Goal: Task Accomplishment & Management: Manage account settings

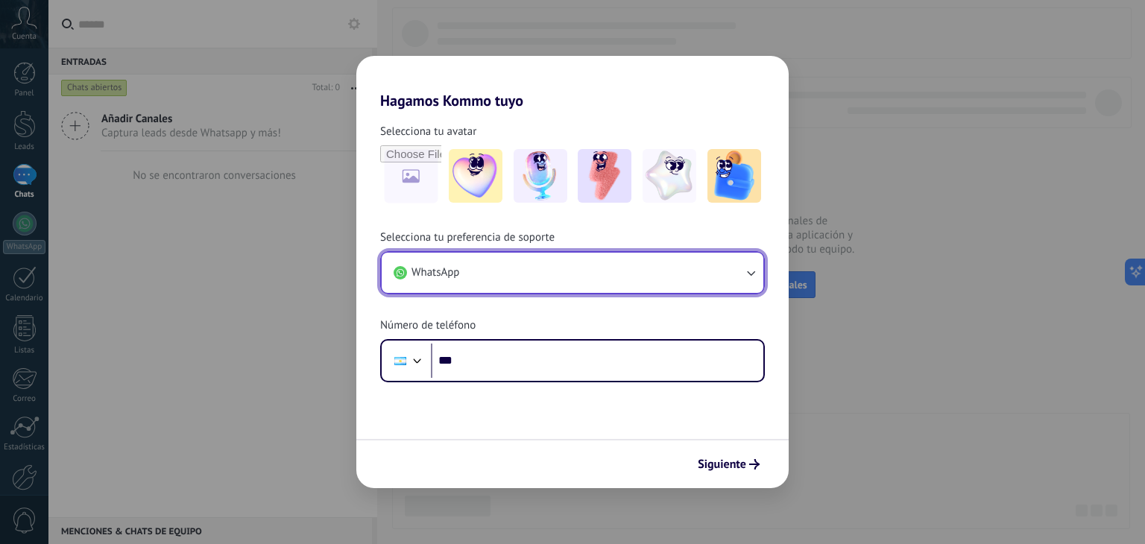
click at [647, 280] on button "WhatsApp" at bounding box center [573, 273] width 382 height 40
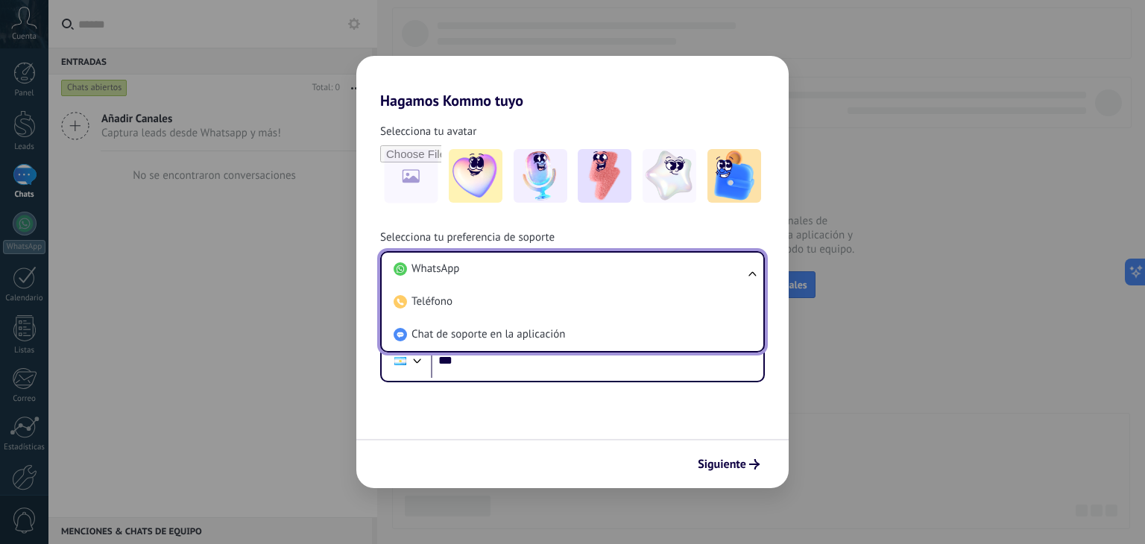
click at [564, 214] on div "Selecciona tu avatar Selecciona tu preferencia de soporte WhatsApp WhatsApp Tel…" at bounding box center [572, 246] width 432 height 273
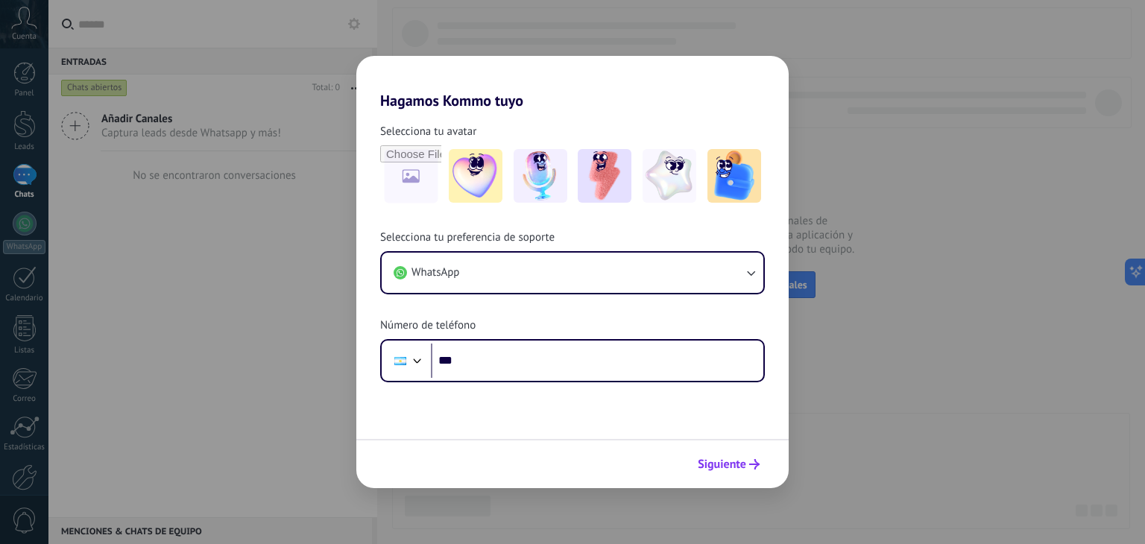
click at [729, 460] on span "Siguiente" at bounding box center [722, 464] width 48 height 10
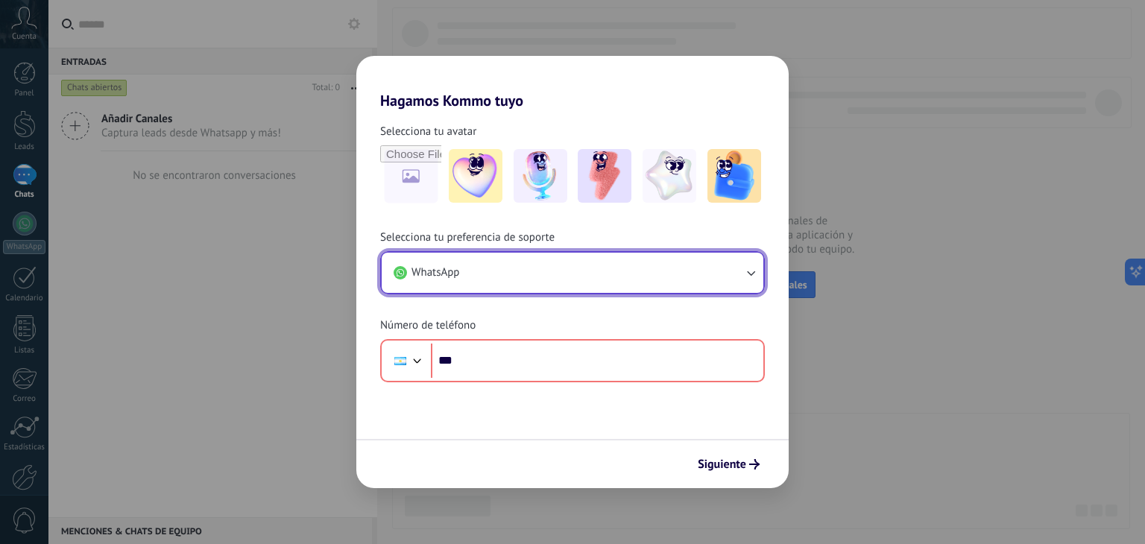
click at [563, 287] on button "WhatsApp" at bounding box center [573, 273] width 382 height 40
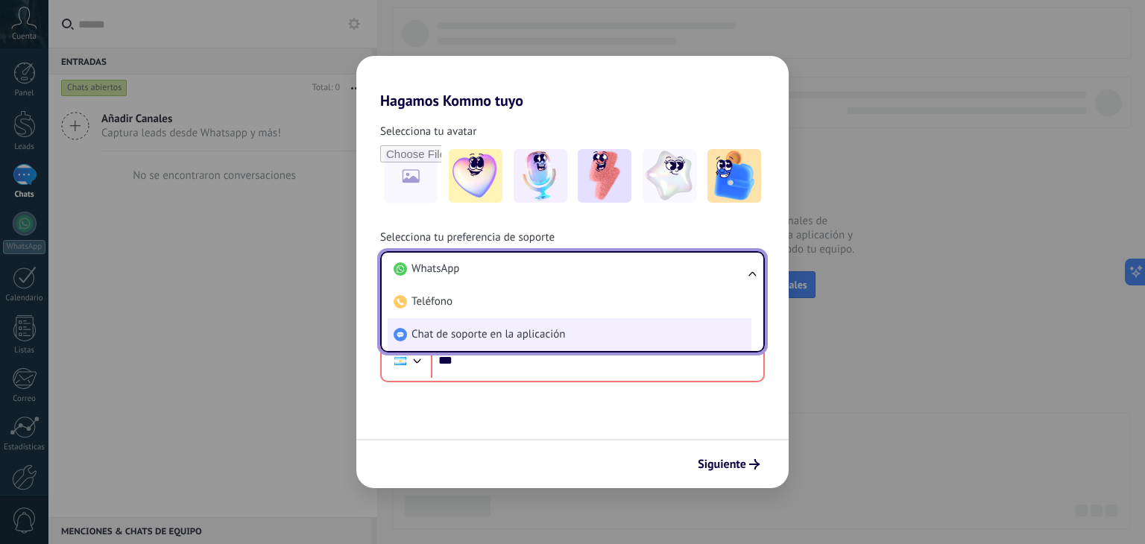
click at [553, 335] on span "Chat de soporte en la aplicación" at bounding box center [489, 334] width 154 height 15
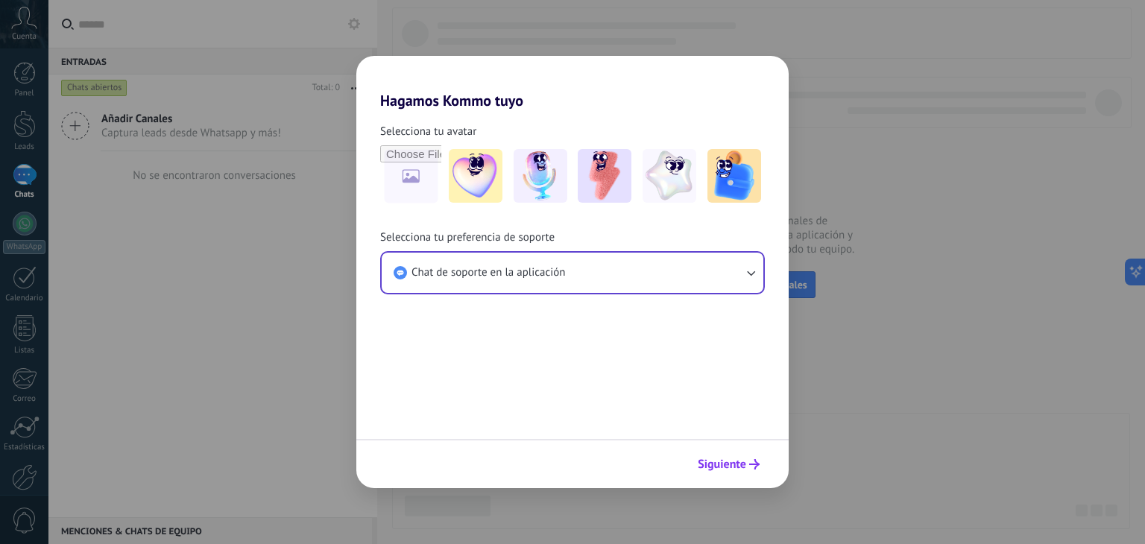
click at [738, 466] on span "Siguiente" at bounding box center [722, 464] width 48 height 10
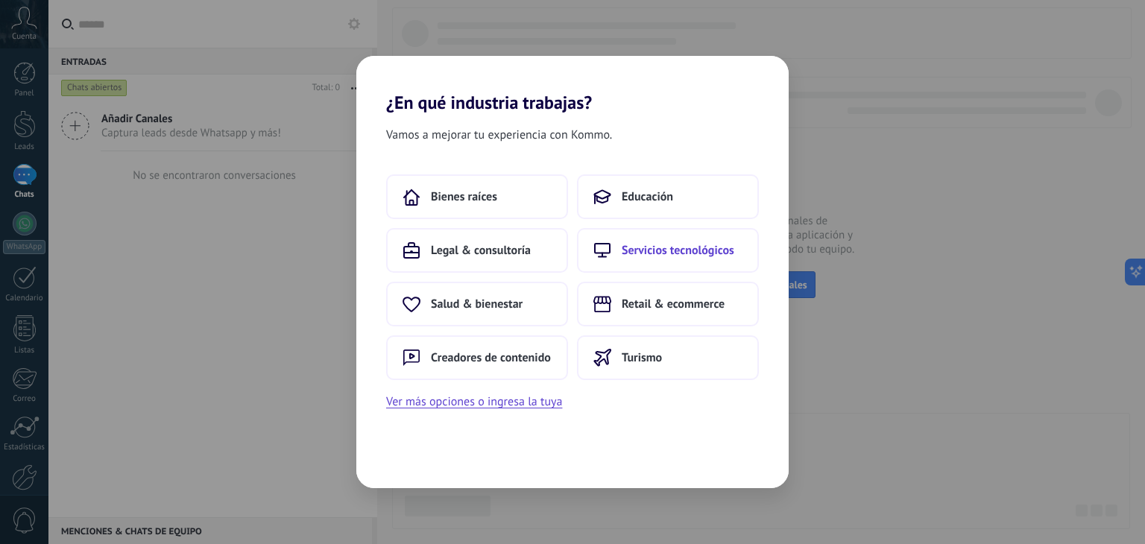
click at [695, 250] on span "Servicios tecnológicos" at bounding box center [678, 250] width 113 height 15
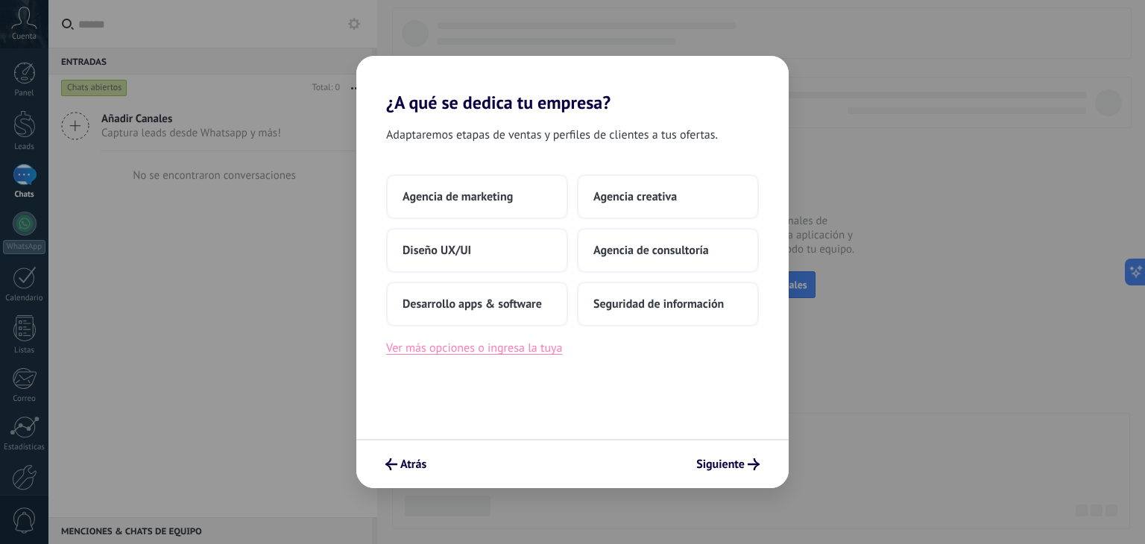
click at [485, 348] on button "Ver más opciones o ingresa la tuya" at bounding box center [474, 348] width 176 height 19
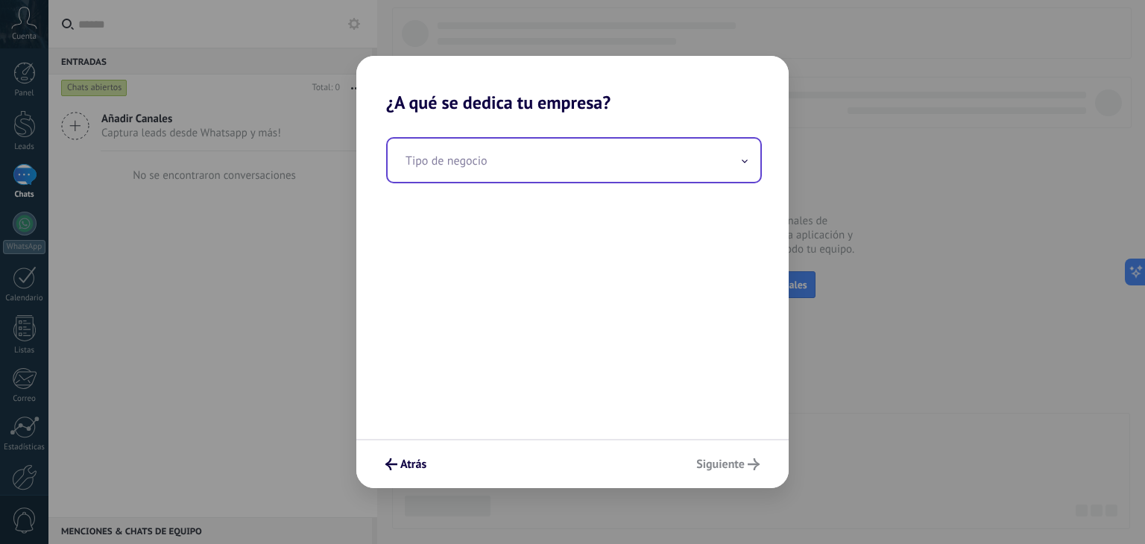
click at [528, 165] on input "text" at bounding box center [574, 160] width 373 height 43
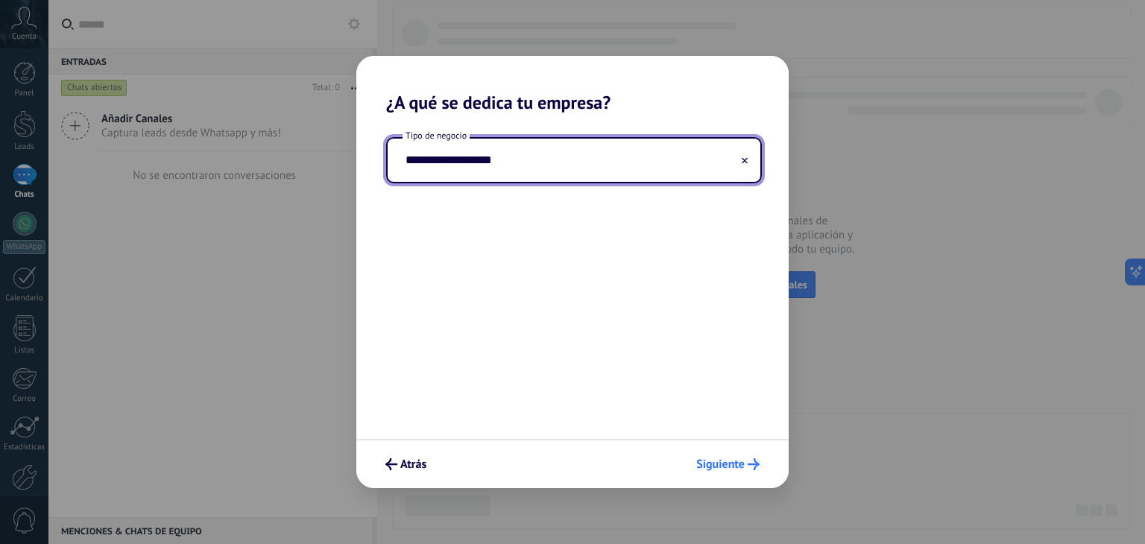
type input "**********"
click at [716, 462] on span "Siguiente" at bounding box center [720, 464] width 48 height 10
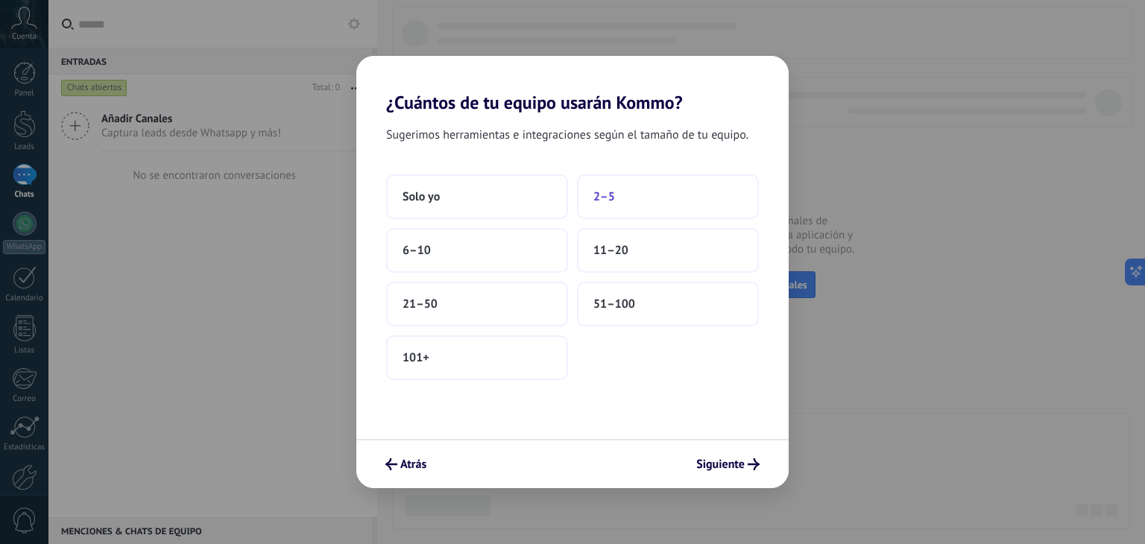
click at [623, 198] on button "2–5" at bounding box center [668, 196] width 182 height 45
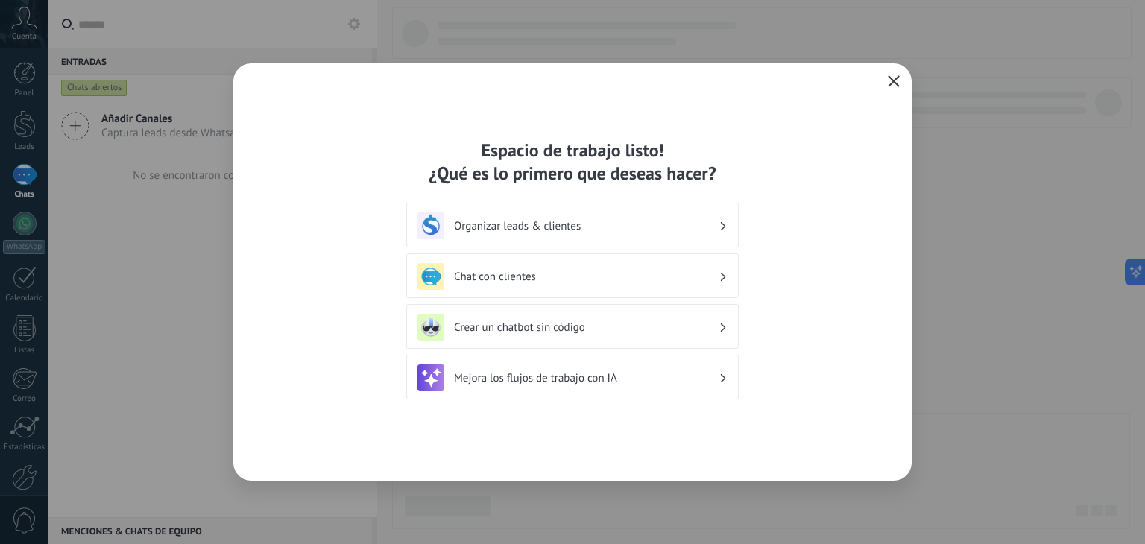
click at [895, 84] on icon "button" at bounding box center [894, 81] width 12 height 12
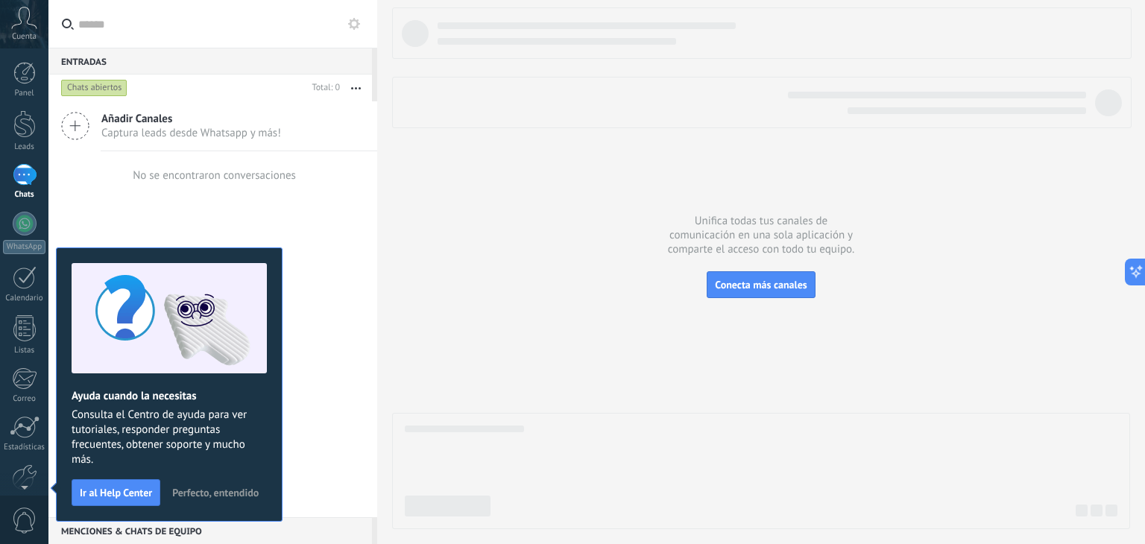
click at [204, 495] on span "Perfecto, entendido" at bounding box center [215, 493] width 86 height 10
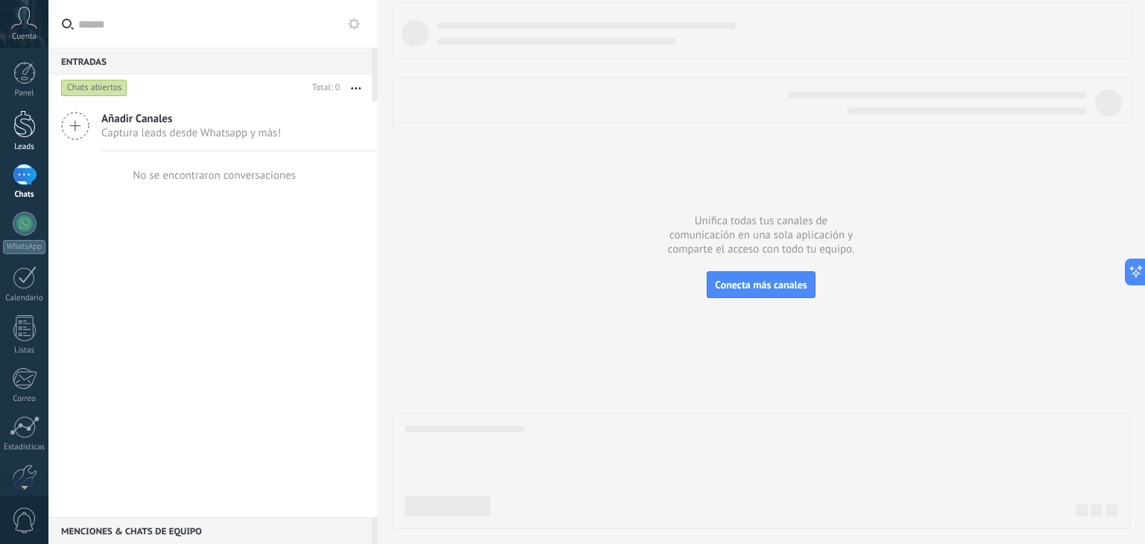
click at [29, 129] on div at bounding box center [24, 124] width 22 height 28
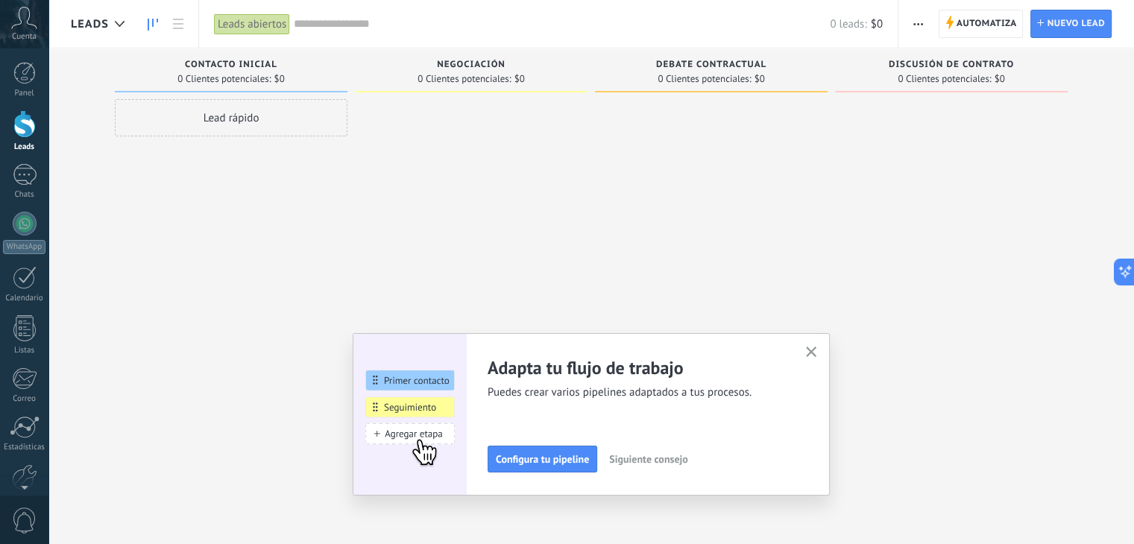
click at [817, 354] on use "button" at bounding box center [811, 352] width 11 height 11
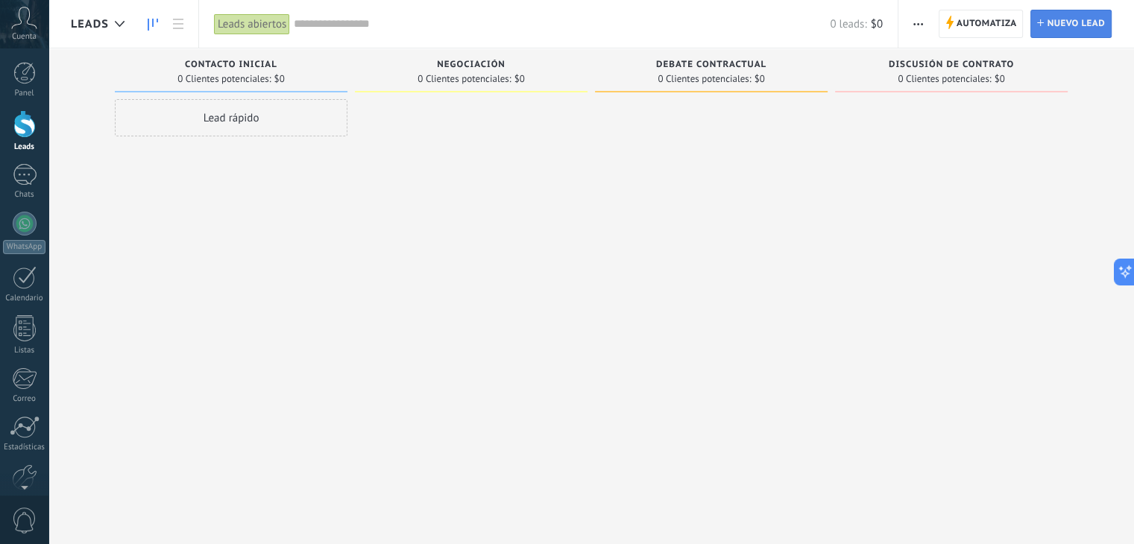
click at [1066, 28] on span "Nuevo lead" at bounding box center [1076, 23] width 58 height 27
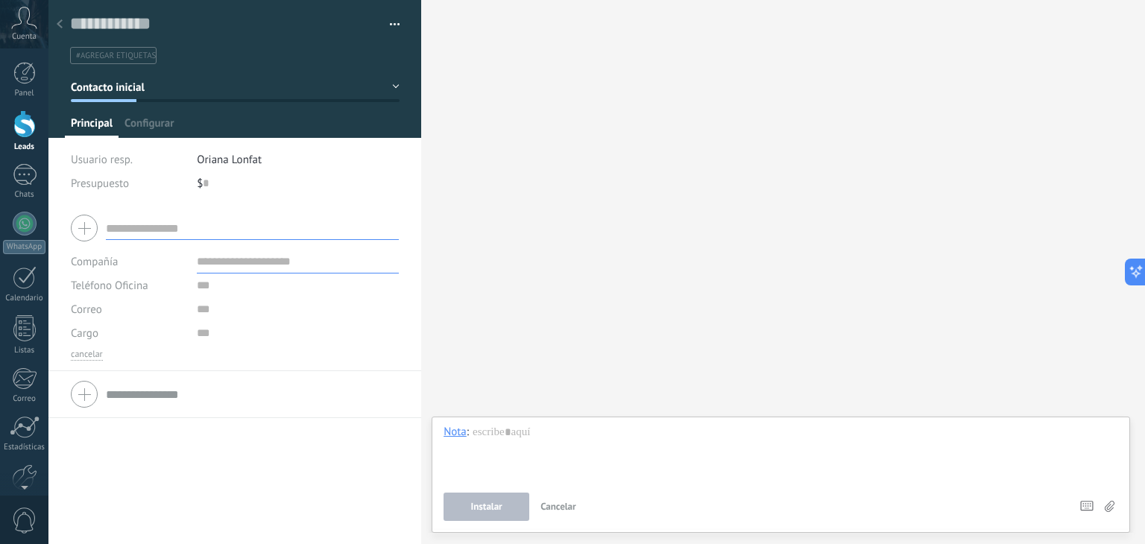
click at [60, 24] on icon at bounding box center [60, 23] width 6 height 9
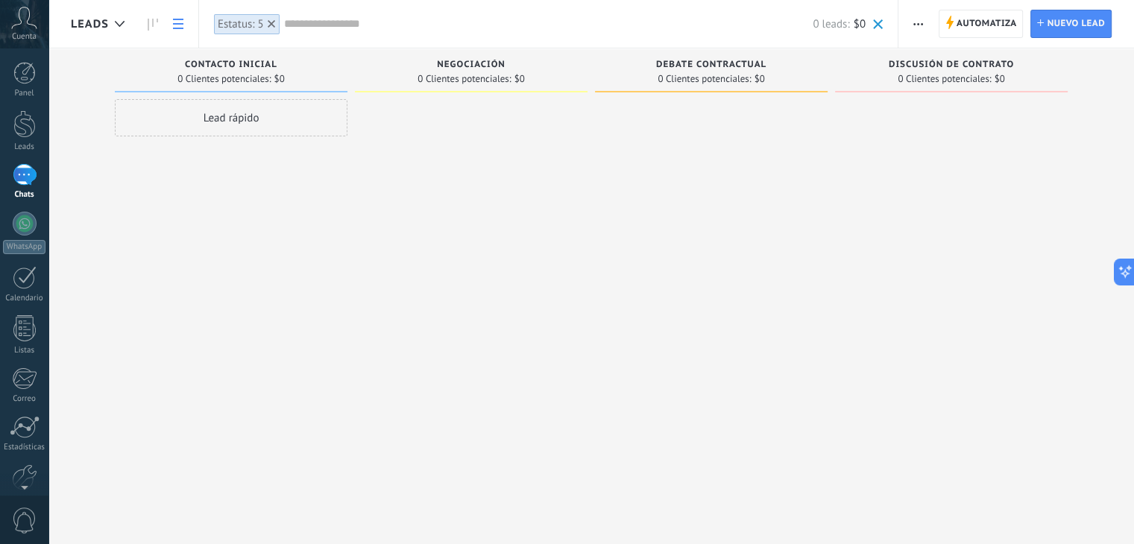
click at [179, 28] on use at bounding box center [178, 24] width 10 height 10
click at [114, 28] on div at bounding box center [119, 24] width 25 height 29
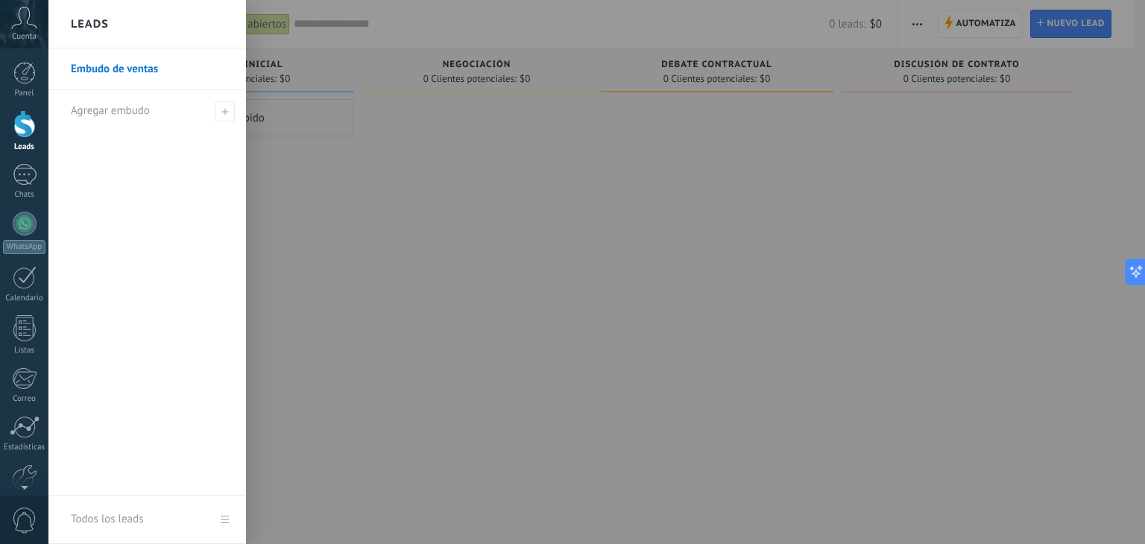
click at [159, 72] on link "Embudo de ventas" at bounding box center [151, 69] width 160 height 42
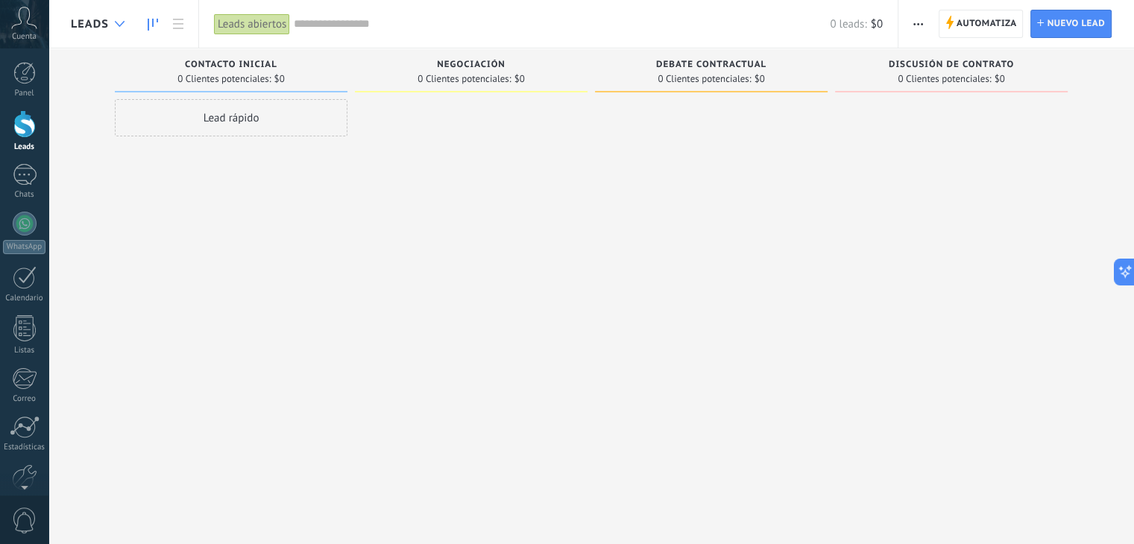
click at [131, 28] on div at bounding box center [119, 24] width 25 height 29
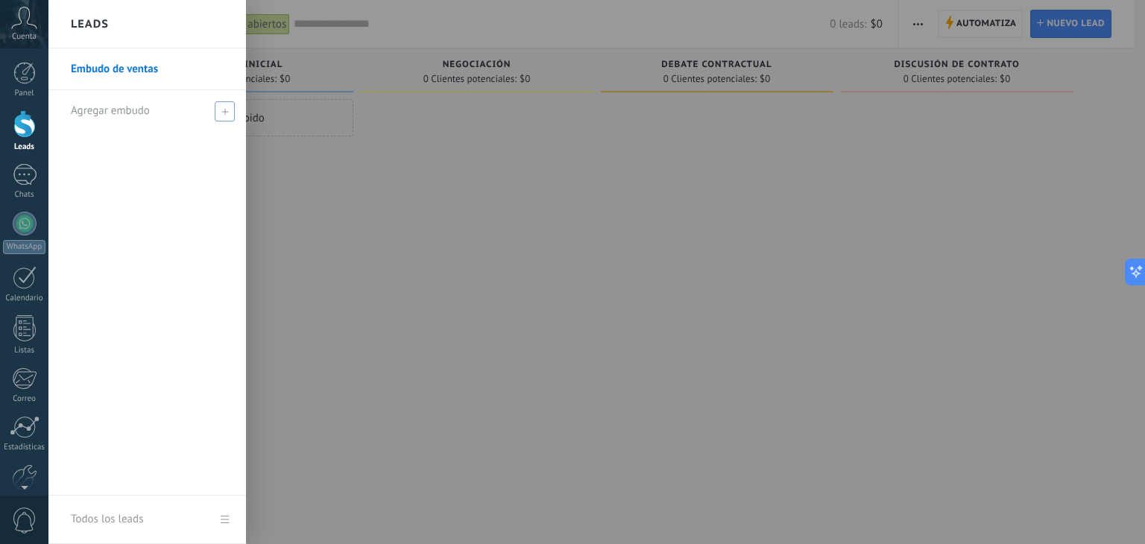
click at [225, 116] on span at bounding box center [225, 111] width 20 height 20
click at [139, 90] on div at bounding box center [151, 110] width 160 height 41
click at [152, 137] on div "Embudo de ventas" at bounding box center [147, 271] width 198 height 447
click at [120, 111] on span "Agregar embudo" at bounding box center [110, 111] width 79 height 14
drag, startPoint x: 229, startPoint y: 179, endPoint x: 221, endPoint y: 174, distance: 9.3
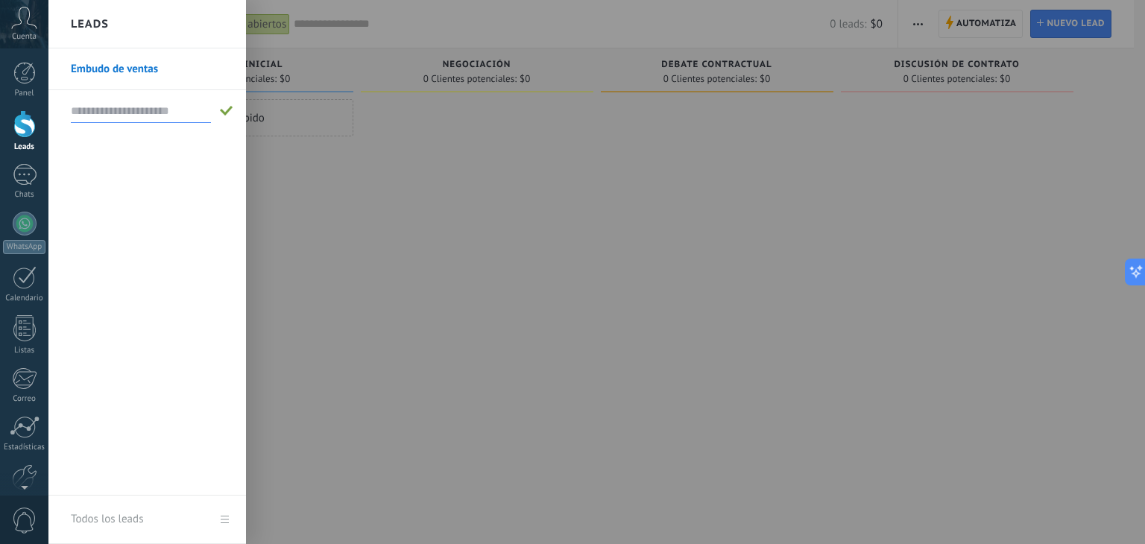
click at [227, 178] on div "Embudo de ventas" at bounding box center [147, 271] width 198 height 447
drag, startPoint x: 321, startPoint y: 228, endPoint x: 310, endPoint y: 200, distance: 30.5
click at [321, 227] on div at bounding box center [620, 272] width 1145 height 544
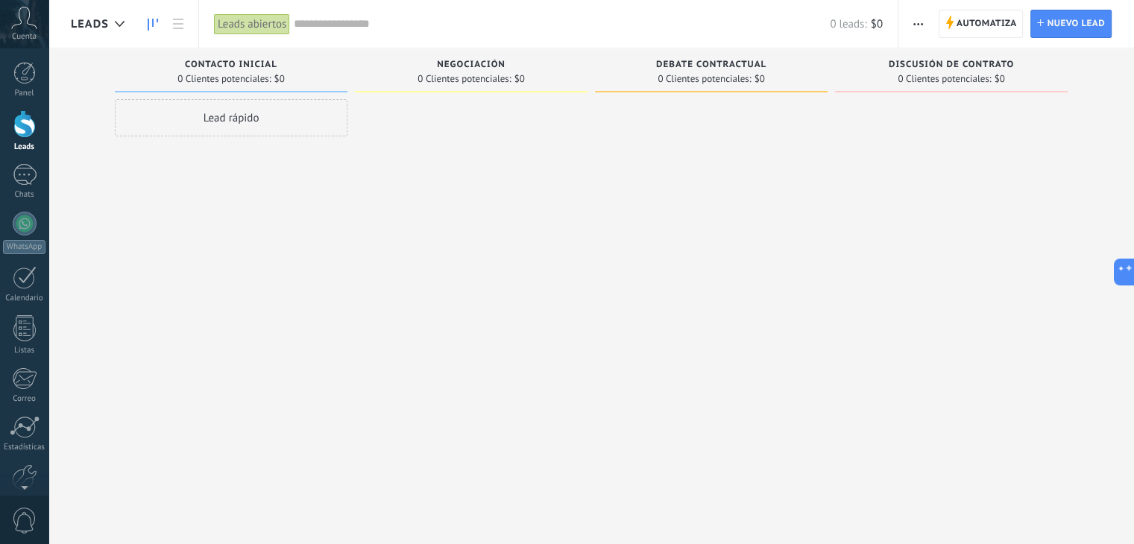
click at [917, 24] on icon "button" at bounding box center [918, 24] width 10 height 2
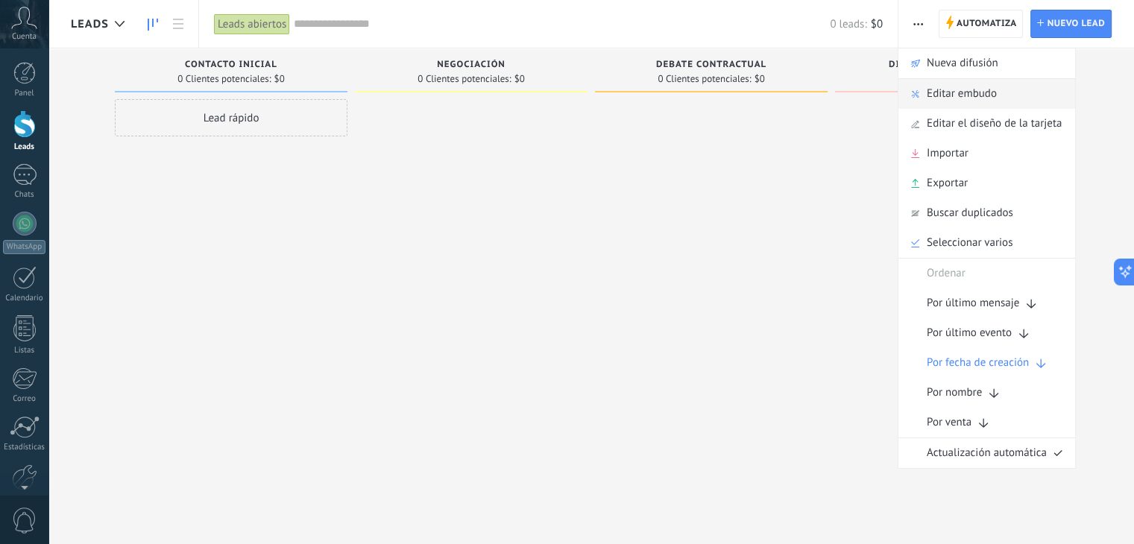
click at [946, 99] on span "Editar embudo" at bounding box center [962, 94] width 70 height 30
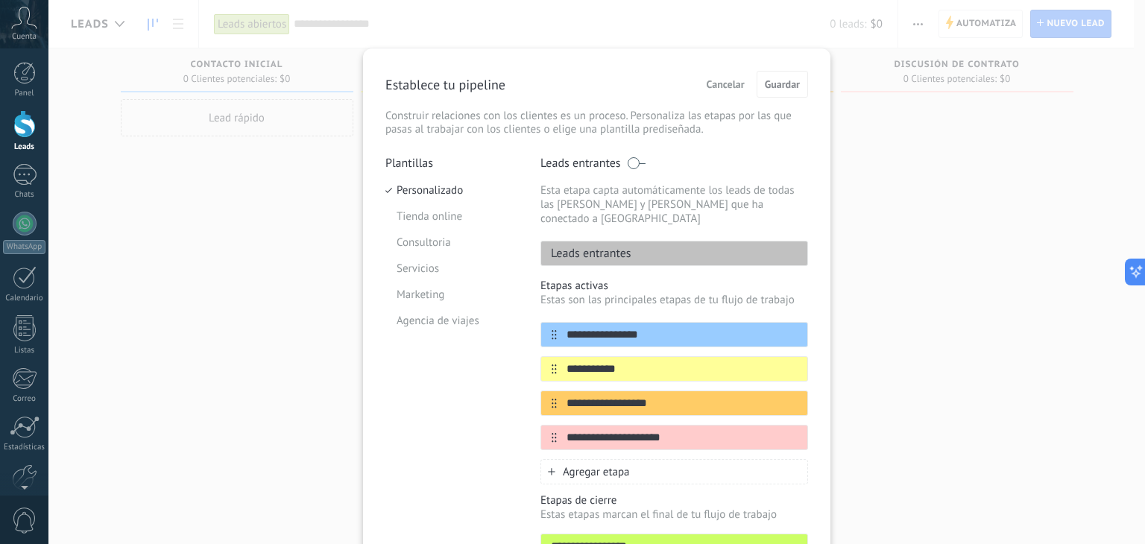
scroll to position [75, 0]
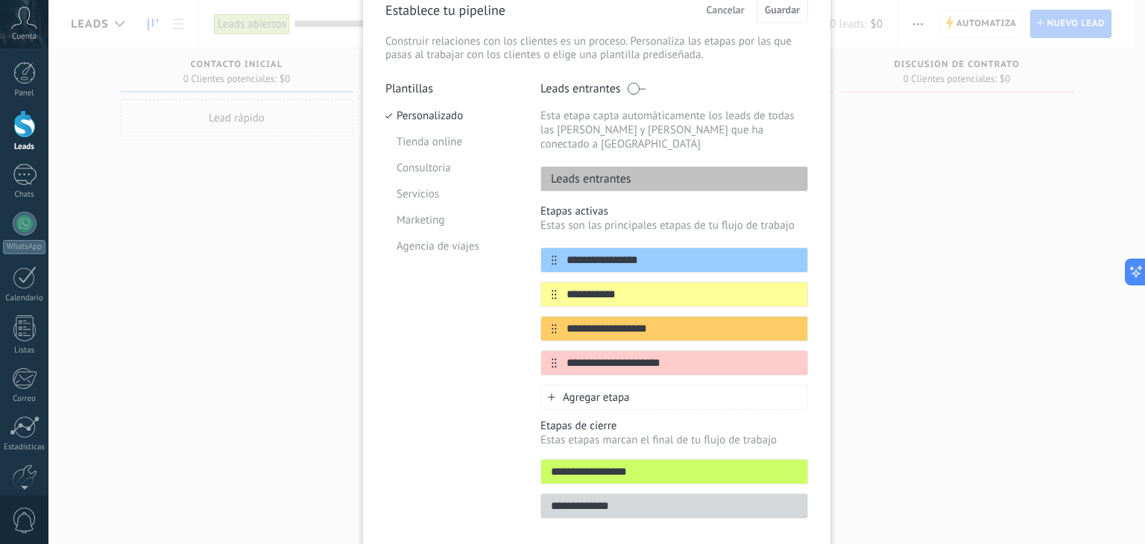
click at [613, 172] on p "Leads entrantes" at bounding box center [586, 179] width 90 height 15
click at [740, 166] on div "Leads entrantes" at bounding box center [675, 178] width 268 height 25
click at [776, 255] on icon at bounding box center [780, 259] width 8 height 9
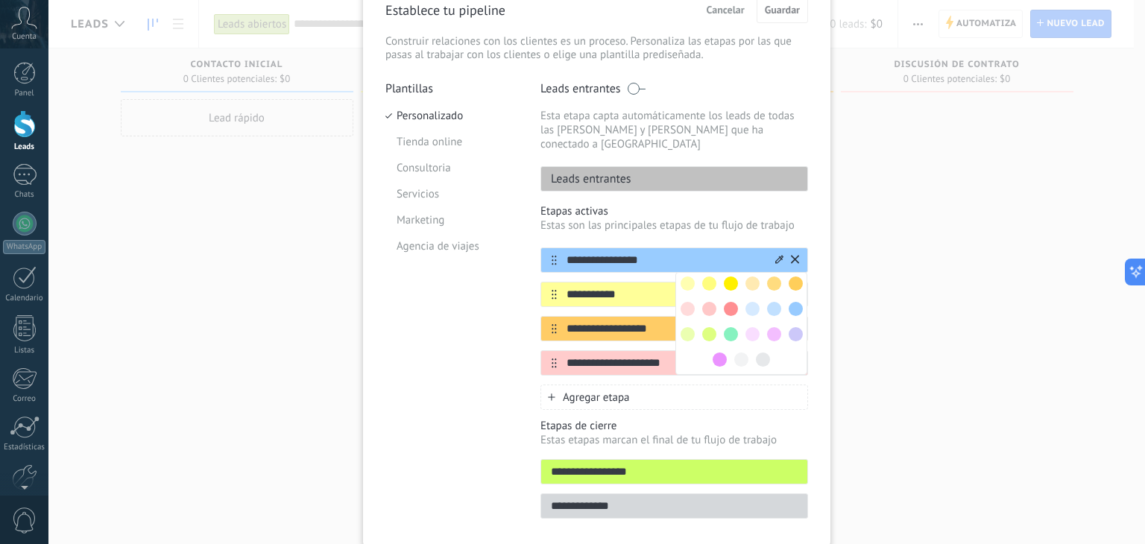
click at [702, 248] on div "**********" at bounding box center [675, 260] width 268 height 25
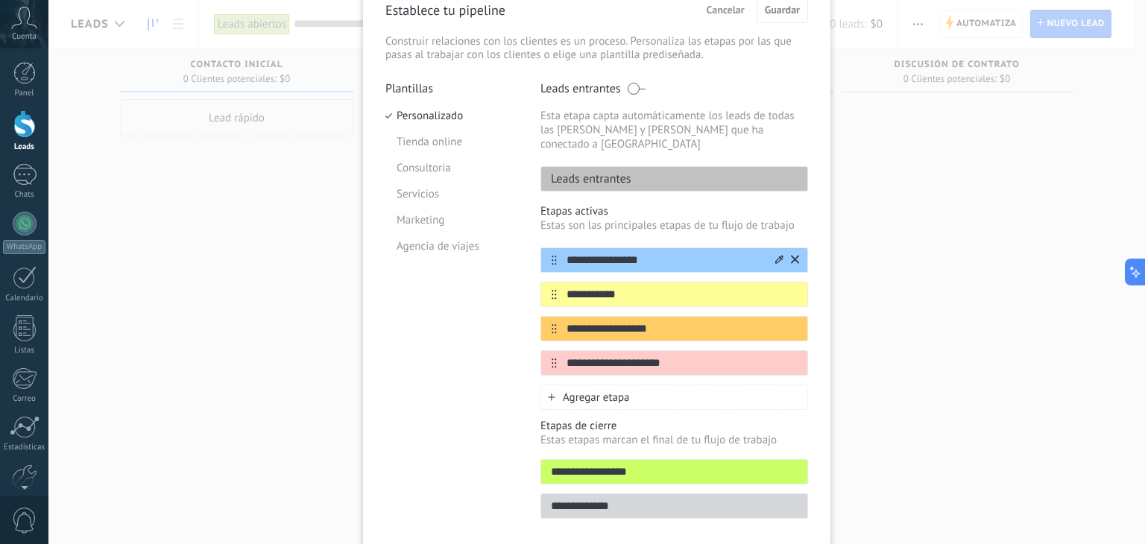
click at [635, 253] on input "**********" at bounding box center [665, 261] width 216 height 16
drag, startPoint x: 641, startPoint y: 248, endPoint x: 561, endPoint y: 255, distance: 80.8
click at [561, 255] on div "**********" at bounding box center [675, 260] width 268 height 25
type input "**********"
click at [629, 287] on input "**********" at bounding box center [665, 295] width 216 height 16
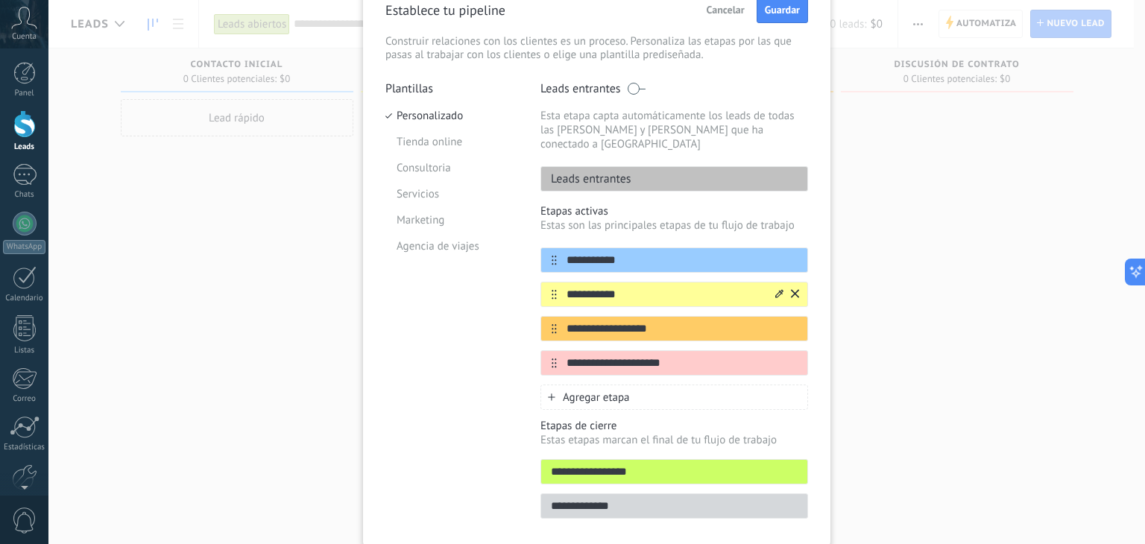
drag, startPoint x: 629, startPoint y: 278, endPoint x: 566, endPoint y: 283, distance: 62.9
click at [566, 287] on input "**********" at bounding box center [665, 295] width 216 height 16
type input "**********"
click at [650, 321] on input "**********" at bounding box center [665, 329] width 216 height 16
drag, startPoint x: 656, startPoint y: 314, endPoint x: 565, endPoint y: 308, distance: 91.2
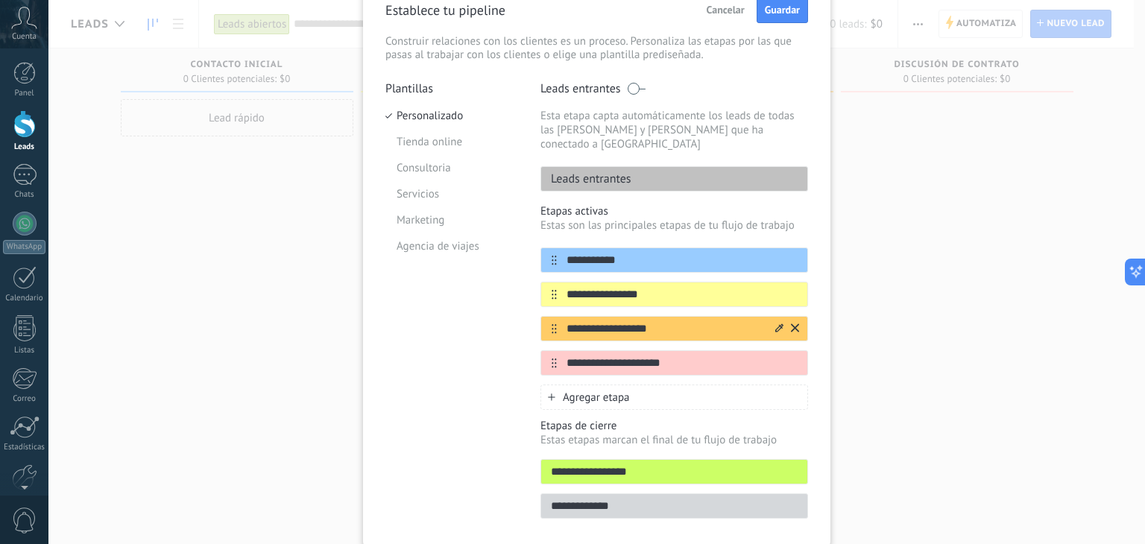
click at [565, 321] on input "**********" at bounding box center [665, 329] width 216 height 16
type input "**********"
click at [679, 356] on input "**********" at bounding box center [665, 364] width 216 height 16
drag, startPoint x: 679, startPoint y: 350, endPoint x: 561, endPoint y: 340, distance: 118.3
click at [561, 356] on input "**********" at bounding box center [665, 364] width 216 height 16
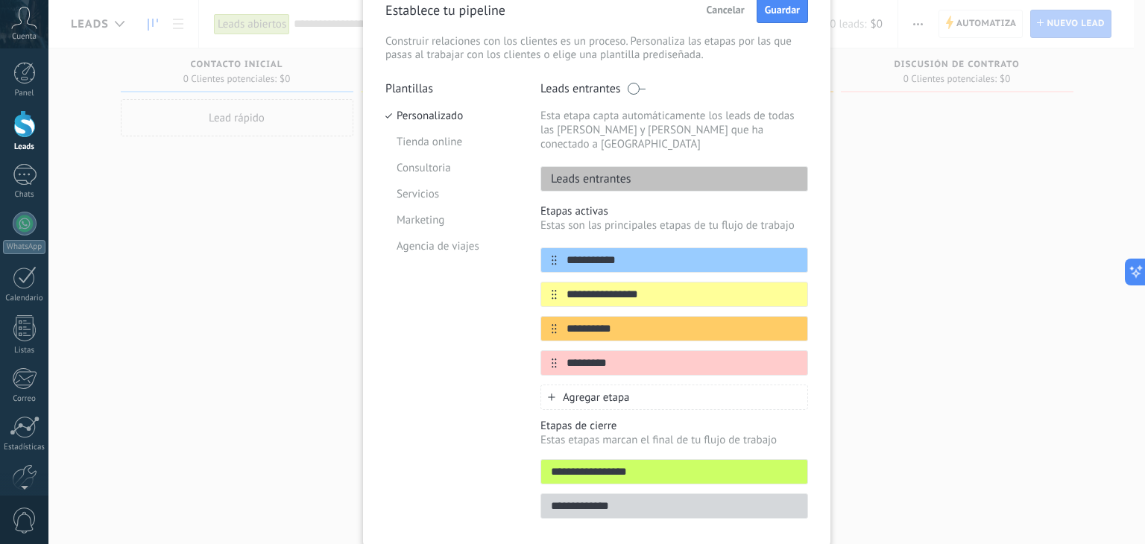
type input "********"
click at [601, 391] on span "Agregar etapa" at bounding box center [596, 398] width 67 height 14
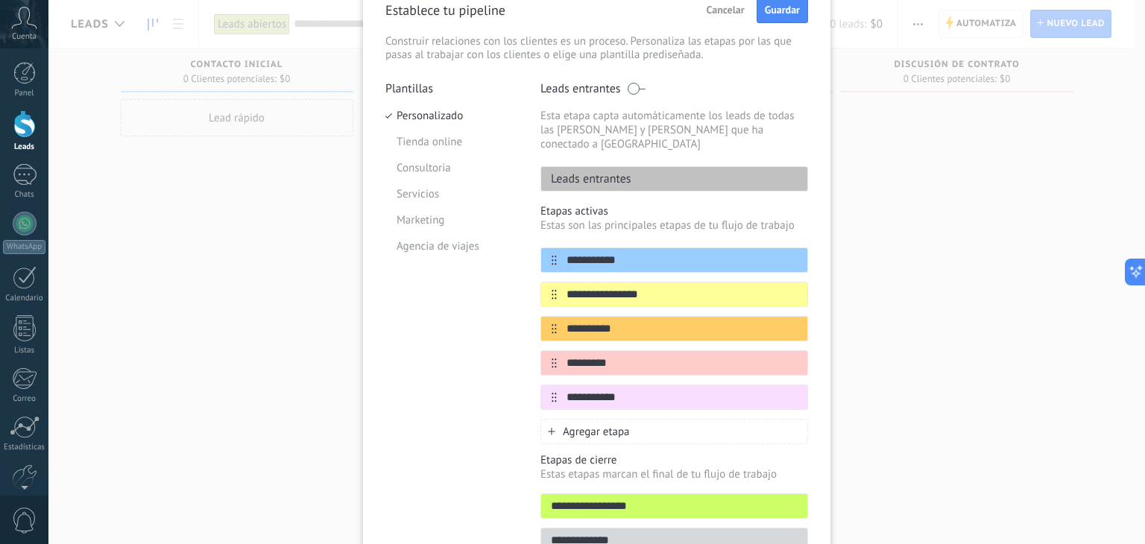
scroll to position [148, 0]
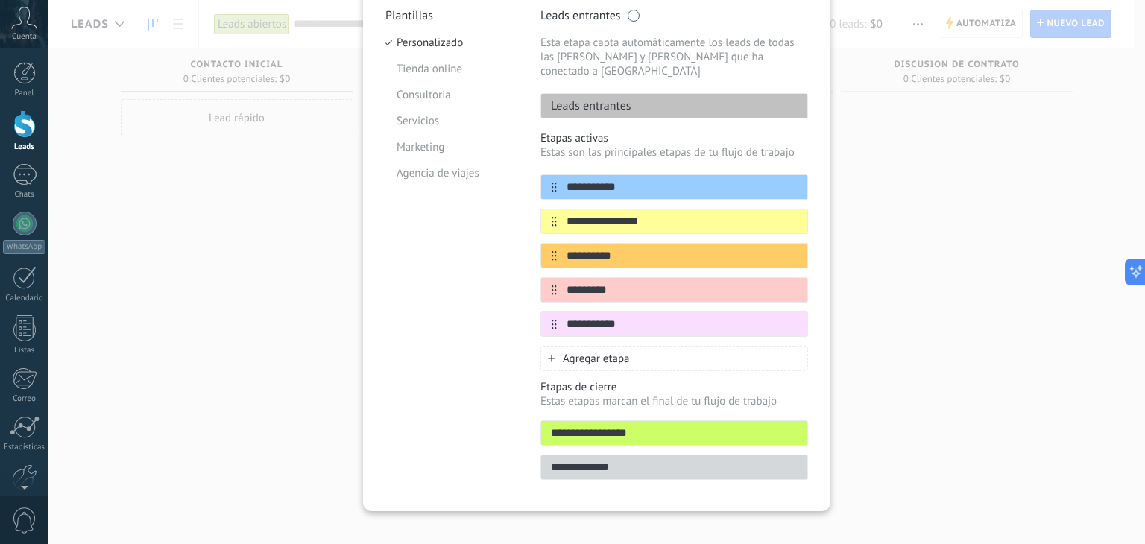
type input "**********"
click at [631, 426] on input "**********" at bounding box center [674, 434] width 266 height 16
drag, startPoint x: 641, startPoint y: 412, endPoint x: 516, endPoint y: 412, distance: 125.3
click at [516, 412] on div "**********" at bounding box center [597, 248] width 423 height 481
type input "*******"
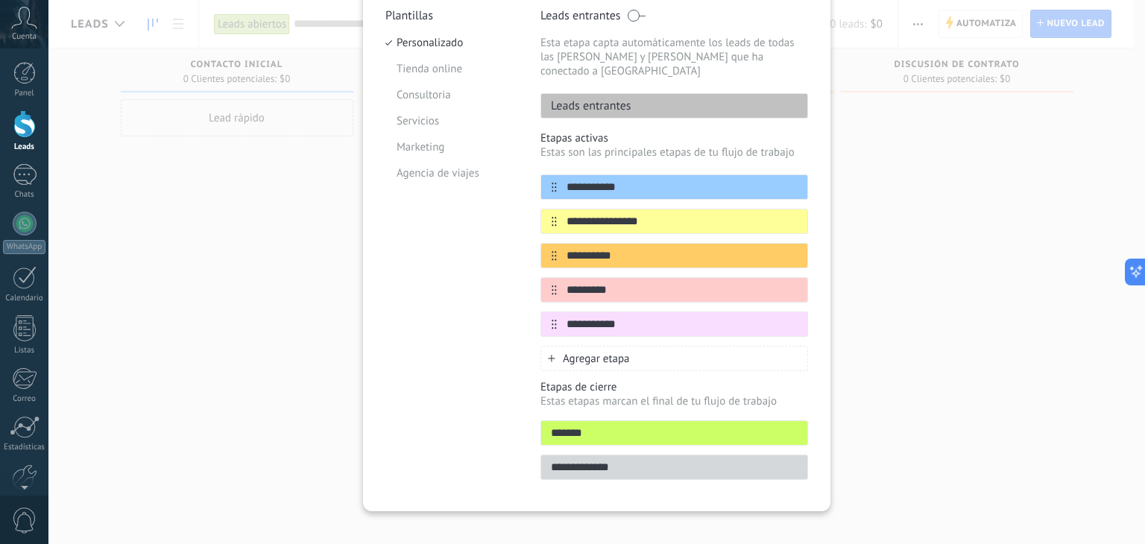
click at [626, 460] on input "**********" at bounding box center [674, 468] width 266 height 16
drag, startPoint x: 626, startPoint y: 450, endPoint x: 556, endPoint y: 465, distance: 71.7
click at [556, 465] on div "**********" at bounding box center [675, 248] width 268 height 481
drag, startPoint x: 607, startPoint y: 417, endPoint x: 582, endPoint y: 417, distance: 25.4
click at [591, 426] on input "*******" at bounding box center [674, 434] width 266 height 16
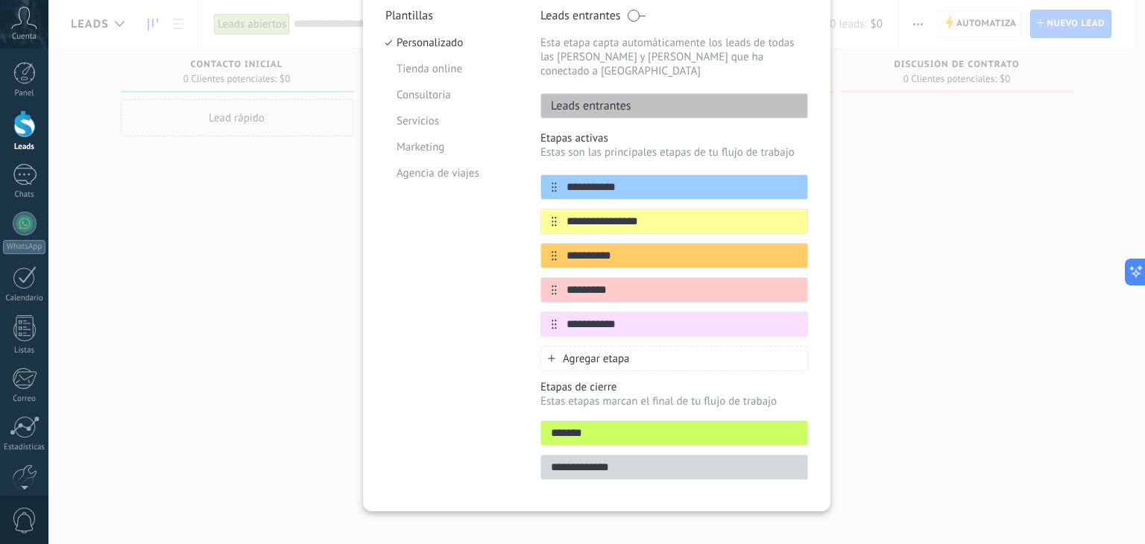
click at [582, 426] on input "*******" at bounding box center [674, 434] width 266 height 16
drag, startPoint x: 591, startPoint y: 421, endPoint x: 531, endPoint y: 418, distance: 60.4
click at [531, 418] on div "**********" at bounding box center [597, 248] width 423 height 481
click at [692, 394] on p "Estas etapas marcan el final de tu flujo de trabajo" at bounding box center [675, 401] width 268 height 14
click at [634, 426] on input "text" at bounding box center [674, 434] width 266 height 16
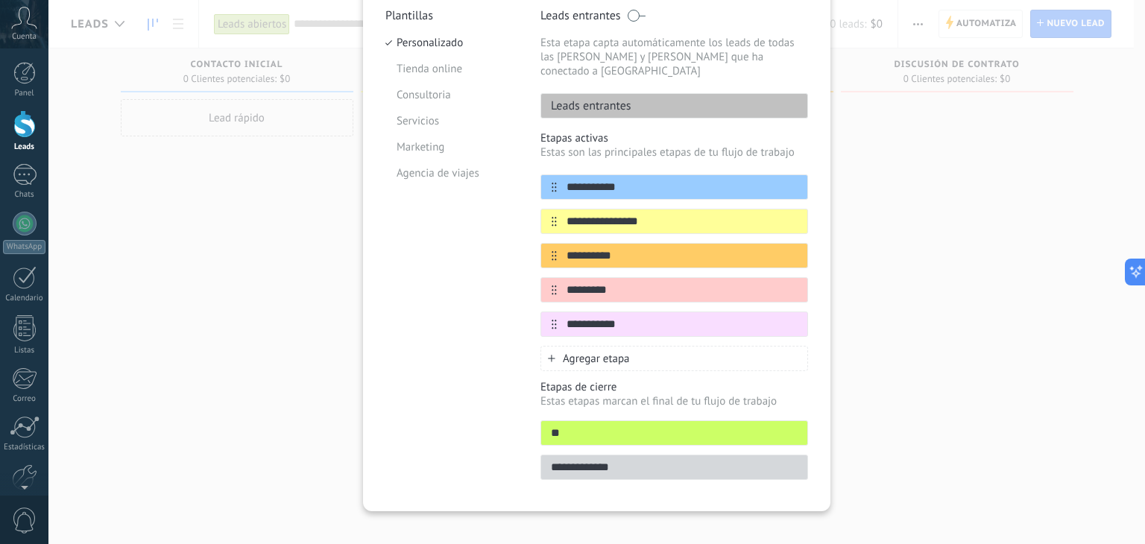
type input "*"
type input "*****"
drag, startPoint x: 626, startPoint y: 450, endPoint x: 522, endPoint y: 451, distance: 103.7
click at [522, 451] on div "**********" at bounding box center [597, 248] width 423 height 481
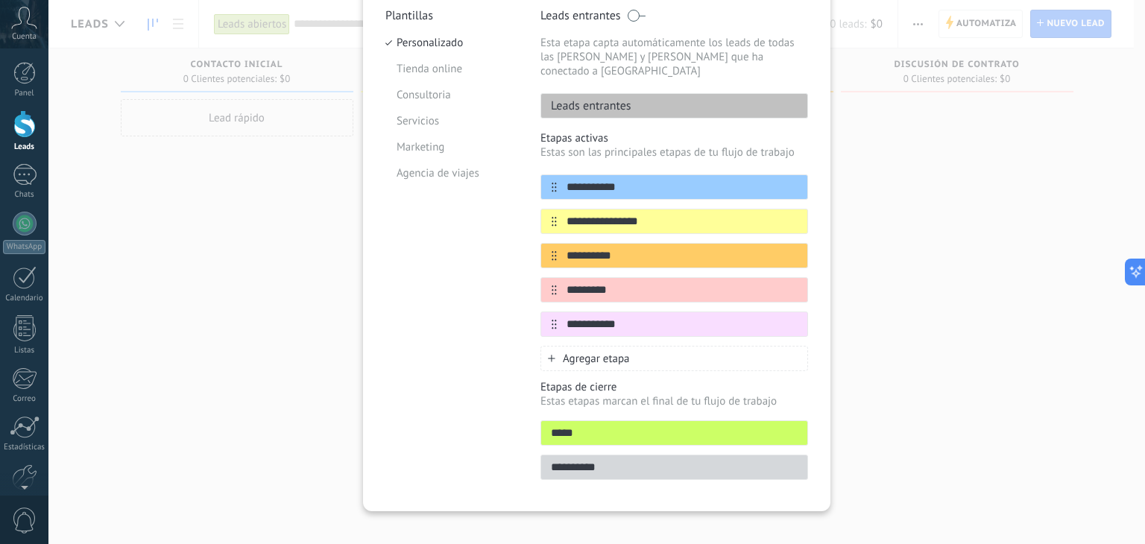
type input "**********"
drag, startPoint x: 577, startPoint y: 413, endPoint x: 536, endPoint y: 424, distance: 42.5
click at [536, 424] on div "**********" at bounding box center [597, 248] width 423 height 481
type input "*"
type input "*****"
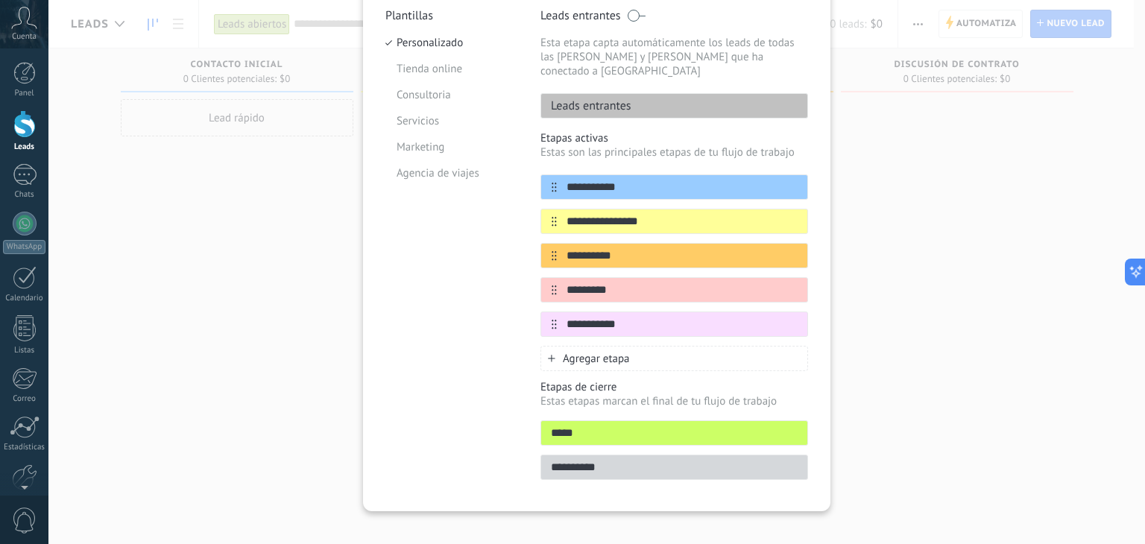
click at [590, 352] on span "Agregar etapa" at bounding box center [596, 359] width 67 height 14
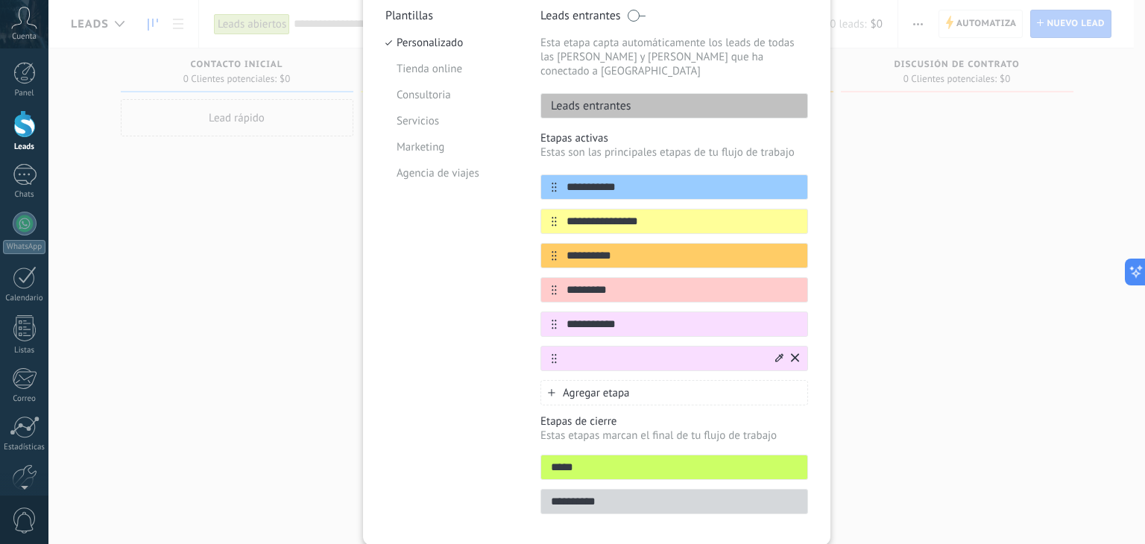
click at [778, 353] on icon at bounding box center [780, 357] width 8 height 9
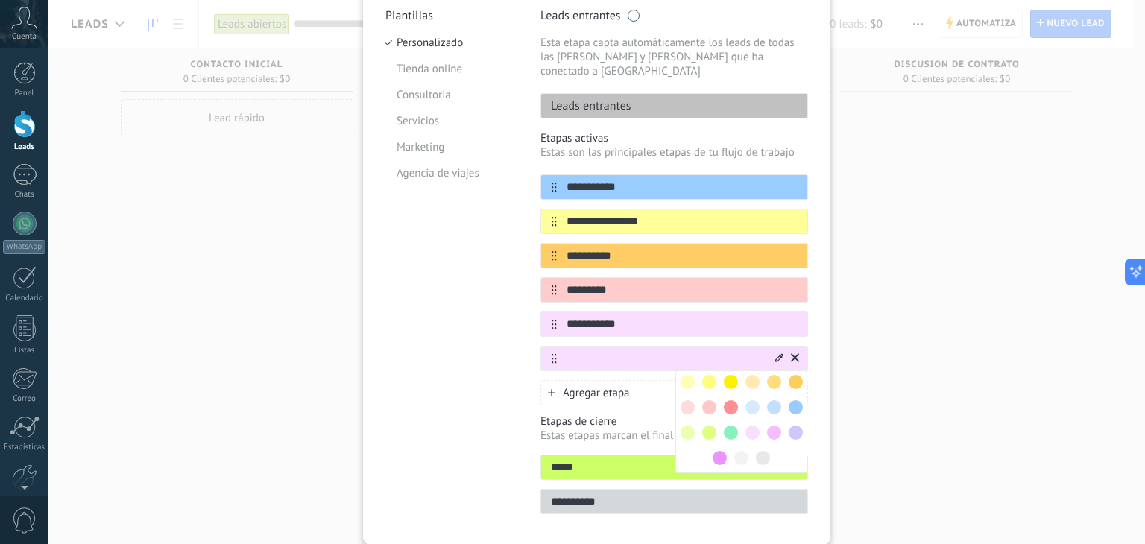
click at [686, 426] on span at bounding box center [688, 433] width 14 height 14
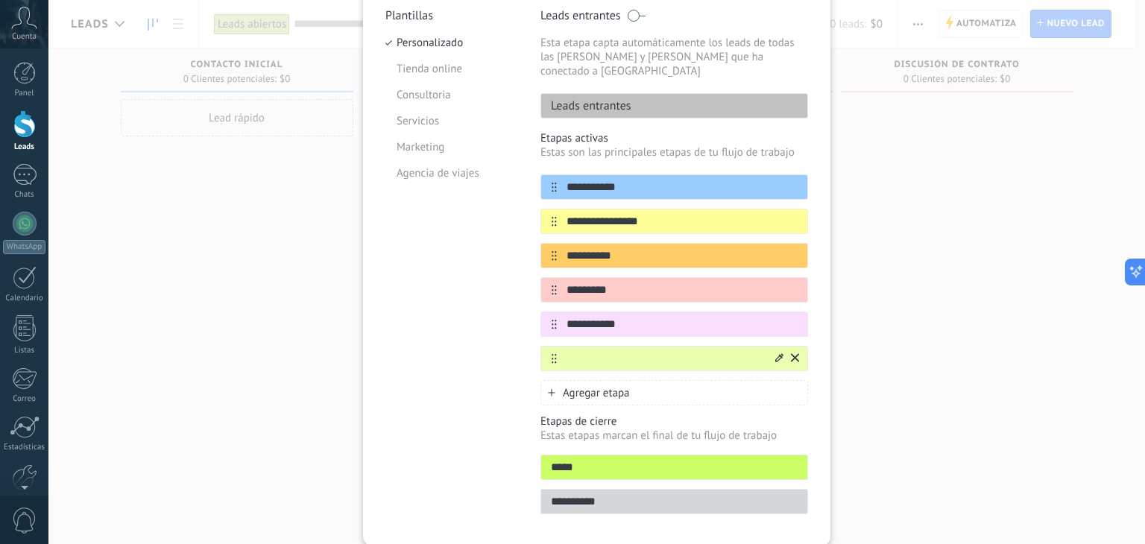
click at [600, 351] on input "text" at bounding box center [665, 359] width 216 height 16
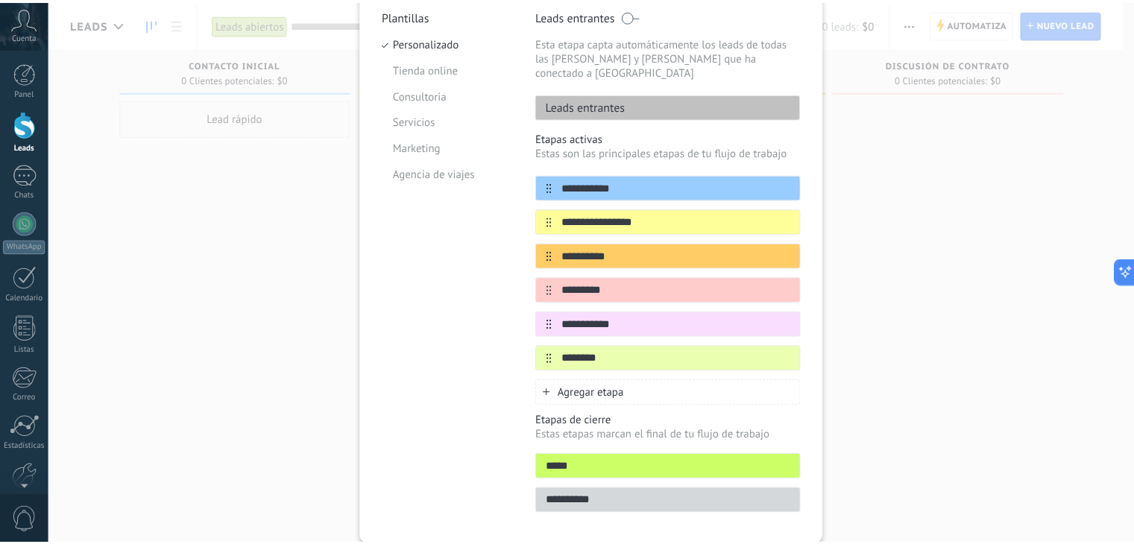
scroll to position [73, 0]
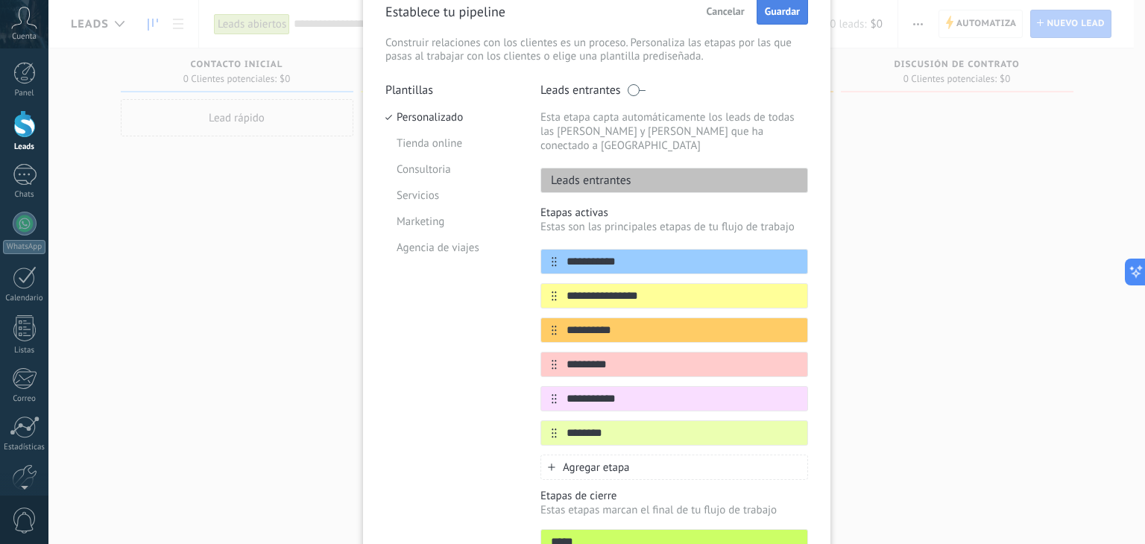
type input "*******"
click at [790, 16] on span "Guardar" at bounding box center [782, 11] width 35 height 10
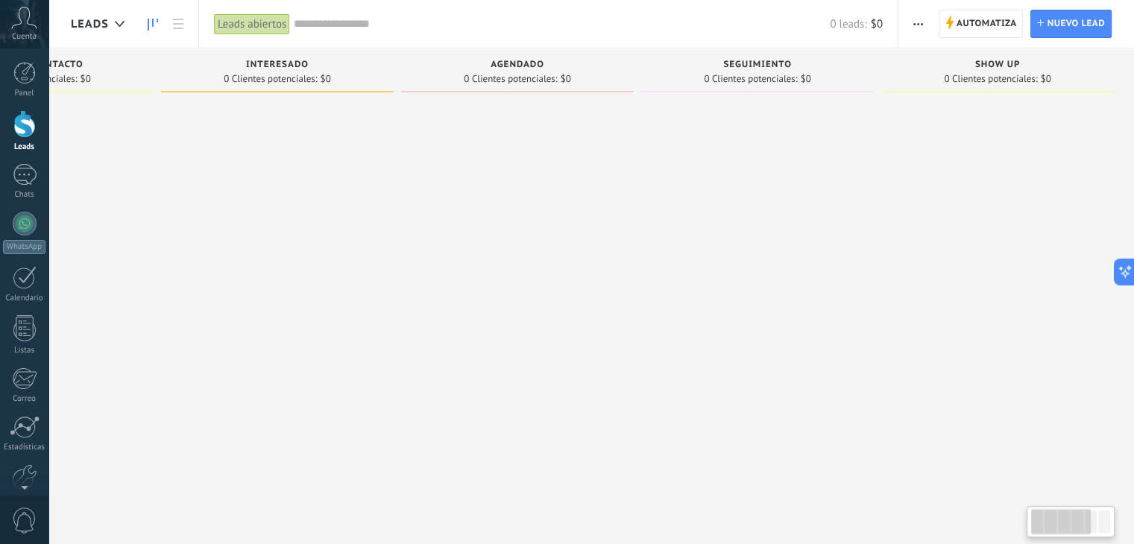
scroll to position [0, 392]
drag, startPoint x: 901, startPoint y: 329, endPoint x: 258, endPoint y: 368, distance: 643.9
click at [258, 368] on div "Leads Entrantes Solicitudes: 0 0 0 0 0 0 0 0 0 Lead nuevo 0 Clientes potenciale…" at bounding box center [407, 248] width 1456 height 400
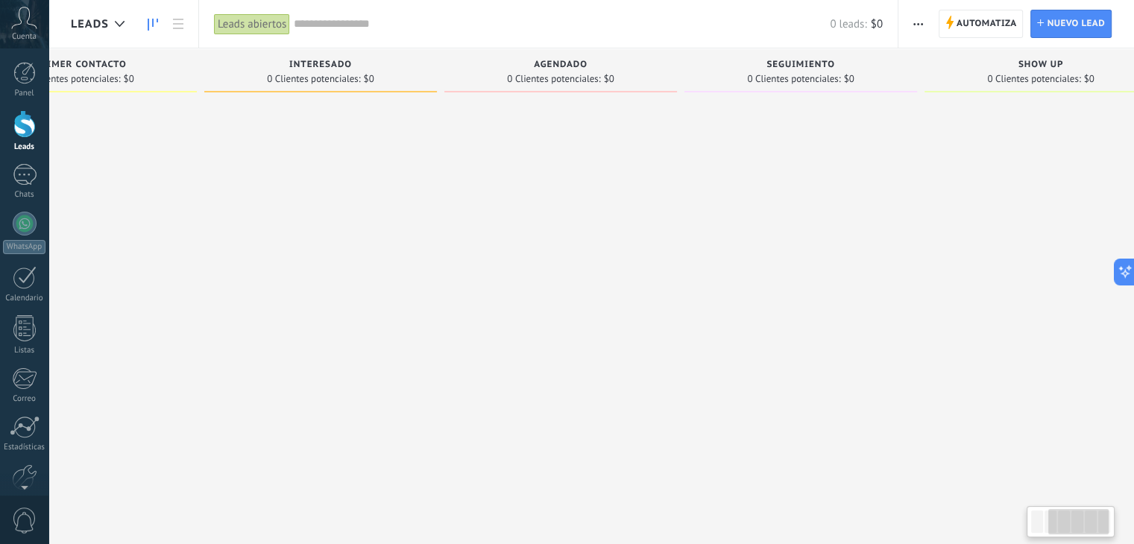
scroll to position [0, 0]
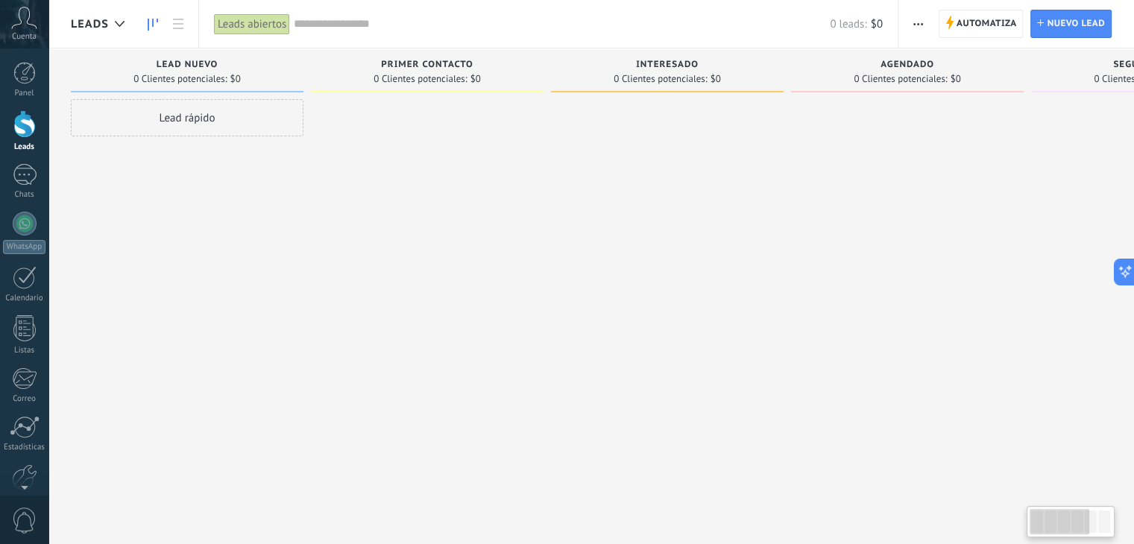
drag, startPoint x: 276, startPoint y: 323, endPoint x: 1001, endPoint y: 301, distance: 725.9
click at [1001, 301] on div "Leads Entrantes Solicitudes: 0 0 0 0 0 0 0 0 0 Lead nuevo 0 Clientes potenciale…" at bounding box center [799, 248] width 1456 height 400
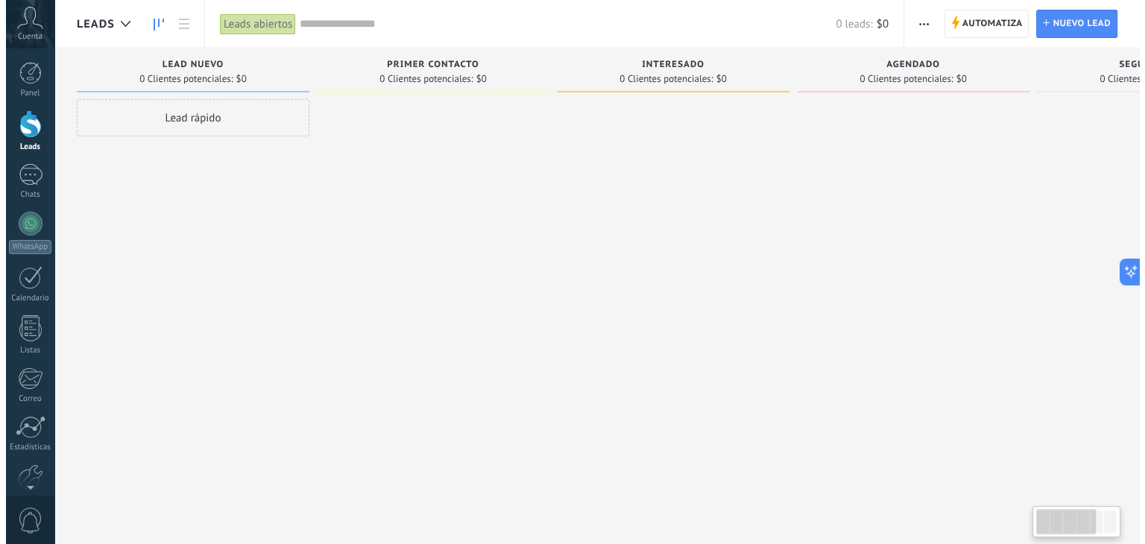
scroll to position [0, 392]
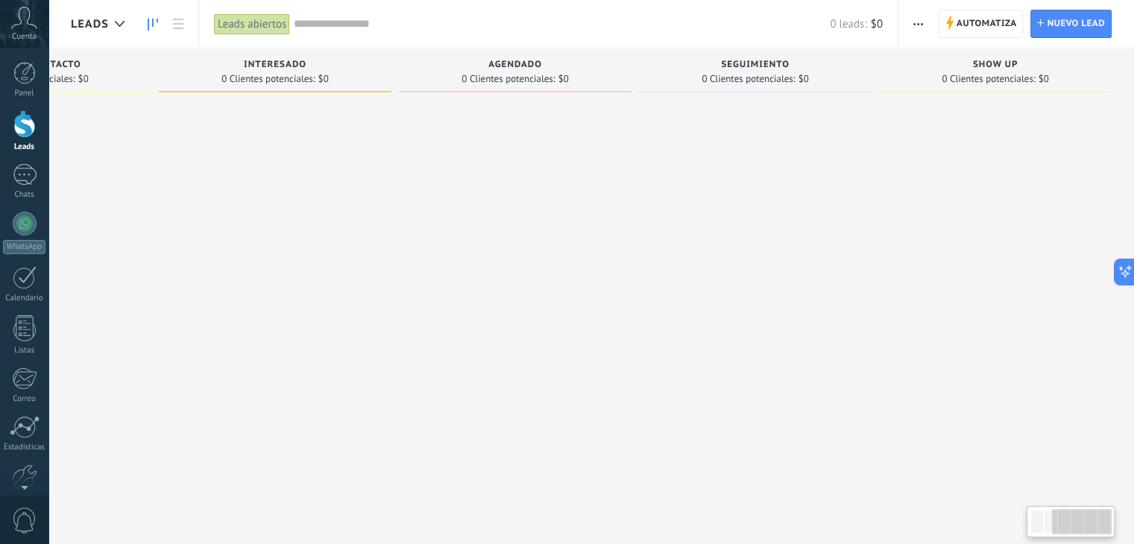
drag, startPoint x: 734, startPoint y: 254, endPoint x: 286, endPoint y: 295, distance: 450.8
click at [286, 295] on div at bounding box center [275, 274] width 233 height 350
click at [990, 75] on span "0 Clientes potenciales:" at bounding box center [988, 79] width 93 height 9
click at [25, 77] on div at bounding box center [24, 73] width 22 height 22
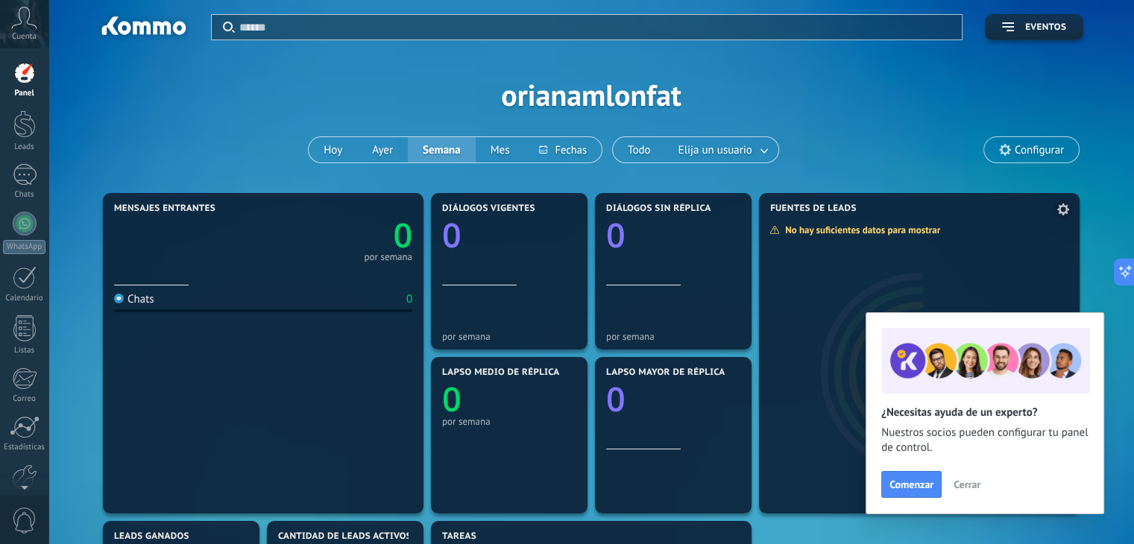
click at [966, 486] on span "Cerrar" at bounding box center [967, 484] width 27 height 10
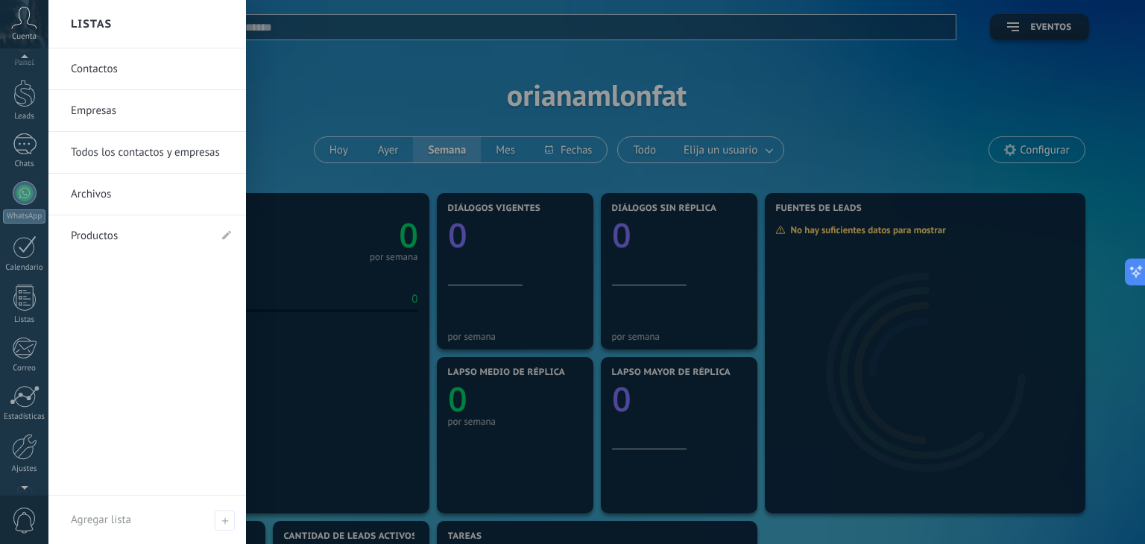
click at [24, 476] on div at bounding box center [24, 485] width 48 height 22
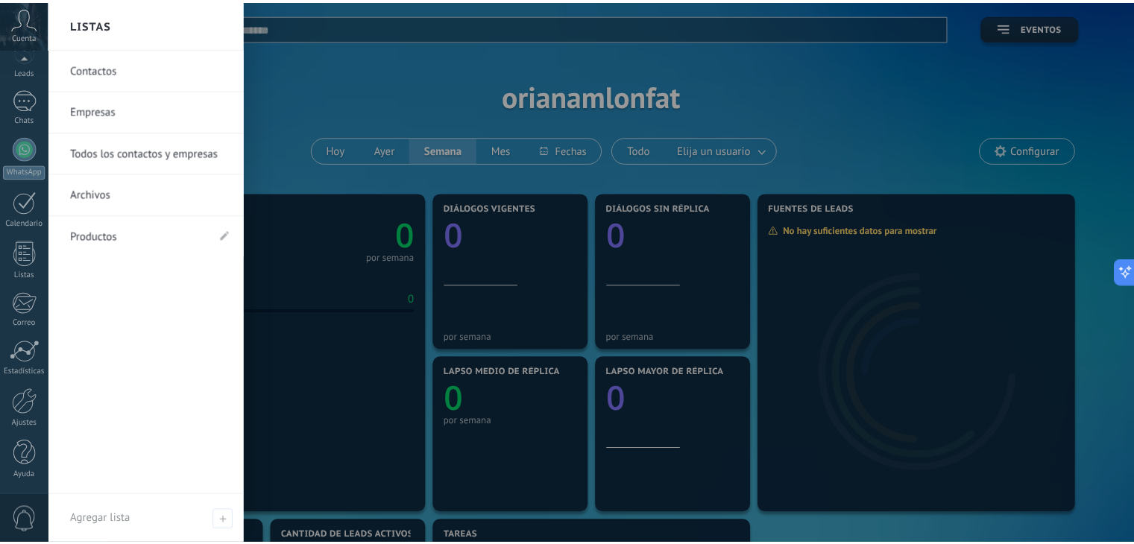
scroll to position [75, 0]
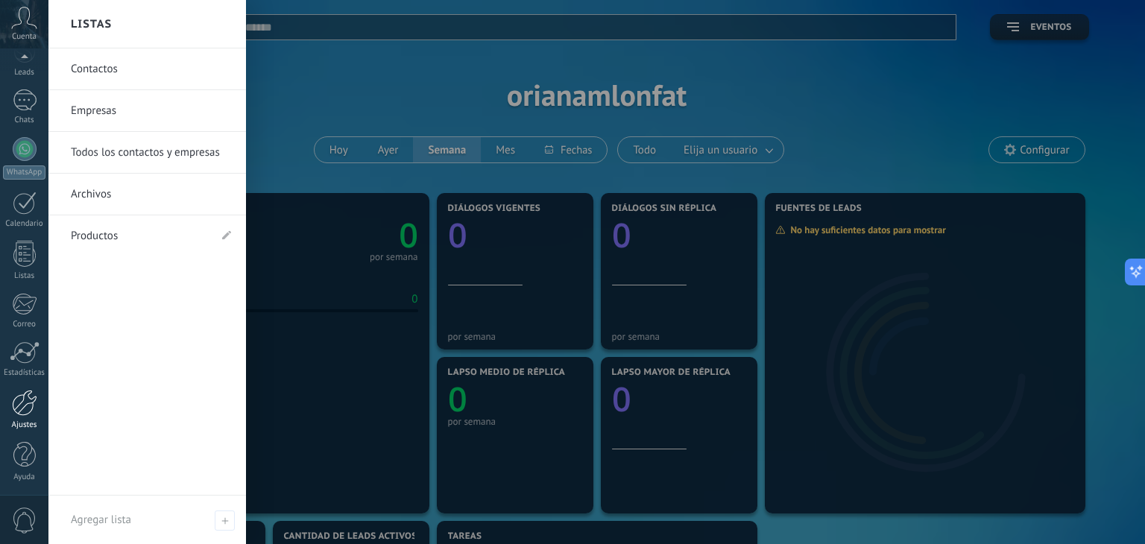
click at [25, 411] on div at bounding box center [24, 403] width 25 height 26
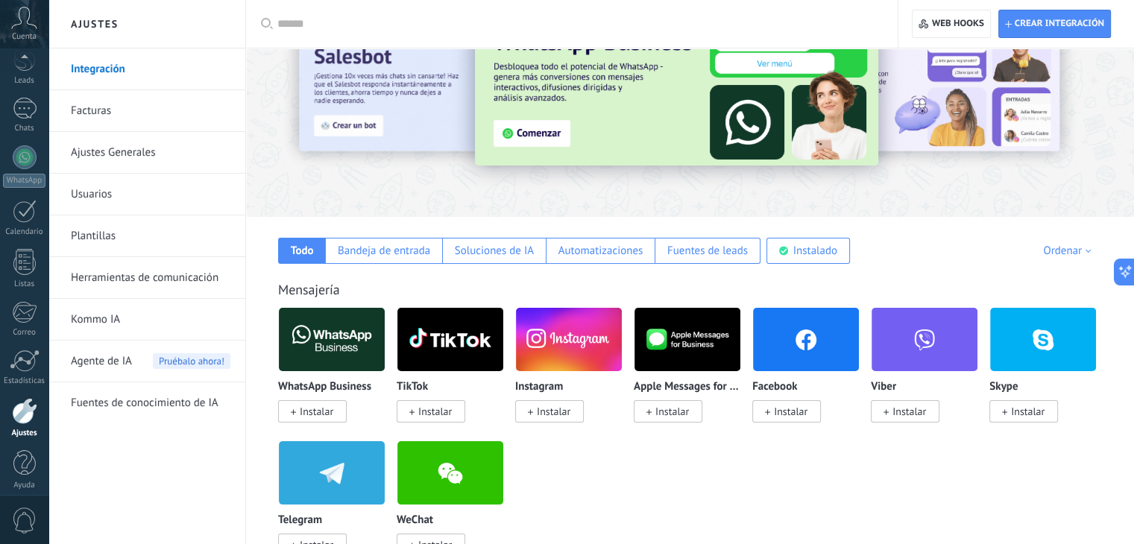
scroll to position [75, 0]
click at [116, 151] on link "Ajustes Generales" at bounding box center [151, 153] width 160 height 42
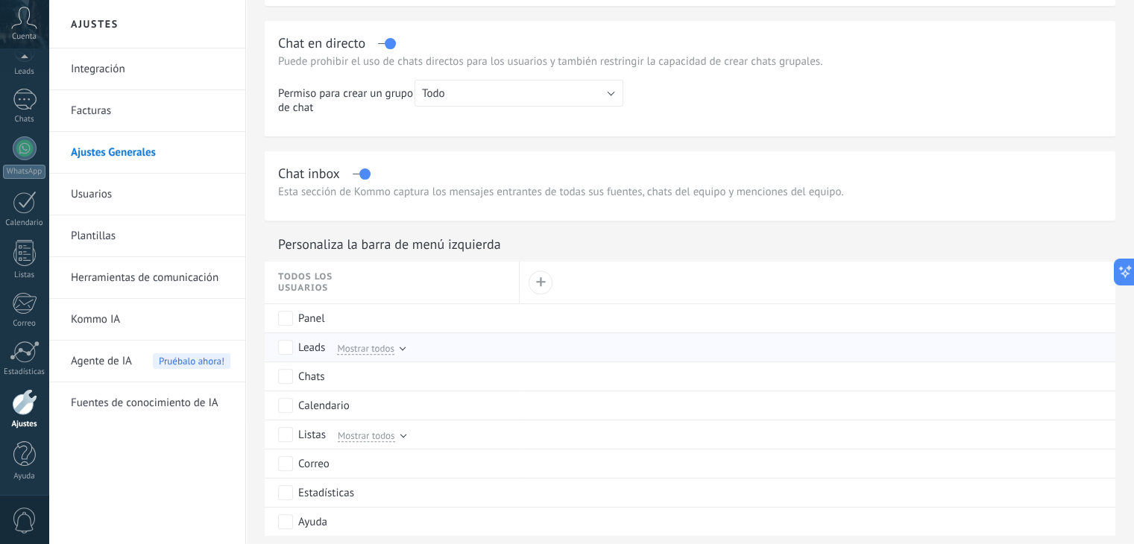
scroll to position [447, 0]
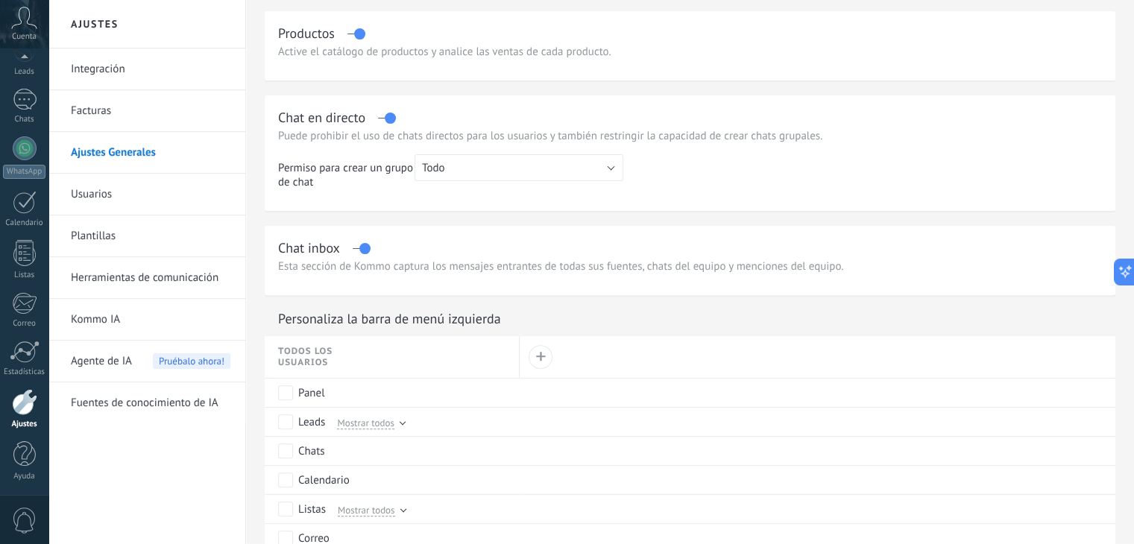
click at [100, 195] on link "Usuarios" at bounding box center [151, 195] width 160 height 42
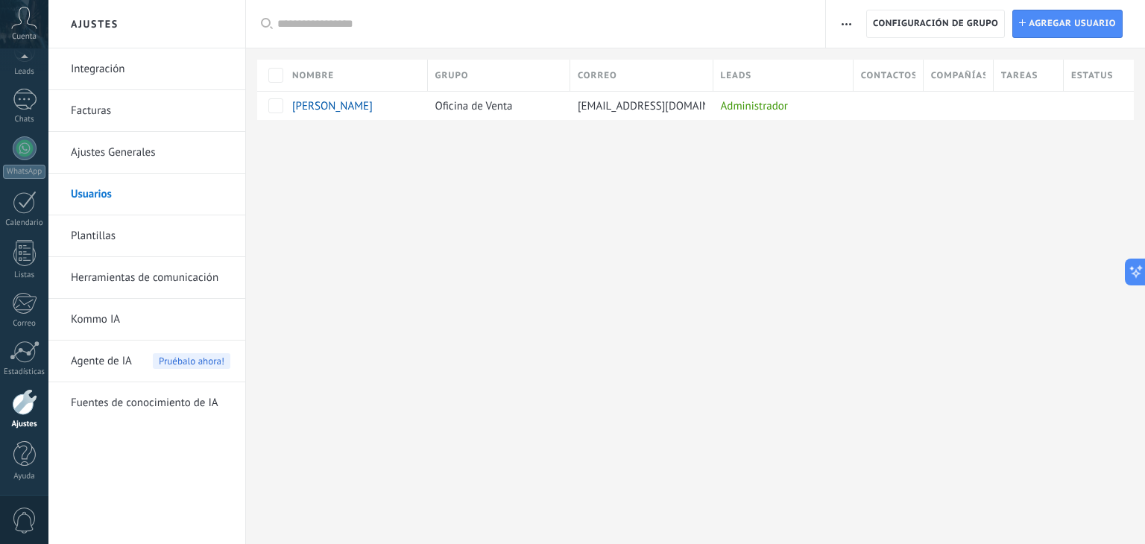
click at [100, 69] on link "Integración" at bounding box center [151, 69] width 160 height 42
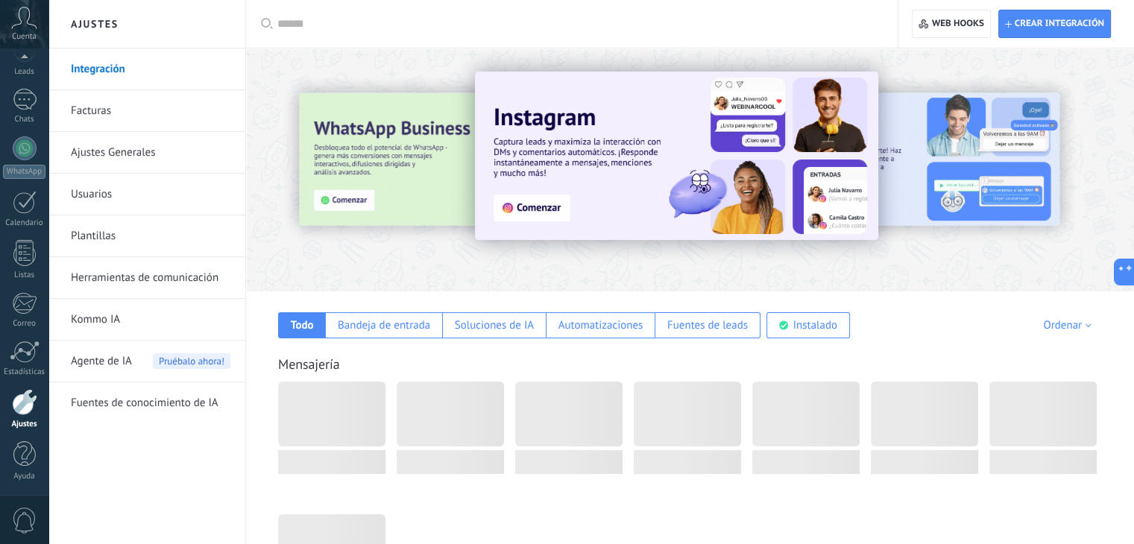
click at [110, 111] on link "Facturas" at bounding box center [151, 111] width 160 height 42
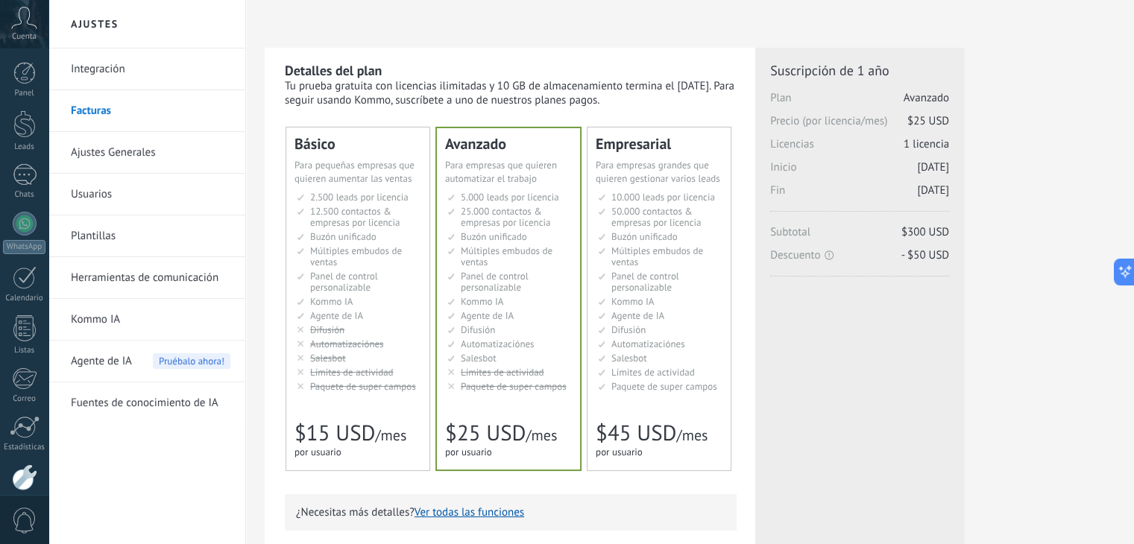
drag, startPoint x: 0, startPoint y: 0, endPoint x: 113, endPoint y: 154, distance: 191.5
click at [113, 154] on link "Ajustes Generales" at bounding box center [151, 153] width 160 height 42
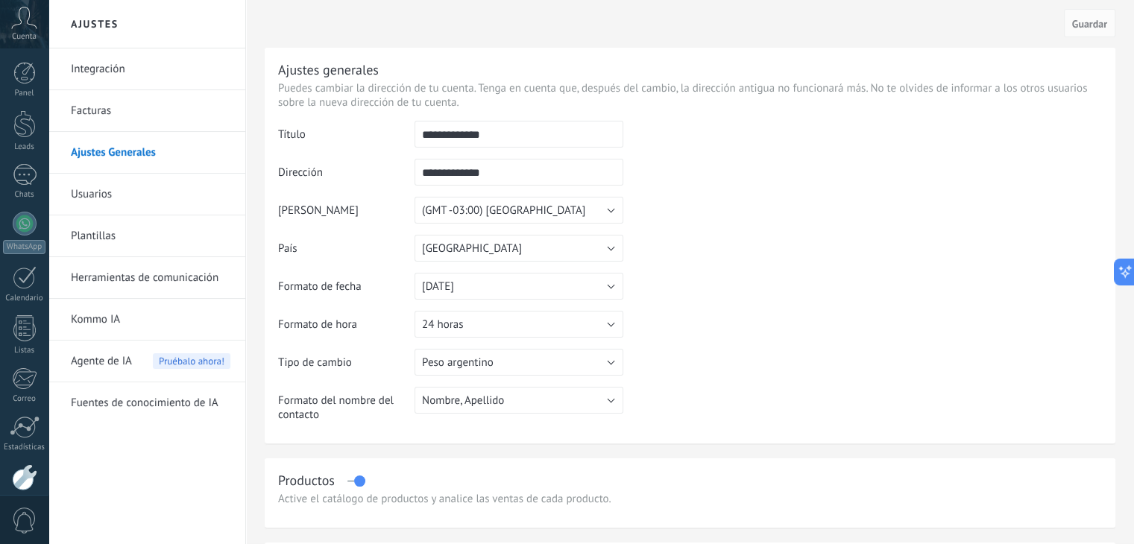
click at [118, 199] on link "Usuarios" at bounding box center [151, 195] width 160 height 42
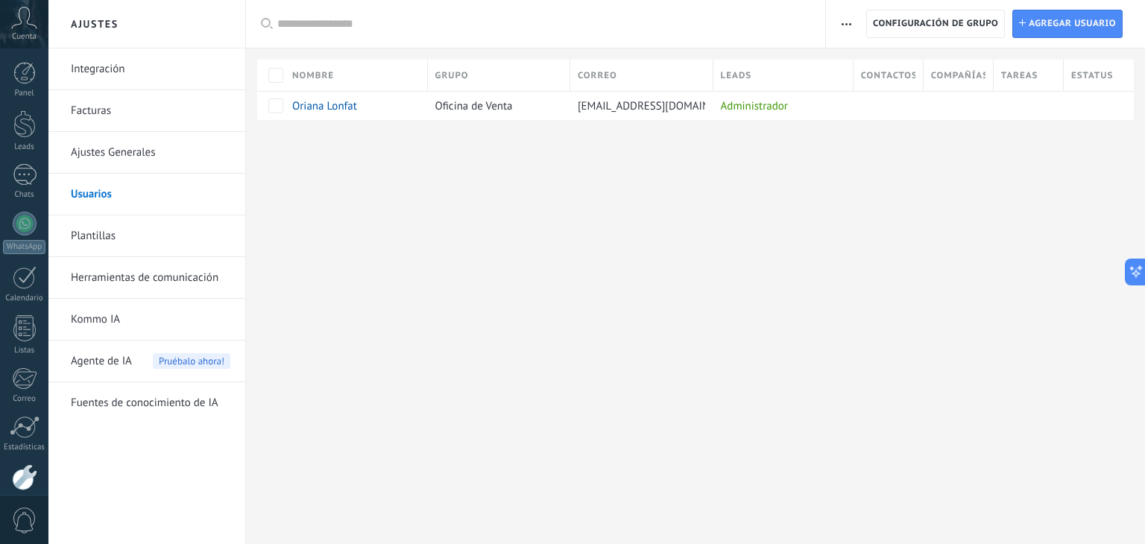
click at [128, 242] on link "Plantillas" at bounding box center [151, 237] width 160 height 42
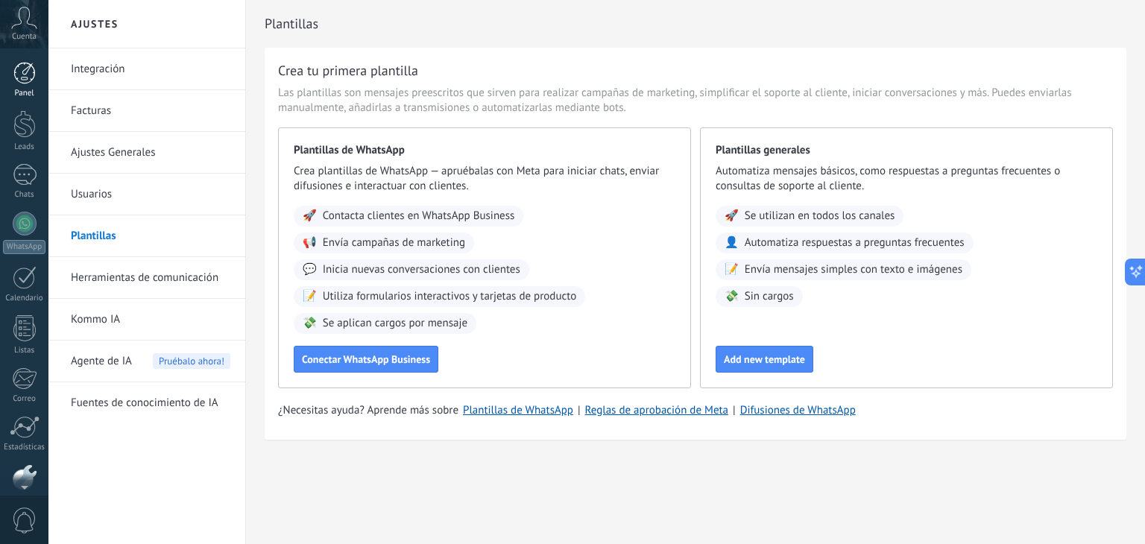
click at [25, 85] on link "Panel" at bounding box center [24, 80] width 48 height 37
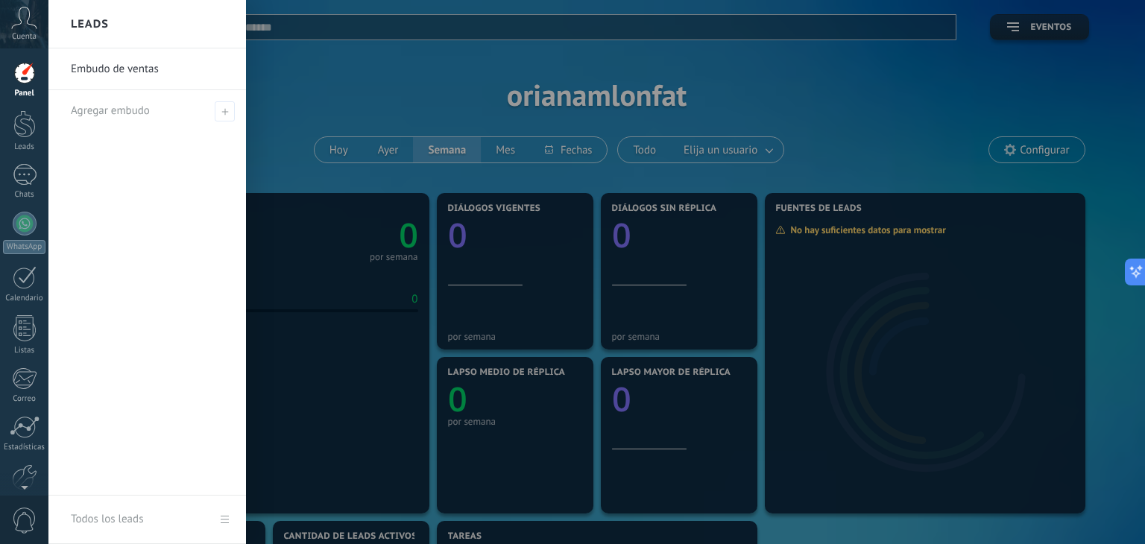
click at [1107, 104] on div at bounding box center [620, 272] width 1145 height 544
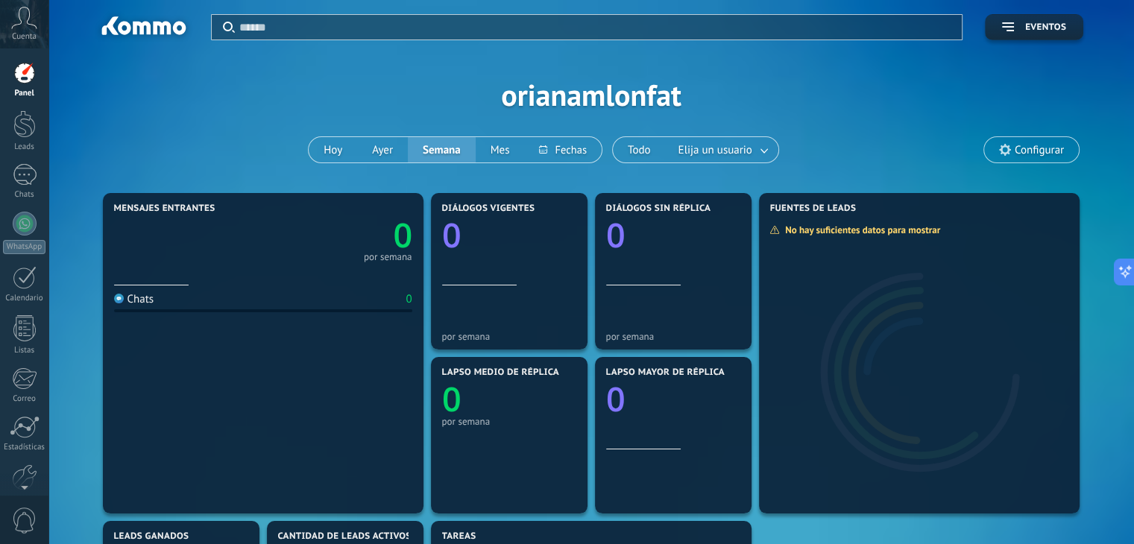
click at [1034, 152] on span "Configurar" at bounding box center [1039, 150] width 49 height 13
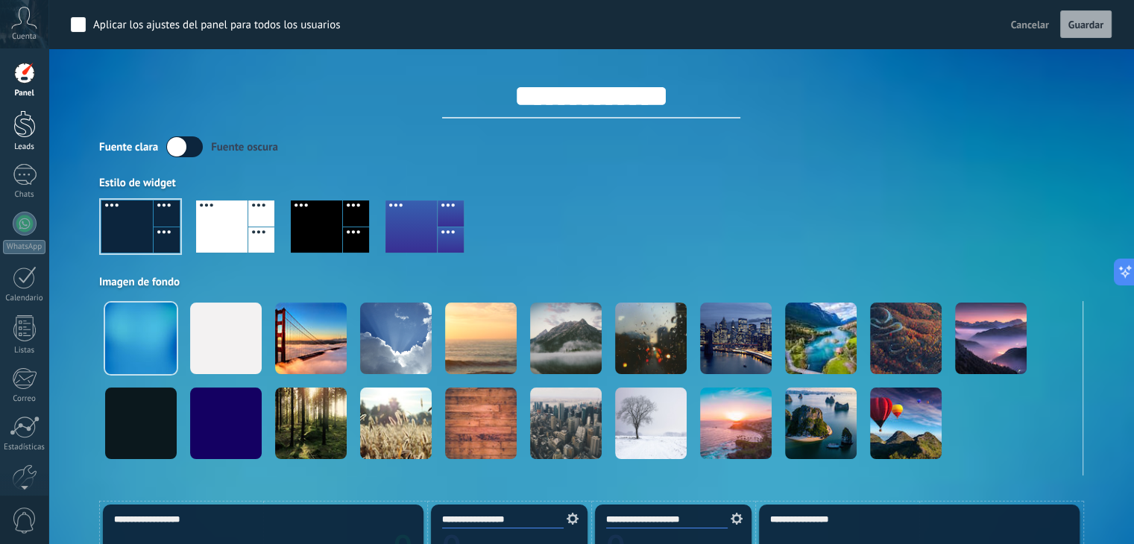
click at [19, 125] on div at bounding box center [24, 124] width 22 height 28
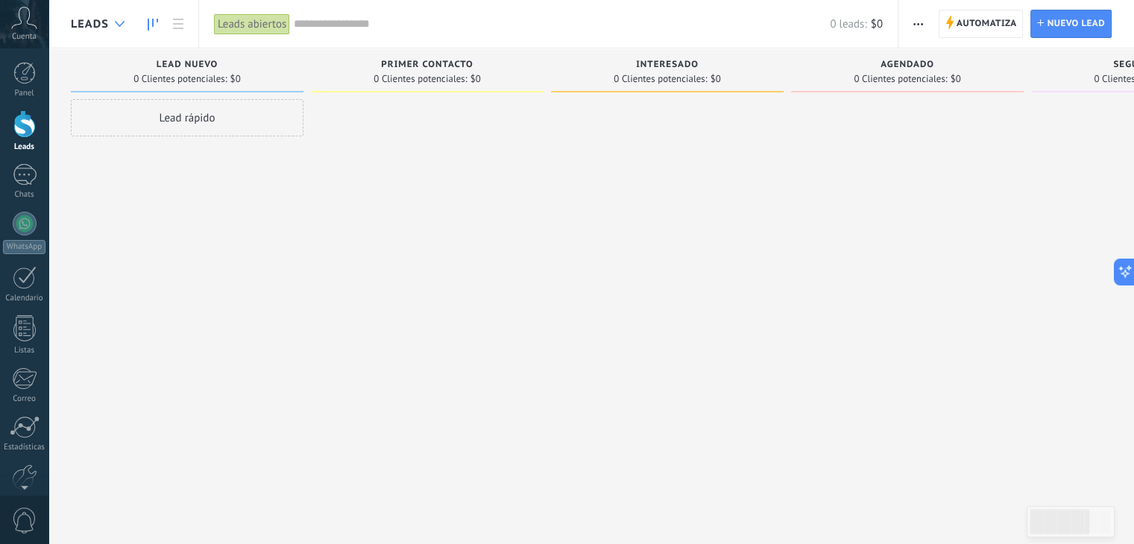
click at [116, 24] on use at bounding box center [120, 24] width 10 height 6
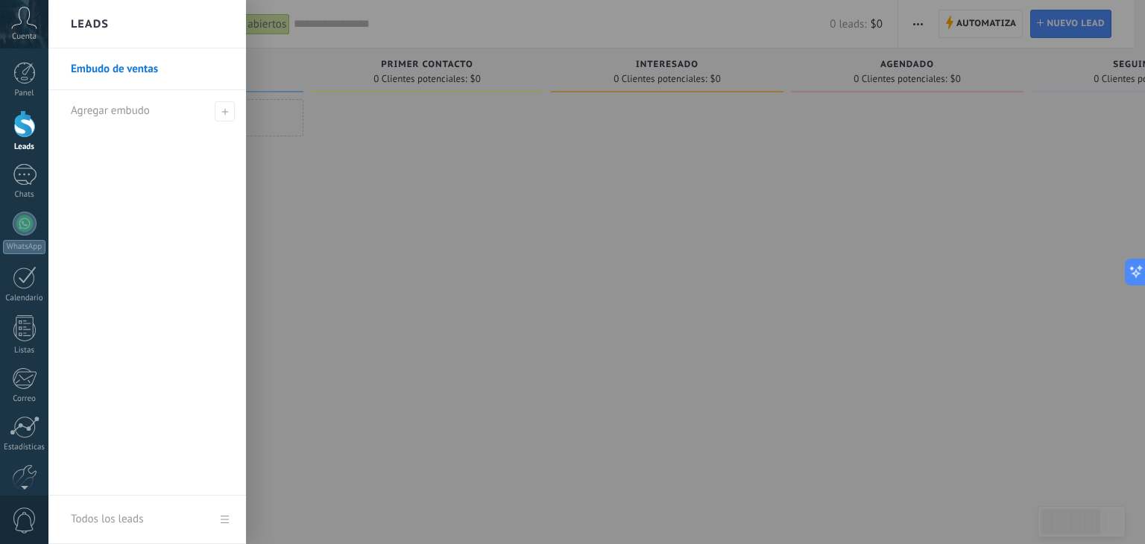
click at [224, 522] on link "Todos los leads" at bounding box center [147, 520] width 198 height 48
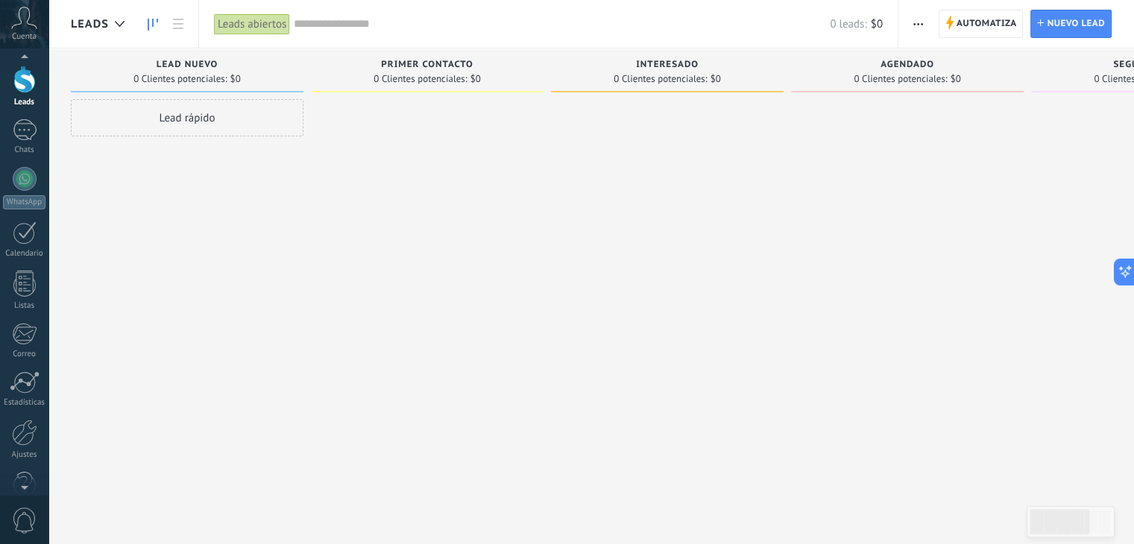
scroll to position [75, 0]
click at [27, 408] on div at bounding box center [24, 403] width 25 height 26
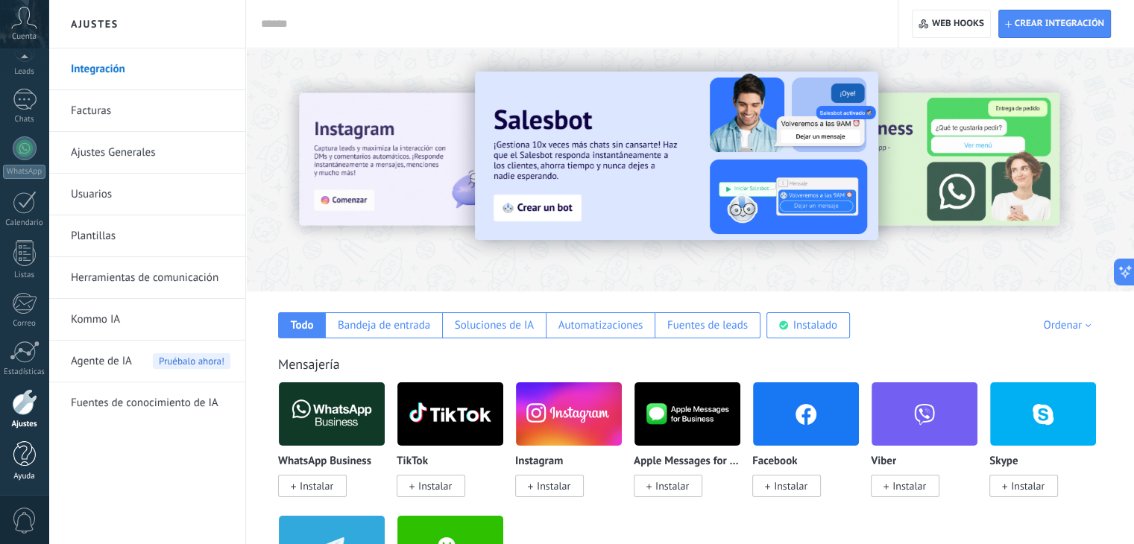
click at [29, 462] on div at bounding box center [24, 454] width 22 height 26
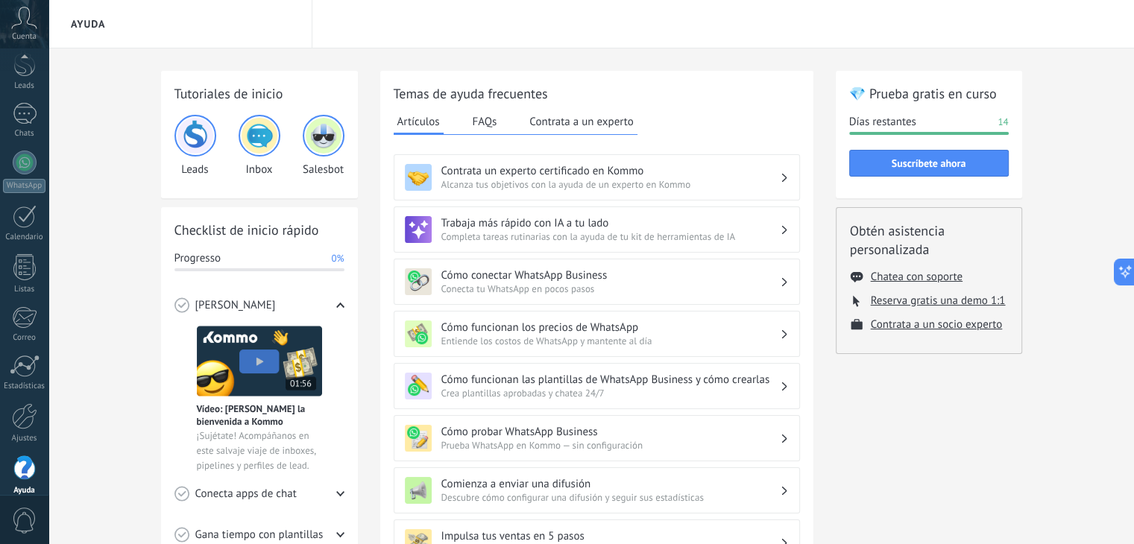
scroll to position [75, 0]
click at [26, 409] on div at bounding box center [24, 402] width 25 height 26
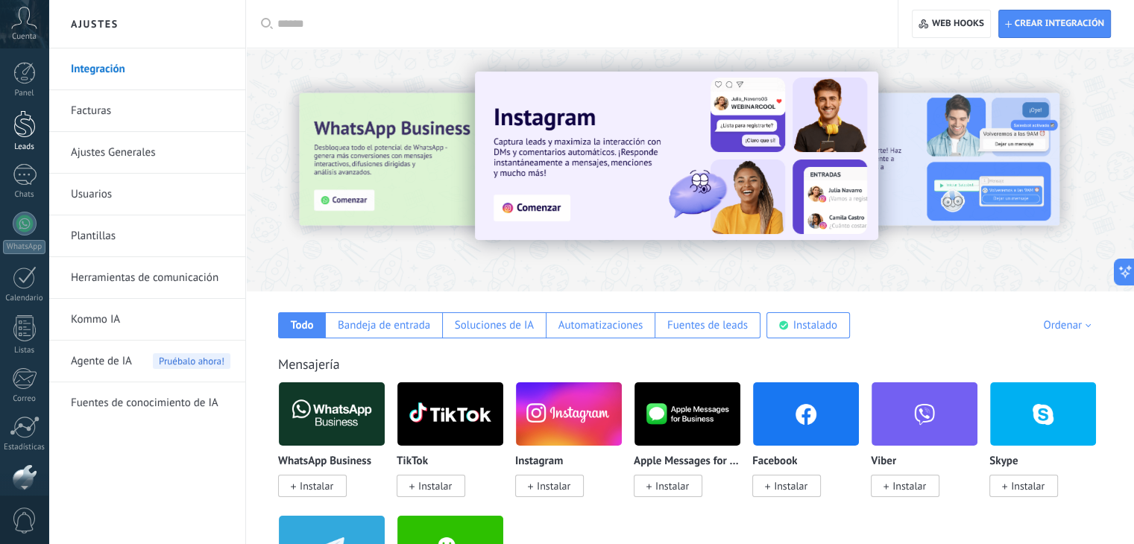
click at [18, 126] on div at bounding box center [24, 124] width 22 height 28
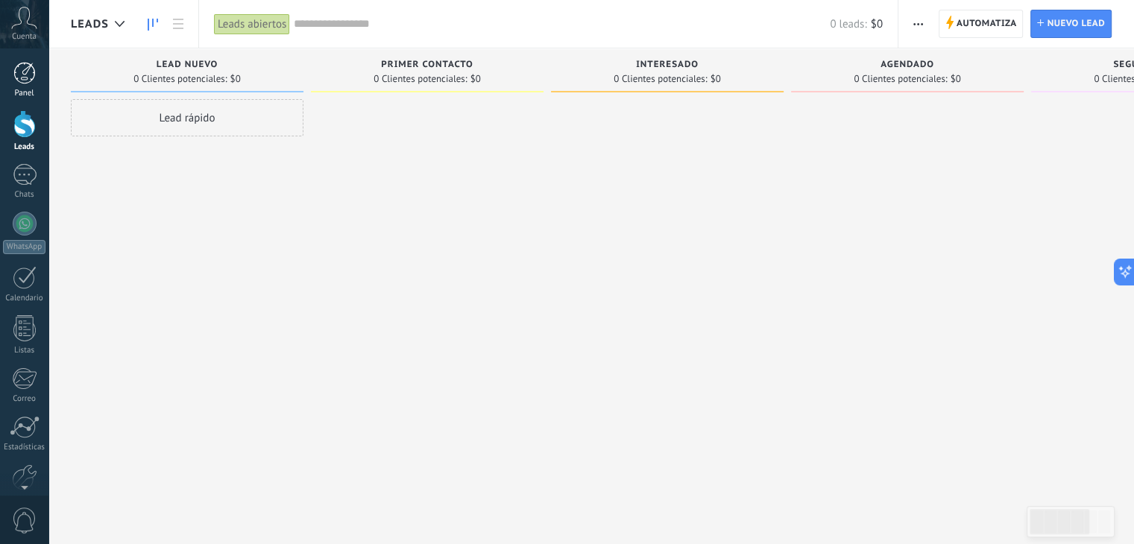
click at [26, 75] on div at bounding box center [24, 73] width 22 height 22
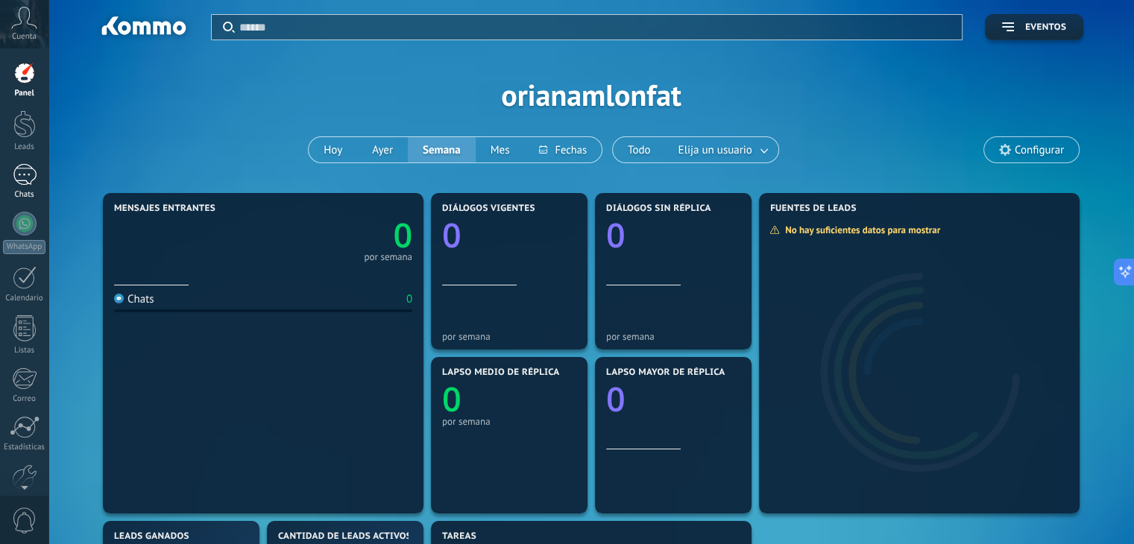
click at [31, 176] on div at bounding box center [25, 175] width 24 height 22
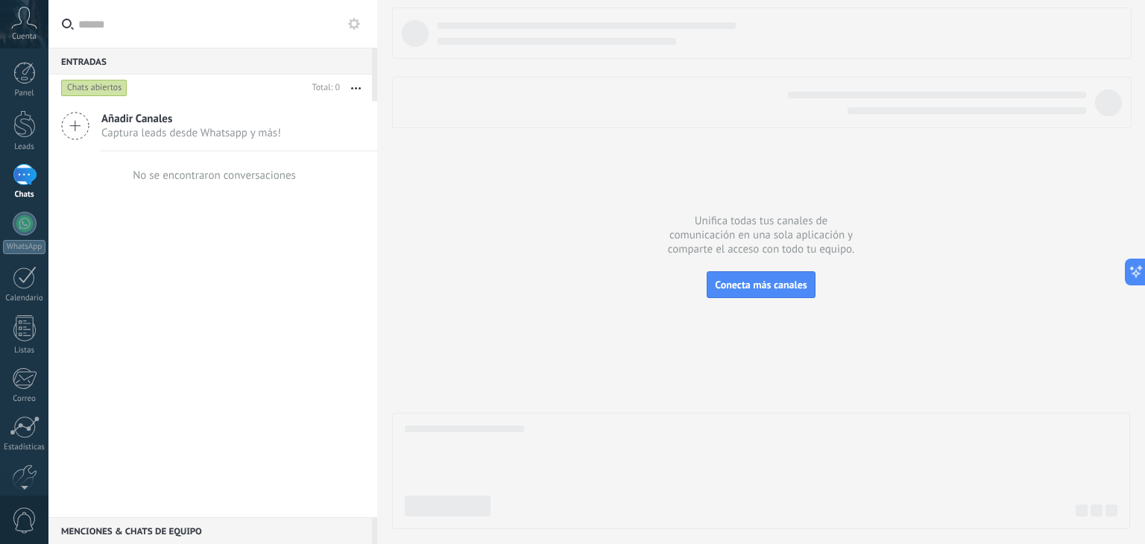
click at [353, 25] on icon at bounding box center [354, 24] width 12 height 12
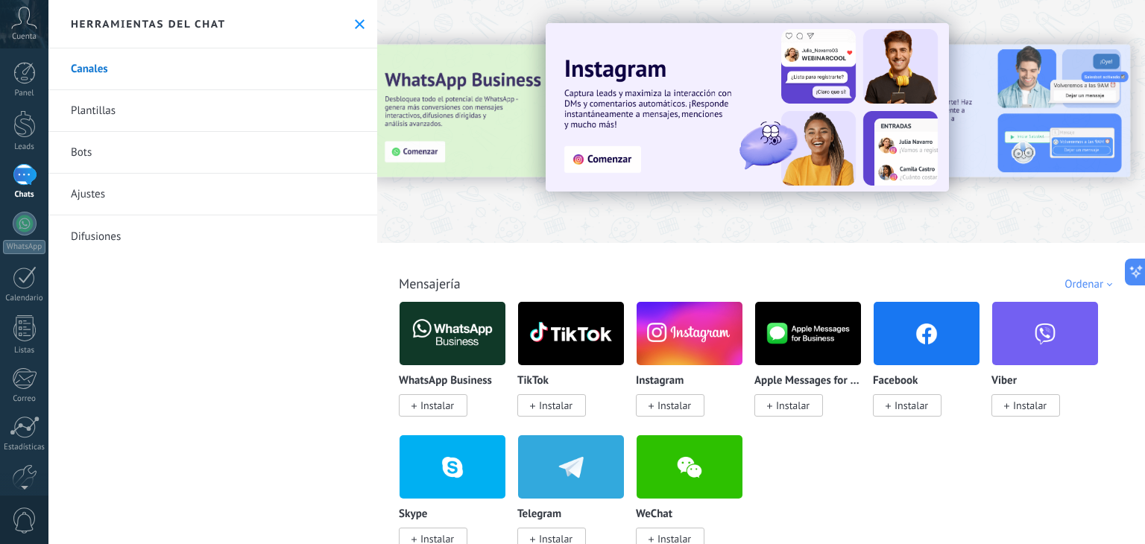
click at [98, 113] on link "Plantillas" at bounding box center [212, 111] width 329 height 42
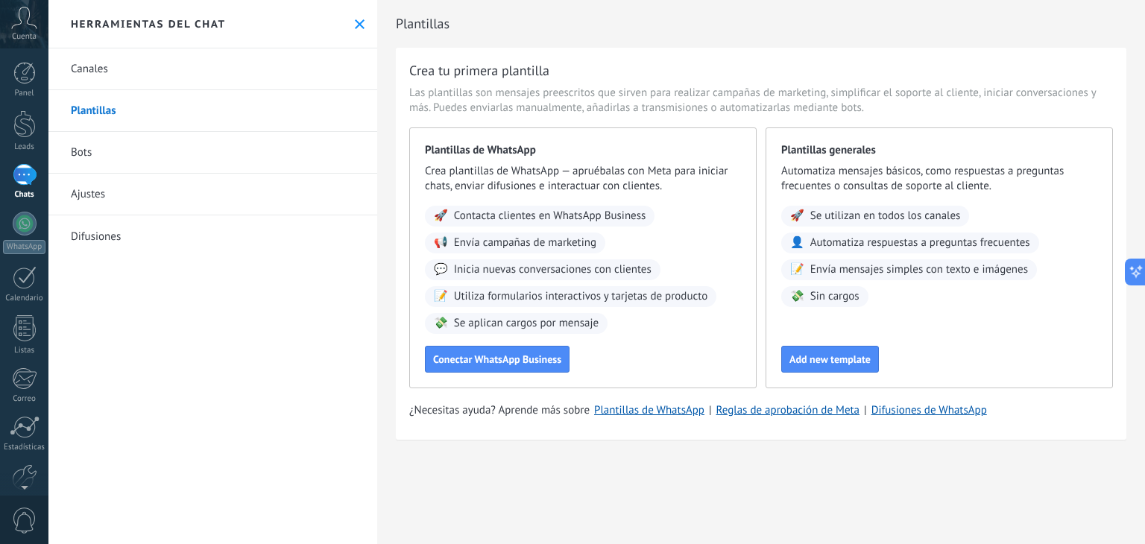
click at [101, 193] on link "Ajustes" at bounding box center [212, 195] width 329 height 42
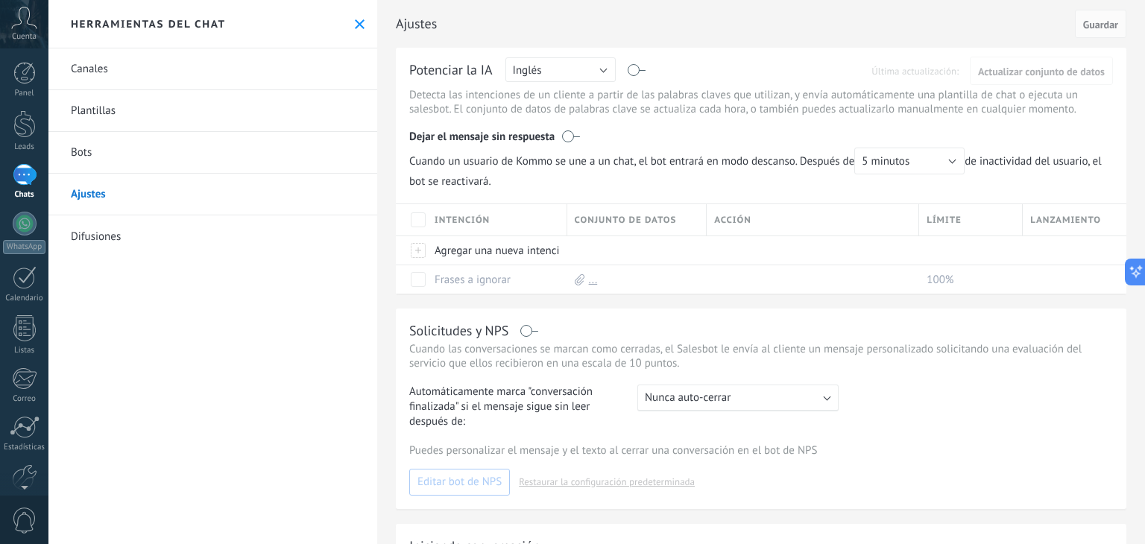
click at [103, 149] on link "Bots" at bounding box center [212, 153] width 329 height 42
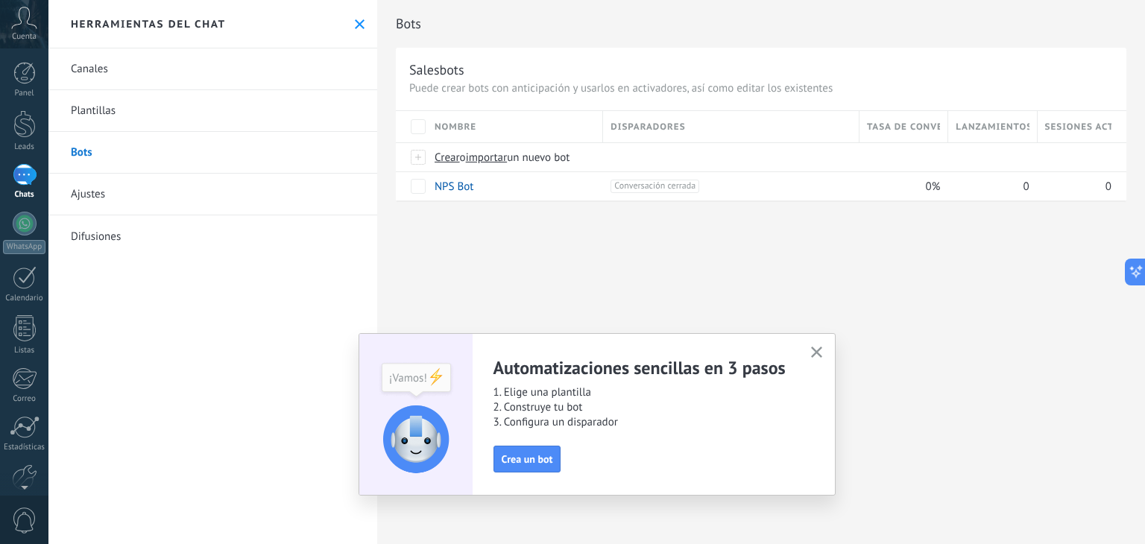
click at [113, 242] on link "Difusiones" at bounding box center [212, 237] width 329 height 42
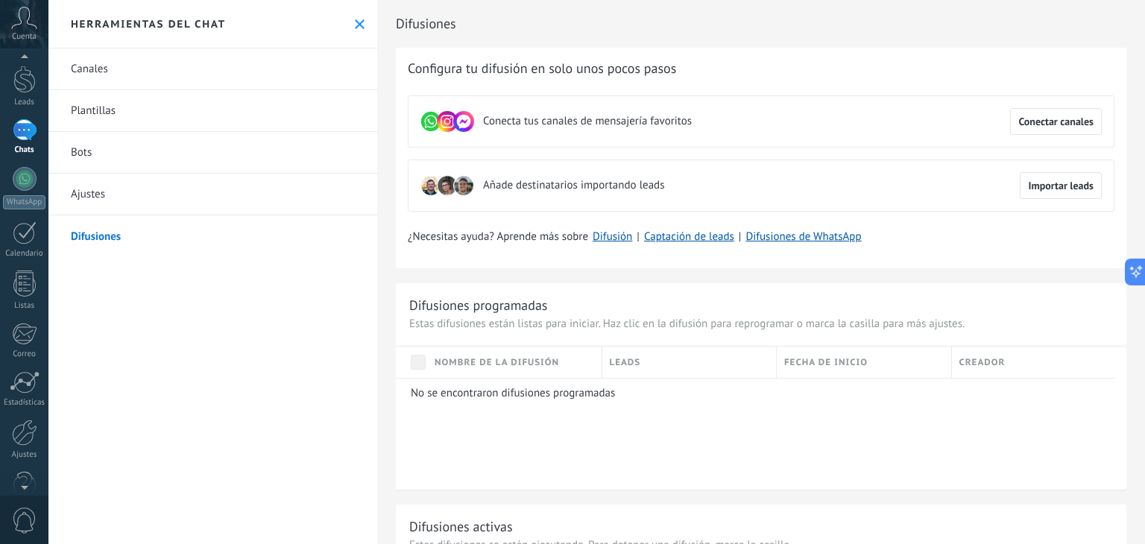
scroll to position [64, 0]
click at [28, 407] on div at bounding box center [24, 413] width 25 height 26
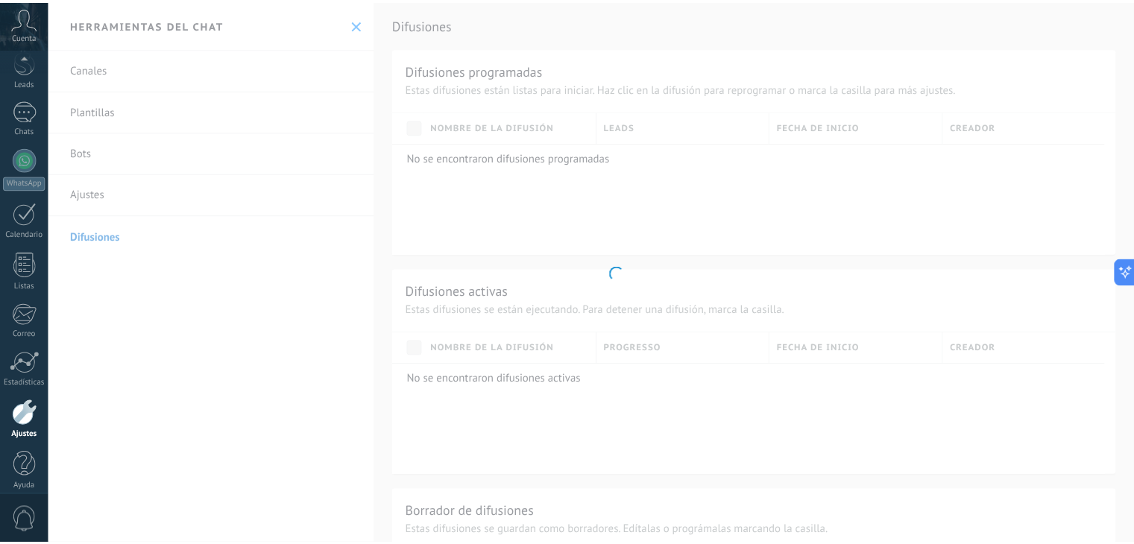
scroll to position [75, 0]
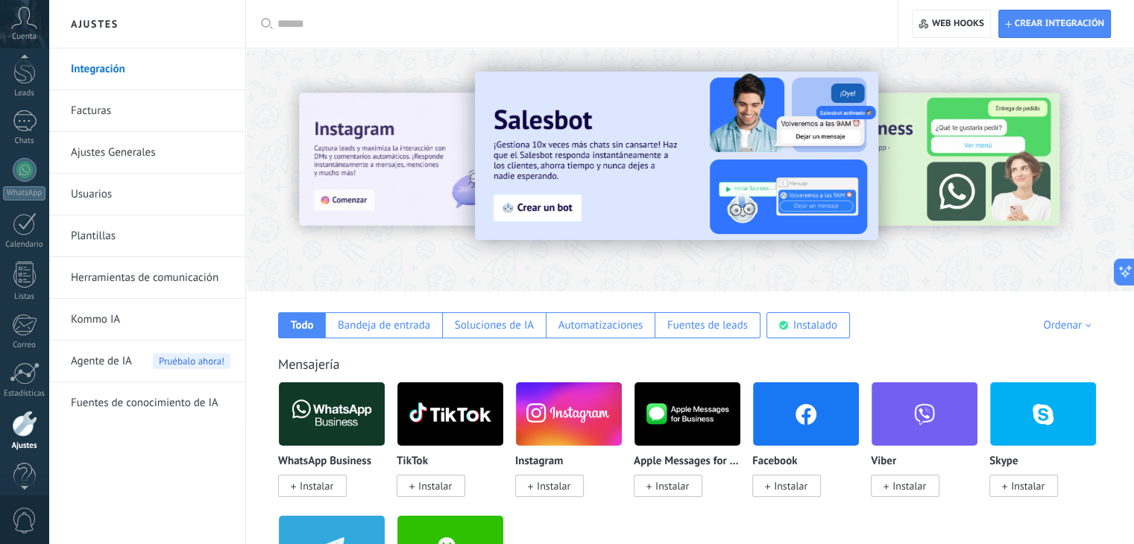
click at [21, 64] on div at bounding box center [24, 59] width 48 height 22
click at [25, 119] on div at bounding box center [24, 115] width 22 height 28
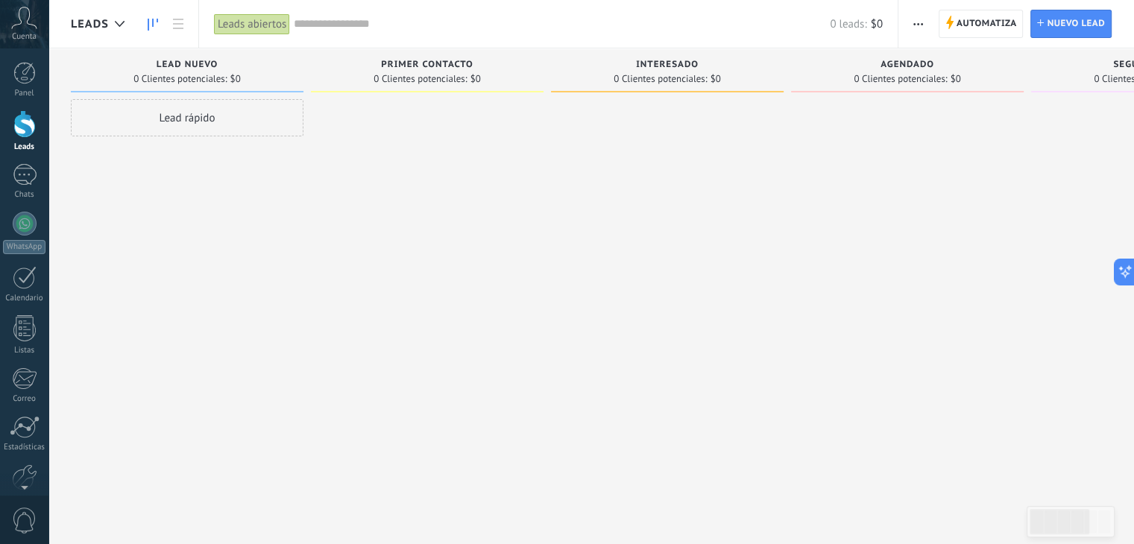
click at [104, 23] on span "Leads" at bounding box center [90, 24] width 38 height 14
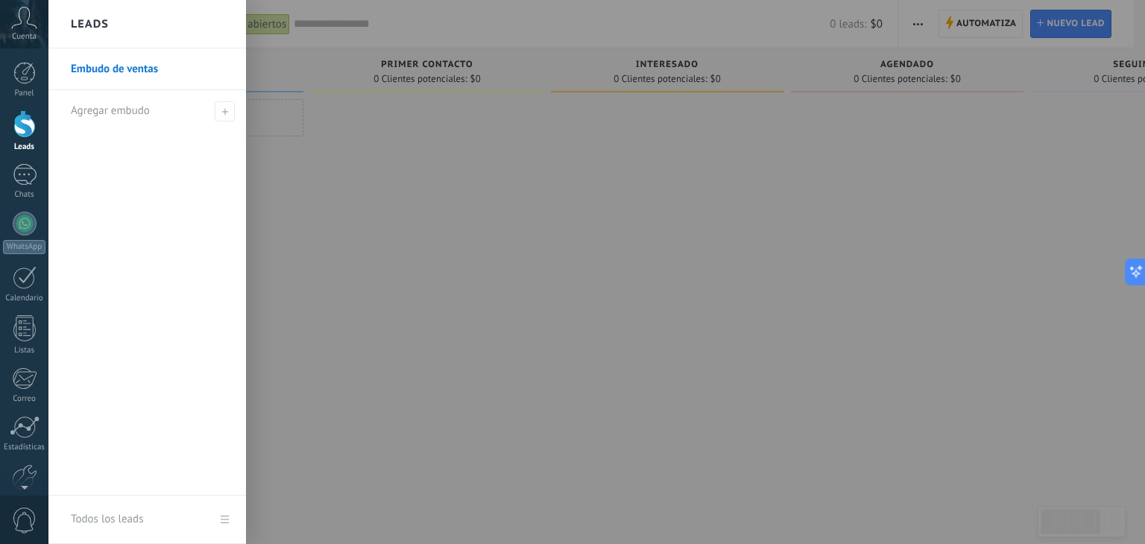
click at [178, 67] on link "Embudo de ventas" at bounding box center [151, 69] width 160 height 42
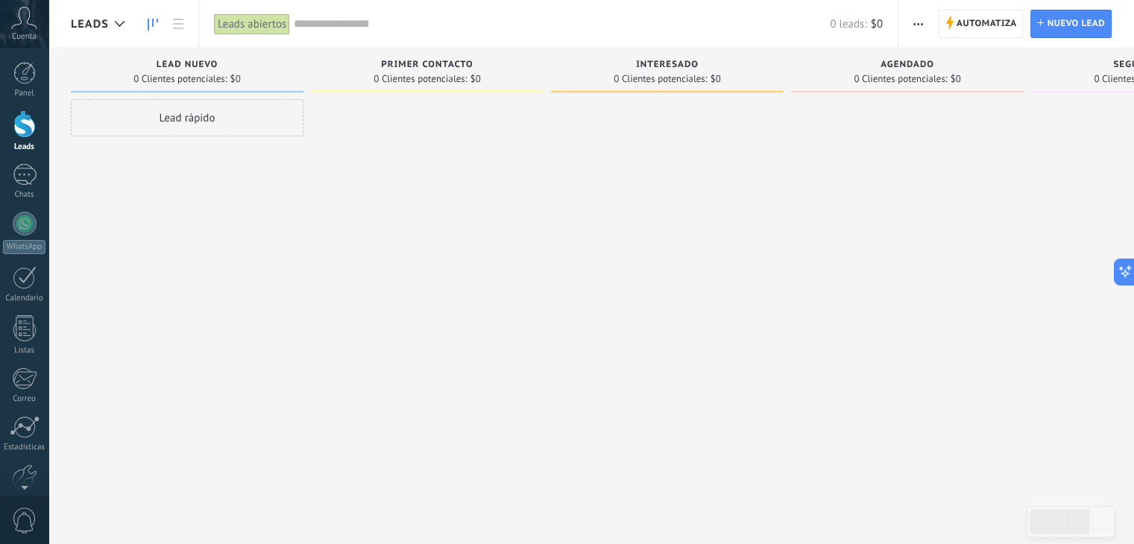
click at [916, 31] on span "button" at bounding box center [918, 24] width 10 height 28
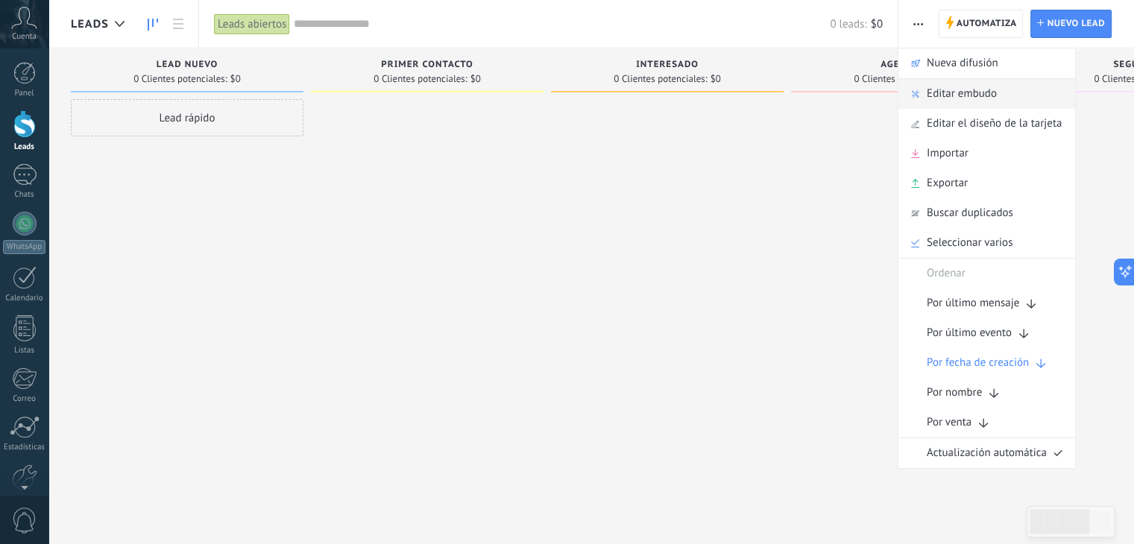
click at [963, 93] on span "Editar embudo" at bounding box center [962, 94] width 70 height 30
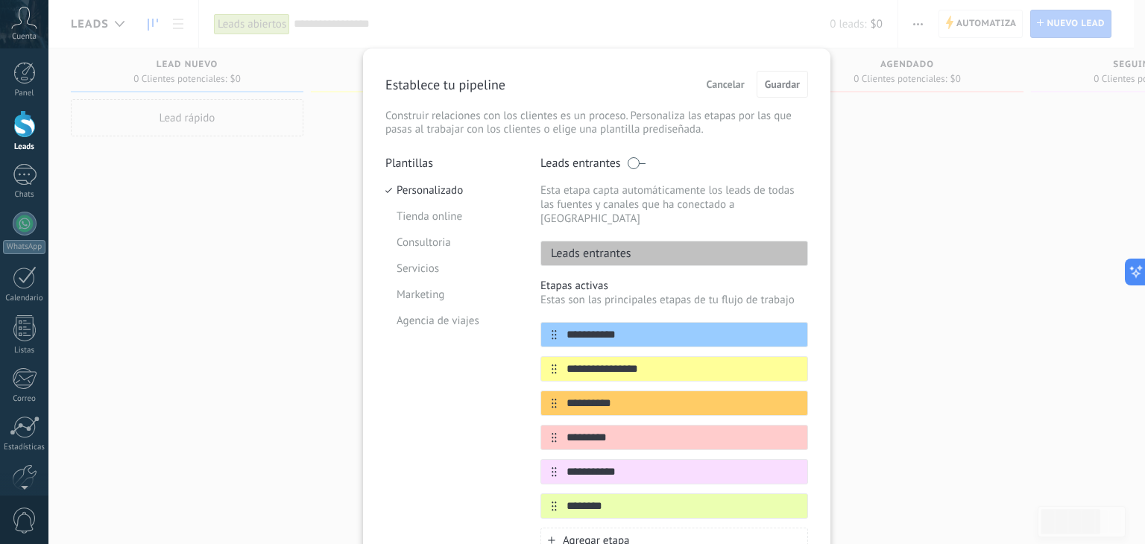
click at [856, 172] on div "**********" at bounding box center [596, 272] width 1097 height 544
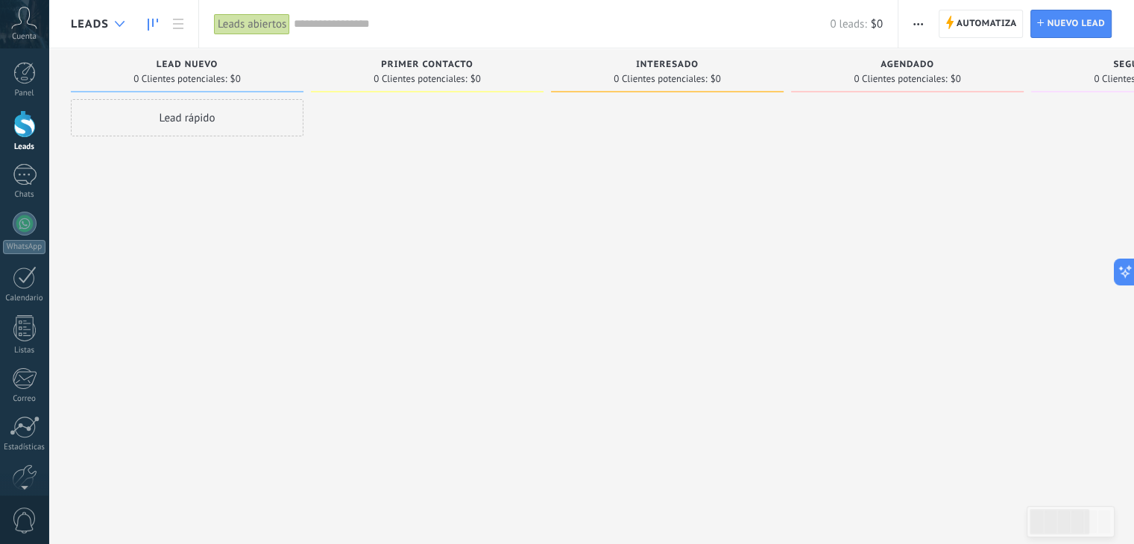
click at [114, 19] on div at bounding box center [119, 24] width 25 height 29
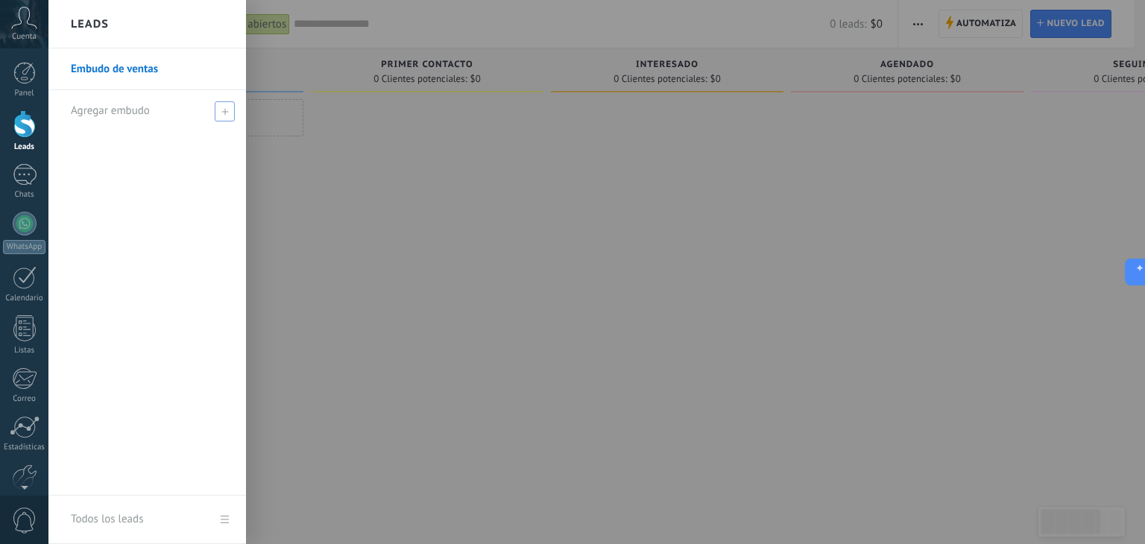
click at [216, 117] on span at bounding box center [225, 111] width 20 height 20
click at [150, 114] on input "text" at bounding box center [141, 111] width 140 height 24
click at [293, 203] on div at bounding box center [620, 272] width 1145 height 544
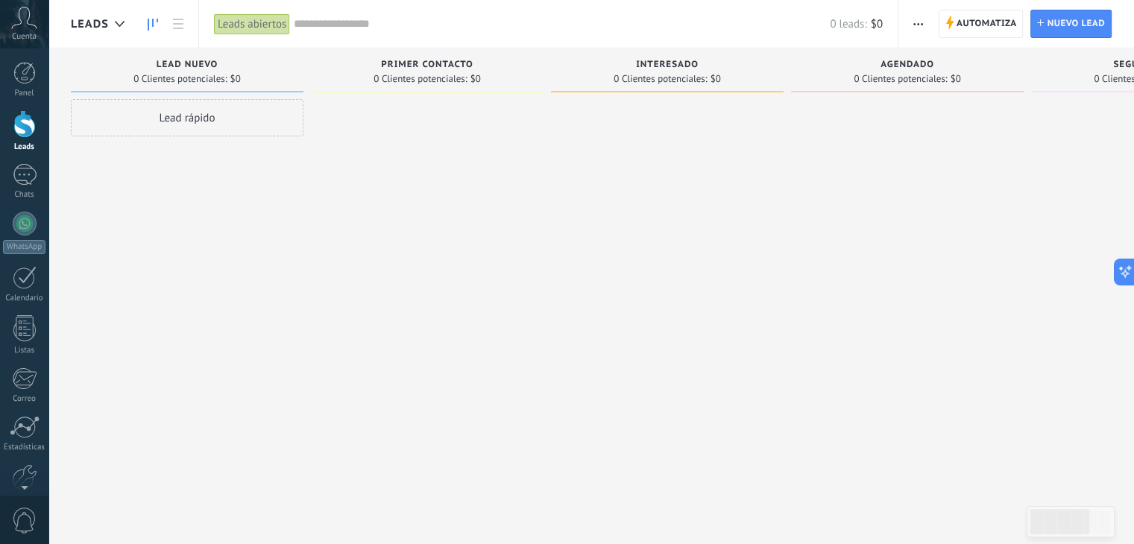
click at [274, 24] on div "Leads abiertos" at bounding box center [252, 24] width 76 height 22
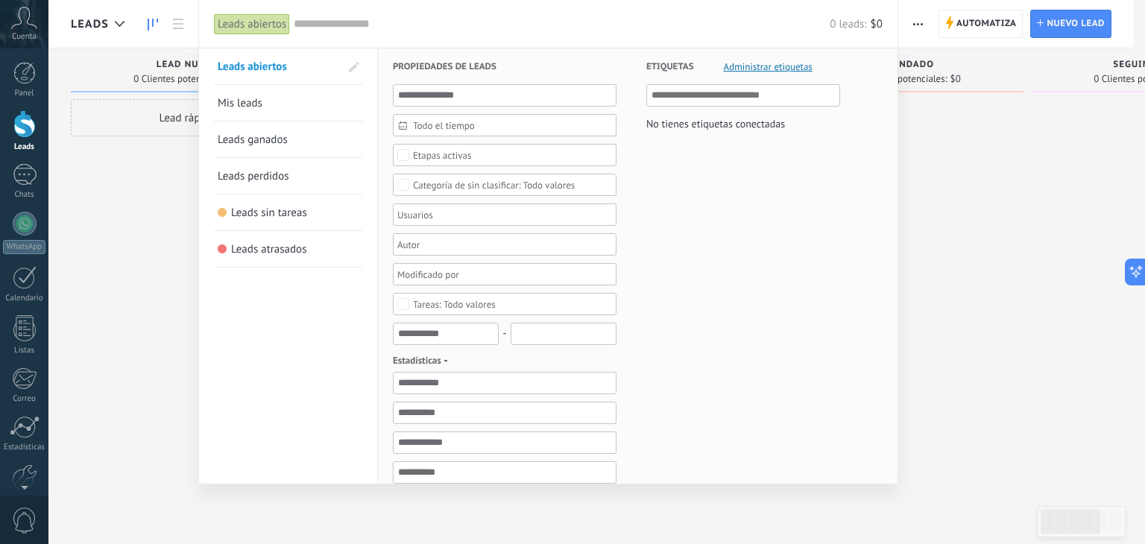
drag, startPoint x: 1005, startPoint y: 174, endPoint x: 996, endPoint y: 168, distance: 11.2
click at [1005, 174] on div at bounding box center [572, 272] width 1145 height 544
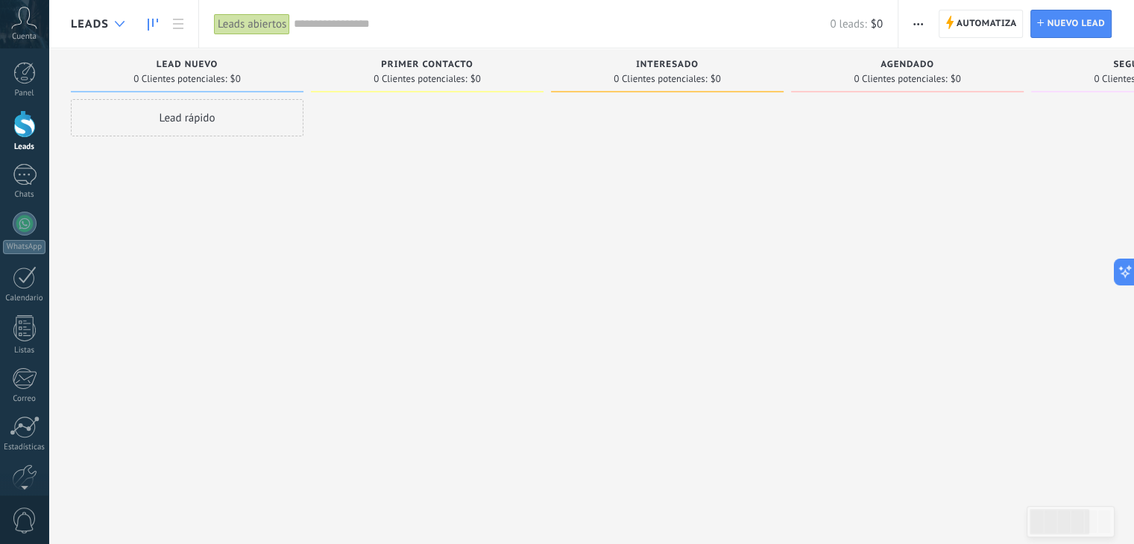
click at [108, 22] on div at bounding box center [119, 24] width 25 height 29
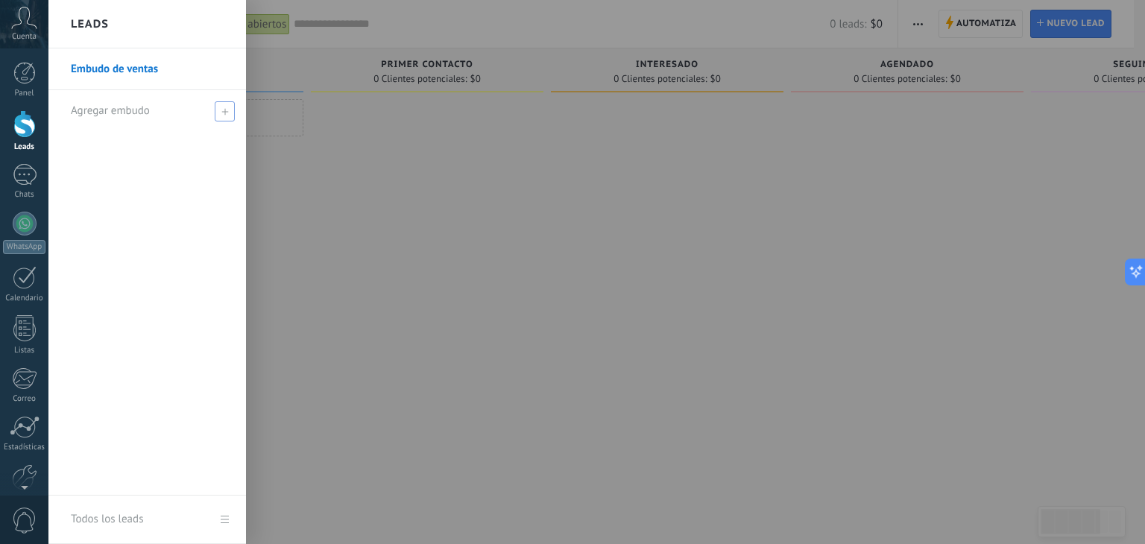
click at [219, 111] on span at bounding box center [225, 111] width 20 height 20
click at [134, 112] on input "text" at bounding box center [141, 111] width 140 height 24
click at [368, 262] on div at bounding box center [620, 272] width 1145 height 544
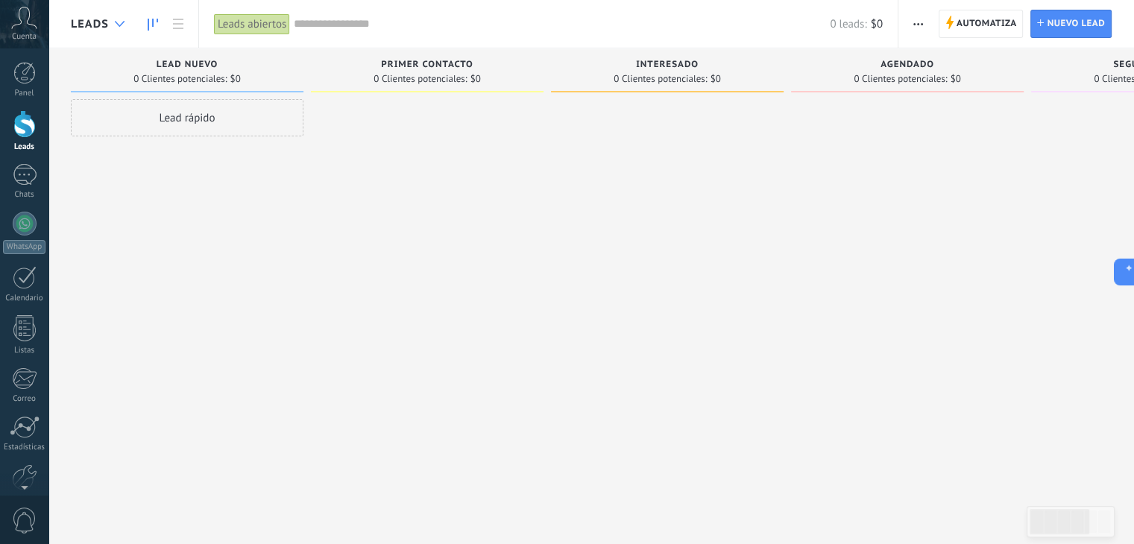
click at [122, 23] on use at bounding box center [120, 24] width 10 height 6
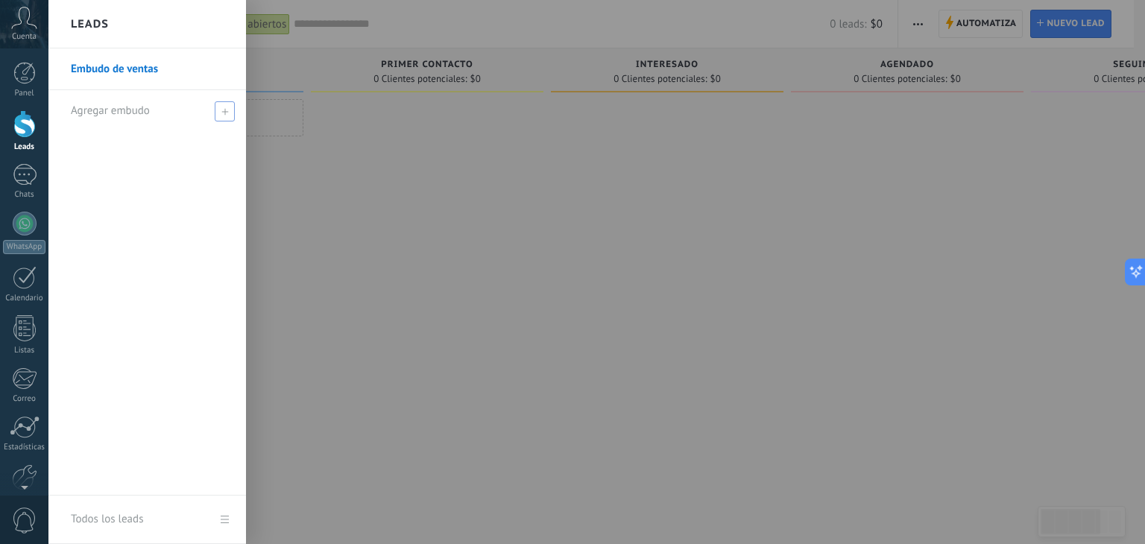
click at [224, 112] on icon at bounding box center [224, 111] width 7 height 7
click at [144, 107] on input "text" at bounding box center [141, 111] width 140 height 24
type input "*******"
click at [229, 114] on span at bounding box center [226, 111] width 13 height 10
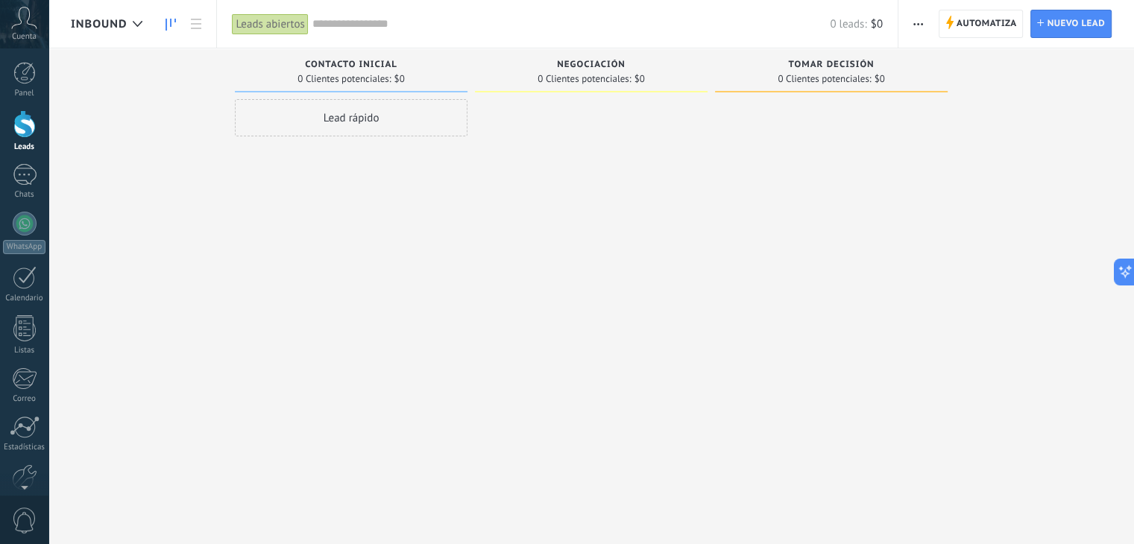
click at [112, 25] on span "Inbound" at bounding box center [99, 24] width 56 height 14
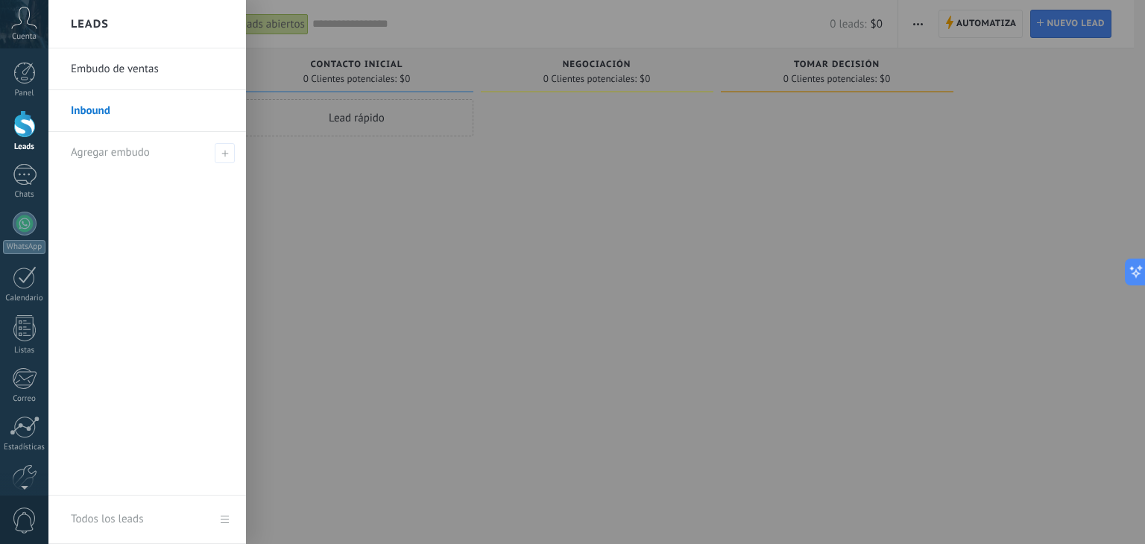
click at [137, 72] on link "Embudo de ventas" at bounding box center [151, 69] width 160 height 42
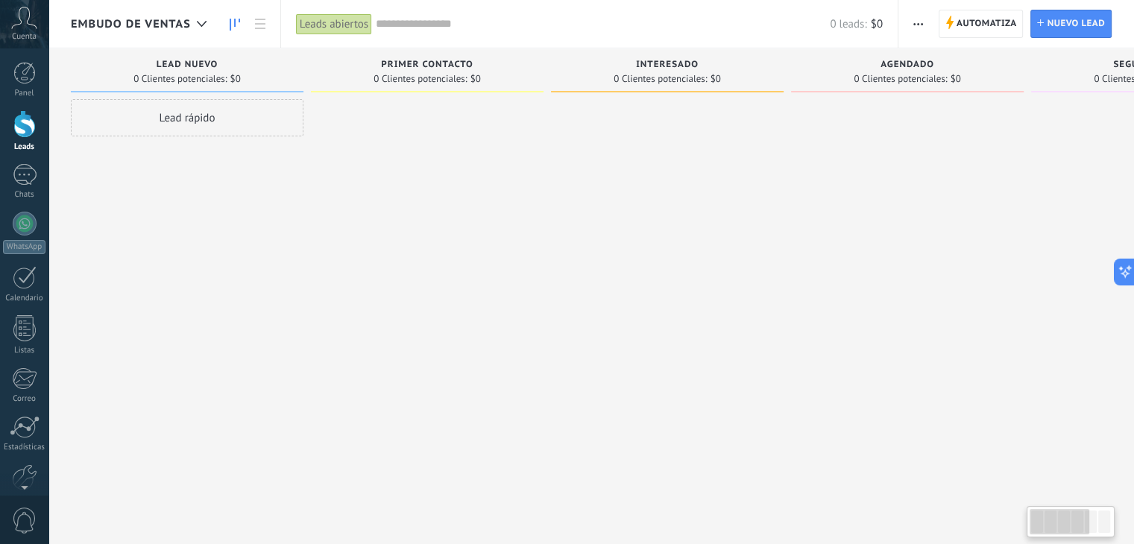
click at [127, 22] on span "Embudo de ventas" at bounding box center [131, 24] width 120 height 14
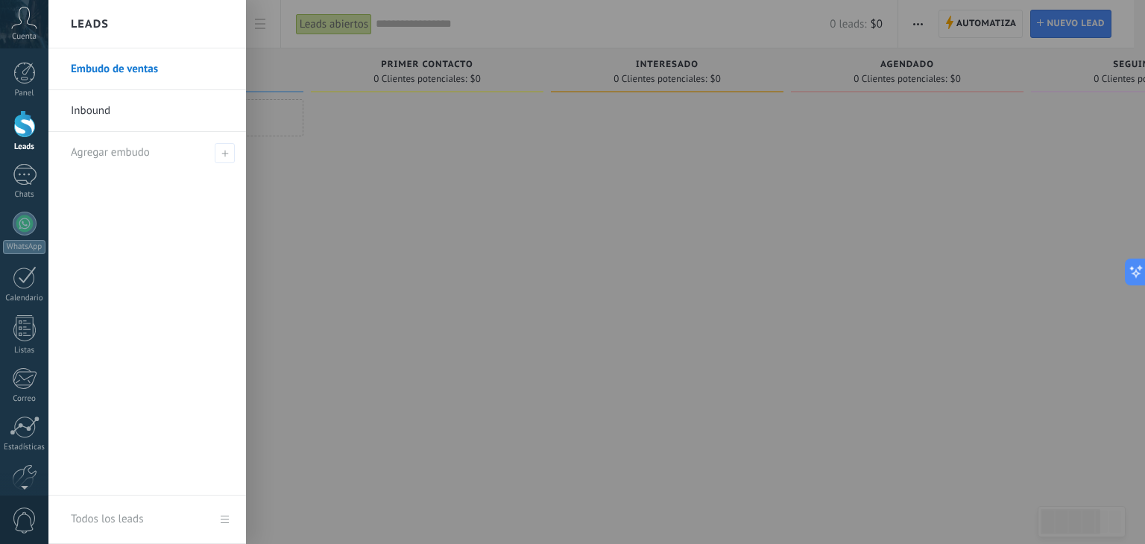
click at [125, 105] on link "Inbound" at bounding box center [151, 111] width 160 height 42
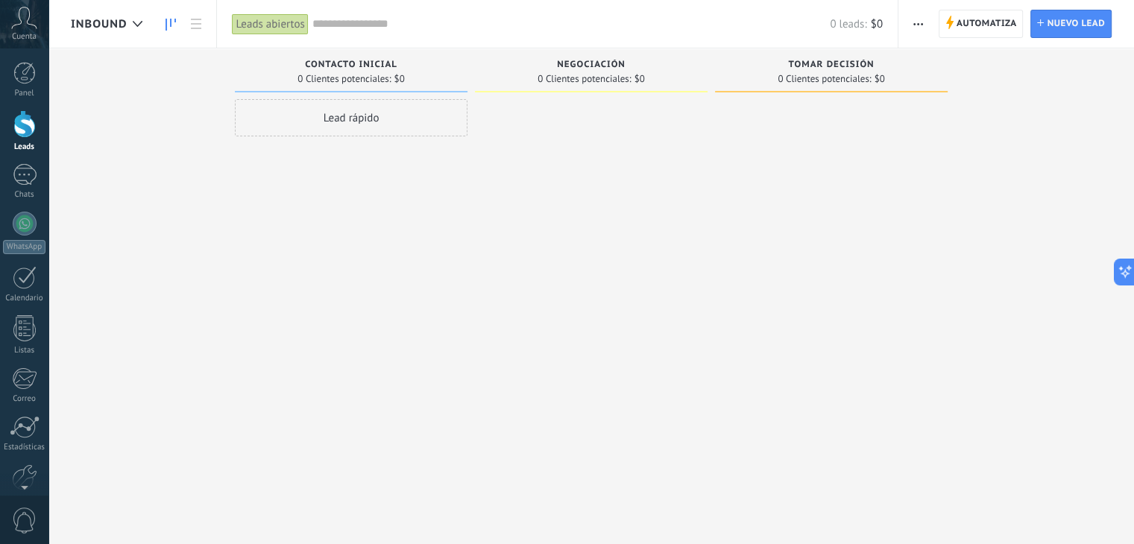
click at [919, 23] on use "button" at bounding box center [918, 24] width 10 height 2
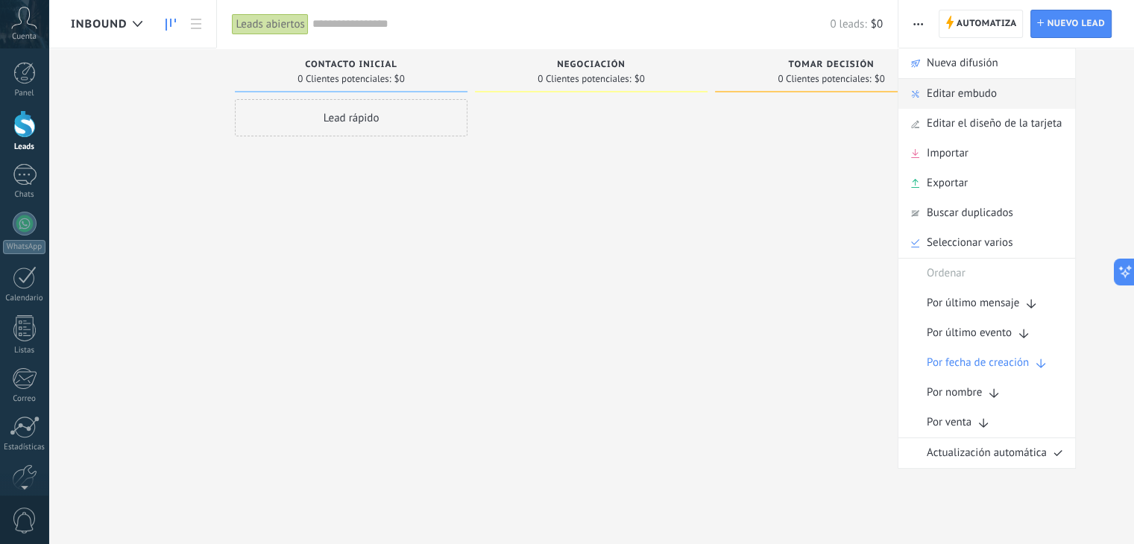
click at [946, 96] on span "Editar embudo" at bounding box center [962, 94] width 70 height 30
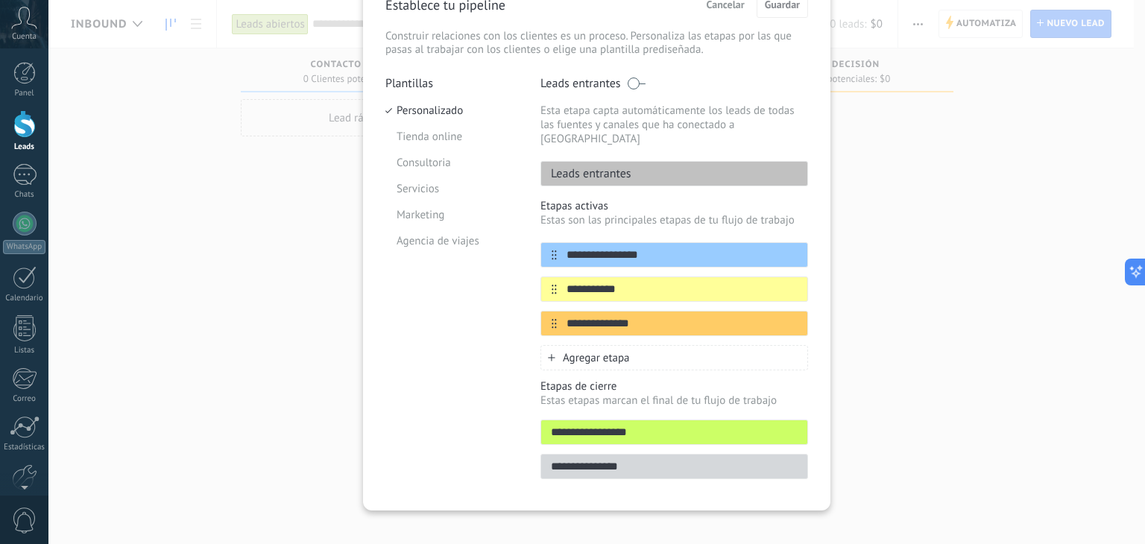
scroll to position [5, 0]
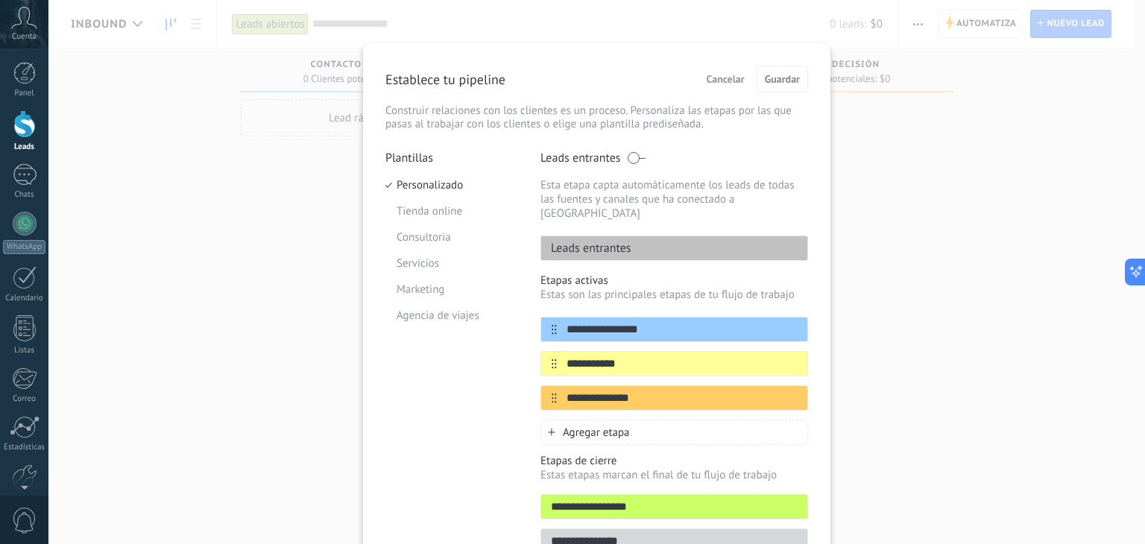
click at [268, 169] on div "**********" at bounding box center [596, 272] width 1097 height 544
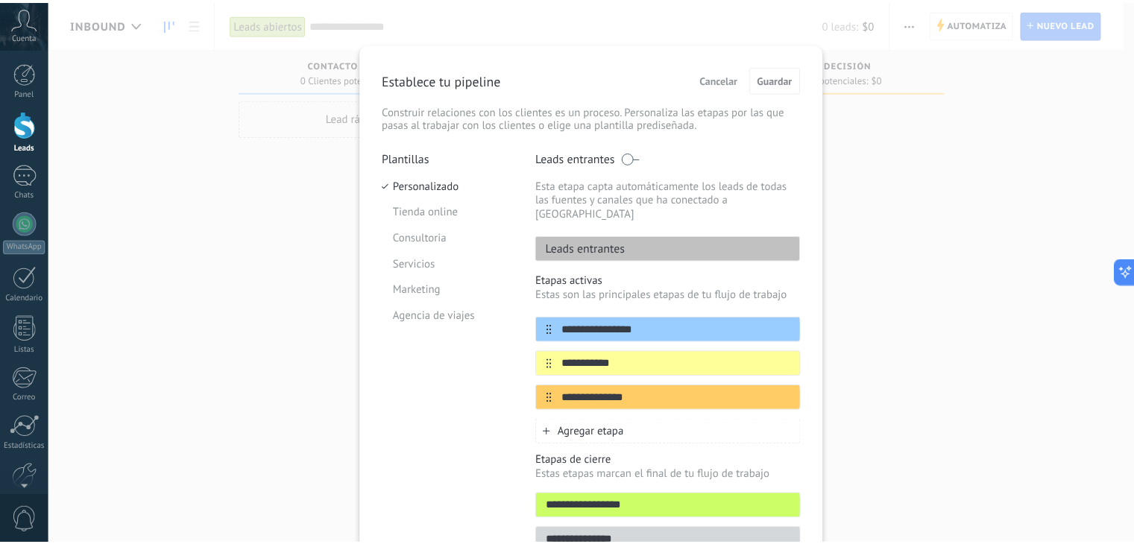
scroll to position [0, 0]
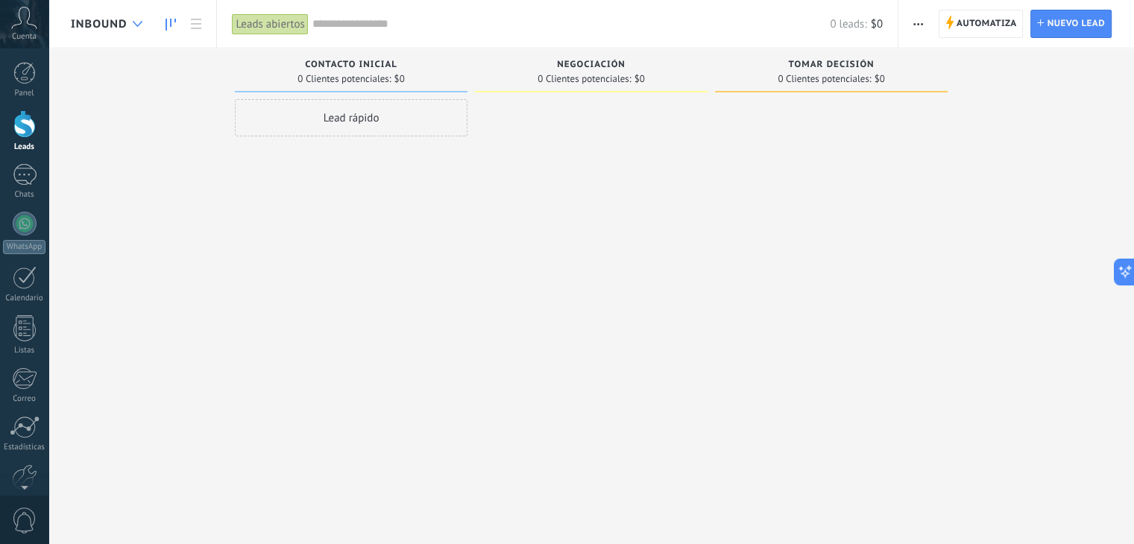
click at [140, 21] on icon at bounding box center [138, 24] width 10 height 6
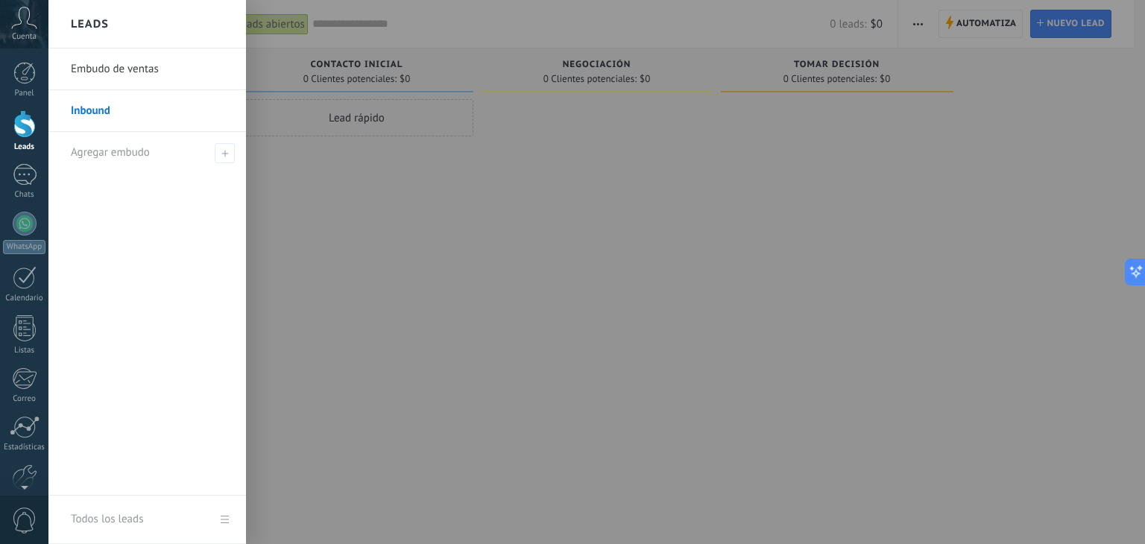
click at [106, 72] on link "Embudo de ventas" at bounding box center [151, 69] width 160 height 42
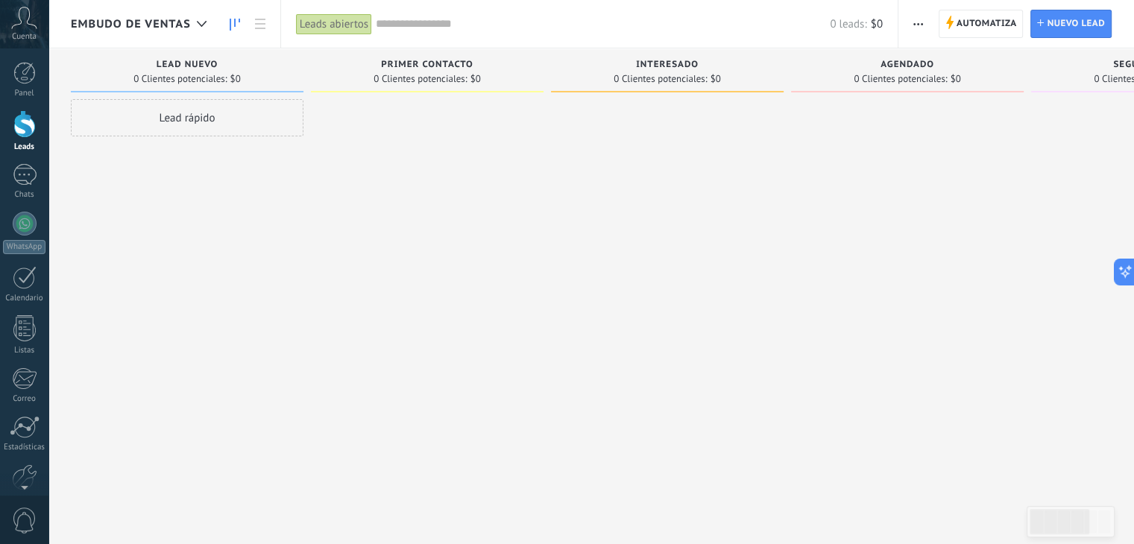
drag, startPoint x: 162, startPoint y: 22, endPoint x: 154, endPoint y: 25, distance: 8.5
click at [154, 25] on span "Embudo de ventas" at bounding box center [131, 24] width 120 height 14
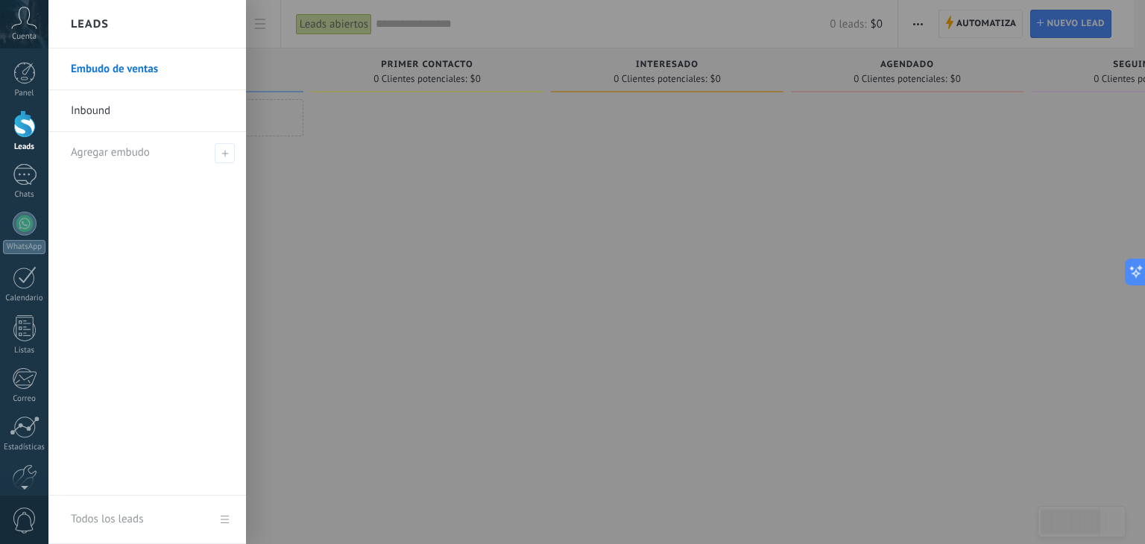
drag, startPoint x: 142, startPoint y: 66, endPoint x: 520, endPoint y: 355, distance: 476.2
click at [539, 373] on div at bounding box center [620, 272] width 1145 height 544
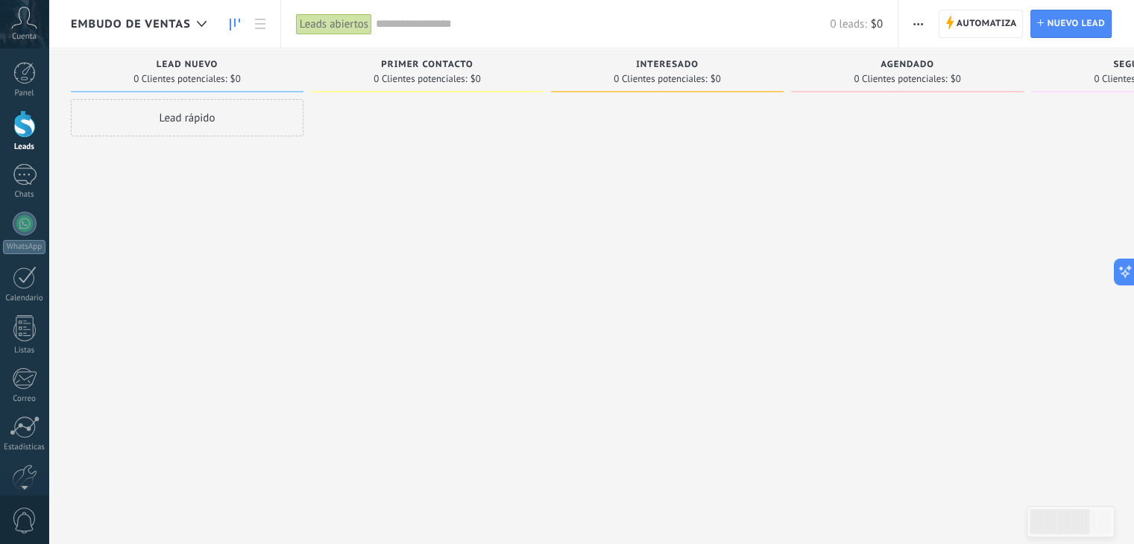
click at [918, 23] on use "button" at bounding box center [918, 24] width 10 height 2
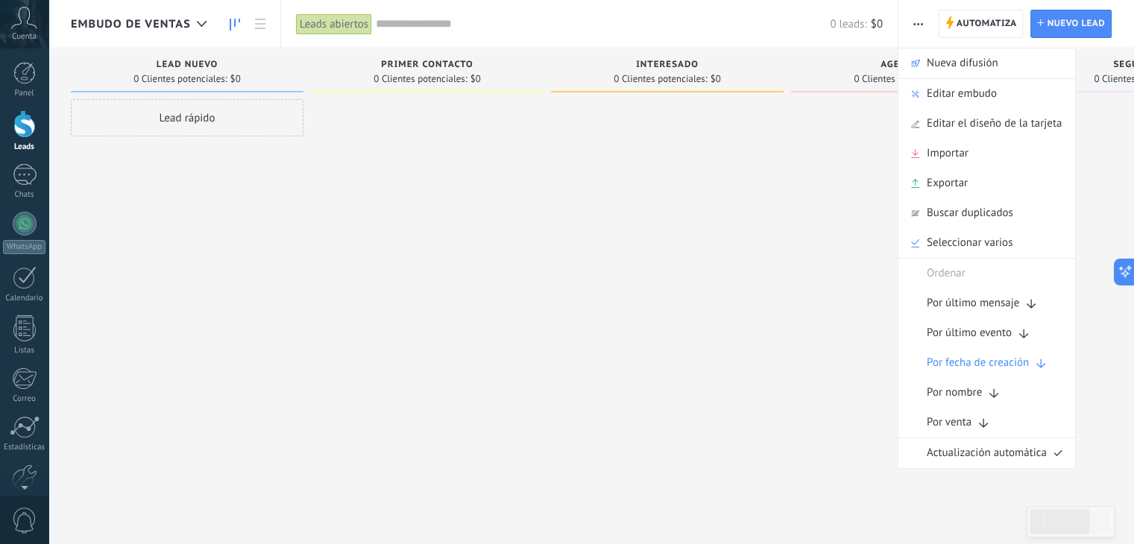
scroll to position [0, 20]
drag, startPoint x: 799, startPoint y: 162, endPoint x: 784, endPoint y: 192, distance: 33.3
click at [790, 183] on div at bounding box center [891, 274] width 233 height 350
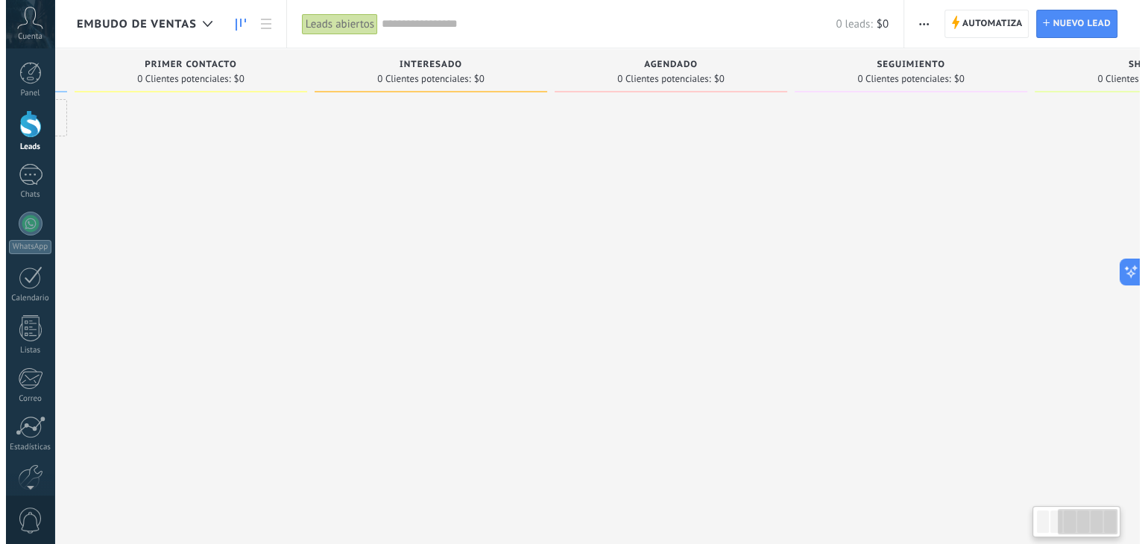
scroll to position [0, 0]
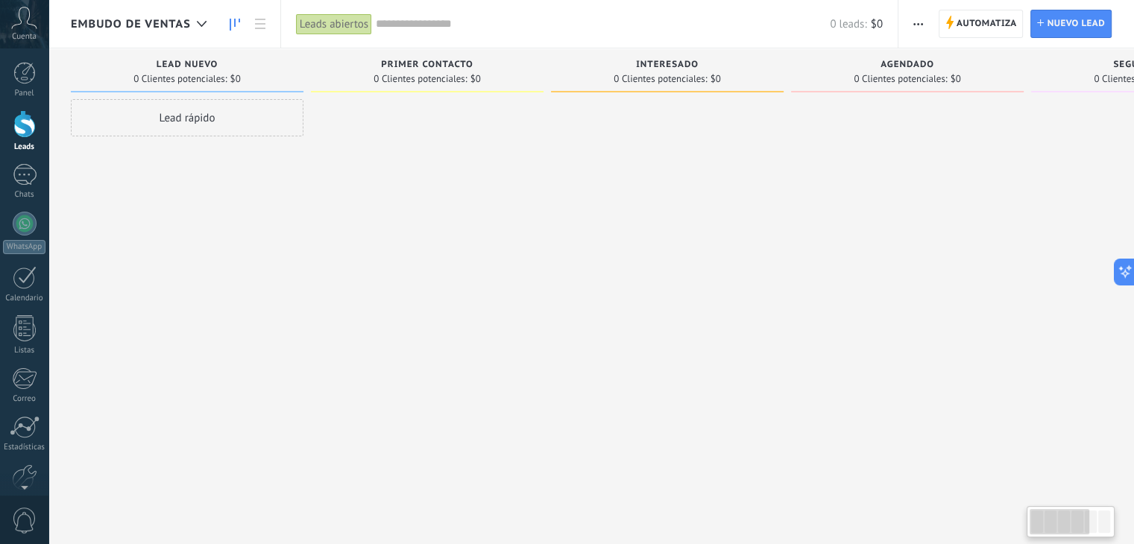
drag, startPoint x: 210, startPoint y: 193, endPoint x: 808, endPoint y: 255, distance: 601.2
click at [808, 255] on div "Leads Entrantes Solicitudes: 0 0 0 0 0 0 0 0 0 Lead nuevo 0 Clientes potenciale…" at bounding box center [799, 248] width 1456 height 400
click at [192, 31] on div at bounding box center [201, 24] width 25 height 29
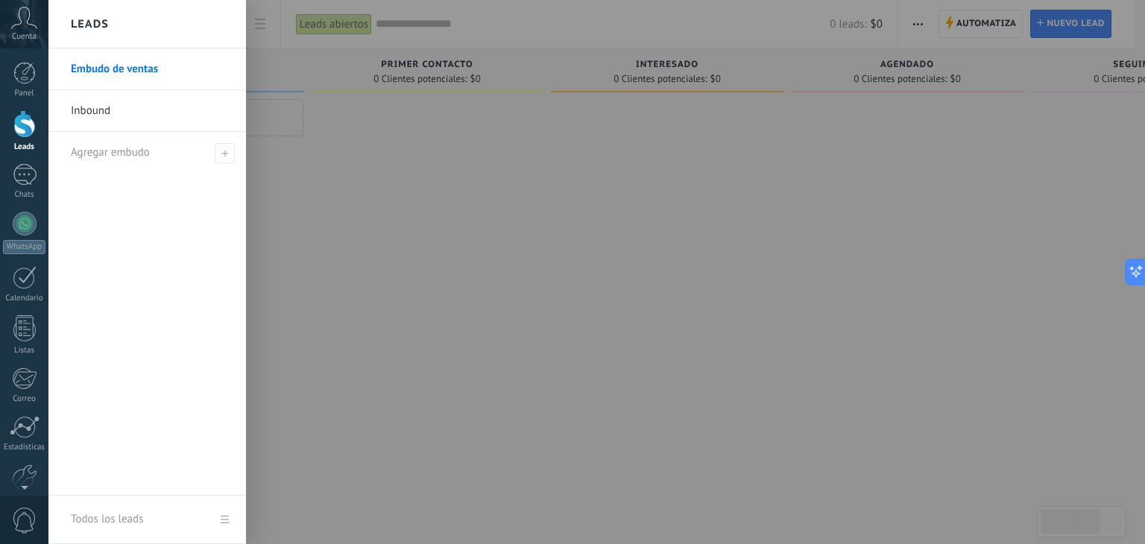
click at [119, 118] on link "Inbound" at bounding box center [151, 111] width 160 height 42
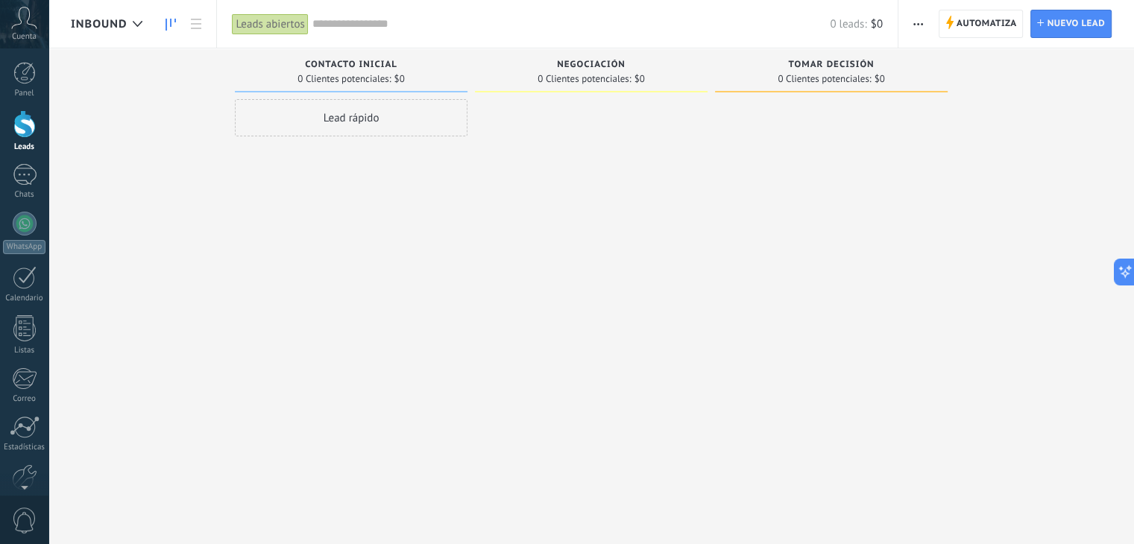
click at [923, 25] on use "button" at bounding box center [918, 24] width 10 height 2
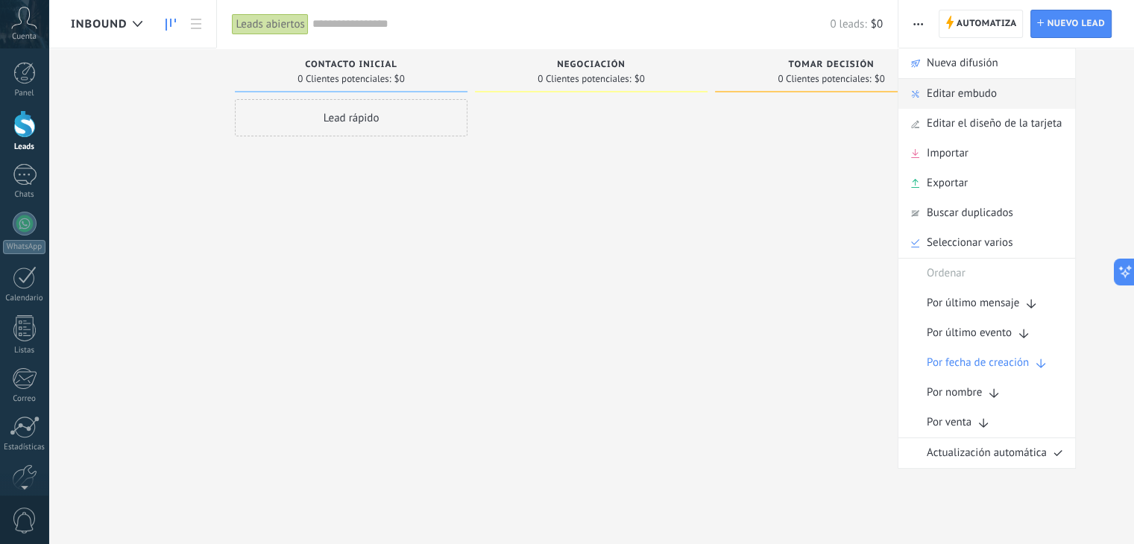
click at [954, 100] on span "Editar embudo" at bounding box center [962, 94] width 70 height 30
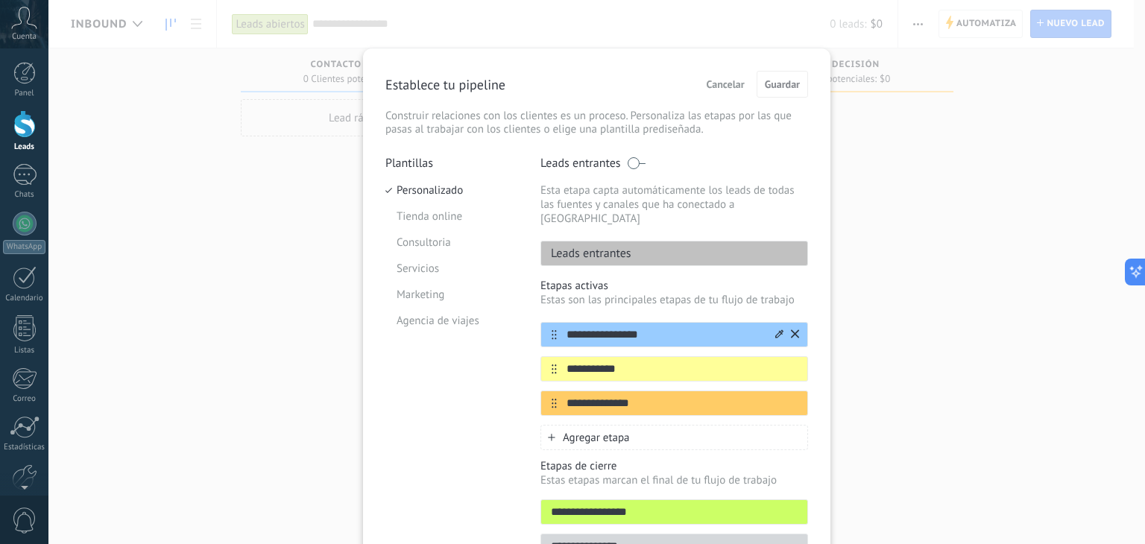
click at [659, 327] on input "**********" at bounding box center [665, 335] width 216 height 16
click at [776, 330] on icon at bounding box center [780, 334] width 8 height 9
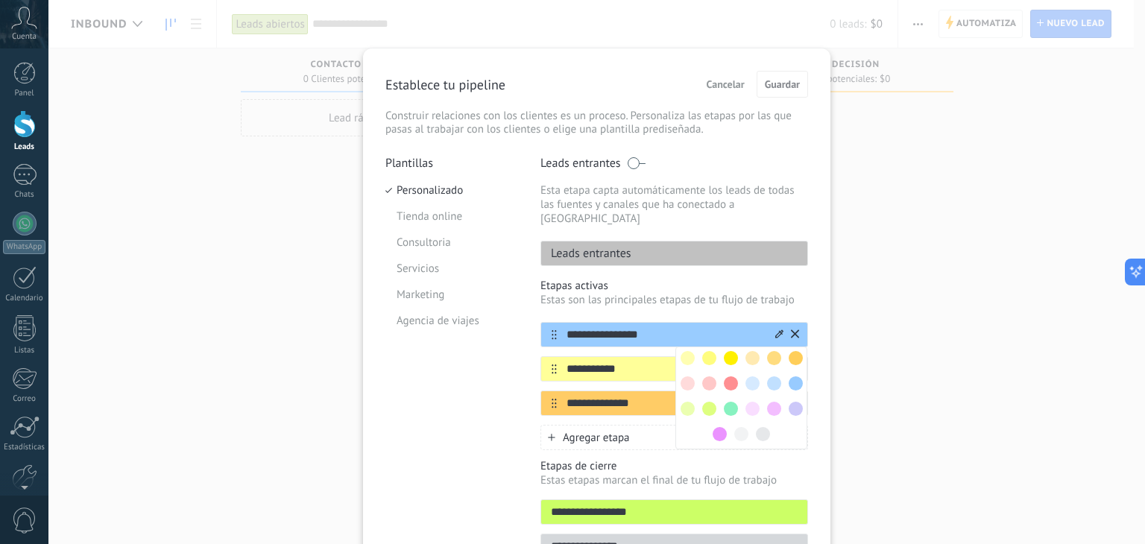
click at [656, 327] on input "**********" at bounding box center [665, 335] width 216 height 16
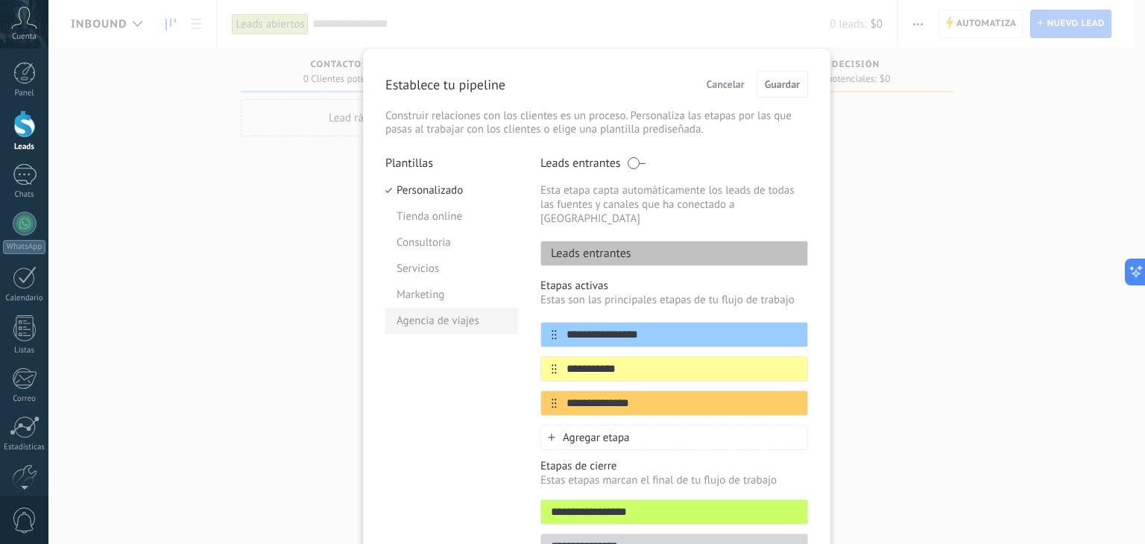
drag, startPoint x: 653, startPoint y: 318, endPoint x: 508, endPoint y: 320, distance: 145.4
click at [508, 320] on div "**********" at bounding box center [597, 362] width 423 height 412
type input "**********"
click at [626, 362] on input "**********" at bounding box center [665, 370] width 216 height 16
drag, startPoint x: 626, startPoint y: 359, endPoint x: 552, endPoint y: 353, distance: 74.8
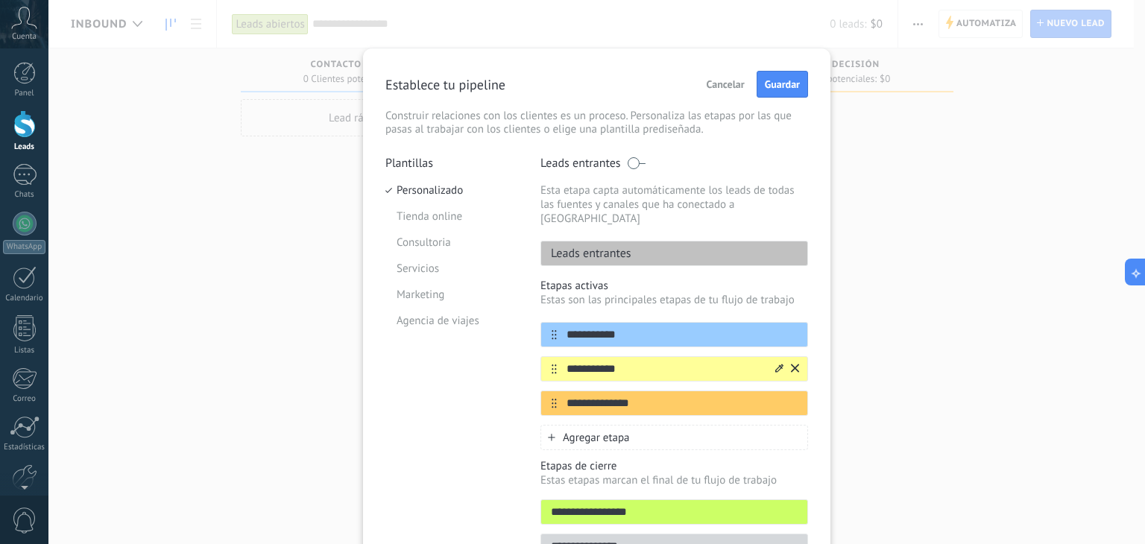
click at [552, 356] on div "**********" at bounding box center [675, 368] width 268 height 25
type input "*"
type input "**********"
drag, startPoint x: 647, startPoint y: 383, endPoint x: 515, endPoint y: 374, distance: 133.0
click at [515, 374] on div "**********" at bounding box center [597, 362] width 423 height 412
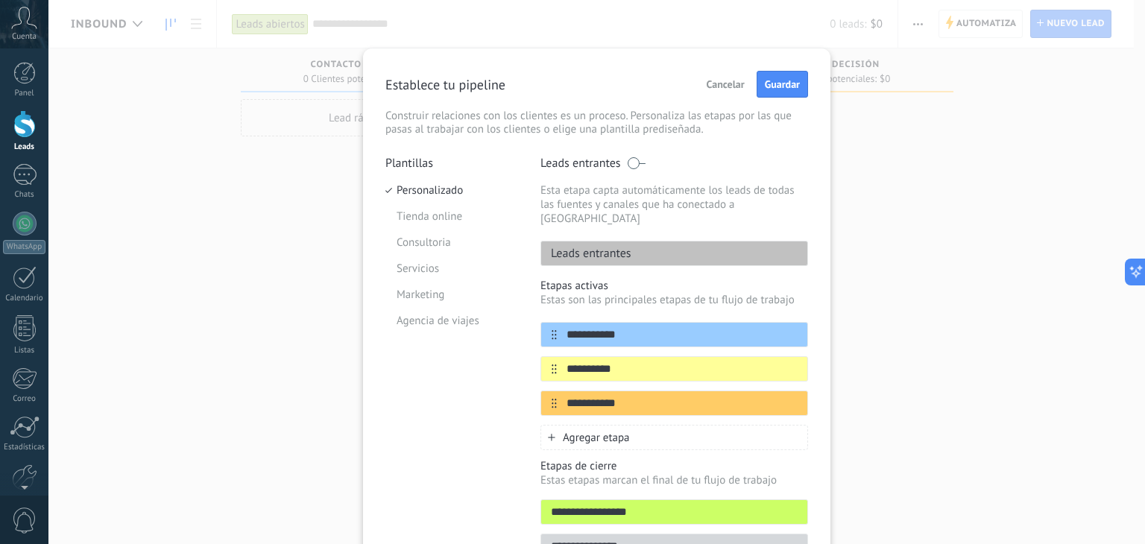
type input "**********"
click at [631, 425] on div "Agregar etapa" at bounding box center [675, 437] width 268 height 25
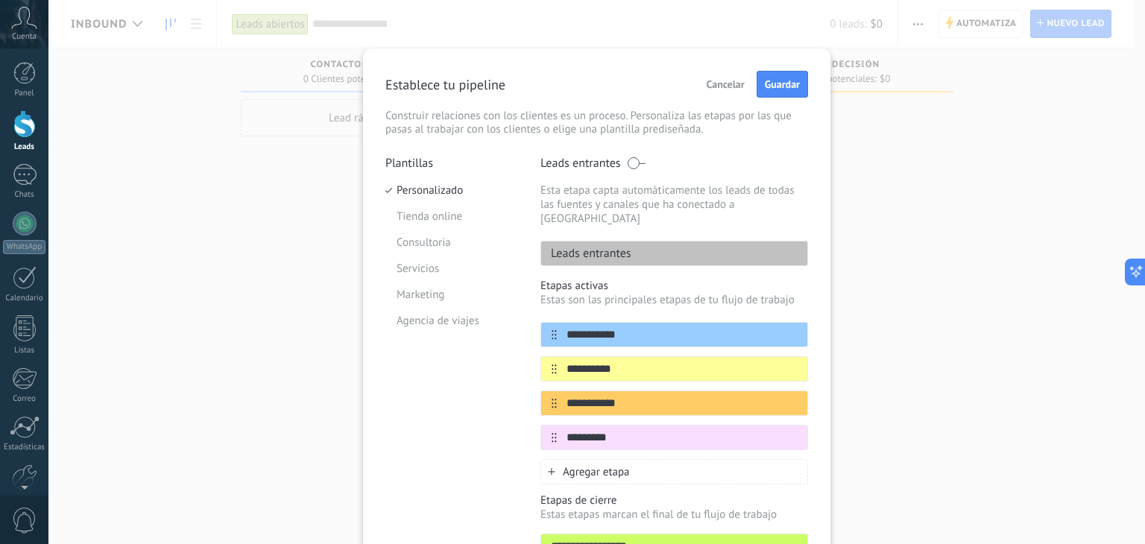
type input "********"
click at [588, 467] on div "Agregar etapa" at bounding box center [675, 471] width 268 height 25
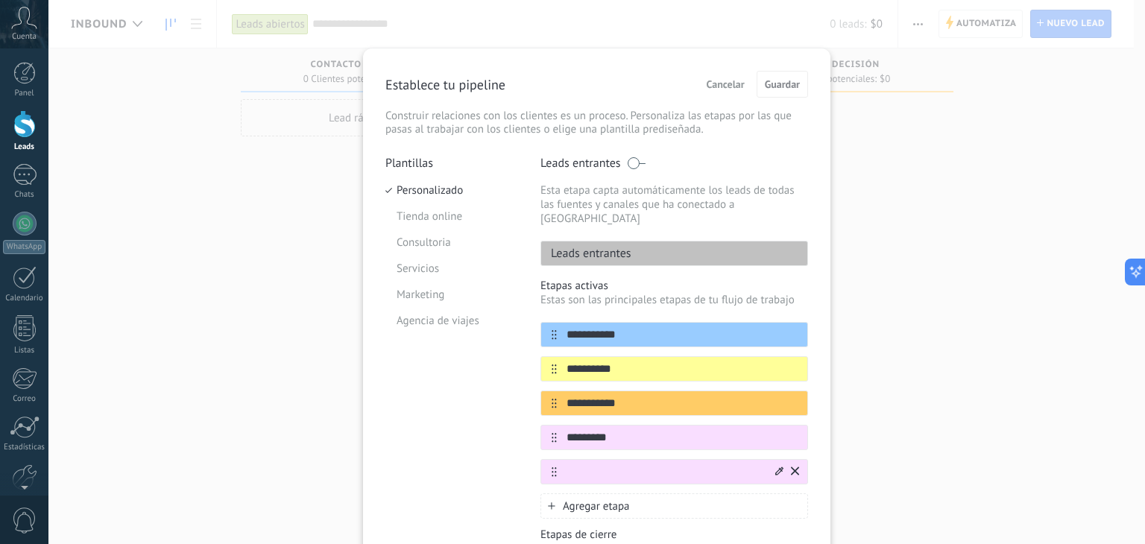
click at [776, 465] on div at bounding box center [780, 472] width 8 height 14
click at [731, 539] on span at bounding box center [731, 546] width 14 height 14
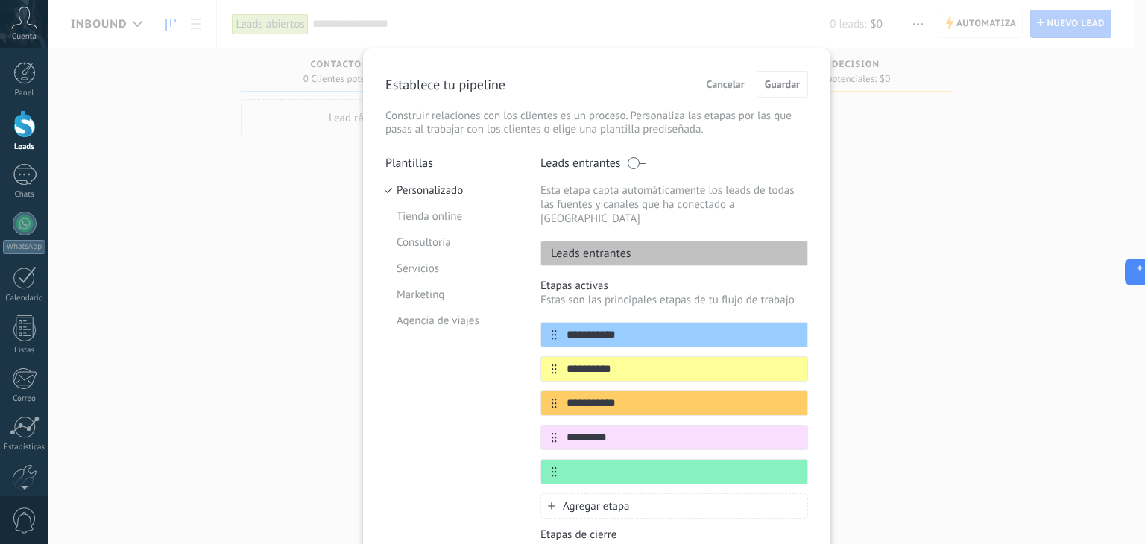
scroll to position [75, 0]
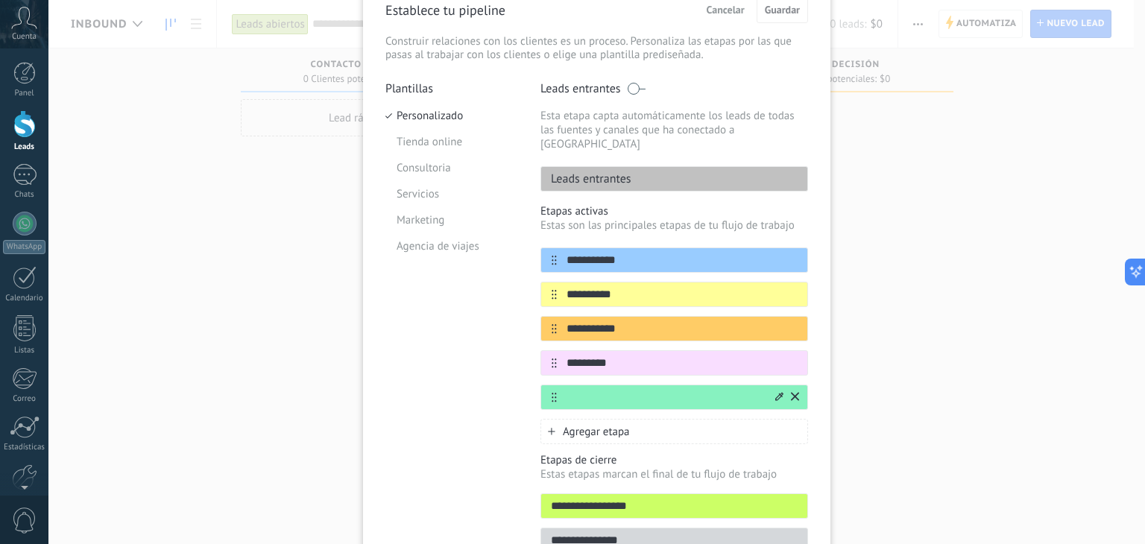
click at [647, 390] on input "text" at bounding box center [665, 398] width 216 height 16
type input "*******"
click at [588, 425] on span "Agregar etapa" at bounding box center [596, 432] width 67 height 14
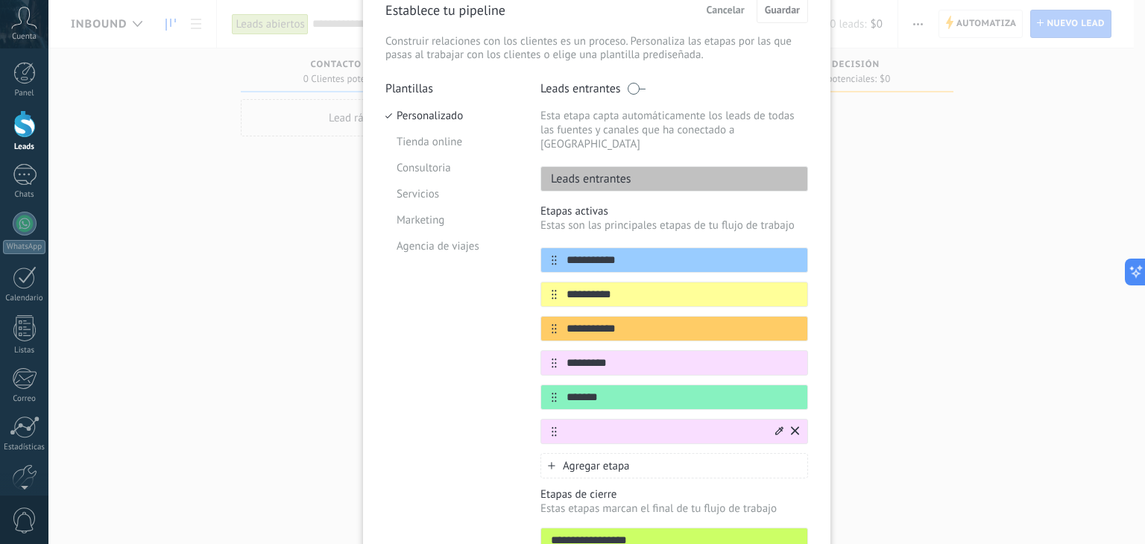
click at [776, 427] on icon at bounding box center [780, 431] width 8 height 9
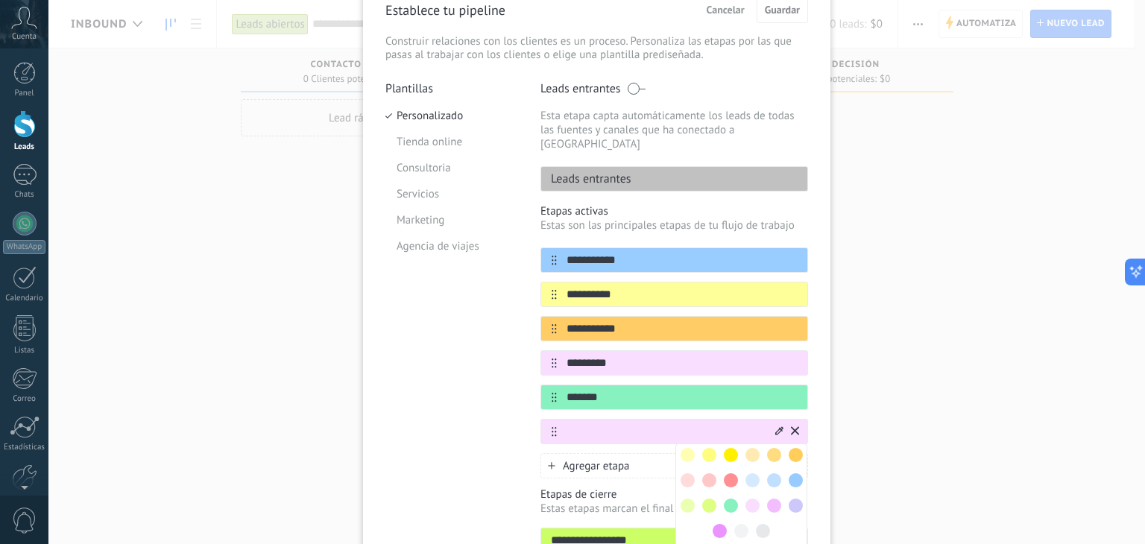
click at [793, 474] on span at bounding box center [796, 481] width 14 height 14
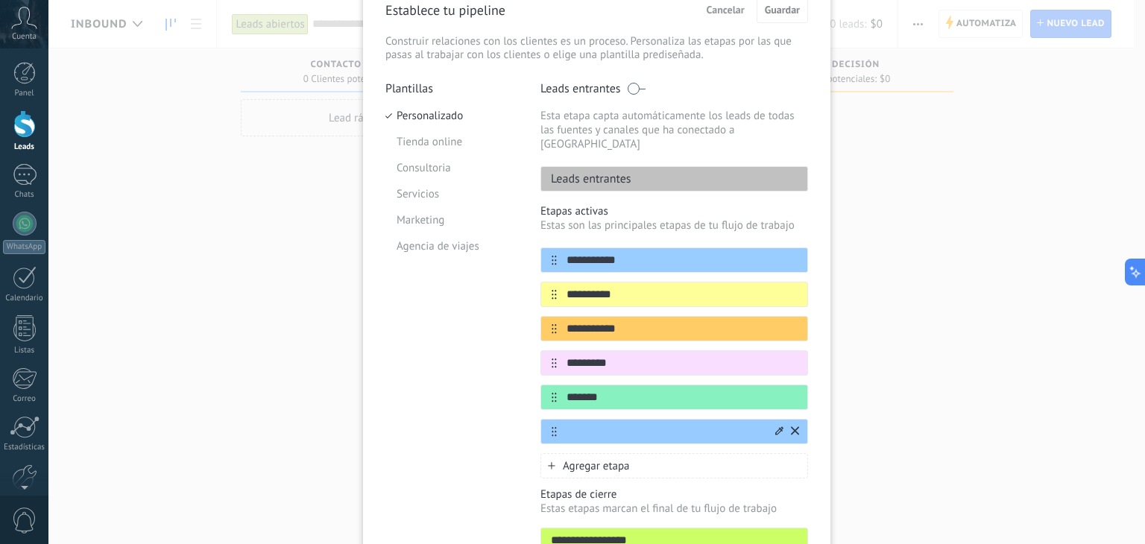
click at [760, 430] on div "**********" at bounding box center [675, 341] width 268 height 274
click at [763, 425] on div at bounding box center [675, 431] width 268 height 25
click at [0, 0] on icon at bounding box center [0, 0] width 0 height 0
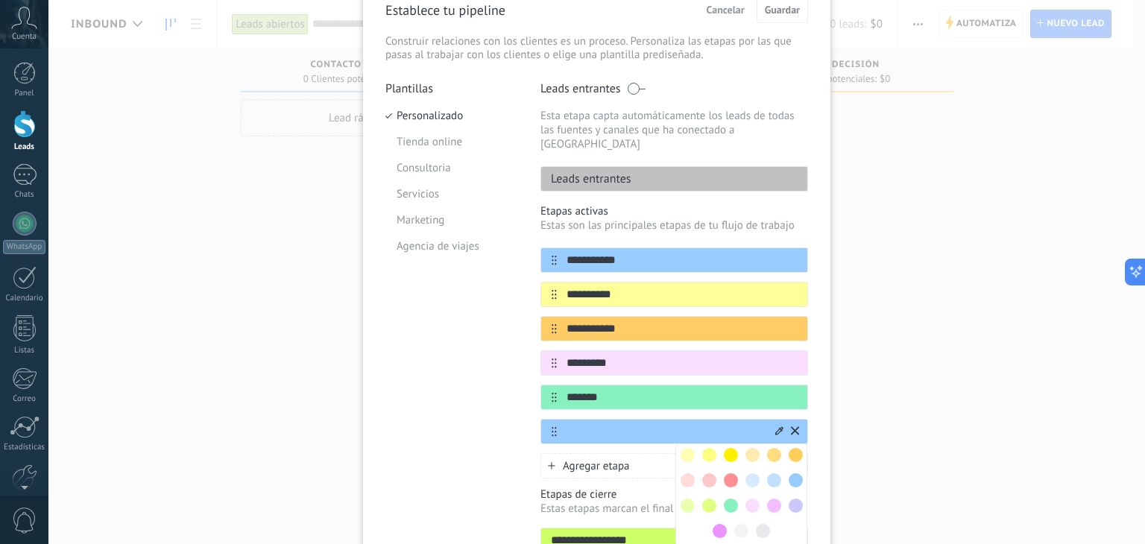
click at [751, 474] on span at bounding box center [753, 481] width 14 height 14
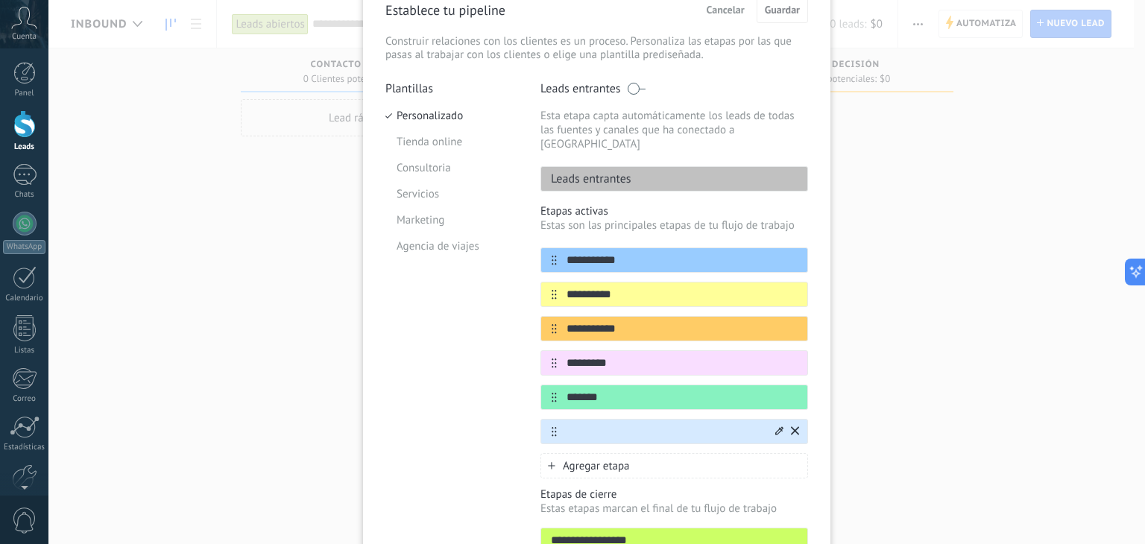
click at [657, 424] on input "text" at bounding box center [665, 432] width 216 height 16
type input "**********"
click at [442, 374] on div "Plantillas Personalizado Tienda online Consultoria Servicios Marketing Agencia …" at bounding box center [452, 338] width 133 height 515
click at [480, 359] on div "Plantillas Personalizado Tienda online Consultoria Servicios Marketing Agencia …" at bounding box center [452, 338] width 133 height 515
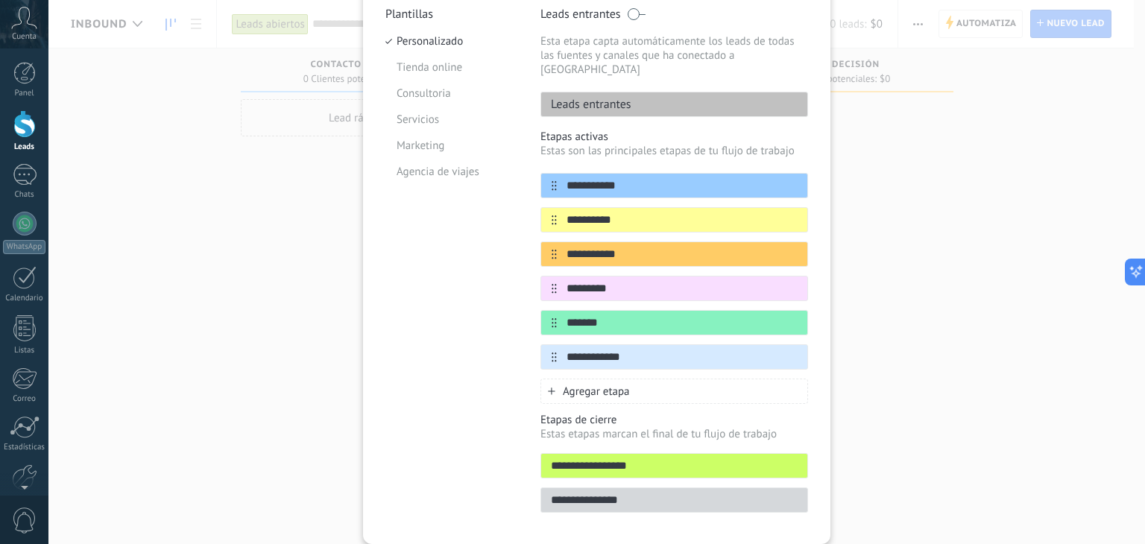
click at [603, 459] on input "**********" at bounding box center [674, 467] width 266 height 16
drag, startPoint x: 635, startPoint y: 451, endPoint x: 421, endPoint y: 433, distance: 214.8
click at [421, 433] on div "**********" at bounding box center [597, 264] width 423 height 515
type input "*****"
drag, startPoint x: 635, startPoint y: 479, endPoint x: 487, endPoint y: 464, distance: 149.2
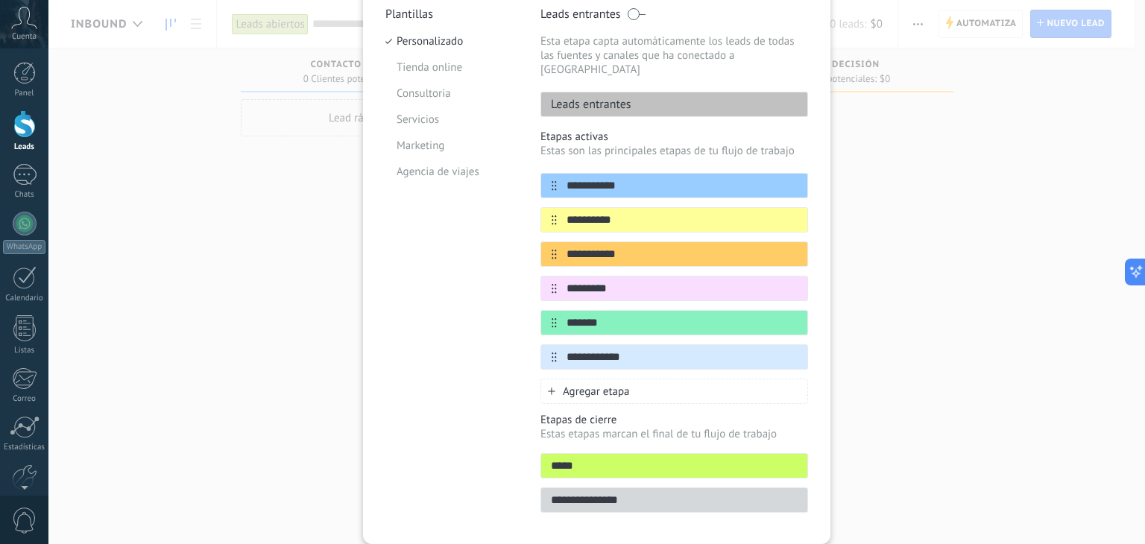
click at [487, 464] on div "**********" at bounding box center [597, 264] width 423 height 515
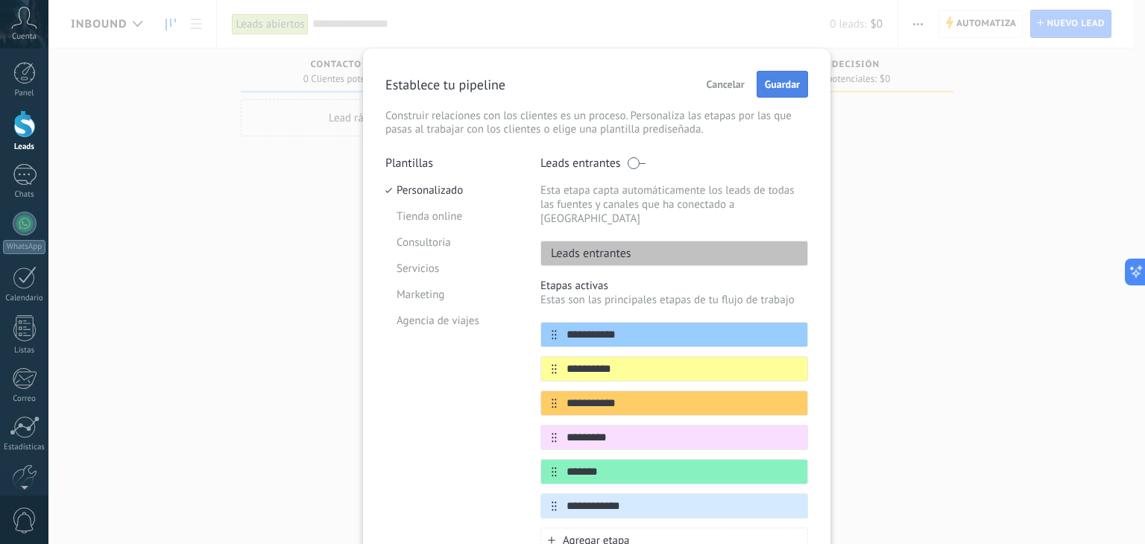
type input "**********"
click at [783, 88] on span "Guardar" at bounding box center [782, 84] width 35 height 10
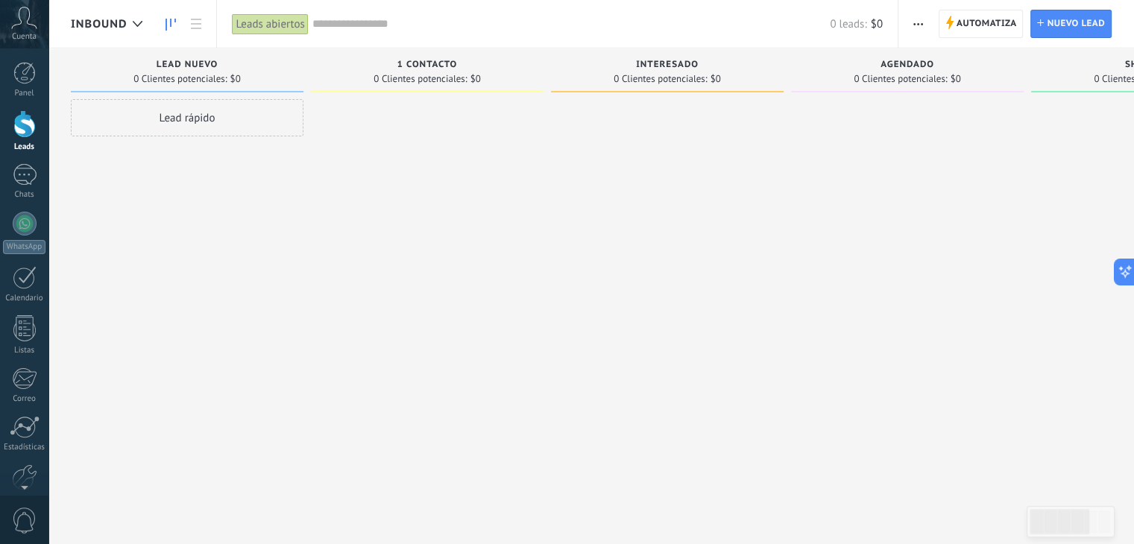
click at [107, 13] on div "Inbound" at bounding box center [110, 24] width 79 height 48
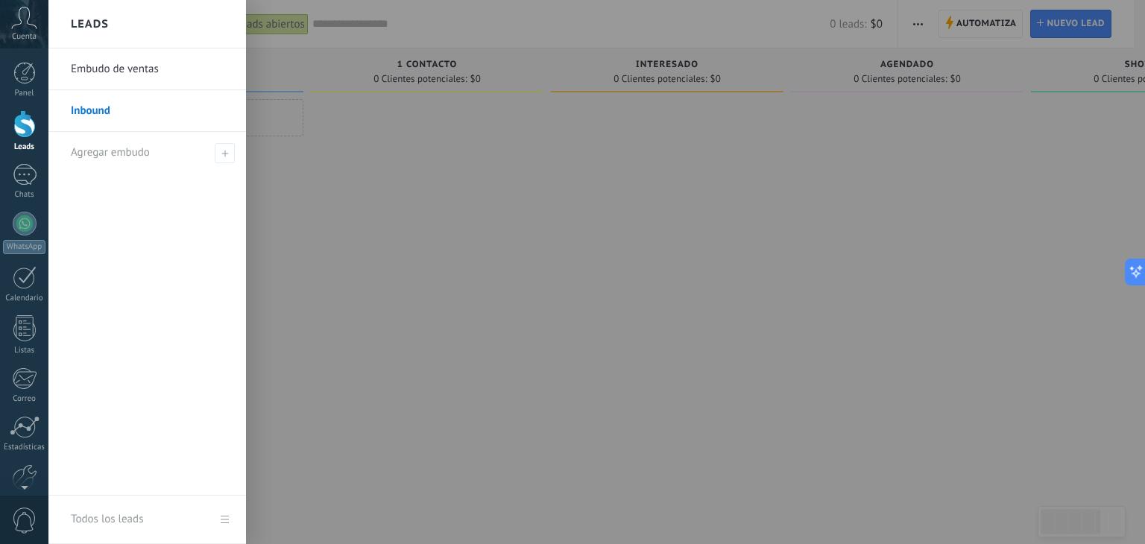
click at [310, 224] on div at bounding box center [620, 272] width 1145 height 544
click at [25, 135] on div at bounding box center [24, 124] width 22 height 28
click at [27, 335] on div at bounding box center [24, 328] width 22 height 26
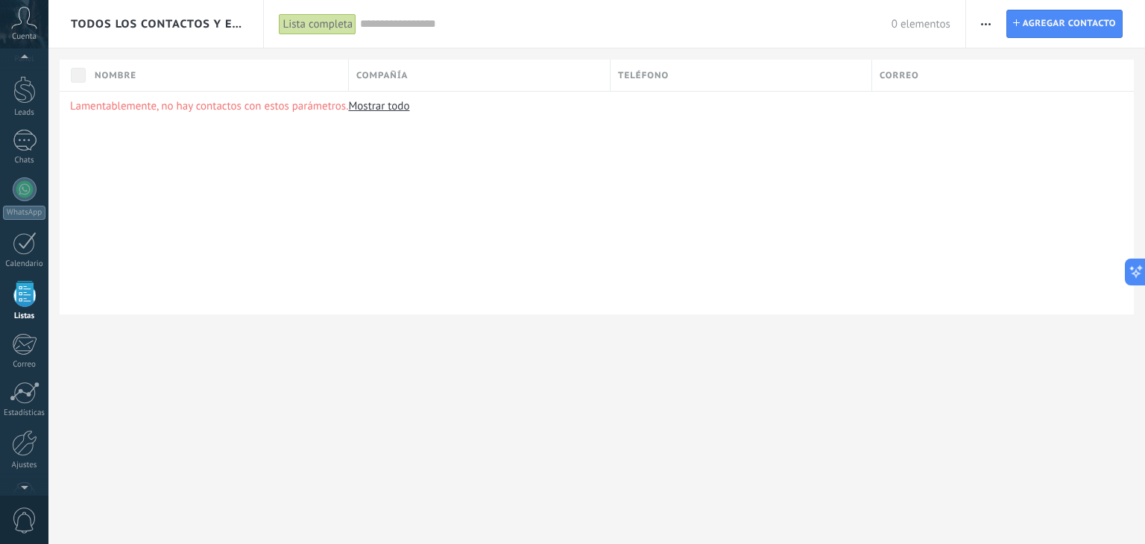
scroll to position [38, 0]
click at [236, 25] on span "Todos los contactos y empresas" at bounding box center [157, 24] width 172 height 14
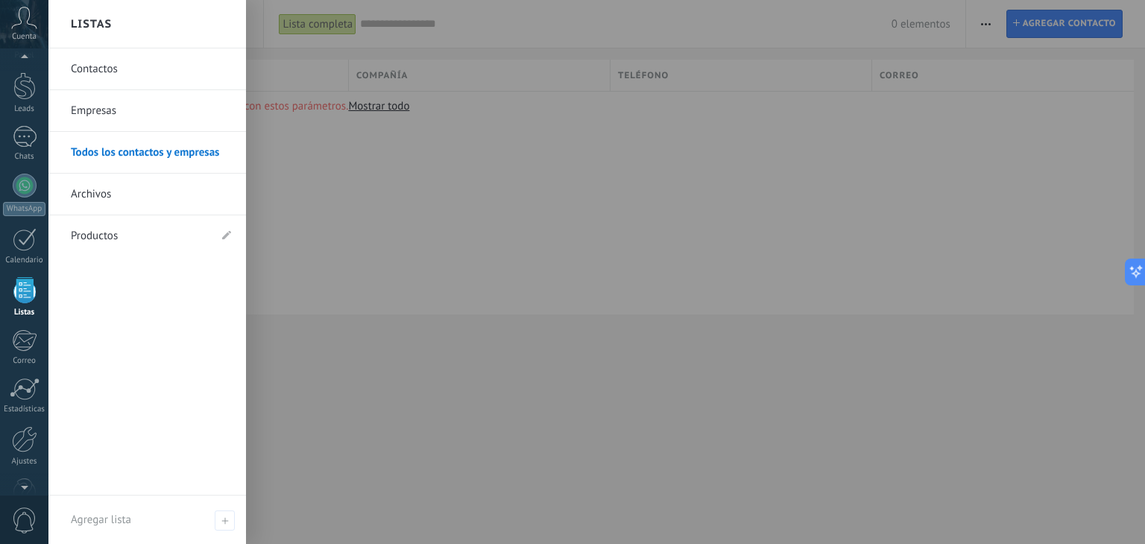
click at [405, 13] on div at bounding box center [620, 272] width 1145 height 544
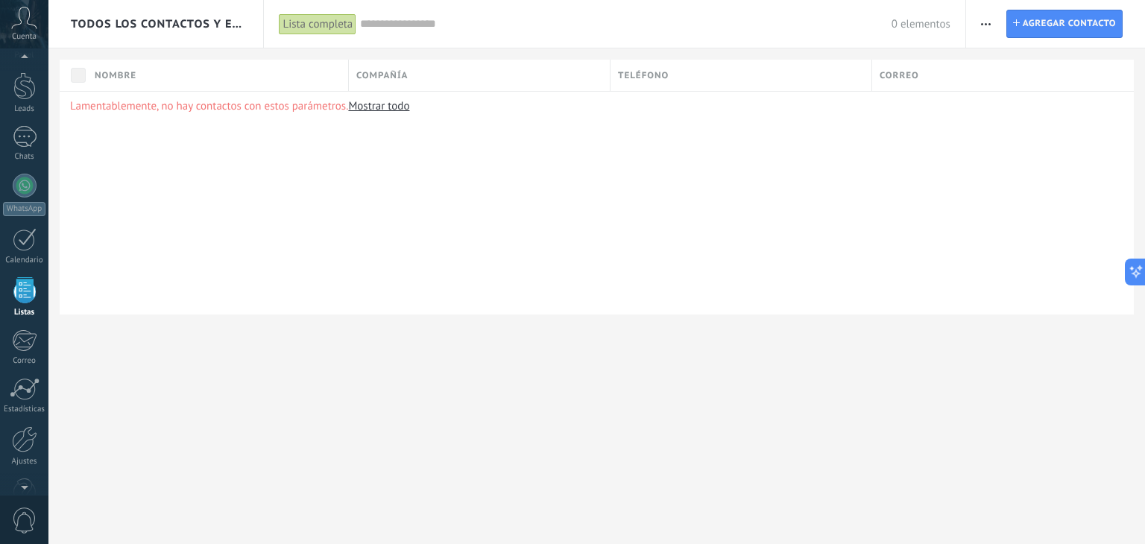
click at [980, 25] on button "button" at bounding box center [986, 24] width 22 height 28
click at [474, 28] on input "text" at bounding box center [625, 24] width 531 height 16
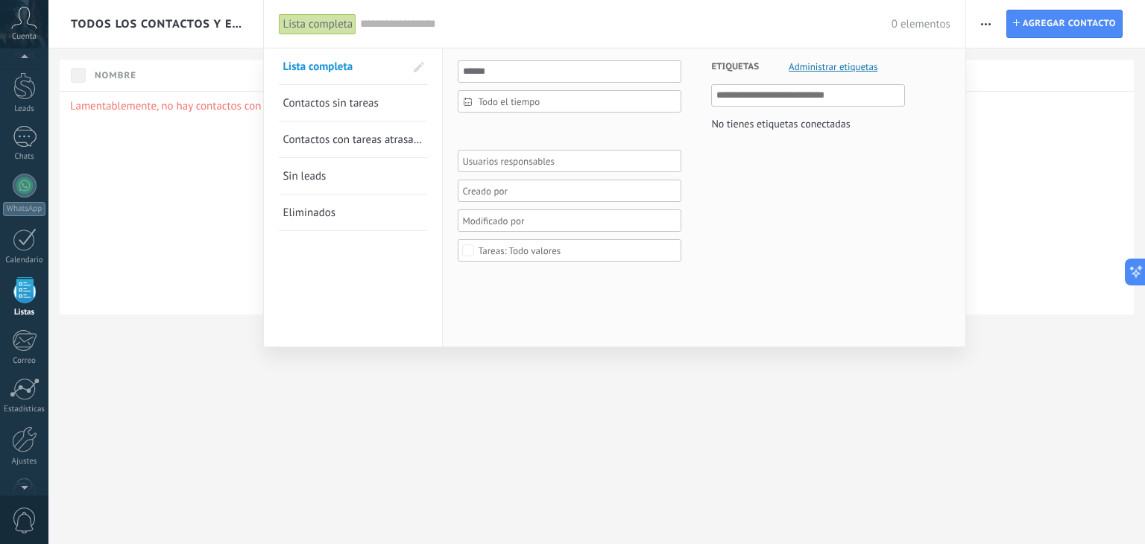
click at [193, 68] on div at bounding box center [572, 272] width 1145 height 544
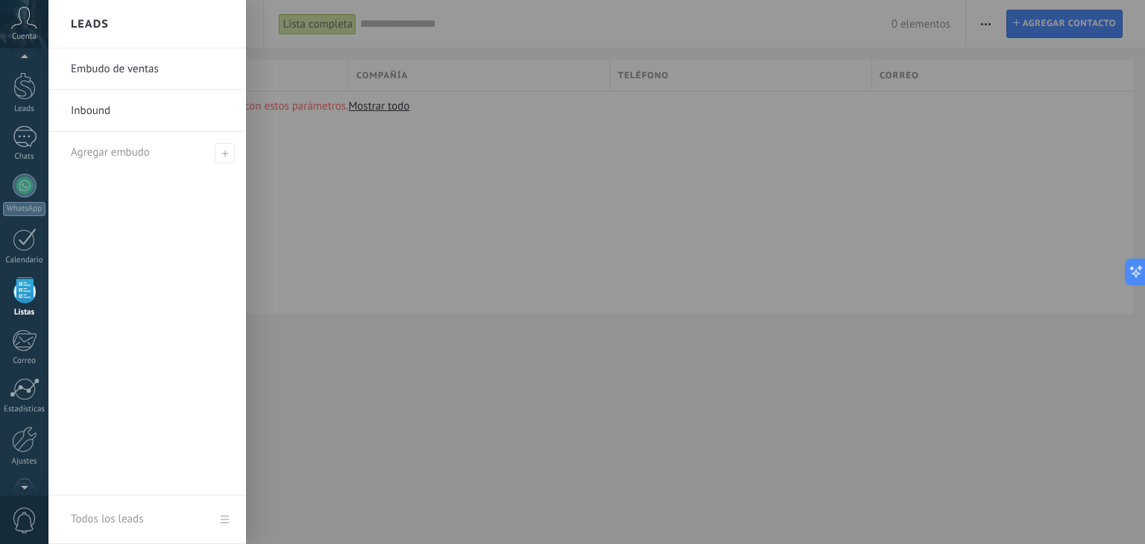
scroll to position [19, 0]
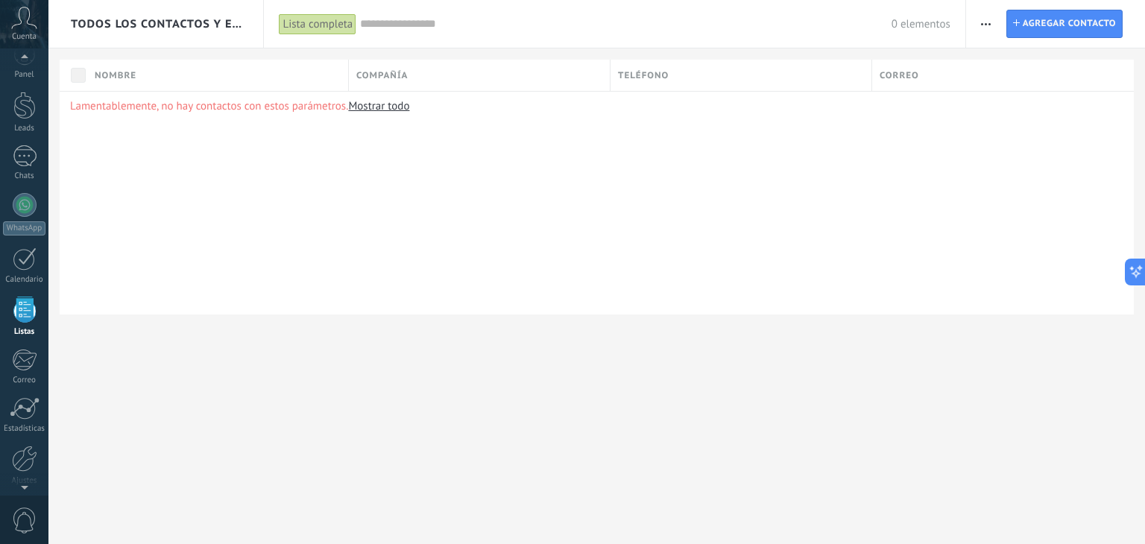
click at [27, 33] on span "Cuenta" at bounding box center [24, 37] width 25 height 10
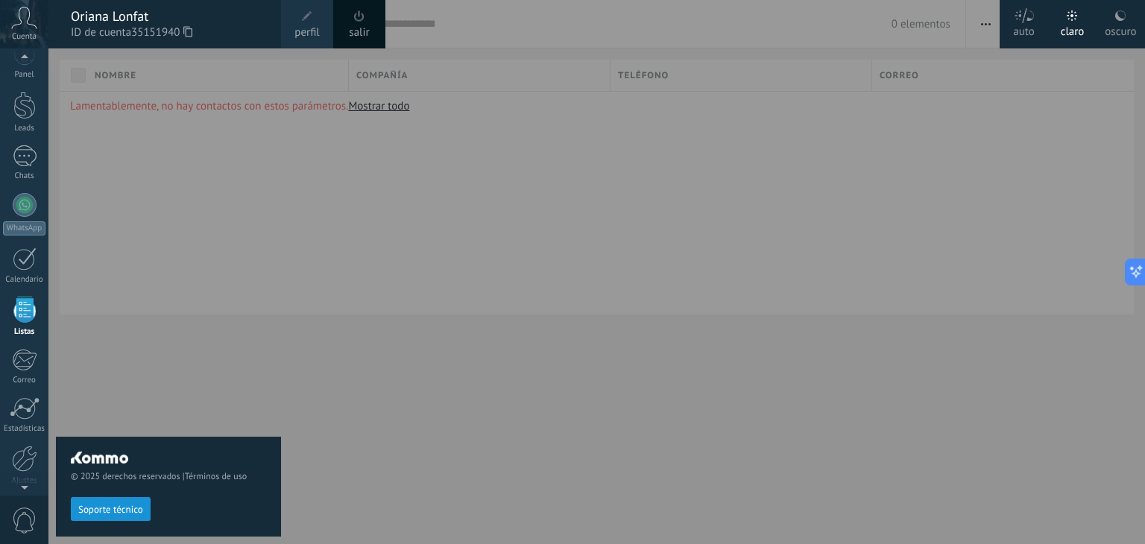
scroll to position [38, 0]
click at [19, 98] on div at bounding box center [24, 86] width 22 height 28
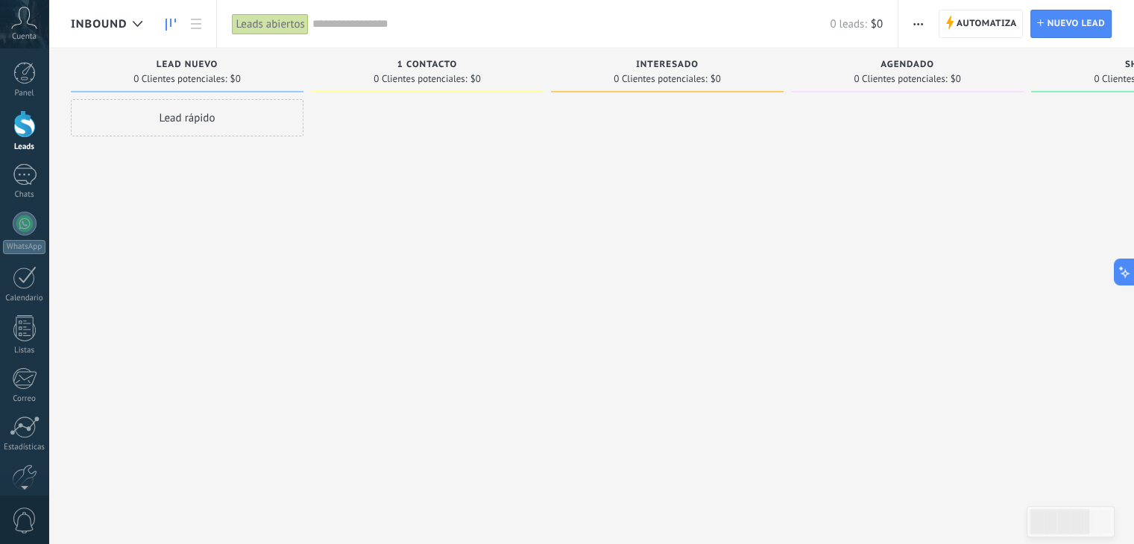
click at [182, 126] on div "Lead rápido" at bounding box center [187, 117] width 233 height 37
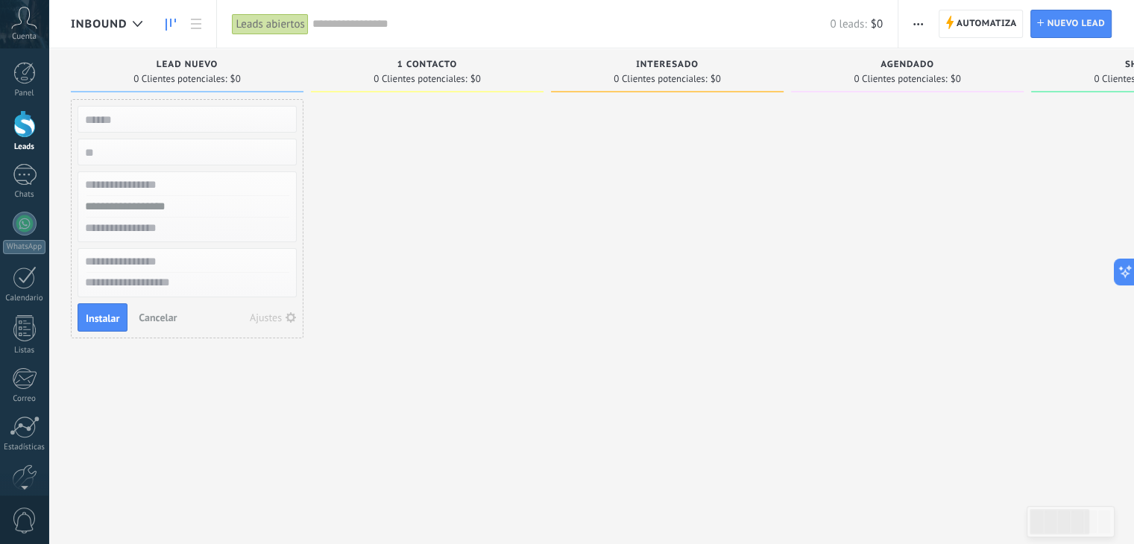
click at [435, 210] on div at bounding box center [427, 274] width 233 height 350
click at [148, 316] on span "Cancelar" at bounding box center [158, 317] width 38 height 13
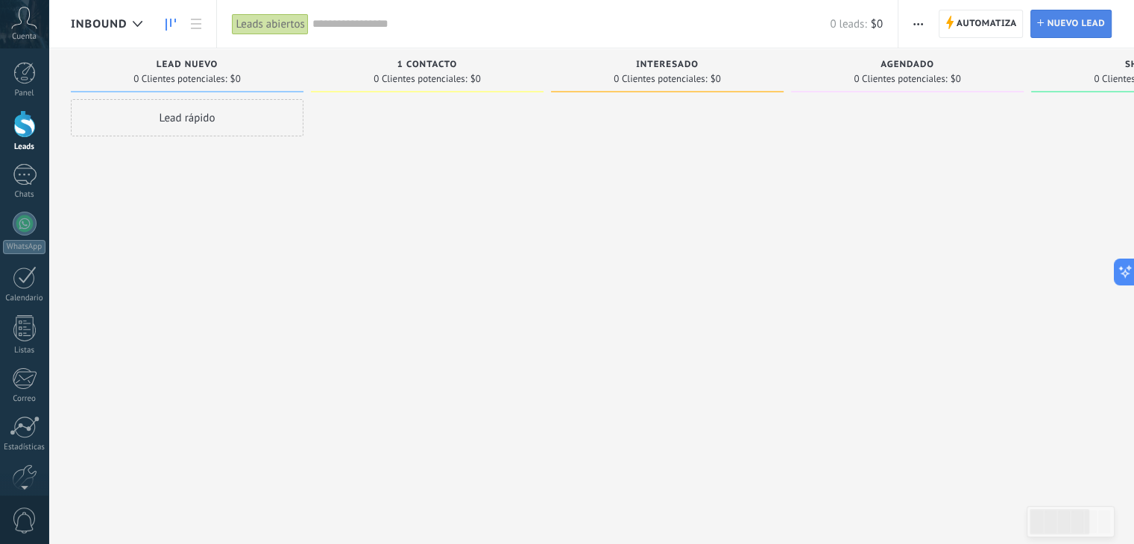
click at [1077, 24] on span "Nuevo lead" at bounding box center [1076, 23] width 58 height 27
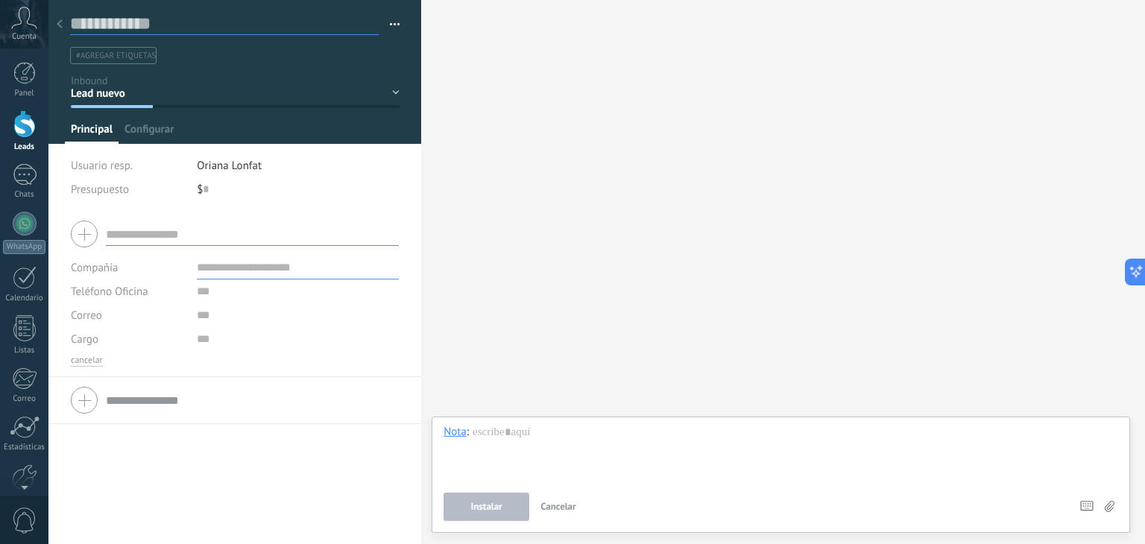
click at [102, 22] on input "text" at bounding box center [224, 24] width 309 height 22
type input "*********"
click at [97, 523] on span "Guardar" at bounding box center [96, 521] width 35 height 10
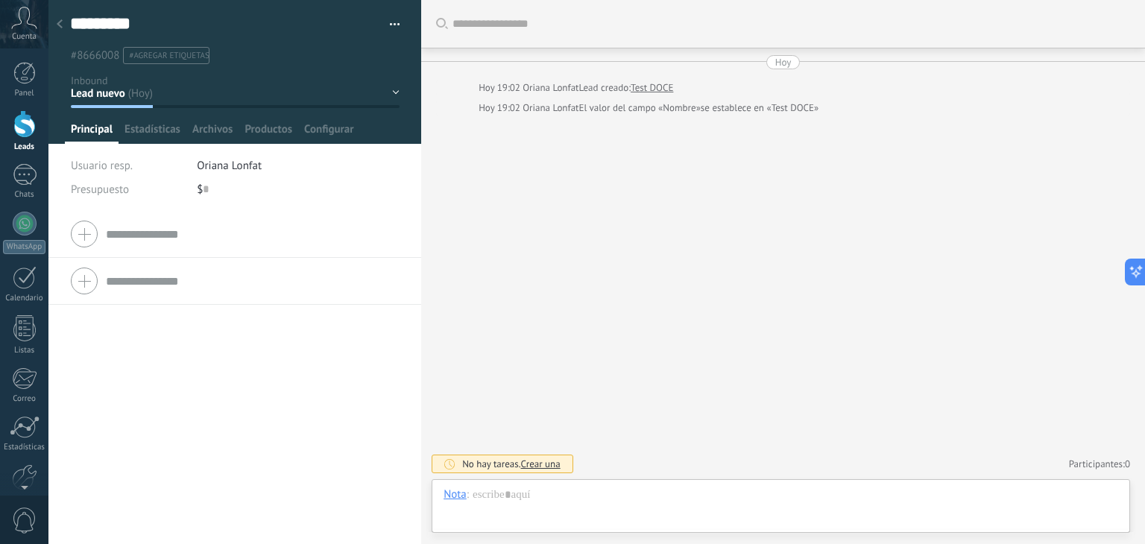
scroll to position [22, 0]
click at [64, 22] on div at bounding box center [59, 24] width 21 height 29
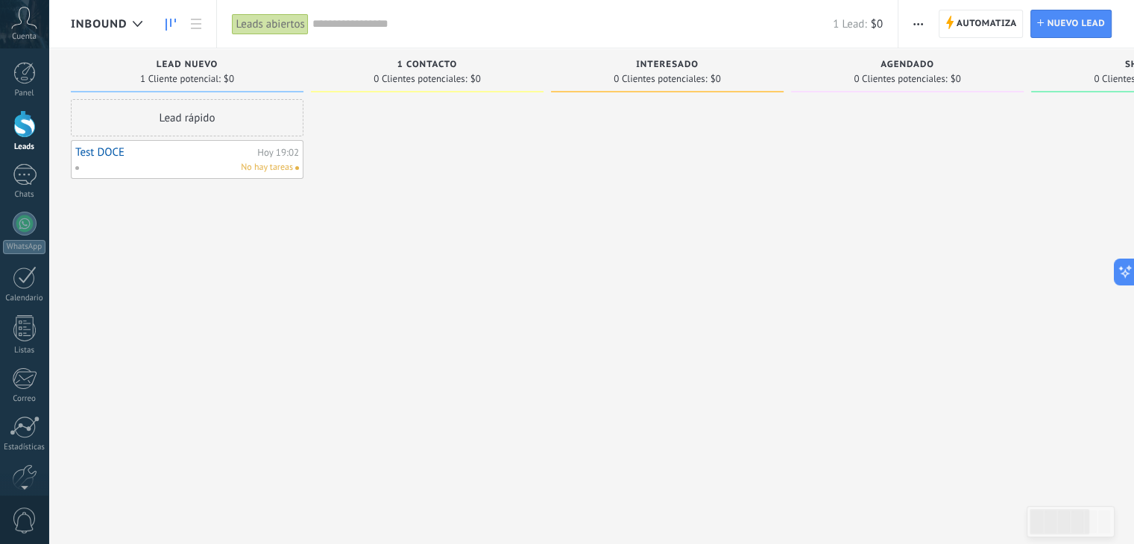
click at [174, 155] on link "Test DOCE" at bounding box center [164, 152] width 178 height 13
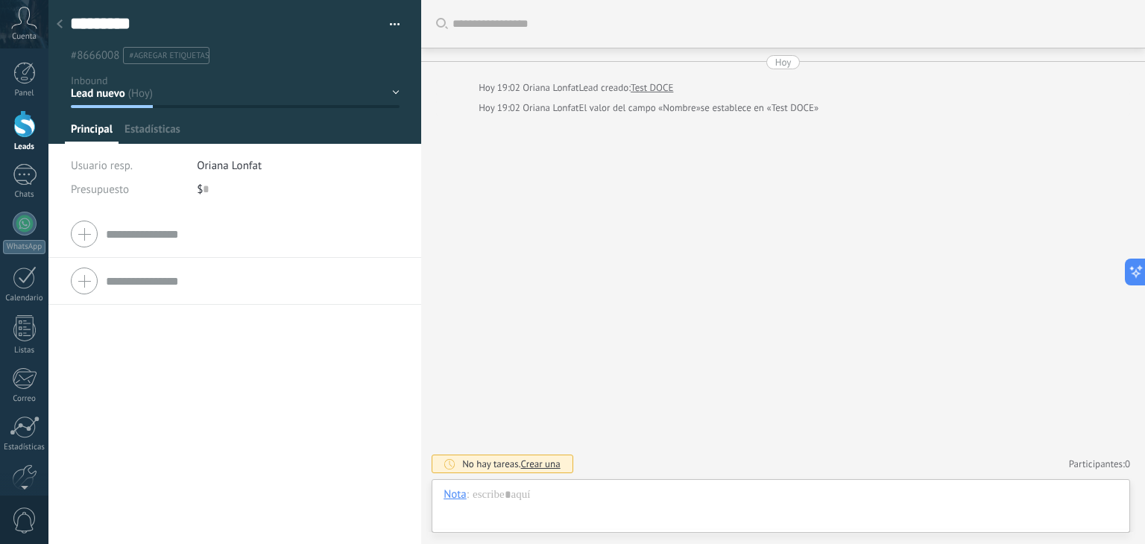
scroll to position [22, 0]
click at [386, 22] on button "button" at bounding box center [390, 24] width 22 height 22
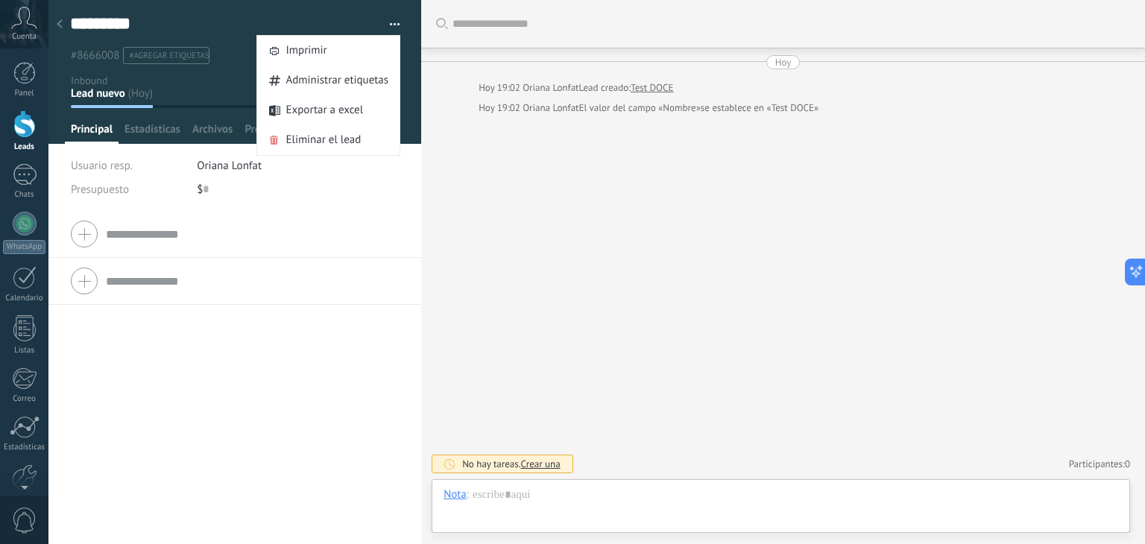
click at [220, 36] on div "********* Test DOCE Guardar y crear Imprimir Administrar etiquetas Exportar a e…" at bounding box center [235, 38] width 330 height 51
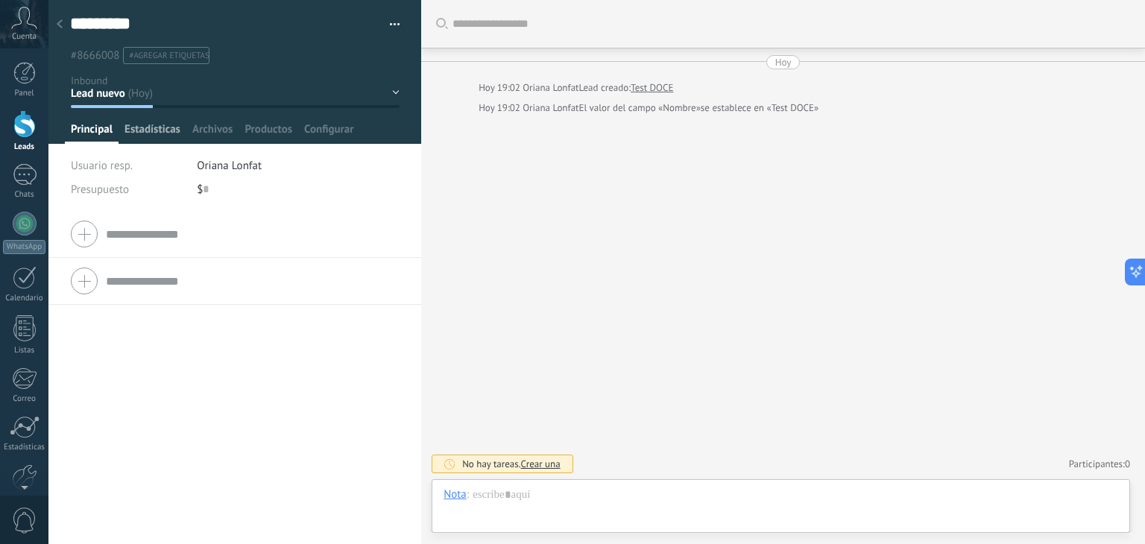
click at [143, 130] on span "Estadísticas" at bounding box center [153, 133] width 56 height 22
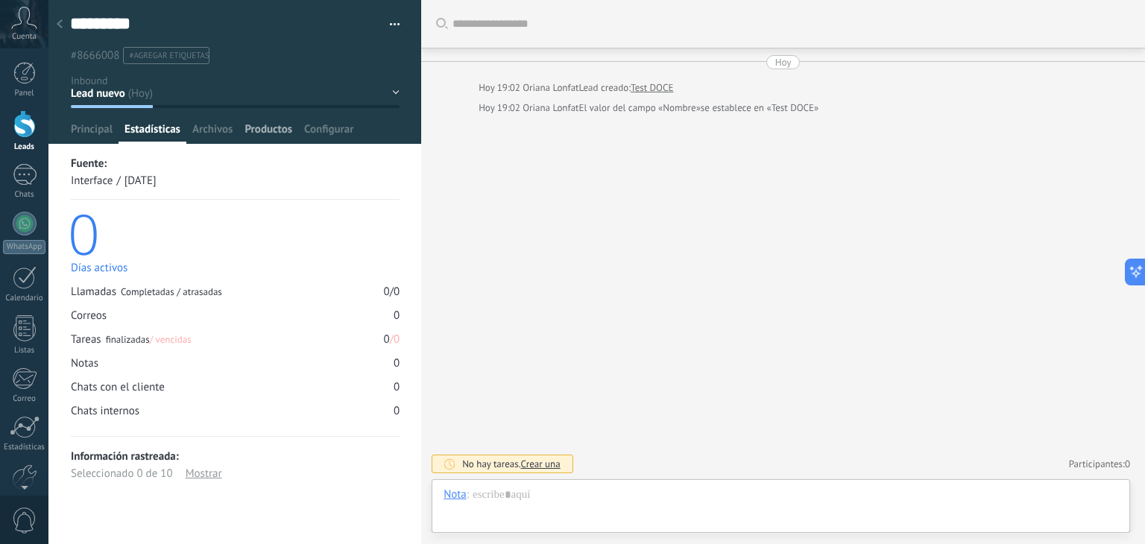
click at [242, 123] on div "Productos" at bounding box center [269, 133] width 60 height 22
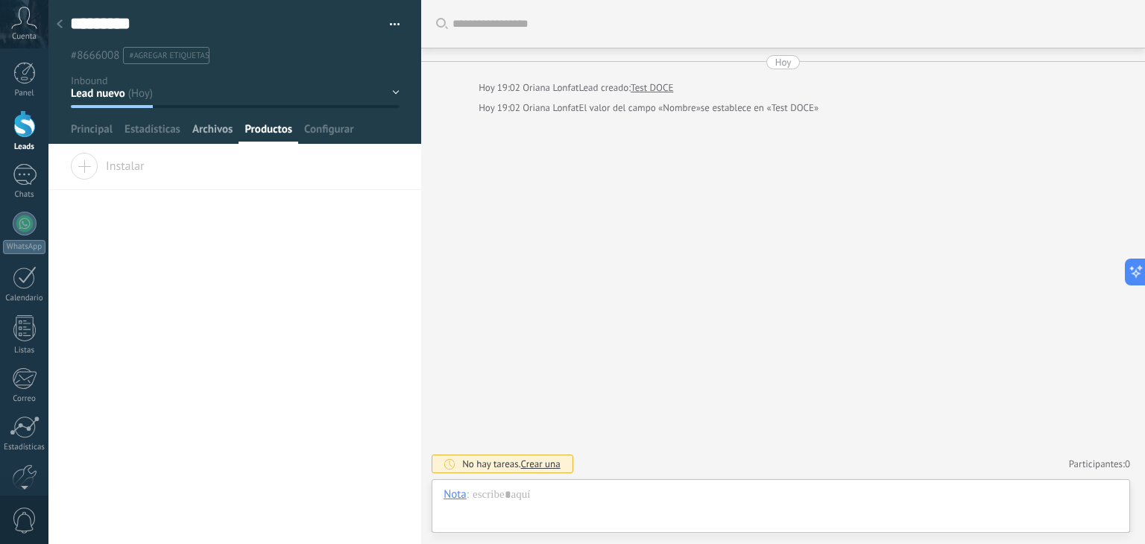
click at [221, 130] on span "Archivos" at bounding box center [212, 133] width 40 height 22
click at [347, 129] on span "Configurar" at bounding box center [328, 133] width 49 height 22
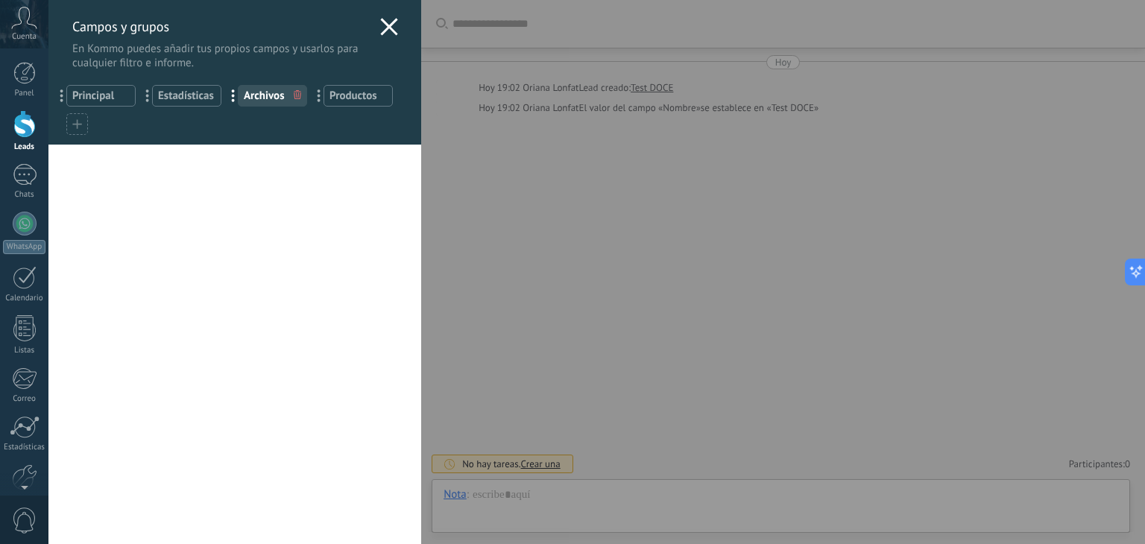
click at [390, 28] on icon at bounding box center [389, 27] width 18 height 18
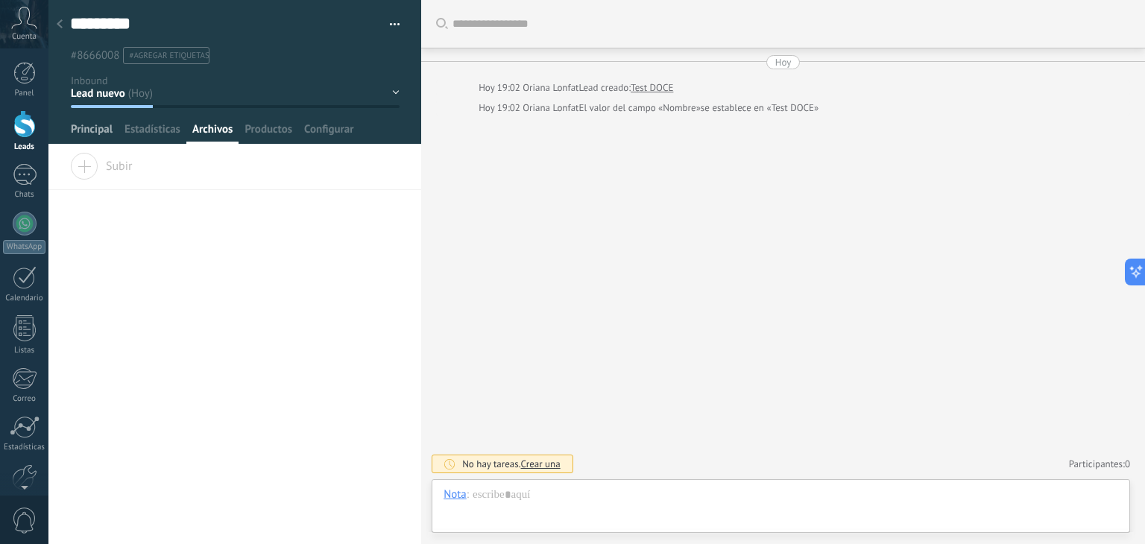
click at [98, 124] on span "Principal" at bounding box center [92, 133] width 42 height 22
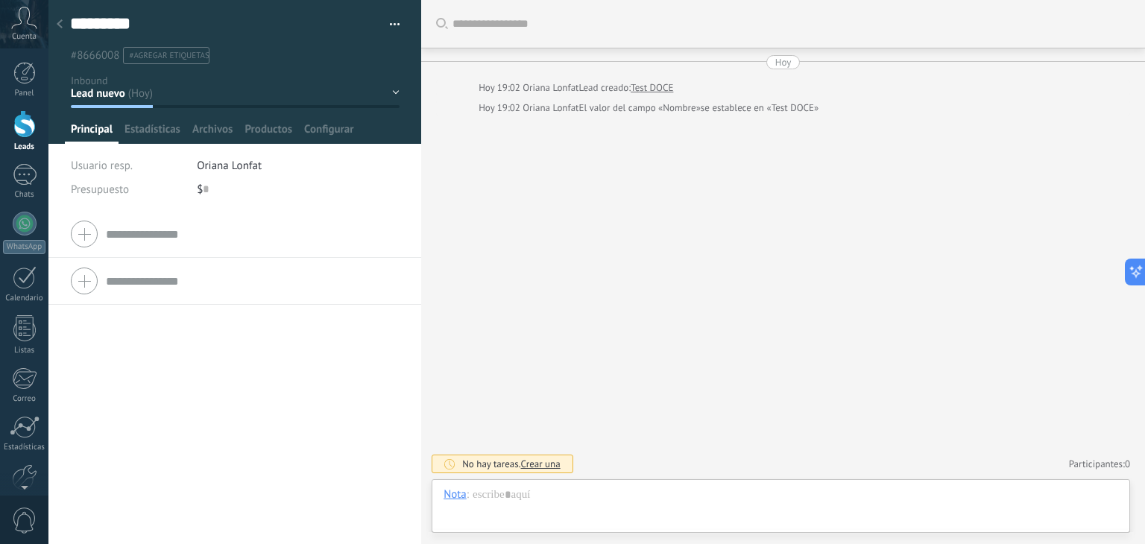
click at [148, 54] on span "#agregar etiquetas" at bounding box center [169, 56] width 80 height 10
click at [60, 25] on icon at bounding box center [60, 23] width 6 height 9
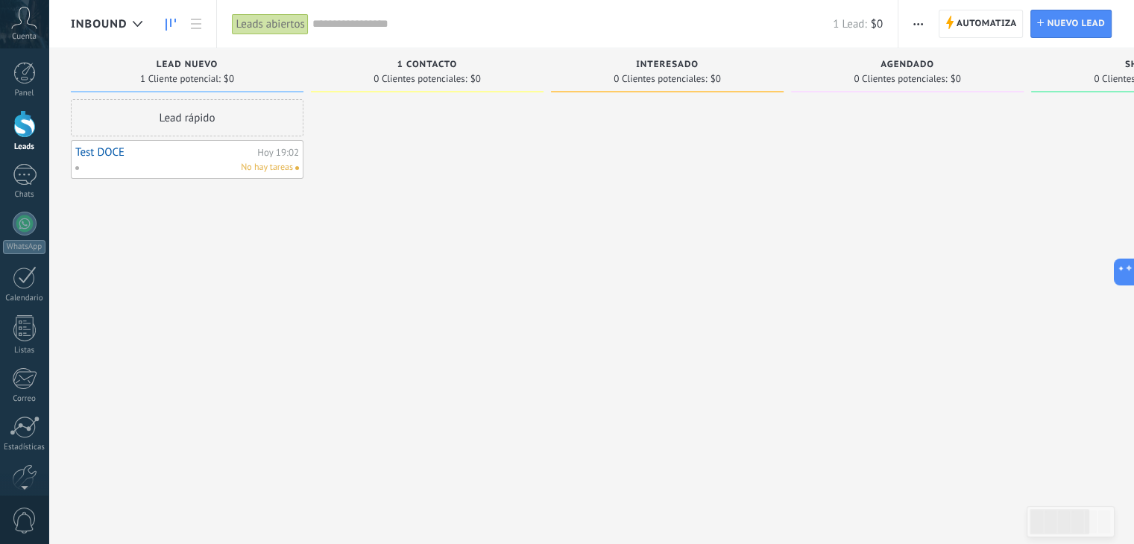
click at [166, 156] on link "Test DOCE" at bounding box center [164, 152] width 178 height 13
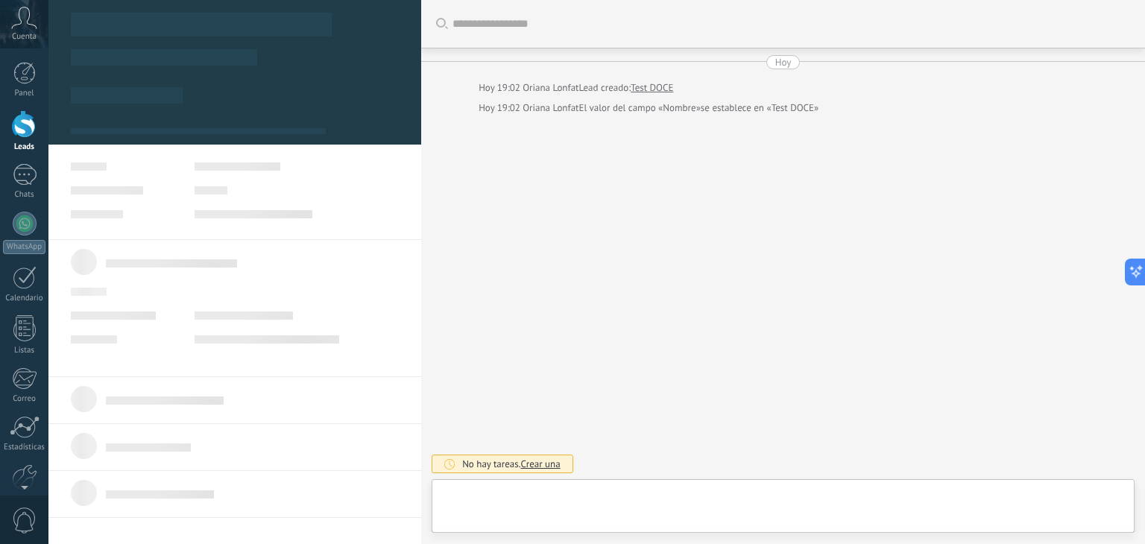
type textarea "*********"
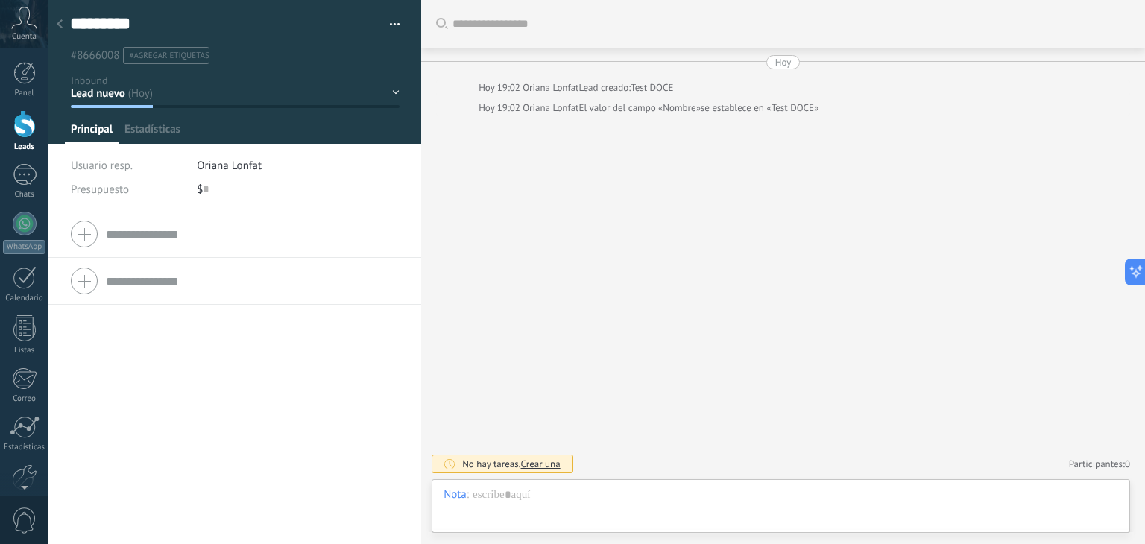
scroll to position [22, 0]
click at [166, 51] on span "#agregar etiquetas" at bounding box center [169, 56] width 80 height 10
drag, startPoint x: 152, startPoint y: 57, endPoint x: 49, endPoint y: 49, distance: 103.2
click at [49, 49] on div "********* Test DOCE Guardar y crear Imprimir Administrar etiquetas Exportar a e…" at bounding box center [235, 32] width 374 height 64
click at [139, 53] on span "#agregar etiquetas" at bounding box center [169, 56] width 80 height 10
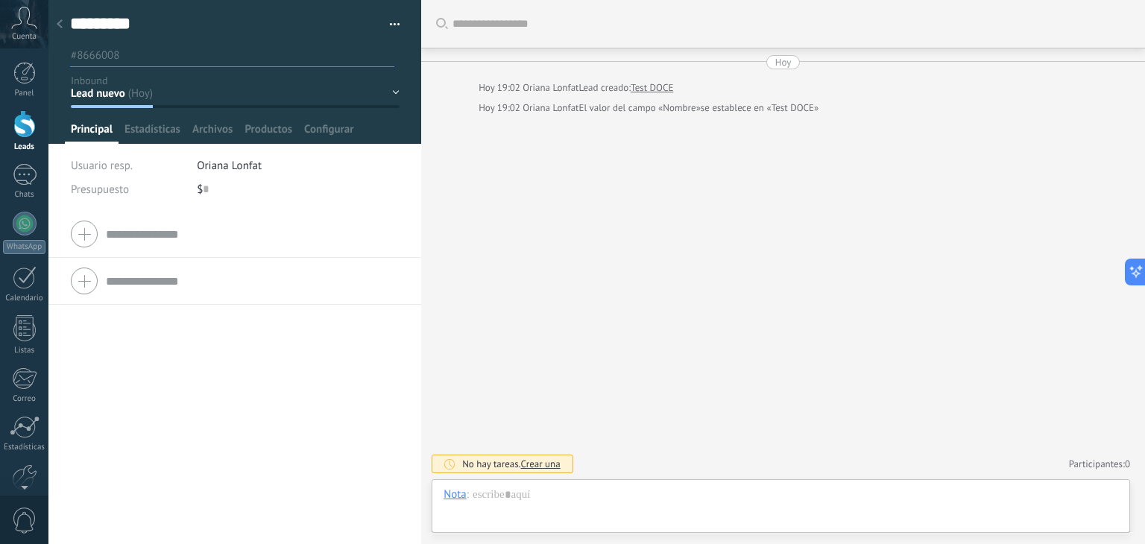
type input "*"
click at [98, 47] on li "#8666008" at bounding box center [95, 55] width 50 height 17
click at [128, 51] on input "text" at bounding box center [260, 56] width 267 height 16
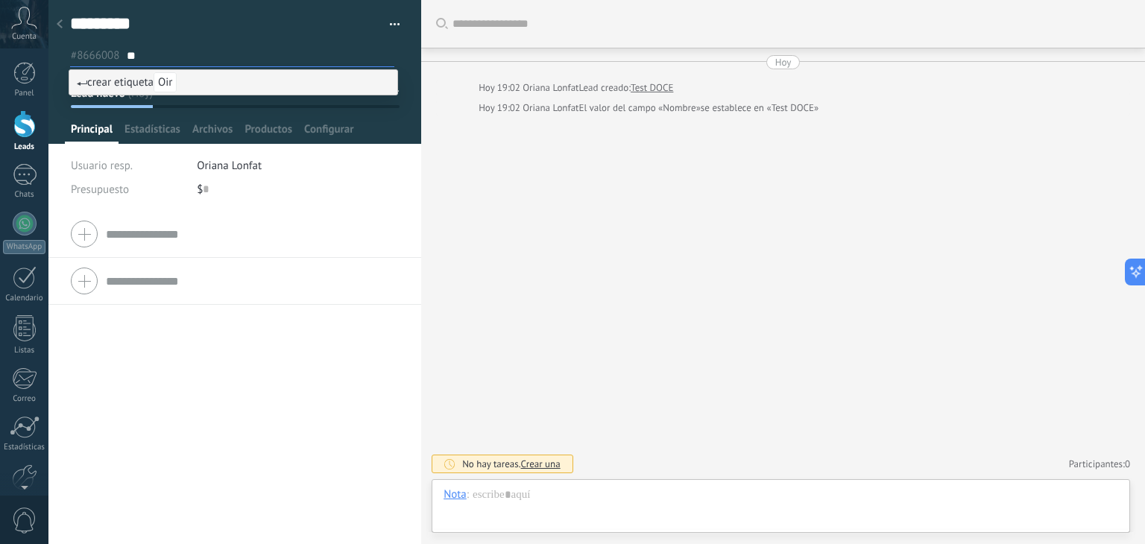
type input "*"
type input "********"
click at [186, 81] on span "Organico" at bounding box center [180, 82] width 52 height 20
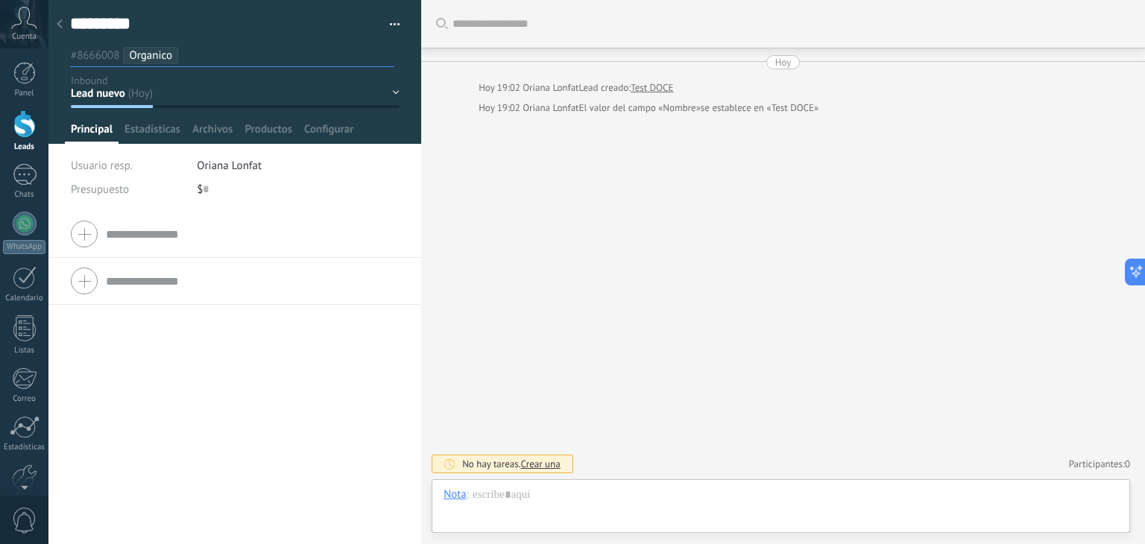
click at [185, 55] on input "text" at bounding box center [289, 56] width 209 height 16
click at [158, 55] on span "Organico" at bounding box center [150, 55] width 43 height 14
click at [163, 54] on input "text" at bounding box center [260, 56] width 267 height 16
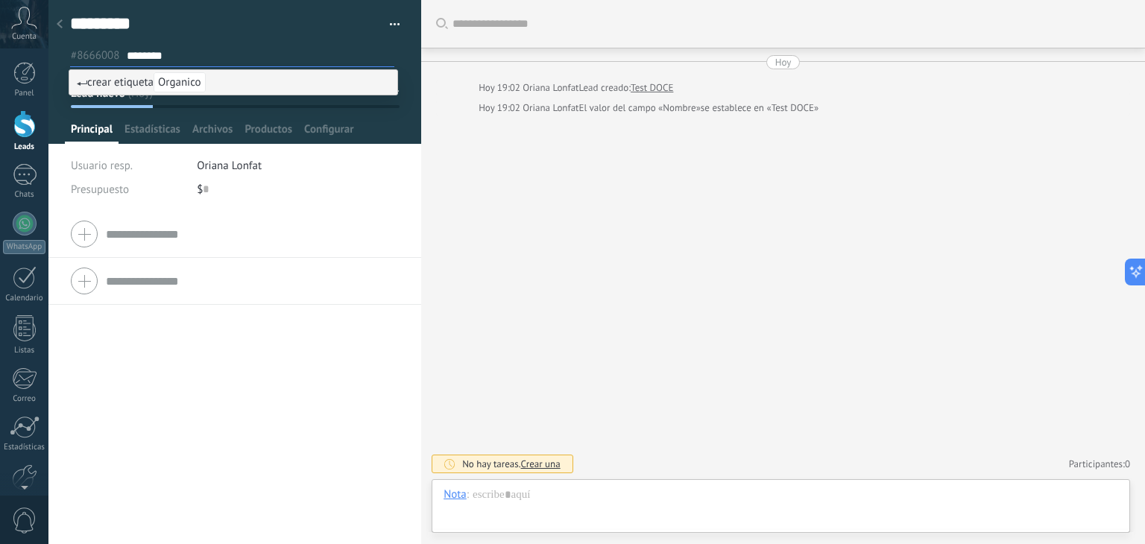
type input "********"
drag, startPoint x: 177, startPoint y: 51, endPoint x: 125, endPoint y: 43, distance: 53.0
click at [125, 43] on div "#8666008 ********" at bounding box center [235, 51] width 330 height 26
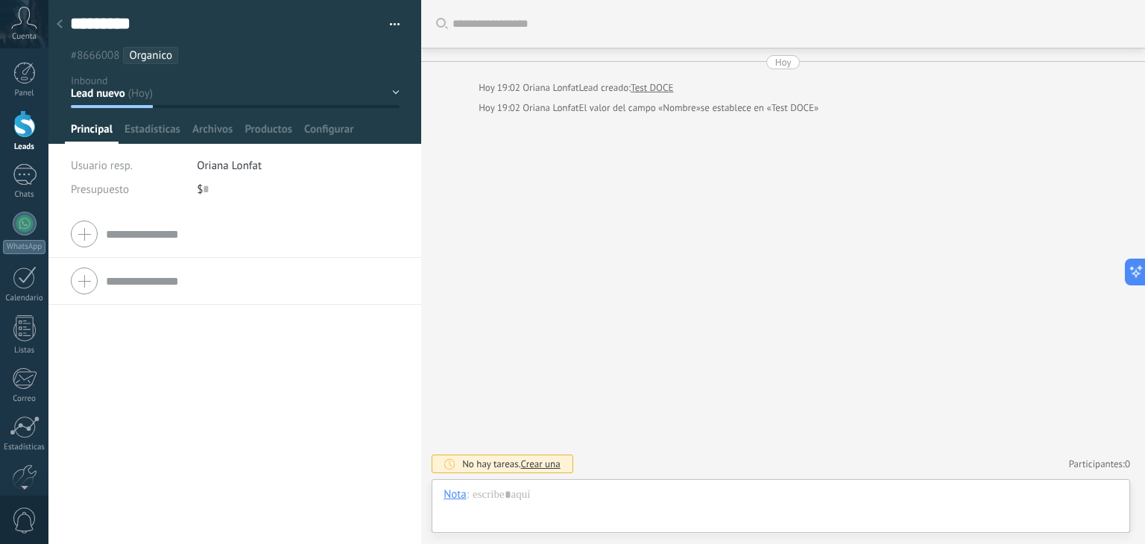
click at [173, 60] on li "Organico" at bounding box center [150, 55] width 55 height 17
click at [172, 51] on li "Organico" at bounding box center [150, 55] width 55 height 17
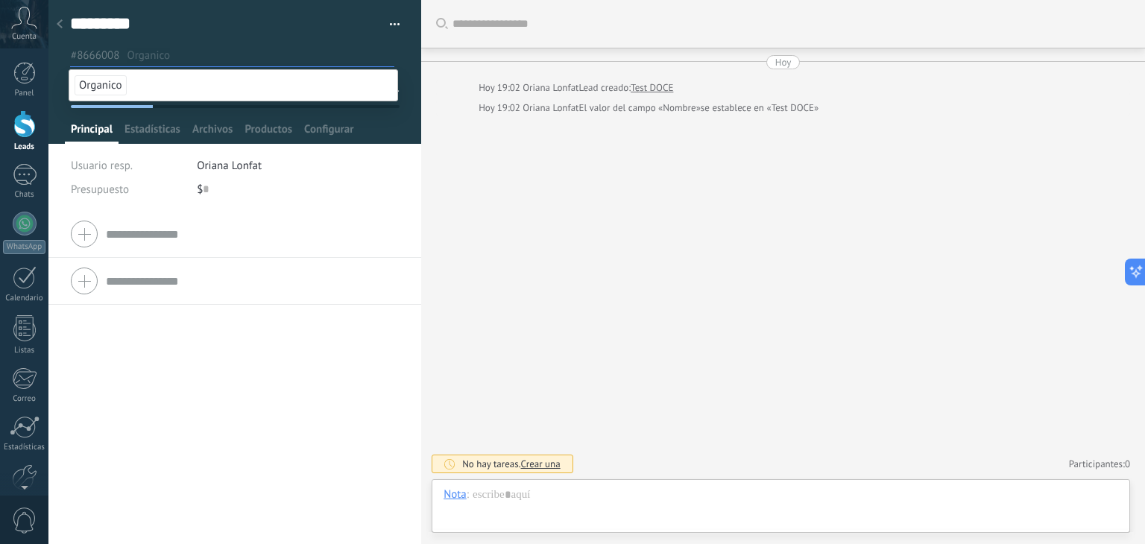
click at [115, 83] on span "Organico" at bounding box center [101, 85] width 52 height 20
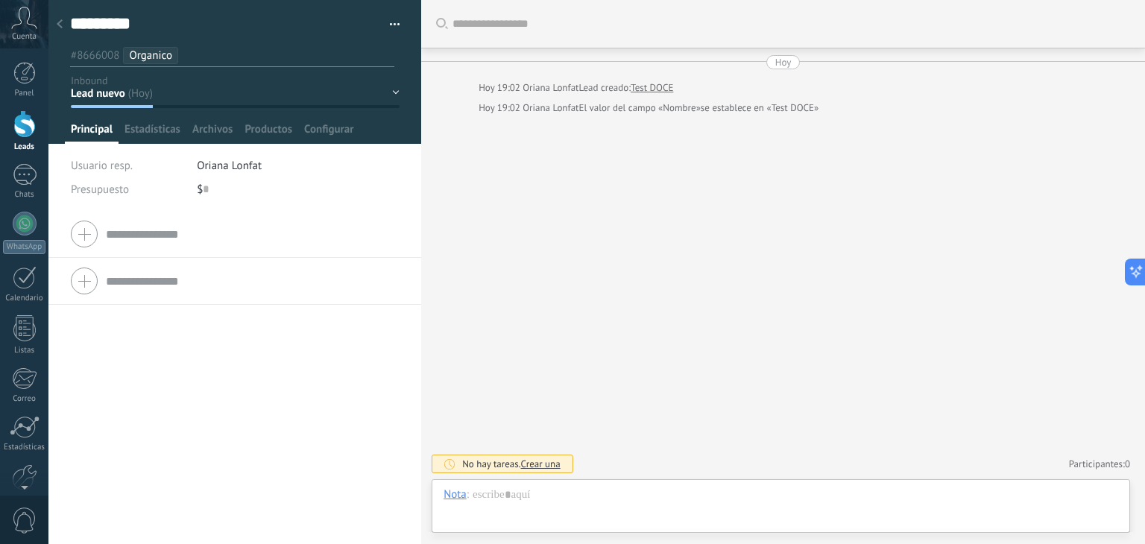
click at [173, 51] on ul "#8666008 Organico" at bounding box center [232, 55] width 327 height 20
click at [161, 49] on span "Organico" at bounding box center [150, 55] width 43 height 14
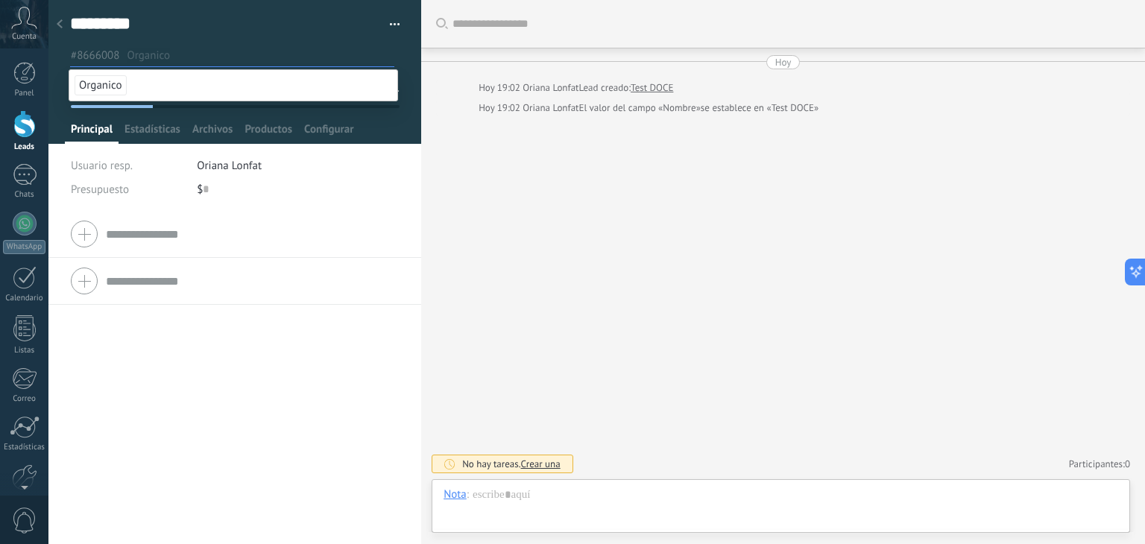
click at [113, 86] on span "Organico" at bounding box center [101, 85] width 52 height 20
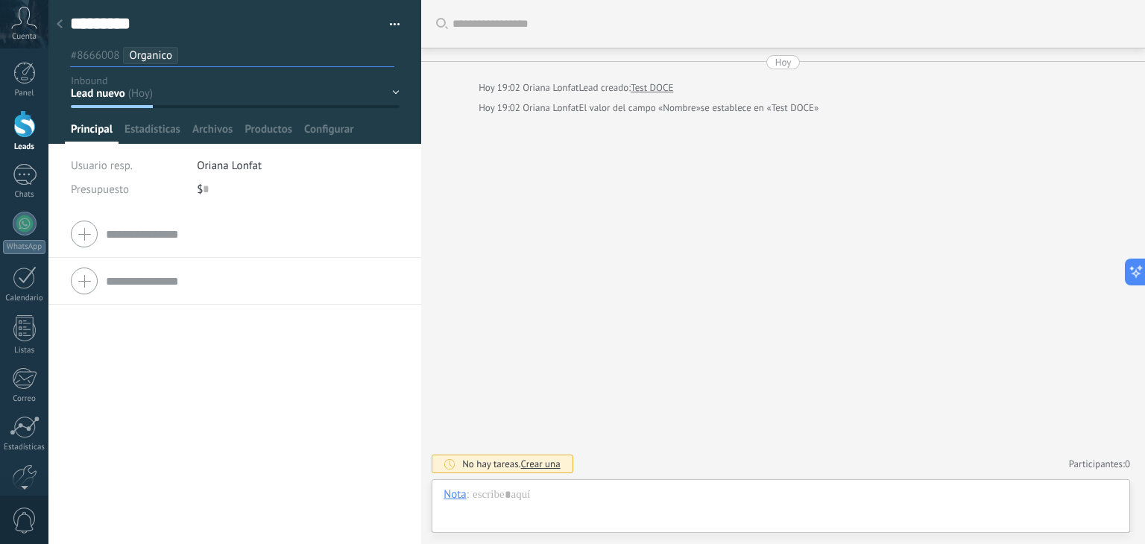
click at [156, 51] on span "Organico" at bounding box center [150, 55] width 43 height 14
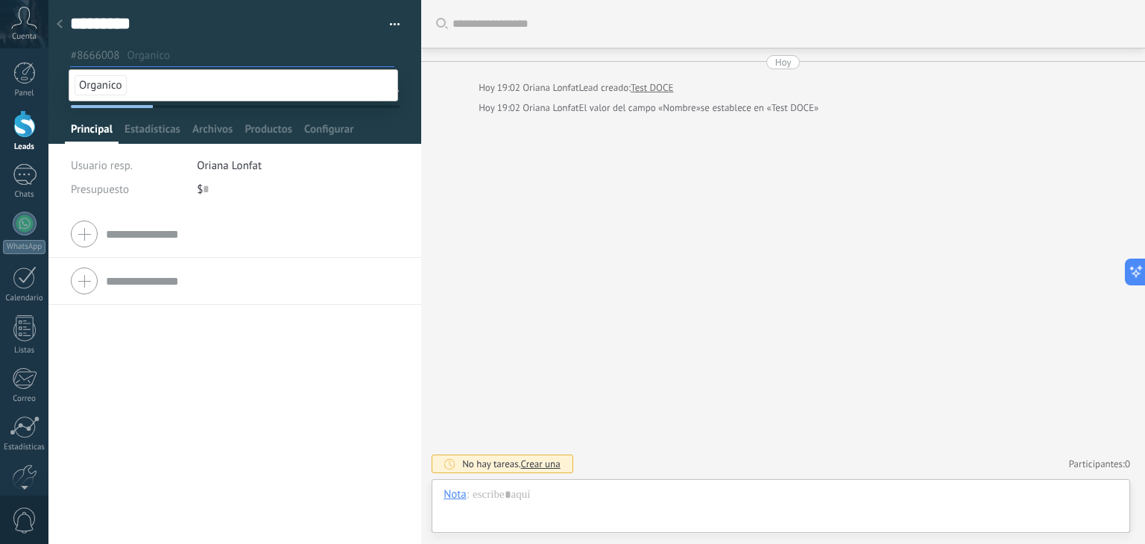
drag, startPoint x: 107, startPoint y: 79, endPoint x: 136, endPoint y: 63, distance: 32.4
click at [108, 78] on span "Organico" at bounding box center [101, 85] width 52 height 20
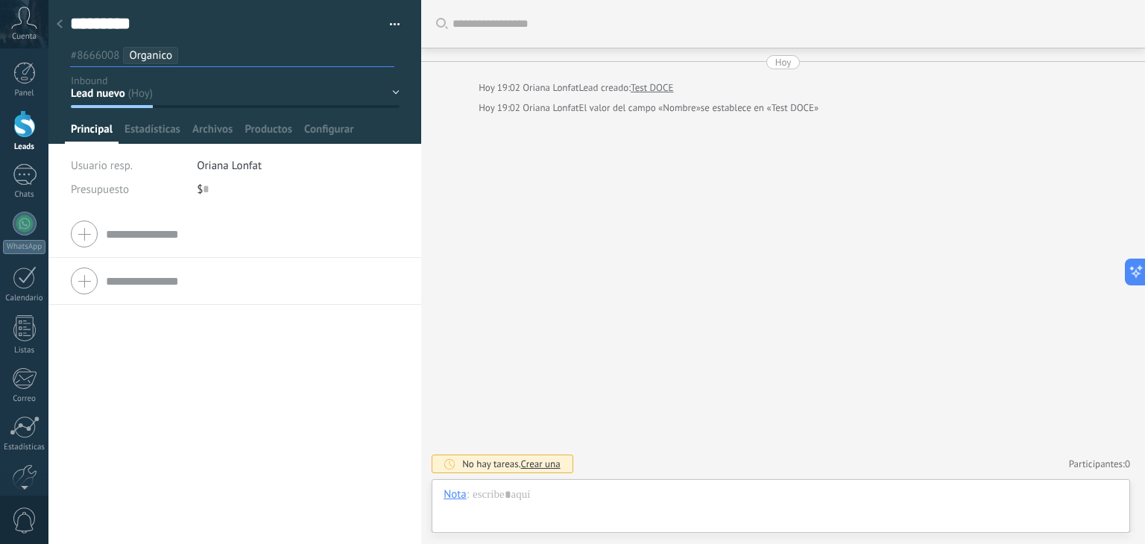
click at [188, 63] on input "text" at bounding box center [289, 56] width 209 height 16
click at [107, 54] on span "#8666008" at bounding box center [95, 55] width 48 height 14
click at [63, 22] on div at bounding box center [59, 24] width 21 height 29
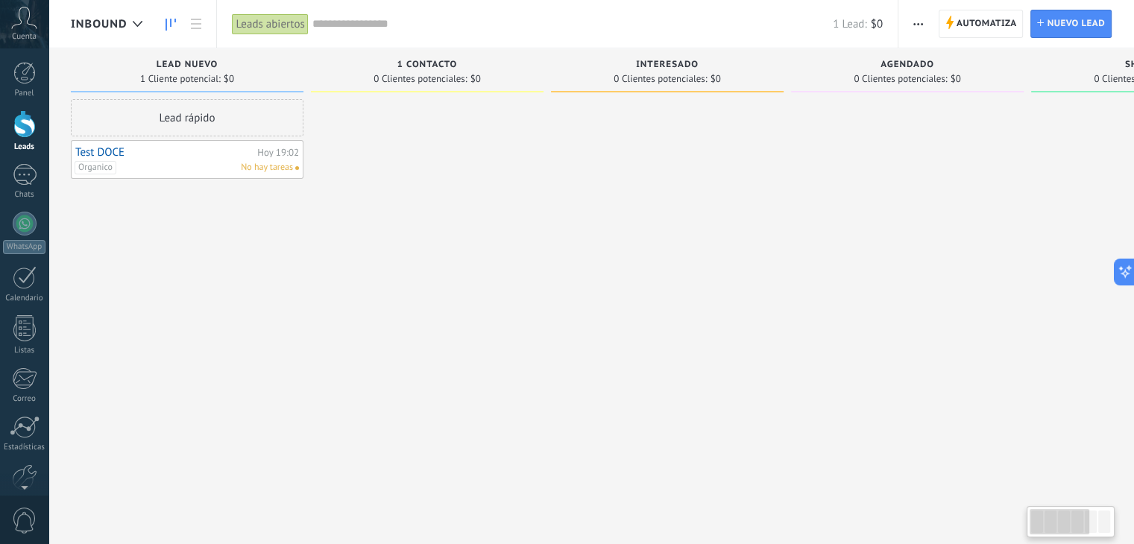
click at [187, 166] on div "Organico No hay tareas" at bounding box center [184, 167] width 218 height 13
click at [107, 154] on link "Test DOCE" at bounding box center [164, 152] width 178 height 13
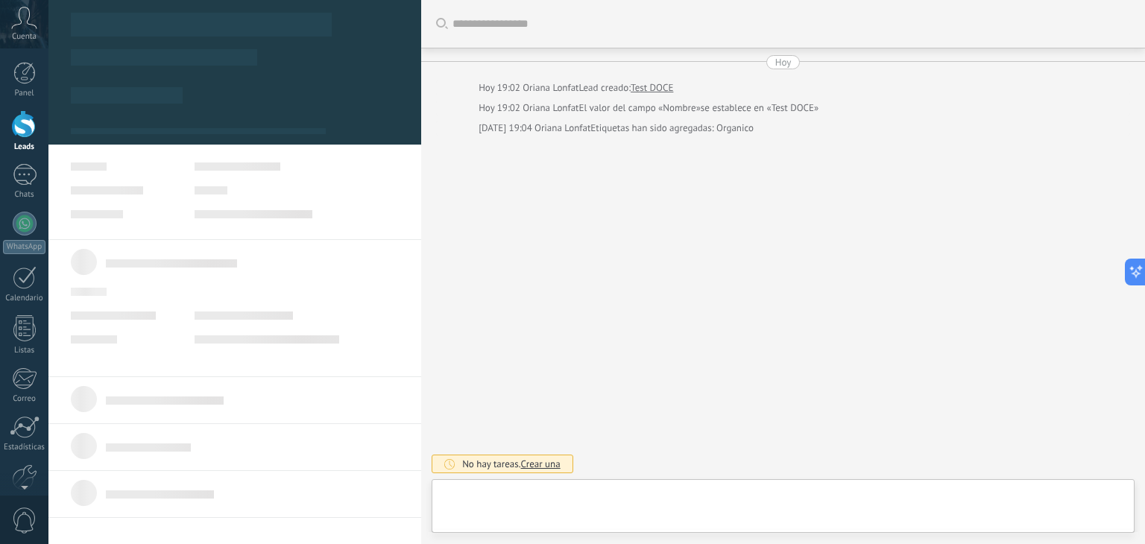
type textarea "*********"
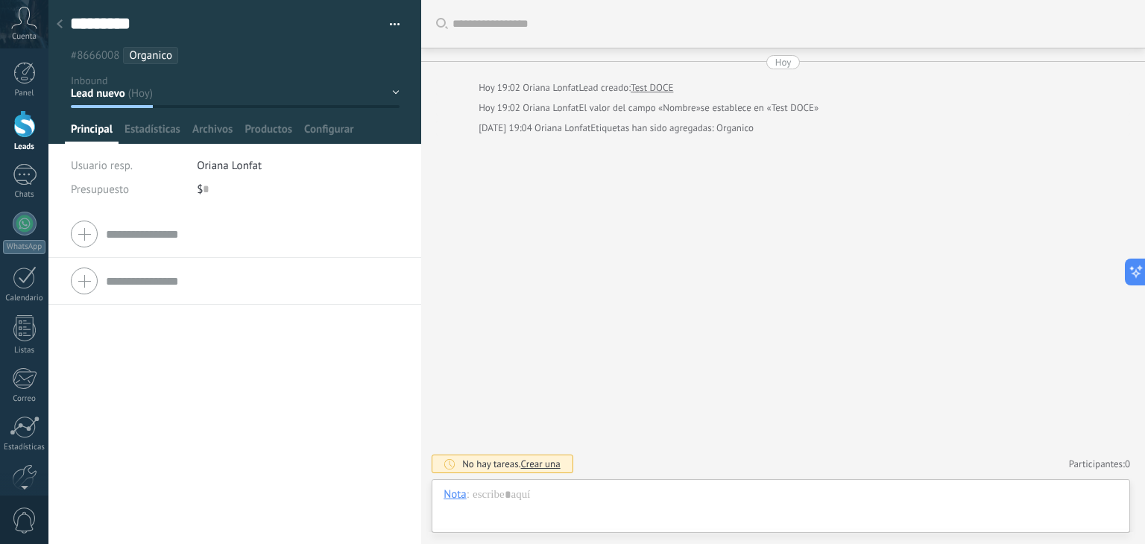
click at [136, 57] on span "Organico" at bounding box center [150, 55] width 43 height 14
click at [154, 51] on span "Organico" at bounding box center [150, 55] width 43 height 14
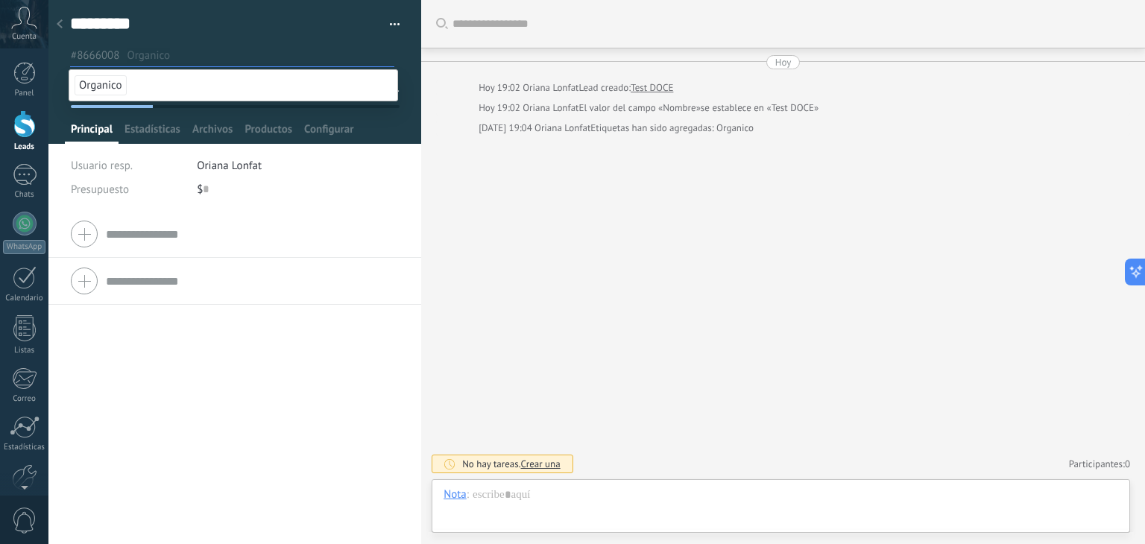
click at [155, 53] on input "text" at bounding box center [260, 56] width 267 height 16
click at [113, 90] on span "Organico" at bounding box center [101, 85] width 52 height 20
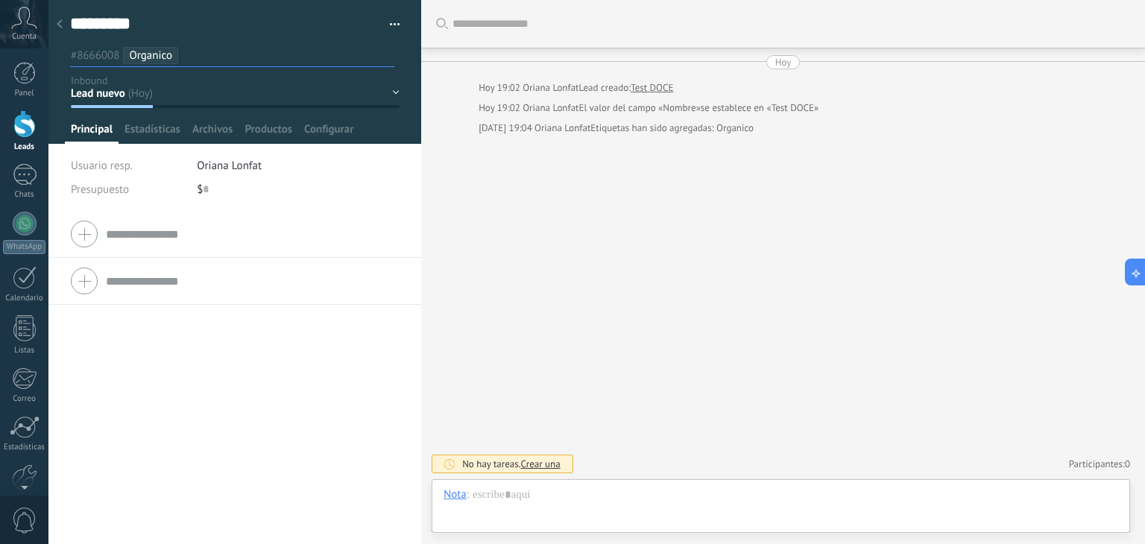
click at [0, 0] on div "Lead nuevo 1 contacto interesado venta no cerrada" at bounding box center [0, 0] width 0 height 0
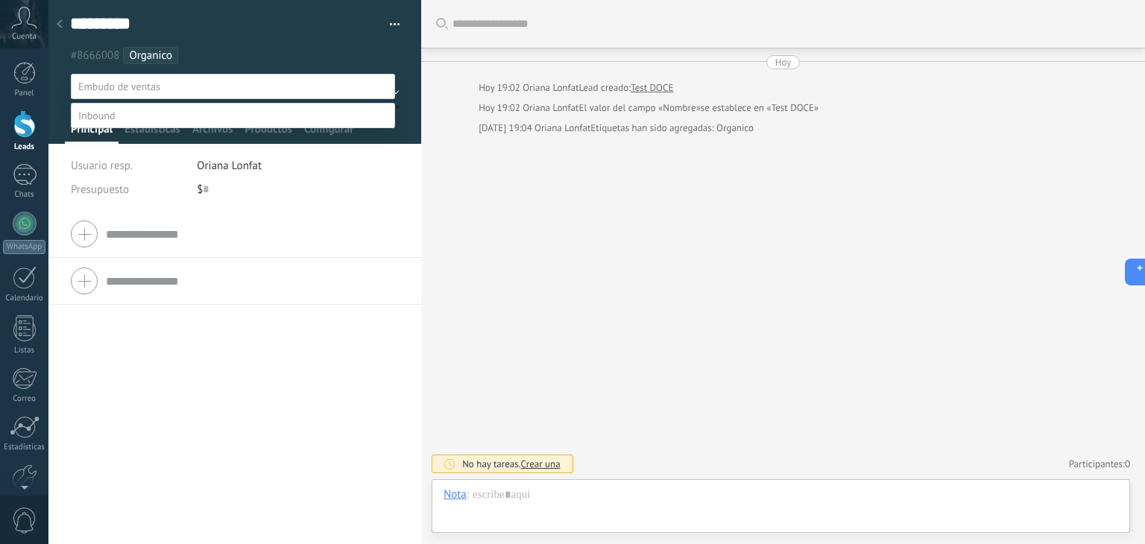
scroll to position [29, 0]
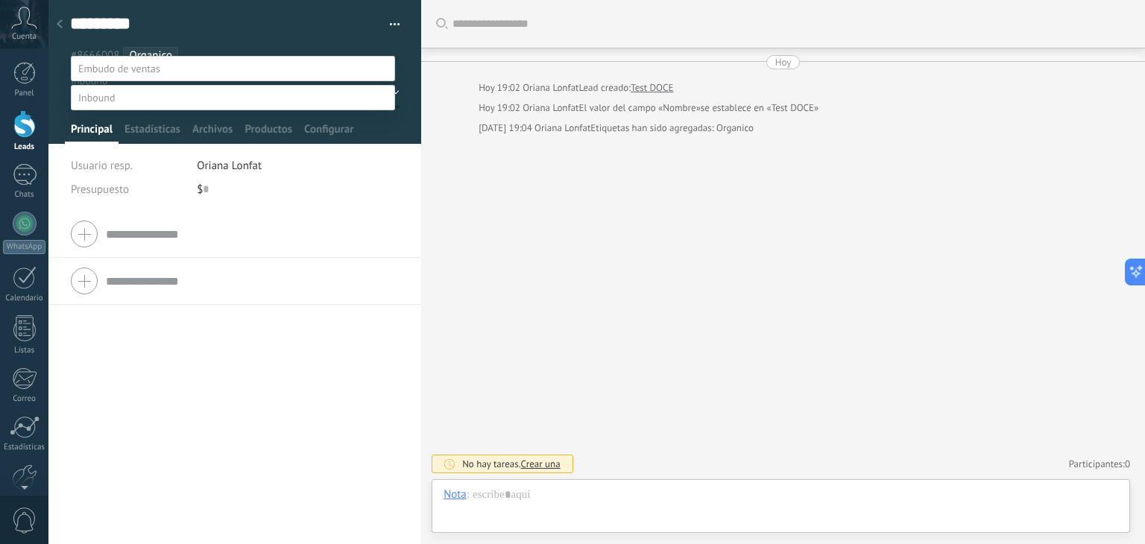
click at [179, 31] on div at bounding box center [596, 254] width 1097 height 544
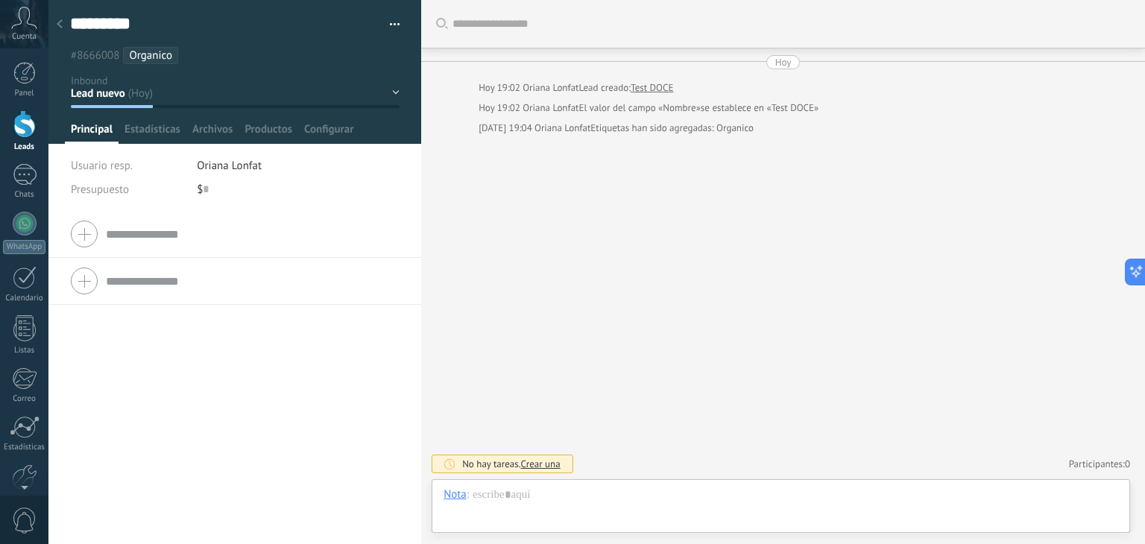
click at [155, 54] on span "Organico" at bounding box center [150, 55] width 43 height 14
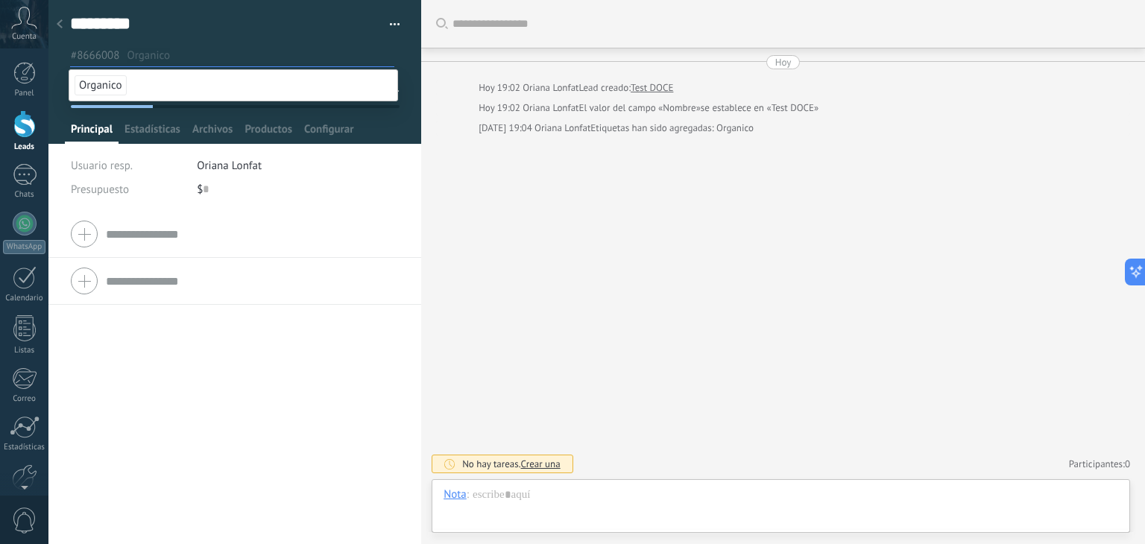
click at [155, 54] on input "text" at bounding box center [260, 56] width 267 height 16
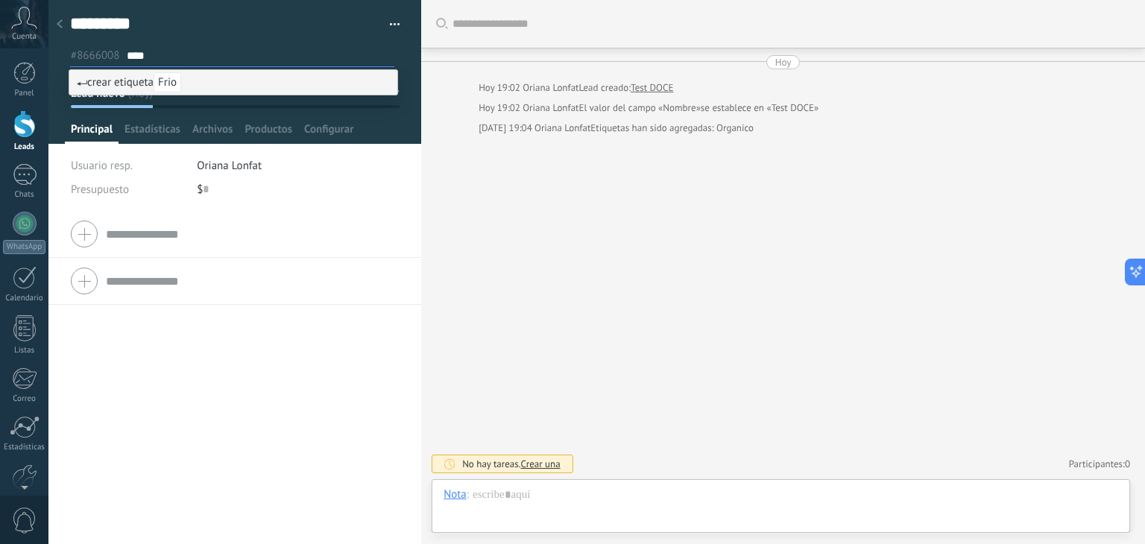
type input "****"
click at [139, 84] on span "crear etiqueta Frio" at bounding box center [129, 82] width 104 height 14
type input "*"
type input "*****"
click at [97, 78] on span "crear etiqueta Tibio" at bounding box center [132, 82] width 110 height 14
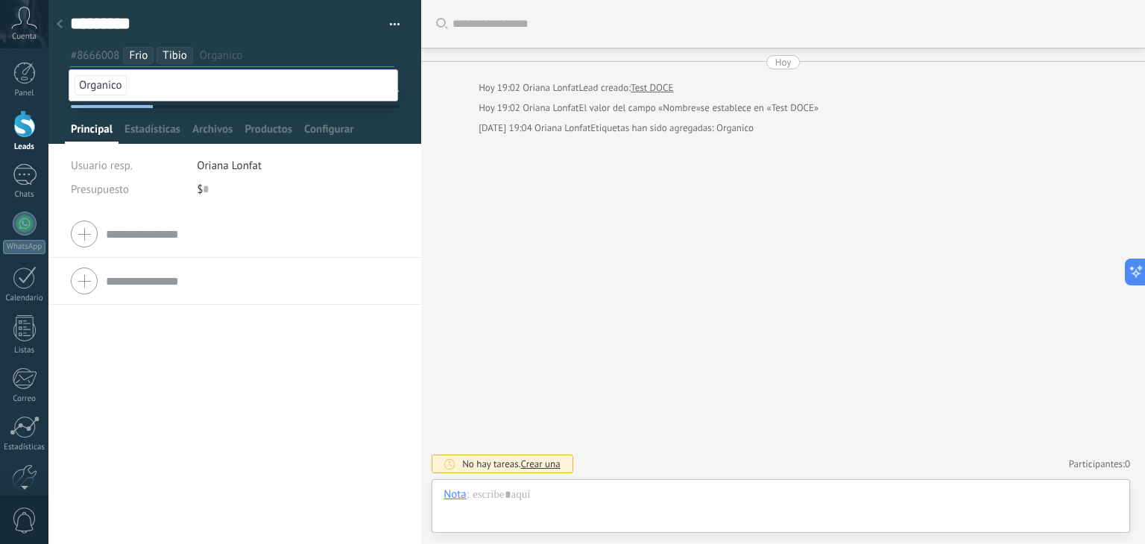
click at [210, 50] on input "text" at bounding box center [297, 56] width 194 height 16
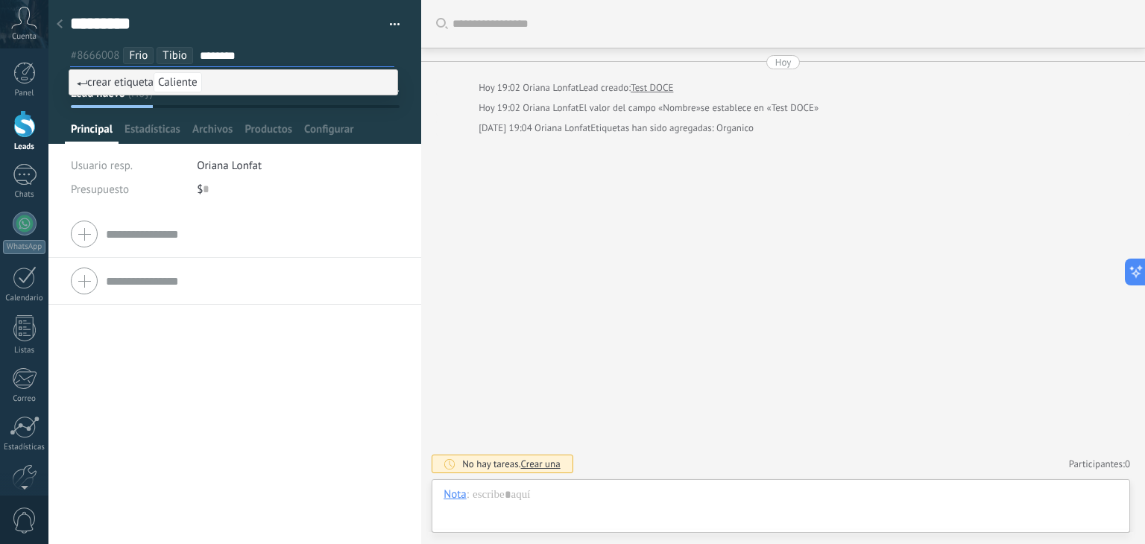
type input "********"
click at [89, 81] on span "crear etiqueta Caliente" at bounding box center [139, 82] width 125 height 14
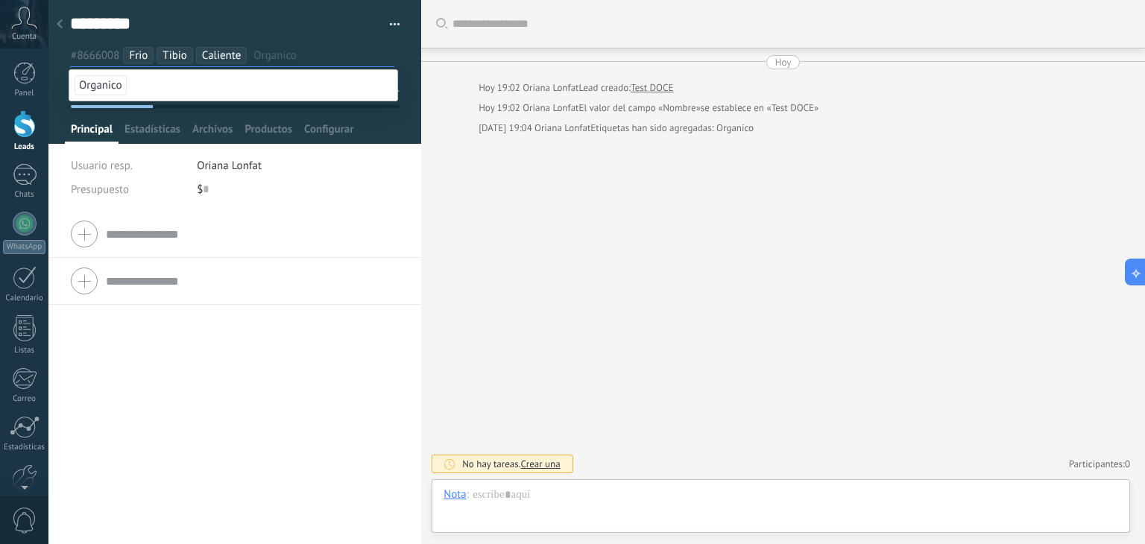
click at [222, 56] on span "Caliente" at bounding box center [222, 55] width 40 height 14
click at [175, 53] on span "Tibio" at bounding box center [175, 55] width 25 height 14
click at [145, 54] on span "Frio" at bounding box center [138, 55] width 19 height 14
click at [179, 57] on input "text" at bounding box center [260, 56] width 267 height 16
click at [191, 121] on div at bounding box center [235, 72] width 374 height 144
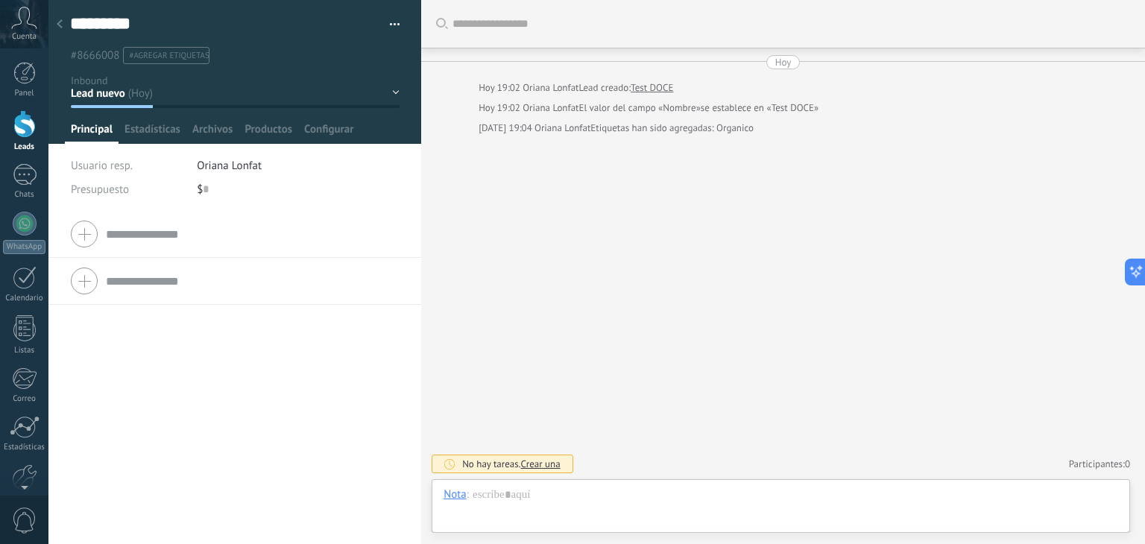
click at [146, 48] on li "#agregar etiquetas" at bounding box center [166, 55] width 86 height 17
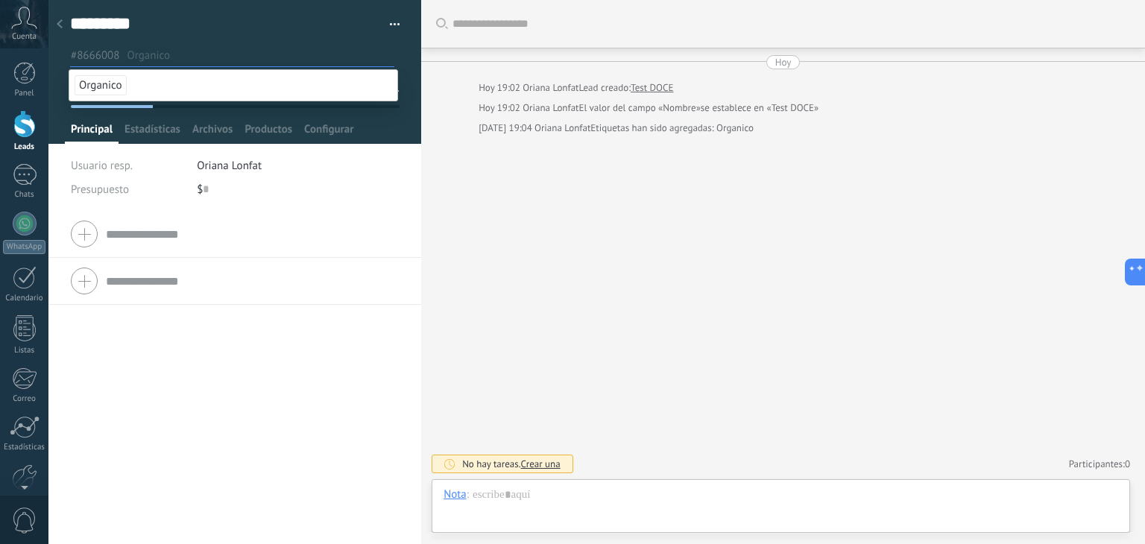
click at [113, 84] on span "Organico" at bounding box center [101, 85] width 52 height 20
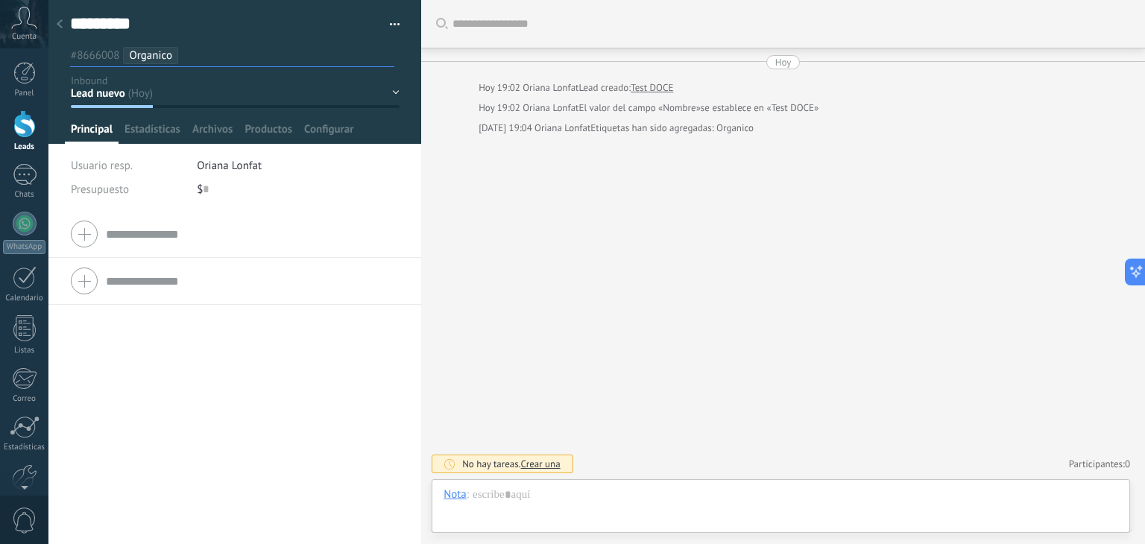
click at [197, 57] on input "text" at bounding box center [289, 56] width 209 height 16
drag, startPoint x: 192, startPoint y: 54, endPoint x: 160, endPoint y: 49, distance: 33.1
click at [160, 49] on ul "#8666008 Organico" at bounding box center [232, 55] width 327 height 20
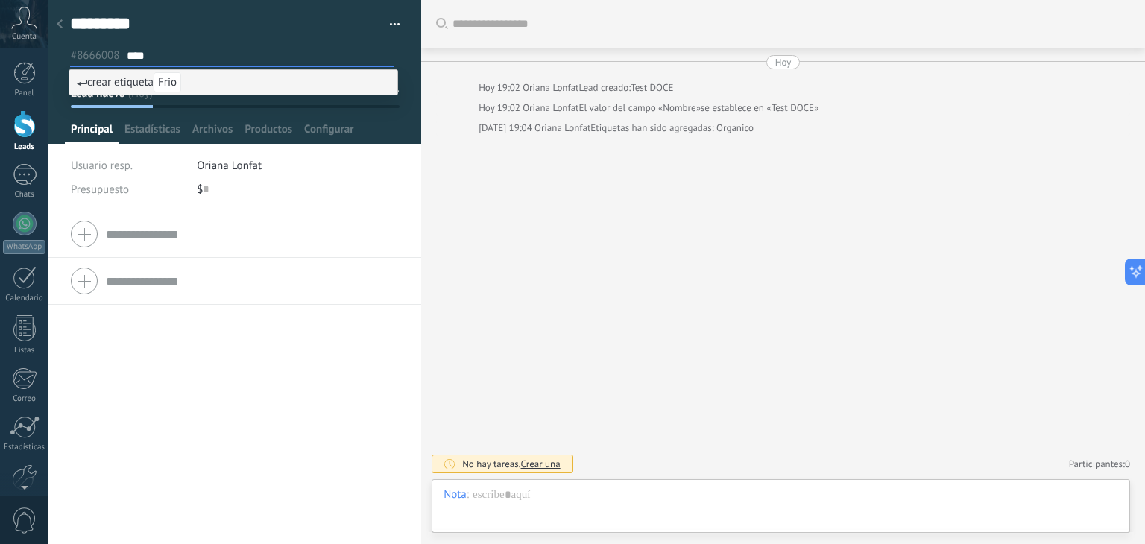
type input "****"
click at [143, 84] on span "crear etiqueta Frio" at bounding box center [129, 82] width 104 height 14
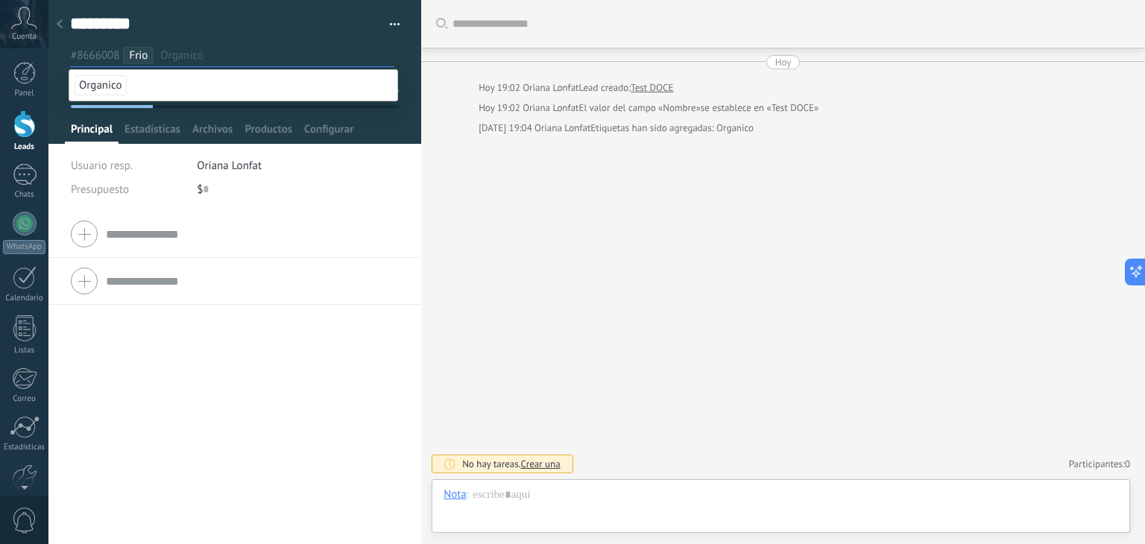
click at [201, 356] on div "Compañía Teléfono Oficina Ofic. directo Celular Fax Casa Otro Teléfono Oficina …" at bounding box center [234, 377] width 373 height 333
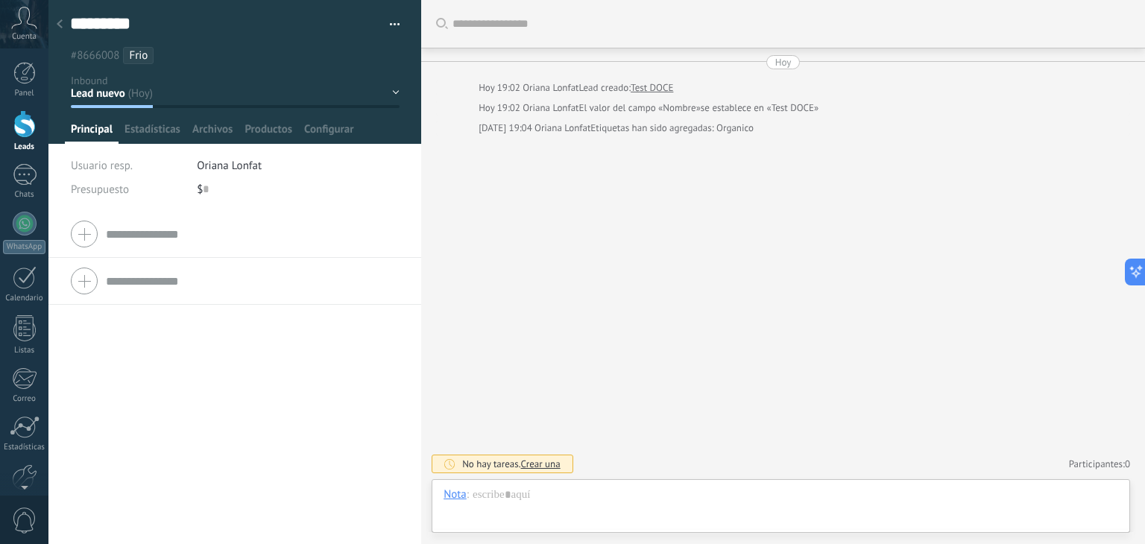
click at [155, 49] on ul "#8666008 Frio" at bounding box center [232, 55] width 327 height 20
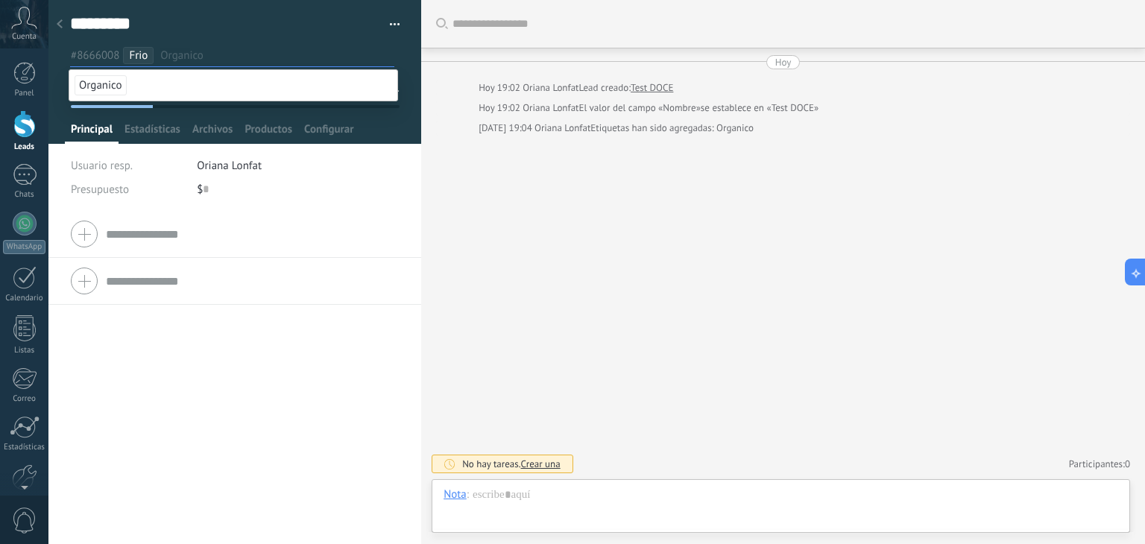
click at [172, 51] on input "text" at bounding box center [276, 56] width 233 height 16
click at [157, 51] on ul "#8666008 Frio Organico" at bounding box center [232, 55] width 327 height 20
click at [161, 45] on ul "#8666008 Frio Organico" at bounding box center [232, 55] width 327 height 20
click at [164, 60] on input "text" at bounding box center [276, 56] width 233 height 16
click at [122, 87] on span "Organico" at bounding box center [101, 85] width 52 height 20
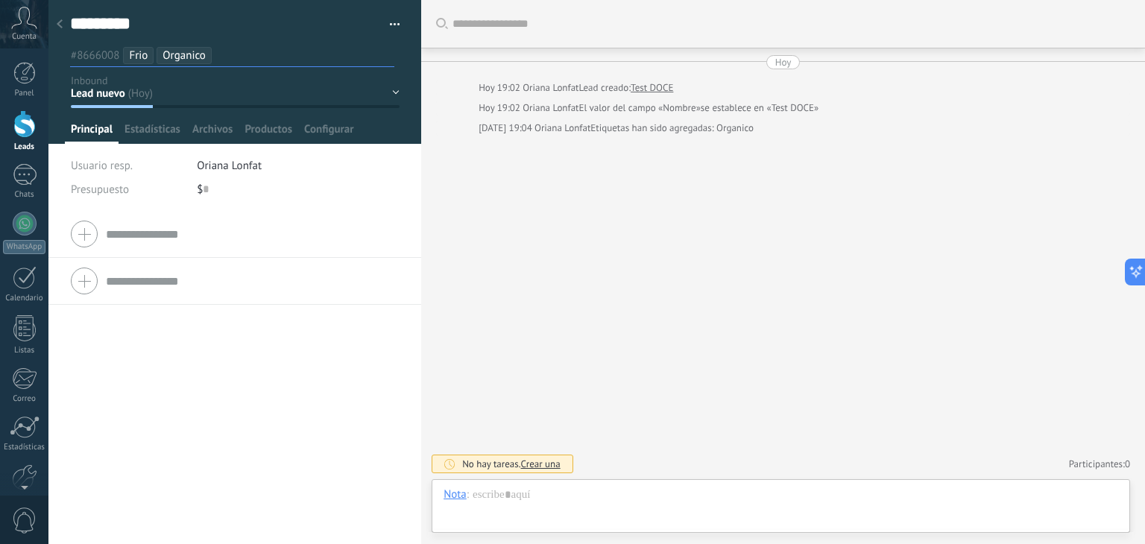
click at [142, 58] on span "Frio" at bounding box center [138, 55] width 19 height 14
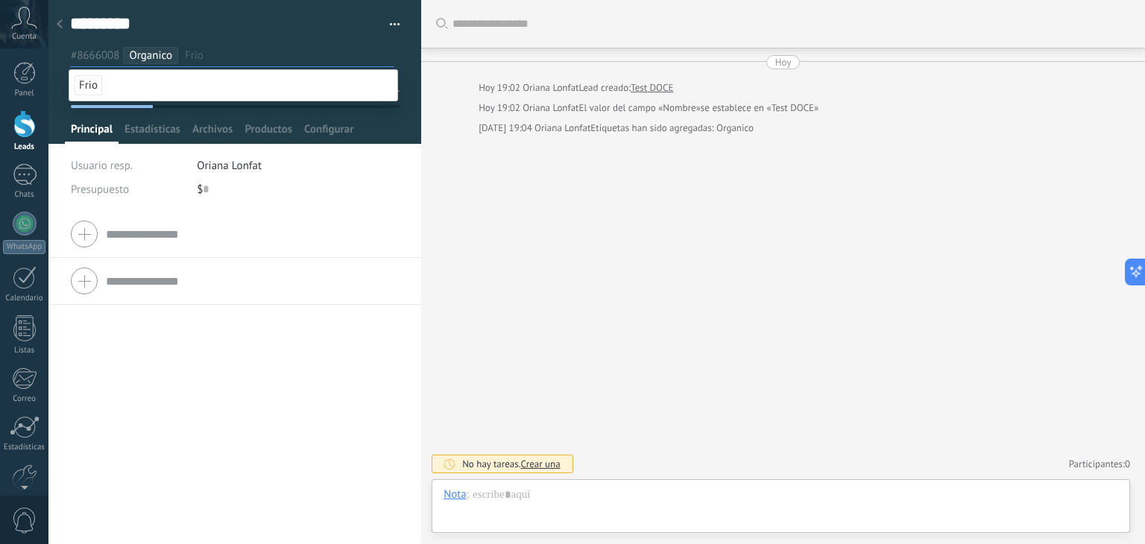
click at [191, 57] on input "text" at bounding box center [289, 56] width 209 height 16
click at [217, 57] on input "text" at bounding box center [289, 56] width 209 height 16
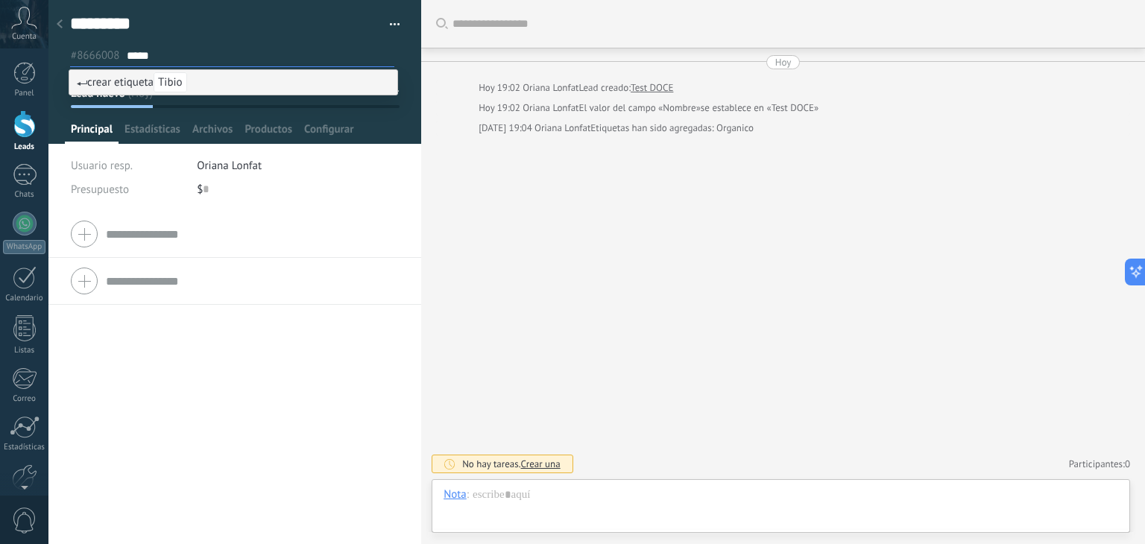
type input "*****"
click at [101, 80] on span "crear etiqueta Tibio" at bounding box center [132, 82] width 110 height 14
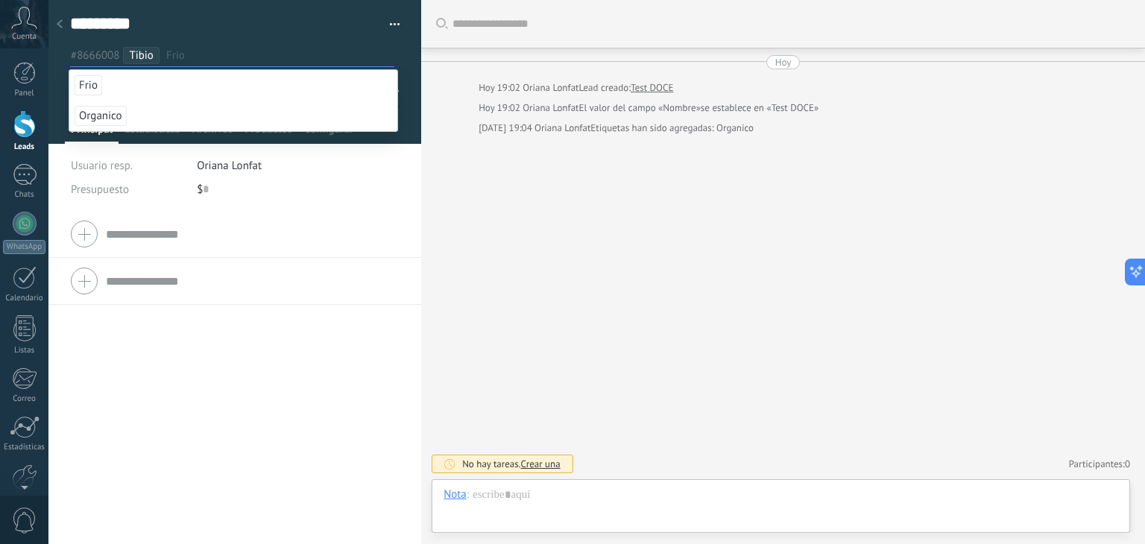
click at [187, 52] on input "text" at bounding box center [279, 56] width 227 height 16
click at [218, 365] on div "Compañía Teléfono Oficina Ofic. directo Celular Fax Casa Otro Teléfono Oficina …" at bounding box center [234, 377] width 373 height 333
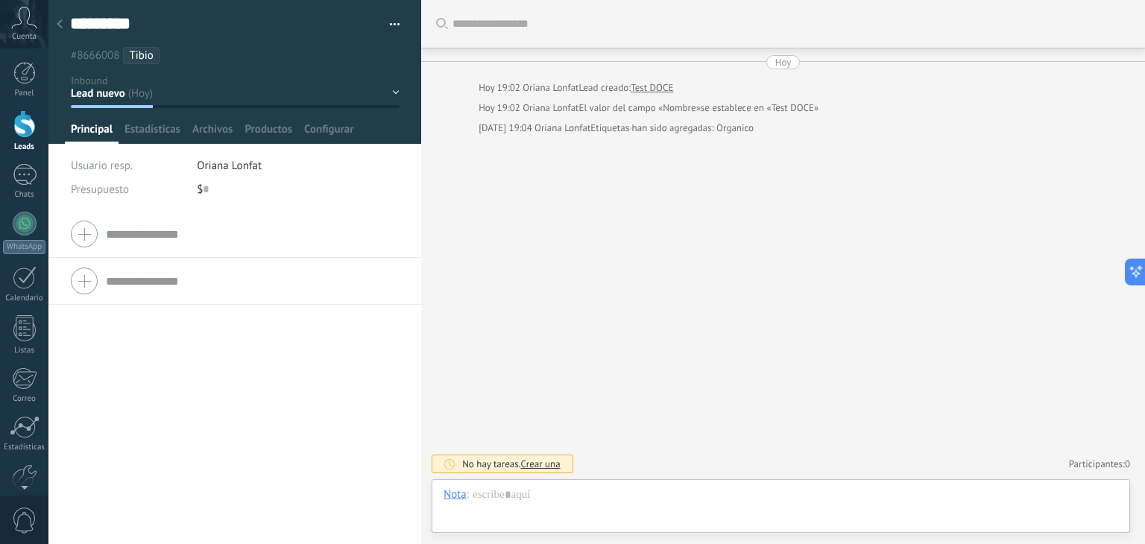
click at [179, 54] on ul "#8666008 Tibio" at bounding box center [232, 55] width 327 height 20
click at [164, 57] on ul "#8666008 Tibio" at bounding box center [232, 55] width 327 height 20
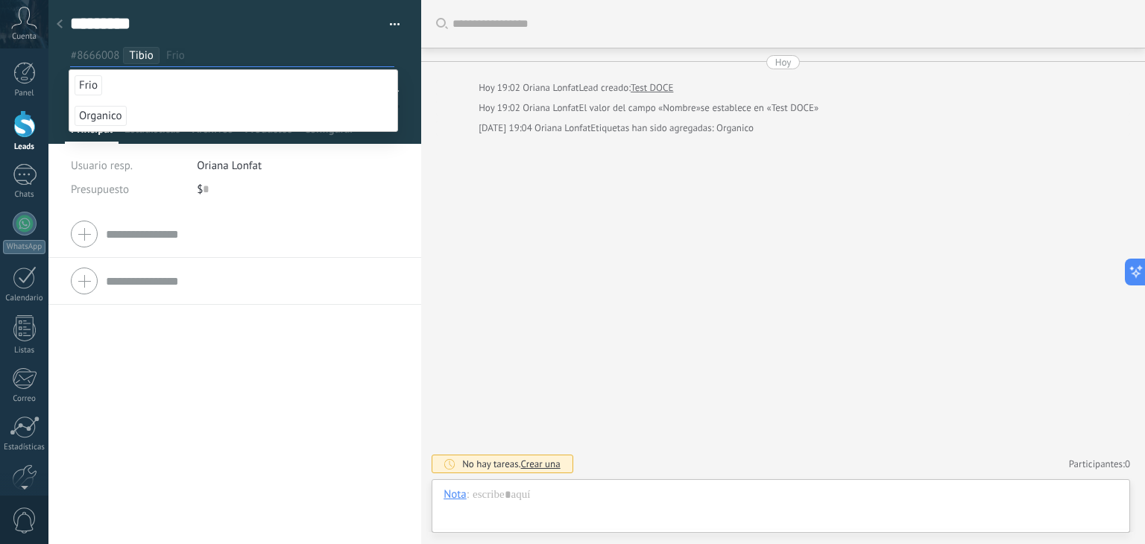
click at [167, 54] on input "text" at bounding box center [279, 56] width 227 height 16
click at [166, 54] on li "Frio" at bounding box center [280, 55] width 229 height 17
click at [195, 52] on input "text" at bounding box center [279, 56] width 227 height 16
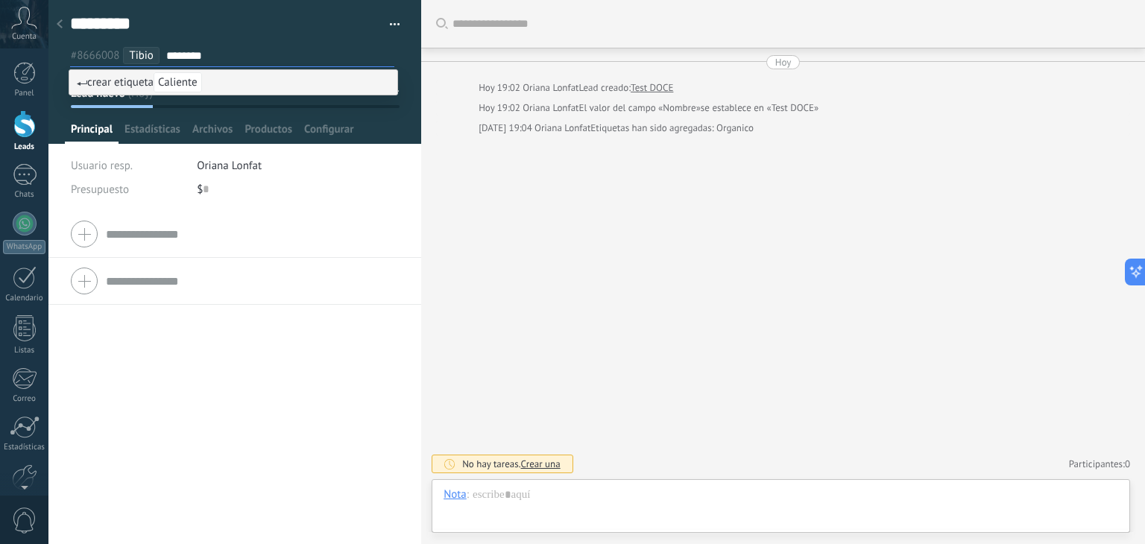
type input "********"
click at [157, 53] on li "Tibio" at bounding box center [141, 55] width 37 height 17
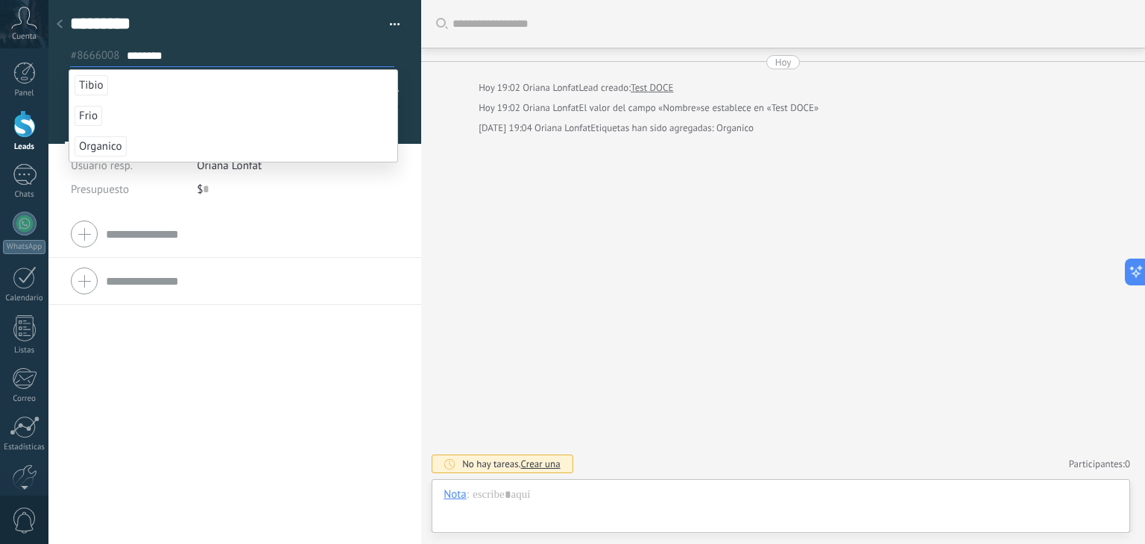
click at [177, 57] on input "********" at bounding box center [260, 56] width 267 height 16
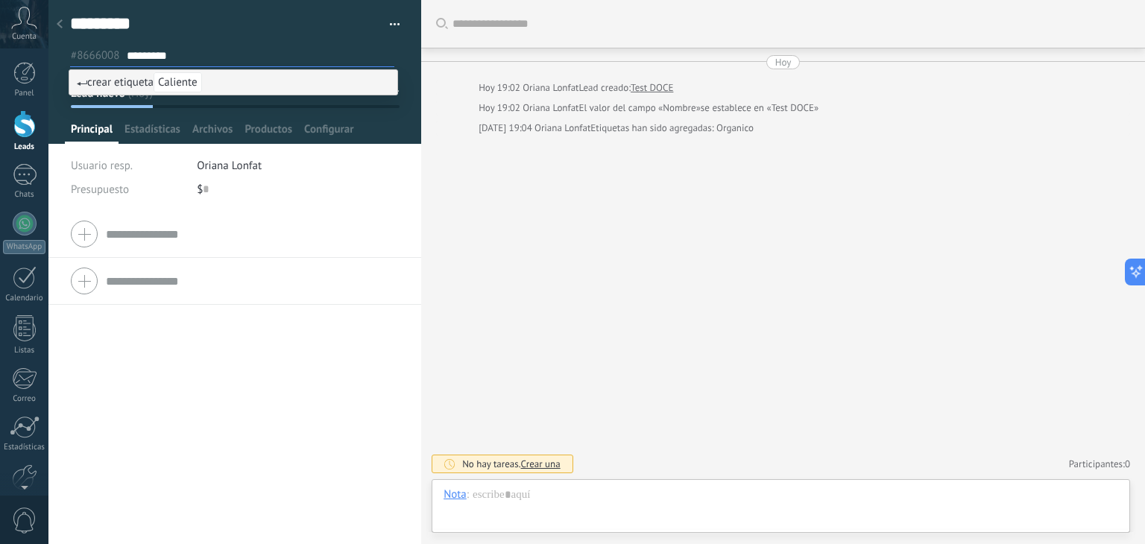
type input "********"
click at [113, 74] on li "crear etiqueta Caliente" at bounding box center [233, 82] width 328 height 25
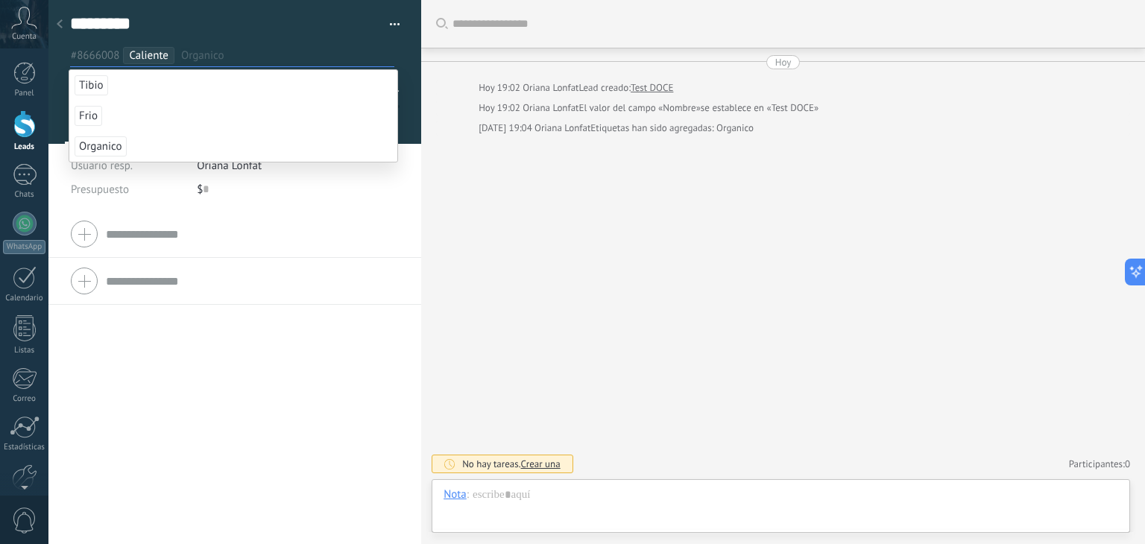
click at [206, 401] on div "Compañía Teléfono Oficina Ofic. directo Celular Fax Casa Otro Teléfono Oficina …" at bounding box center [234, 377] width 373 height 333
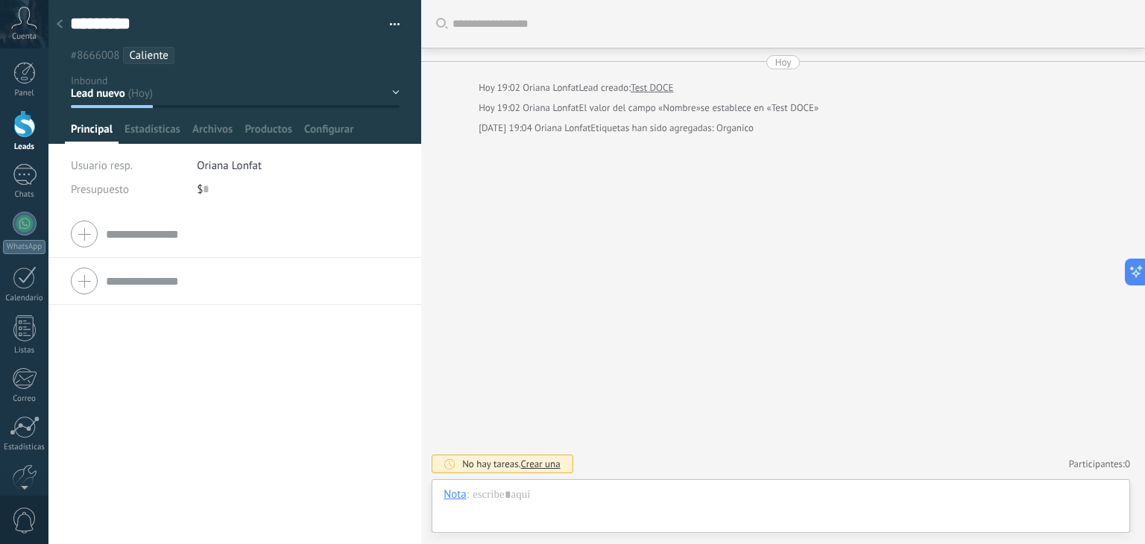
click at [169, 51] on li "Caliente" at bounding box center [148, 55] width 51 height 17
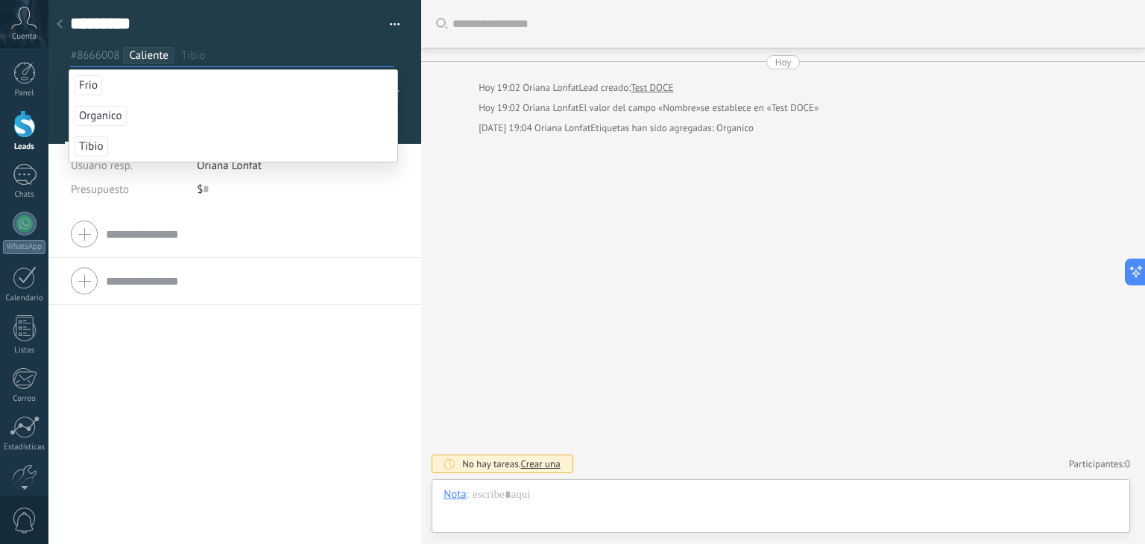
click at [177, 451] on div "Compañía Teléfono Oficina Ofic. directo Celular Fax Casa Otro Teléfono Oficina …" at bounding box center [234, 377] width 373 height 333
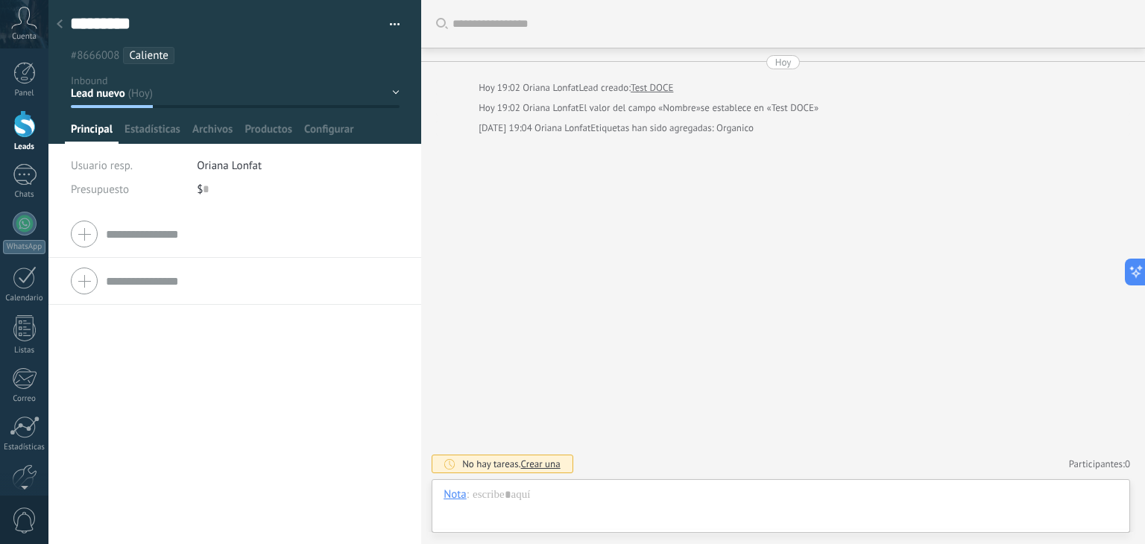
click at [142, 51] on span "Caliente" at bounding box center [149, 55] width 40 height 14
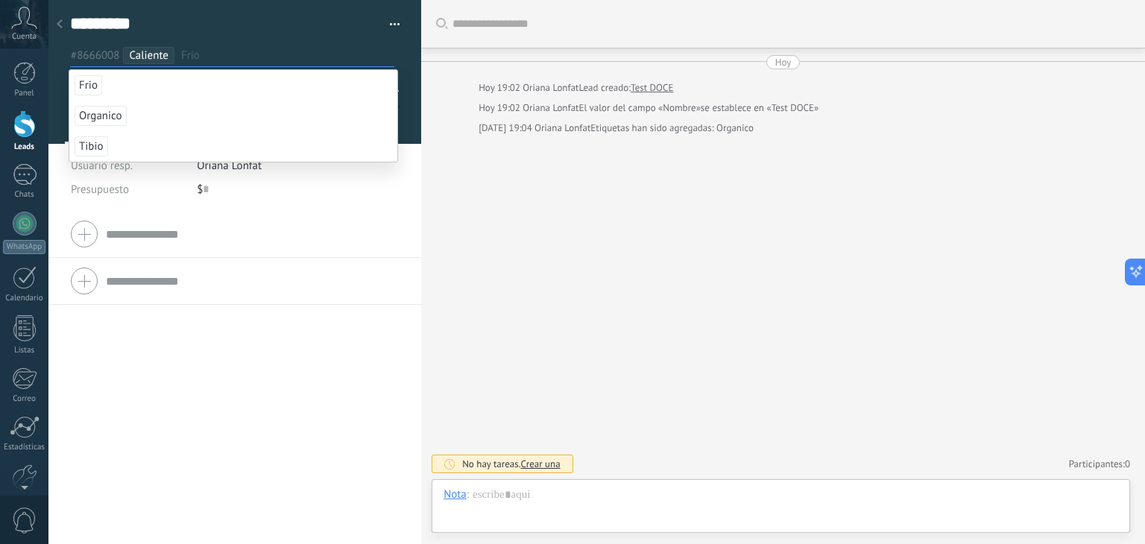
click at [122, 91] on li "Frio" at bounding box center [233, 85] width 328 height 31
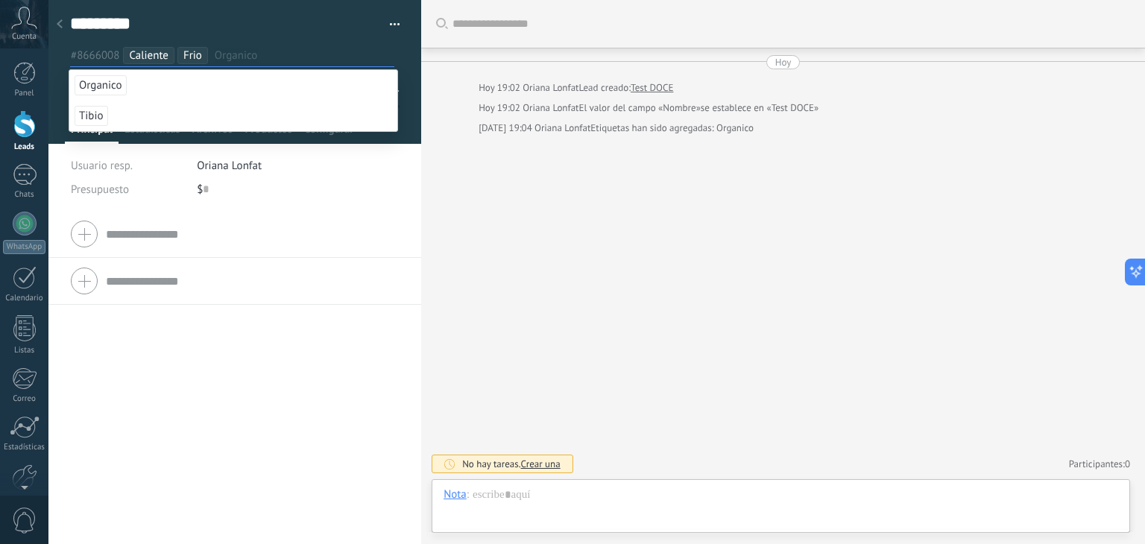
click at [169, 53] on li "Caliente" at bounding box center [148, 55] width 51 height 17
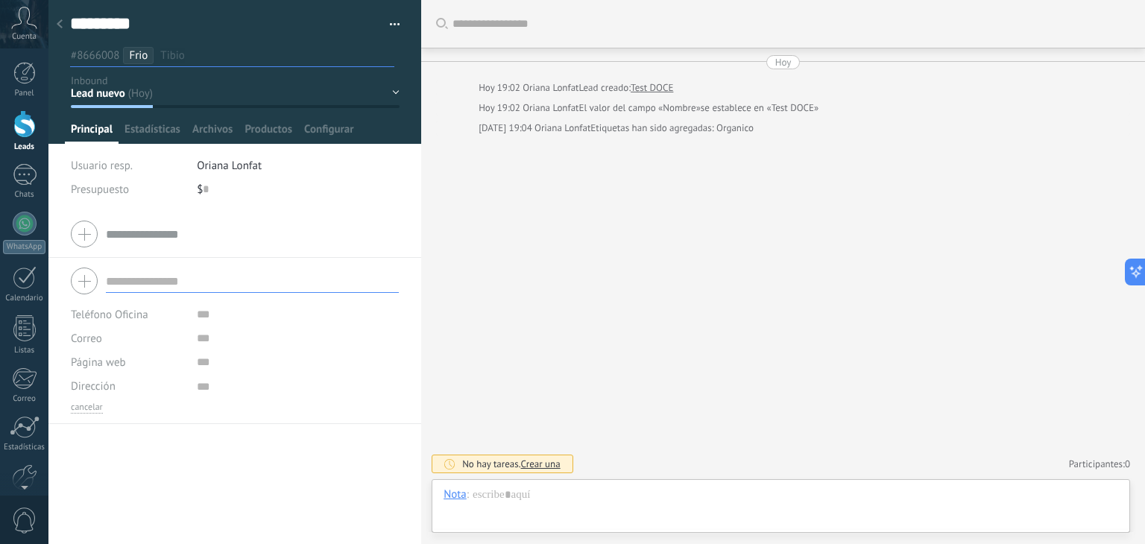
click at [164, 277] on input "text" at bounding box center [252, 281] width 293 height 24
click at [66, 23] on div at bounding box center [59, 24] width 21 height 29
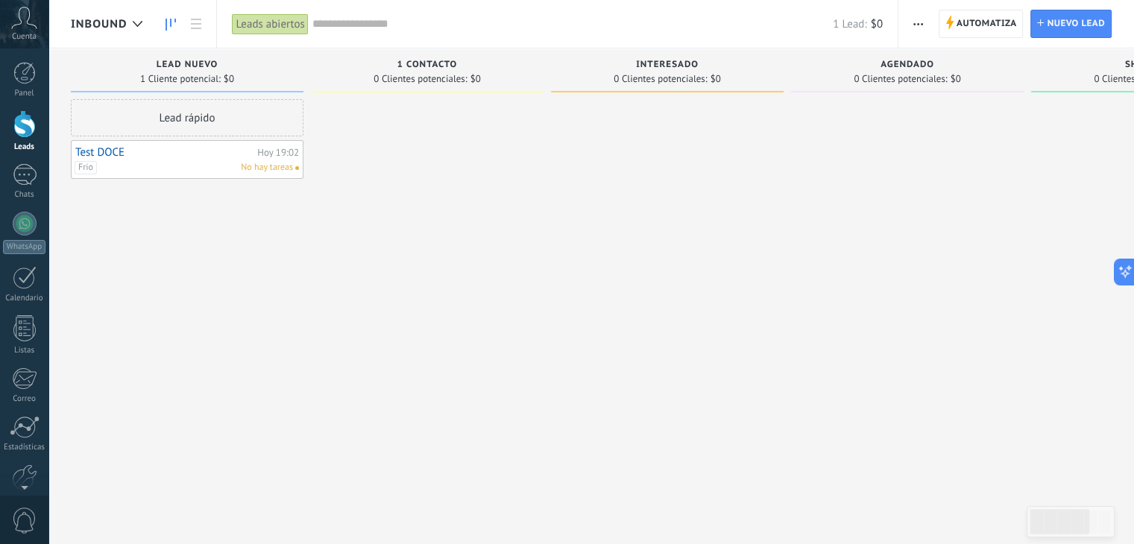
click at [90, 166] on span "Frio" at bounding box center [86, 167] width 22 height 13
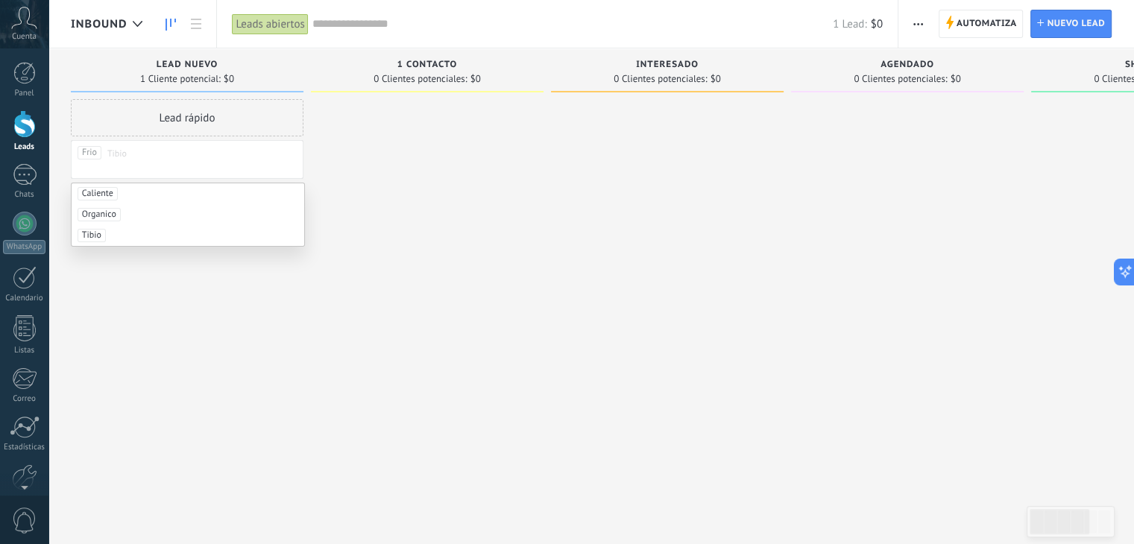
drag, startPoint x: 269, startPoint y: 503, endPoint x: 265, endPoint y: 492, distance: 11.8
click at [268, 502] on div "Leads Entrantes Solicitudes: 0 0 0 0 0 0 0 0 0 Lead nuevo 1 Cliente potencial: …" at bounding box center [799, 290] width 1456 height 485
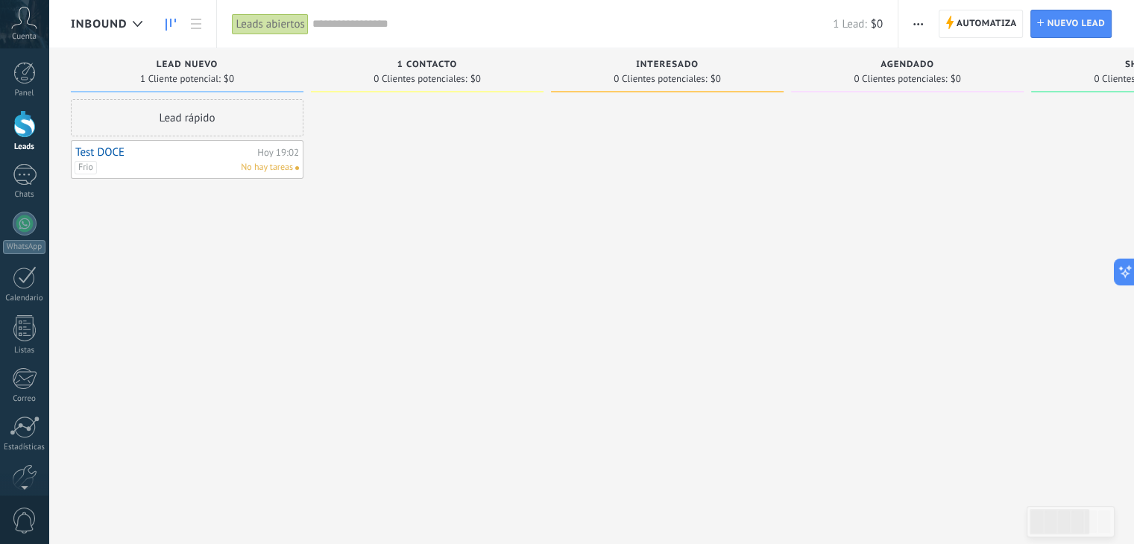
click at [221, 153] on link "Test DOCE" at bounding box center [164, 152] width 178 height 13
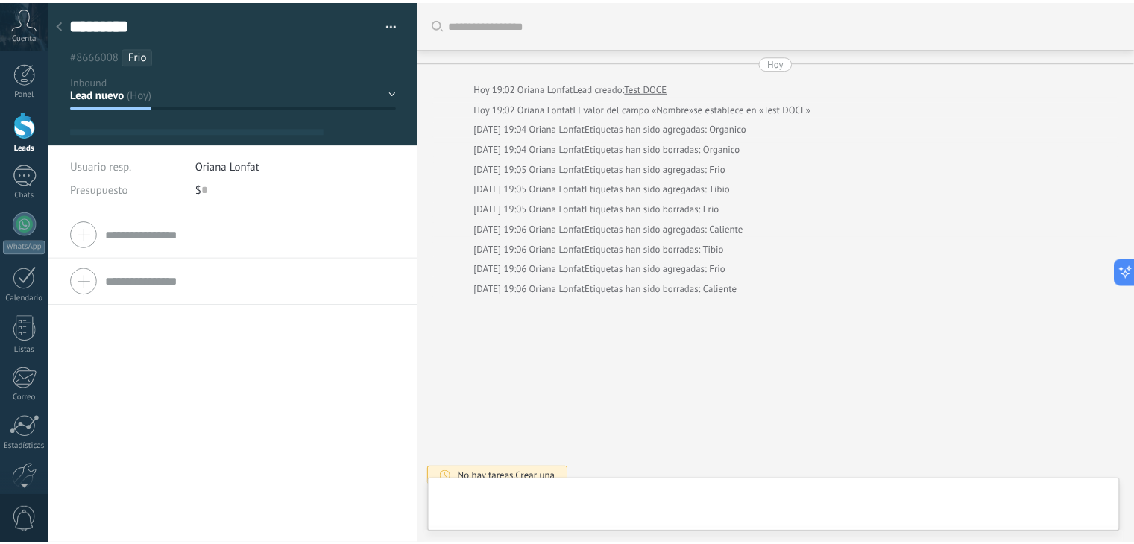
scroll to position [12, 0]
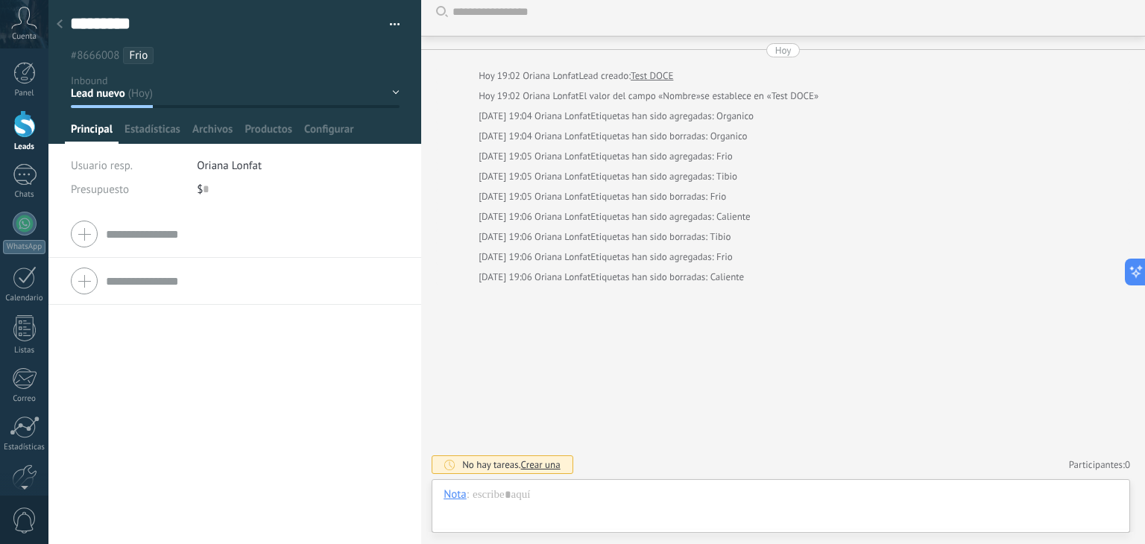
click at [156, 54] on ul "#8666008 Frio" at bounding box center [232, 55] width 327 height 20
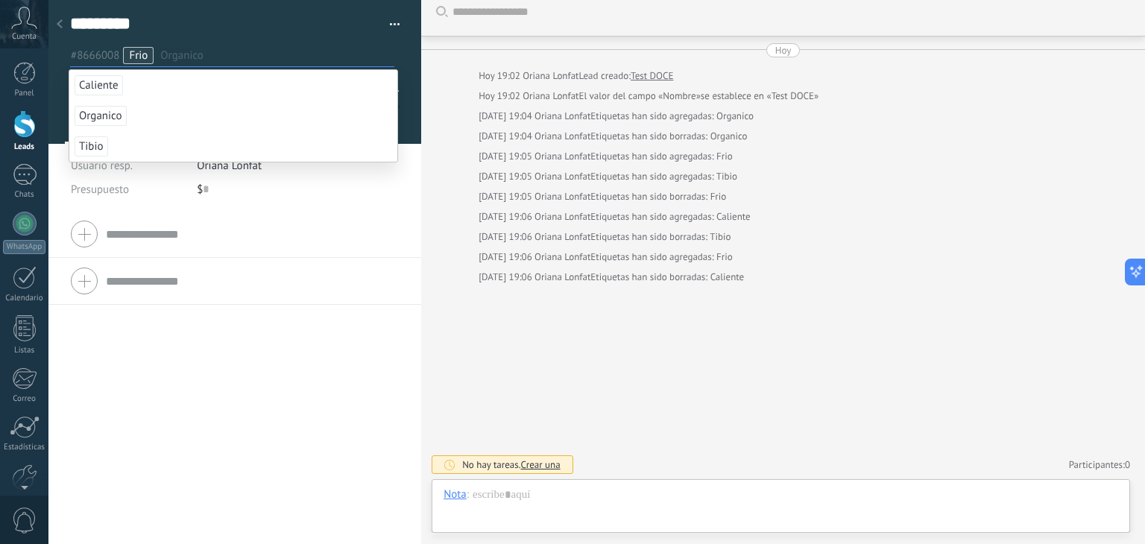
drag, startPoint x: 104, startPoint y: 109, endPoint x: 62, endPoint y: 400, distance: 293.9
click at [62, 400] on div "Compañía Teléfono Oficina Ofic. directo Celular Fax Casa Otro Teléfono Oficina …" at bounding box center [234, 377] width 373 height 333
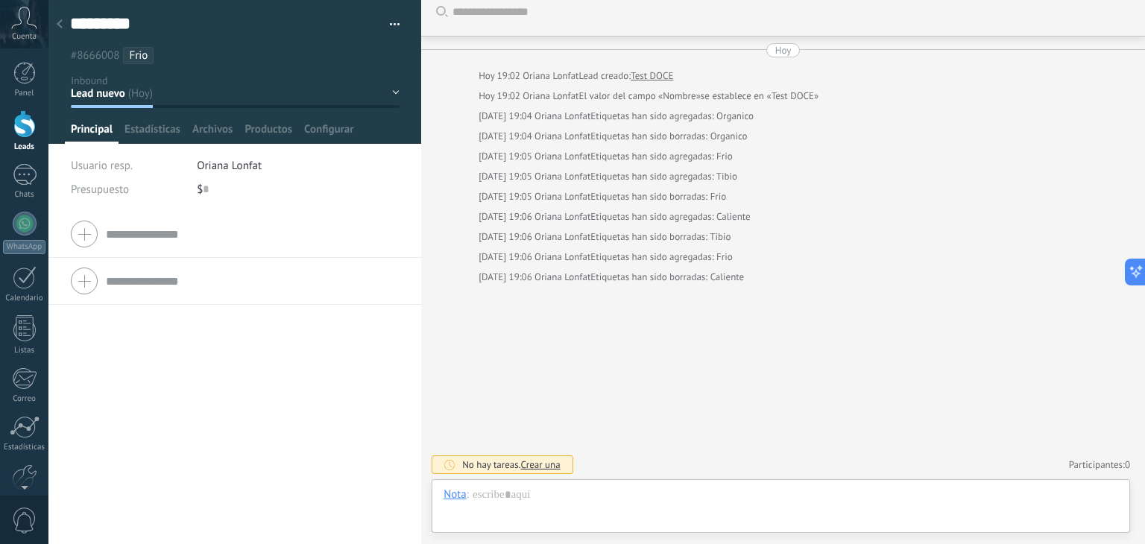
click at [142, 63] on ul "#8666008 Frio" at bounding box center [232, 55] width 327 height 20
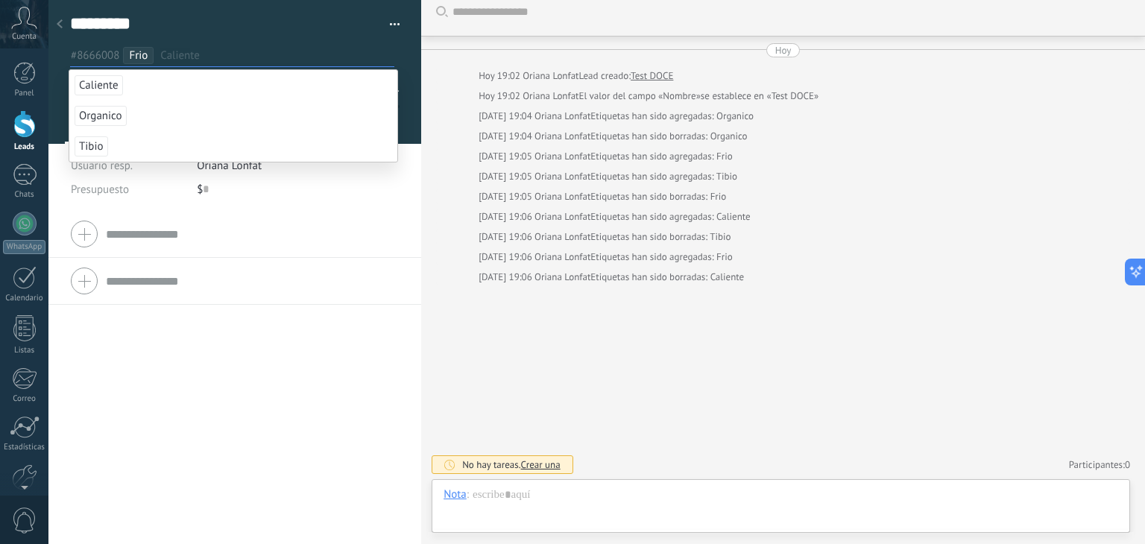
click at [139, 51] on span "Frio" at bounding box center [138, 55] width 19 height 14
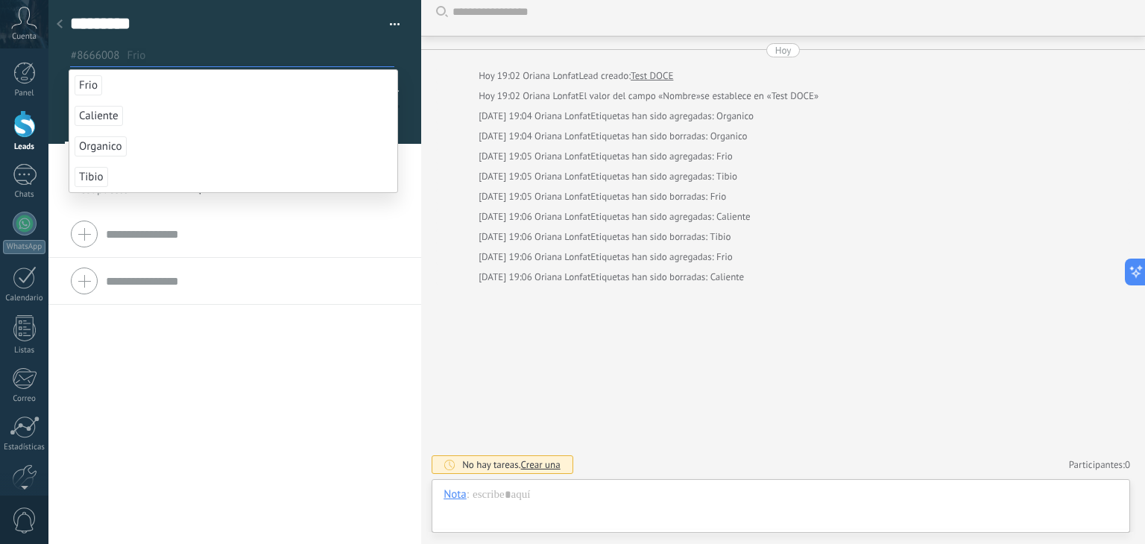
click at [135, 64] on ul "#8666008 Frio" at bounding box center [232, 55] width 327 height 20
click at [94, 51] on span "#8666008" at bounding box center [95, 55] width 48 height 14
click at [83, 54] on span "#8666008" at bounding box center [95, 55] width 48 height 14
drag, startPoint x: 177, startPoint y: 52, endPoint x: 163, endPoint y: 63, distance: 18.1
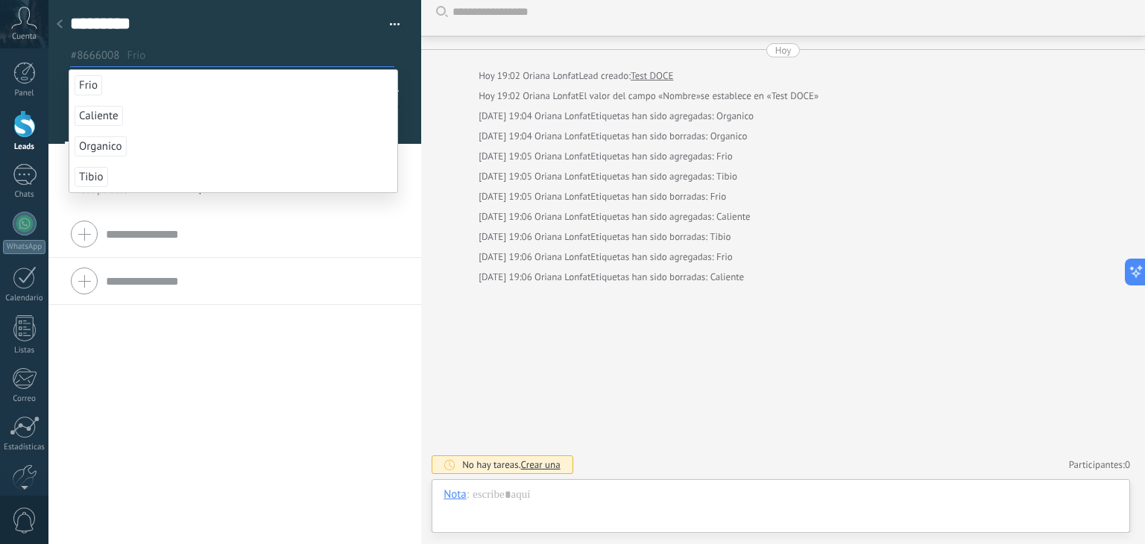
click at [177, 52] on input "text" at bounding box center [260, 56] width 267 height 16
click at [105, 108] on span "Caliente" at bounding box center [99, 116] width 48 height 20
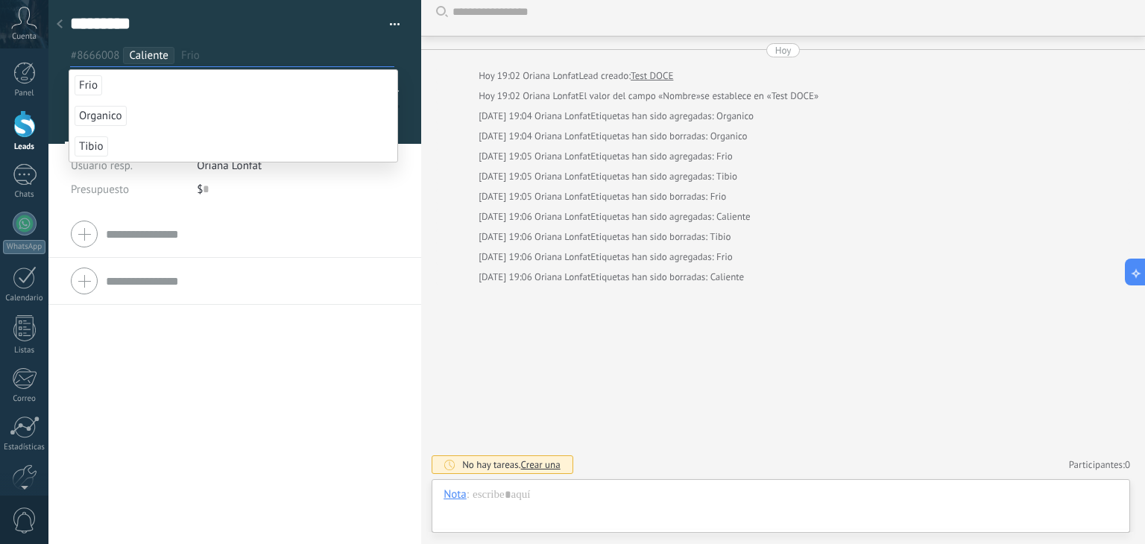
click at [95, 85] on span "Frio" at bounding box center [89, 85] width 28 height 20
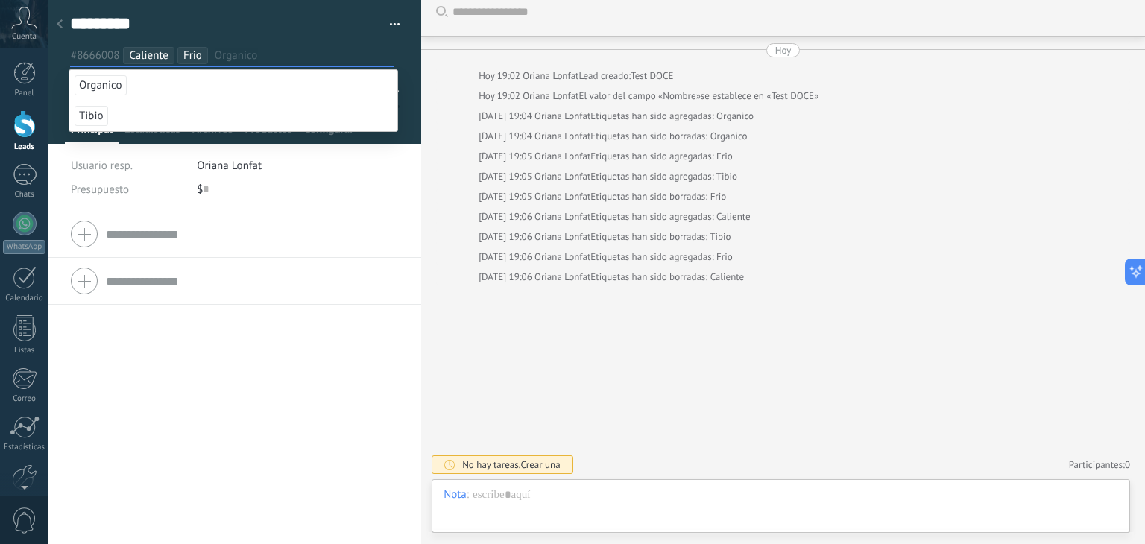
click at [170, 51] on li "Caliente" at bounding box center [148, 55] width 51 height 17
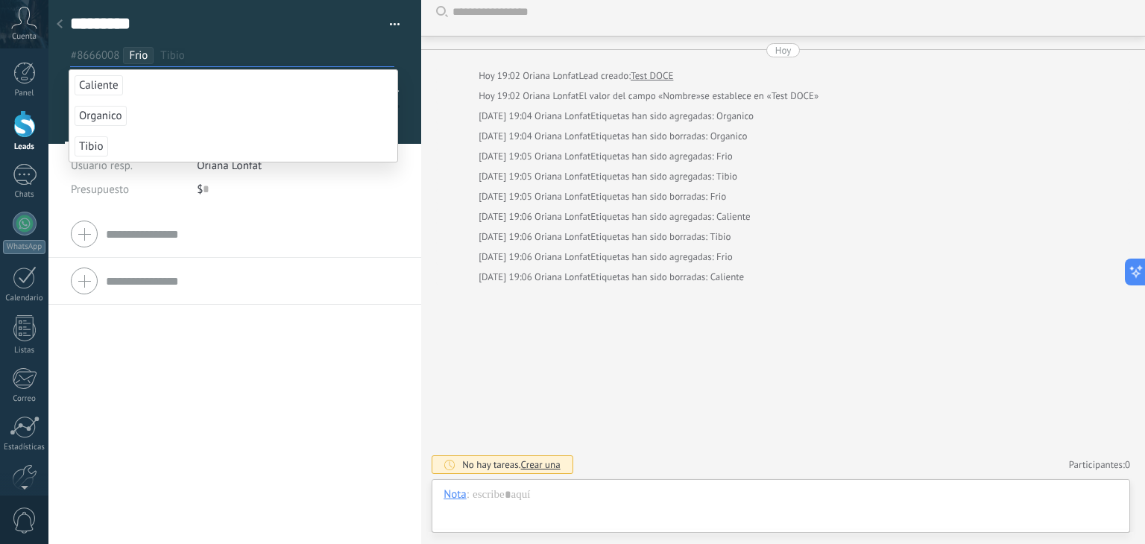
click at [259, 373] on div "Compañía Teléfono Oficina Ofic. directo Celular Fax Casa Otro Teléfono Oficina …" at bounding box center [234, 377] width 373 height 333
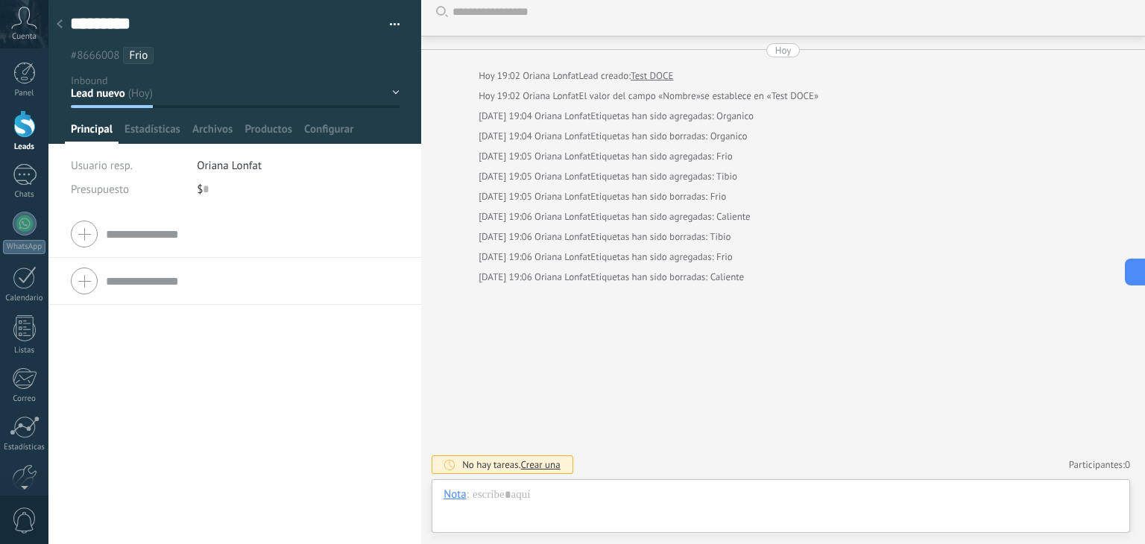
click at [688, 289] on div "Buscar Carga más Hoy Hoy 19:02 Oriana Lonfat Lead creado: Test DOCE Hoy 19:02 O…" at bounding box center [783, 266] width 724 height 557
click at [59, 31] on div at bounding box center [59, 24] width 21 height 29
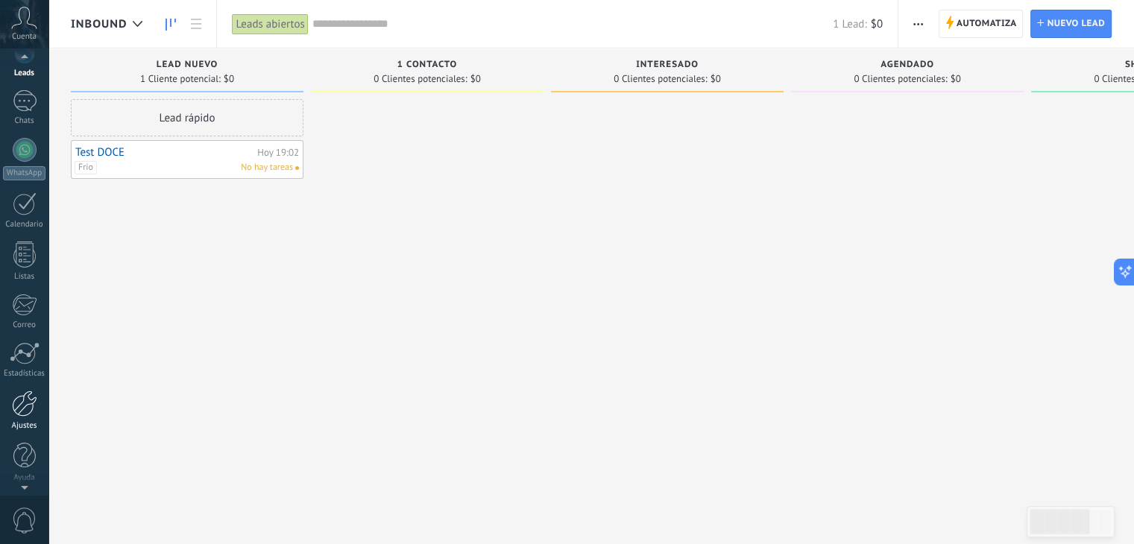
click at [28, 412] on div at bounding box center [24, 404] width 25 height 26
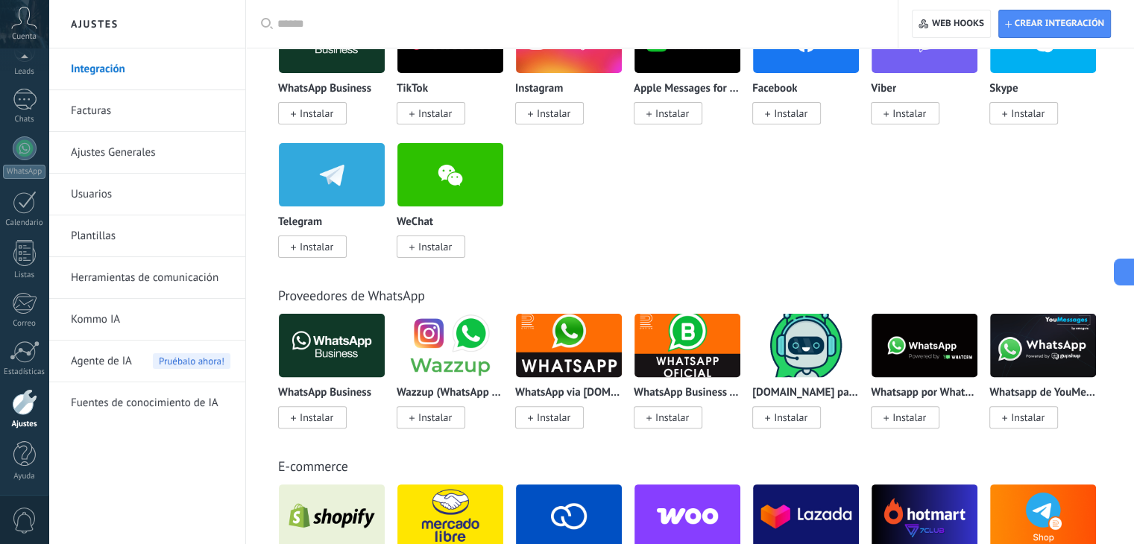
scroll to position [224, 0]
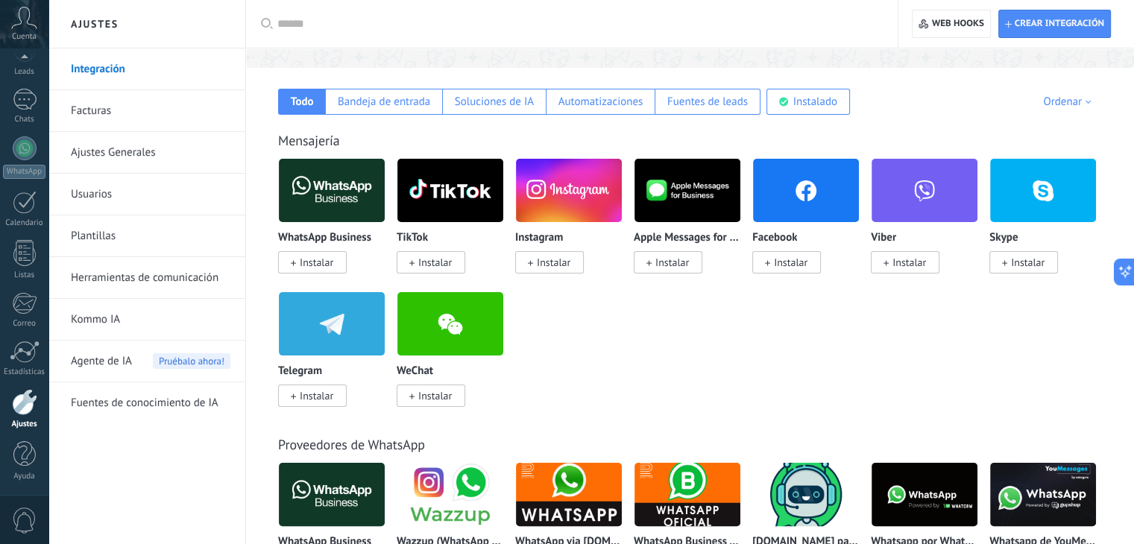
click at [553, 266] on span "Instalar" at bounding box center [554, 262] width 34 height 13
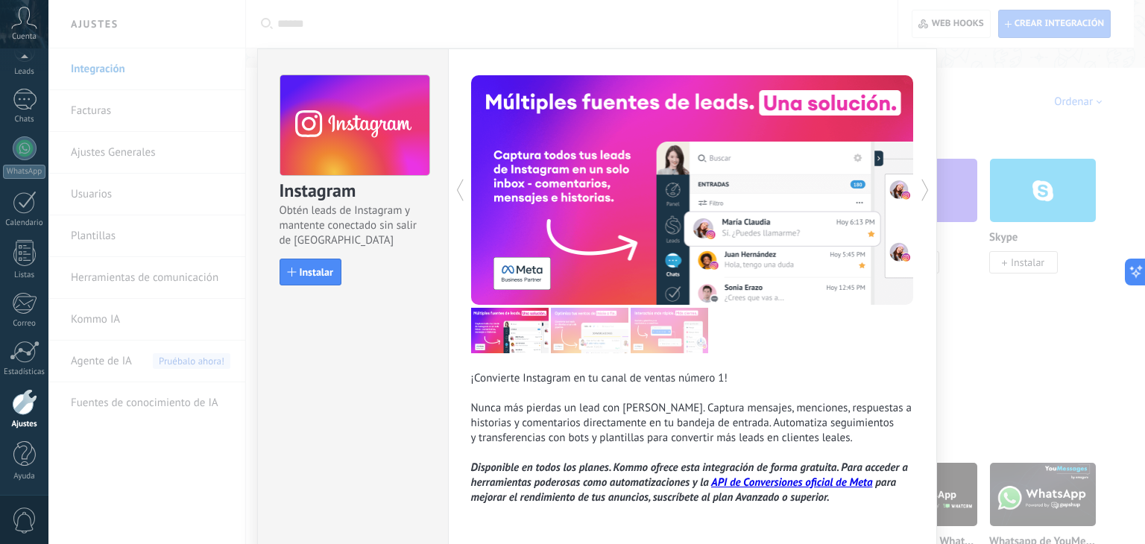
click at [1007, 333] on div "Instagram Obtén leads de Instagram y mantente conectado sin salir de Kommo Inst…" at bounding box center [596, 272] width 1097 height 544
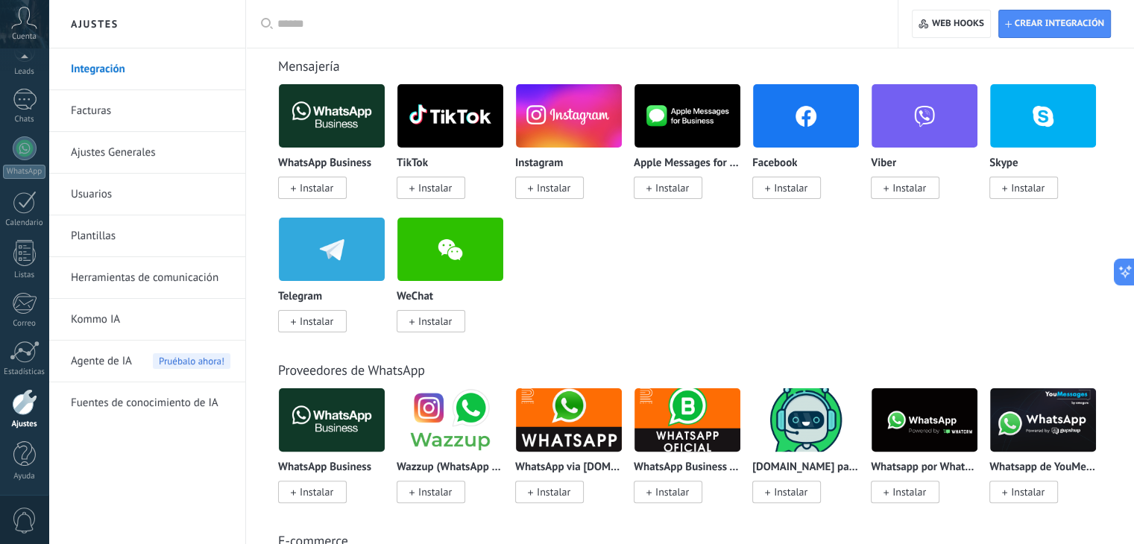
scroll to position [149, 0]
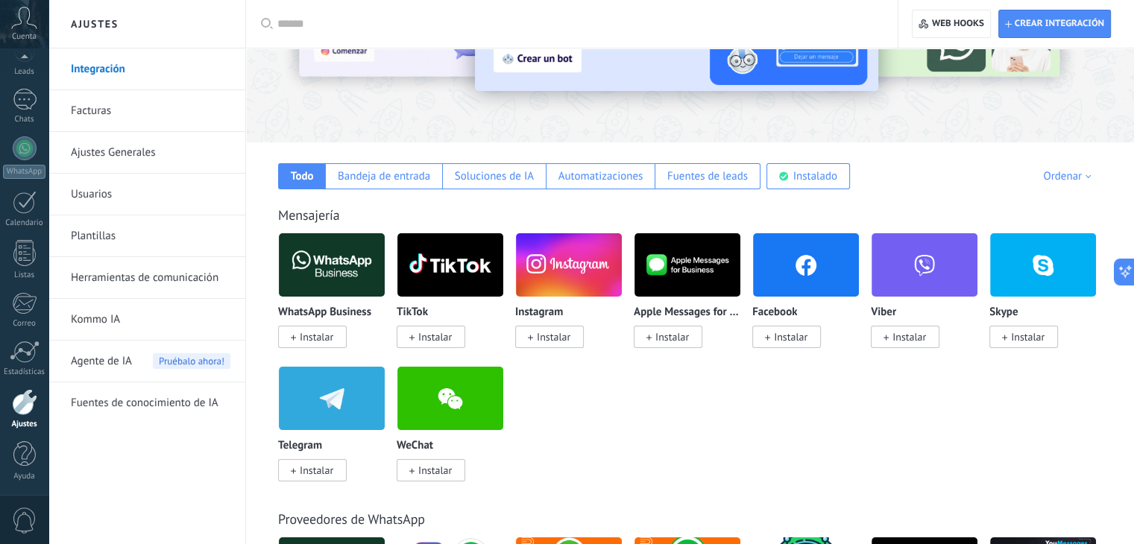
click at [550, 341] on span "Instalar" at bounding box center [554, 336] width 34 height 13
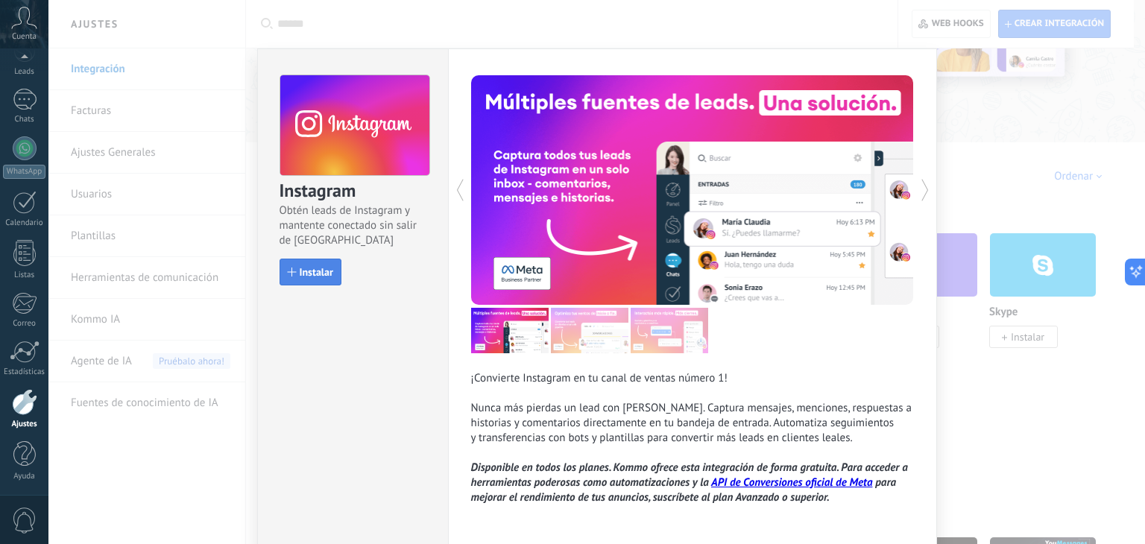
click at [309, 272] on span "Instalar" at bounding box center [317, 272] width 34 height 10
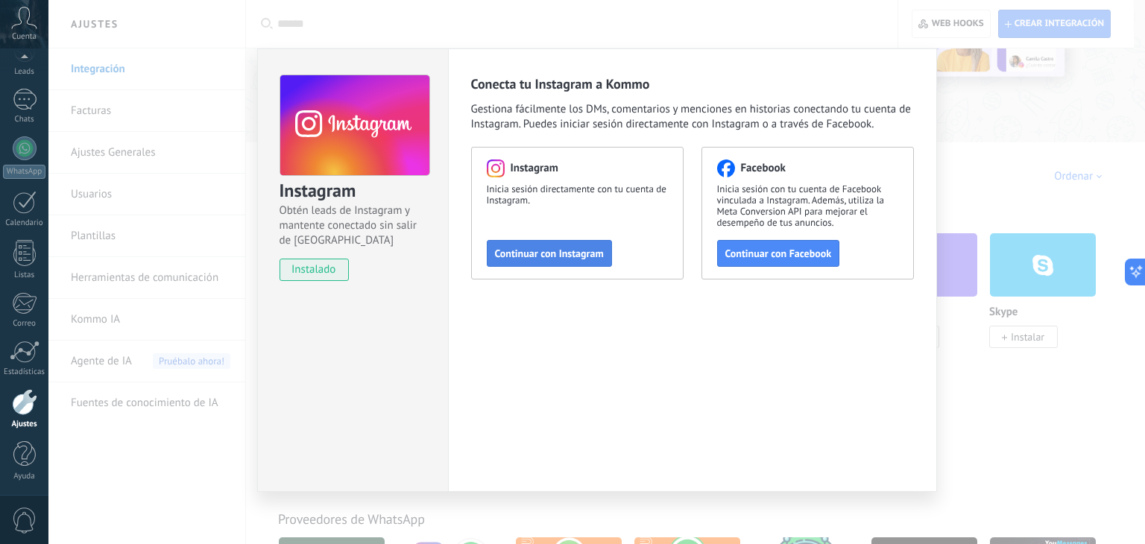
click at [561, 259] on span "Continuar con Instagram" at bounding box center [549, 253] width 109 height 10
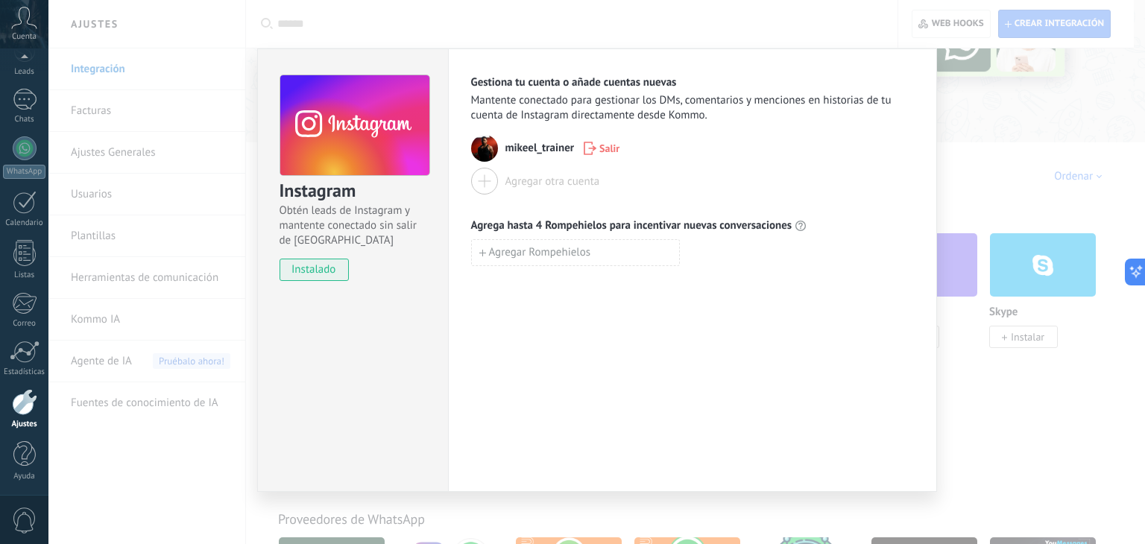
click at [1050, 156] on div "Instagram Obtén leads de Instagram y mantente conectado sin salir de Kommo inst…" at bounding box center [596, 272] width 1097 height 544
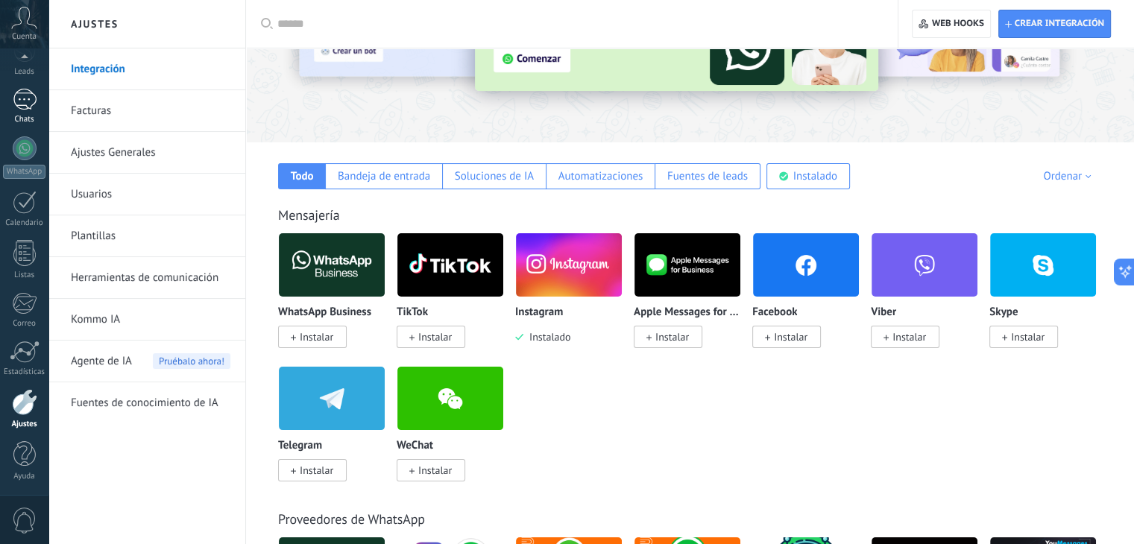
click at [24, 101] on div at bounding box center [25, 100] width 24 height 22
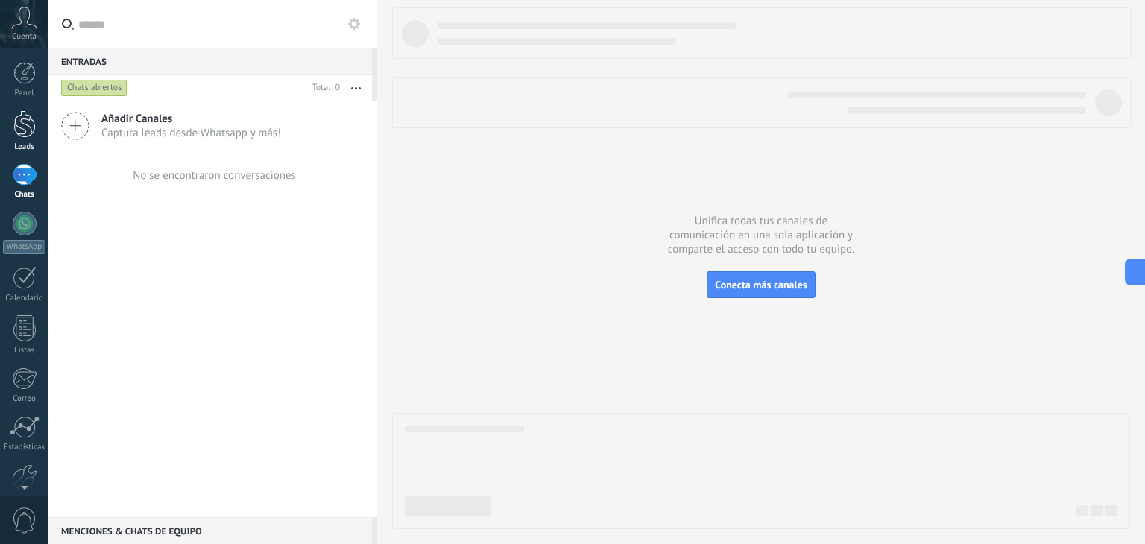
click at [16, 130] on div at bounding box center [24, 124] width 22 height 28
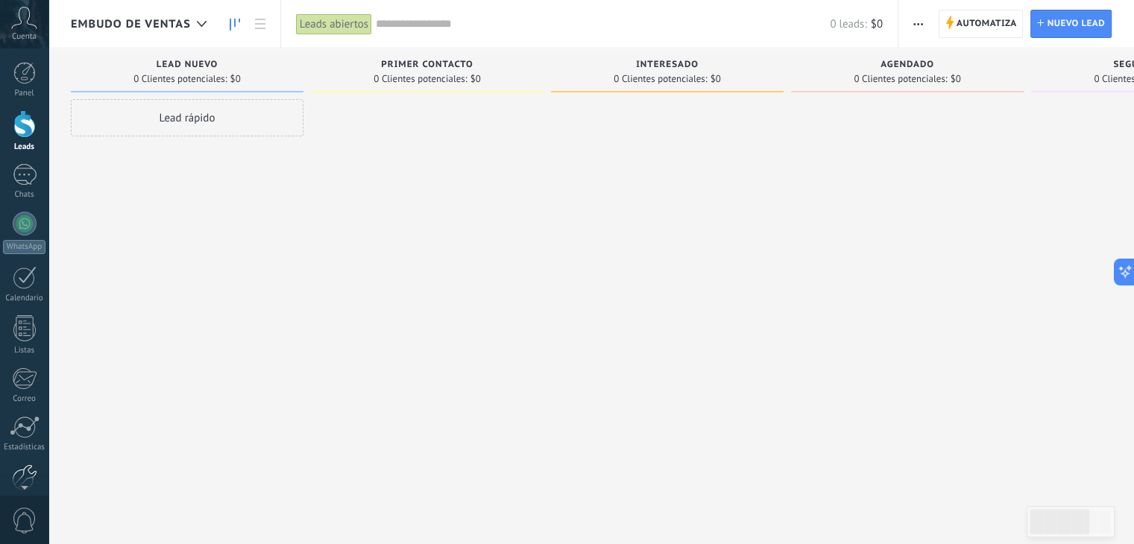
click at [28, 469] on div at bounding box center [24, 478] width 25 height 26
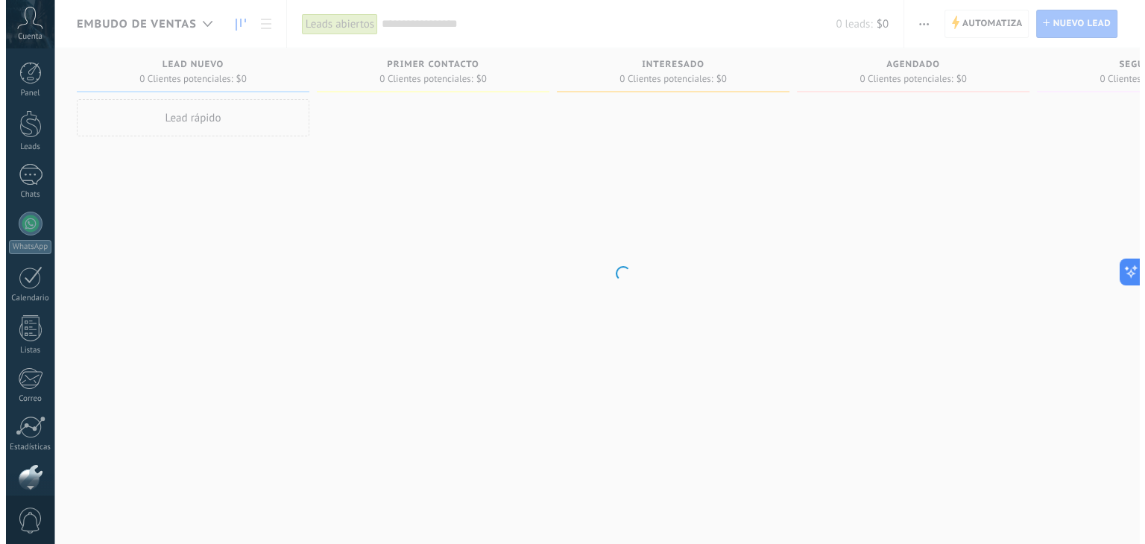
scroll to position [75, 0]
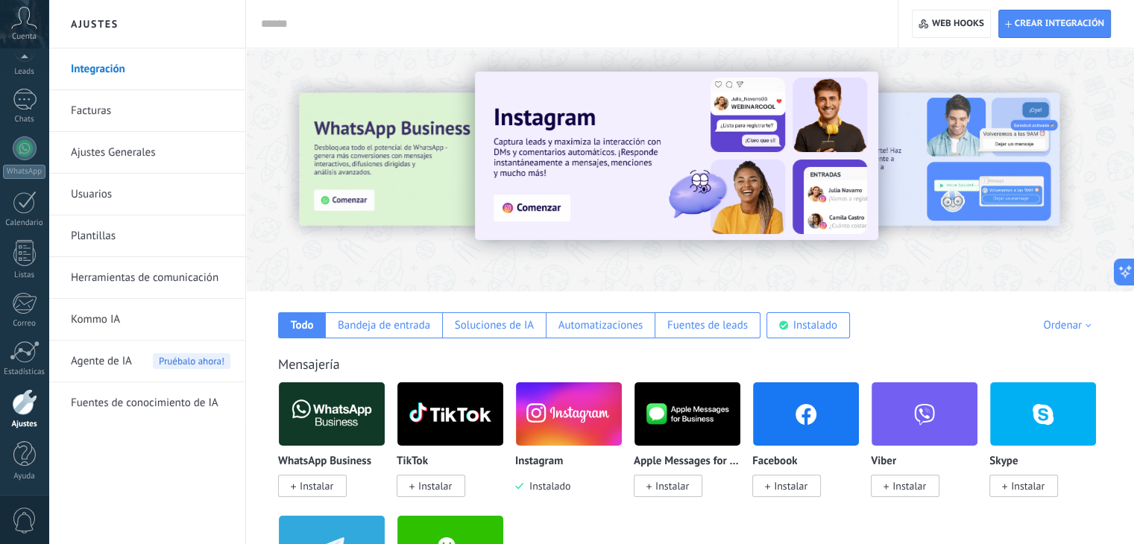
click at [110, 75] on link "Integración" at bounding box center [151, 69] width 160 height 42
click at [136, 199] on link "Usuarios" at bounding box center [151, 195] width 160 height 42
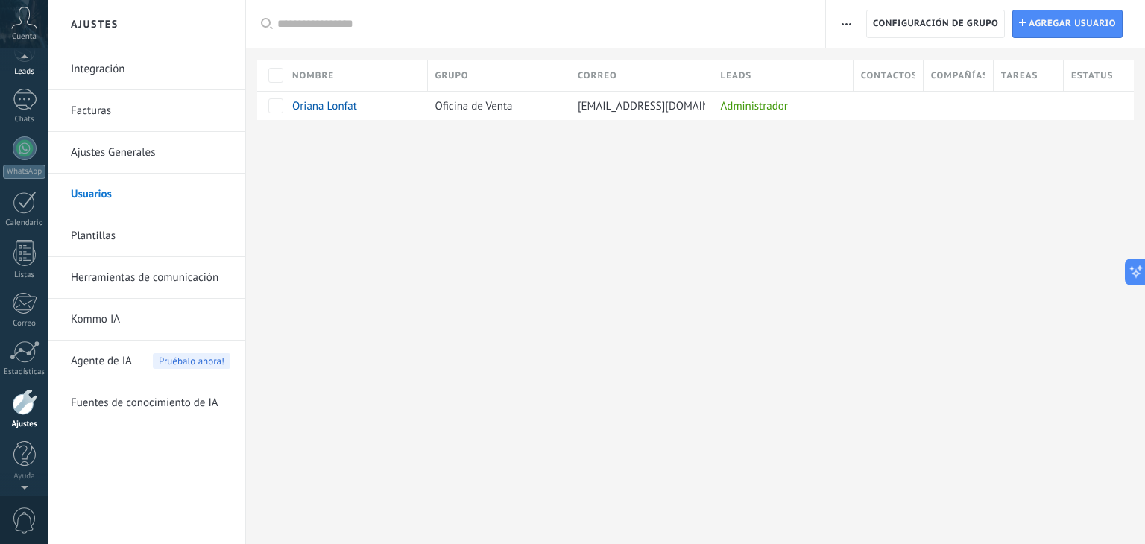
scroll to position [61, 0]
click at [25, 69] on div at bounding box center [24, 59] width 48 height 22
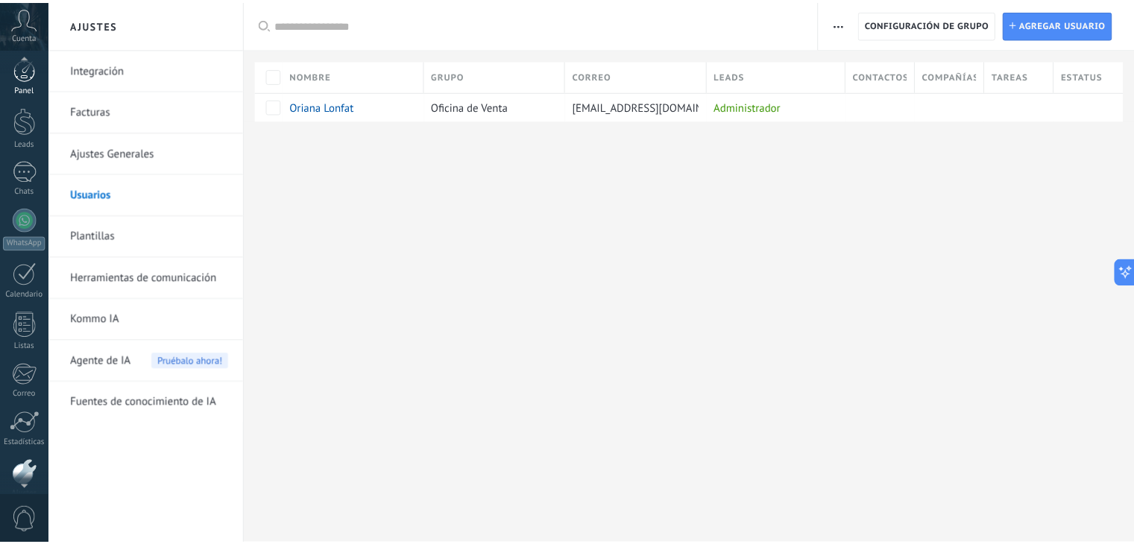
scroll to position [0, 0]
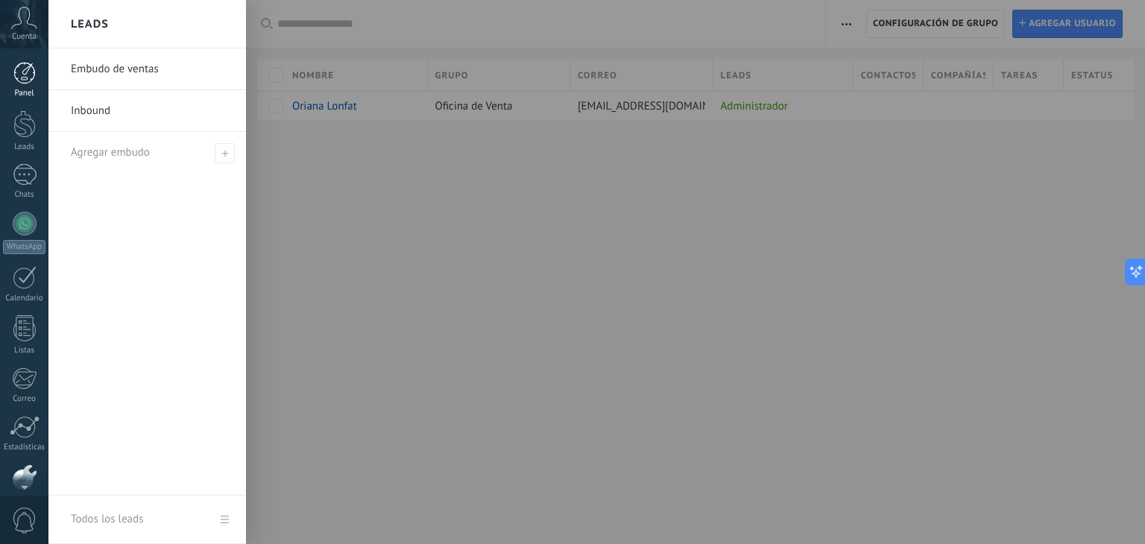
click at [30, 72] on div at bounding box center [24, 73] width 22 height 22
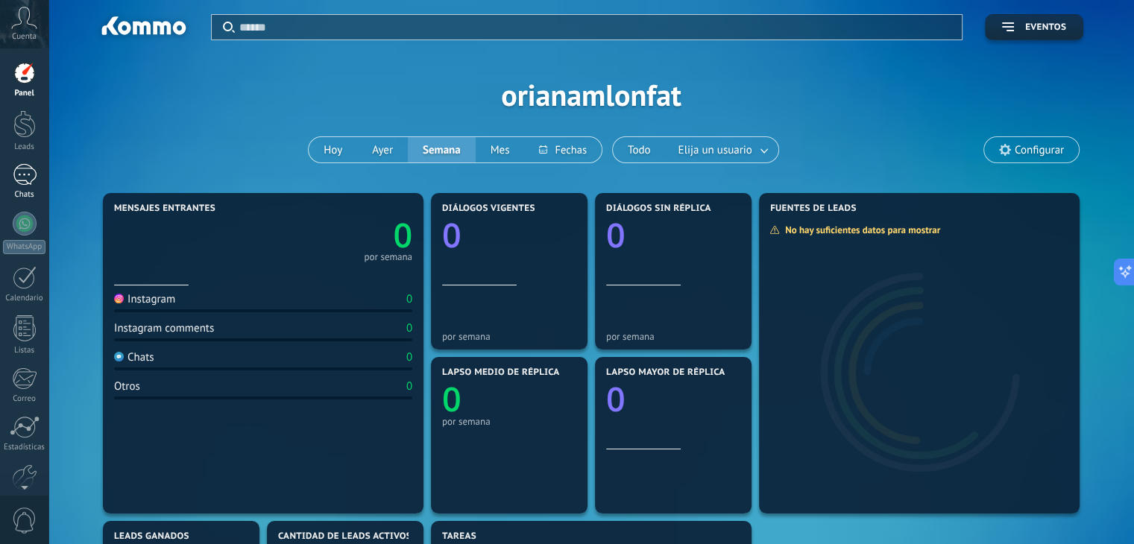
click at [23, 178] on div at bounding box center [25, 175] width 24 height 22
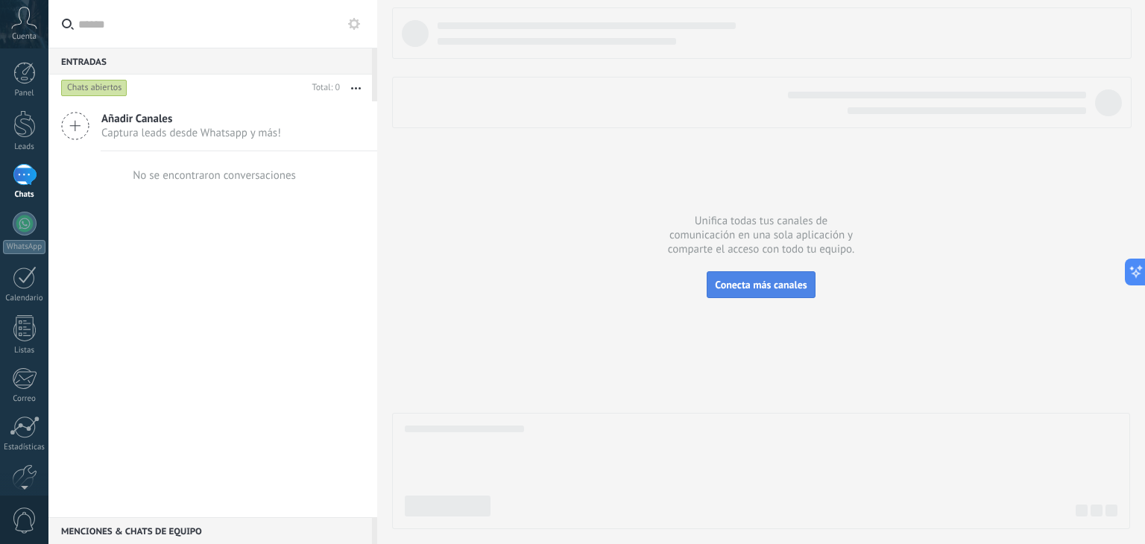
click at [744, 287] on span "Conecta más canales" at bounding box center [761, 284] width 92 height 13
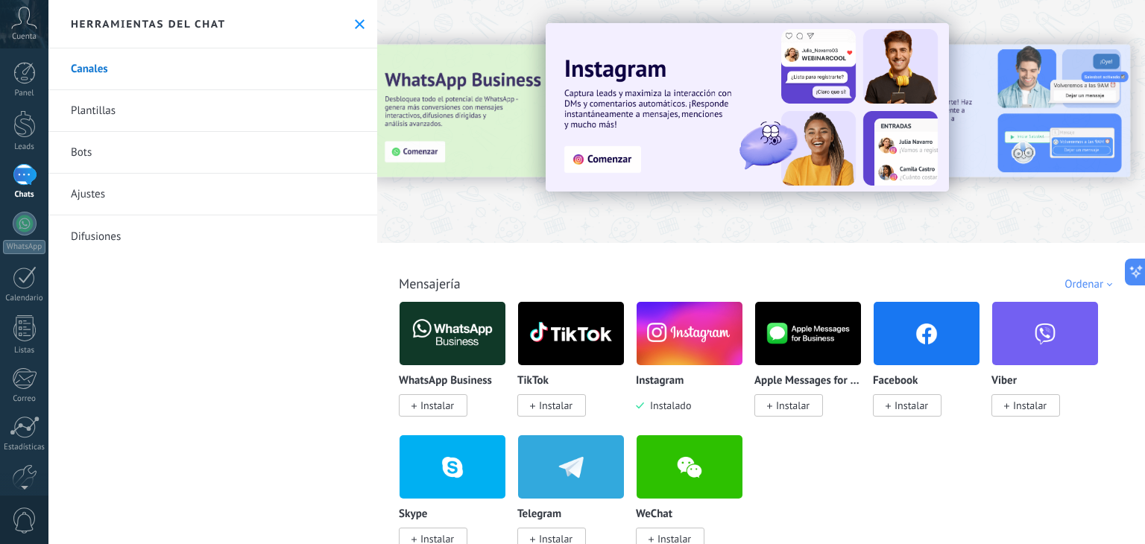
click at [357, 19] on icon at bounding box center [360, 24] width 10 height 10
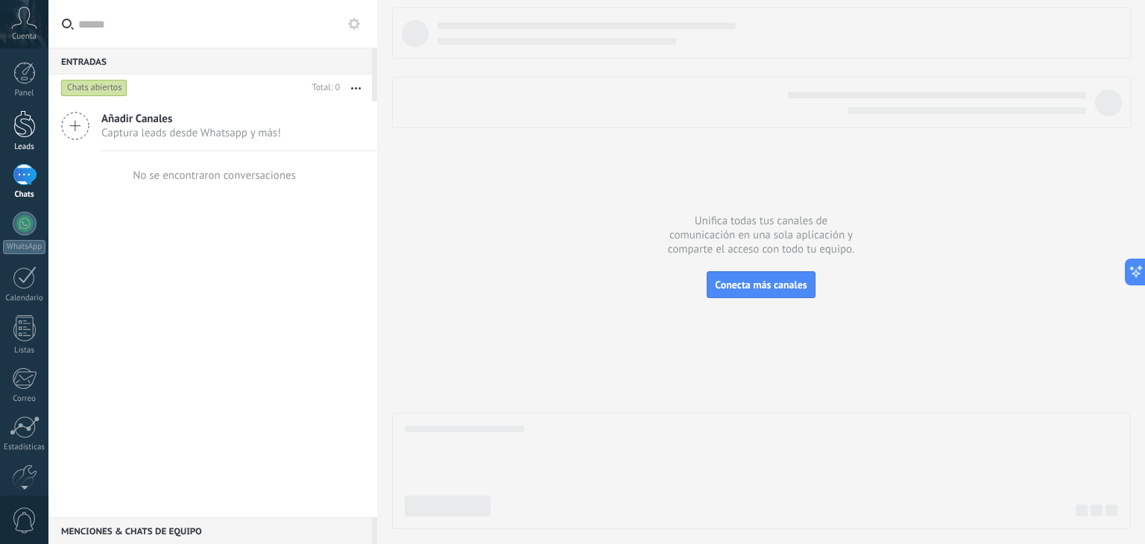
click at [26, 128] on div at bounding box center [24, 124] width 22 height 28
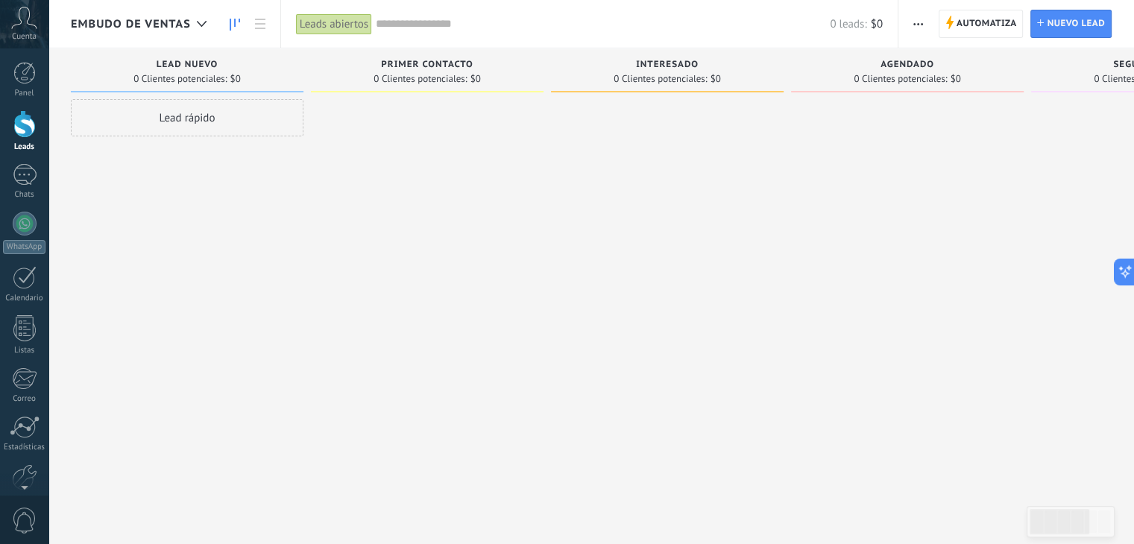
click at [174, 30] on span "Embudo de ventas" at bounding box center [131, 24] width 120 height 14
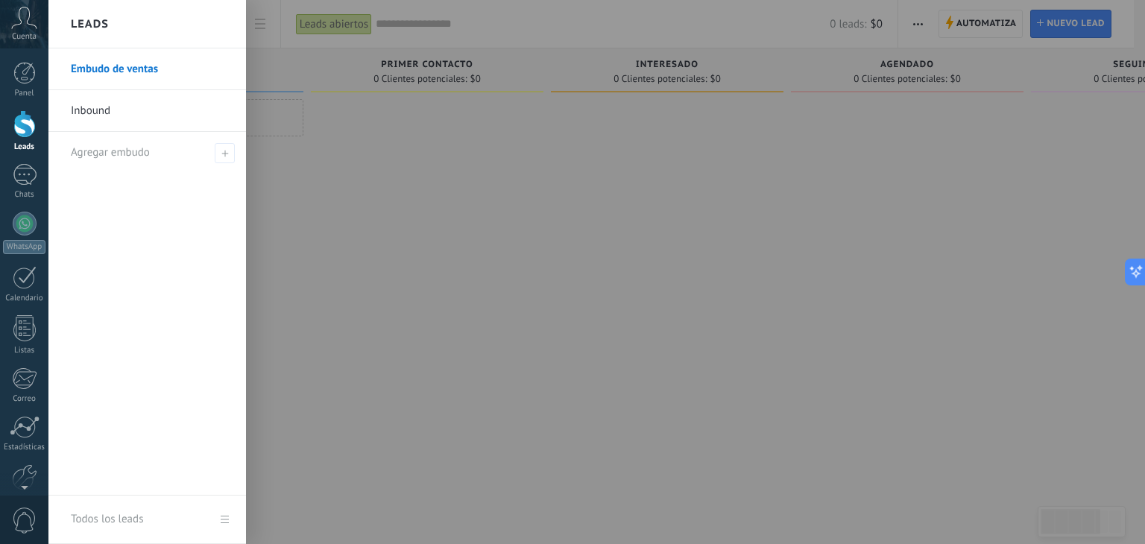
click at [161, 104] on link "Inbound" at bounding box center [151, 111] width 160 height 42
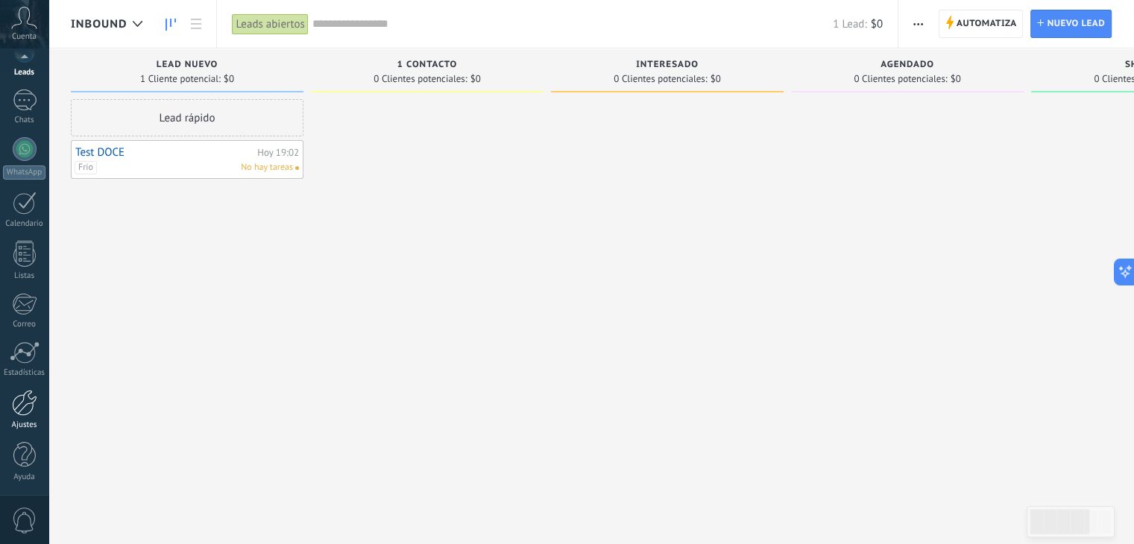
click at [23, 405] on div at bounding box center [24, 403] width 25 height 26
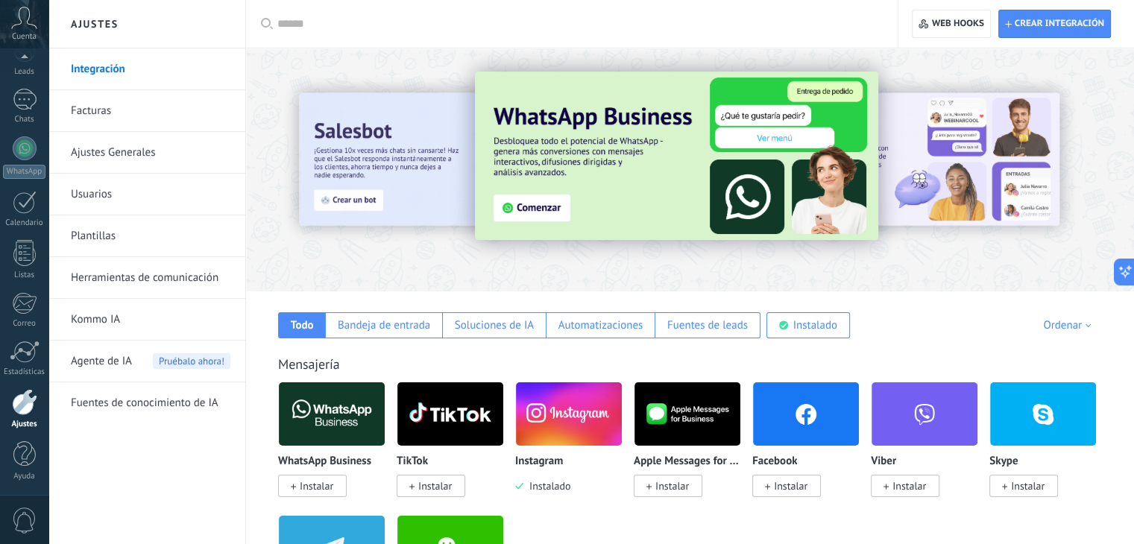
click at [808, 484] on span "Instalar" at bounding box center [786, 486] width 69 height 22
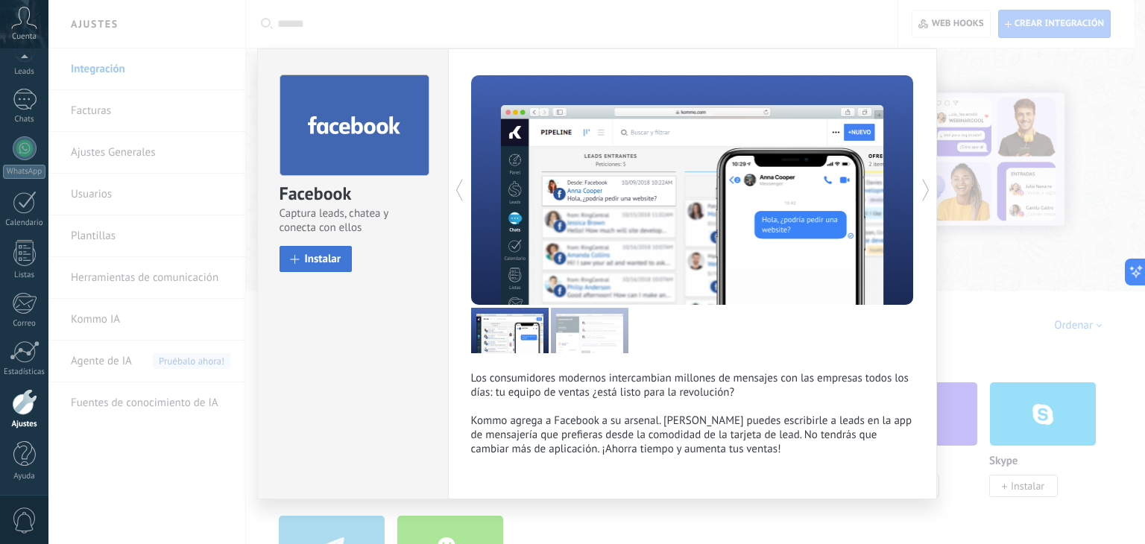
click at [314, 259] on span "Instalar" at bounding box center [323, 259] width 37 height 11
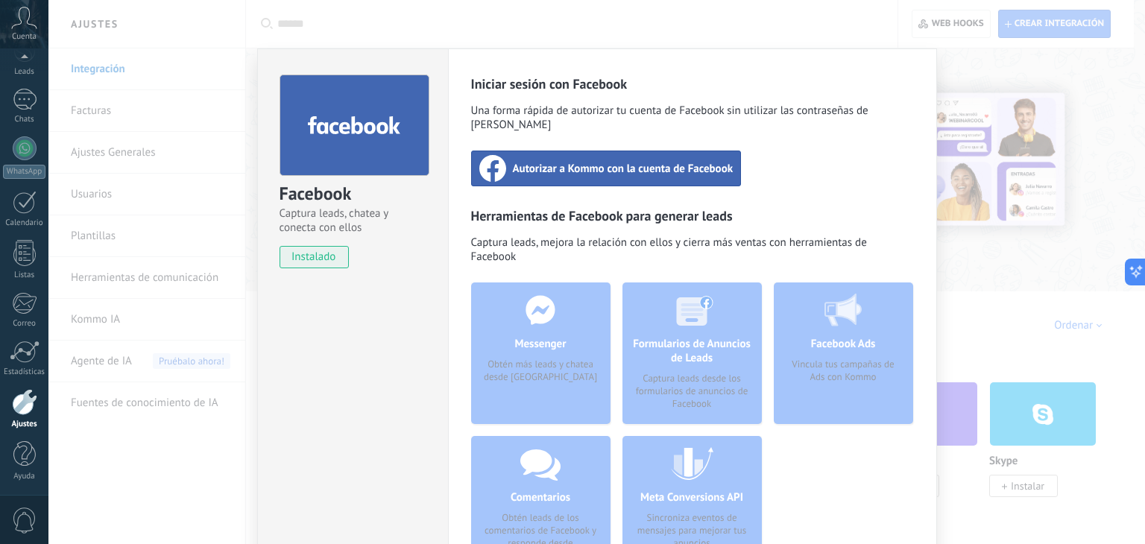
click at [572, 174] on div "Iniciar sesión con Facebook Una forma rápida de autorizar tu cuenta de Facebook…" at bounding box center [692, 332] width 443 height 515
click at [567, 165] on div "Autorizar a Kommo con la cuenta de Facebook" at bounding box center [606, 169] width 271 height 36
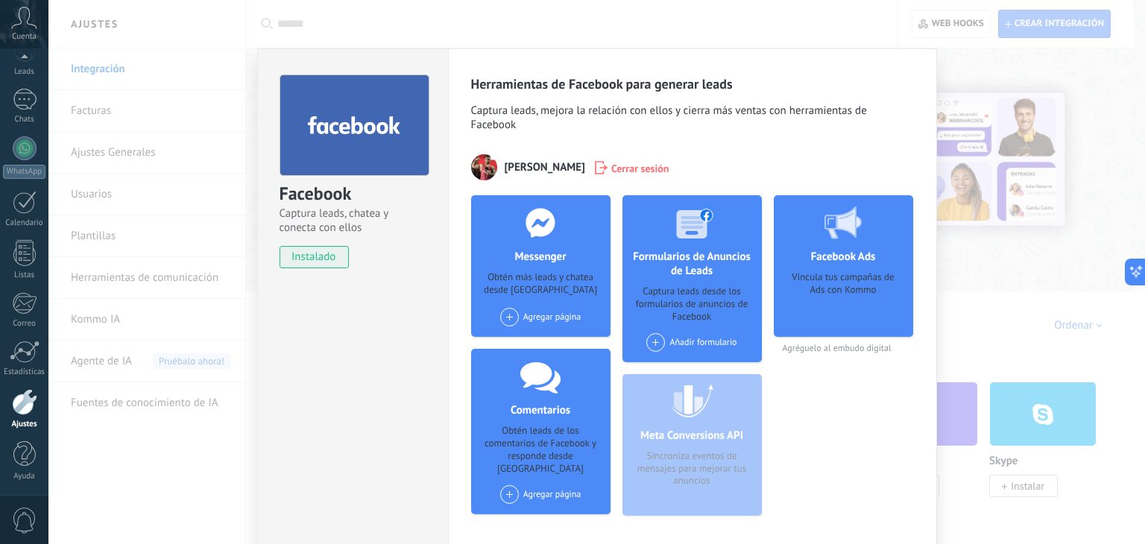
click at [981, 226] on div "Facebook Captura leads, chatea y conecta con ellos instalado Desinstalar Herram…" at bounding box center [596, 272] width 1097 height 544
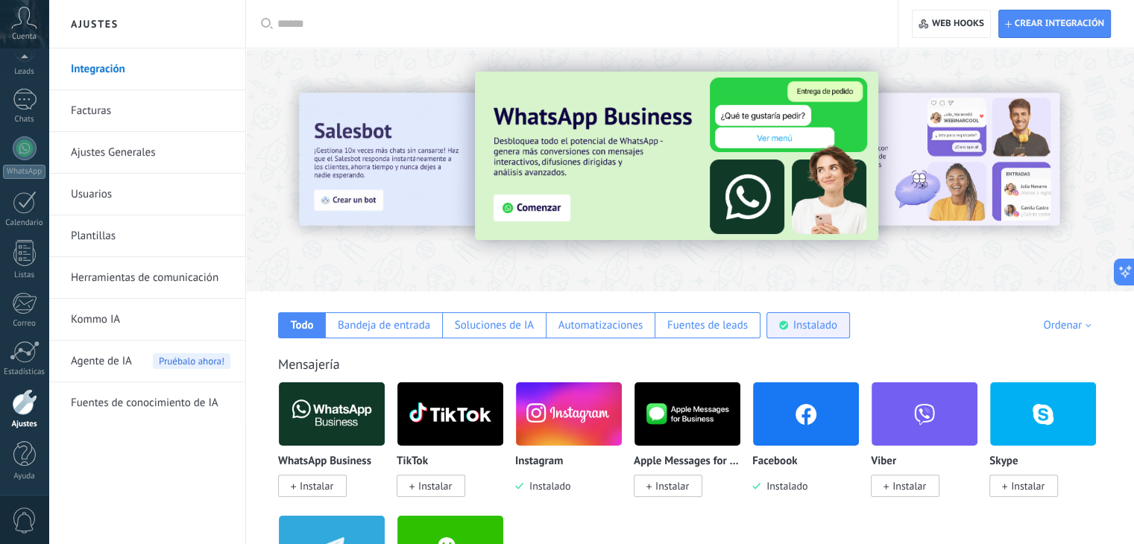
scroll to position [75, 0]
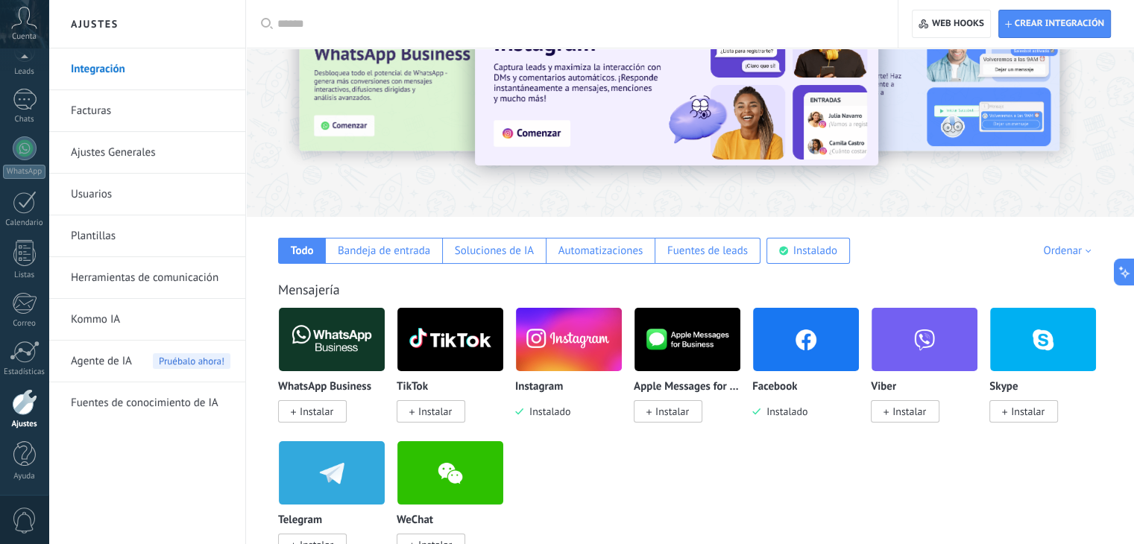
click at [280, 198] on div at bounding box center [690, 91] width 888 height 214
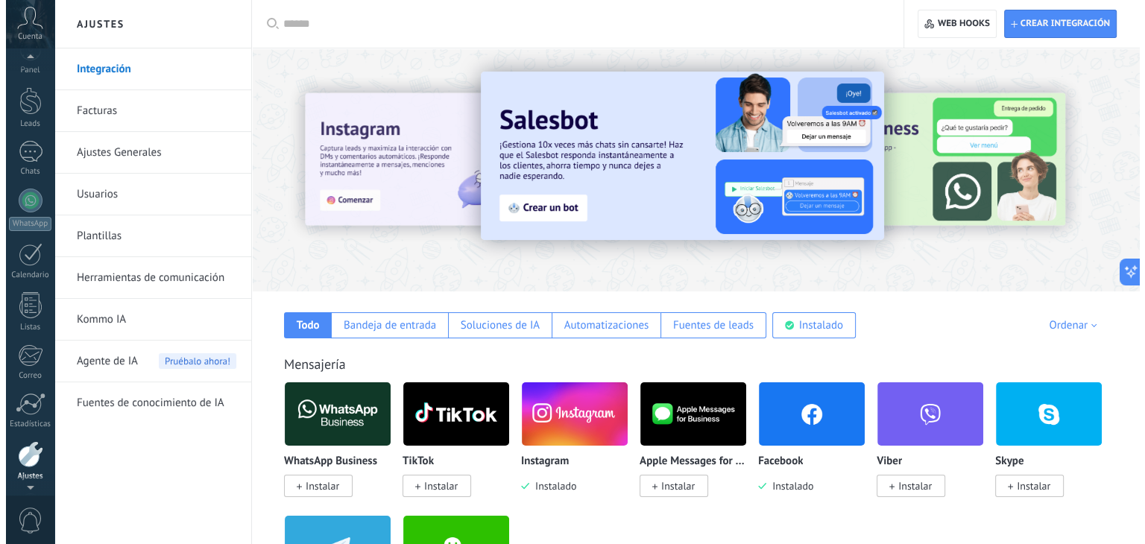
scroll to position [0, 0]
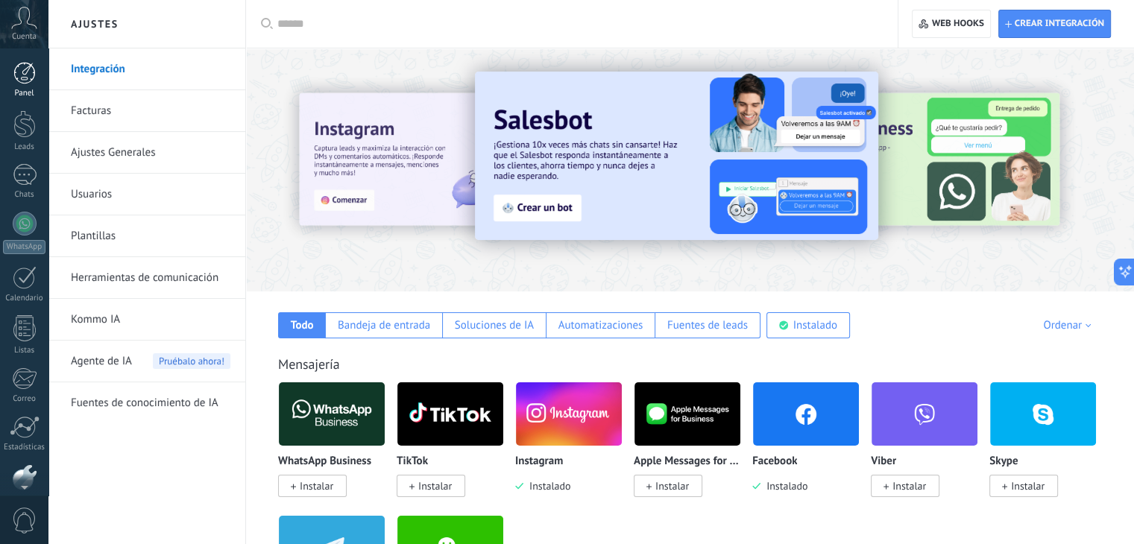
click at [19, 78] on div at bounding box center [24, 73] width 22 height 22
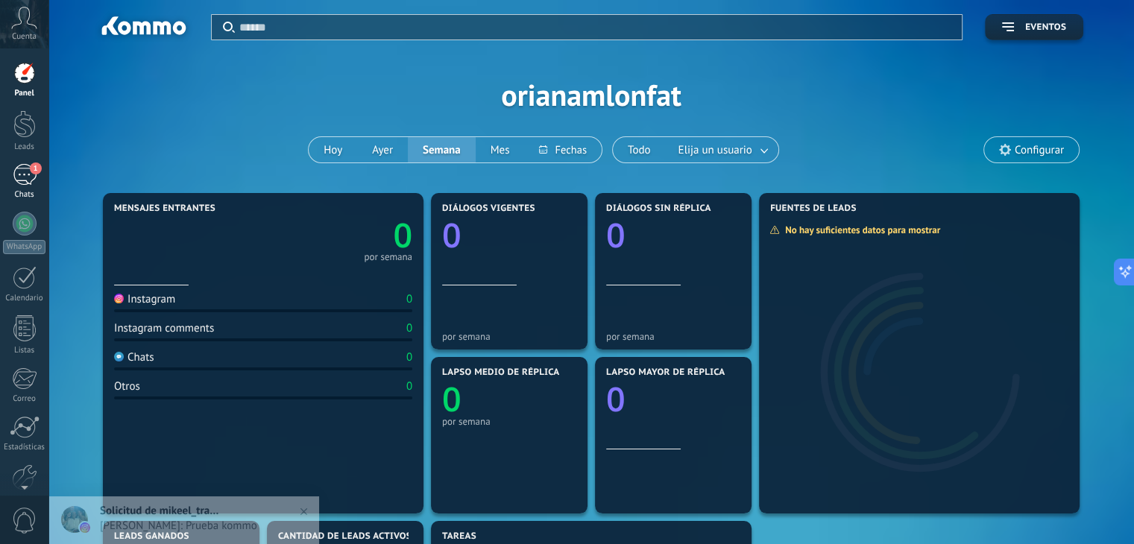
click at [30, 182] on div "1" at bounding box center [25, 175] width 24 height 22
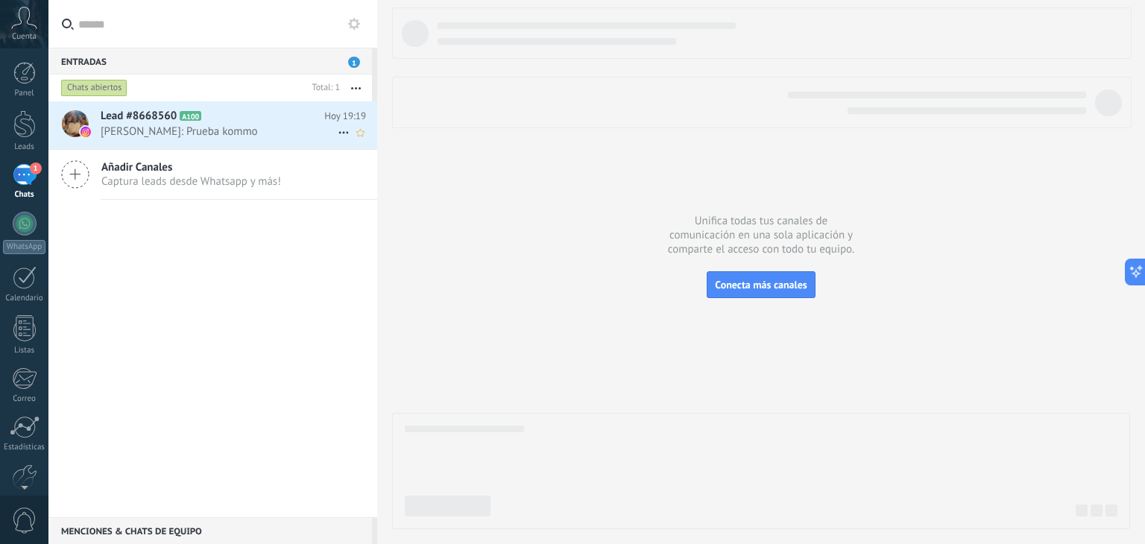
click at [340, 132] on icon at bounding box center [344, 133] width 18 height 18
drag, startPoint x: 312, startPoint y: 322, endPoint x: 245, endPoint y: 171, distance: 165.9
click at [310, 318] on div at bounding box center [572, 272] width 1145 height 544
click at [225, 129] on span "Ori Lonfat: Prueba kommo" at bounding box center [219, 132] width 237 height 14
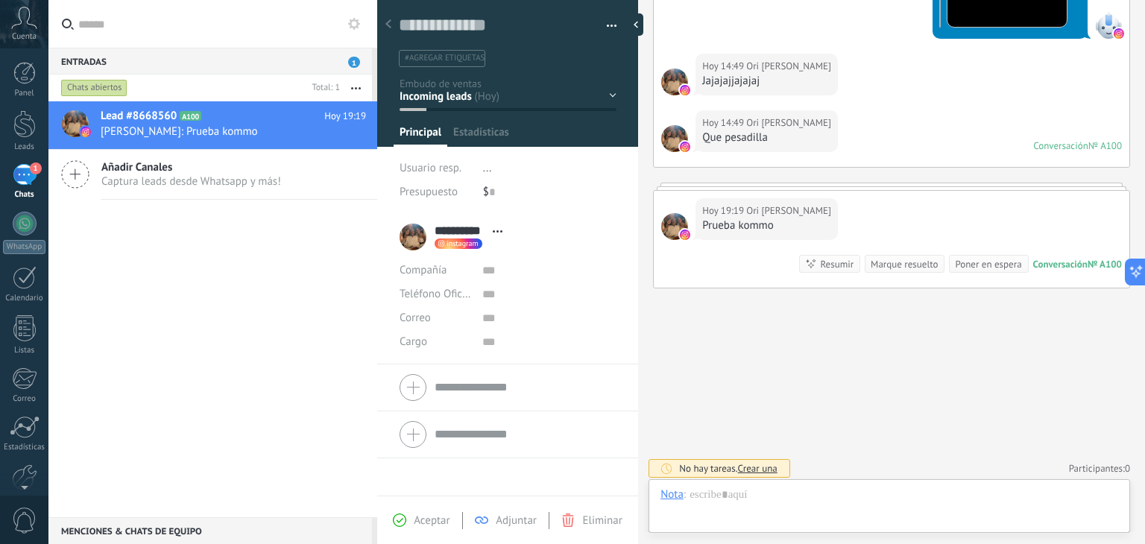
scroll to position [22, 0]
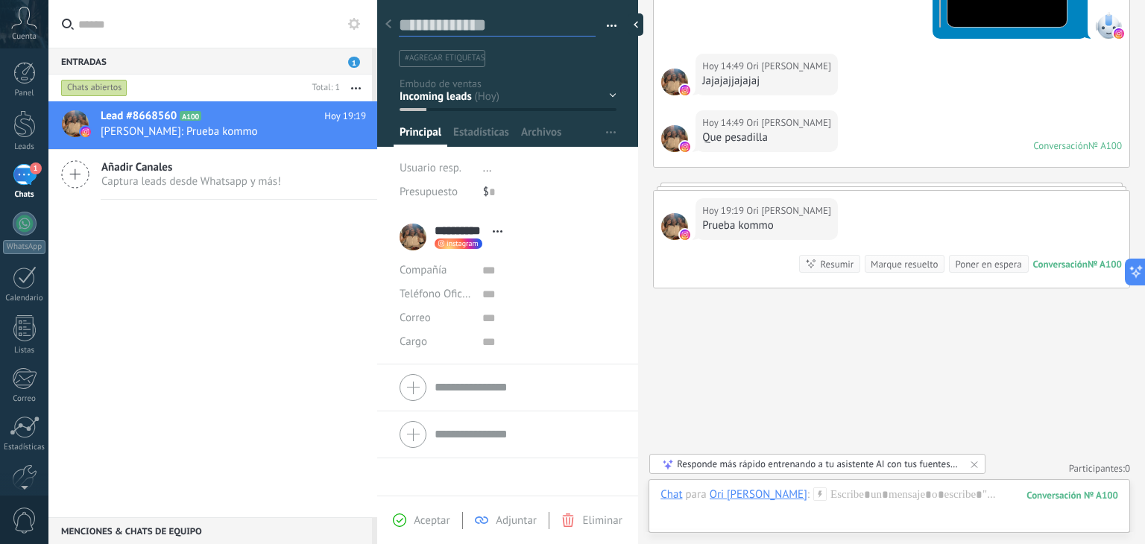
click at [433, 33] on textarea at bounding box center [497, 25] width 197 height 22
type textarea "*"
type textarea "**"
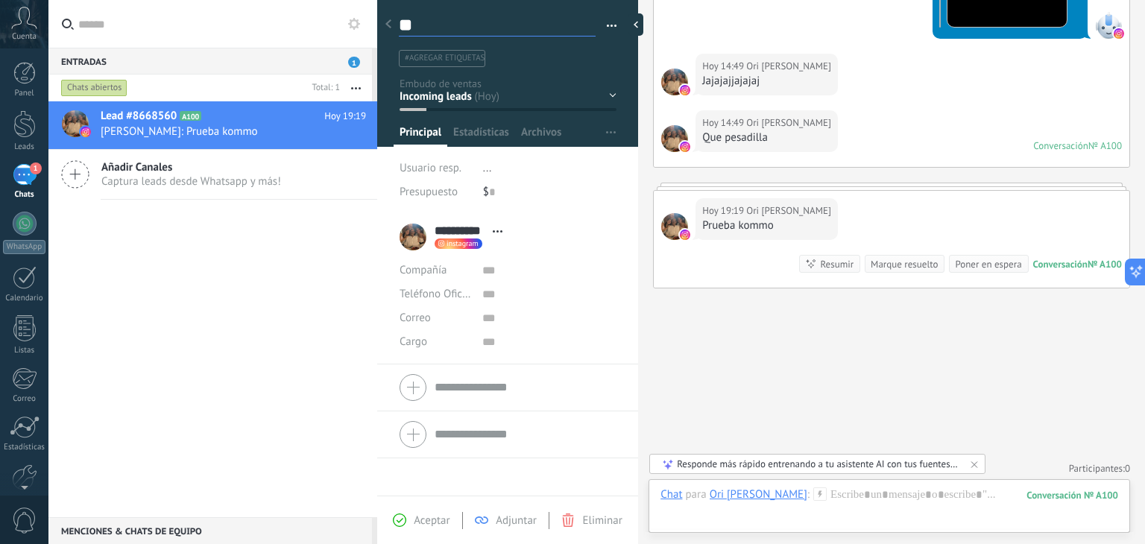
type textarea "***"
type textarea "****"
type textarea "*****"
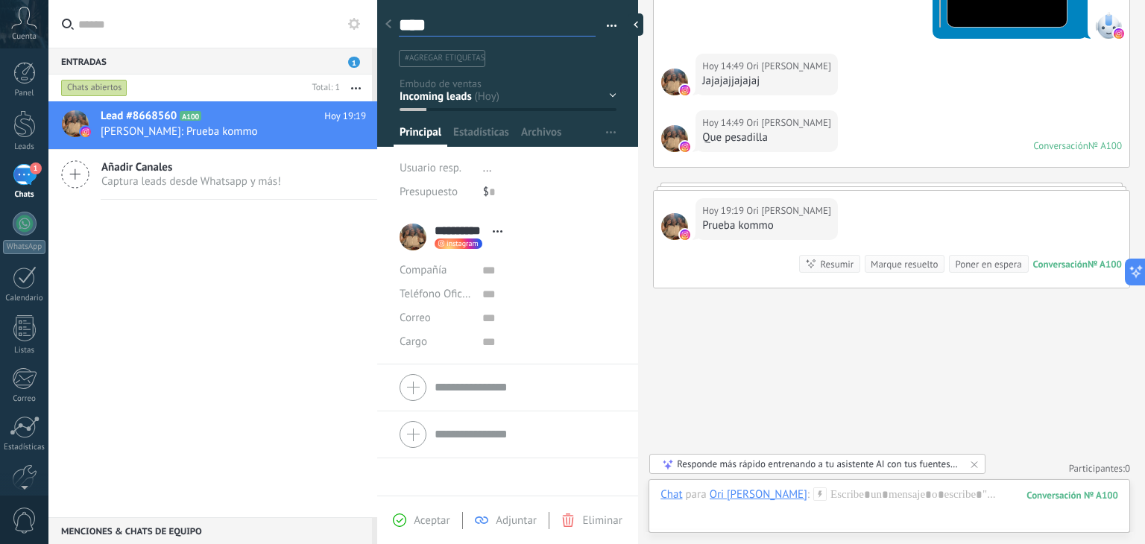
type textarea "*****"
type textarea "******"
type textarea "********"
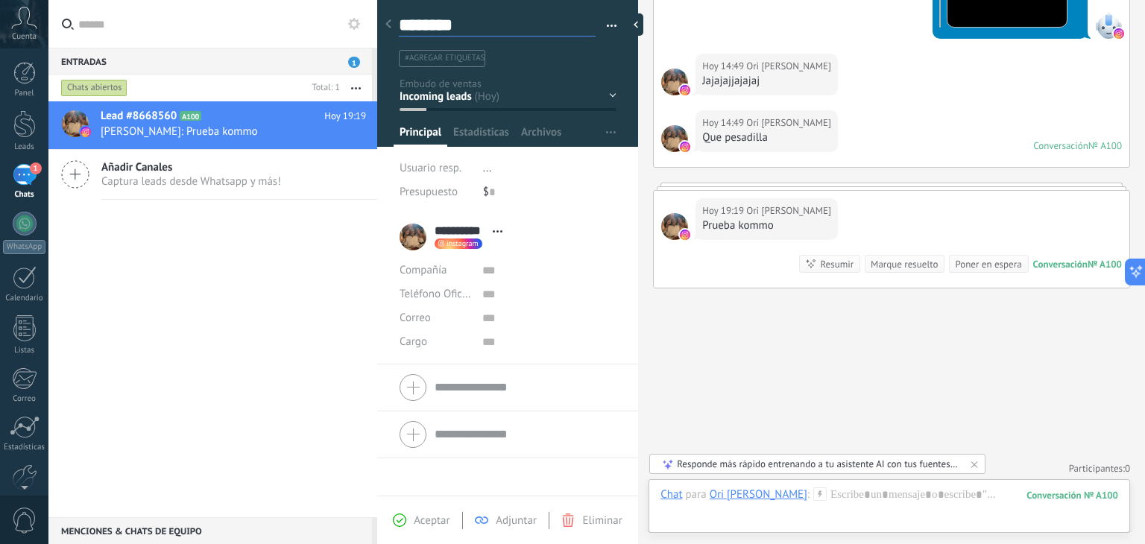
type textarea "*********"
type textarea "**********"
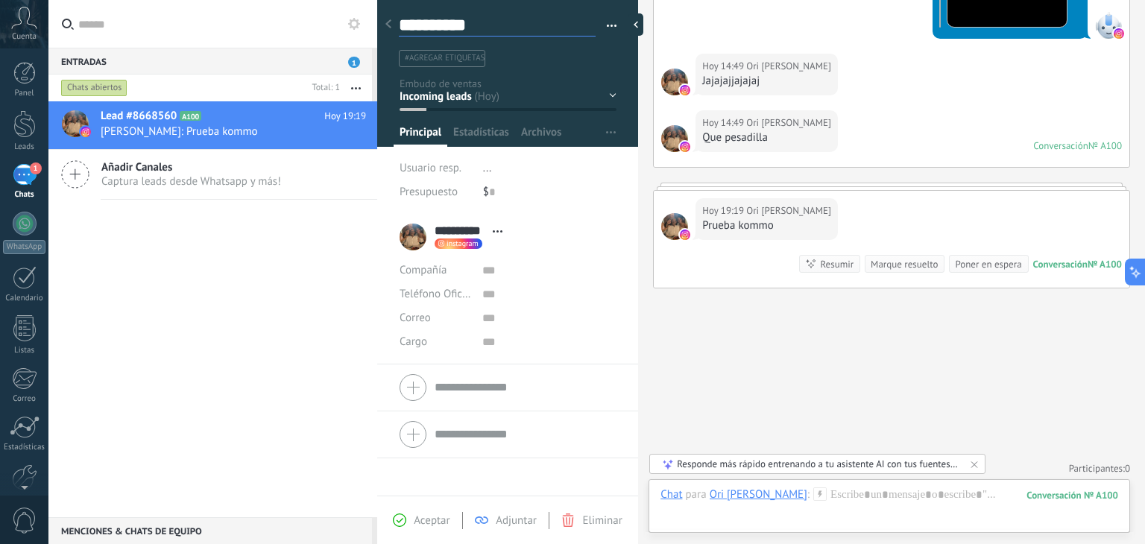
type textarea "**********"
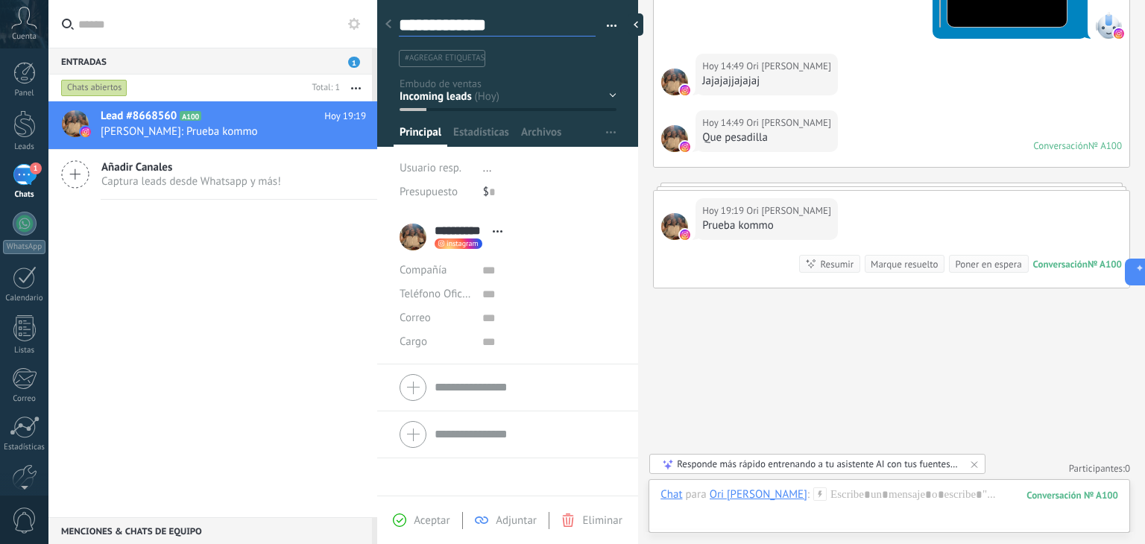
type textarea "**********"
click at [0, 0] on div "Lead nuevo Primer contacto Interesado Agendado Seguimiento Show up" at bounding box center [0, 0] width 0 height 0
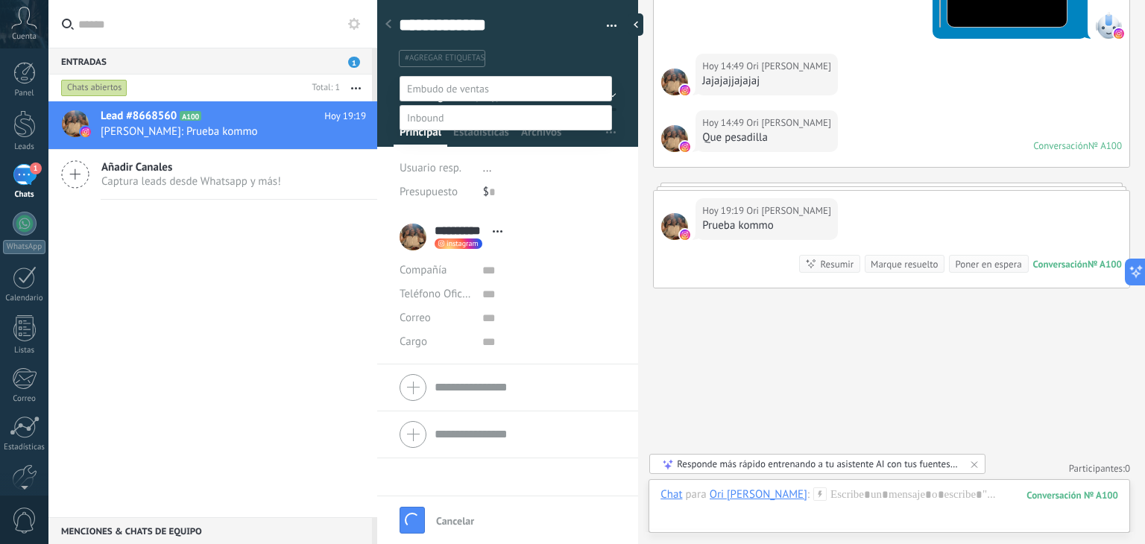
scroll to position [1139, 0]
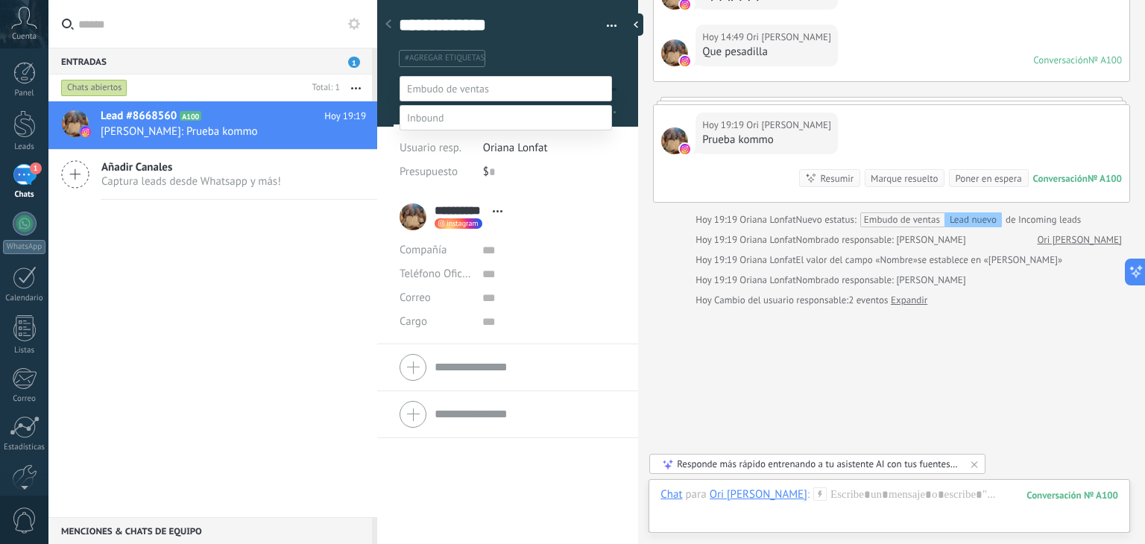
click at [0, 0] on label "Primer contacto" at bounding box center [0, 0] width 0 height 0
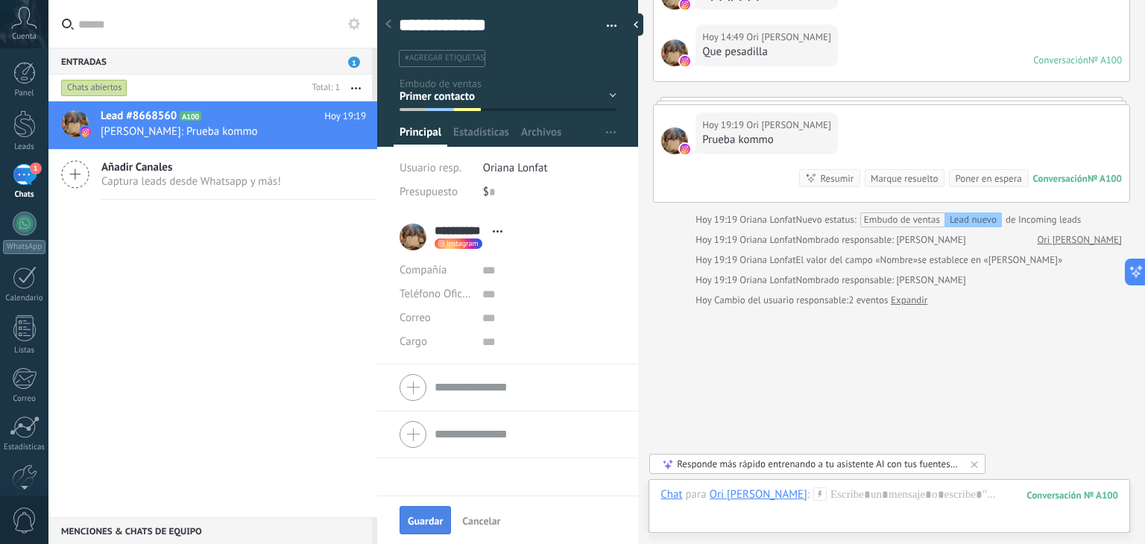
click at [427, 523] on span "Guardar" at bounding box center [425, 521] width 35 height 10
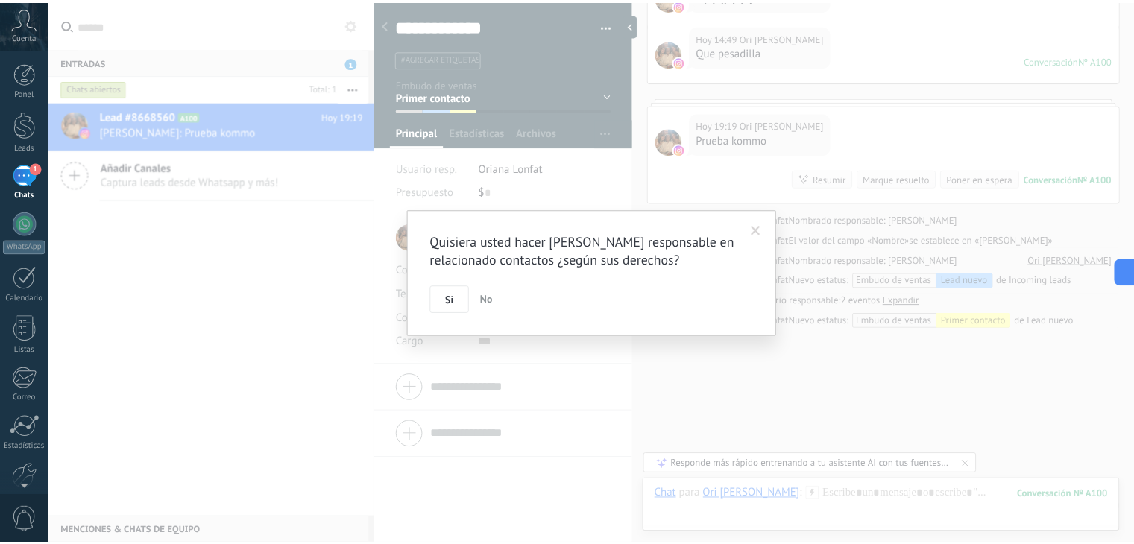
scroll to position [1160, 0]
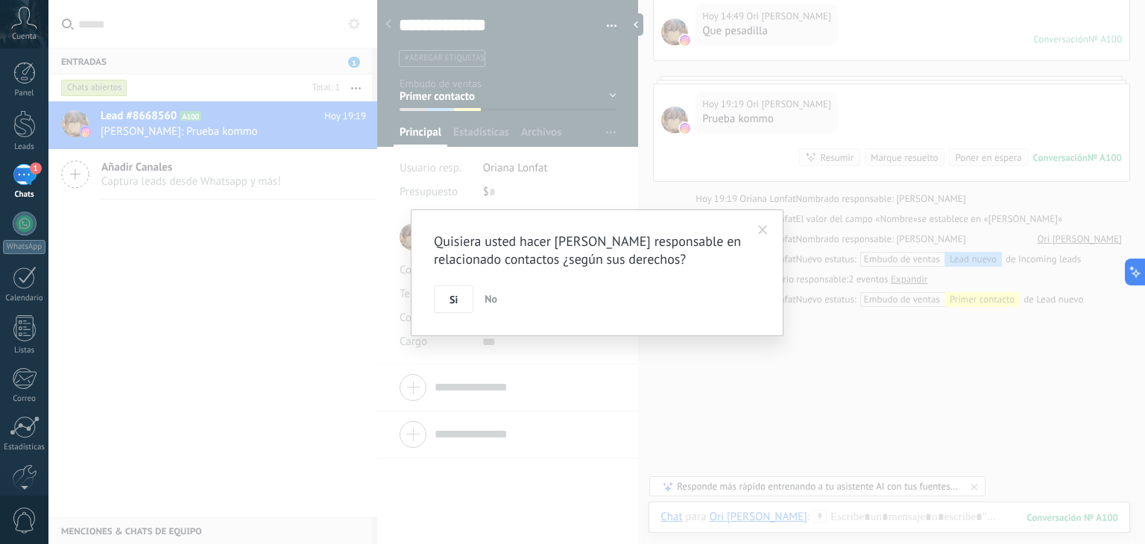
click at [489, 299] on span "No" at bounding box center [491, 298] width 13 height 13
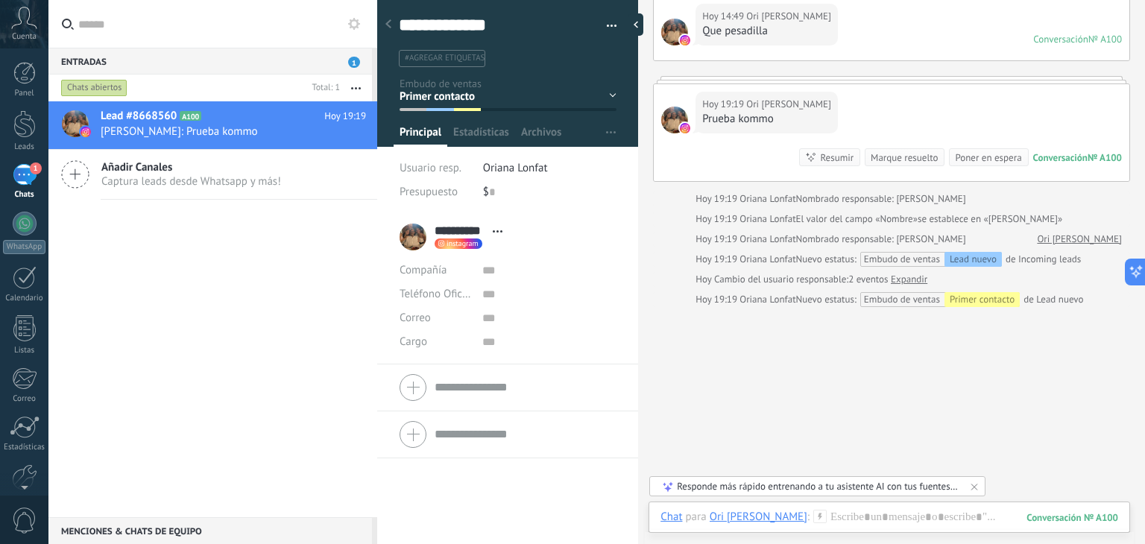
click at [388, 27] on icon at bounding box center [389, 23] width 6 height 9
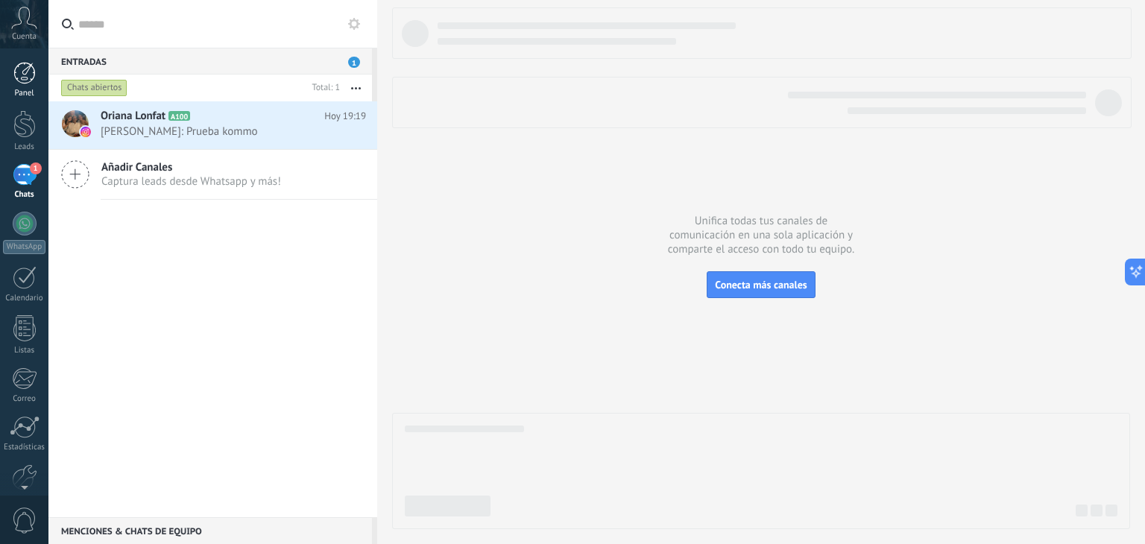
click at [27, 73] on div at bounding box center [24, 73] width 22 height 22
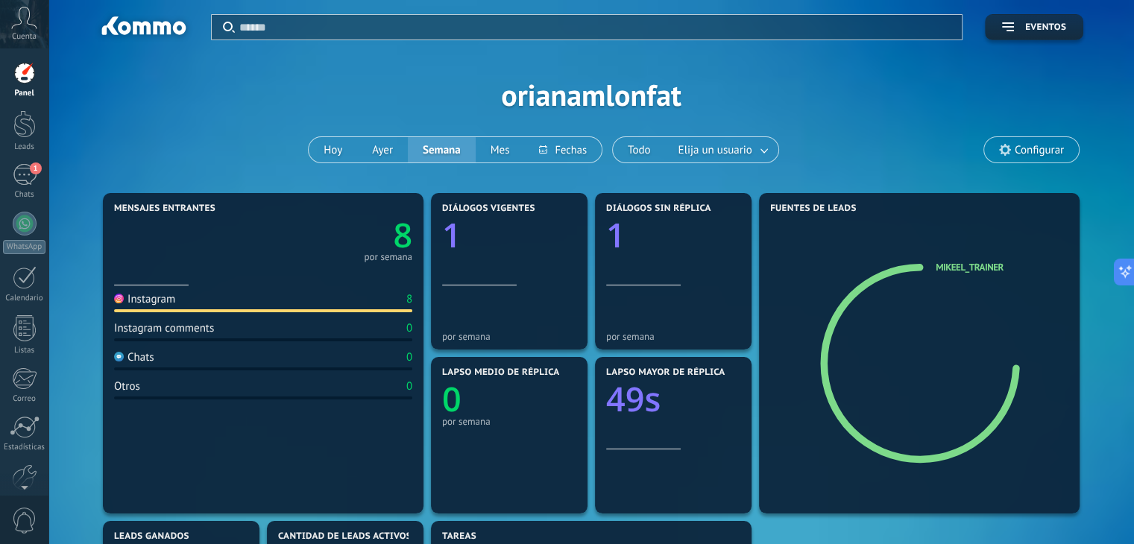
click at [390, 318] on div "Instagram 8 Instagram comments 0 Chats 0 Otros 0" at bounding box center [263, 395] width 298 height 218
click at [414, 295] on section "Mensajes entrantes 8 por semana Instagram 8 Instagram comments 0 Chats 0 Otros 0" at bounding box center [263, 353] width 321 height 321
click at [398, 236] on text "8" at bounding box center [402, 235] width 19 height 45
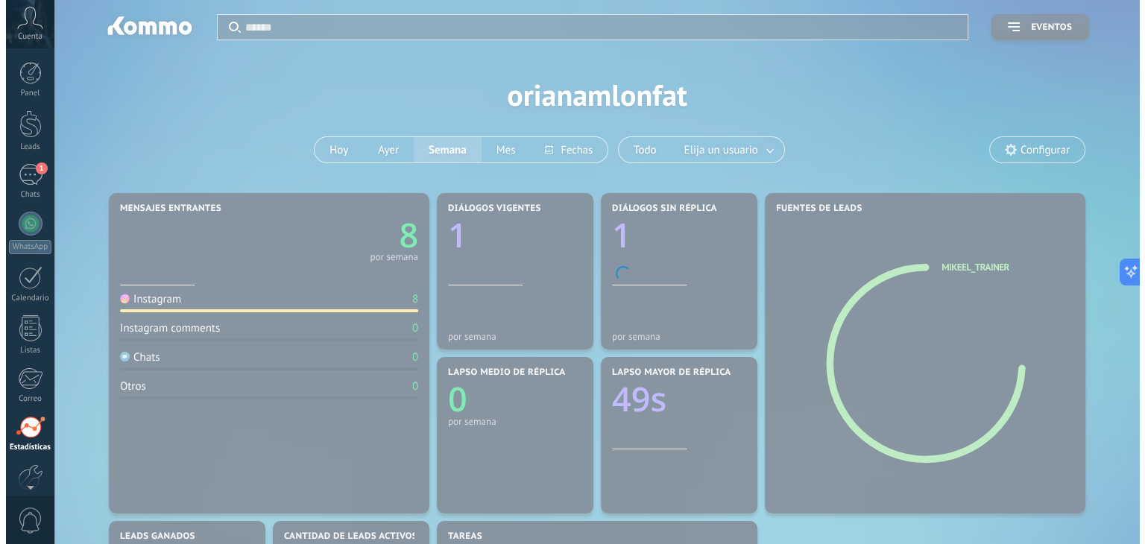
scroll to position [75, 0]
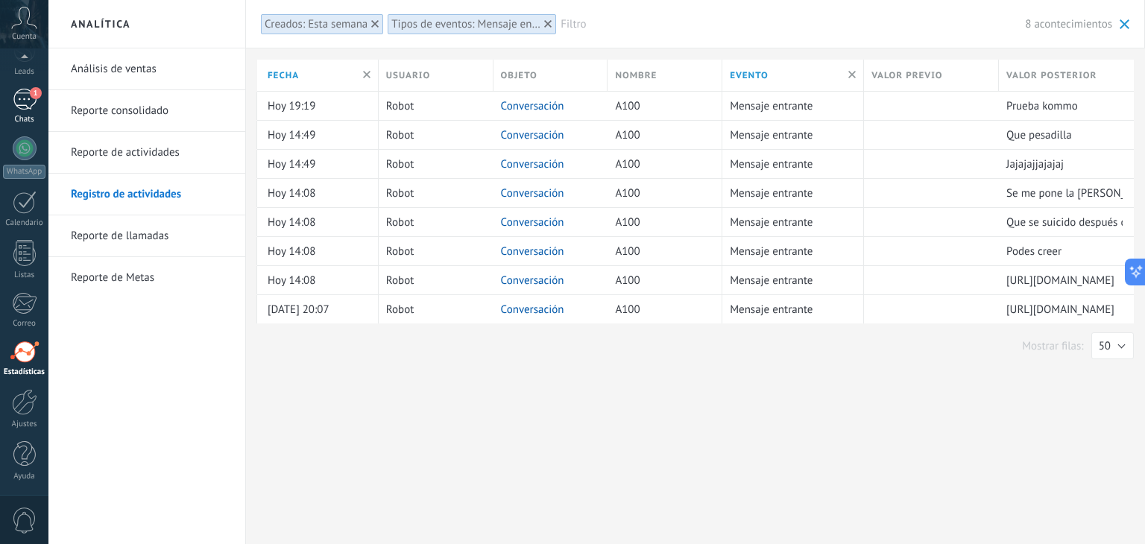
click at [30, 99] on div "1" at bounding box center [25, 100] width 24 height 22
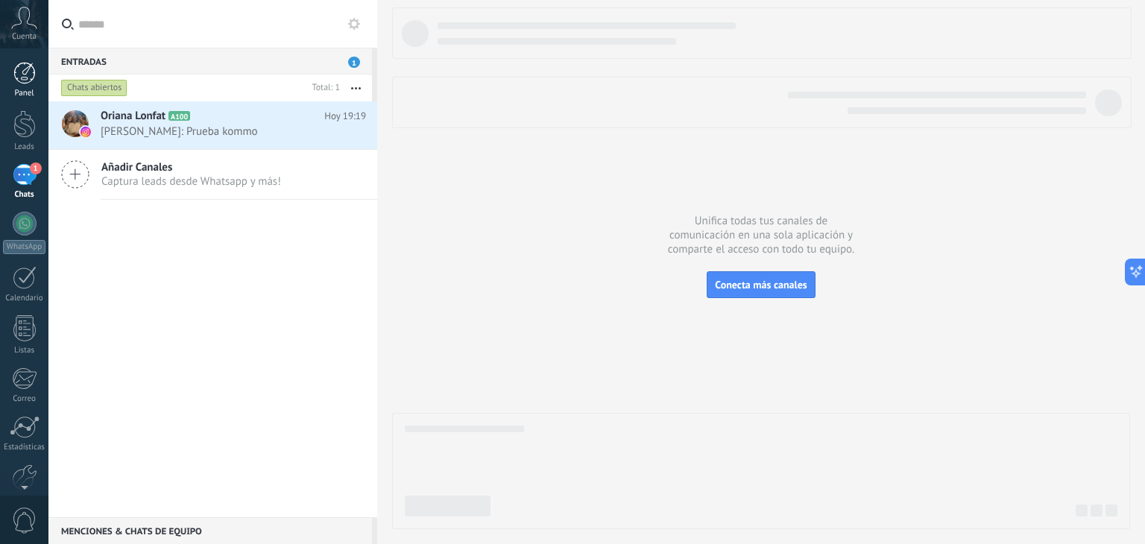
click at [27, 77] on div at bounding box center [24, 73] width 22 height 22
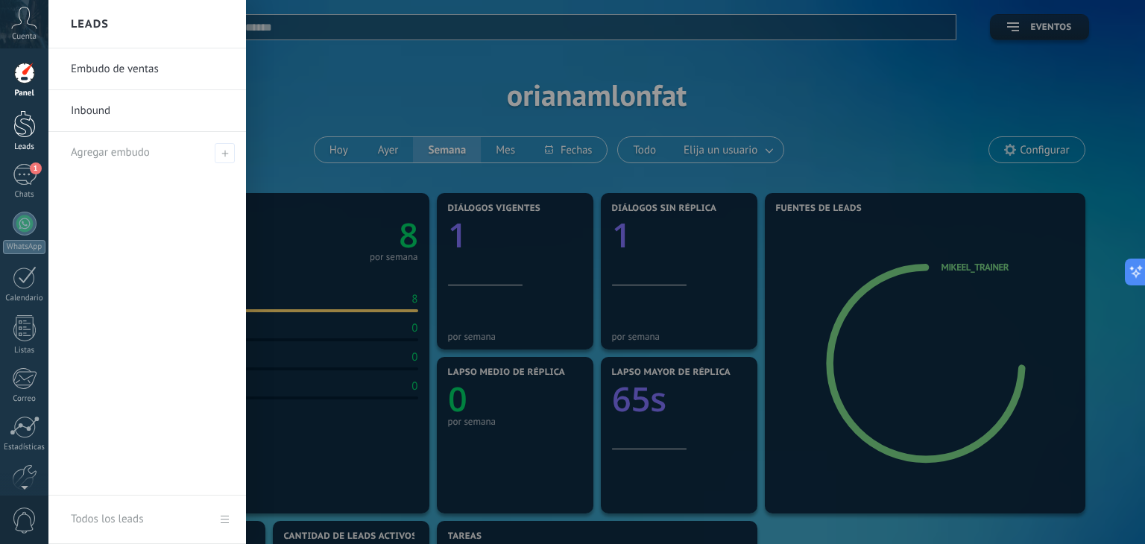
click at [24, 126] on div at bounding box center [24, 124] width 22 height 28
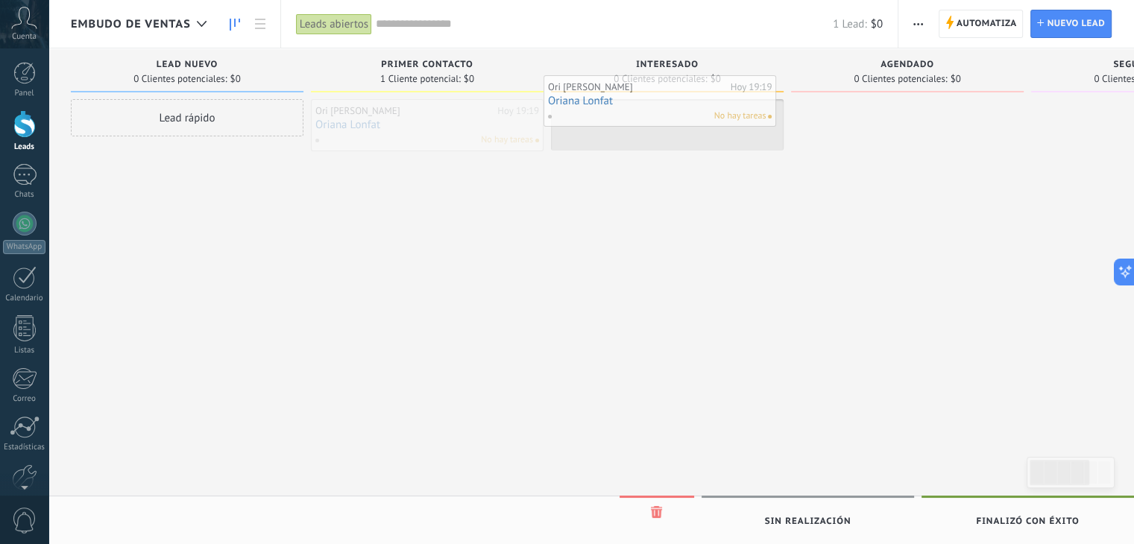
drag, startPoint x: 421, startPoint y: 132, endPoint x: 653, endPoint y: 108, distance: 233.9
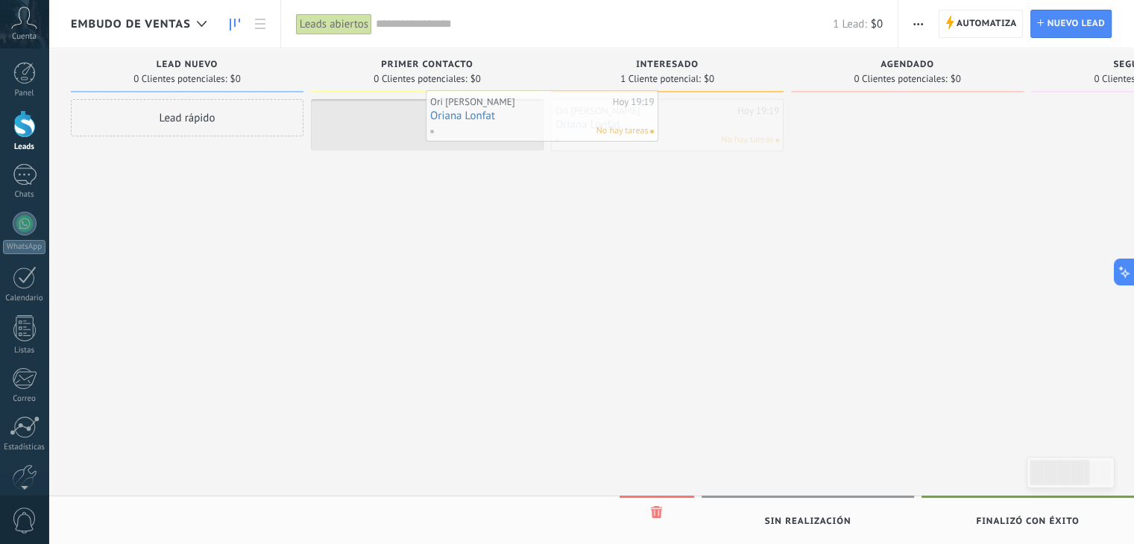
drag, startPoint x: 668, startPoint y: 138, endPoint x: 451, endPoint y: 125, distance: 217.4
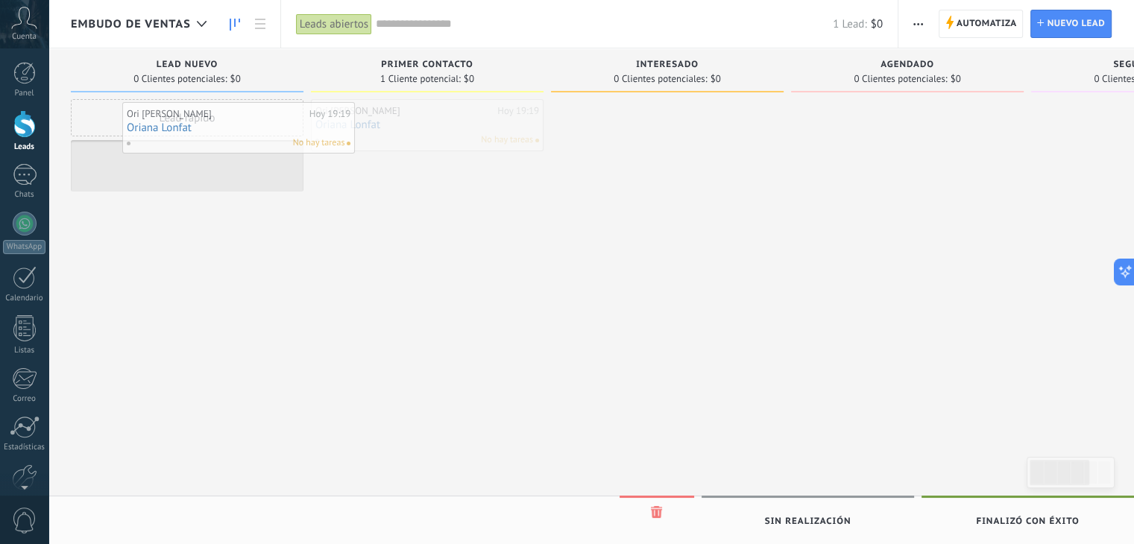
drag, startPoint x: 391, startPoint y: 128, endPoint x: 136, endPoint y: 3, distance: 284.1
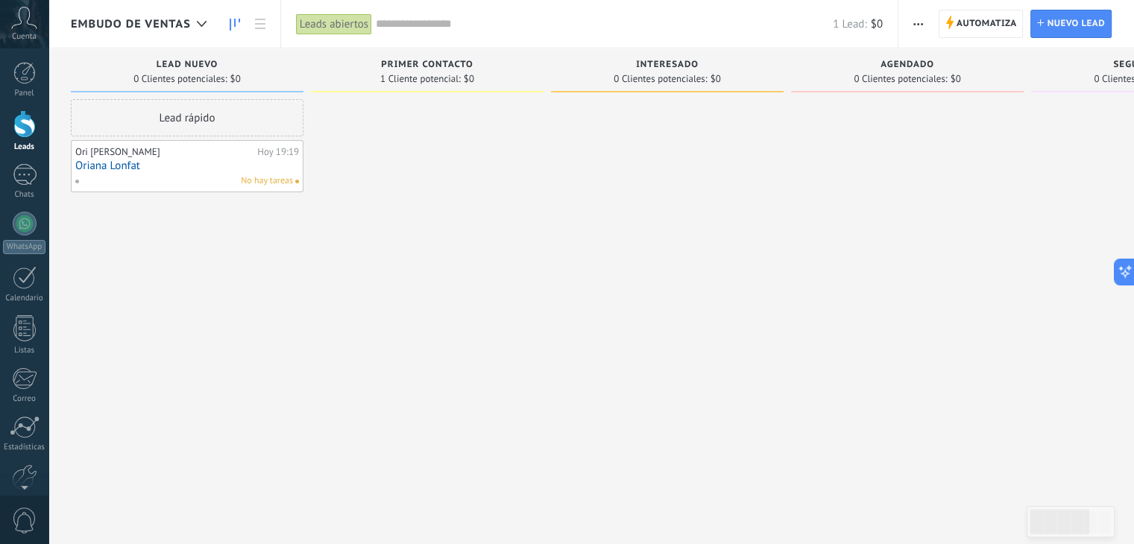
click at [149, 33] on div "Embudo de ventas" at bounding box center [142, 24] width 143 height 48
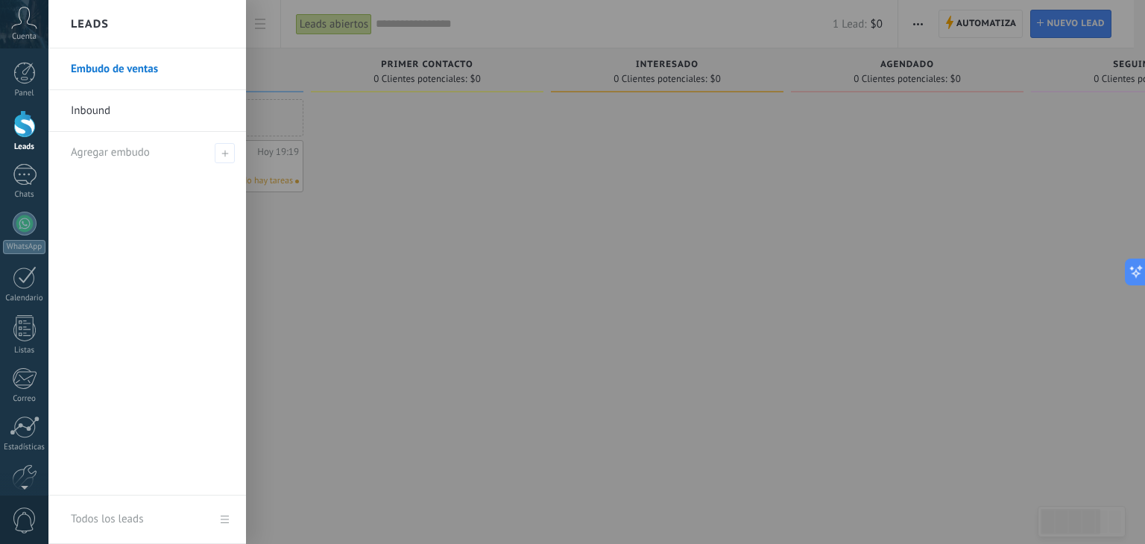
click at [164, 107] on link "Inbound" at bounding box center [151, 111] width 160 height 42
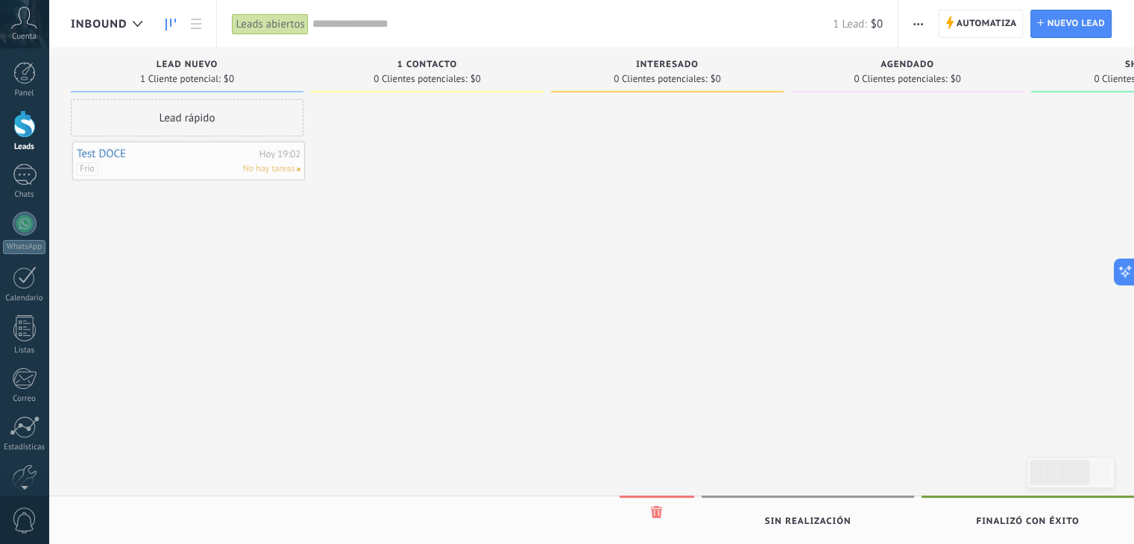
drag, startPoint x: 243, startPoint y: 157, endPoint x: 184, endPoint y: 164, distance: 59.4
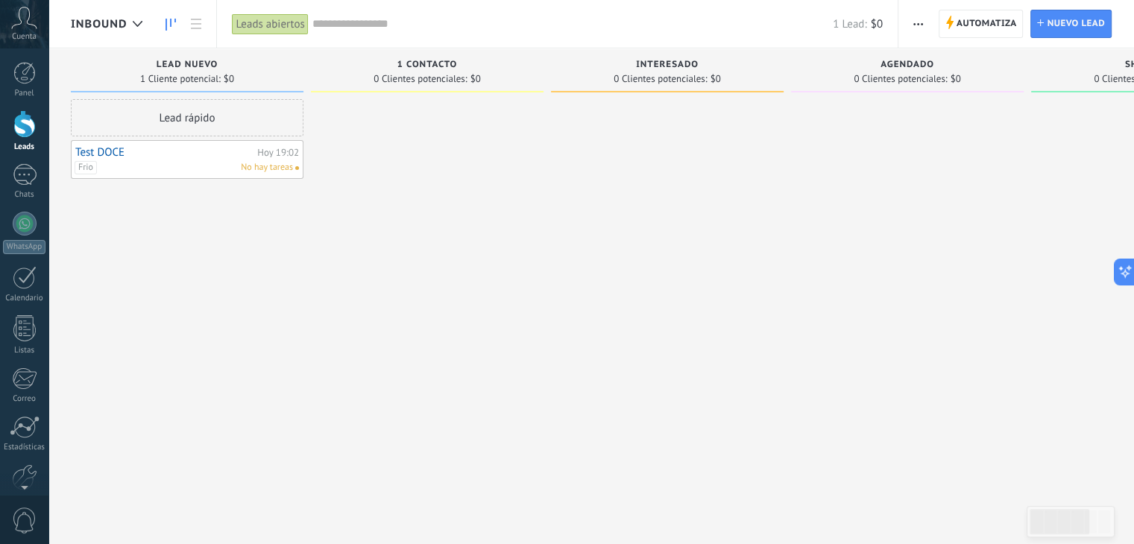
click at [124, 34] on div "Inbound" at bounding box center [110, 24] width 79 height 48
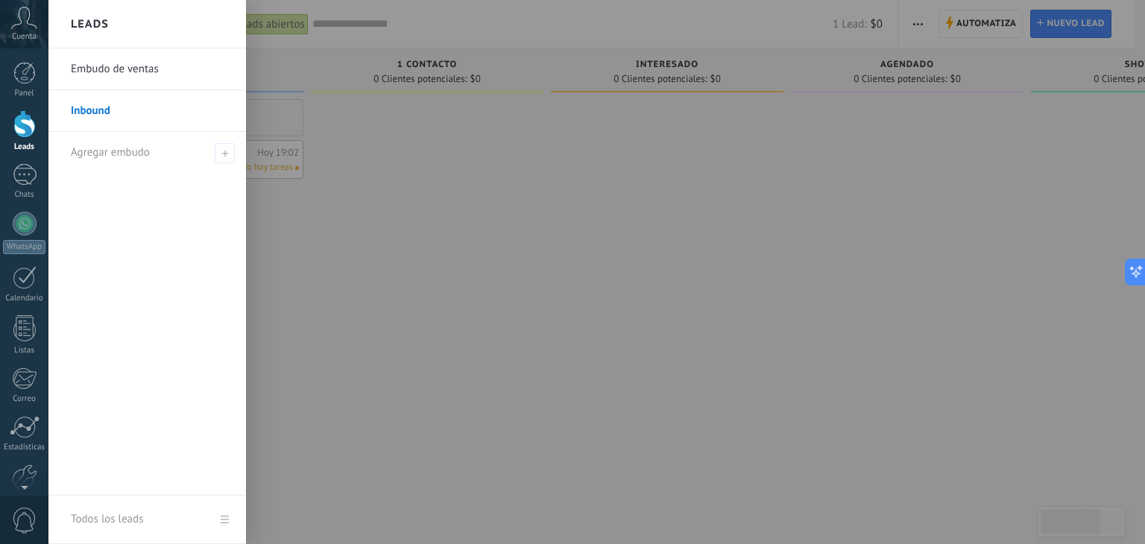
click at [150, 71] on link "Embudo de ventas" at bounding box center [151, 69] width 160 height 42
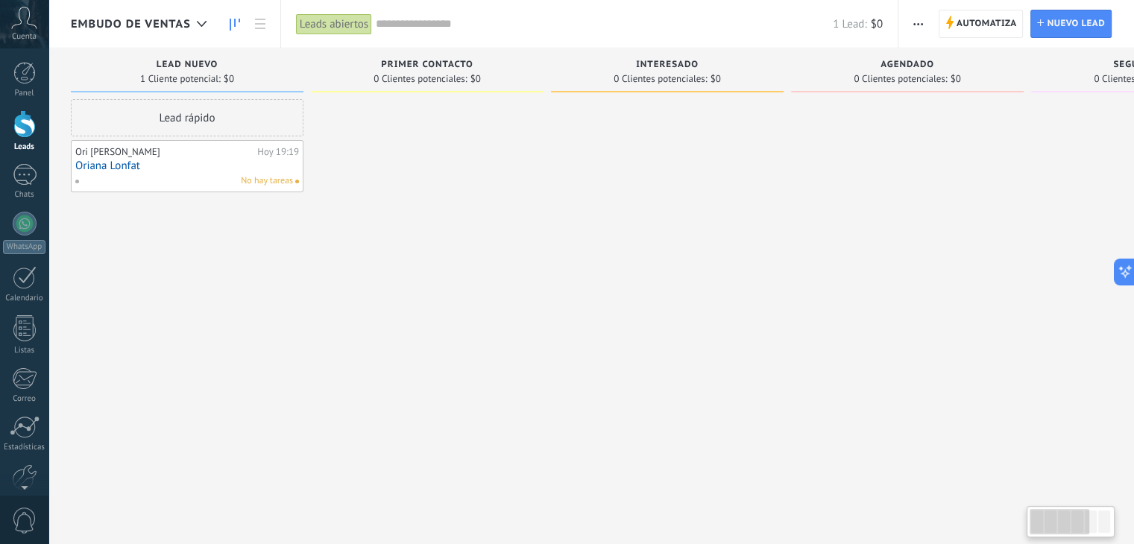
click at [248, 162] on link "Oriana Lonfat" at bounding box center [187, 166] width 224 height 13
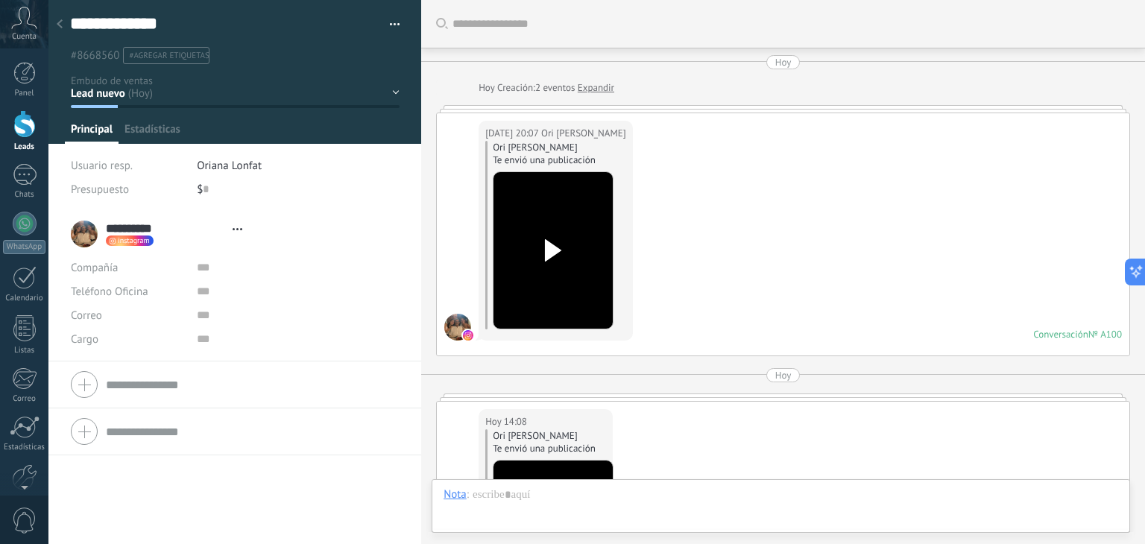
type textarea "**********"
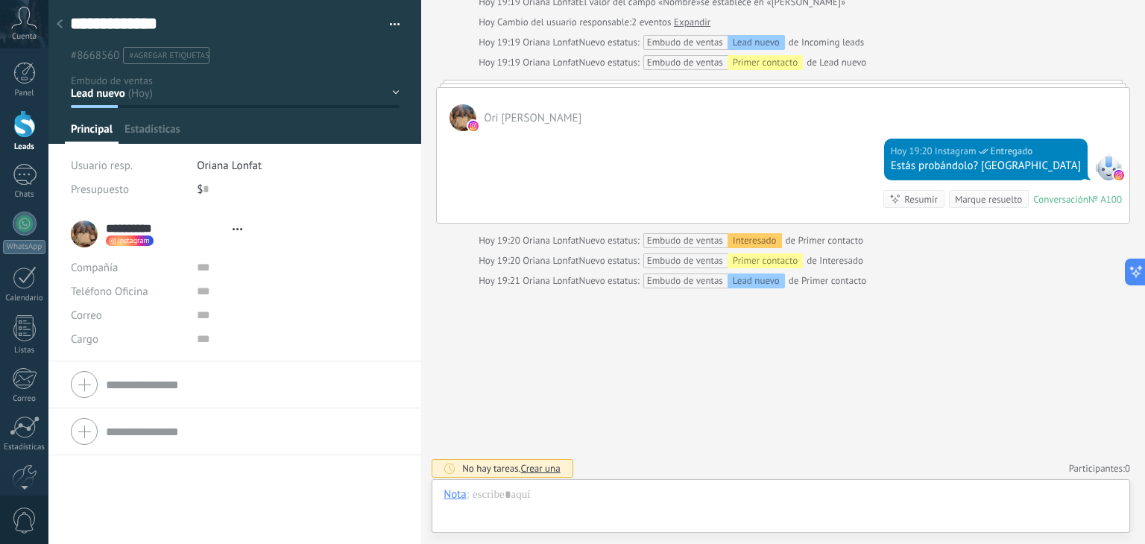
scroll to position [22, 0]
drag, startPoint x: 400, startPoint y: 25, endPoint x: 388, endPoint y: 25, distance: 11.9
click at [399, 25] on div "**********" at bounding box center [235, 32] width 374 height 64
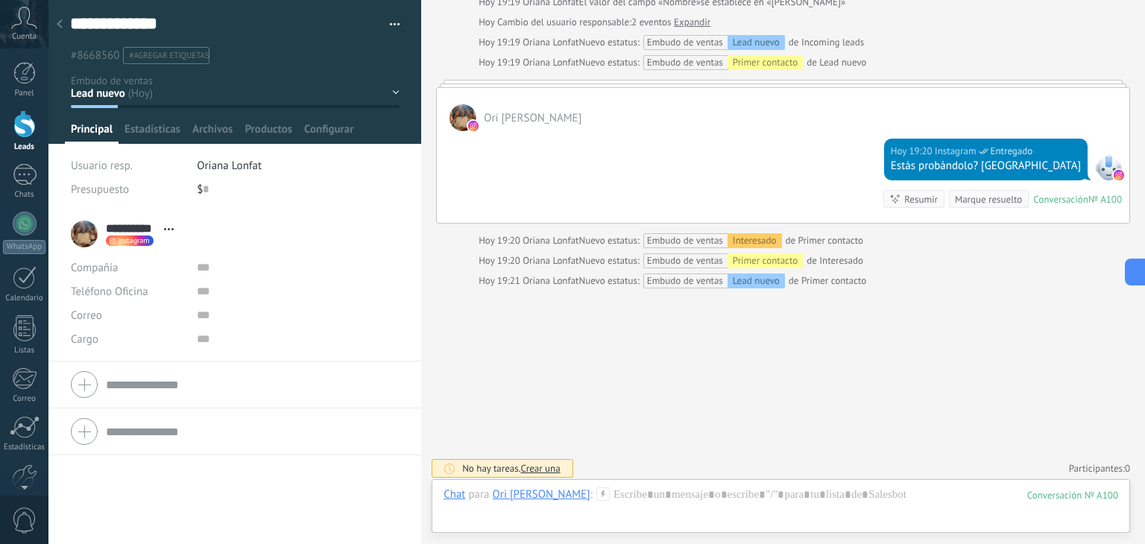
click at [388, 25] on button "button" at bounding box center [390, 24] width 22 height 22
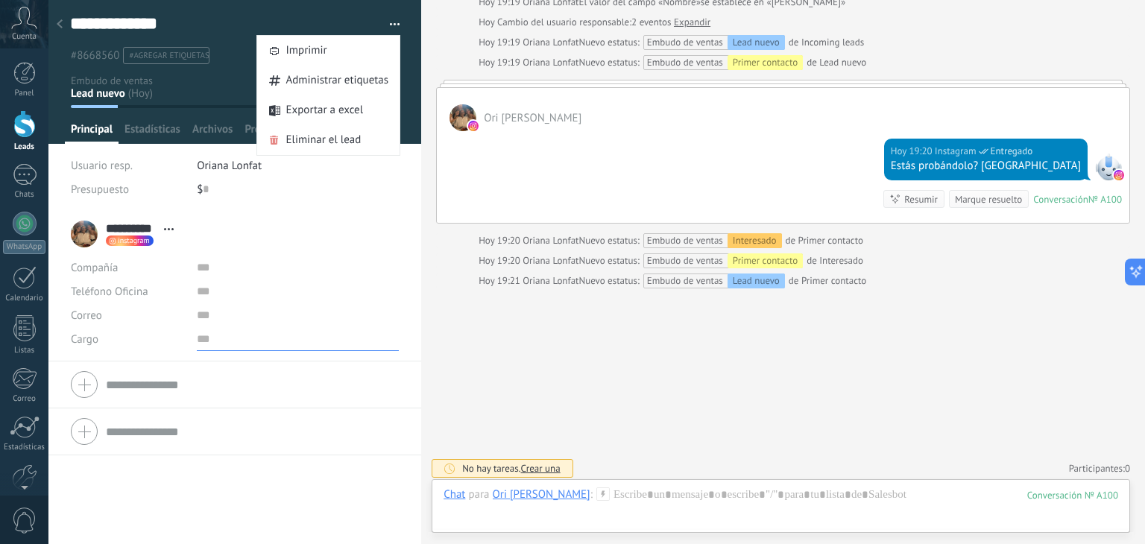
click at [284, 332] on input "text" at bounding box center [298, 339] width 202 height 24
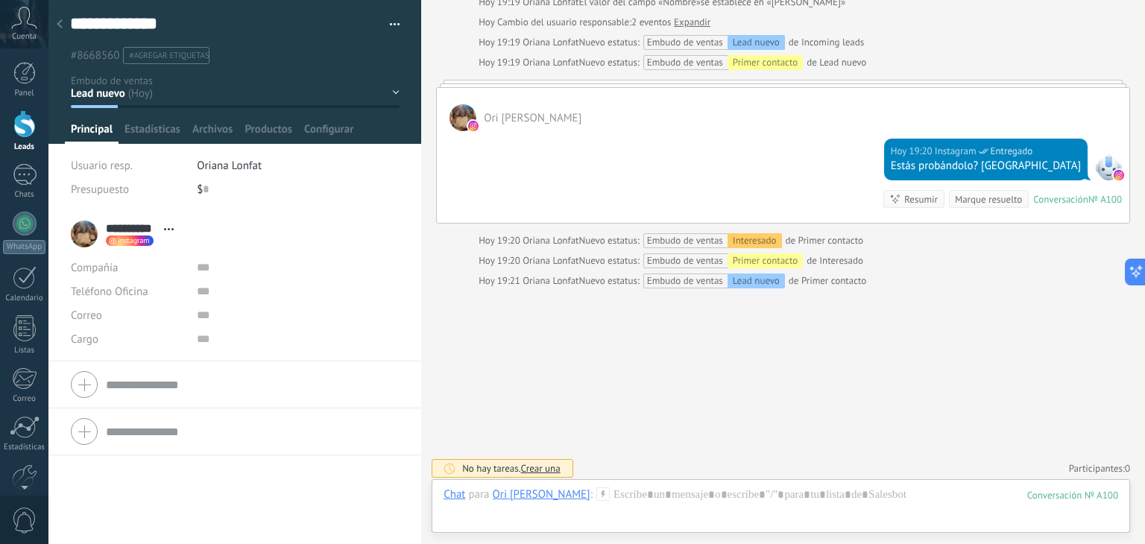
click at [243, 174] on li "Oriana Lonfat" at bounding box center [298, 166] width 203 height 24
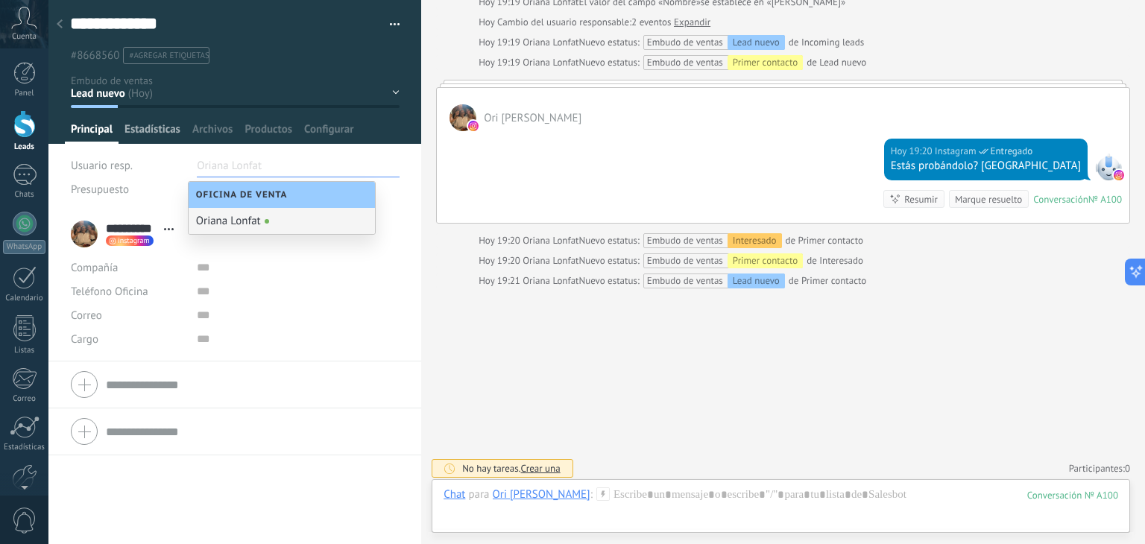
click at [145, 132] on span "Estadísticas" at bounding box center [153, 133] width 56 height 22
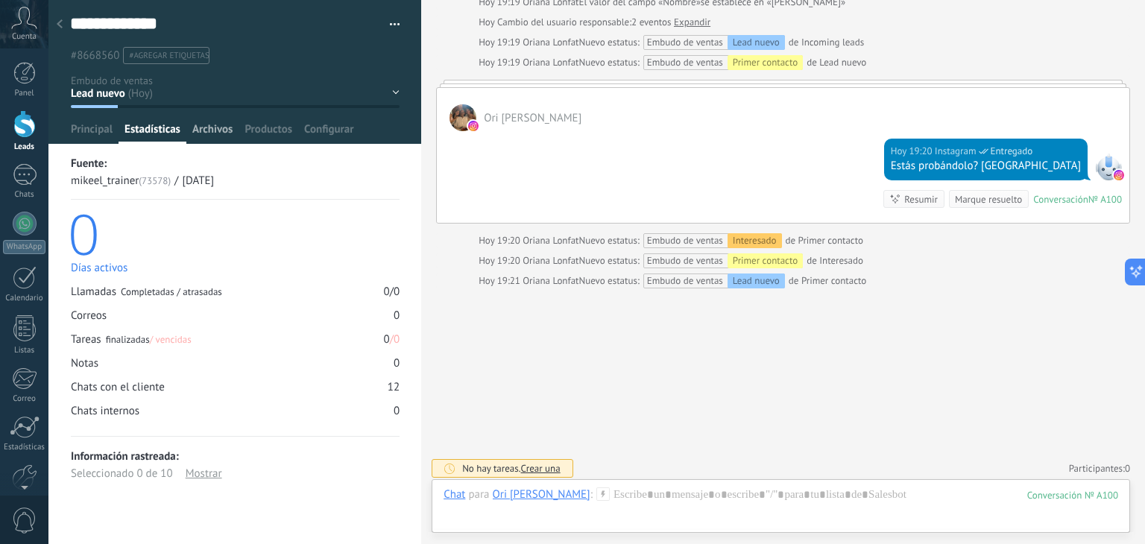
click at [221, 138] on span "Archivos" at bounding box center [212, 133] width 40 height 22
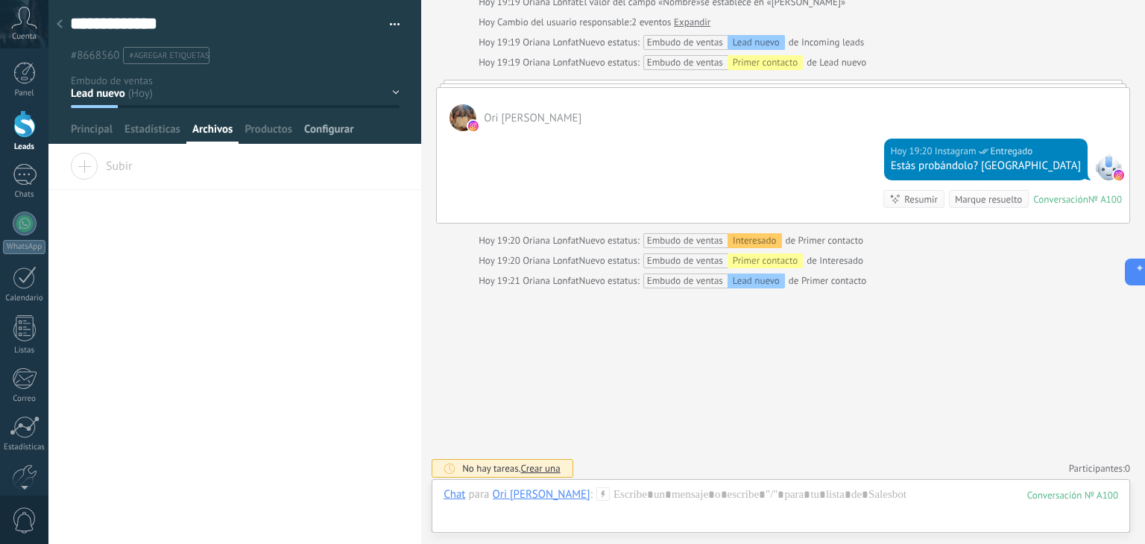
drag, startPoint x: 283, startPoint y: 130, endPoint x: 303, endPoint y: 129, distance: 19.4
click at [284, 130] on span "Productos" at bounding box center [269, 133] width 48 height 22
click at [326, 132] on span "Configurar" at bounding box center [328, 133] width 49 height 22
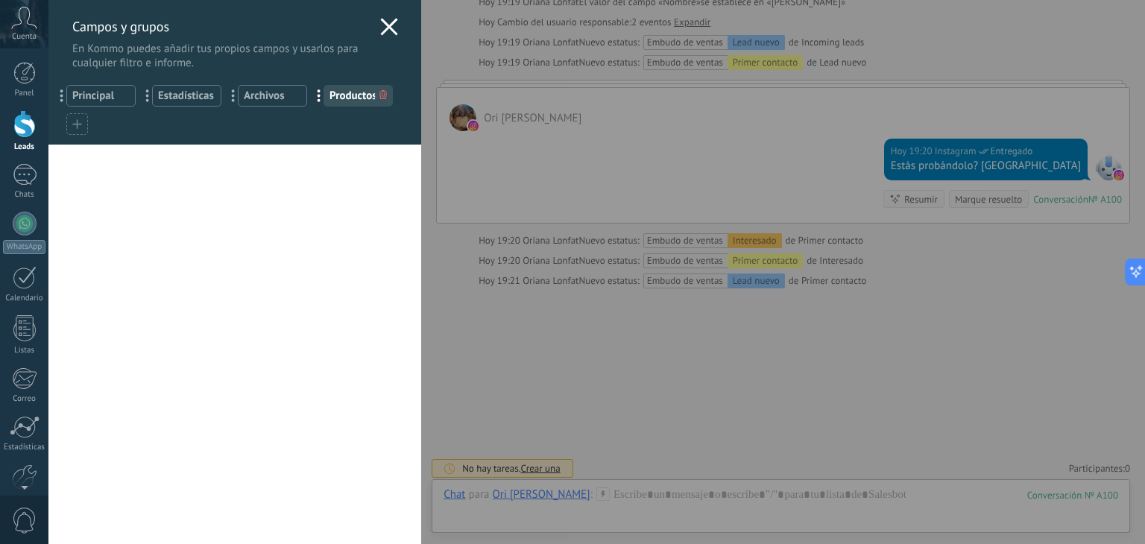
click at [389, 29] on icon at bounding box center [389, 27] width 18 height 18
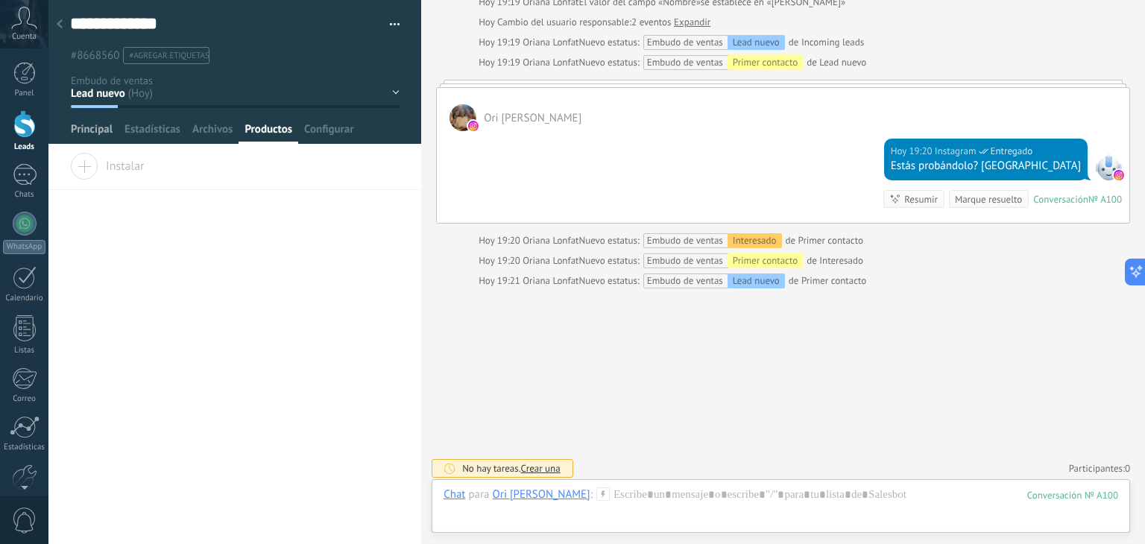
click at [92, 125] on span "Principal" at bounding box center [92, 133] width 42 height 22
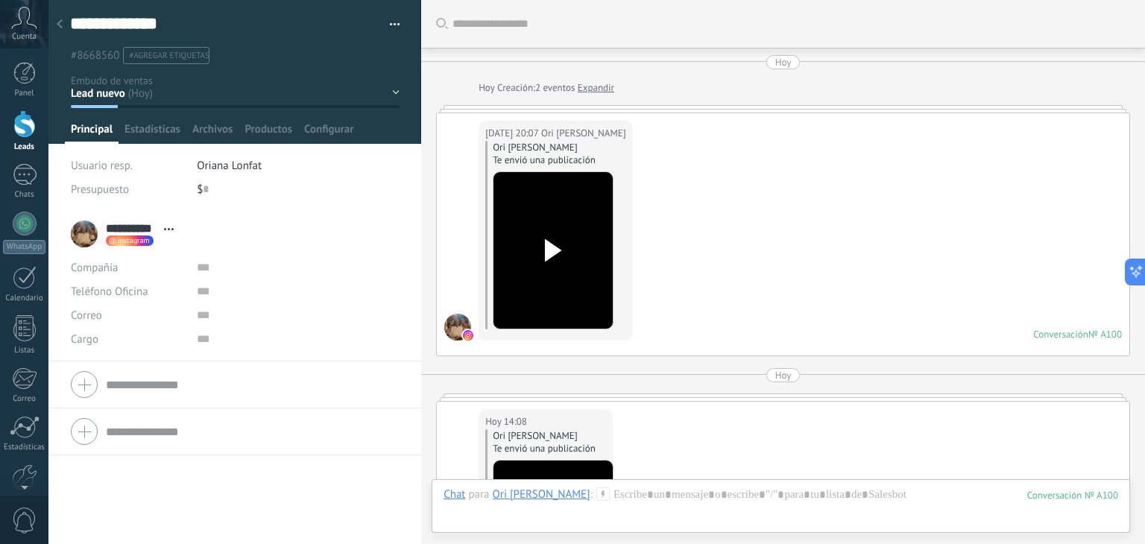
scroll to position [22, 0]
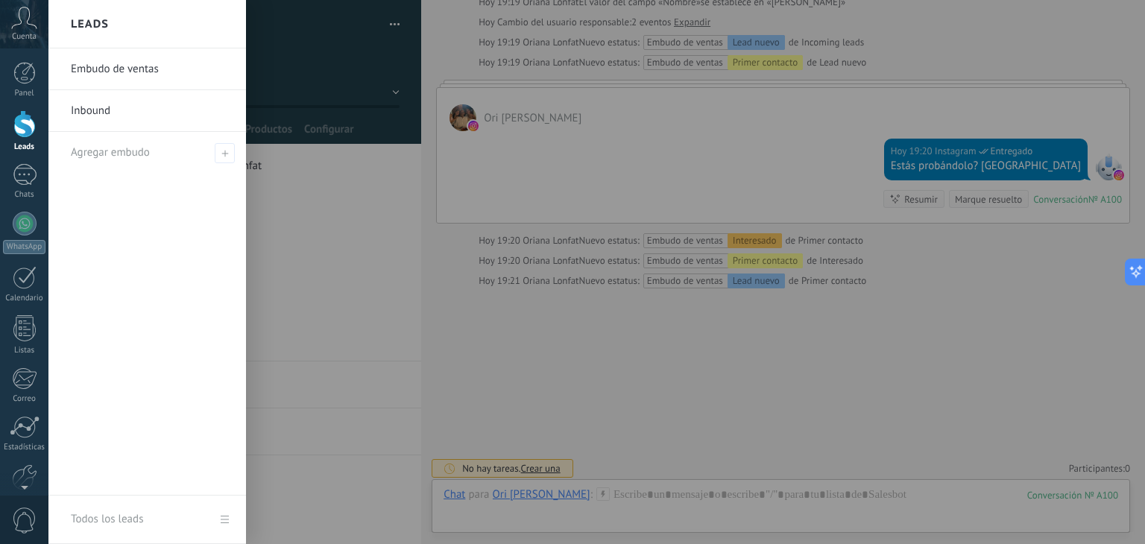
click at [27, 122] on div at bounding box center [24, 124] width 22 height 28
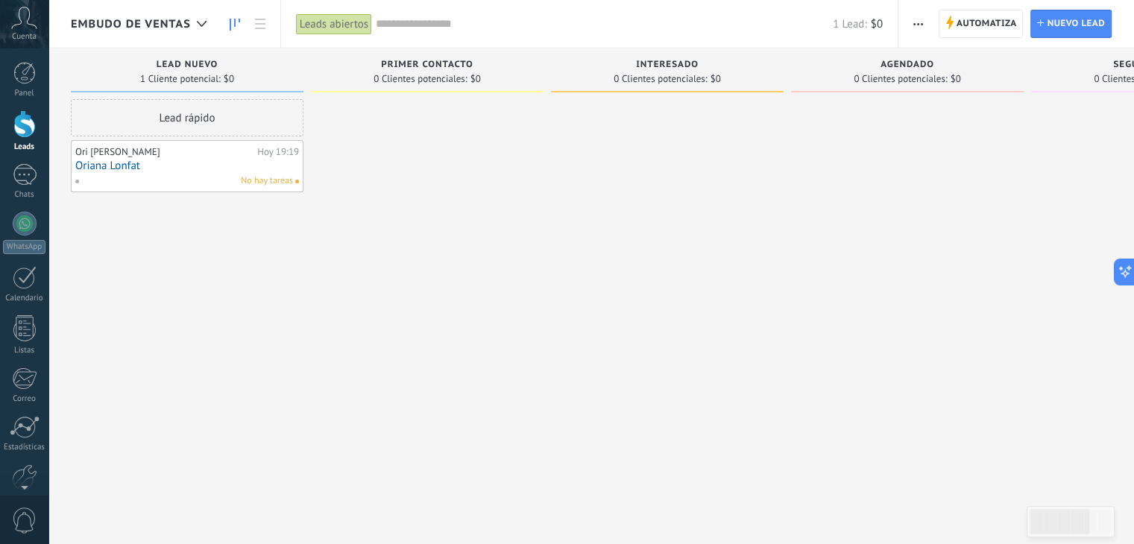
drag, startPoint x: 174, startPoint y: 163, endPoint x: 131, endPoint y: 243, distance: 91.1
click at [131, 243] on div "Lead rápido Ori [PERSON_NAME] [DATE] 19:19 [PERSON_NAME] No hay tareas" at bounding box center [187, 274] width 233 height 350
click at [924, 22] on button "button" at bounding box center [918, 24] width 22 height 28
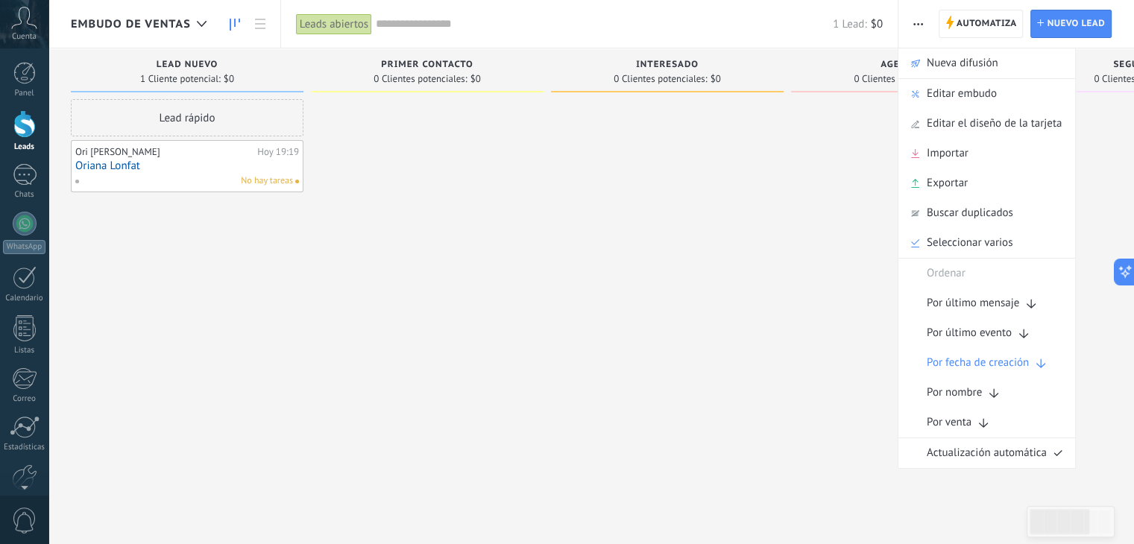
click at [852, 237] on div at bounding box center [907, 274] width 233 height 350
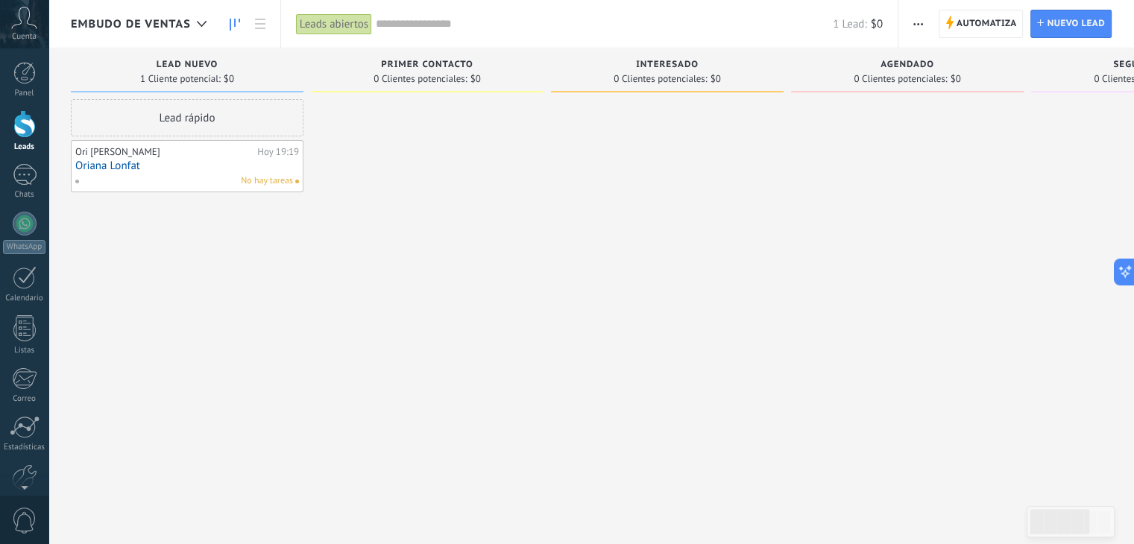
click at [258, 171] on link "Oriana Lonfat" at bounding box center [187, 166] width 224 height 13
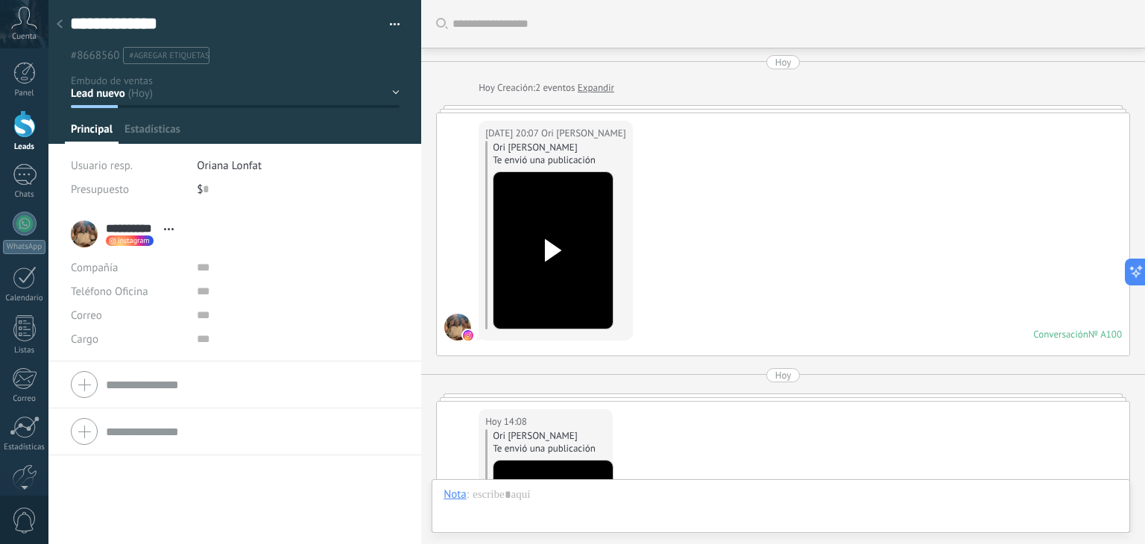
scroll to position [1324, 0]
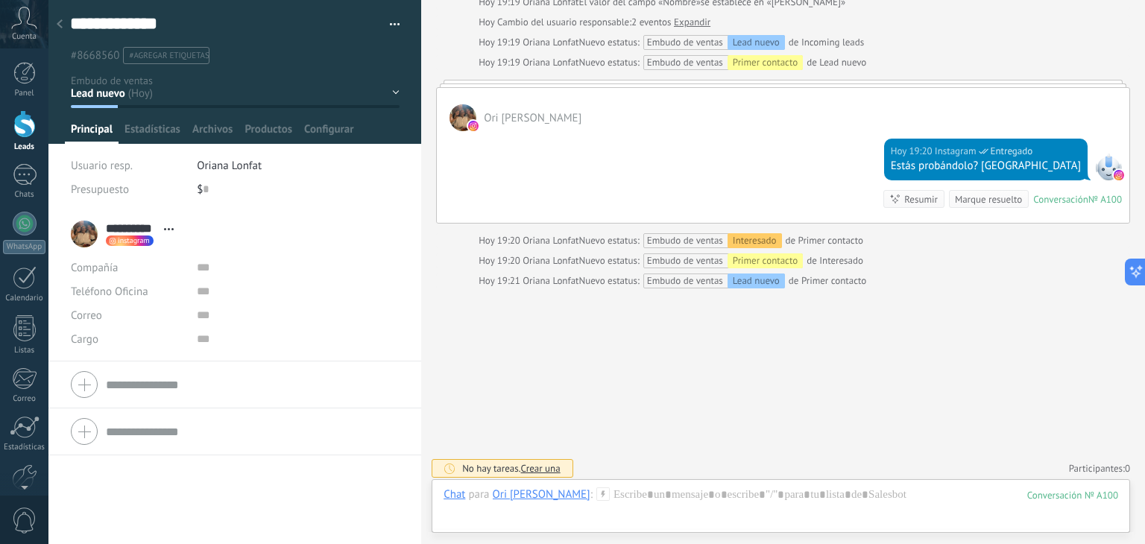
click at [392, 27] on span "button" at bounding box center [395, 26] width 10 height 3
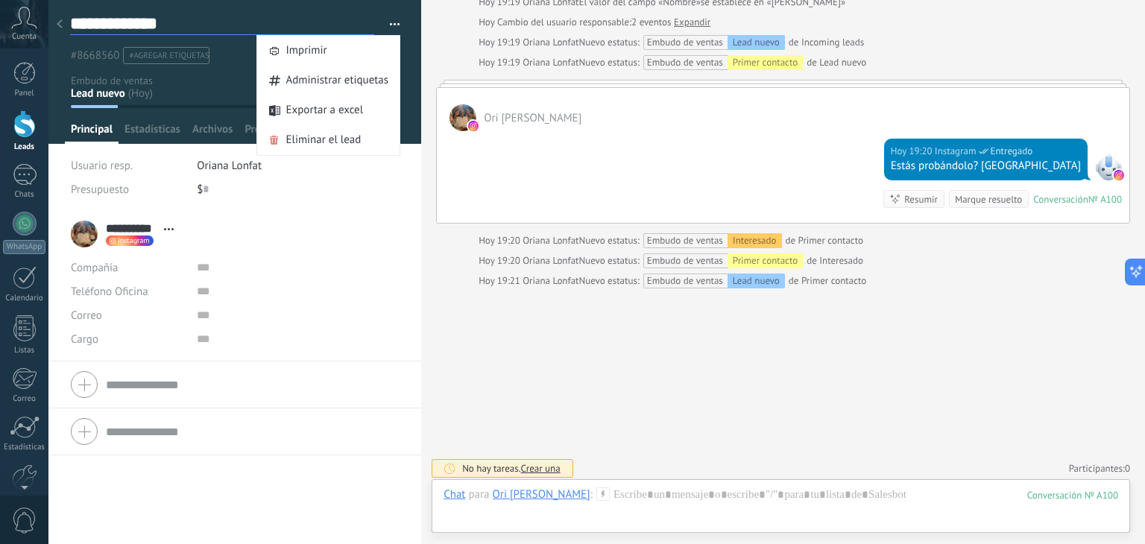
click at [221, 19] on textarea "**********" at bounding box center [222, 24] width 304 height 22
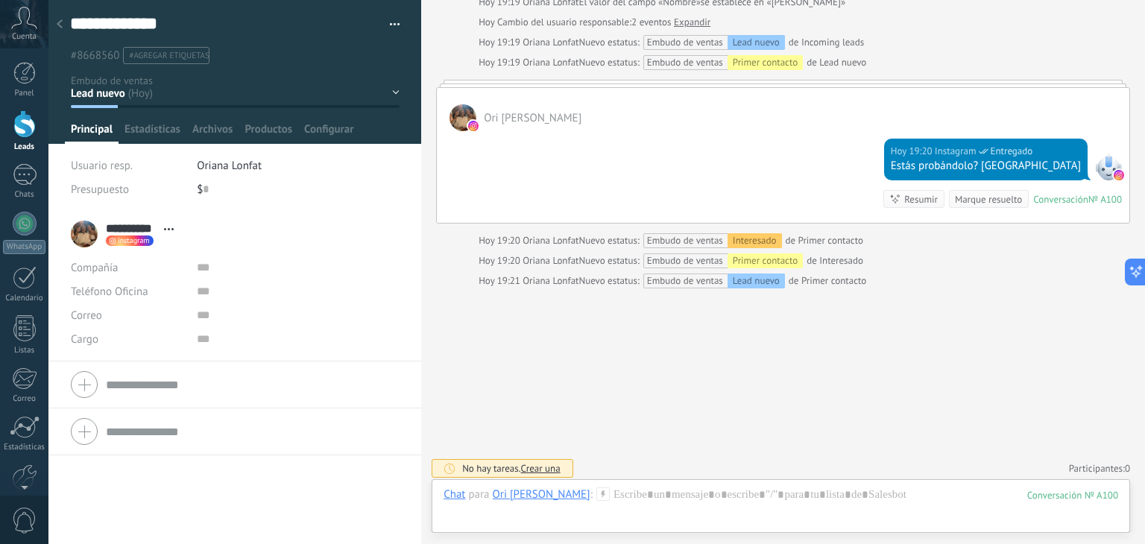
click at [145, 58] on span "#agregar etiquetas" at bounding box center [169, 56] width 80 height 10
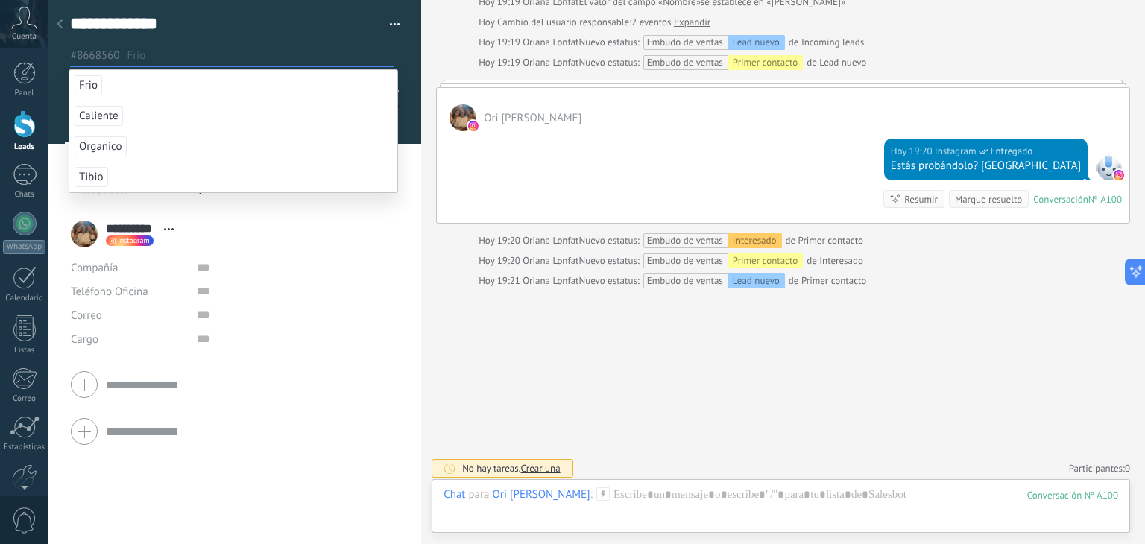
click at [95, 90] on span "Frio" at bounding box center [89, 85] width 28 height 20
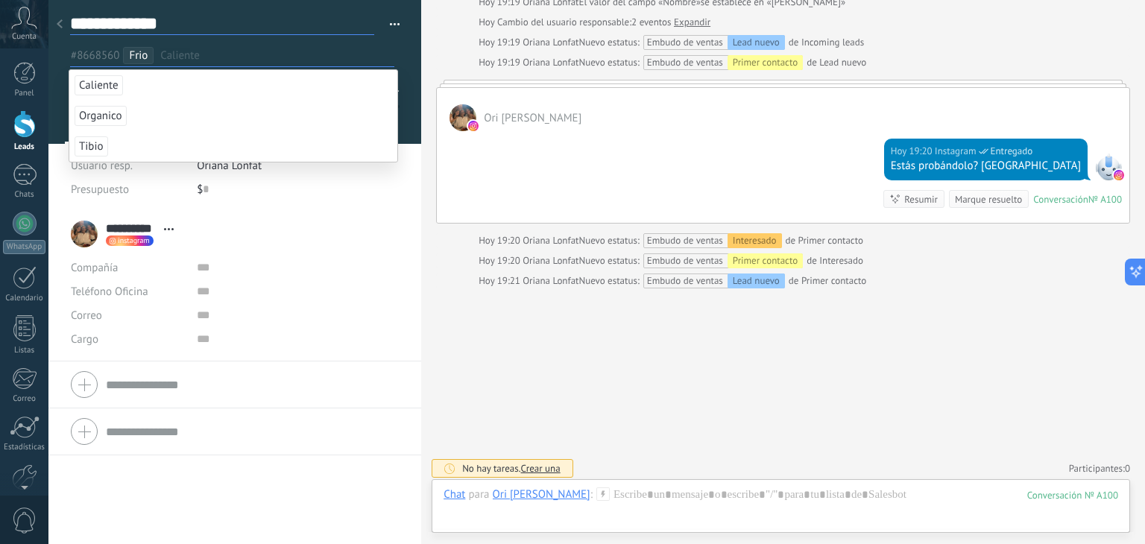
click at [304, 19] on textarea "**********" at bounding box center [222, 24] width 304 height 22
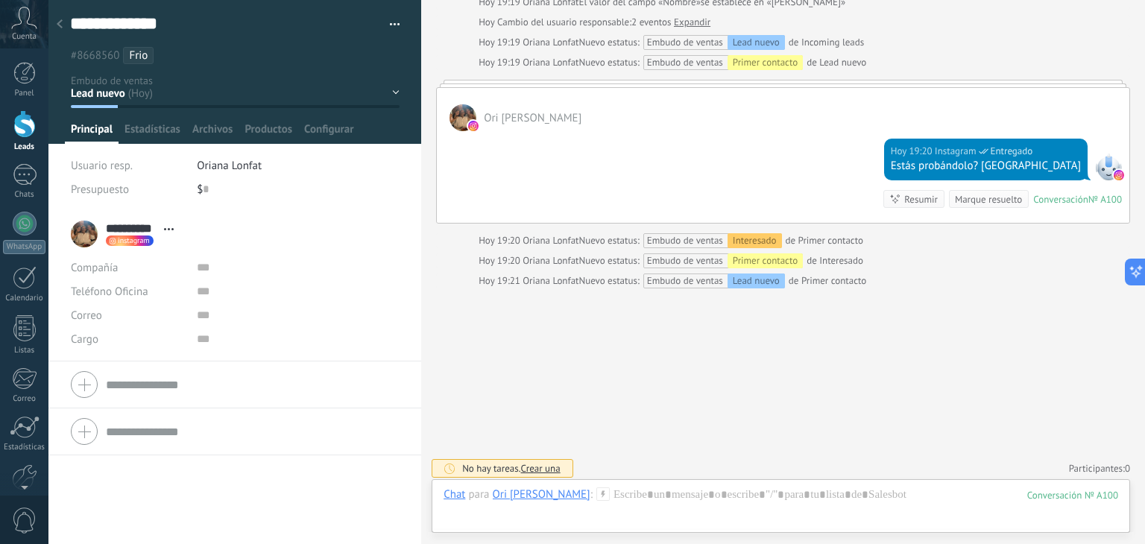
click at [0, 0] on div "Lead nuevo Primer contacto Interesado [GEOGRAPHIC_DATA] Seguimiento Show up Lea…" at bounding box center [0, 0] width 0 height 0
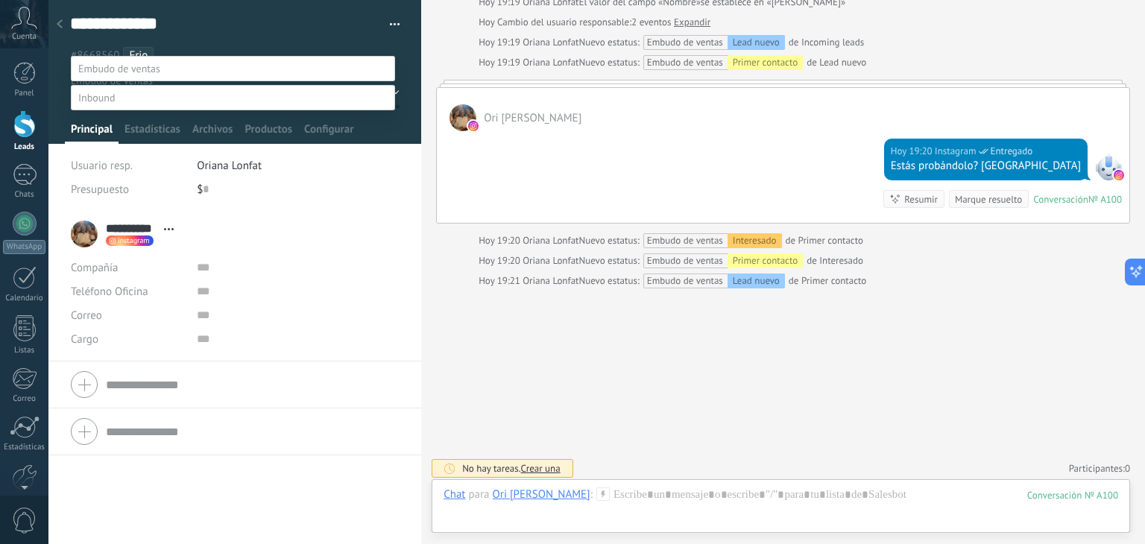
scroll to position [0, 0]
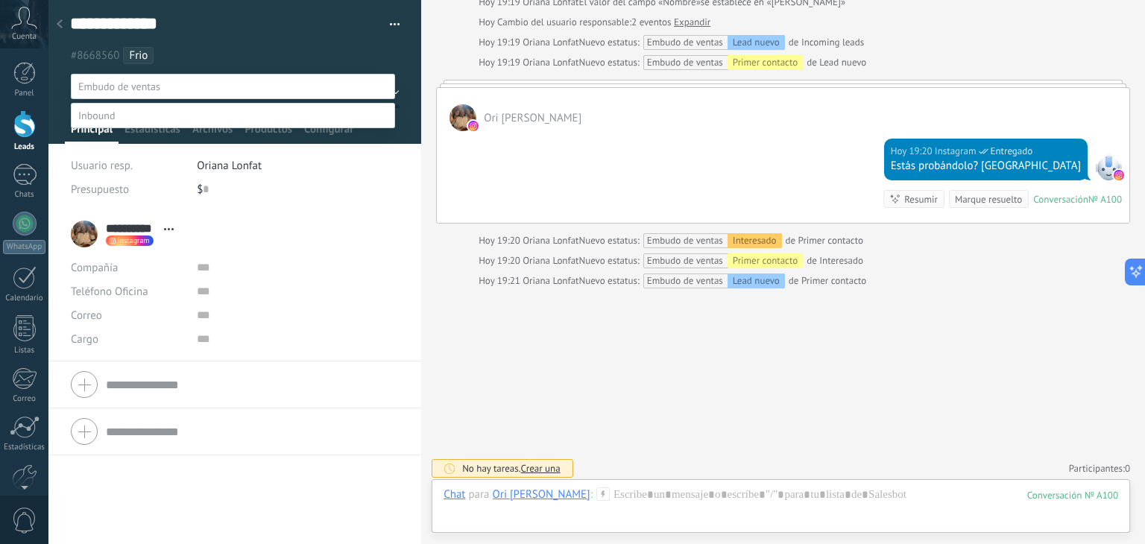
click at [266, 45] on div at bounding box center [596, 272] width 1097 height 544
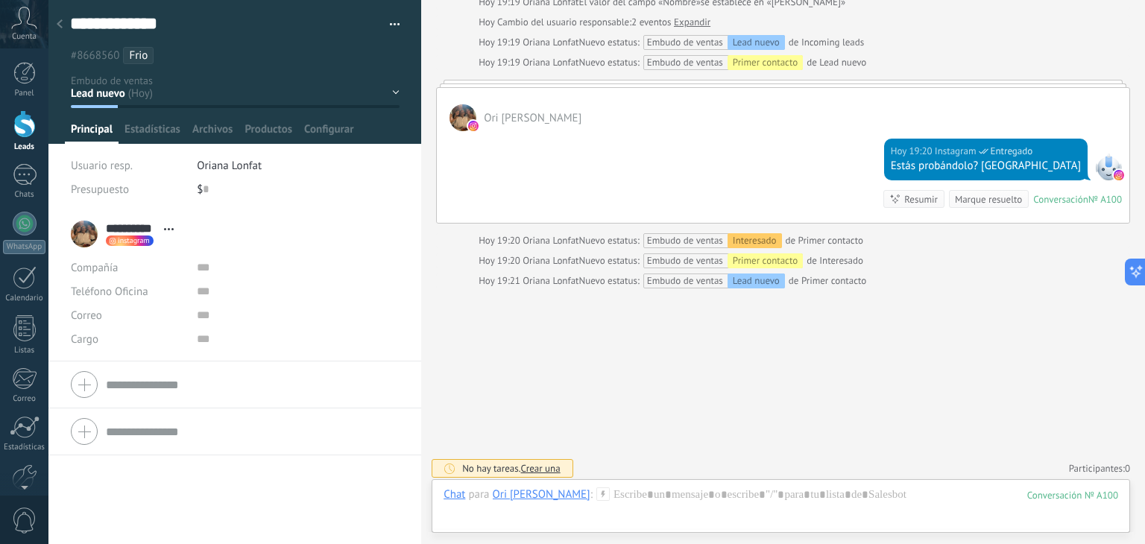
click at [390, 27] on span "button" at bounding box center [395, 26] width 10 height 3
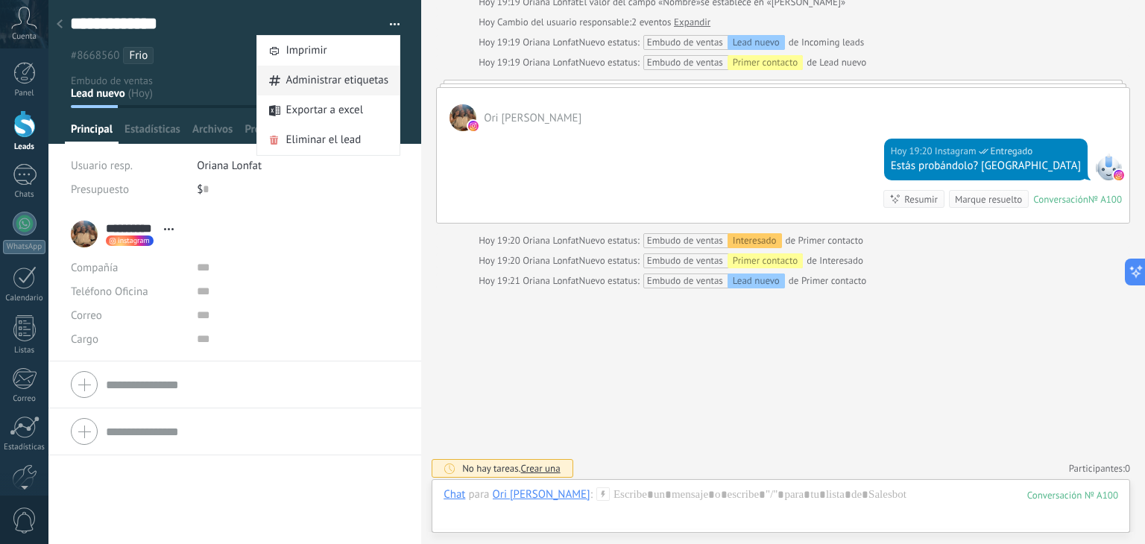
click at [324, 83] on span "Administrar etiquetas" at bounding box center [337, 81] width 103 height 30
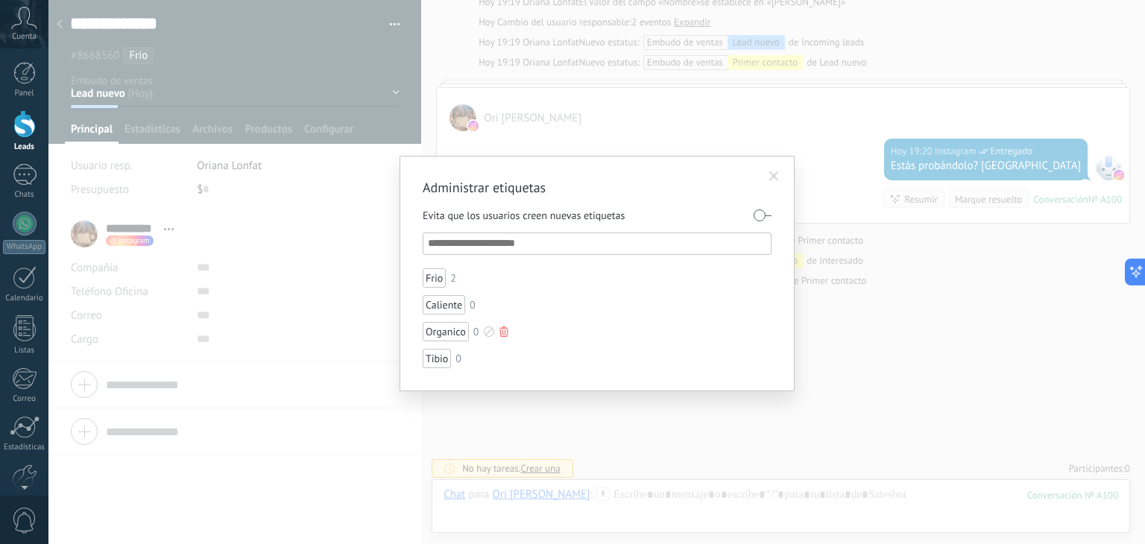
click at [500, 333] on div at bounding box center [504, 332] width 9 height 10
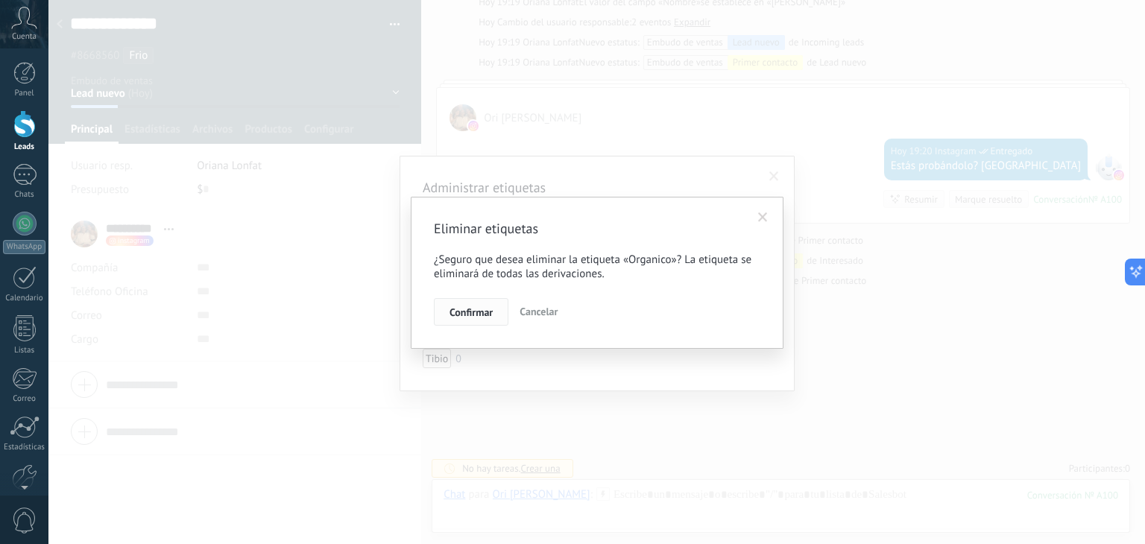
click at [491, 311] on span "Confirmar" at bounding box center [471, 312] width 43 height 10
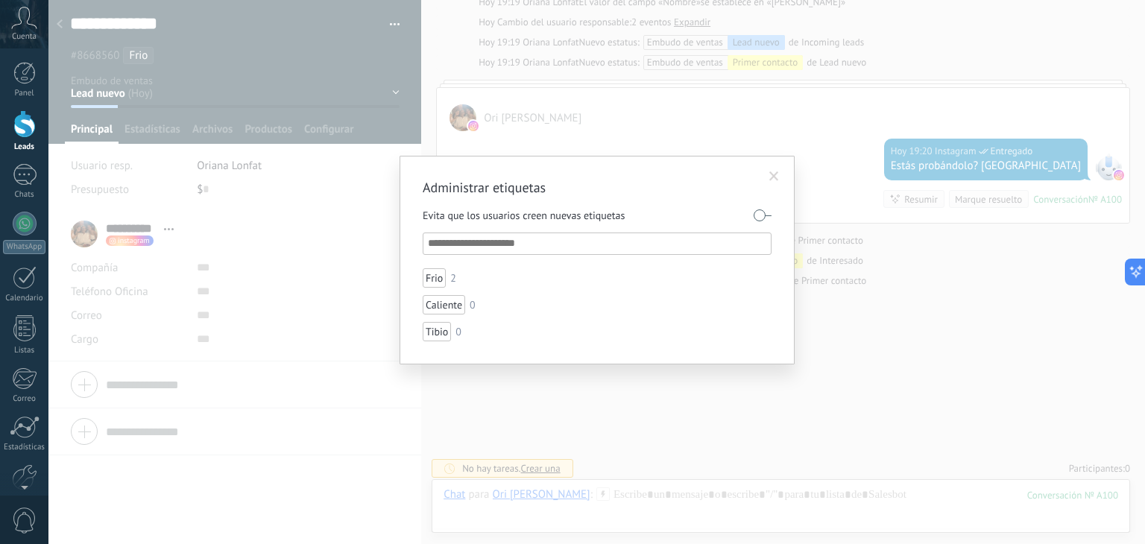
click at [462, 239] on input "text" at bounding box center [598, 244] width 340 height 18
click at [773, 168] on span at bounding box center [774, 176] width 25 height 25
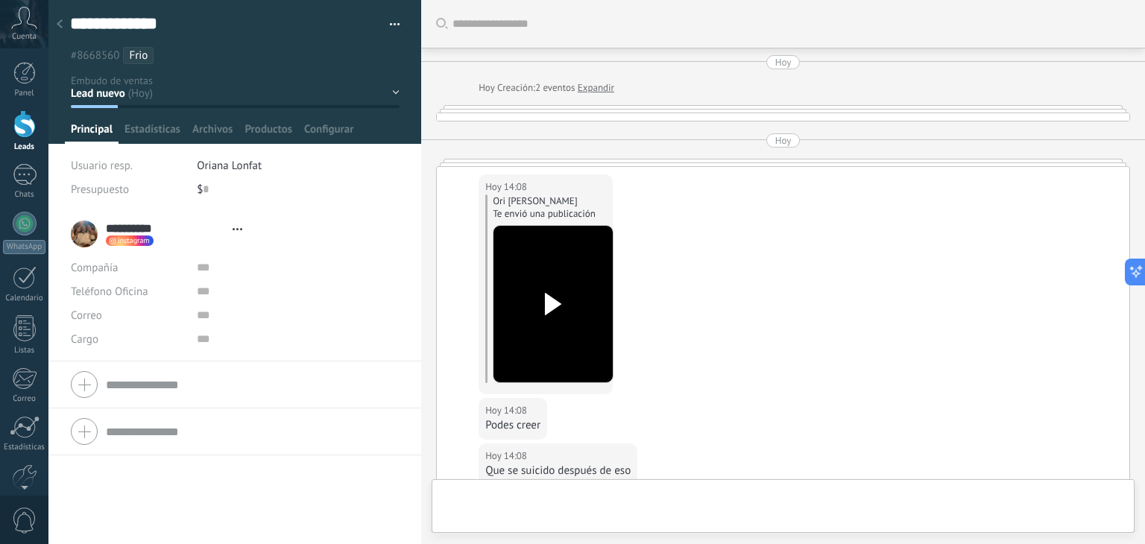
scroll to position [1344, 0]
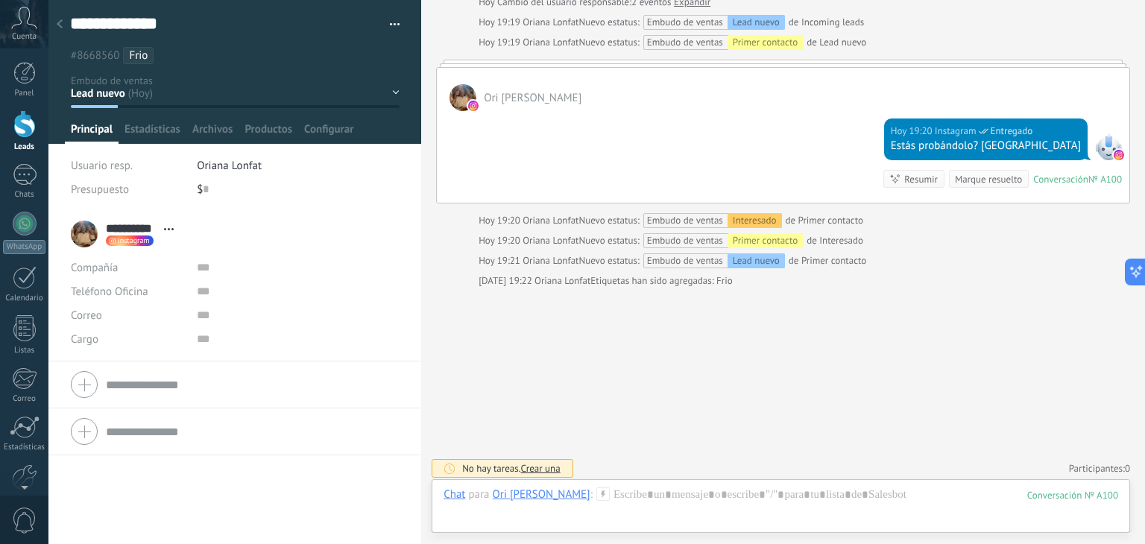
click at [0, 0] on div "Lead nuevo Primer contacto Interesado [GEOGRAPHIC_DATA] Seguimiento Show up Lea…" at bounding box center [0, 0] width 0 height 0
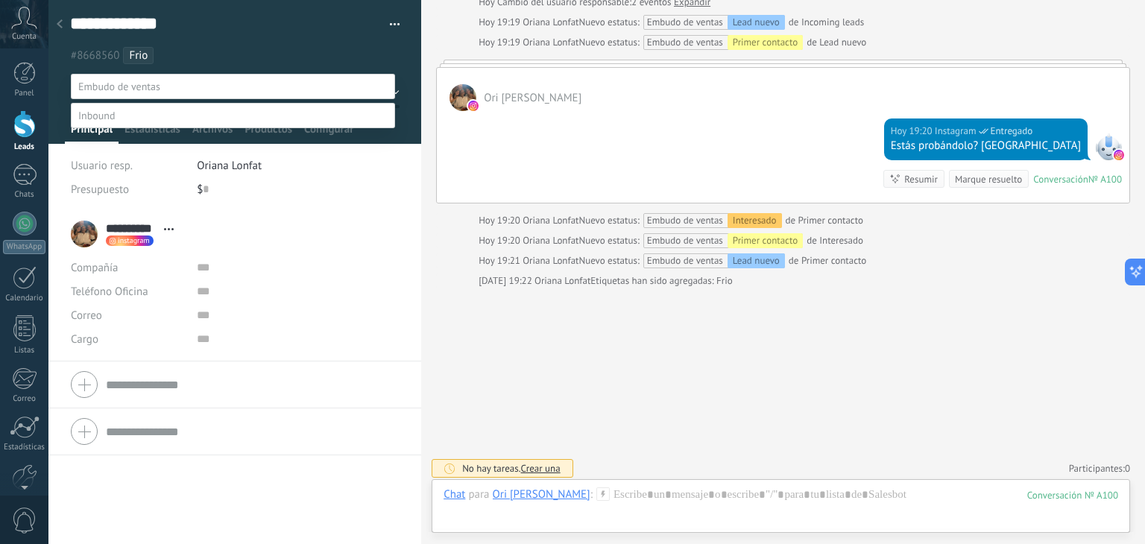
click at [356, 62] on div at bounding box center [596, 272] width 1097 height 544
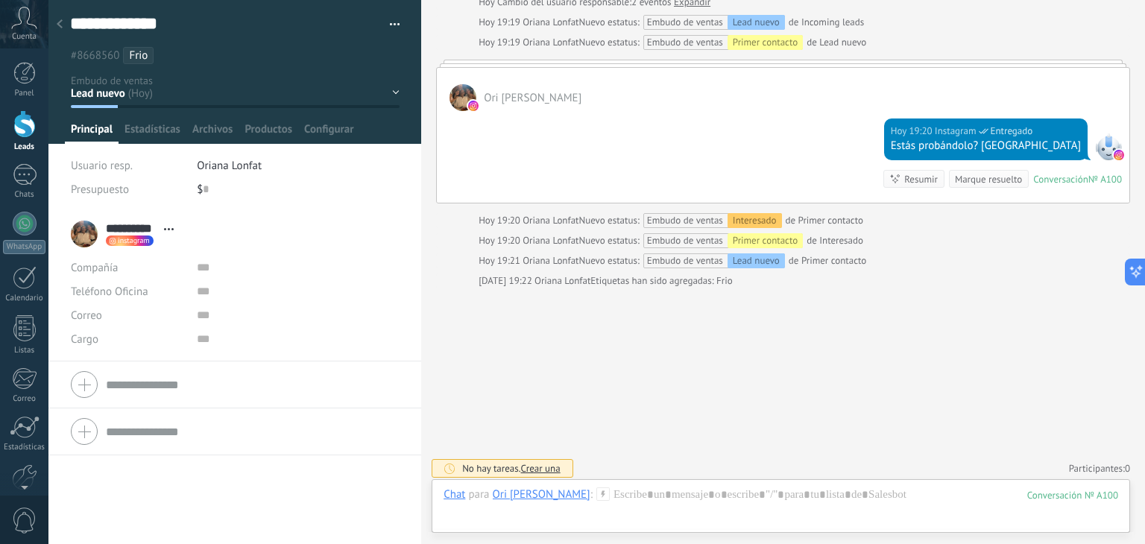
click at [0, 0] on div "Lead nuevo Primer contacto Interesado [GEOGRAPHIC_DATA] Seguimiento Show up Lea…" at bounding box center [0, 0] width 0 height 0
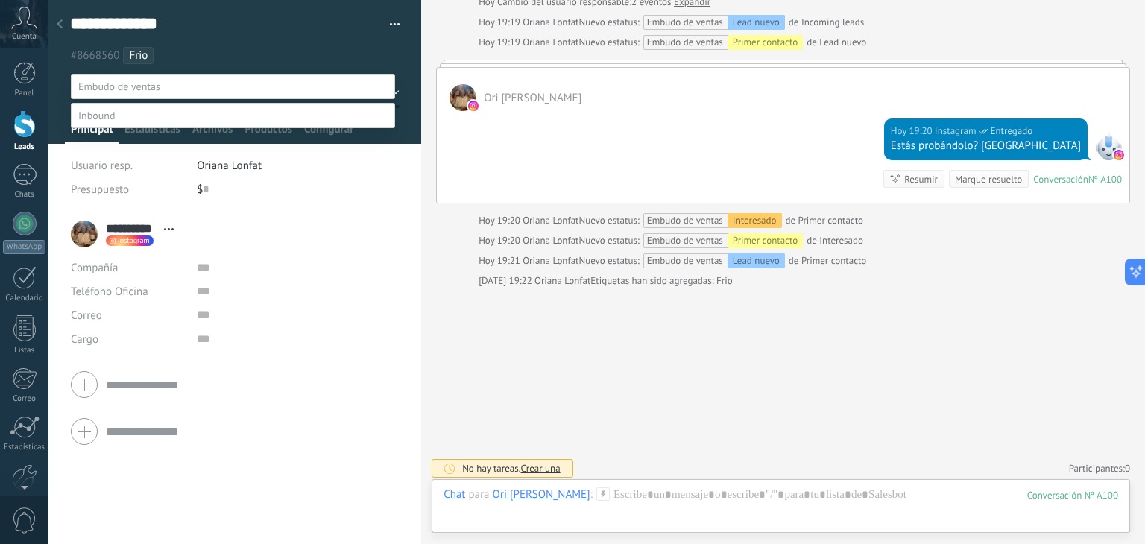
click at [245, 128] on label at bounding box center [233, 115] width 324 height 25
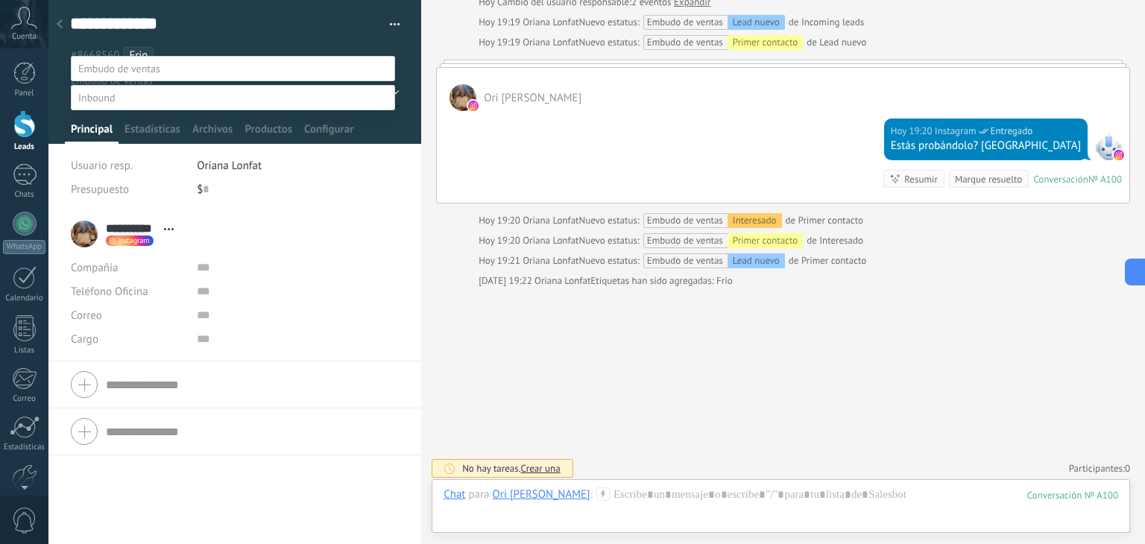
click at [0, 0] on label "Lead nuevo" at bounding box center [0, 0] width 0 height 0
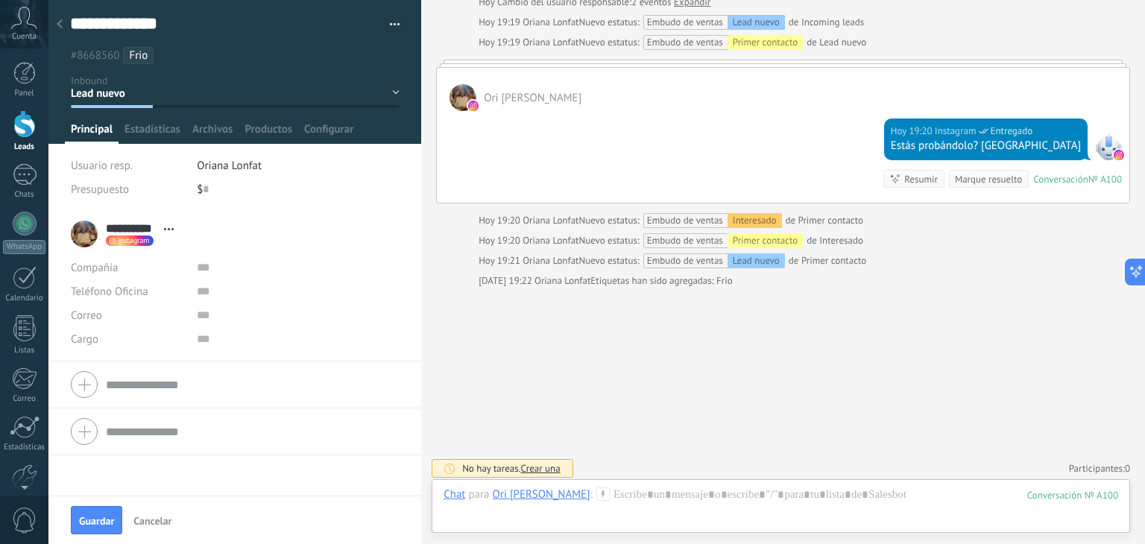
click at [0, 0] on div "Lead nuevo 1 contacto interesado venta no cerrada" at bounding box center [0, 0] width 0 height 0
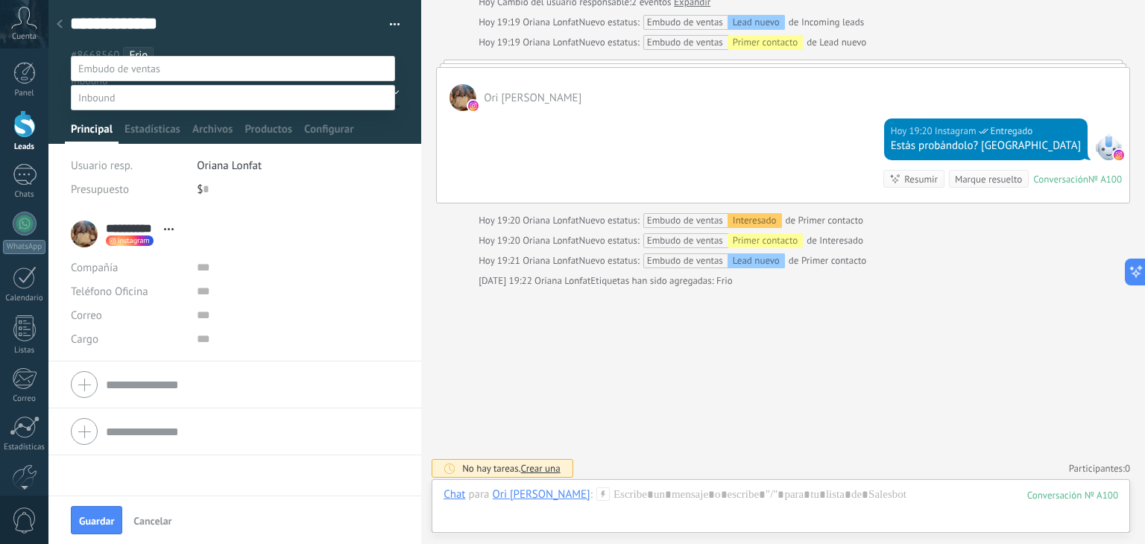
click at [277, 16] on div at bounding box center [596, 254] width 1097 height 544
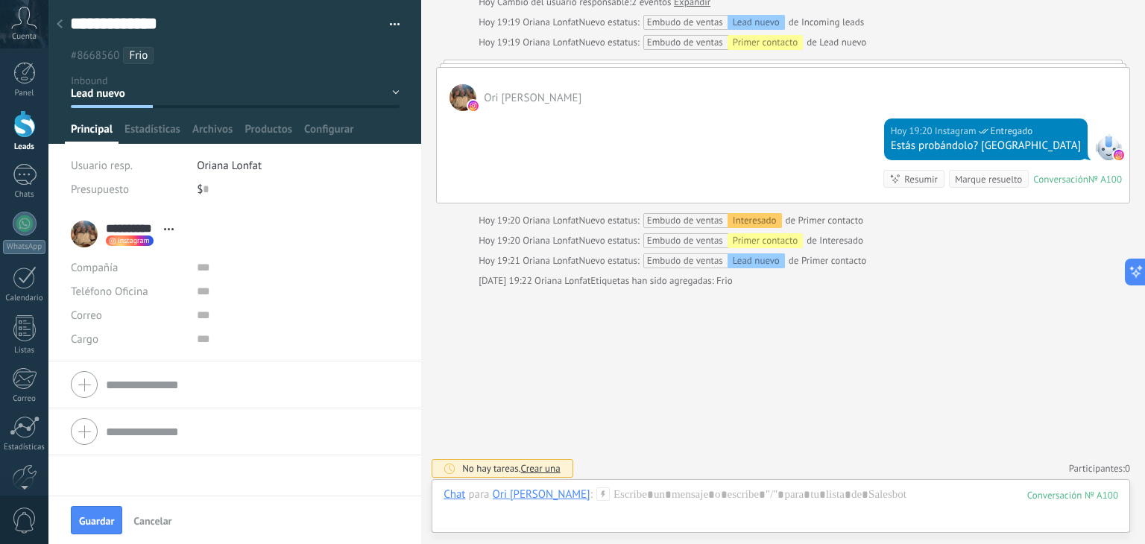
click at [0, 0] on div "Lead nuevo 1 contacto interesado venta no cerrada" at bounding box center [0, 0] width 0 height 0
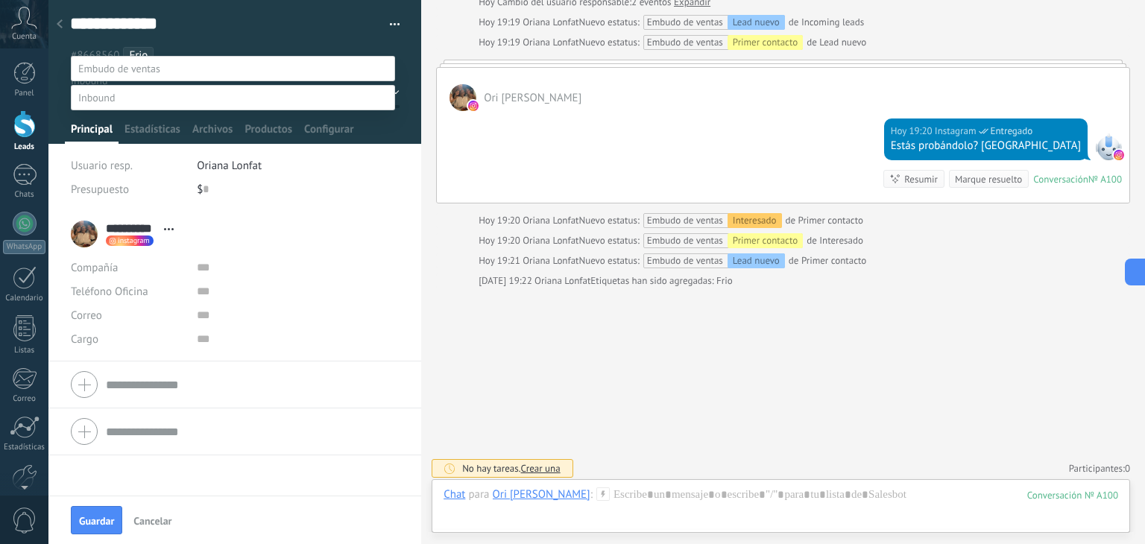
click at [158, 85] on label at bounding box center [233, 97] width 324 height 25
click at [125, 85] on label at bounding box center [233, 97] width 324 height 25
click at [277, 16] on div at bounding box center [596, 254] width 1097 height 544
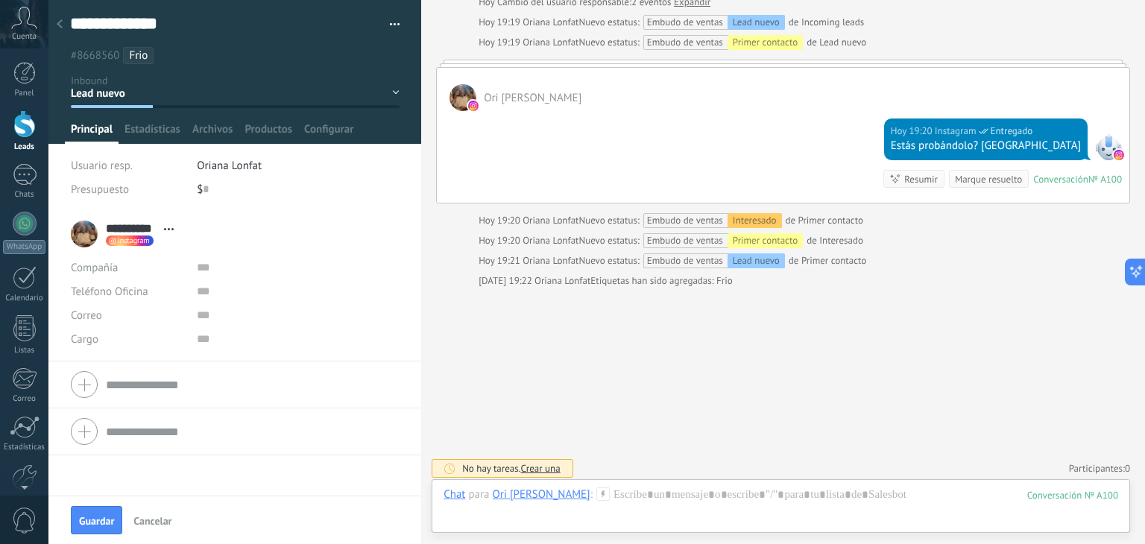
click at [63, 22] on div at bounding box center [59, 24] width 21 height 29
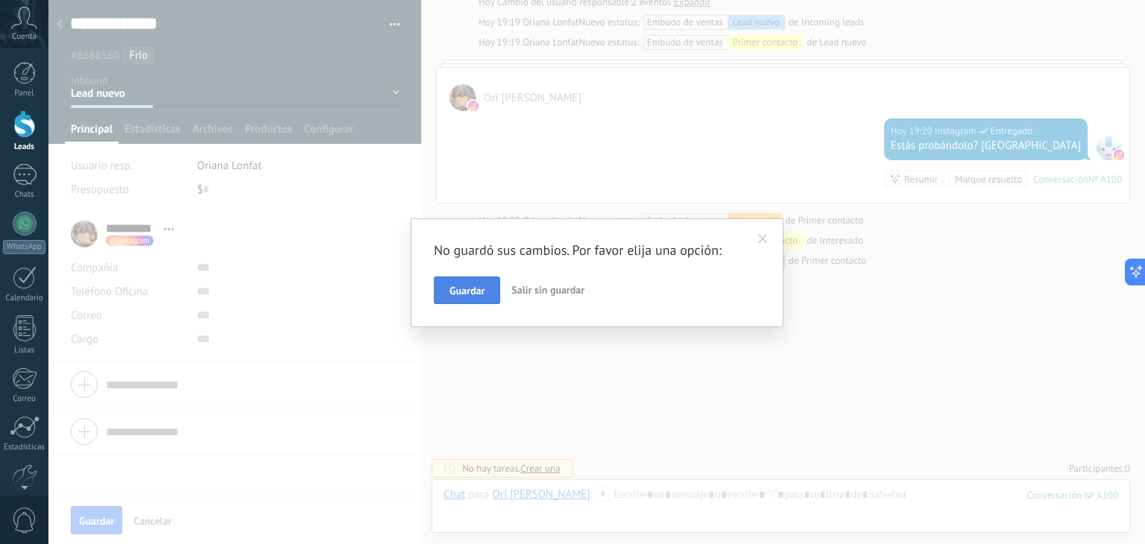
click at [479, 290] on span "Guardar" at bounding box center [467, 291] width 35 height 10
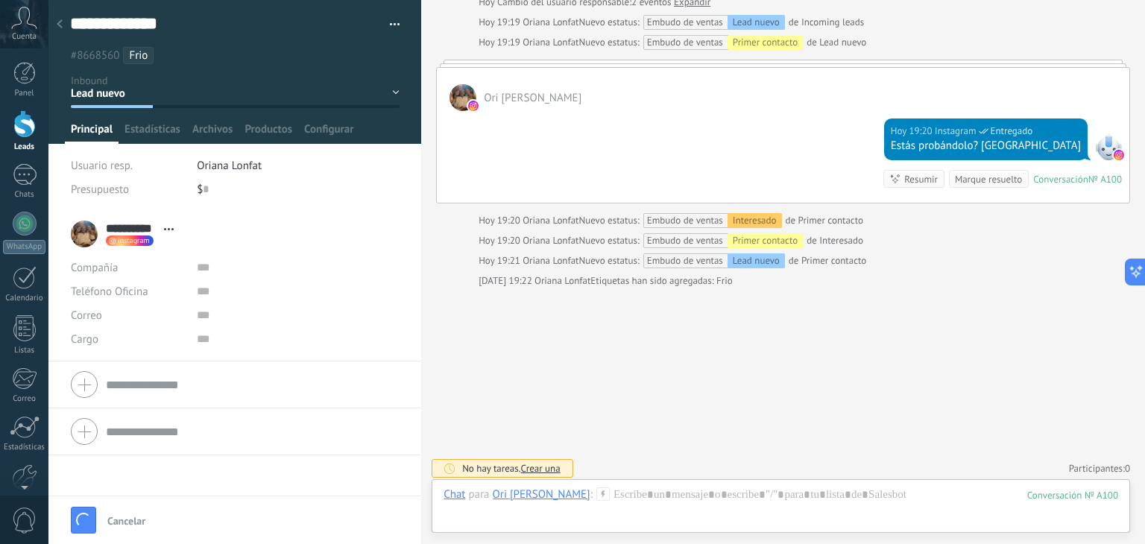
scroll to position [1364, 0]
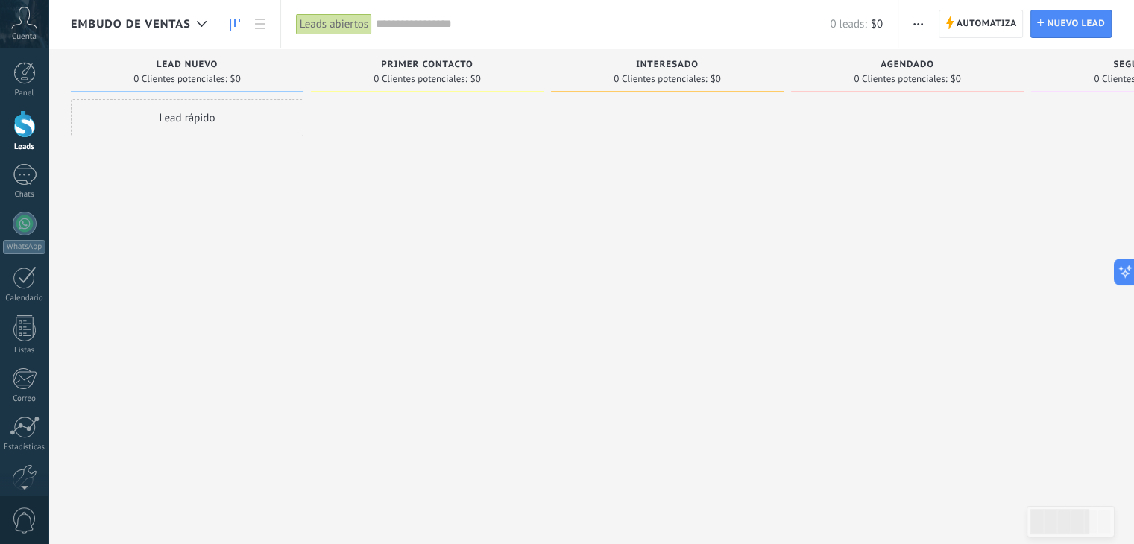
click at [183, 26] on span "Embudo de ventas" at bounding box center [131, 24] width 120 height 14
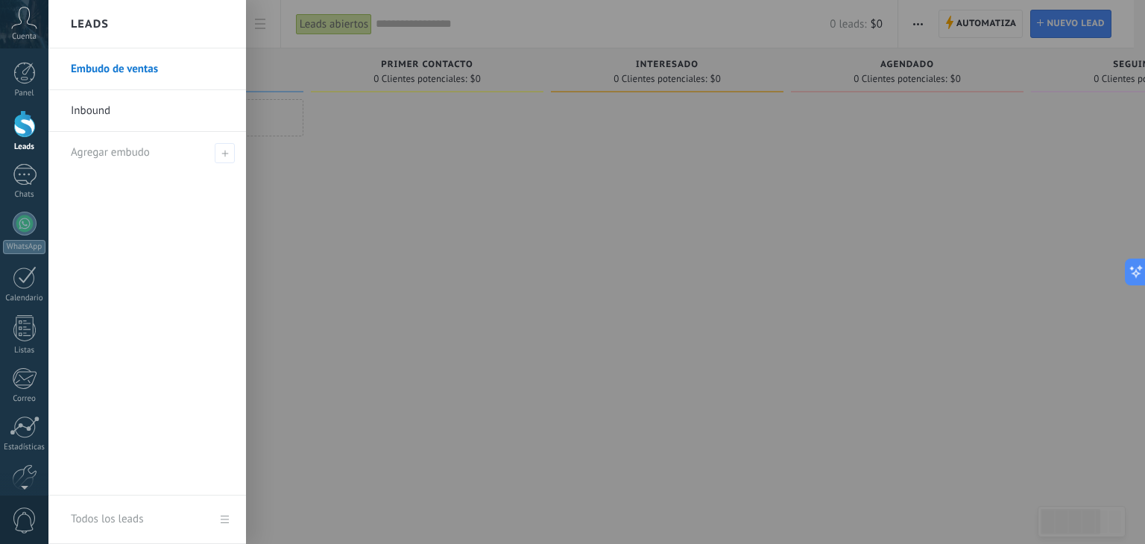
click at [182, 121] on link "Inbound" at bounding box center [151, 111] width 160 height 42
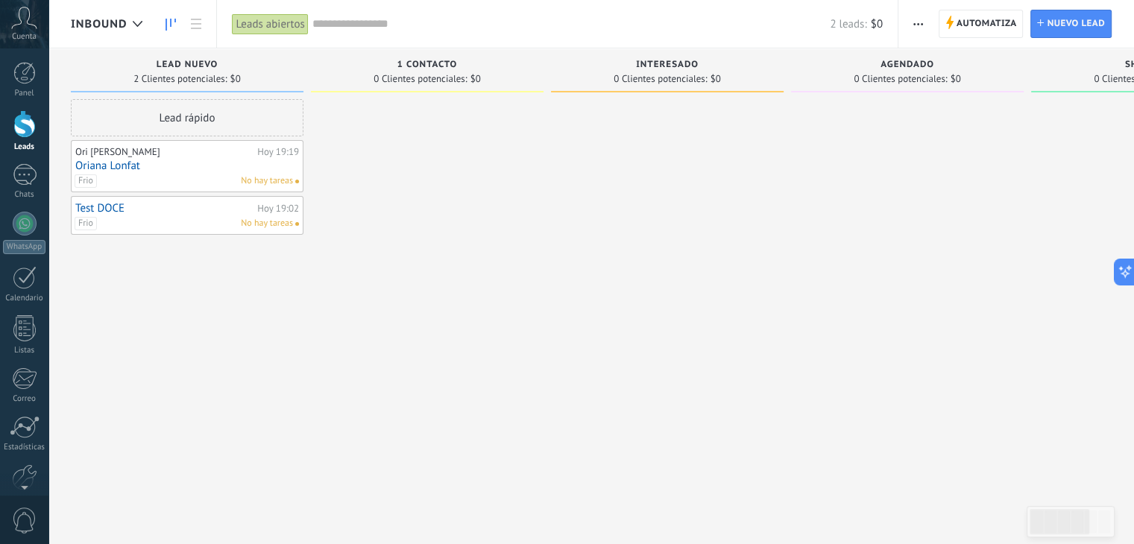
click at [280, 165] on link "Oriana Lonfat" at bounding box center [187, 166] width 224 height 13
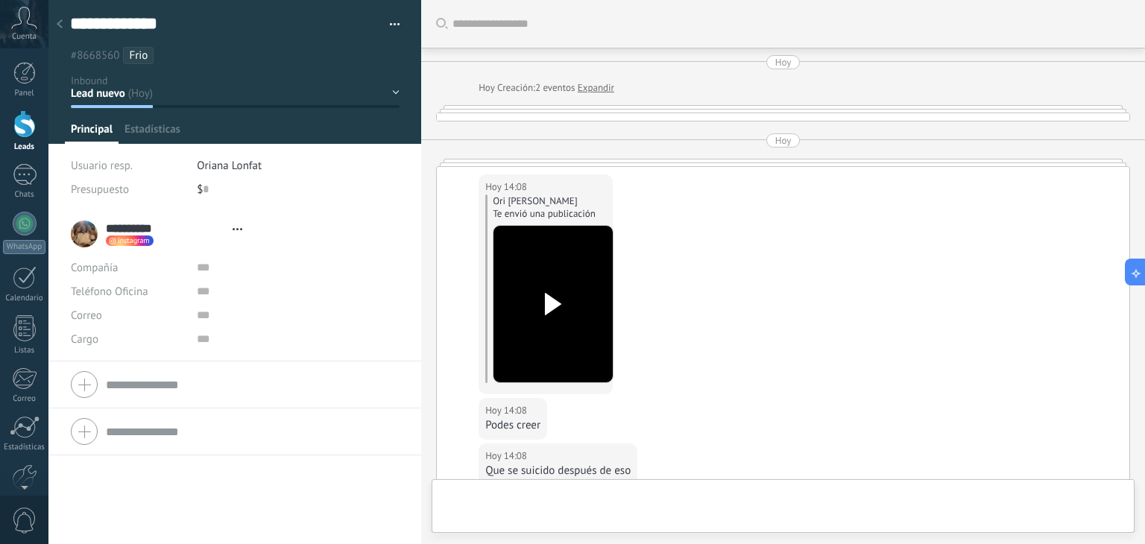
scroll to position [1364, 0]
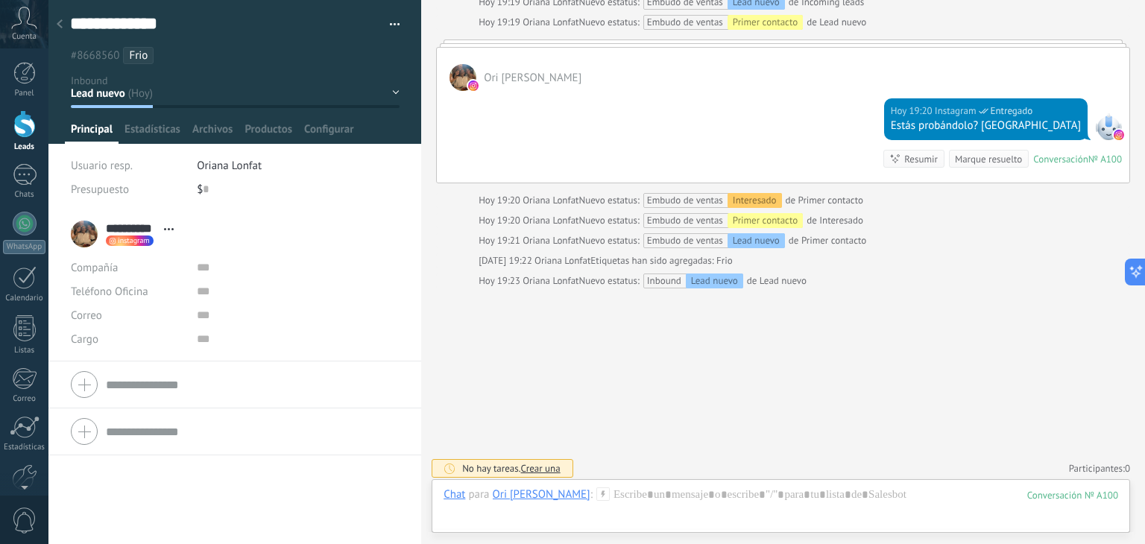
click at [0, 0] on div "Lead nuevo 1 contacto interesado venta no cerrada" at bounding box center [0, 0] width 0 height 0
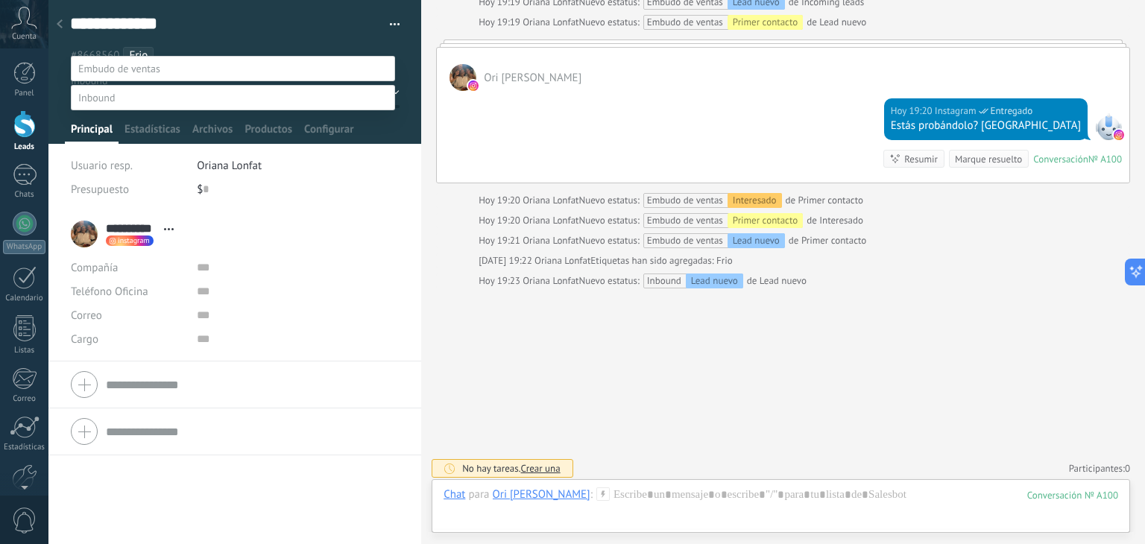
scroll to position [0, 0]
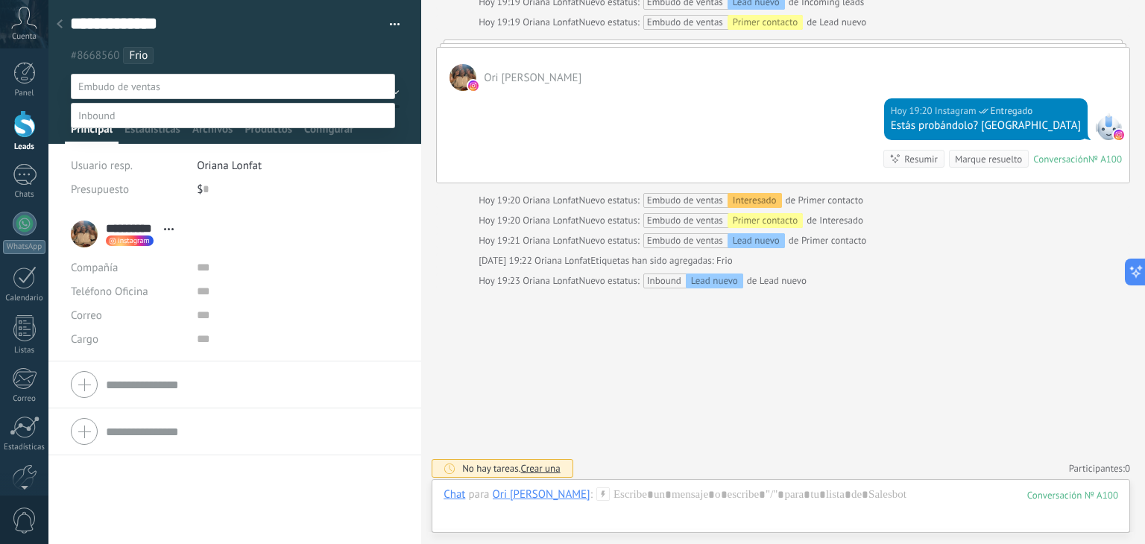
click at [286, 48] on div at bounding box center [596, 272] width 1097 height 544
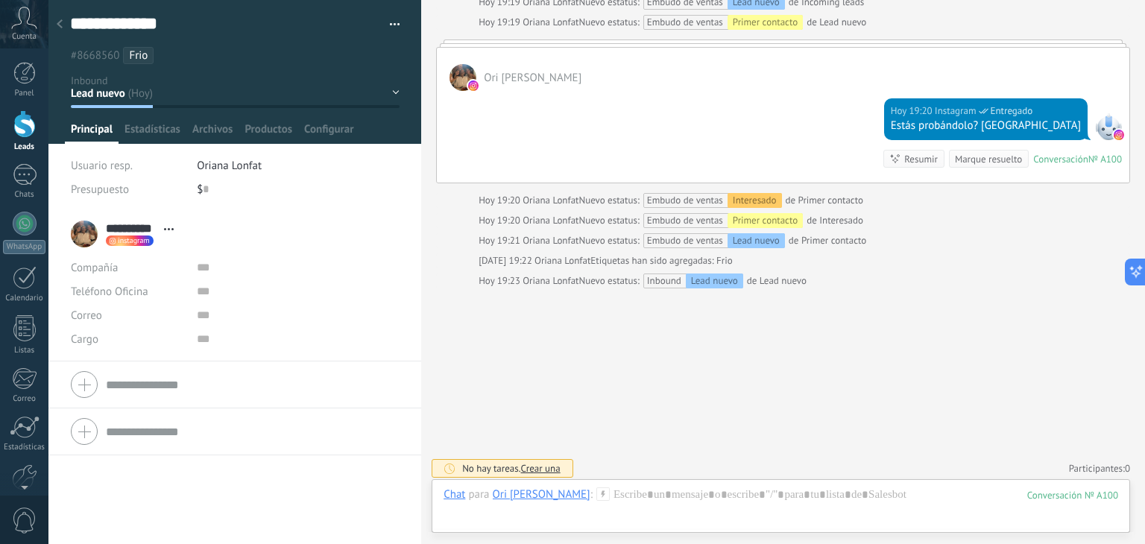
click at [0, 0] on div "Lead nuevo 1 contacto interesado venta no cerrada" at bounding box center [0, 0] width 0 height 0
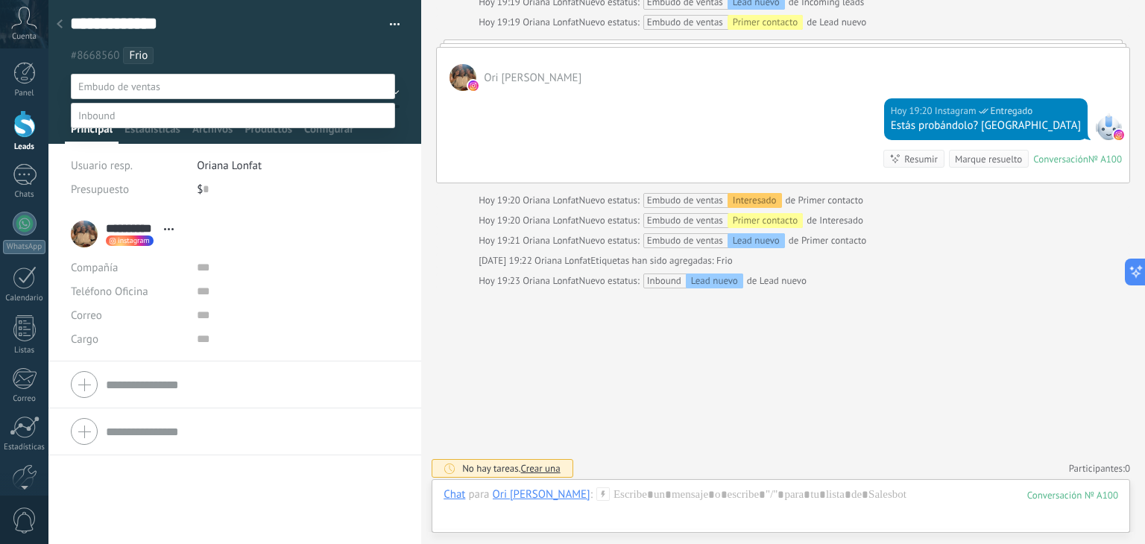
click at [140, 87] on span at bounding box center [119, 86] width 82 height 13
click at [227, 30] on div at bounding box center [596, 272] width 1097 height 544
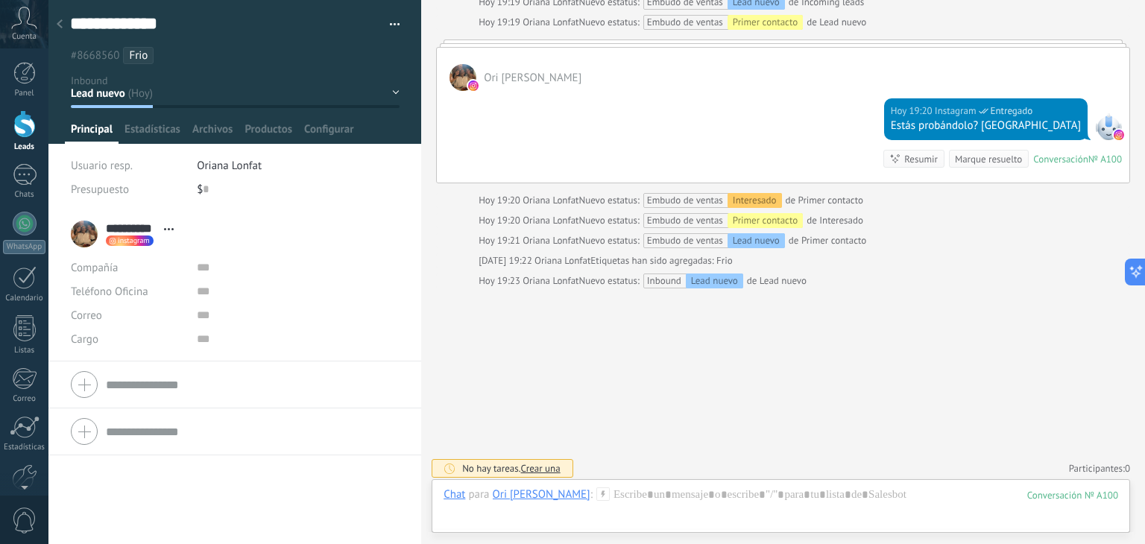
click at [0, 0] on div "Lead nuevo 1 contacto interesado venta no cerrada" at bounding box center [0, 0] width 0 height 0
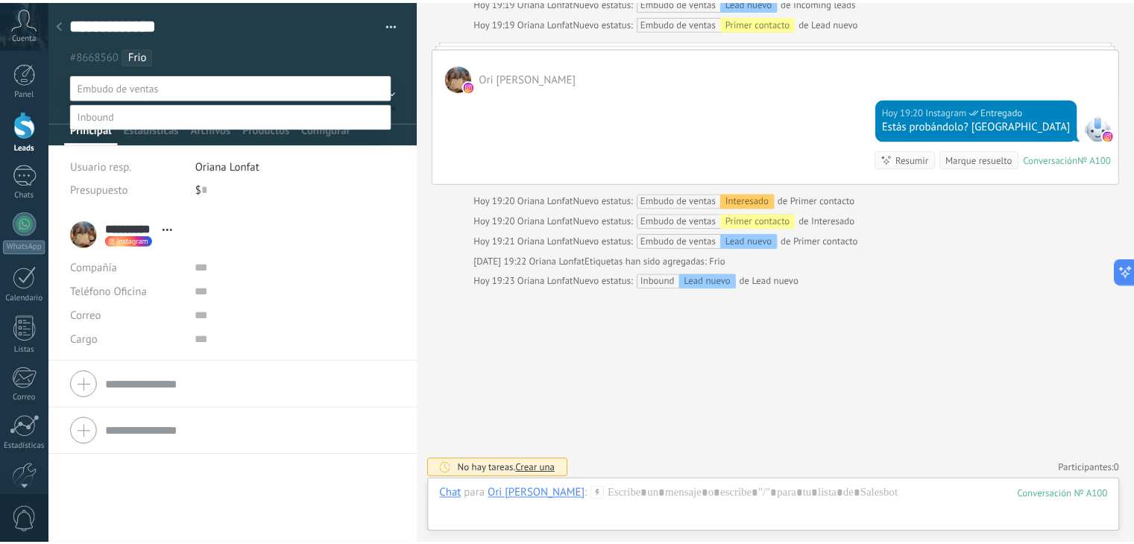
scroll to position [29, 0]
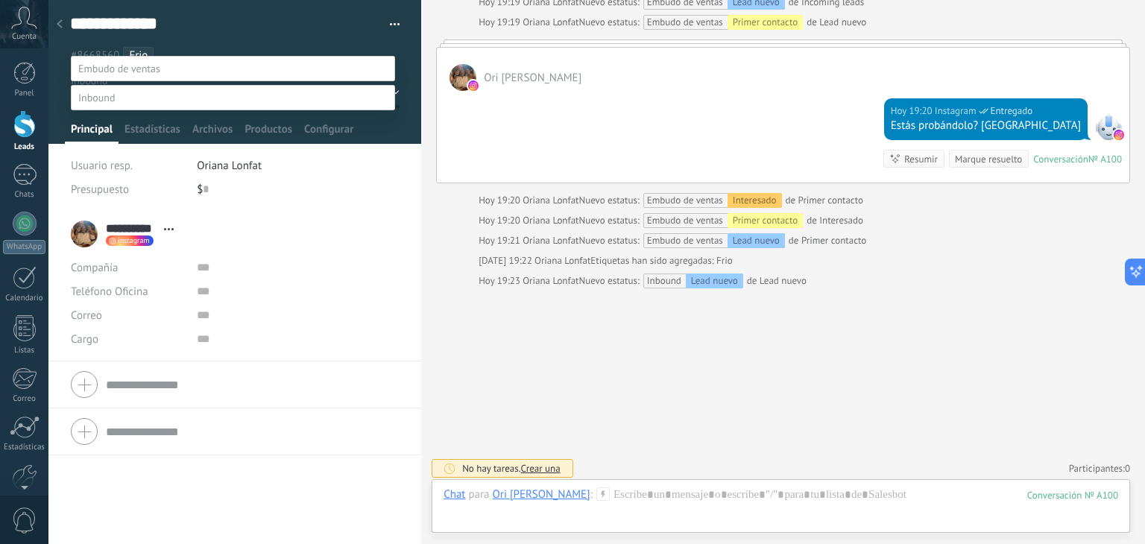
click at [249, 27] on div at bounding box center [596, 254] width 1097 height 544
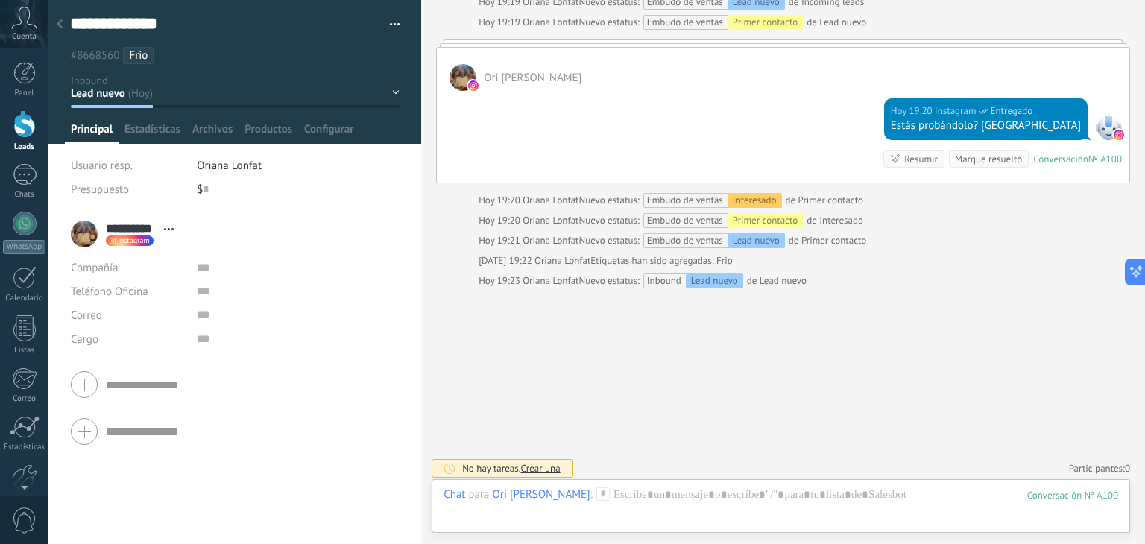
click at [66, 28] on div at bounding box center [59, 24] width 21 height 29
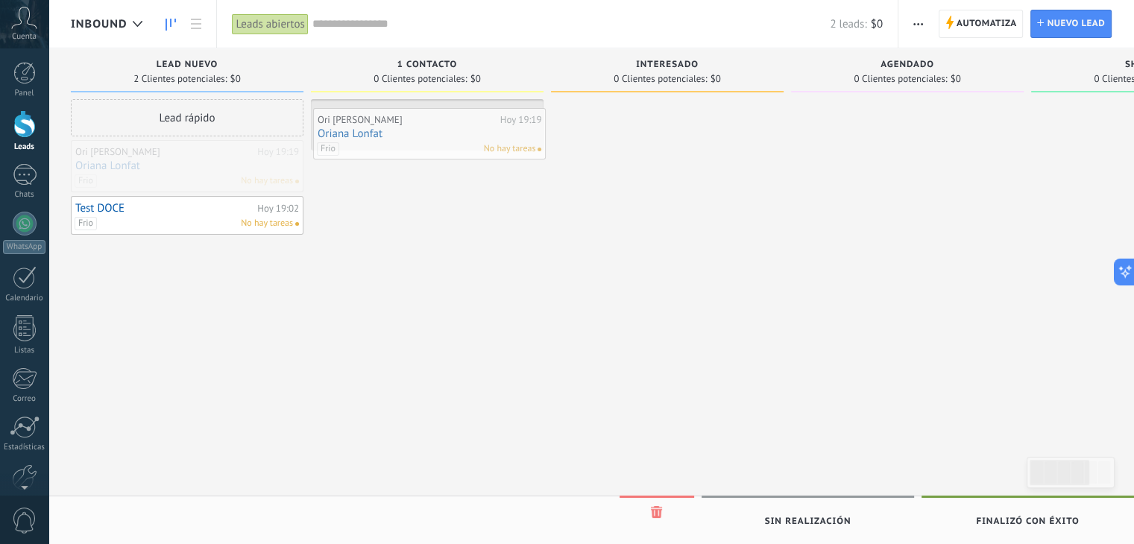
drag, startPoint x: 217, startPoint y: 168, endPoint x: 464, endPoint y: 134, distance: 249.1
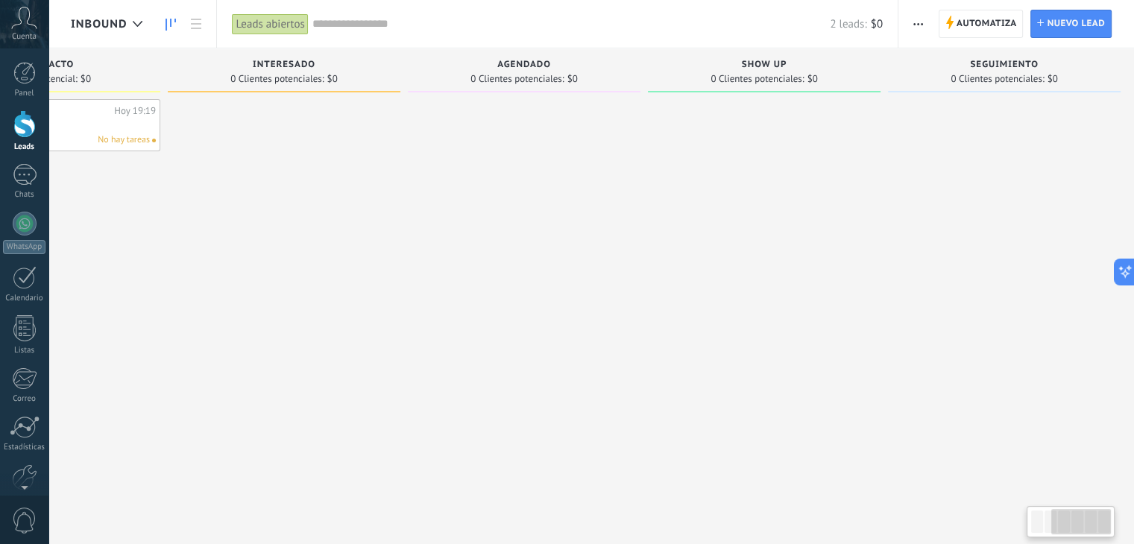
scroll to position [0, 392]
drag, startPoint x: 880, startPoint y: 311, endPoint x: 394, endPoint y: 348, distance: 486.9
click at [394, 348] on div "Leads Entrantes Solicitudes: 0 0 0 0 0 Lead nuevo 1 Cliente potencial: $0 Lead …" at bounding box center [407, 248] width 1456 height 400
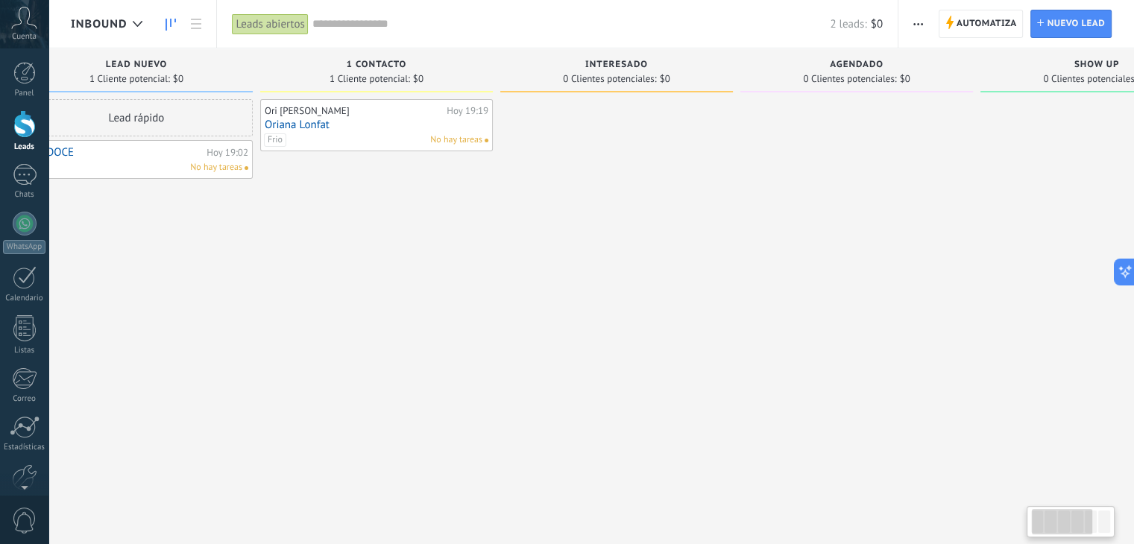
drag, startPoint x: 401, startPoint y: 242, endPoint x: 737, endPoint y: 158, distance: 346.0
click at [744, 167] on div at bounding box center [856, 274] width 233 height 350
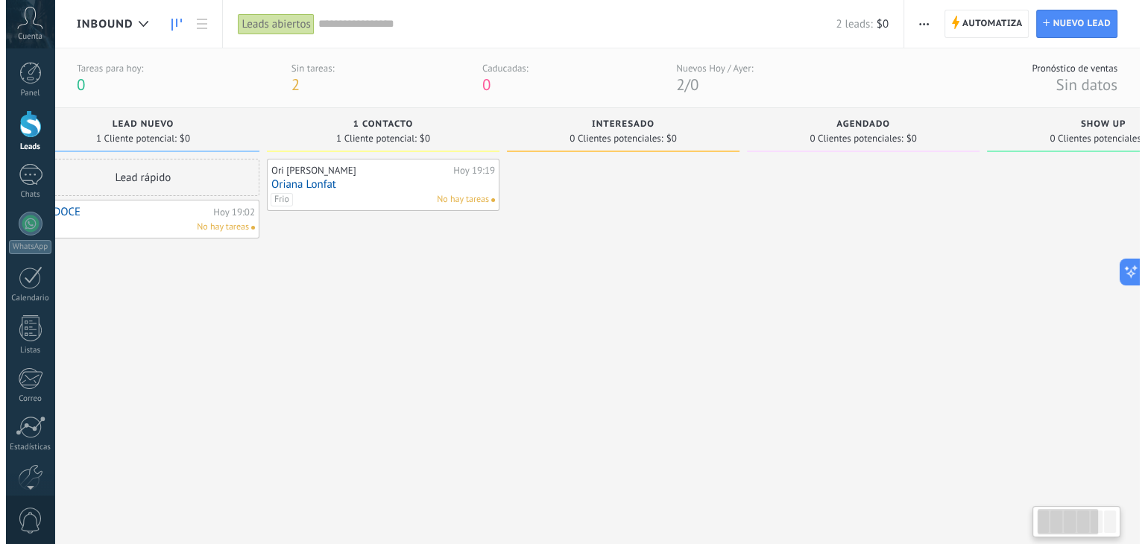
scroll to position [0, 0]
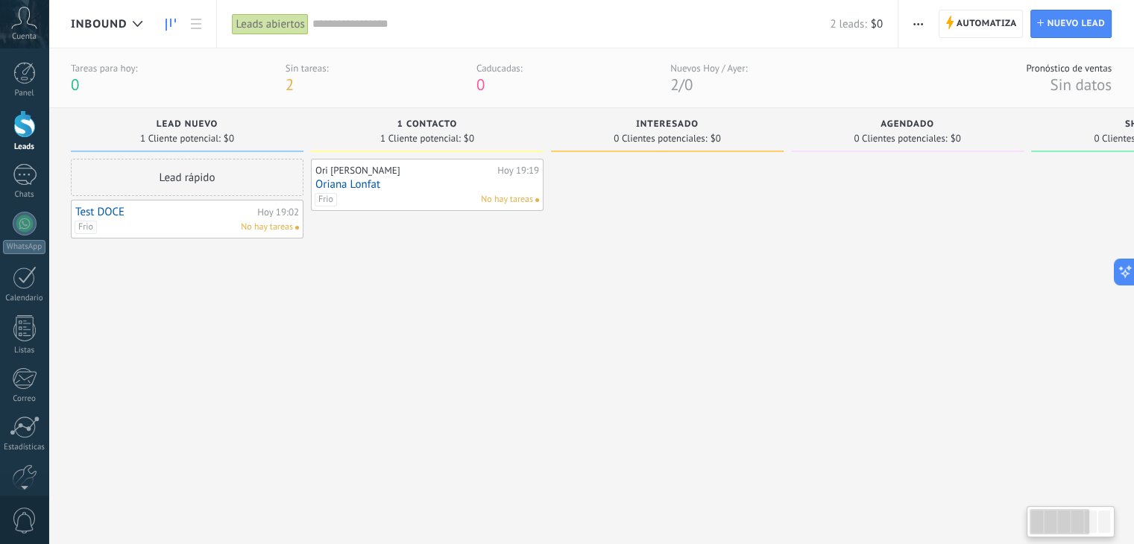
drag, startPoint x: 364, startPoint y: 460, endPoint x: 825, endPoint y: 485, distance: 462.2
click at [825, 485] on div "Leads Entrantes Solicitudes: 0 0 0 0 0 Lead nuevo 1 Cliente potencial: $0 Lead …" at bounding box center [799, 308] width 1456 height 400
click at [130, 25] on div at bounding box center [137, 24] width 25 height 29
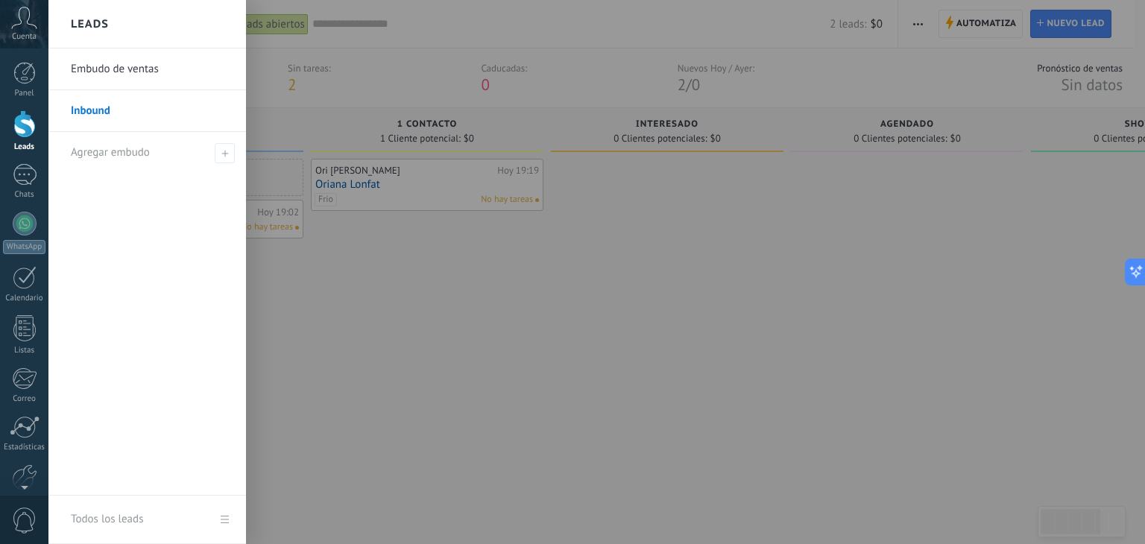
click at [81, 67] on link "Embudo de ventas" at bounding box center [151, 69] width 160 height 42
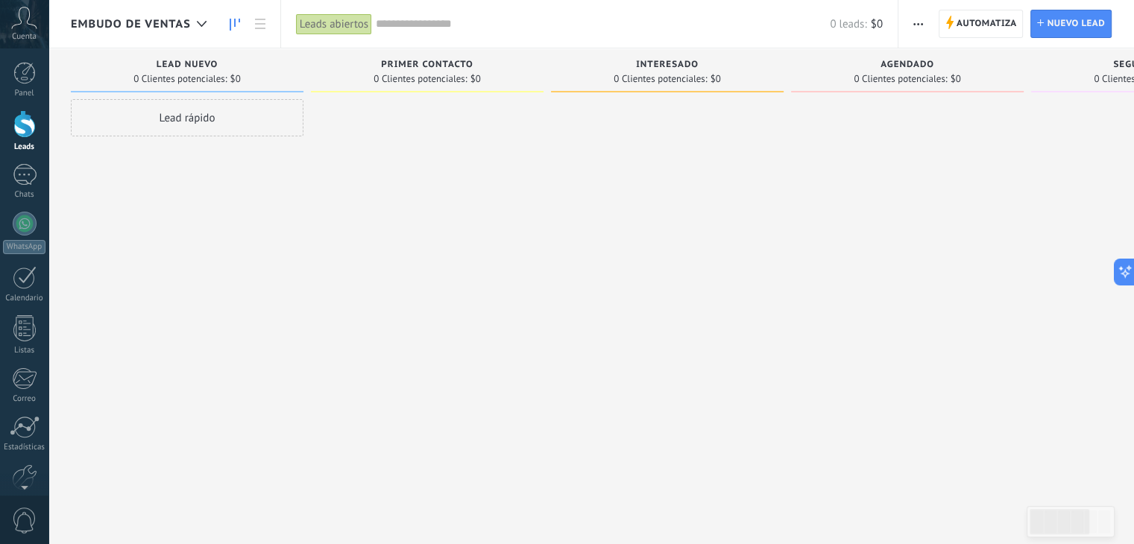
click at [109, 19] on span "Embudo de ventas" at bounding box center [131, 24] width 120 height 14
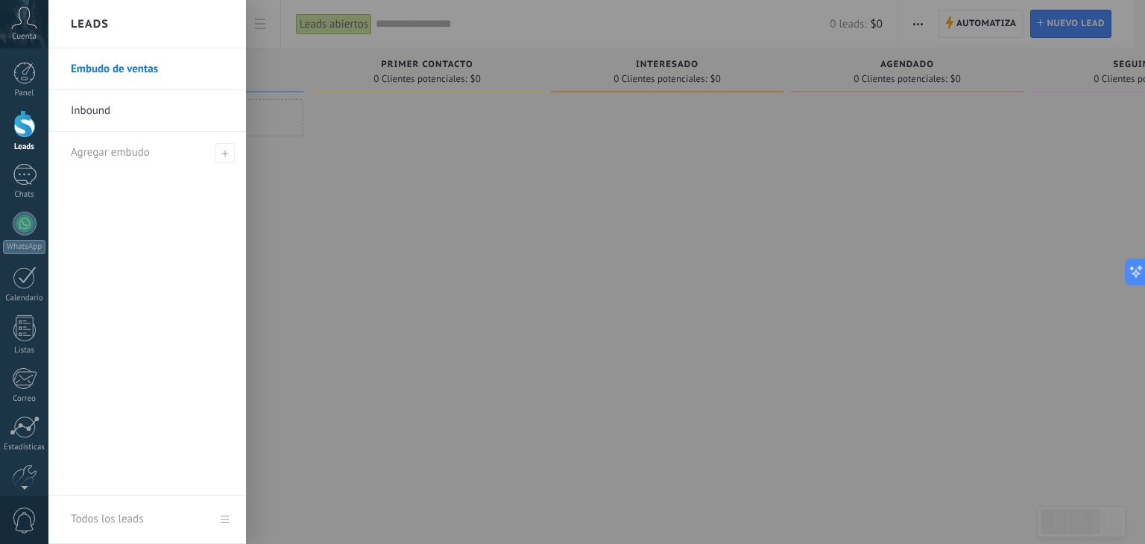
click at [109, 19] on div "Leads" at bounding box center [147, 24] width 198 height 48
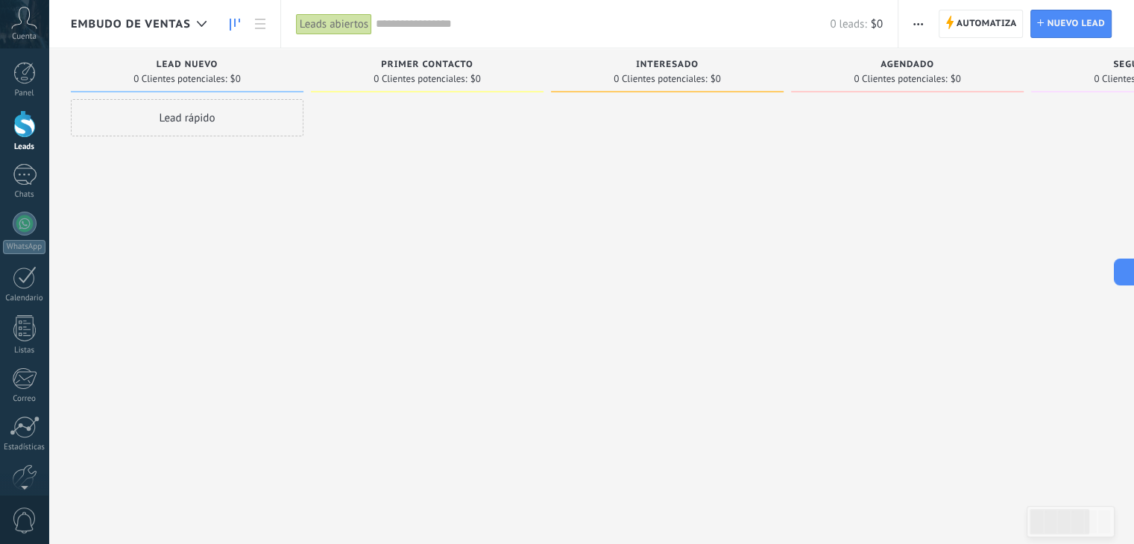
click at [110, 19] on span "Embudo de ventas" at bounding box center [131, 24] width 120 height 14
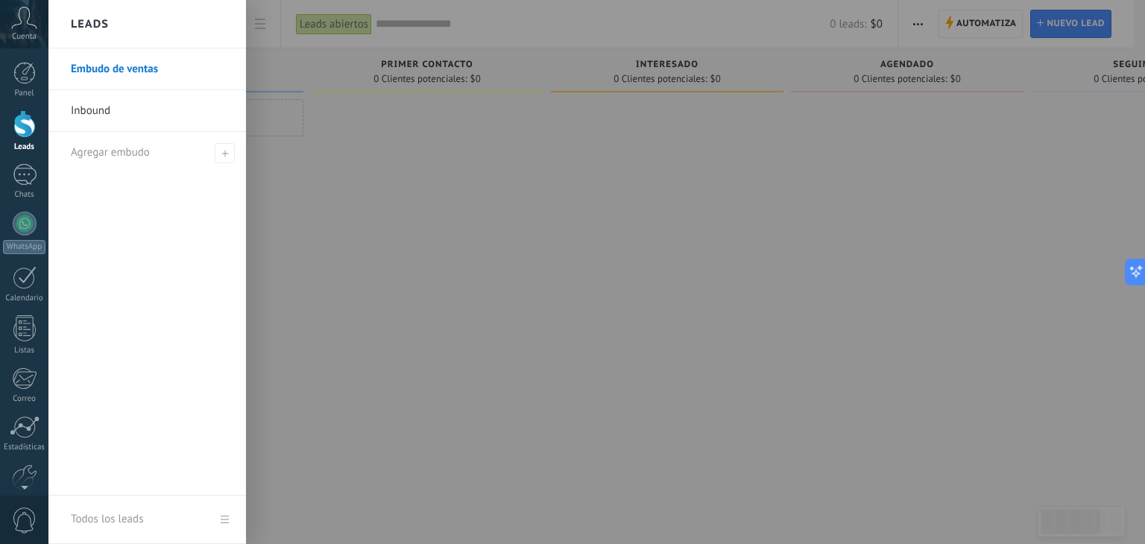
click at [354, 284] on div at bounding box center [620, 272] width 1145 height 544
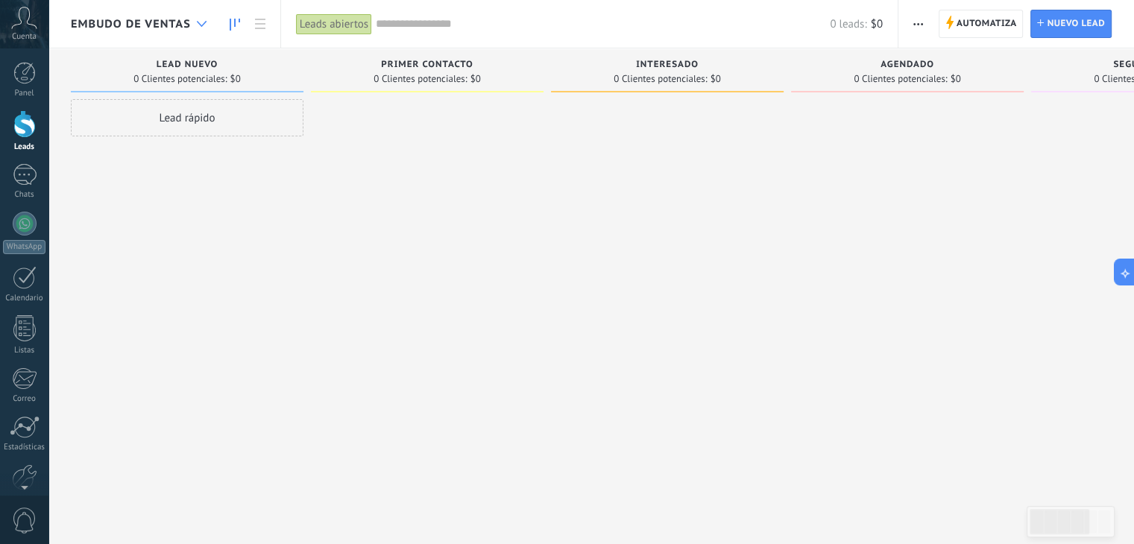
click at [197, 24] on icon at bounding box center [202, 24] width 10 height 6
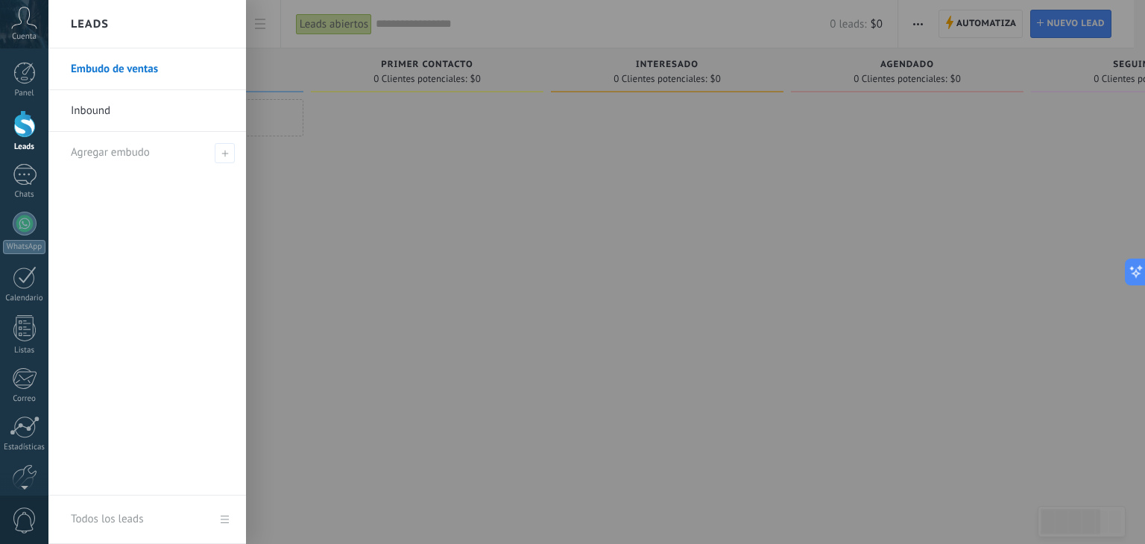
click at [228, 72] on link "Embudo de ventas" at bounding box center [151, 69] width 160 height 42
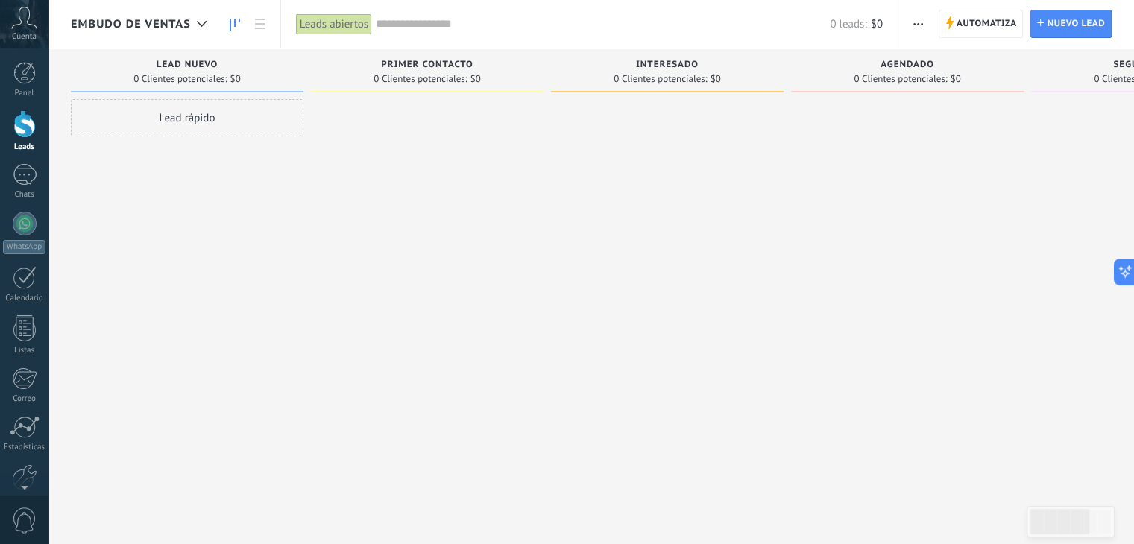
click at [919, 28] on span "button" at bounding box center [918, 24] width 10 height 28
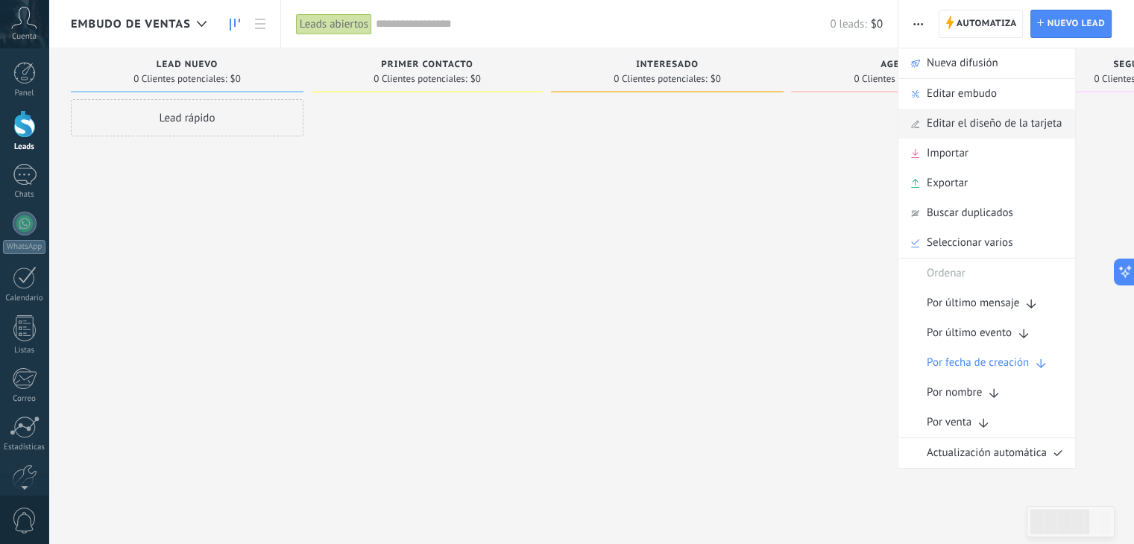
click at [976, 125] on span "Editar el diseño de la tarjeta" at bounding box center [994, 124] width 135 height 30
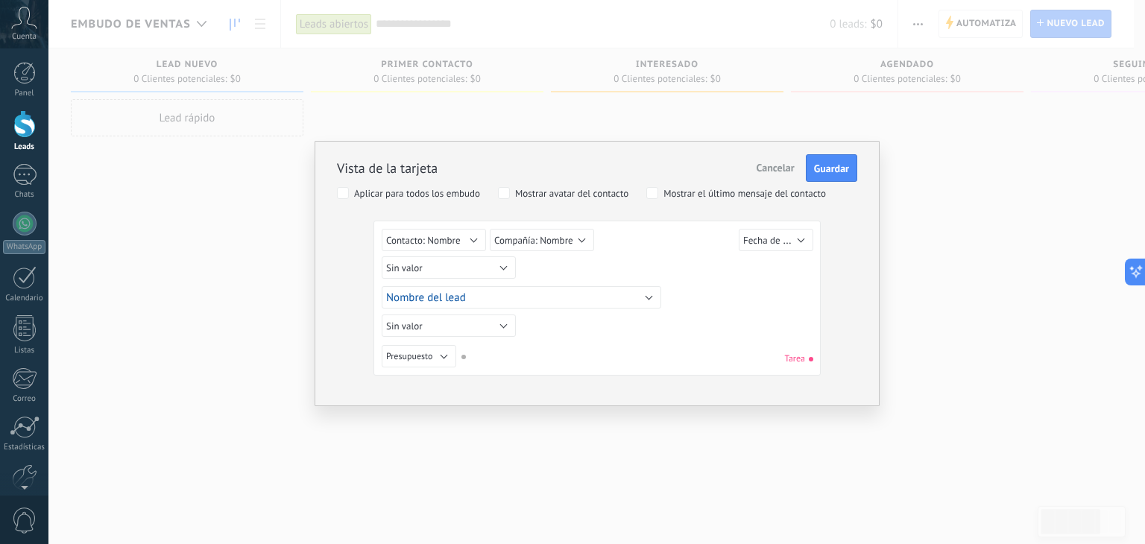
click at [776, 114] on div "Vista de la tarjeta Cancelar Guardar Aplicar para todos los embudo Mostrar avat…" at bounding box center [596, 272] width 1097 height 544
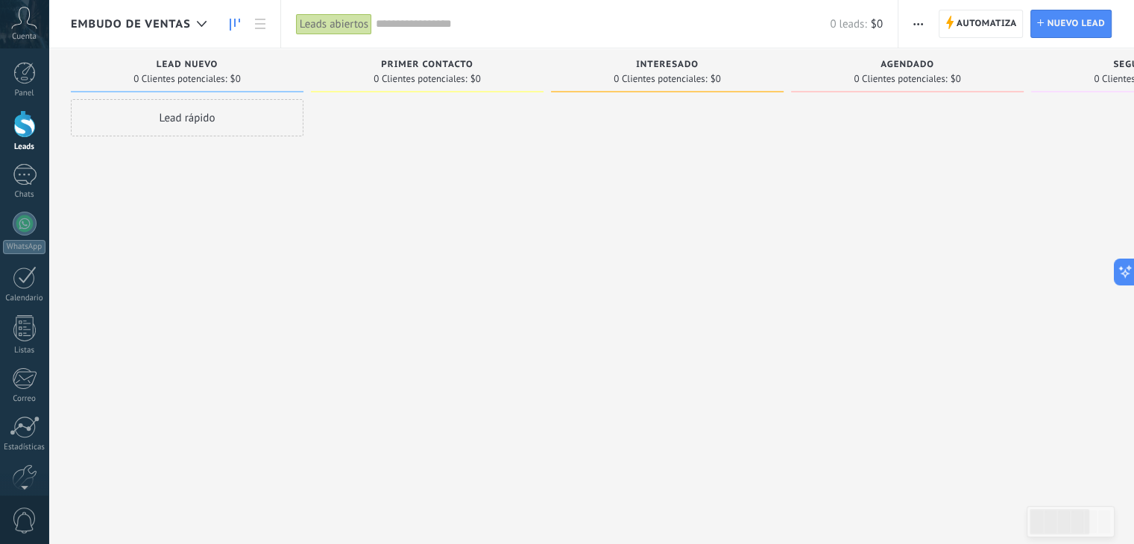
click at [920, 25] on icon "button" at bounding box center [918, 24] width 10 height 2
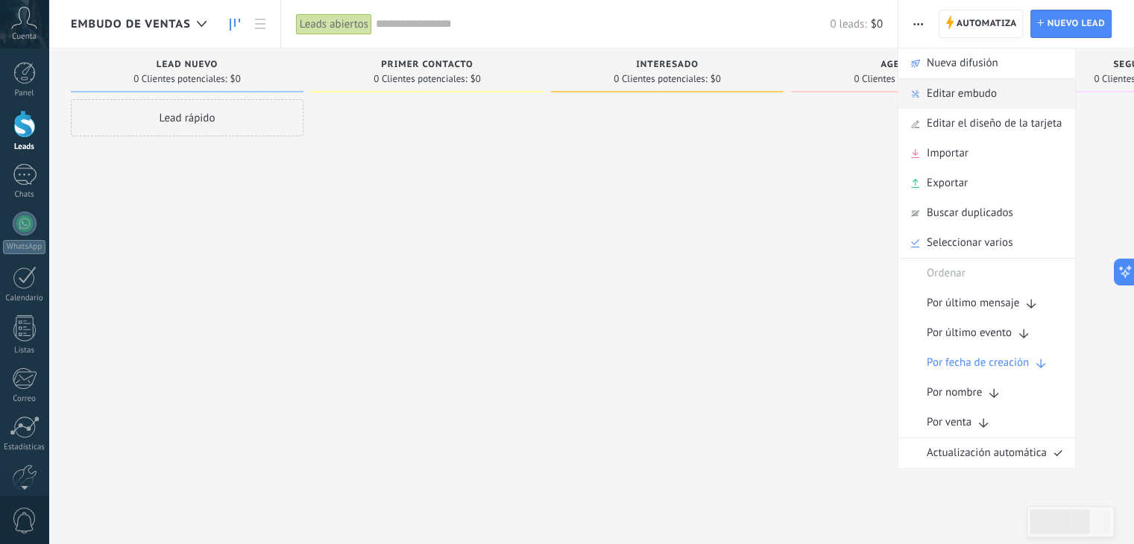
click at [949, 98] on span "Editar embudo" at bounding box center [962, 94] width 70 height 30
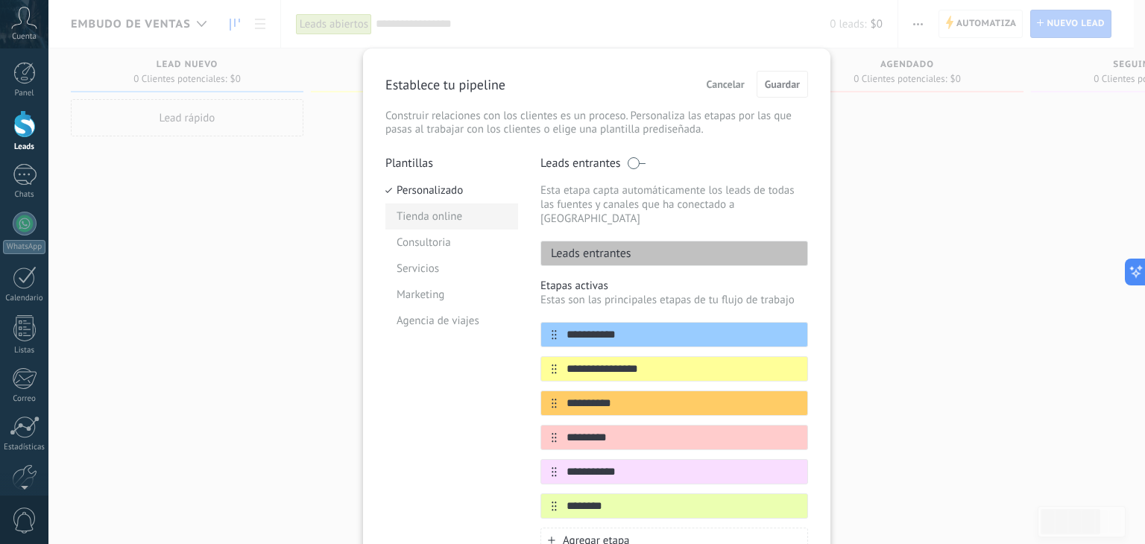
click at [438, 216] on li "Tienda online" at bounding box center [452, 217] width 133 height 26
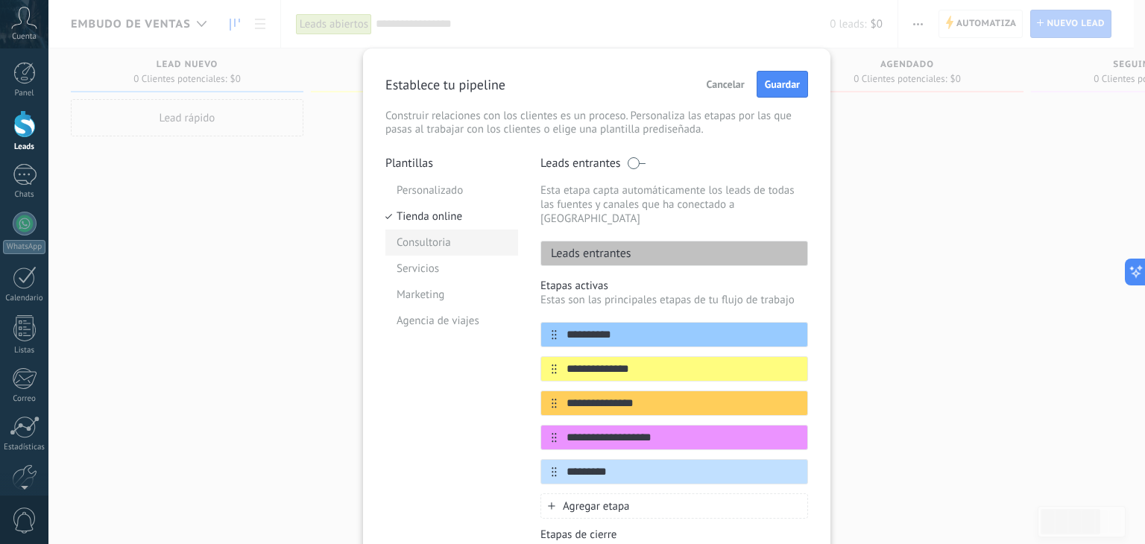
click at [438, 242] on li "Consultoria" at bounding box center [452, 243] width 133 height 26
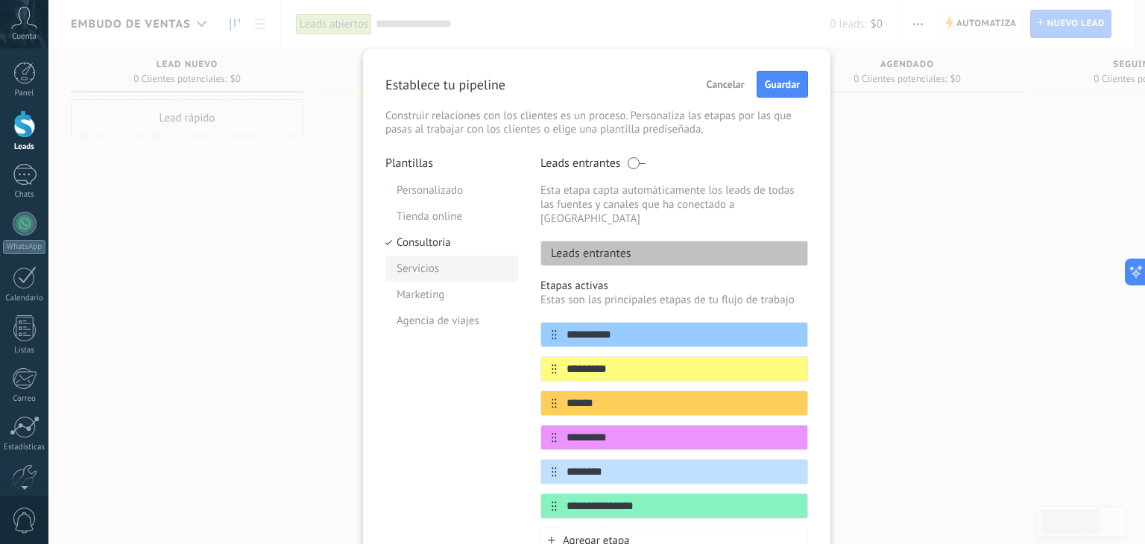
click at [437, 272] on li "Servicios" at bounding box center [452, 269] width 133 height 26
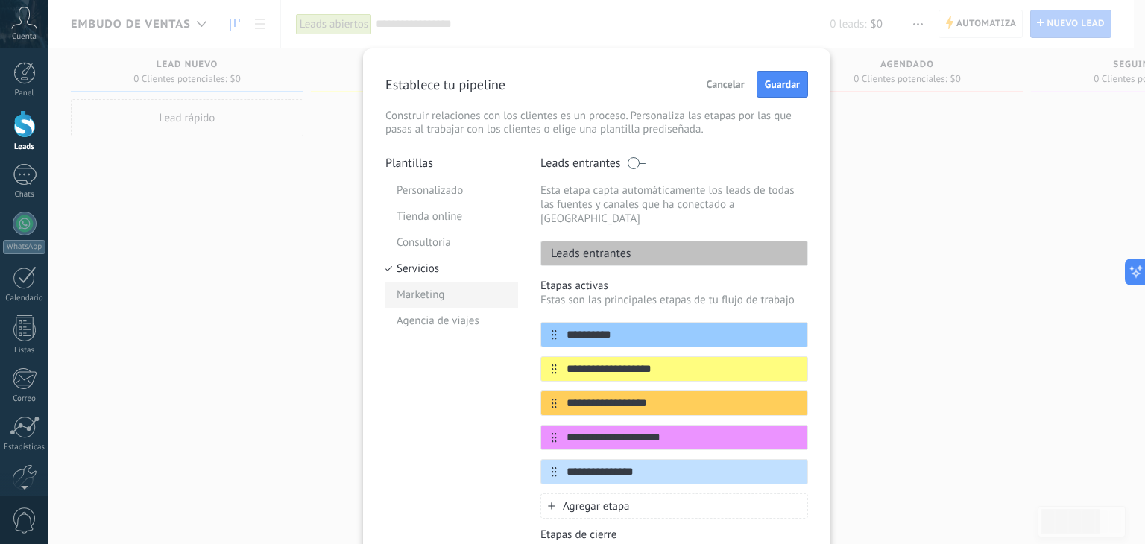
click at [430, 293] on li "Marketing" at bounding box center [452, 295] width 133 height 26
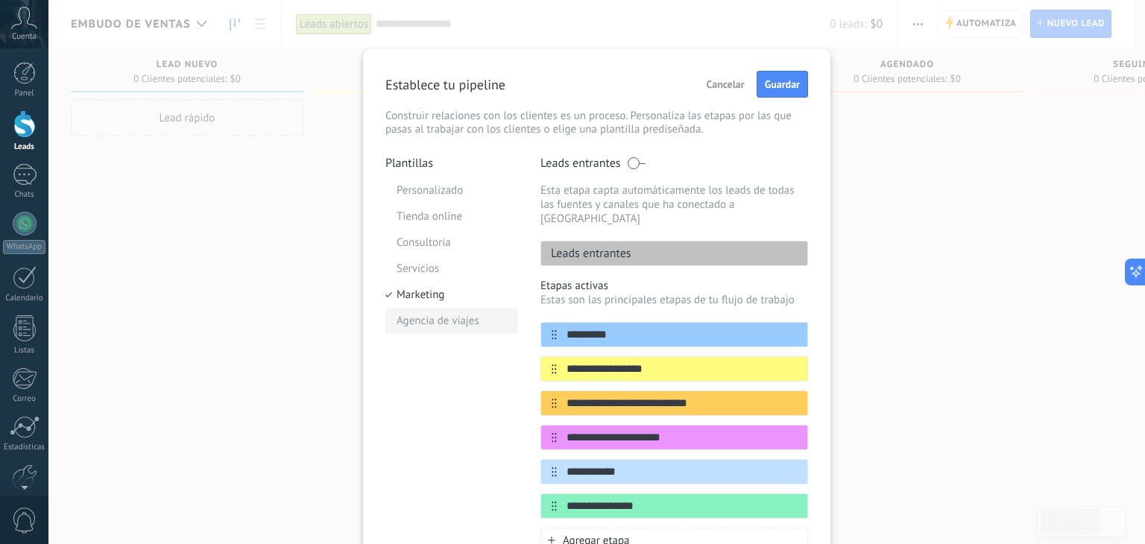
click at [436, 321] on li "Agencia de viajes" at bounding box center [452, 321] width 133 height 26
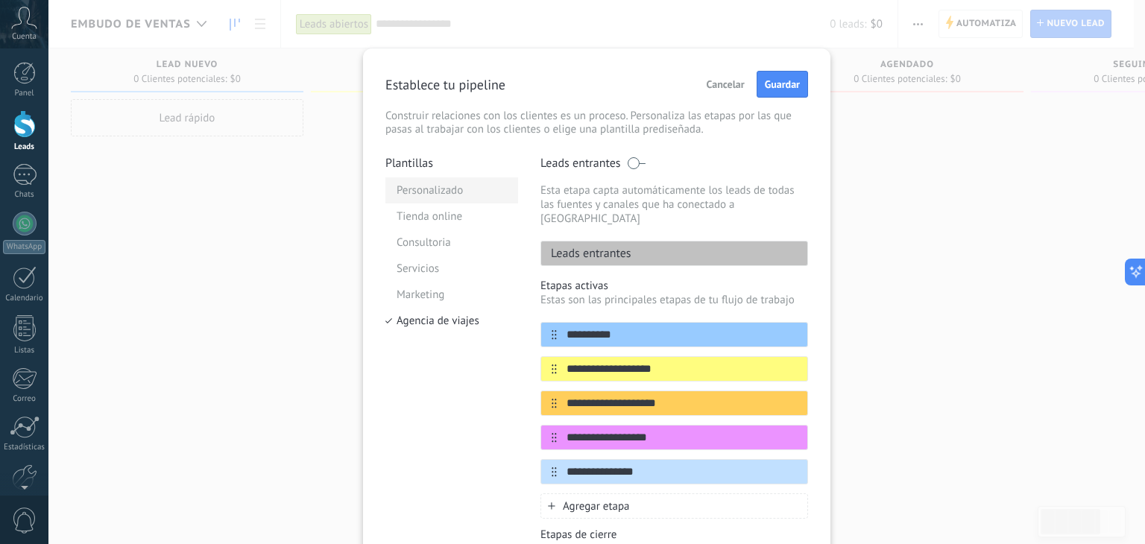
click at [423, 195] on li "Personalizado" at bounding box center [452, 190] width 133 height 26
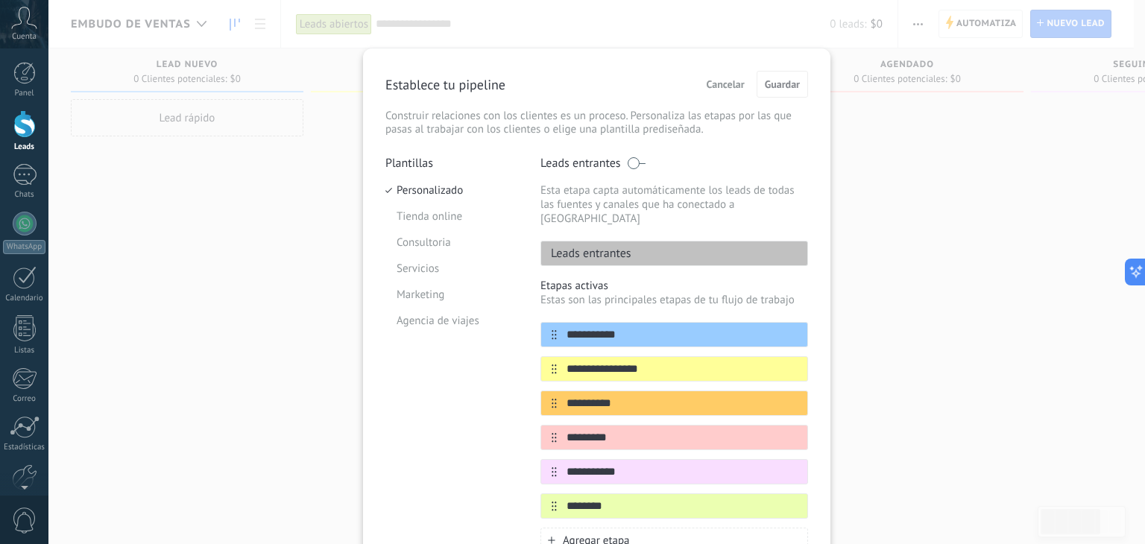
click at [632, 163] on span at bounding box center [636, 163] width 19 height 12
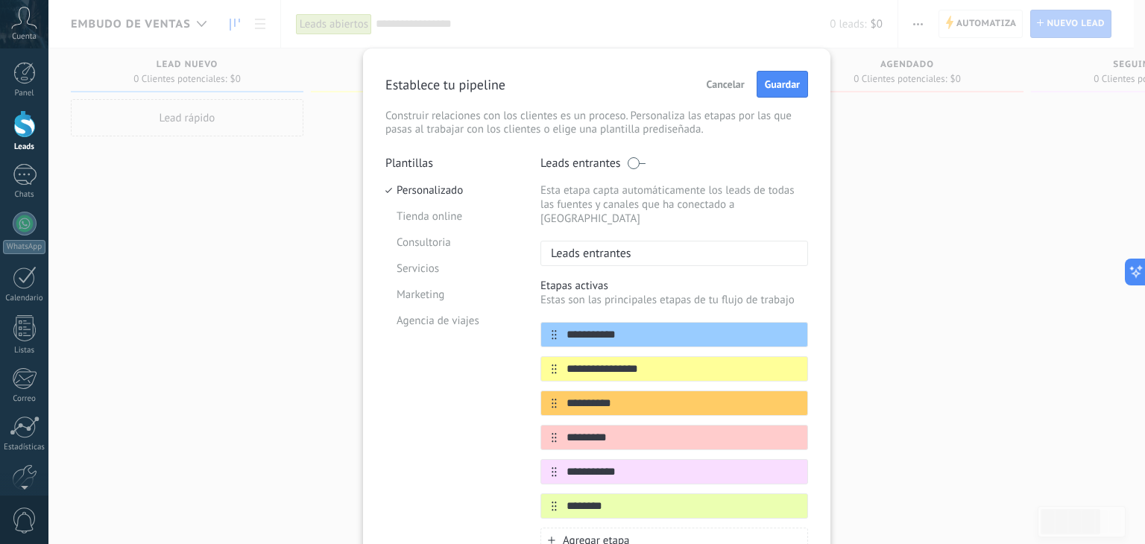
click at [629, 157] on span at bounding box center [636, 163] width 19 height 12
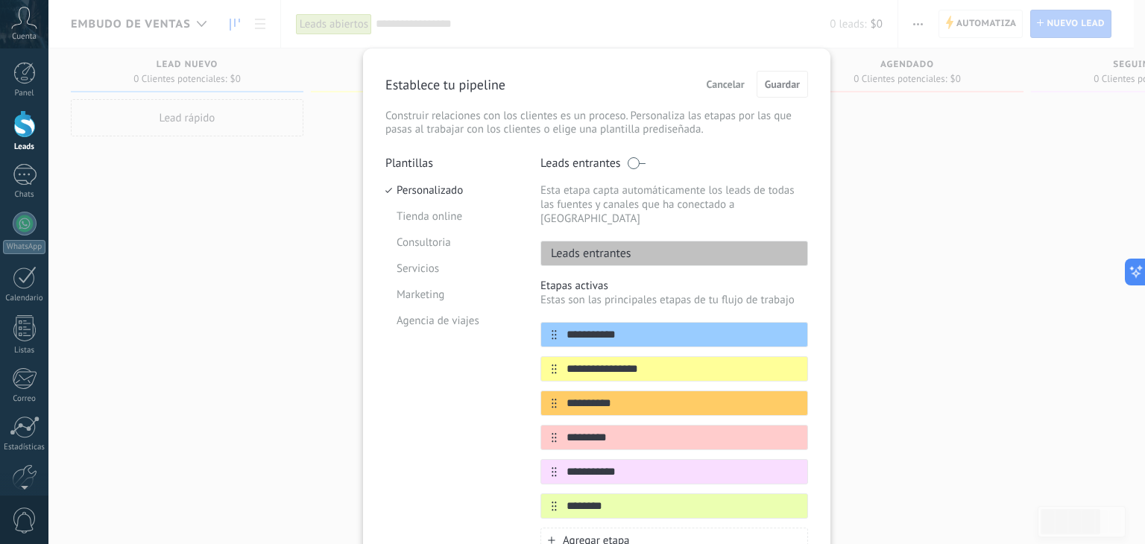
click at [736, 85] on span "Cancelar" at bounding box center [726, 84] width 38 height 10
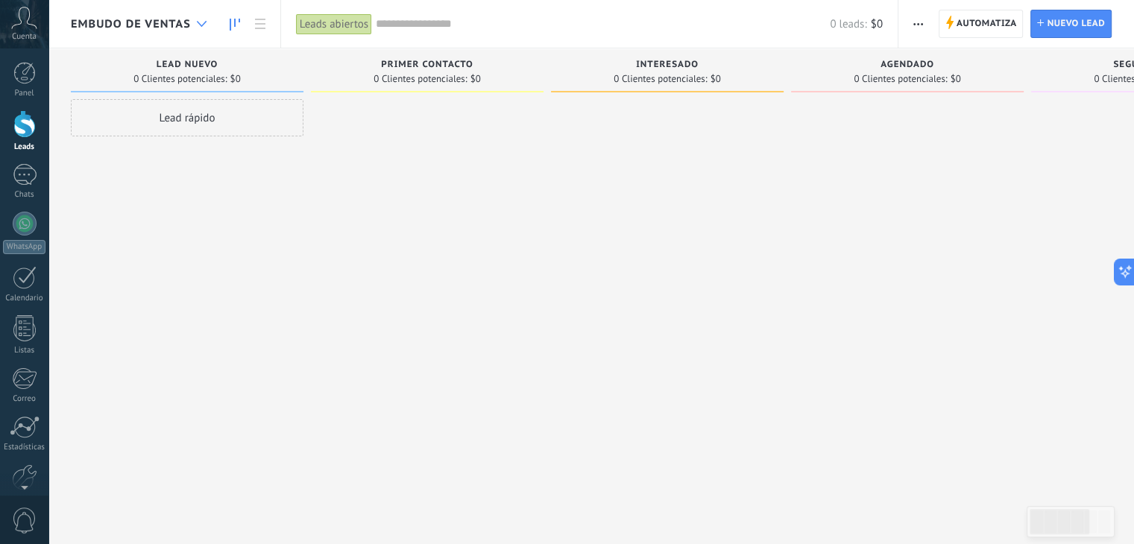
click at [204, 23] on use at bounding box center [202, 24] width 10 height 6
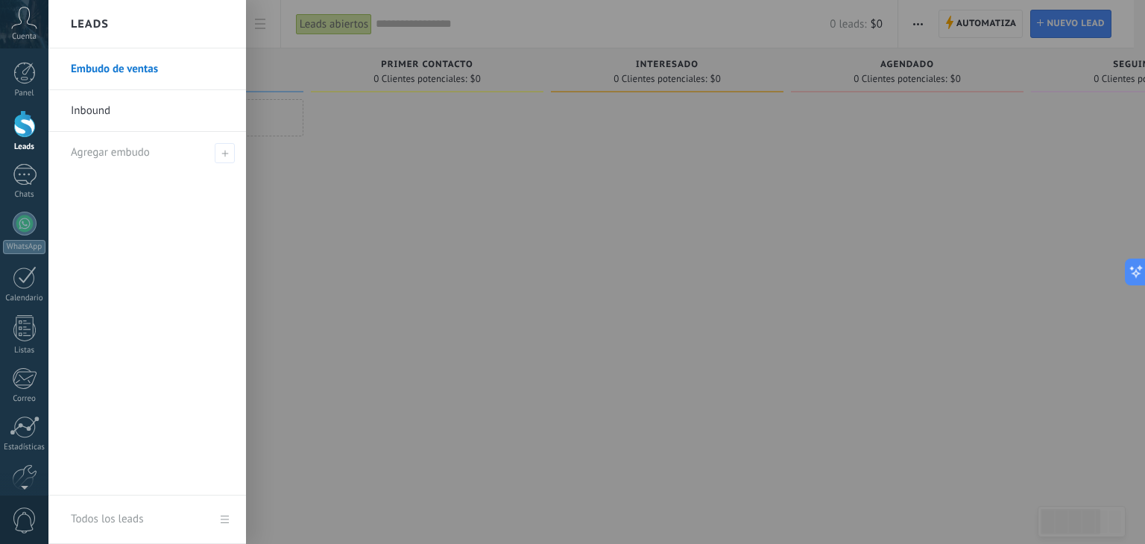
drag, startPoint x: 109, startPoint y: 110, endPoint x: 117, endPoint y: 68, distance: 42.6
click at [117, 68] on link "Embudo de ventas" at bounding box center [151, 69] width 160 height 42
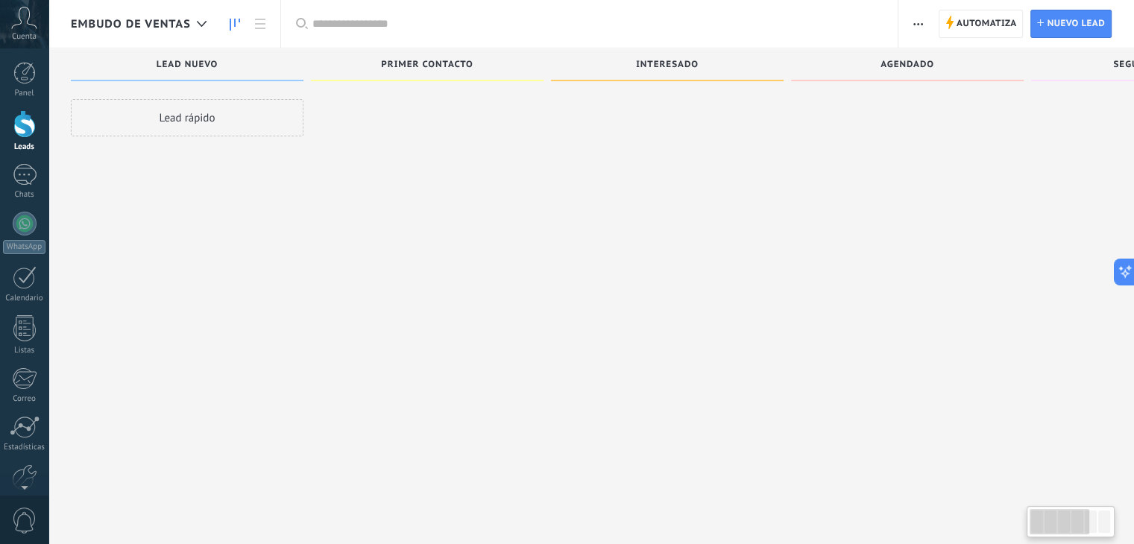
click at [183, 22] on span "Embudo de ventas" at bounding box center [131, 24] width 120 height 14
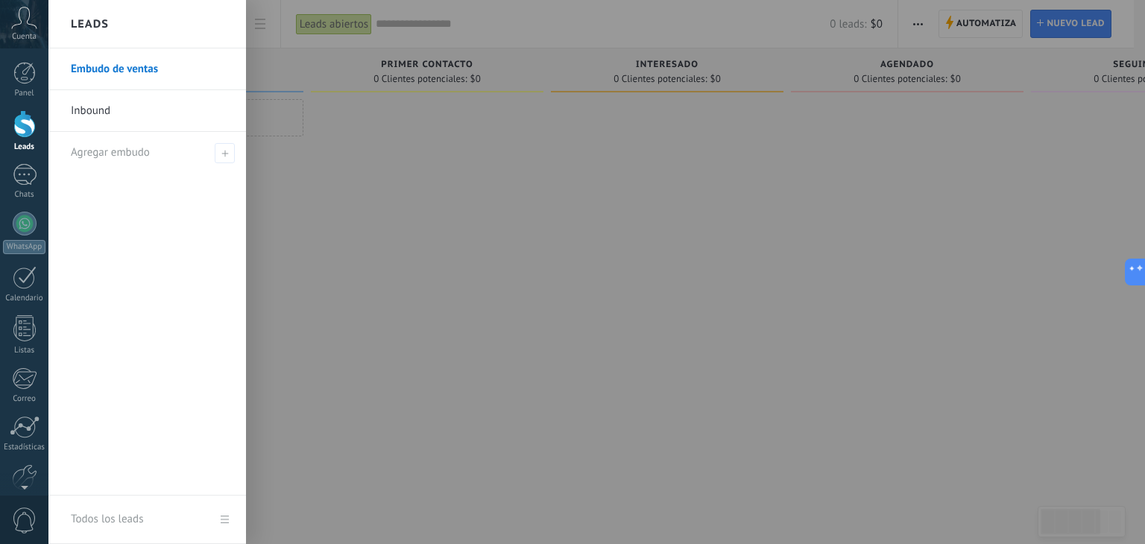
click at [93, 102] on link "Inbound" at bounding box center [151, 111] width 160 height 42
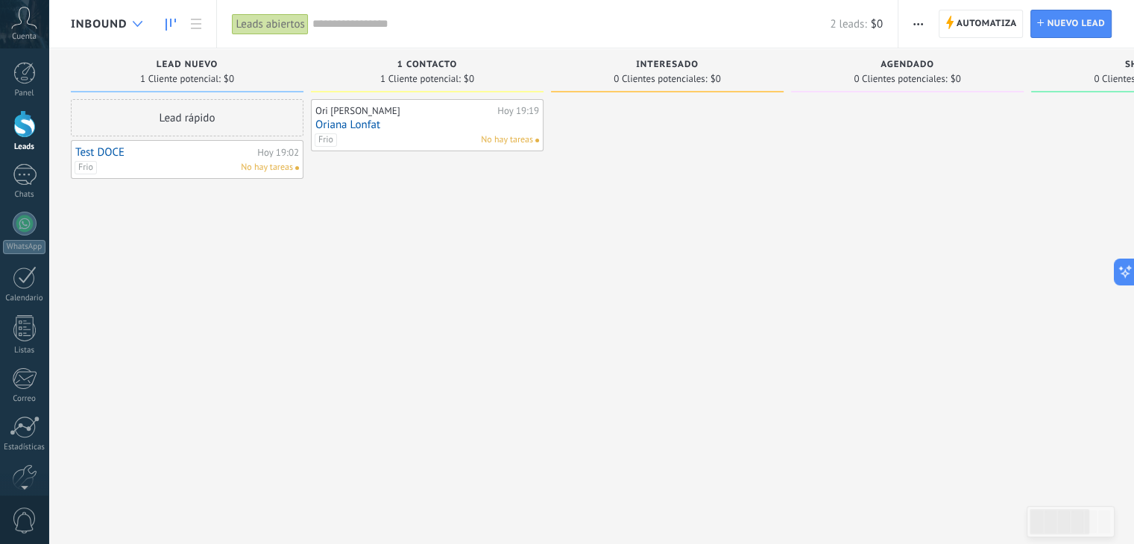
click at [130, 22] on div at bounding box center [137, 24] width 25 height 29
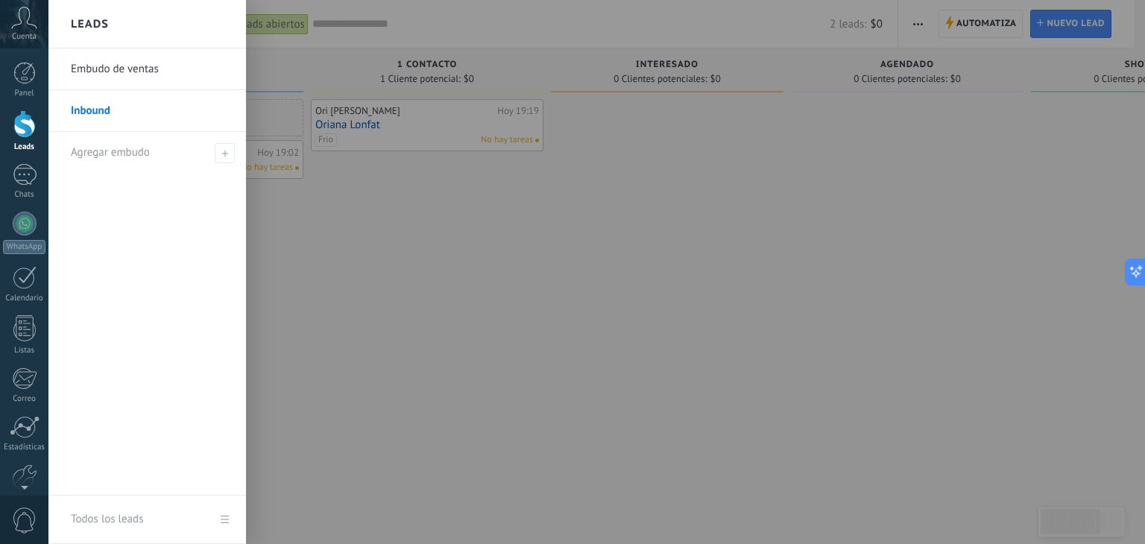
click at [133, 69] on link "Embudo de ventas" at bounding box center [151, 69] width 160 height 42
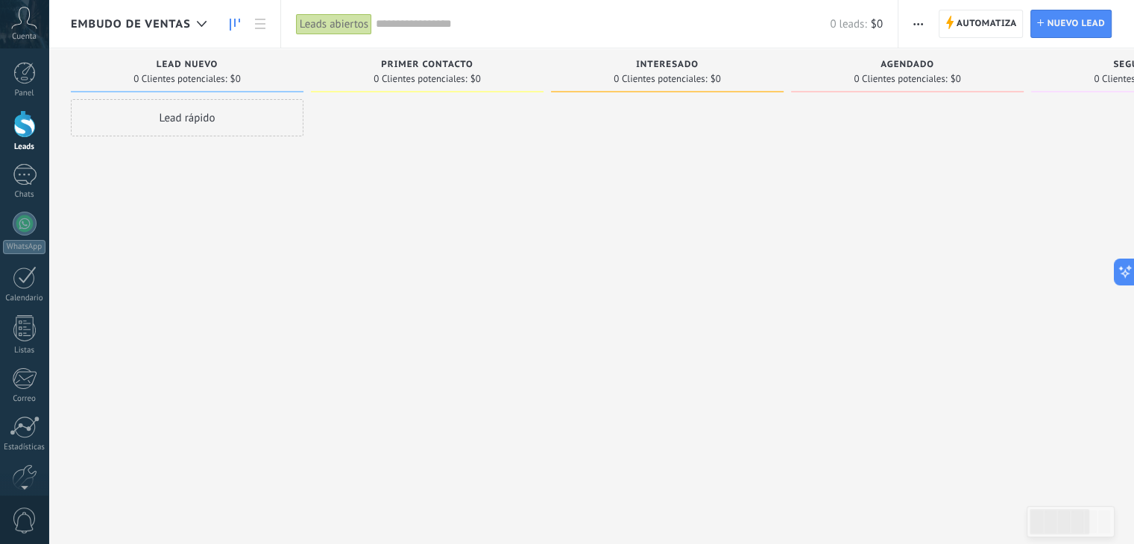
click at [424, 22] on input "text" at bounding box center [603, 24] width 454 height 16
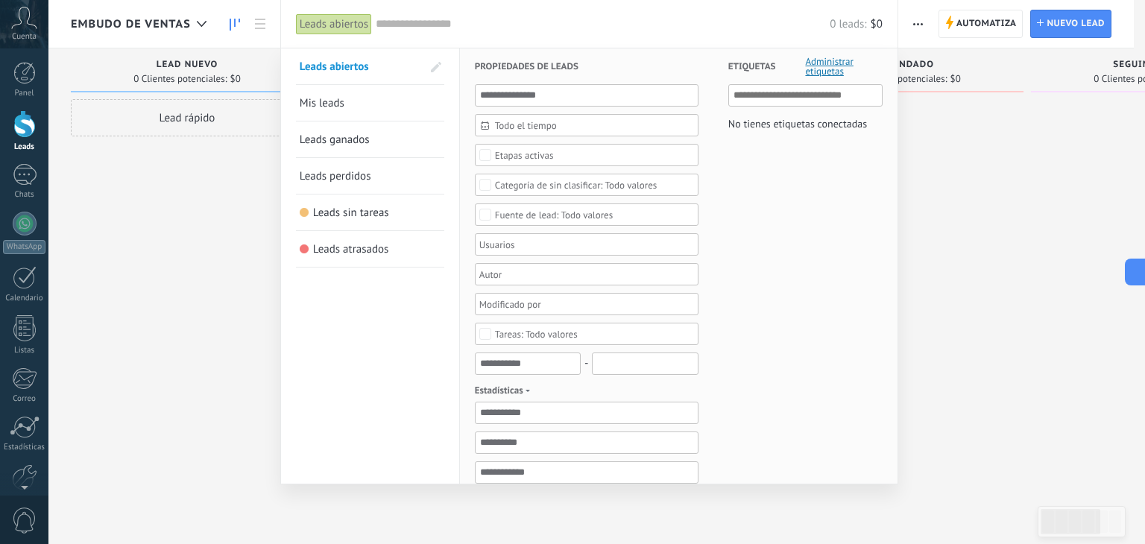
click at [346, 107] on link "Mis leads" at bounding box center [370, 103] width 141 height 36
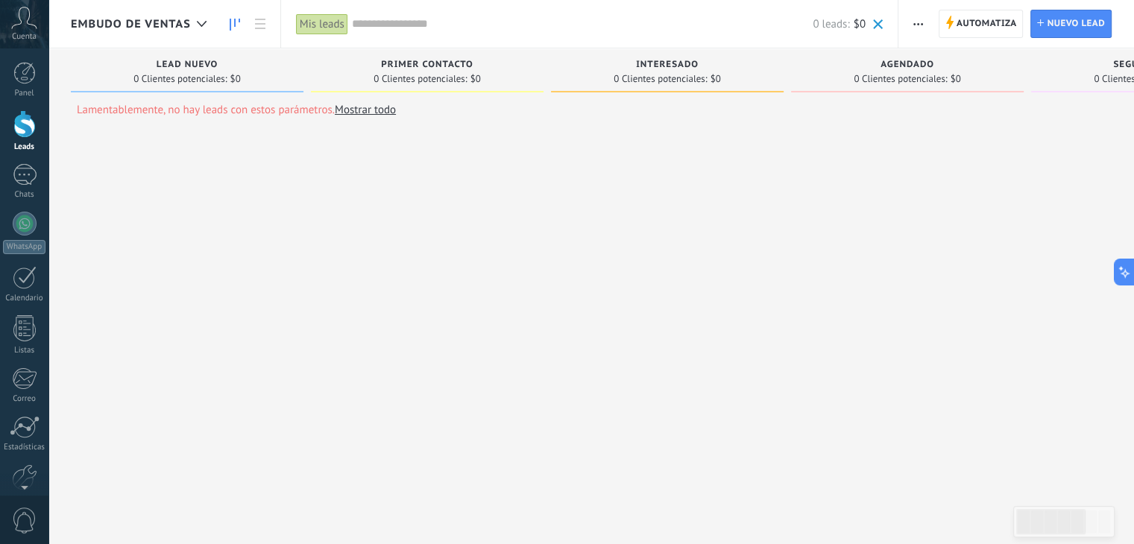
click at [185, 26] on span "Embudo de ventas" at bounding box center [131, 24] width 120 height 14
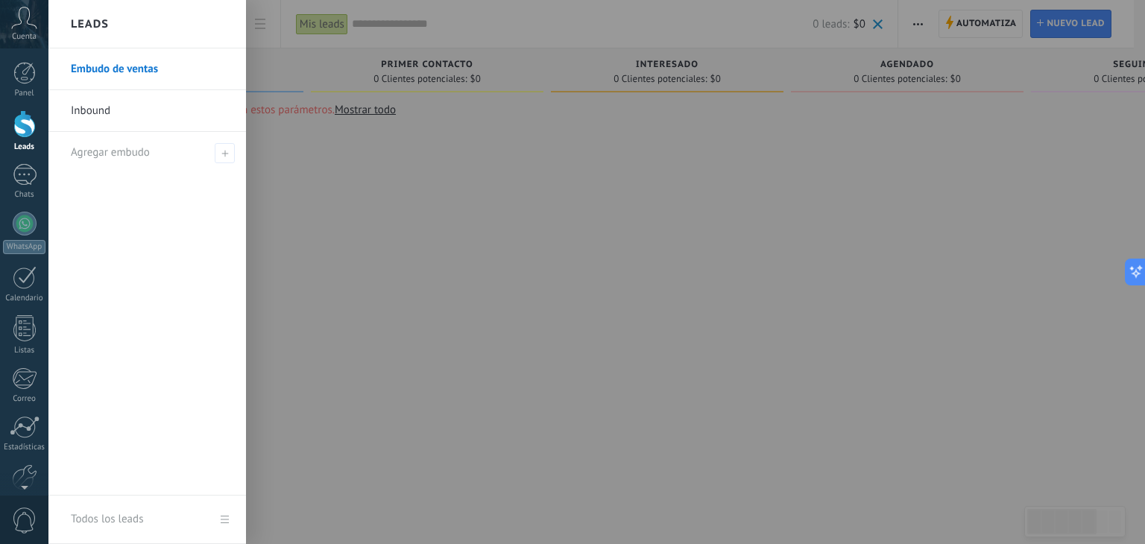
click at [119, 69] on link "Embudo de ventas" at bounding box center [151, 69] width 160 height 42
click at [165, 68] on link "Embudo de ventas" at bounding box center [151, 69] width 160 height 42
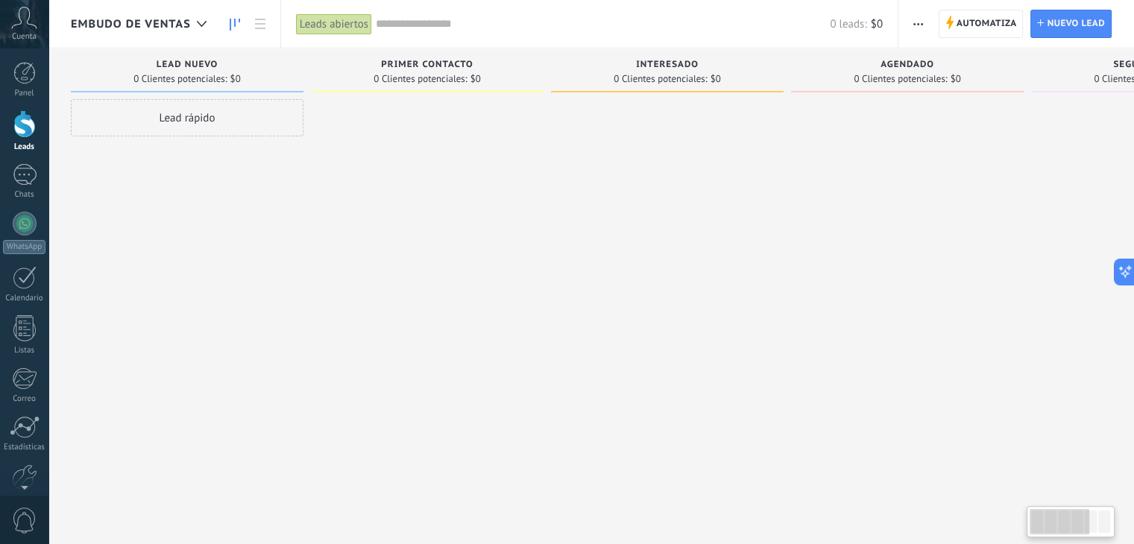
drag, startPoint x: 956, startPoint y: 175, endPoint x: 863, endPoint y: 160, distance: 94.4
click at [871, 163] on div at bounding box center [907, 274] width 233 height 350
click at [262, 25] on icon at bounding box center [260, 24] width 10 height 10
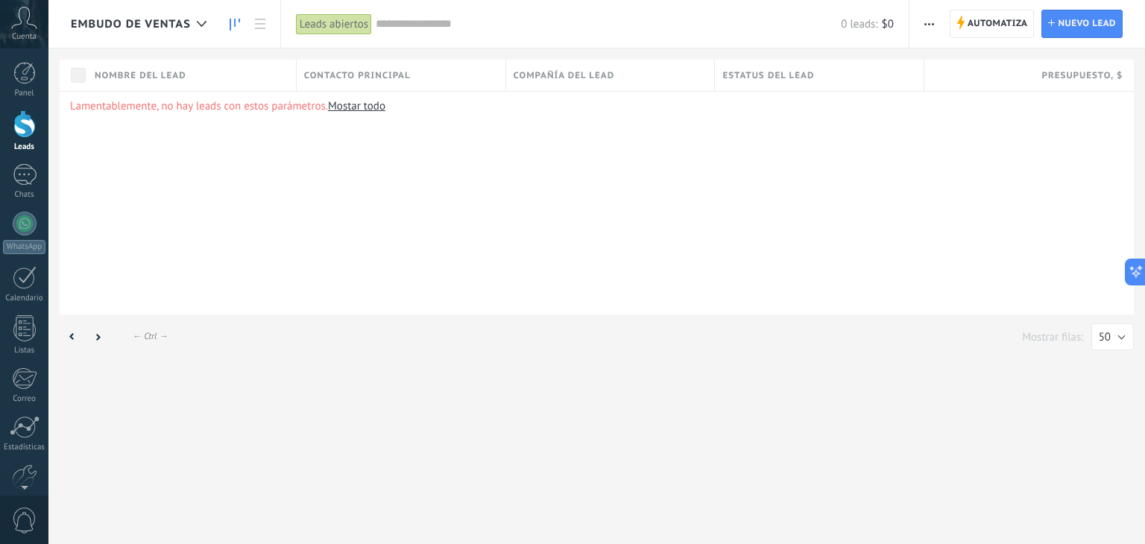
click at [228, 28] on link at bounding box center [234, 24] width 25 height 29
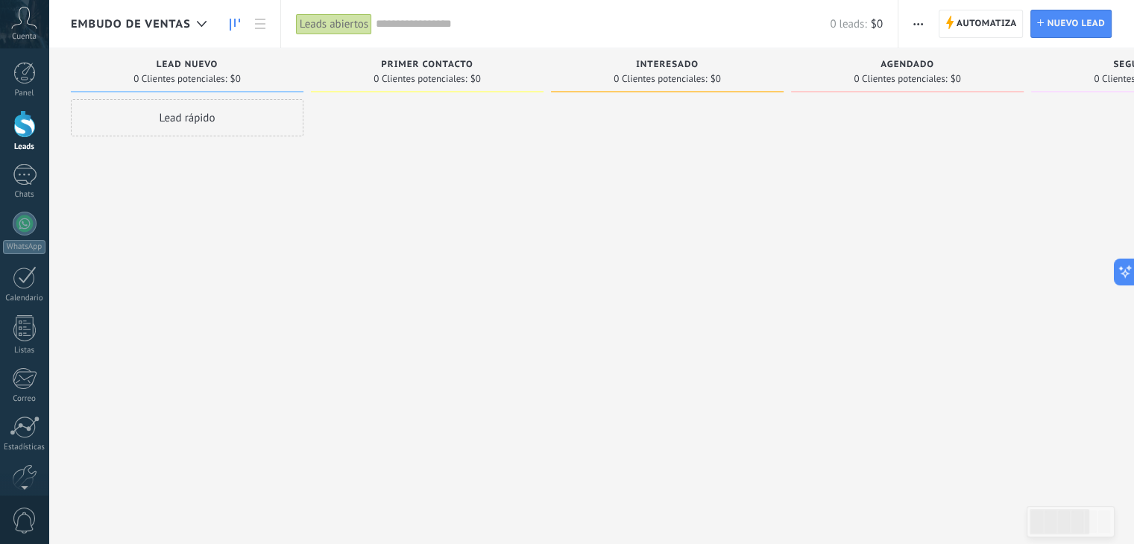
drag, startPoint x: 179, startPoint y: 25, endPoint x: 70, endPoint y: 224, distance: 226.3
click at [70, 224] on div "Leads Entrantes Solicitudes: 0 0 0 0 0 0 0 0 0 Lead nuevo 0 Clientes potenciale…" at bounding box center [591, 309] width 1086 height 523
click at [922, 25] on icon "button" at bounding box center [918, 24] width 10 height 2
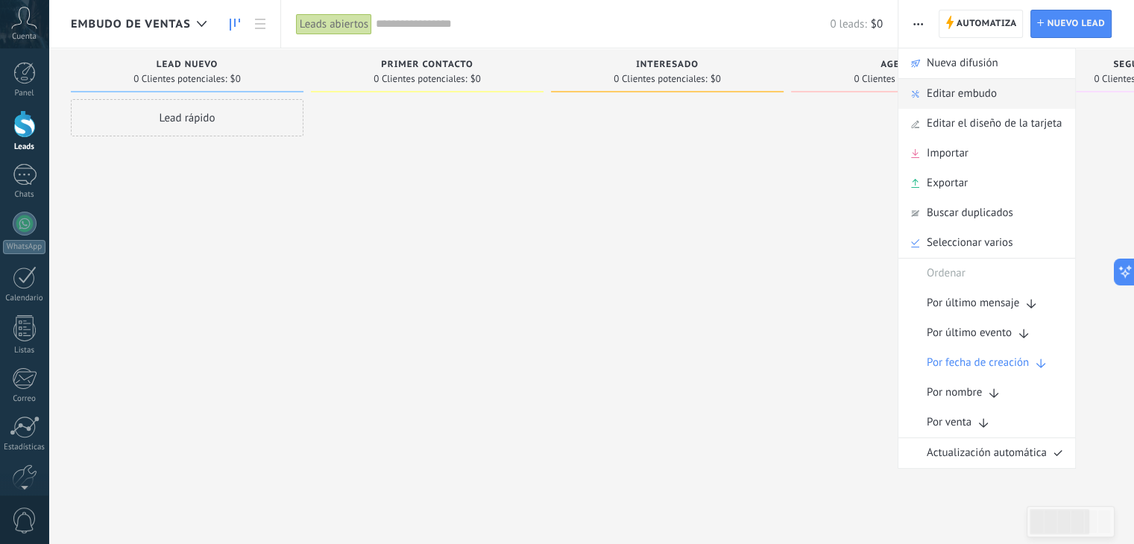
click at [975, 93] on span "Editar embudo" at bounding box center [962, 94] width 70 height 30
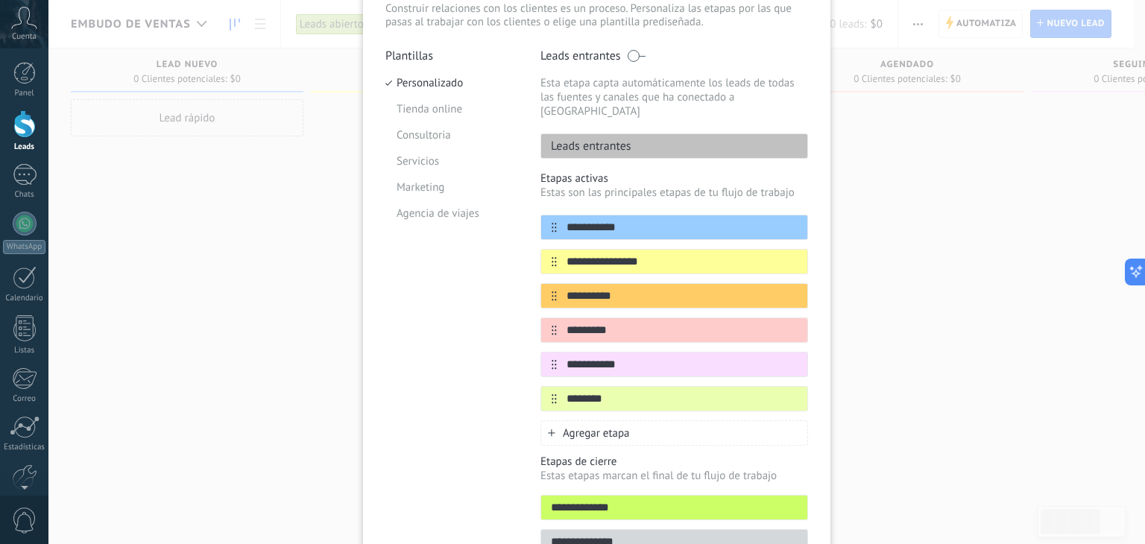
scroll to position [33, 0]
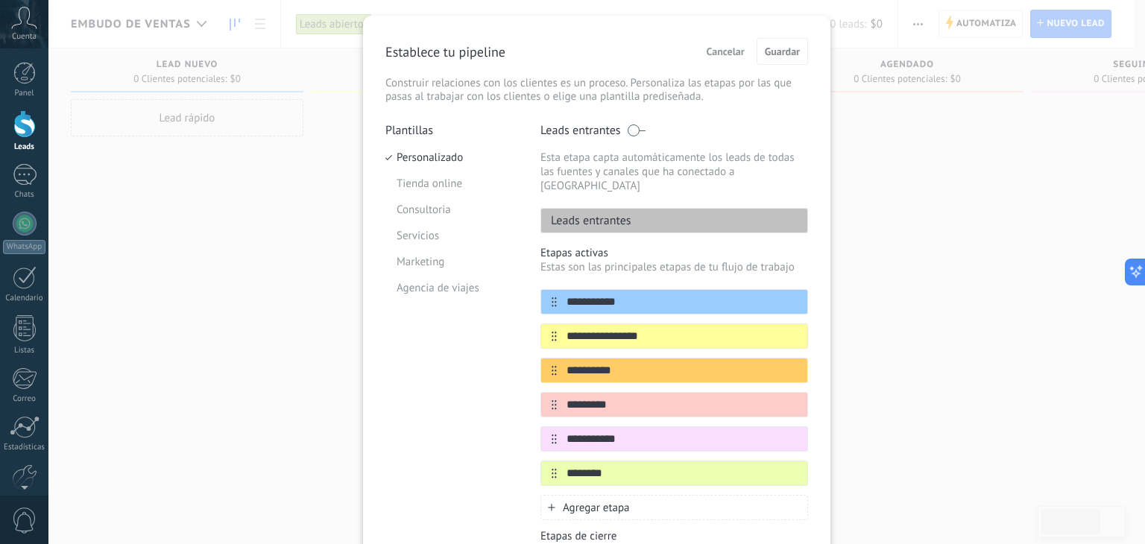
click at [430, 81] on p "Construir relaciones con los clientes es un proceso. Personaliza las etapas por…" at bounding box center [597, 90] width 423 height 27
click at [441, 43] on p "Establece tu pipeline" at bounding box center [446, 51] width 120 height 17
click at [492, 43] on p "Establece tu pipeline" at bounding box center [446, 51] width 120 height 17
click at [570, 60] on div "Establece tu pipeline Cancelar Guardar" at bounding box center [597, 51] width 423 height 27
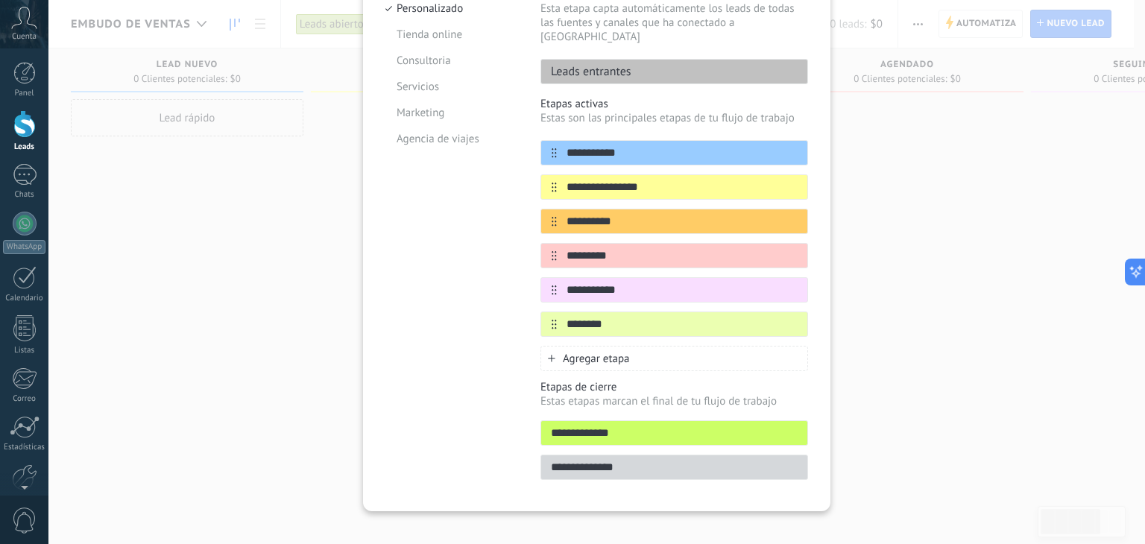
click at [900, 186] on div "**********" at bounding box center [596, 272] width 1097 height 544
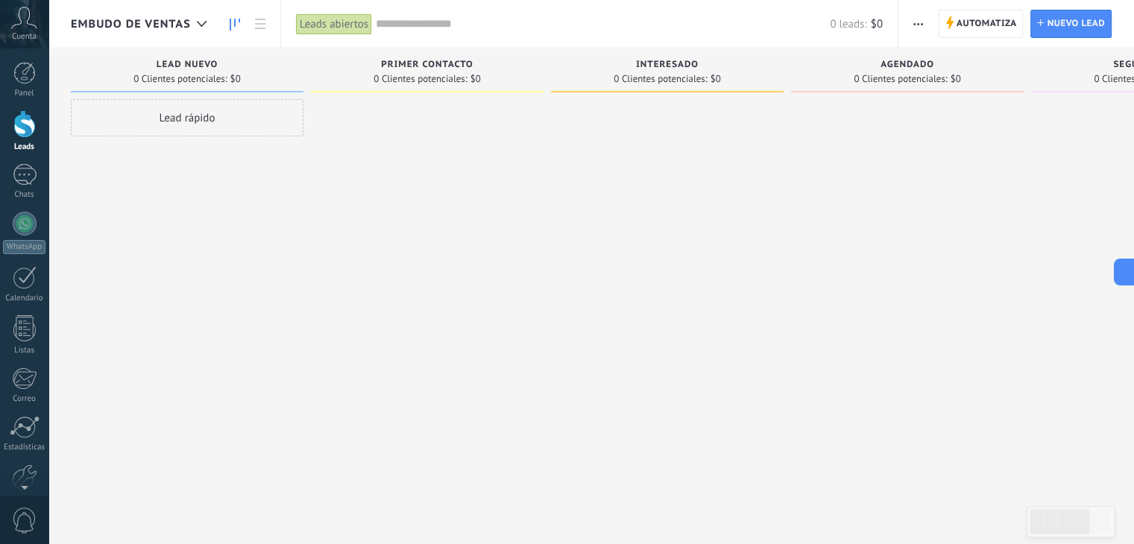
click at [128, 14] on div "Embudo de ventas" at bounding box center [142, 24] width 143 height 48
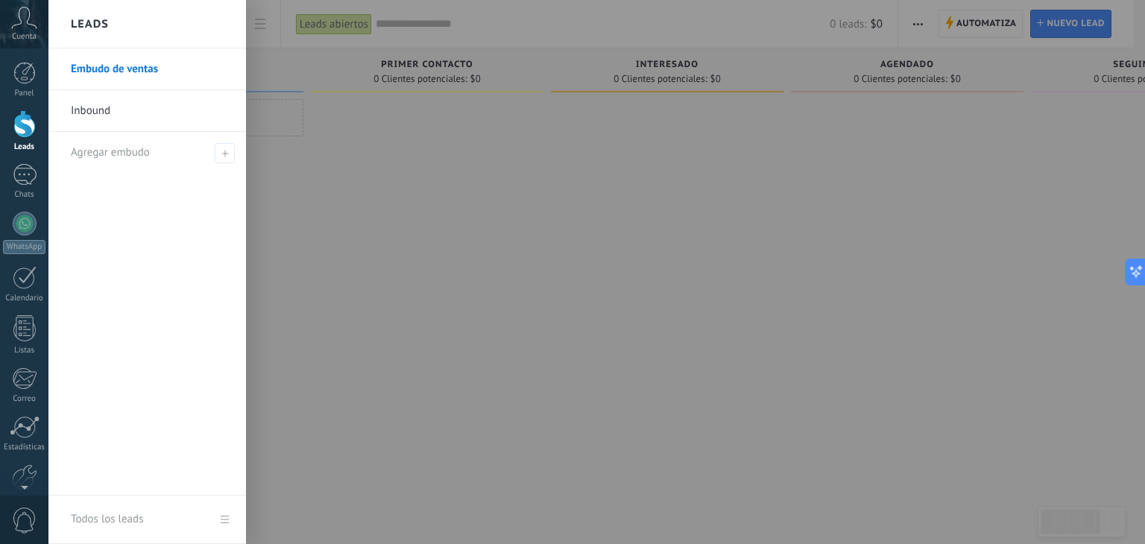
click at [349, 274] on div at bounding box center [620, 272] width 1145 height 544
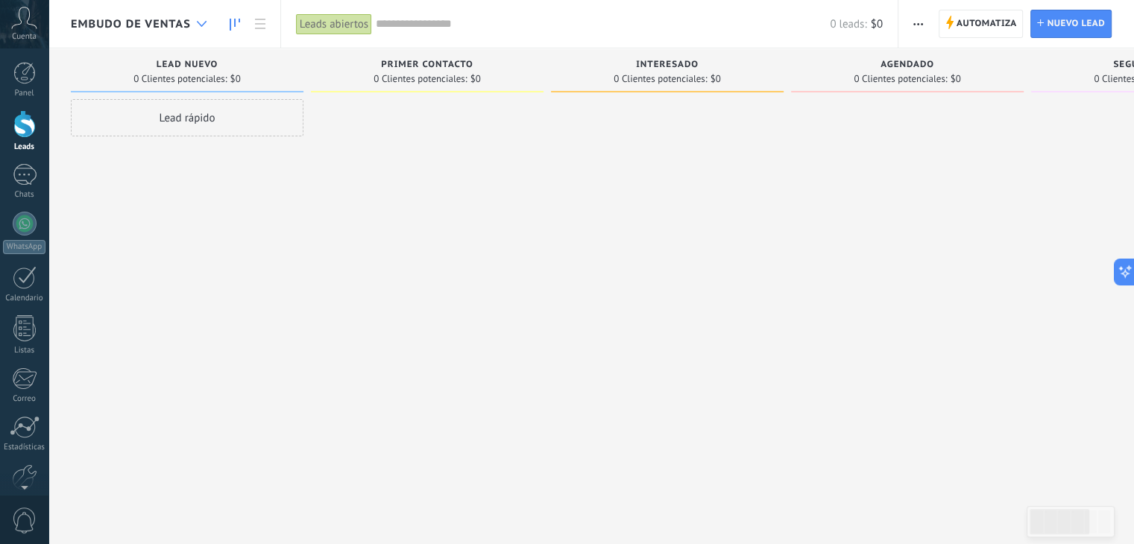
click at [205, 22] on use at bounding box center [202, 24] width 10 height 6
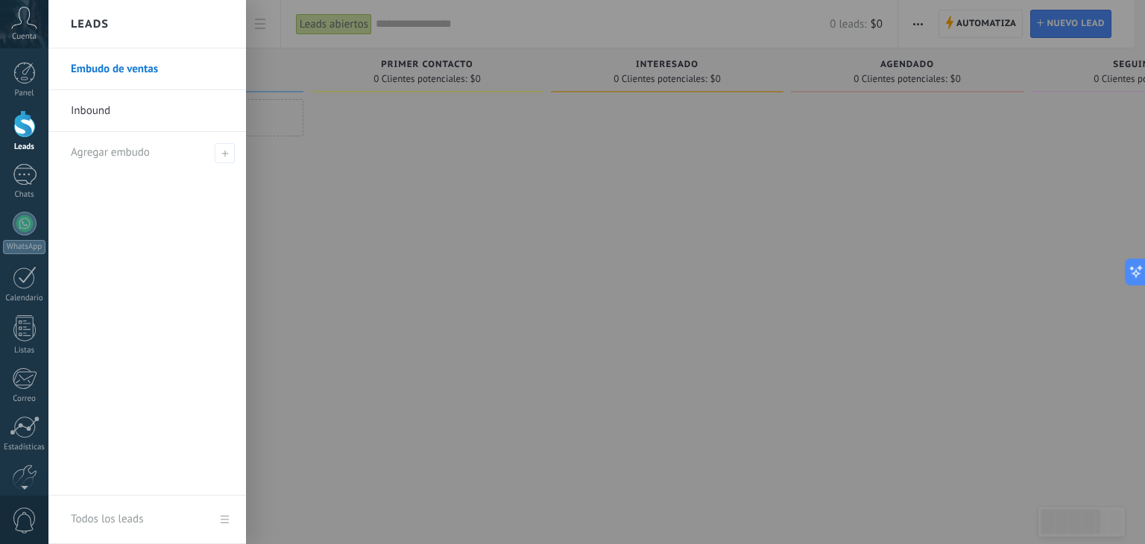
click at [116, 111] on link "Inbound" at bounding box center [151, 111] width 160 height 42
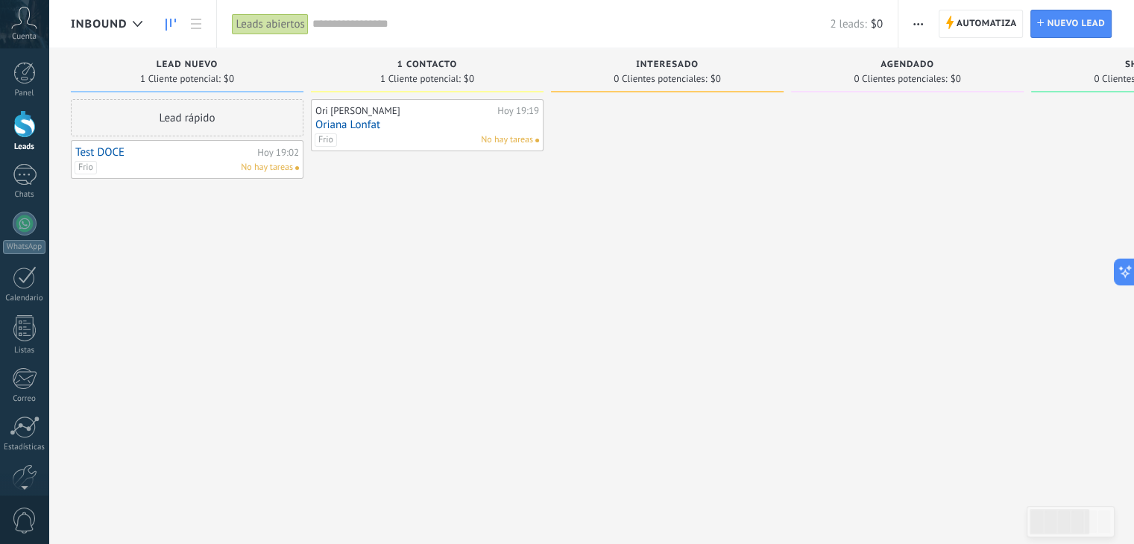
click at [913, 20] on span "button" at bounding box center [918, 24] width 10 height 28
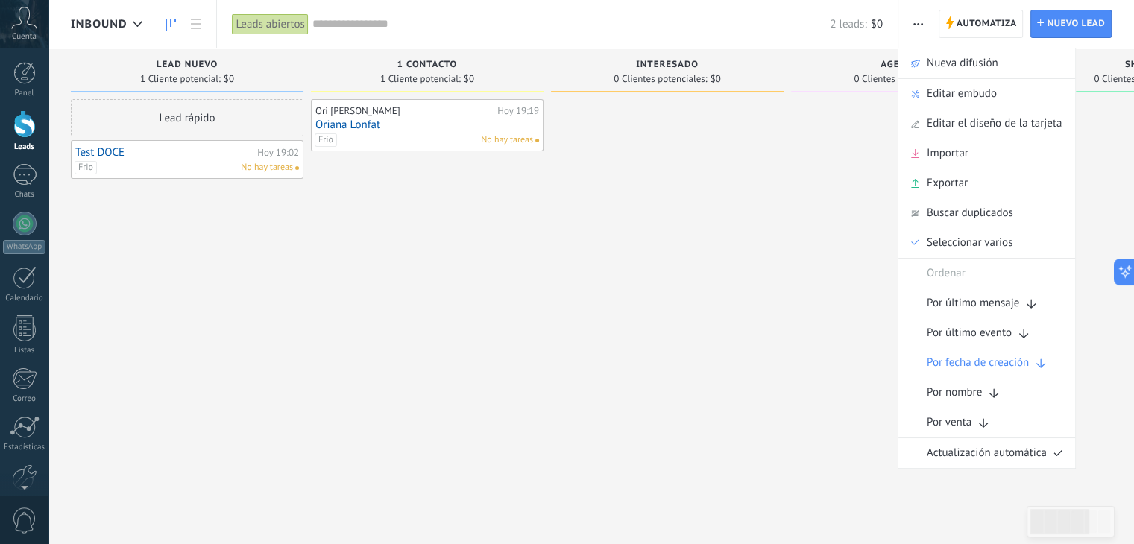
click at [954, 95] on span "Editar embudo" at bounding box center [962, 94] width 70 height 30
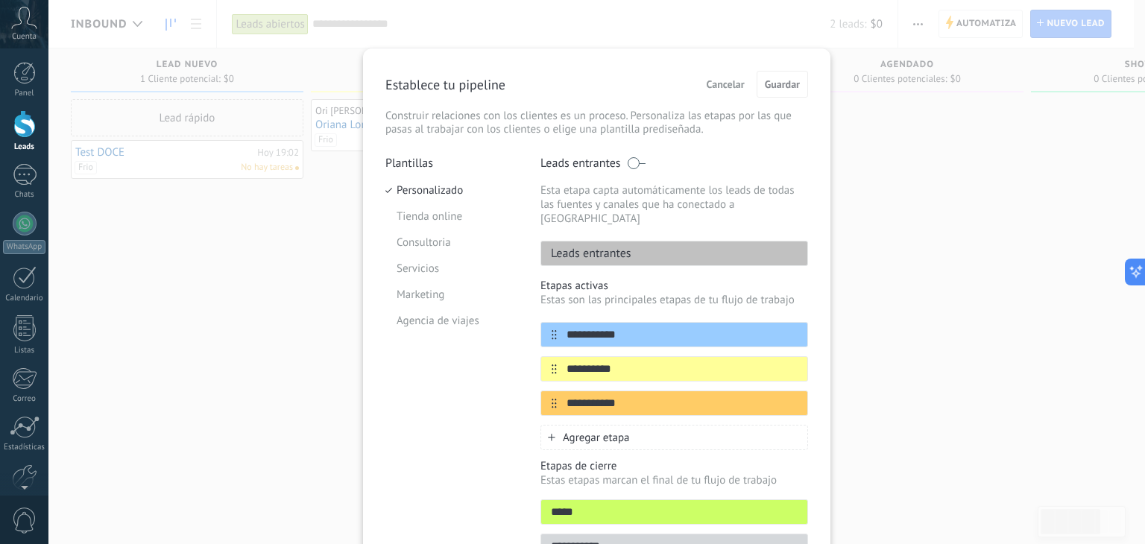
click at [731, 86] on span "Cancelar" at bounding box center [726, 84] width 38 height 10
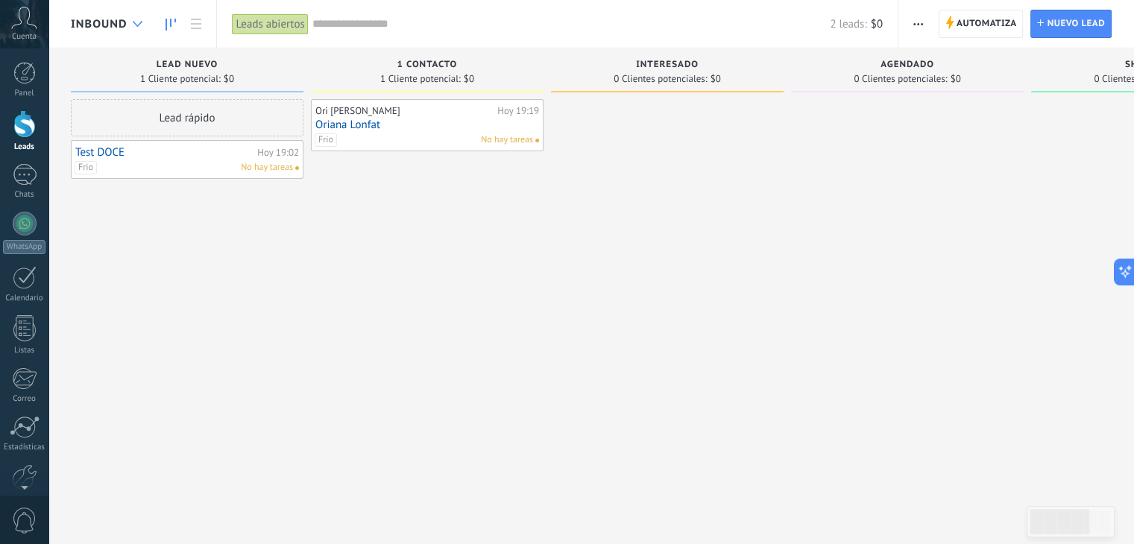
click at [133, 28] on div at bounding box center [137, 24] width 25 height 29
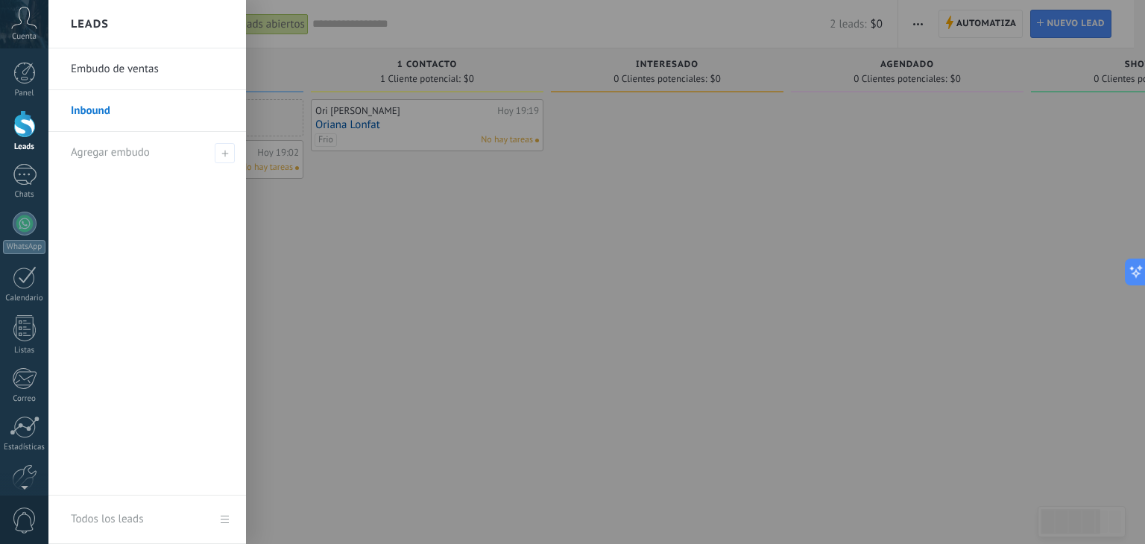
drag, startPoint x: 107, startPoint y: 113, endPoint x: 468, endPoint y: 360, distance: 437.9
click at [474, 366] on div at bounding box center [620, 272] width 1145 height 544
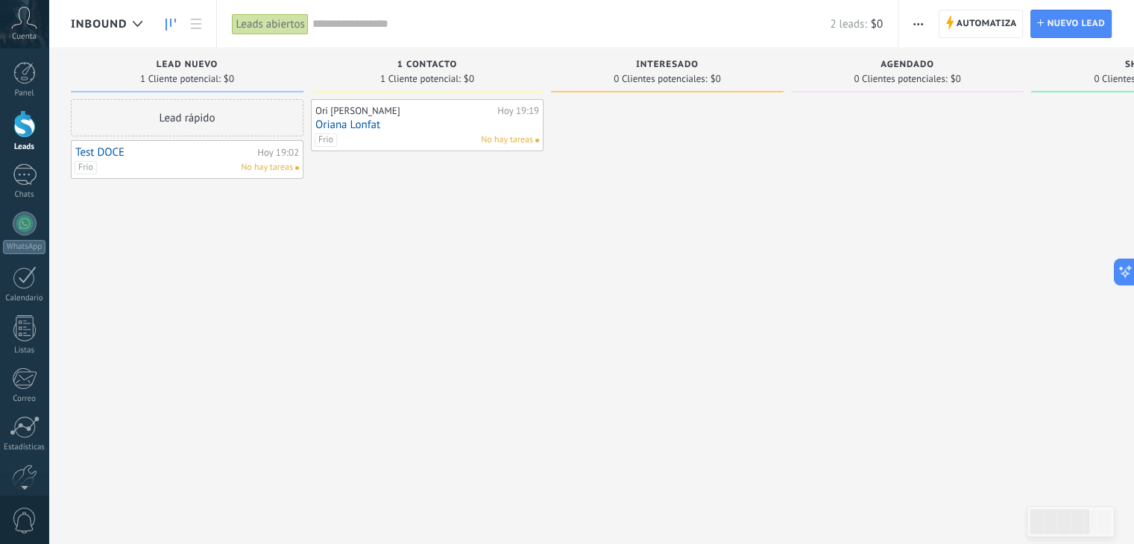
click at [928, 28] on button "button" at bounding box center [918, 24] width 22 height 28
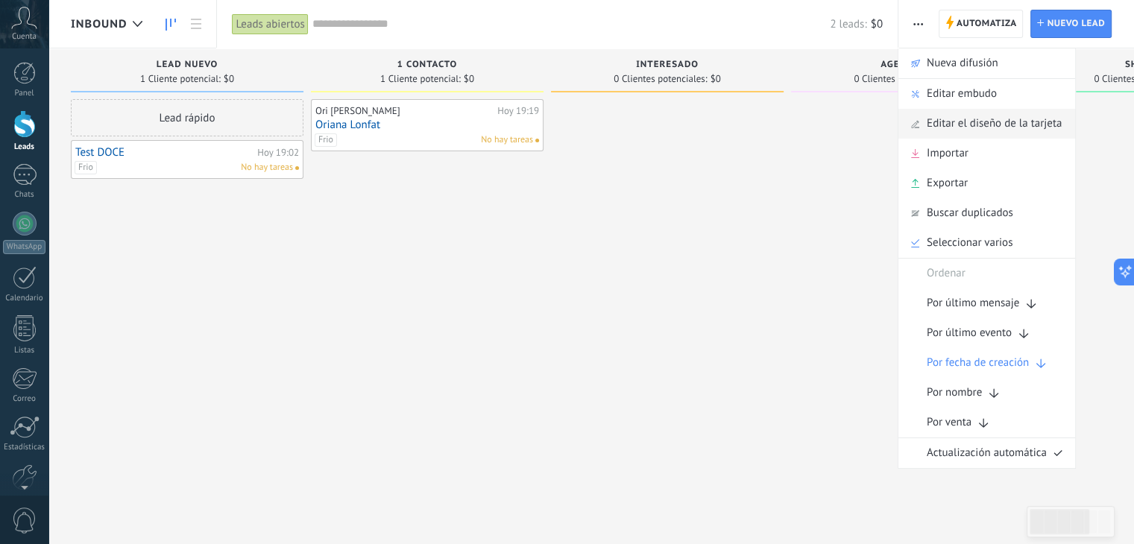
click at [1013, 124] on span "Editar el diseño de la tarjeta" at bounding box center [994, 124] width 135 height 30
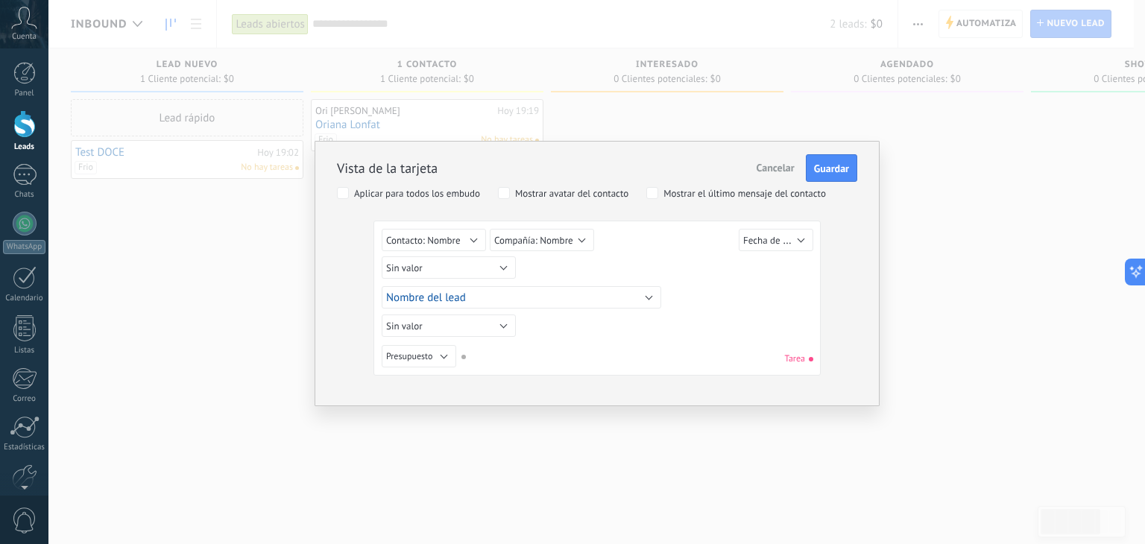
click at [761, 168] on span "Cancelar" at bounding box center [776, 167] width 38 height 13
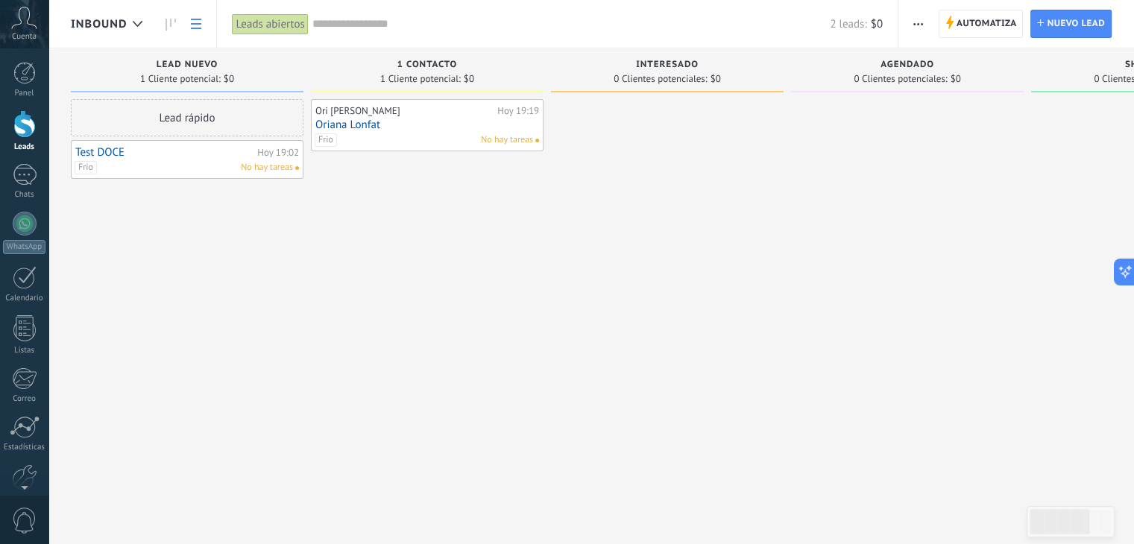
click at [195, 19] on link at bounding box center [195, 24] width 25 height 29
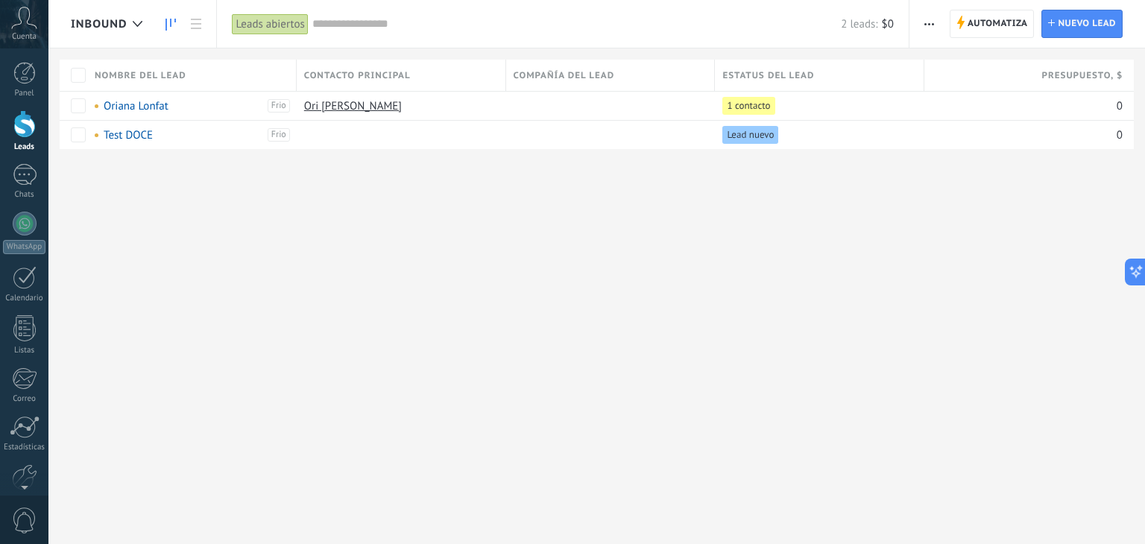
click at [167, 25] on use at bounding box center [171, 25] width 10 height 12
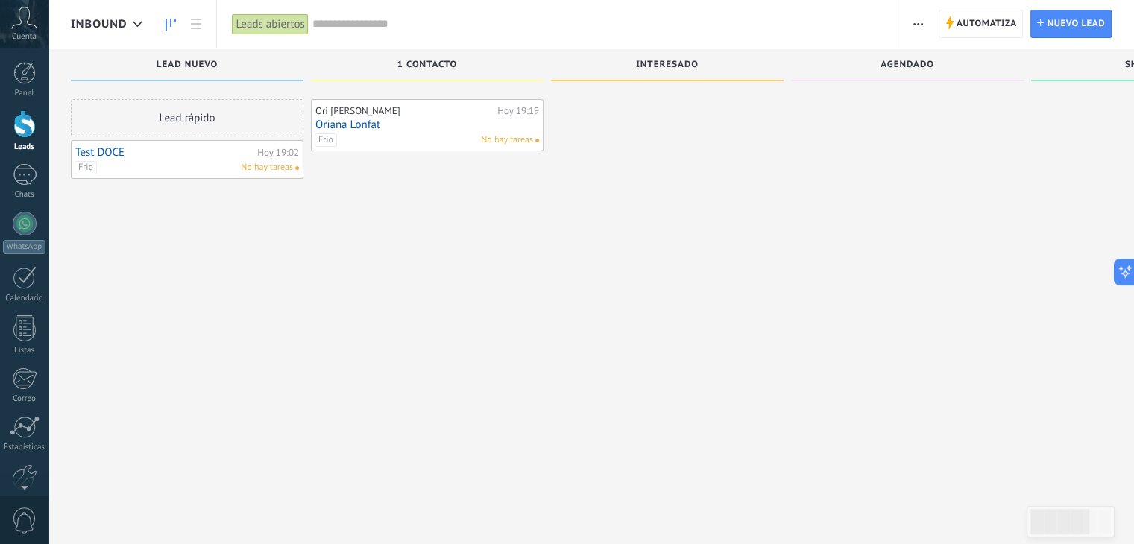
click at [925, 25] on button "button" at bounding box center [918, 24] width 22 height 28
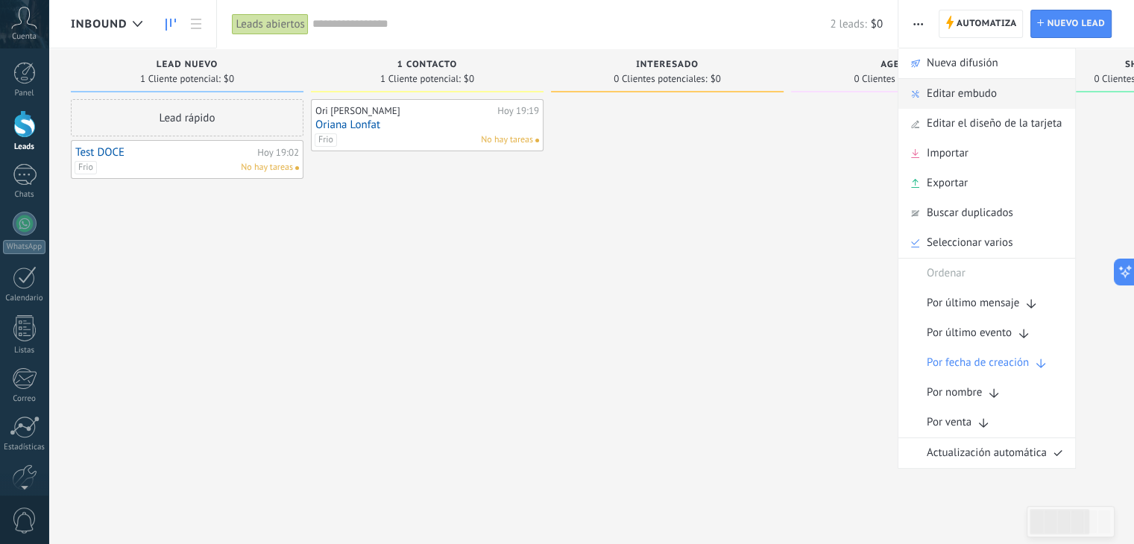
click at [919, 89] on icon at bounding box center [915, 93] width 8 height 9
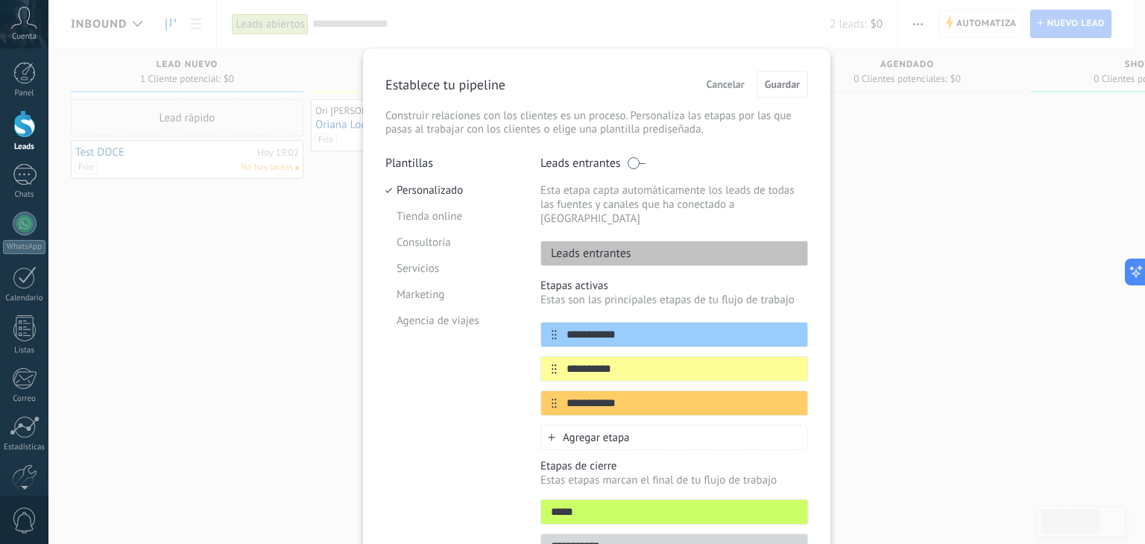
scroll to position [80, 0]
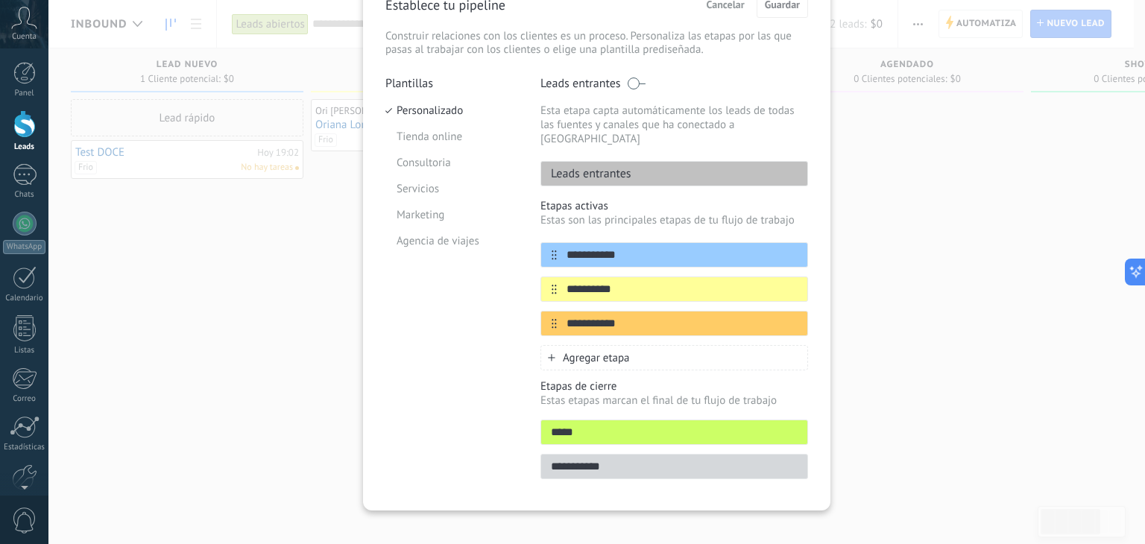
click at [269, 254] on div "**********" at bounding box center [596, 272] width 1097 height 544
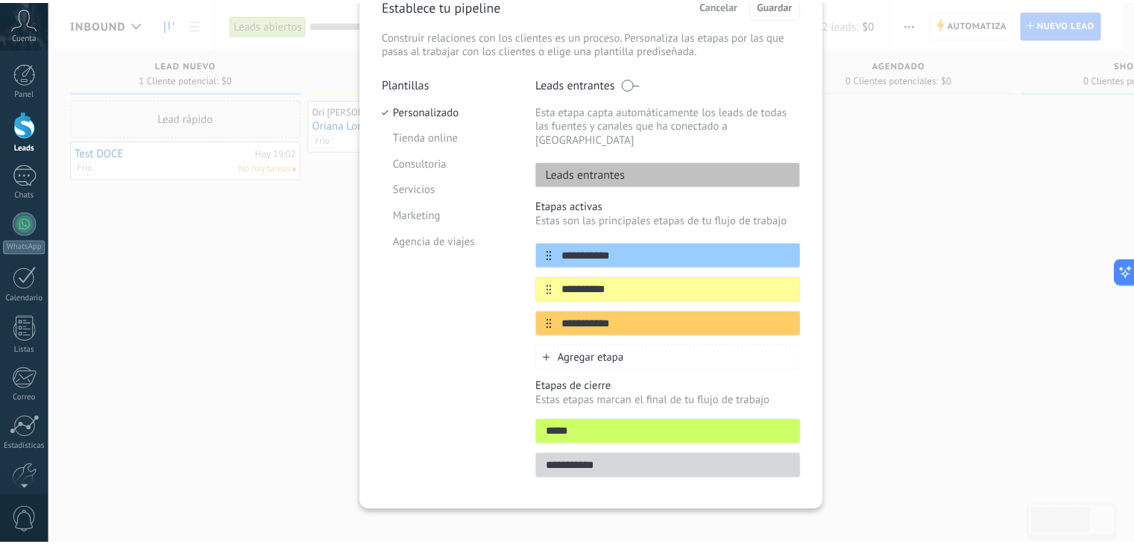
scroll to position [0, 0]
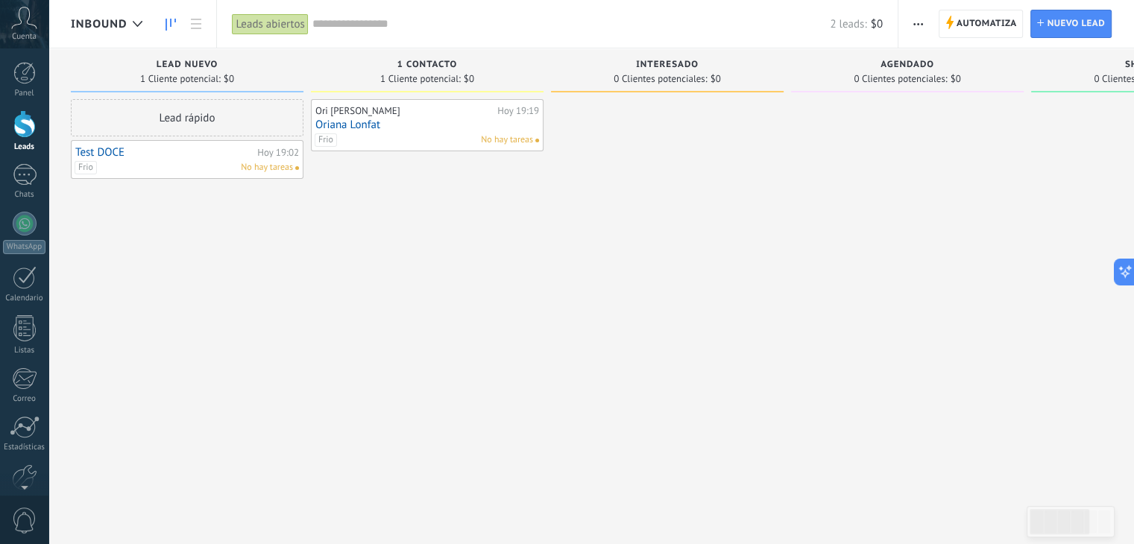
click at [100, 28] on span "Inbound" at bounding box center [99, 24] width 56 height 14
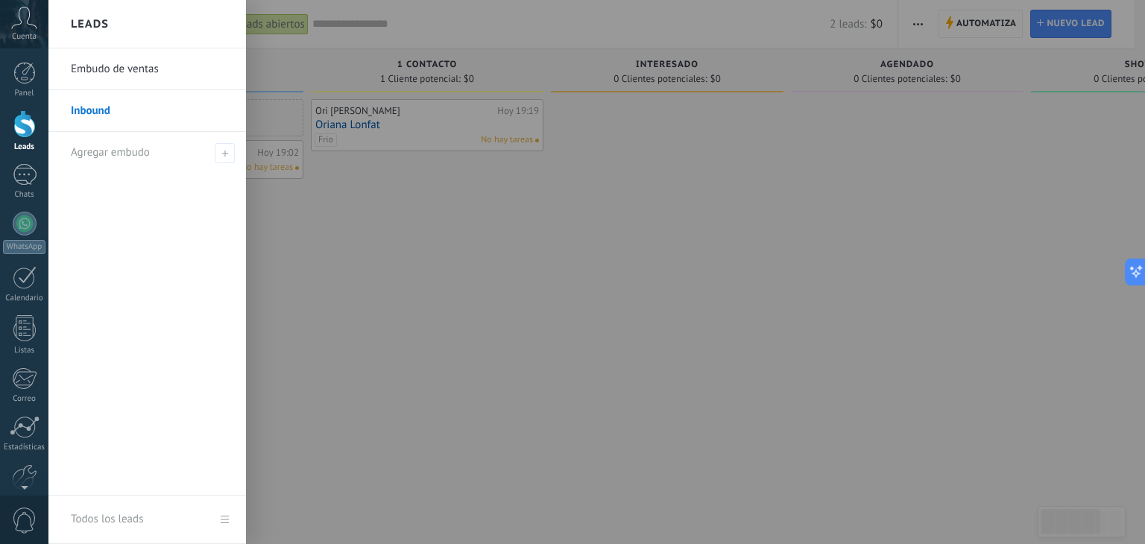
drag, startPoint x: 140, startPoint y: 111, endPoint x: 123, endPoint y: 102, distance: 19.3
click at [123, 102] on link "Inbound" at bounding box center [151, 111] width 160 height 42
click at [228, 522] on link "Todos los leads" at bounding box center [147, 520] width 198 height 48
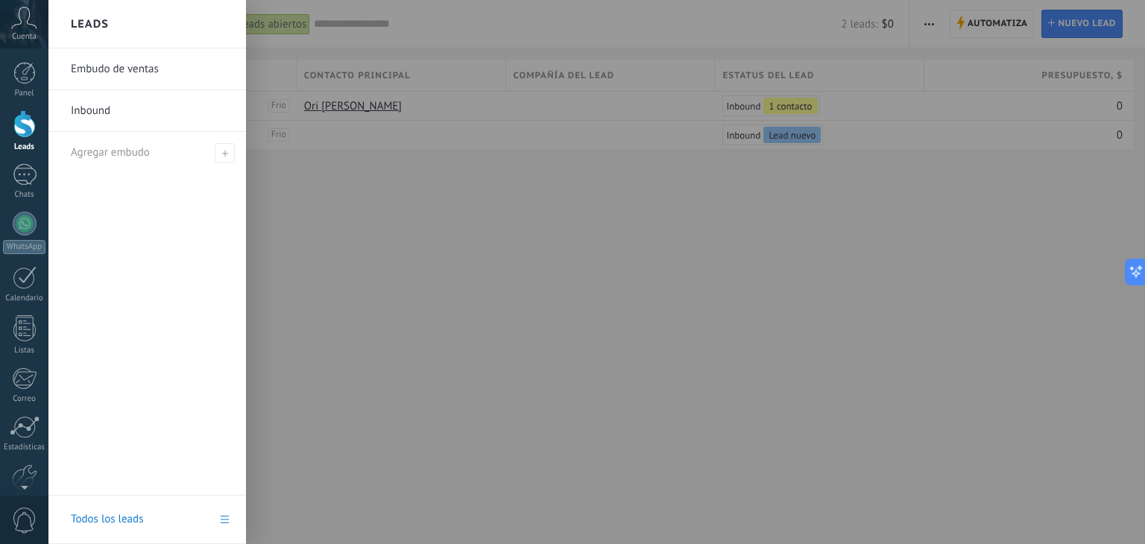
click at [218, 517] on link "Todos los leads" at bounding box center [147, 520] width 198 height 48
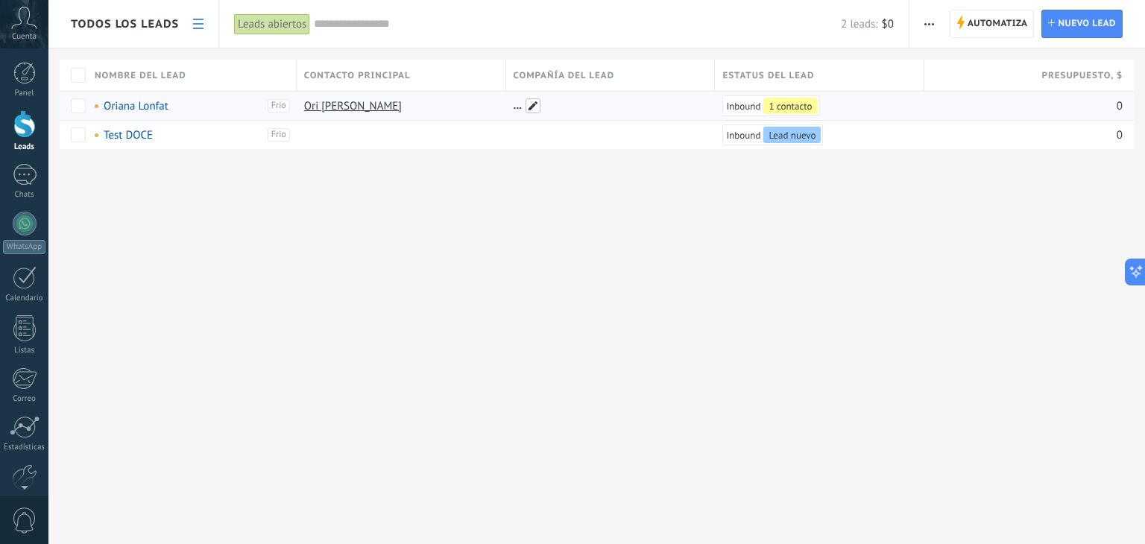
click at [538, 107] on span at bounding box center [533, 105] width 15 height 15
click at [585, 221] on div "Todos los leads Automatiza Nueva difusión Imprimir Ajustes de la lista Importar…" at bounding box center [596, 272] width 1097 height 544
click at [927, 23] on icon "button" at bounding box center [930, 24] width 10 height 2
click at [201, 22] on icon at bounding box center [198, 24] width 10 height 10
click at [174, 22] on span "Todos los leads" at bounding box center [125, 24] width 108 height 14
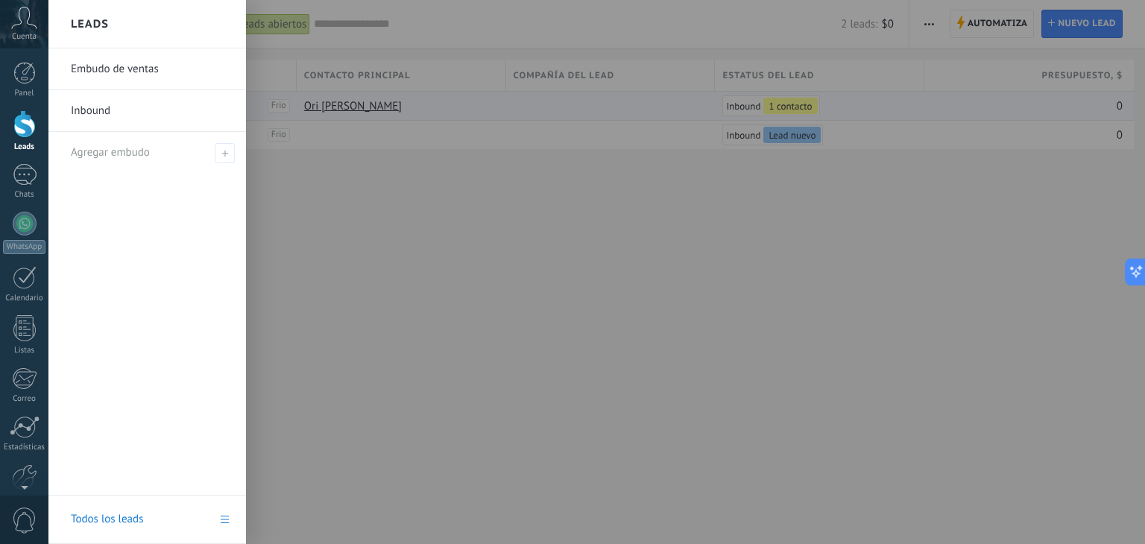
drag, startPoint x: 128, startPoint y: 75, endPoint x: 81, endPoint y: 103, distance: 55.5
click at [81, 103] on link "Inbound" at bounding box center [151, 111] width 160 height 42
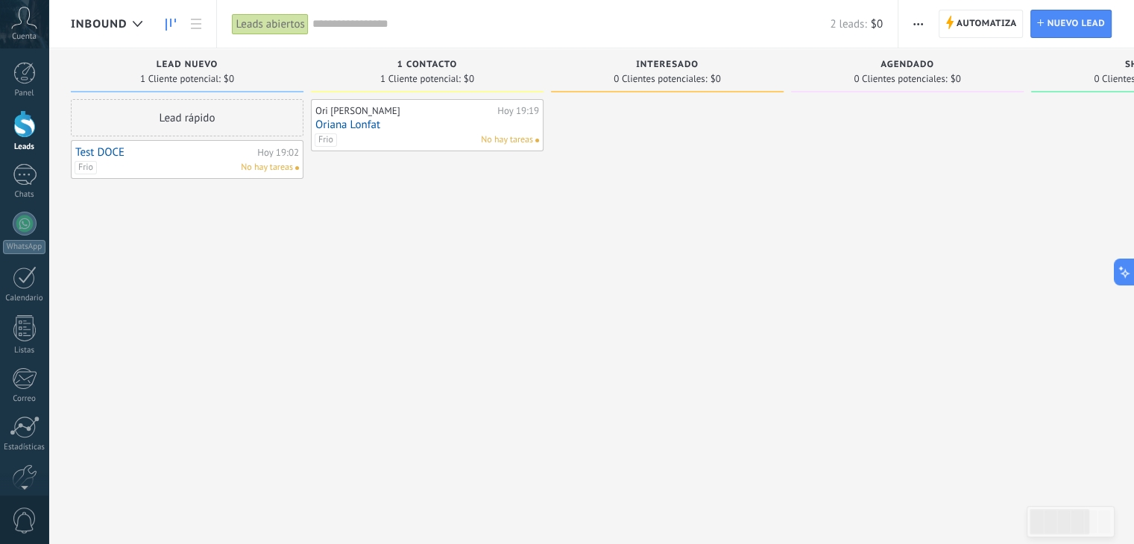
click at [110, 30] on span "Inbound" at bounding box center [99, 24] width 56 height 14
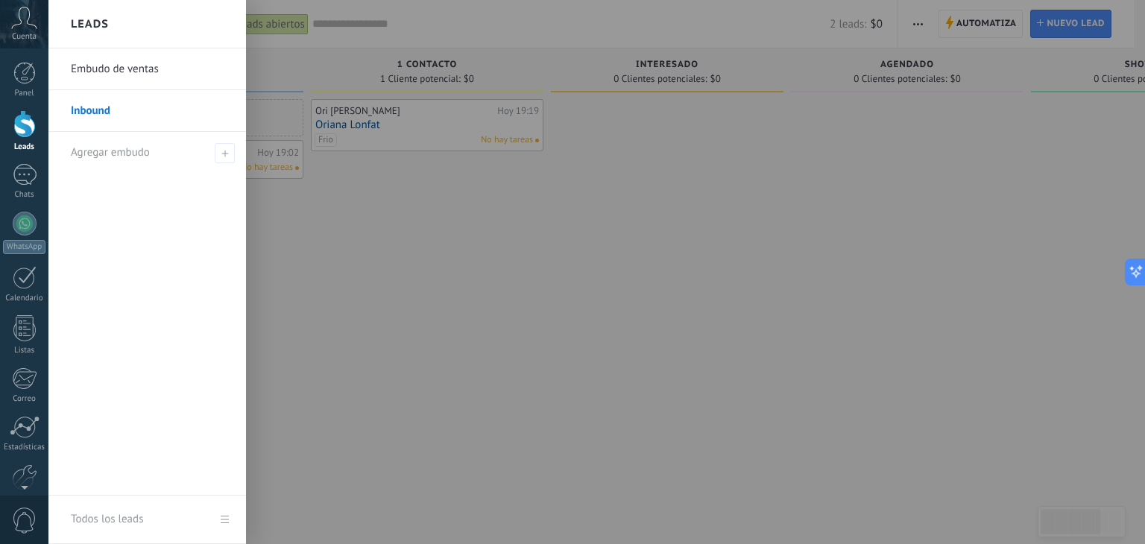
click at [106, 31] on h2 "Leads" at bounding box center [90, 24] width 38 height 47
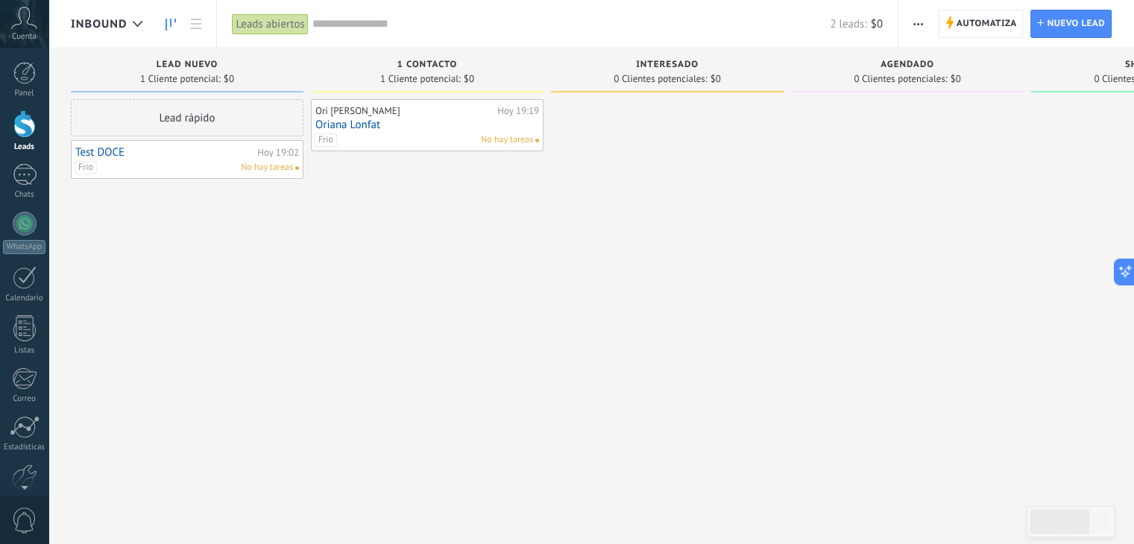
click at [104, 29] on span "Inbound" at bounding box center [99, 24] width 56 height 14
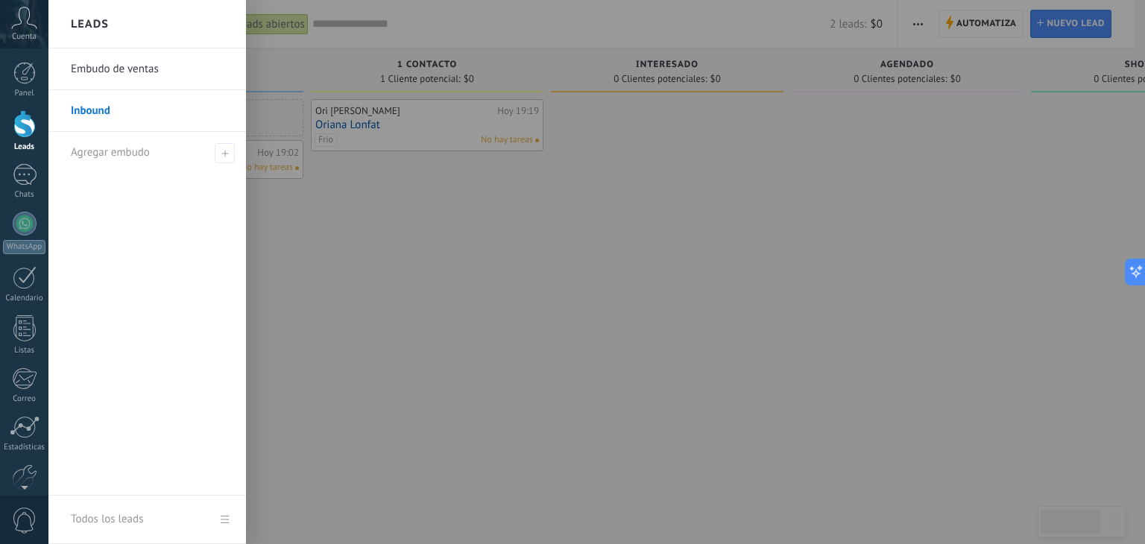
click at [99, 111] on link "Inbound" at bounding box center [151, 111] width 160 height 42
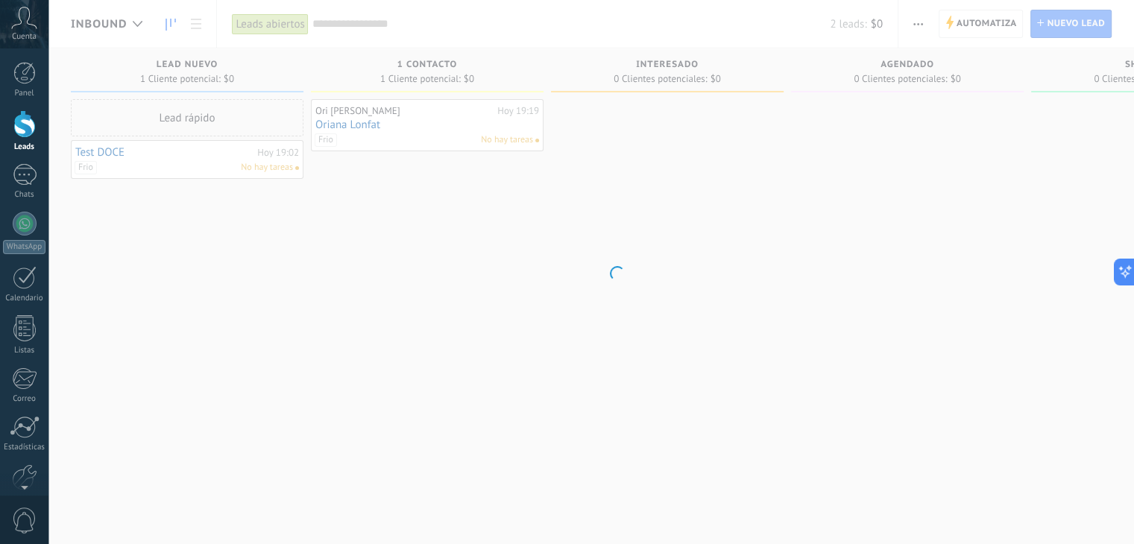
click at [99, 111] on body ".abccls-1,.abccls-2{fill-rule:evenodd}.abccls-2{fill:#fff} .abfcls-1{fill:none}…" at bounding box center [567, 272] width 1134 height 544
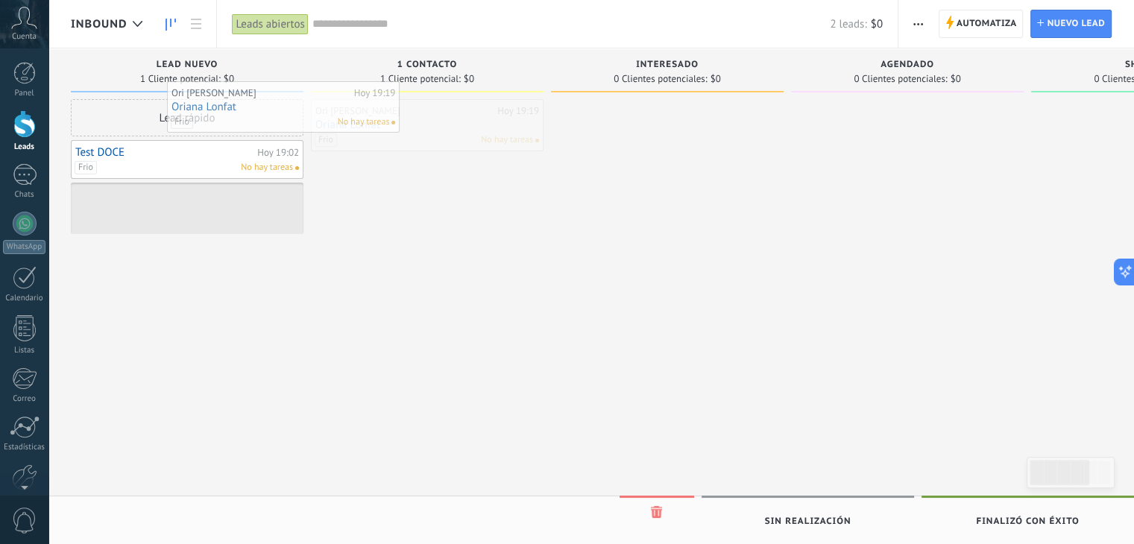
drag, startPoint x: 359, startPoint y: 127, endPoint x: 192, endPoint y: 111, distance: 167.0
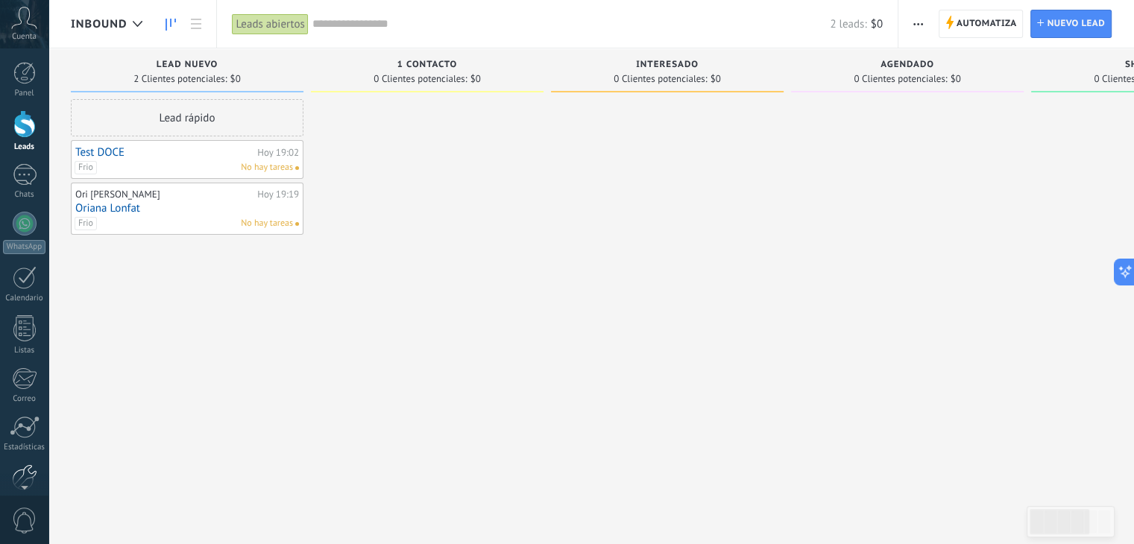
click at [19, 470] on div at bounding box center [24, 478] width 25 height 26
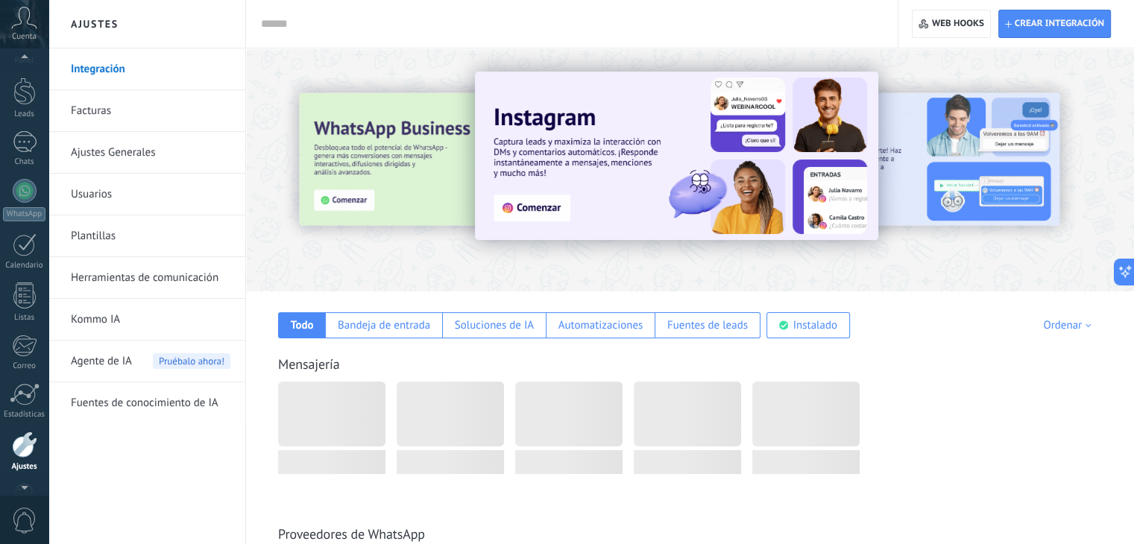
scroll to position [4, 0]
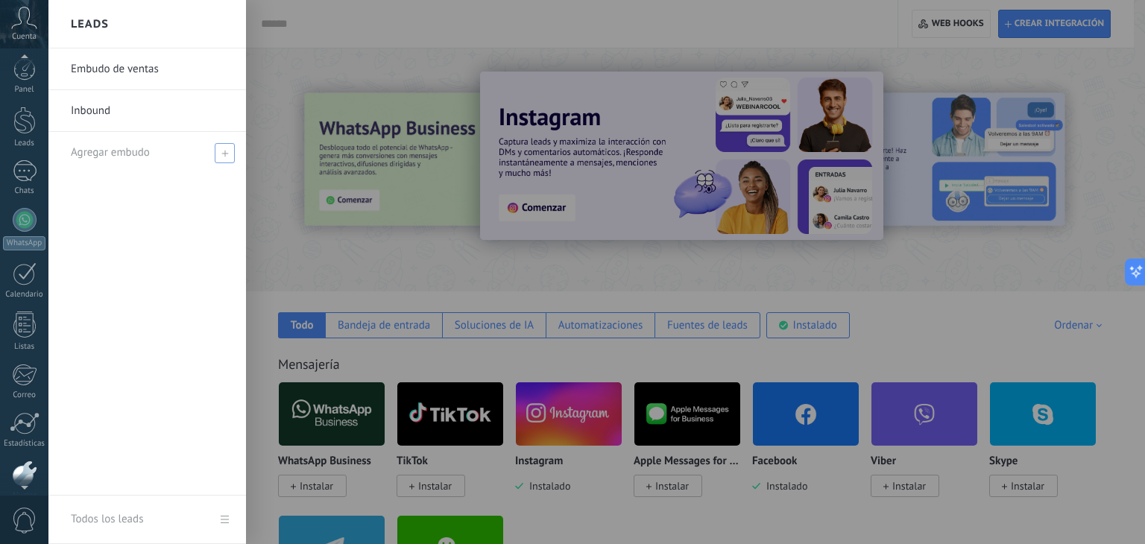
click at [216, 154] on span at bounding box center [225, 153] width 20 height 20
drag, startPoint x: 170, startPoint y: 206, endPoint x: 164, endPoint y: 200, distance: 8.4
click at [170, 206] on div "Embudo de ventas Inbound" at bounding box center [147, 271] width 198 height 447
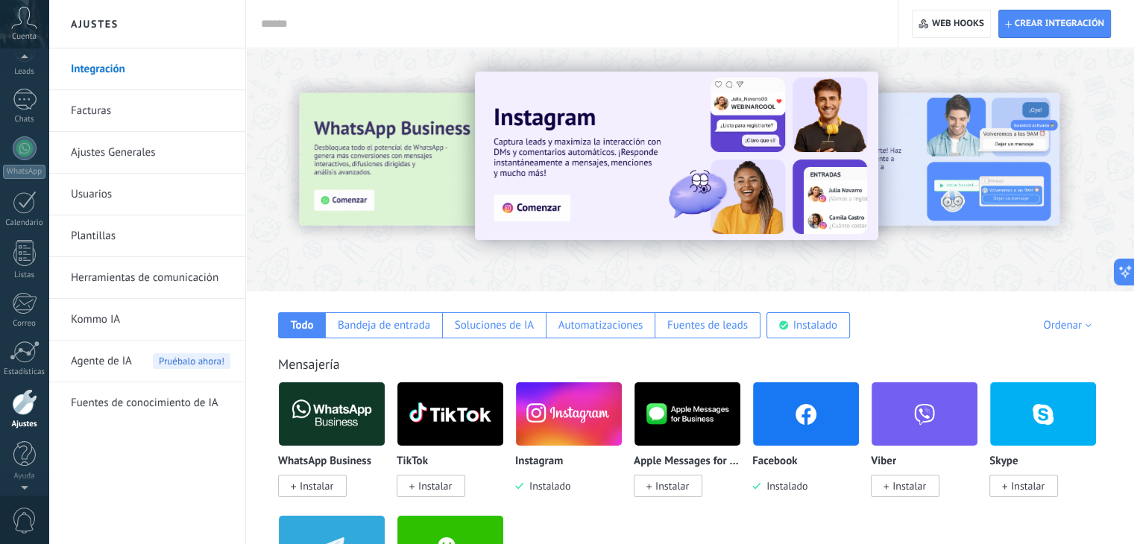
scroll to position [1, 0]
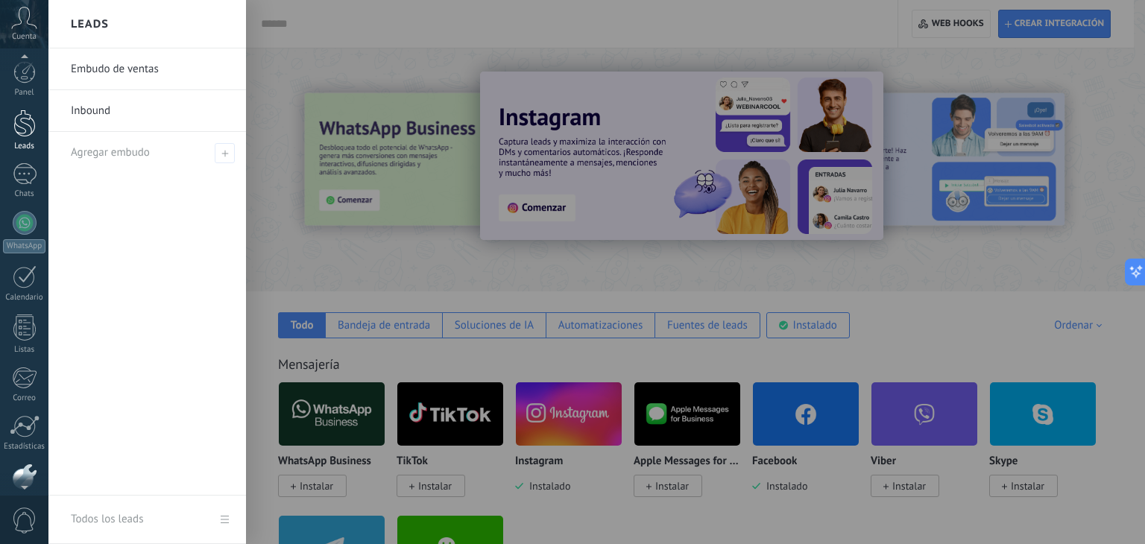
click at [28, 123] on div at bounding box center [24, 124] width 22 height 28
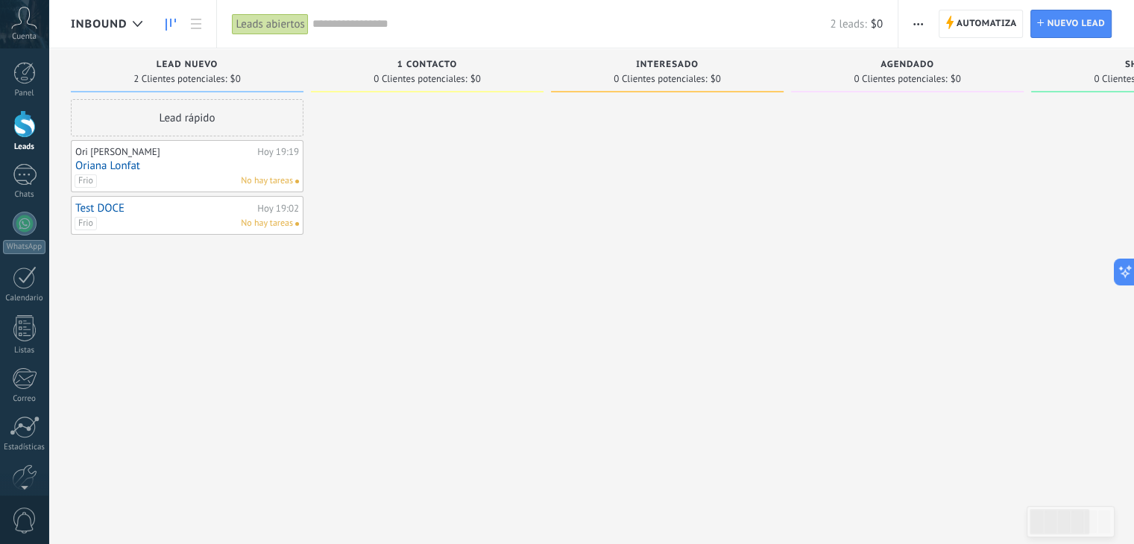
drag, startPoint x: 358, startPoint y: 312, endPoint x: 283, endPoint y: 217, distance: 121.0
click at [350, 305] on div at bounding box center [427, 274] width 233 height 350
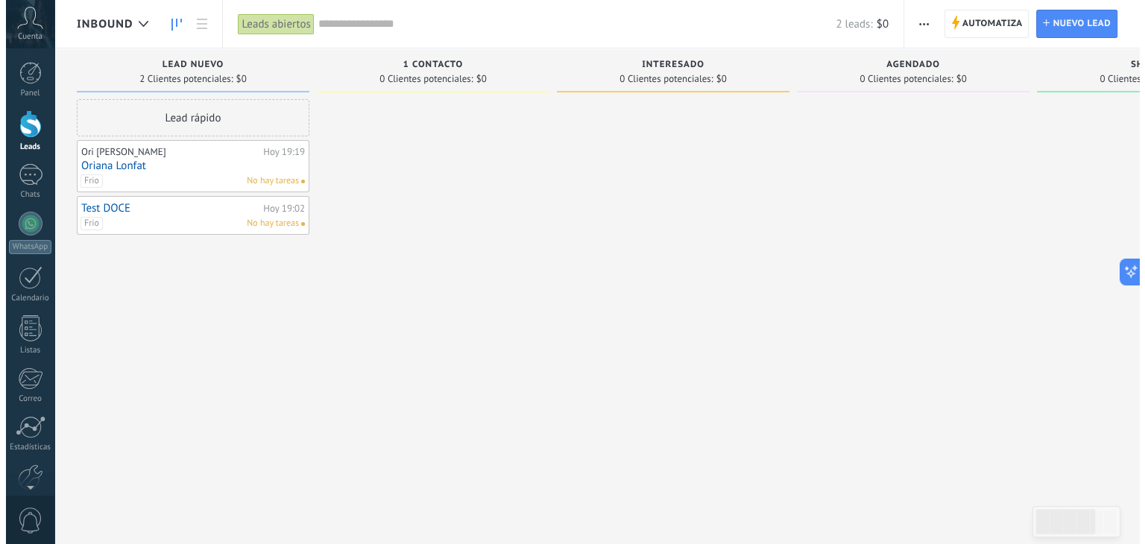
scroll to position [0, 3]
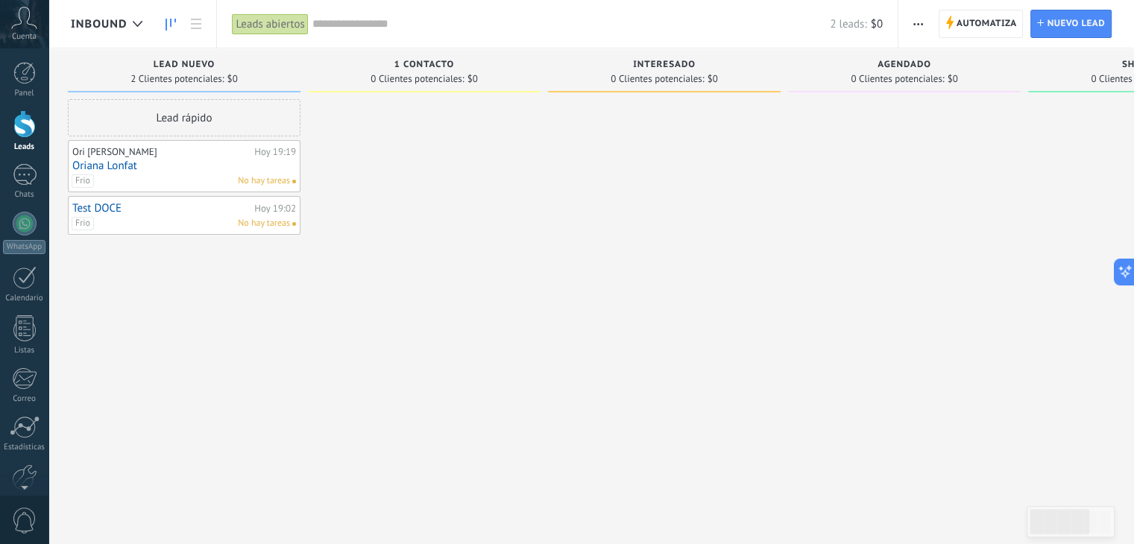
click at [237, 213] on link "Test DOCE" at bounding box center [161, 208] width 178 height 13
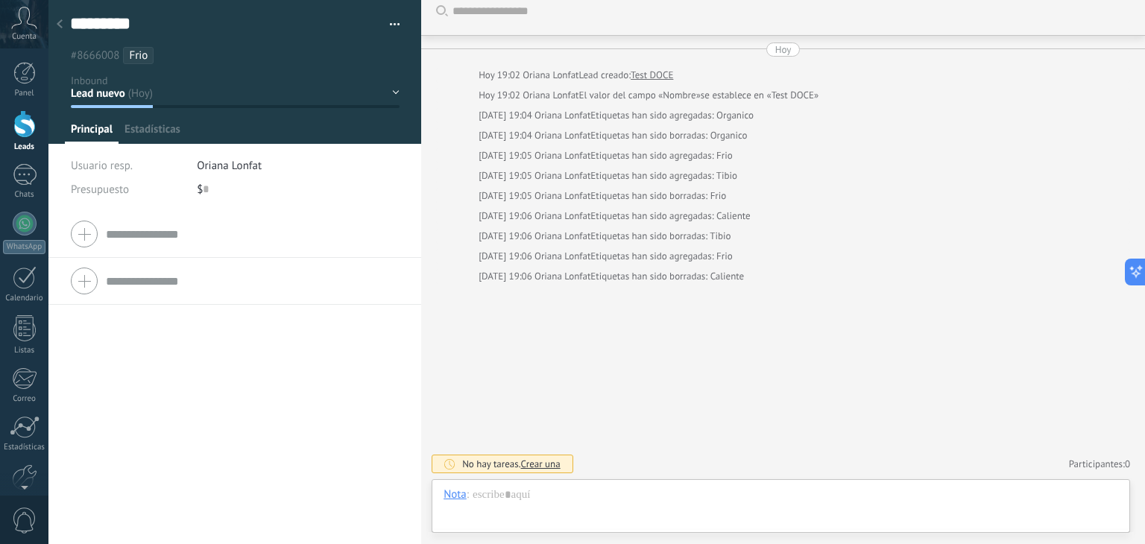
scroll to position [22, 0]
click at [391, 25] on button "button" at bounding box center [390, 24] width 22 height 22
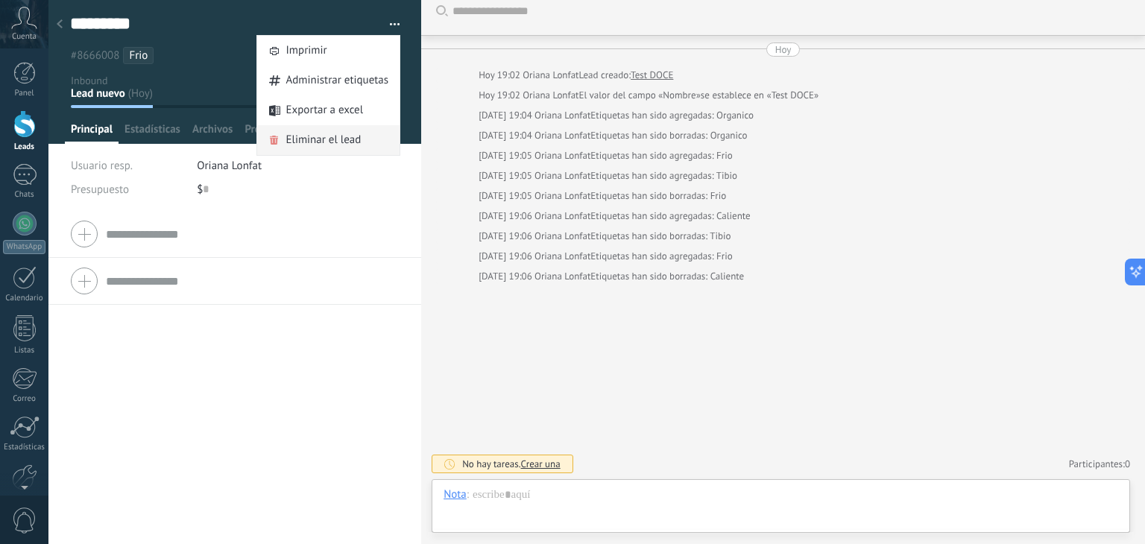
click at [327, 137] on span "Eliminar el lead" at bounding box center [323, 140] width 75 height 30
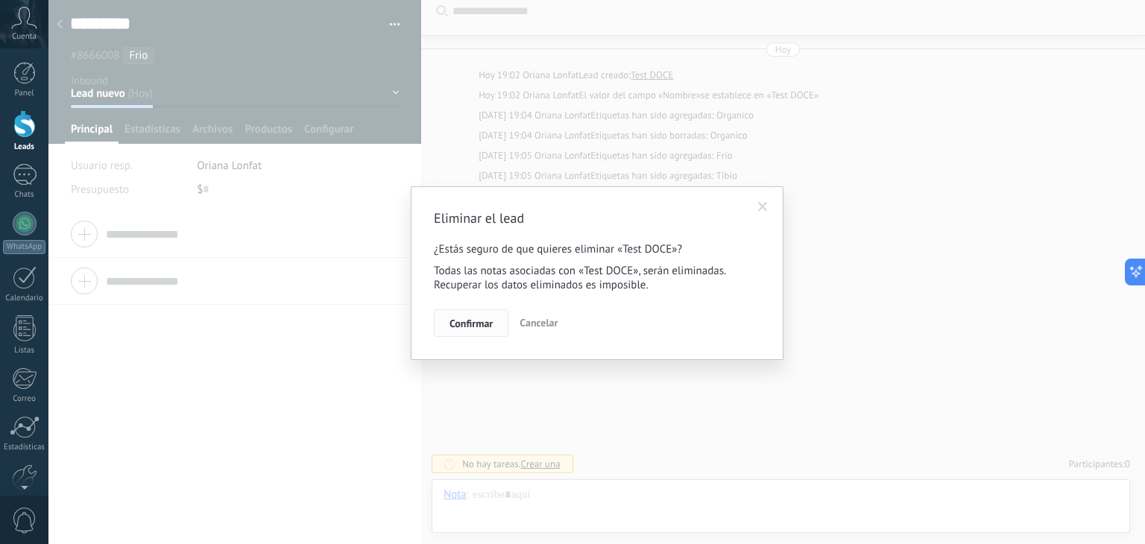
click at [470, 324] on span "Confirmar" at bounding box center [471, 323] width 43 height 10
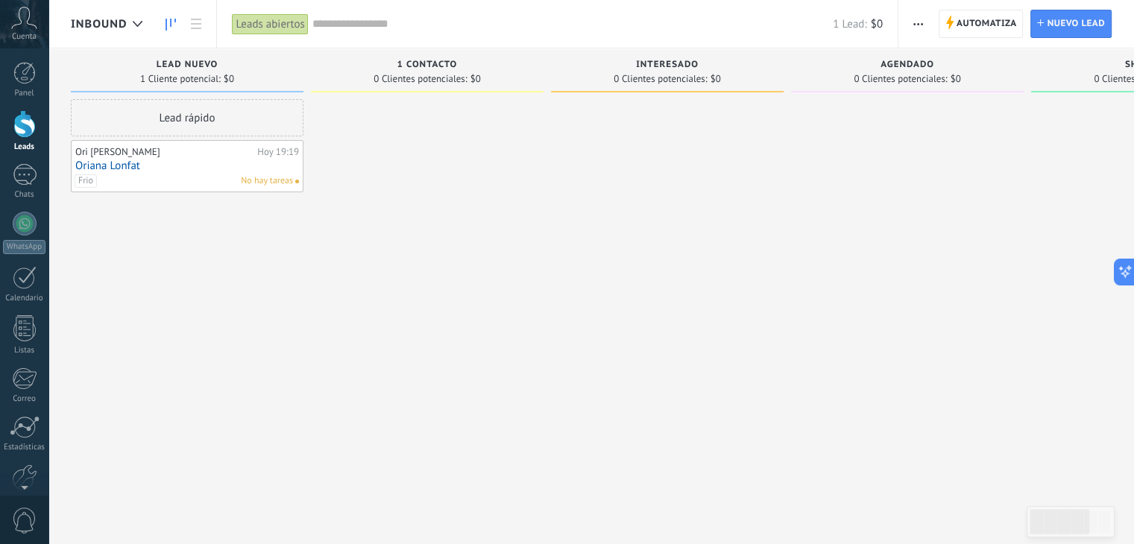
click at [179, 162] on link "Oriana Lonfat" at bounding box center [187, 166] width 224 height 13
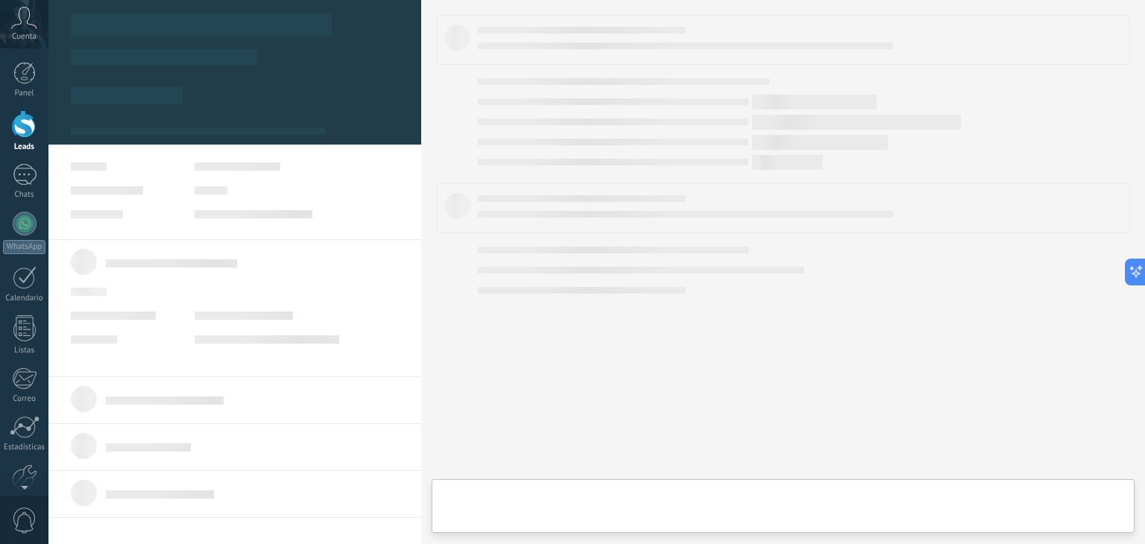
type textarea "**********"
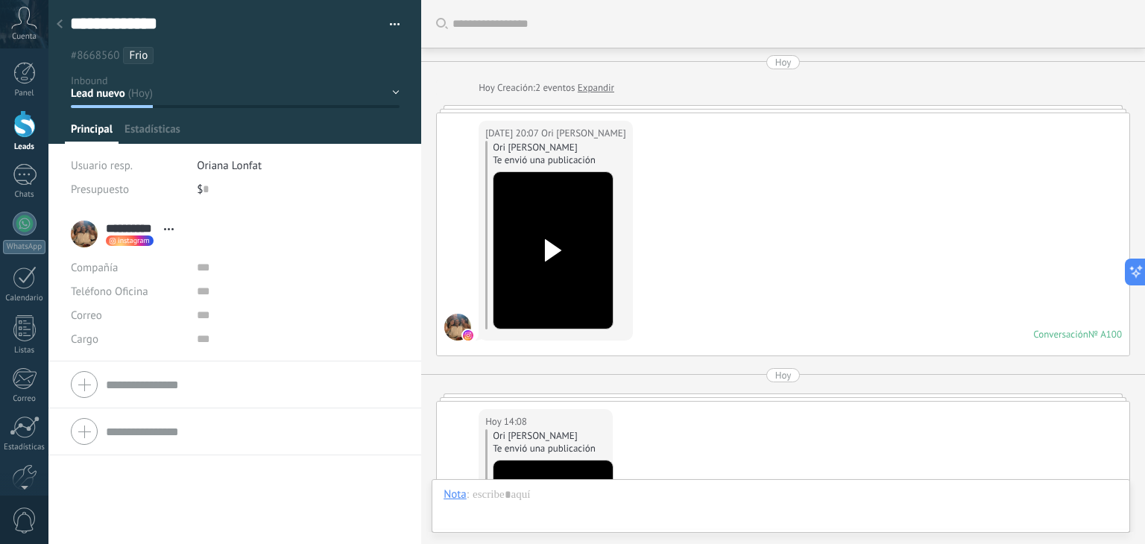
scroll to position [1404, 0]
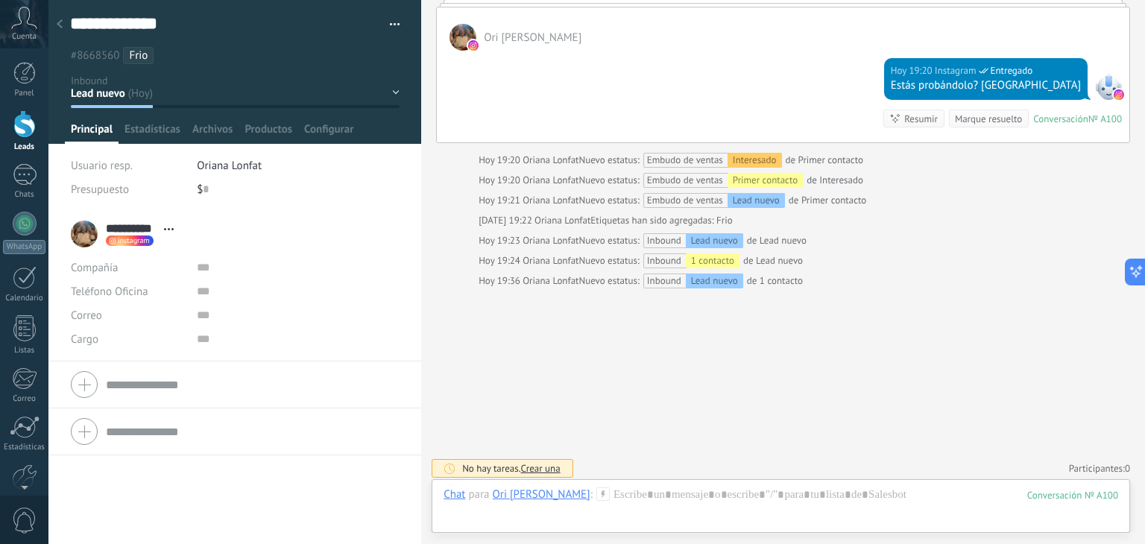
click at [0, 0] on div "Lead nuevo 1 contacto interesado venta no cerrada" at bounding box center [0, 0] width 0 height 0
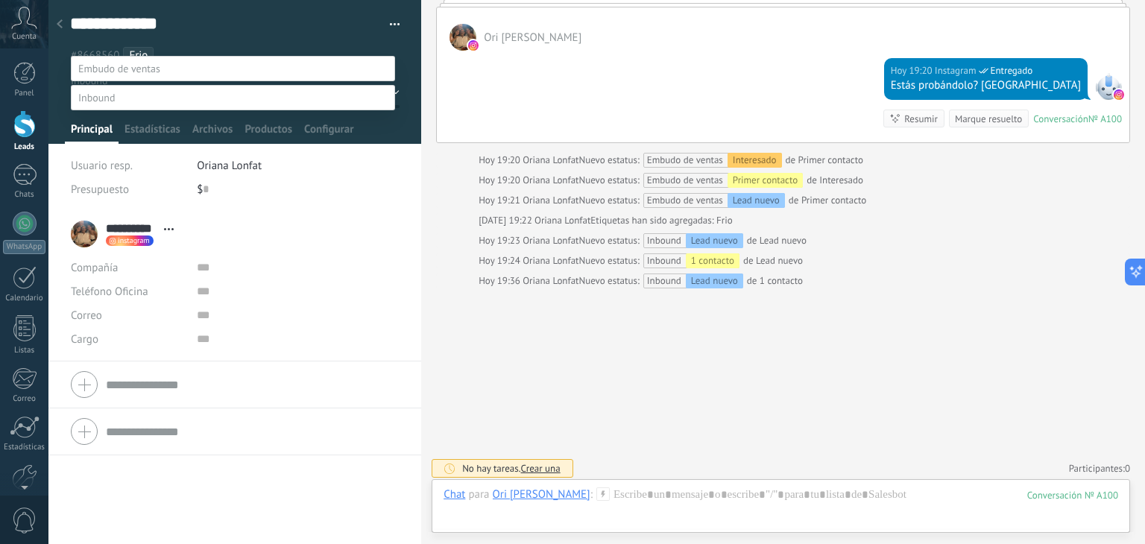
scroll to position [0, 0]
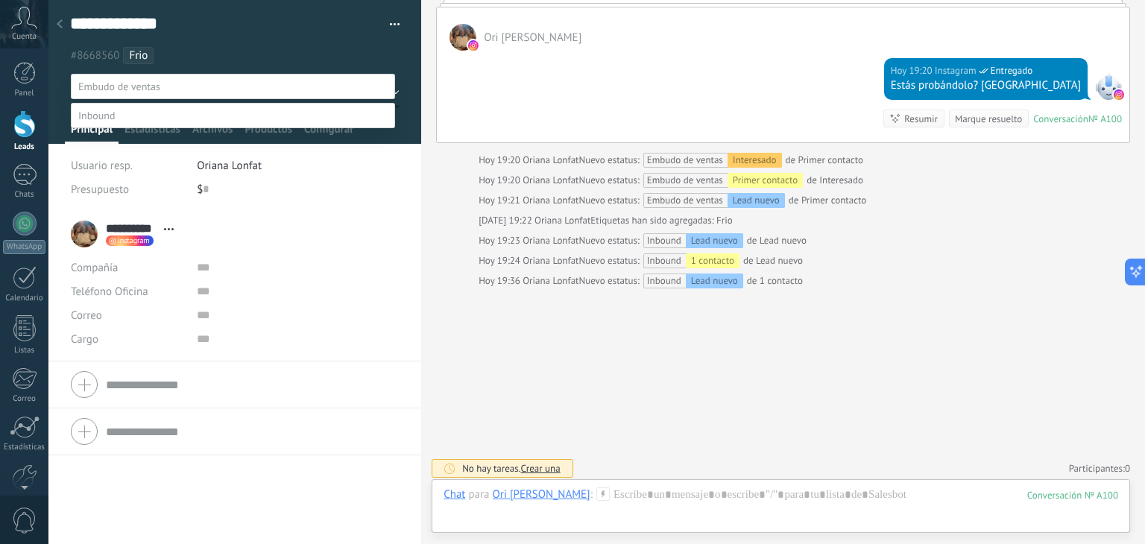
click at [147, 86] on span at bounding box center [119, 86] width 82 height 13
click at [0, 0] on label "Primer contacto" at bounding box center [0, 0] width 0 height 0
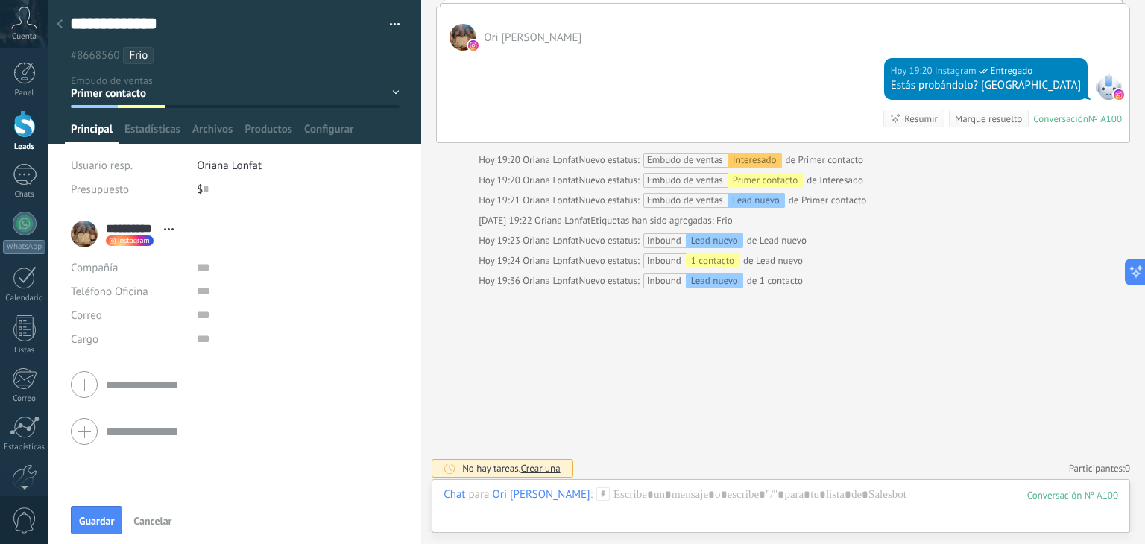
click at [0, 0] on div "Lead nuevo Primer contacto Interesado [GEOGRAPHIC_DATA] Seguimiento Show up Lea…" at bounding box center [0, 0] width 0 height 0
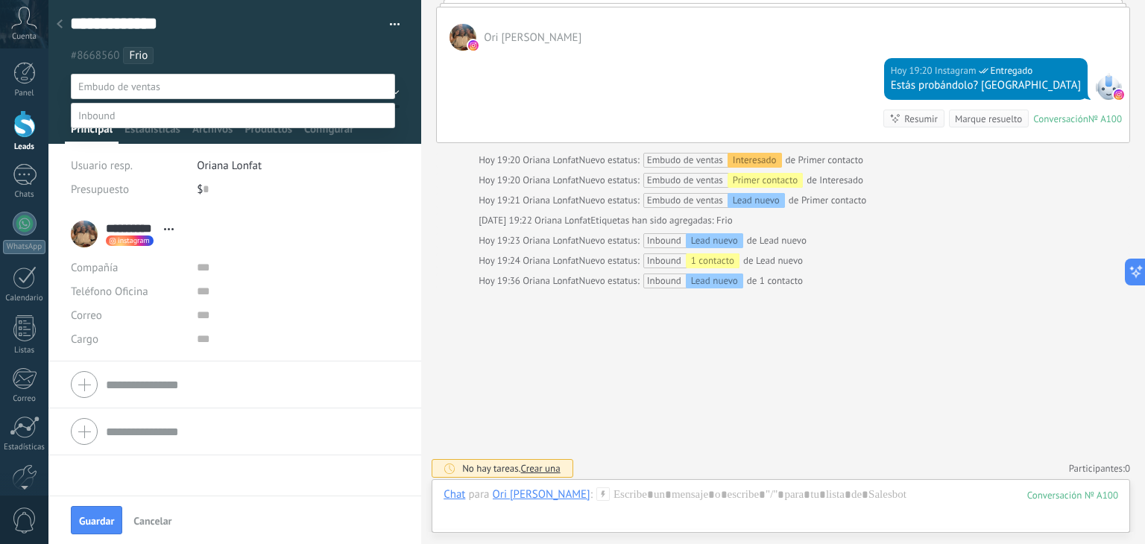
click at [0, 0] on label "Lead nuevo" at bounding box center [0, 0] width 0 height 0
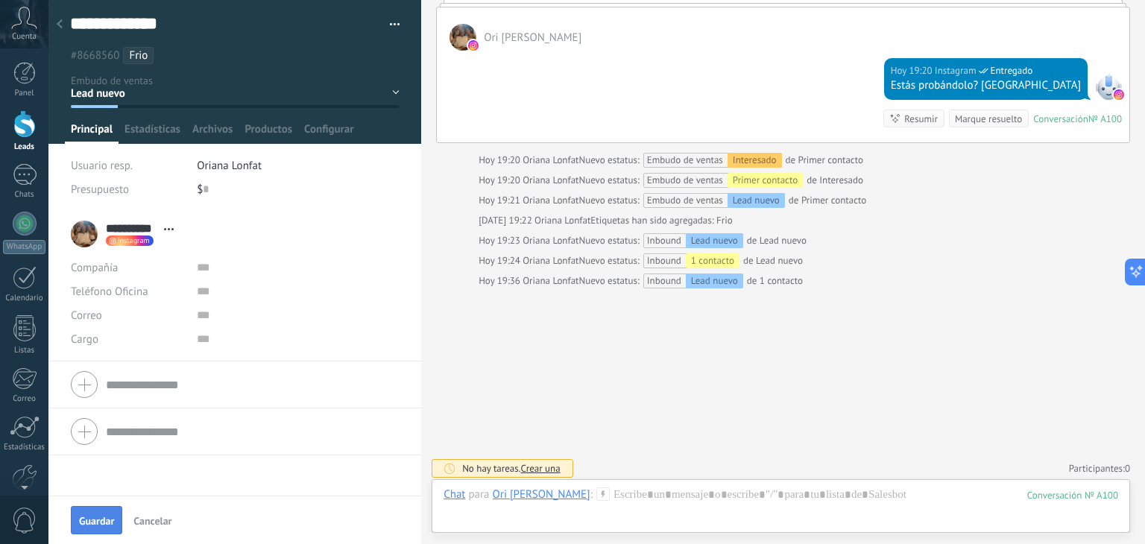
click at [92, 518] on span "Guardar" at bounding box center [96, 521] width 35 height 10
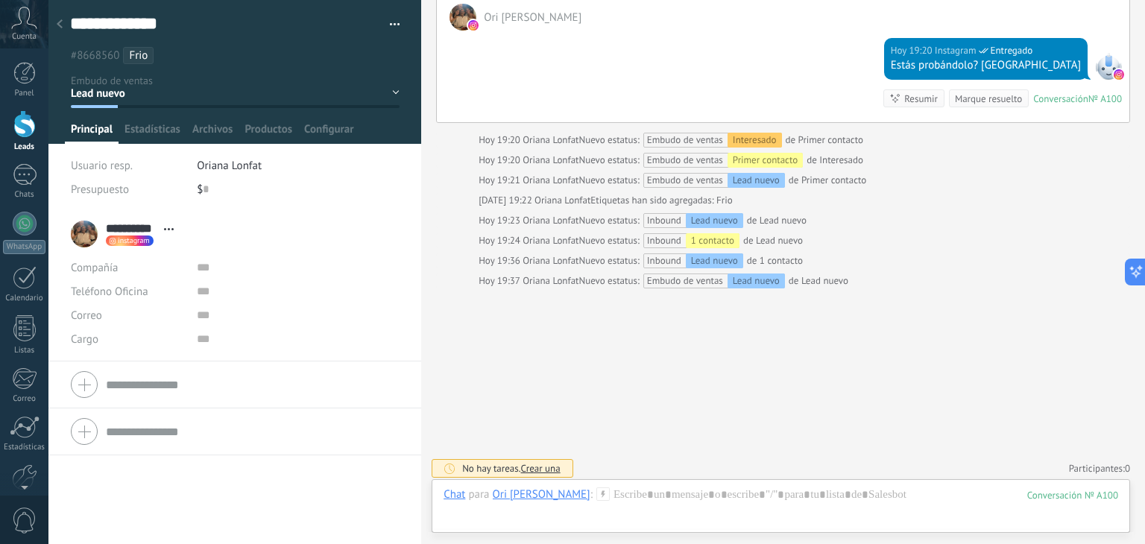
click at [64, 30] on div at bounding box center [59, 24] width 21 height 29
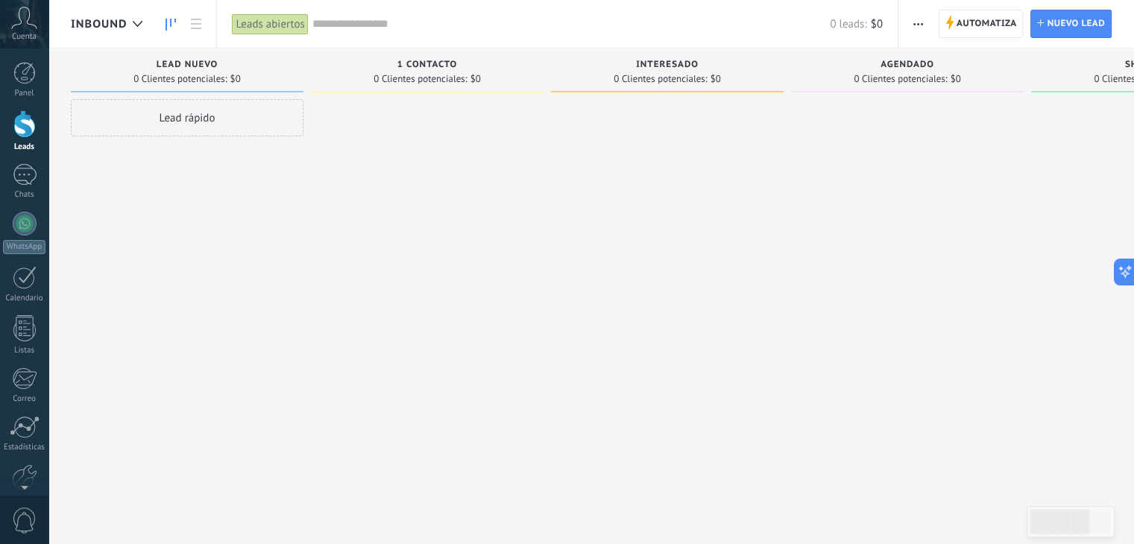
click at [113, 19] on span "Inbound" at bounding box center [99, 24] width 56 height 14
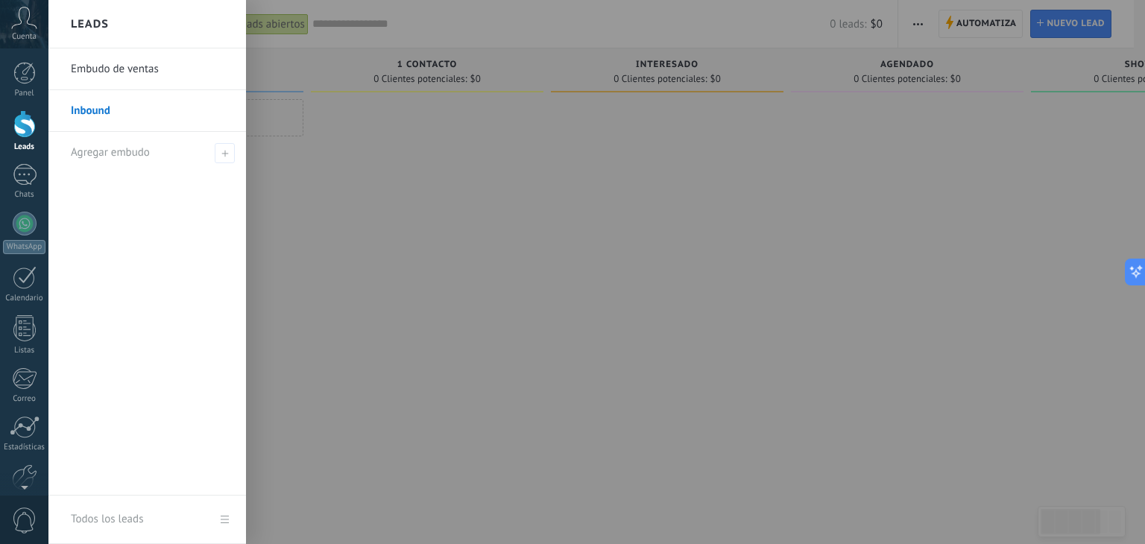
click at [978, 242] on div at bounding box center [620, 272] width 1145 height 544
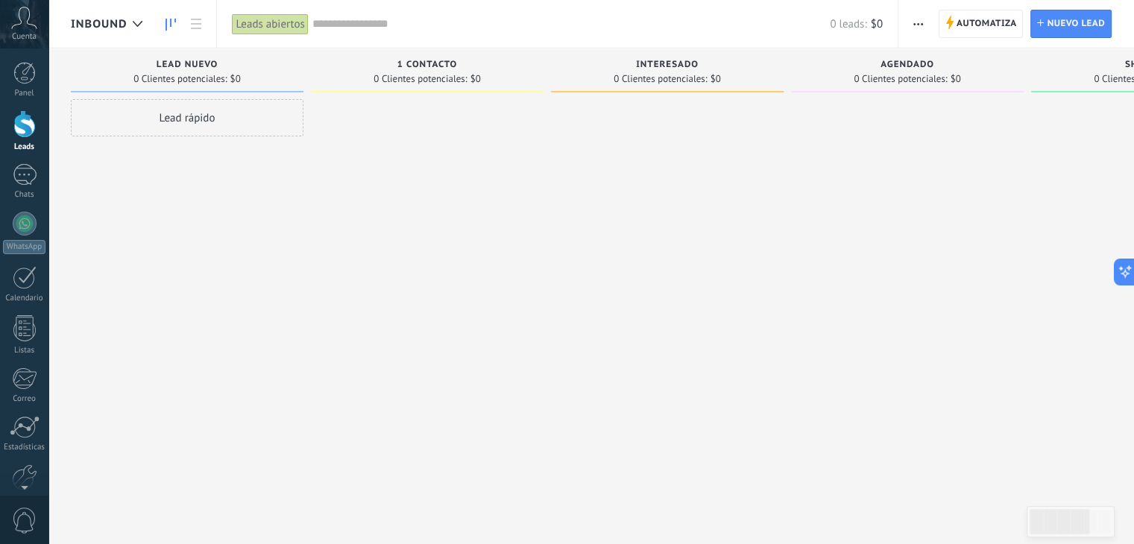
click at [910, 25] on button "button" at bounding box center [918, 24] width 22 height 28
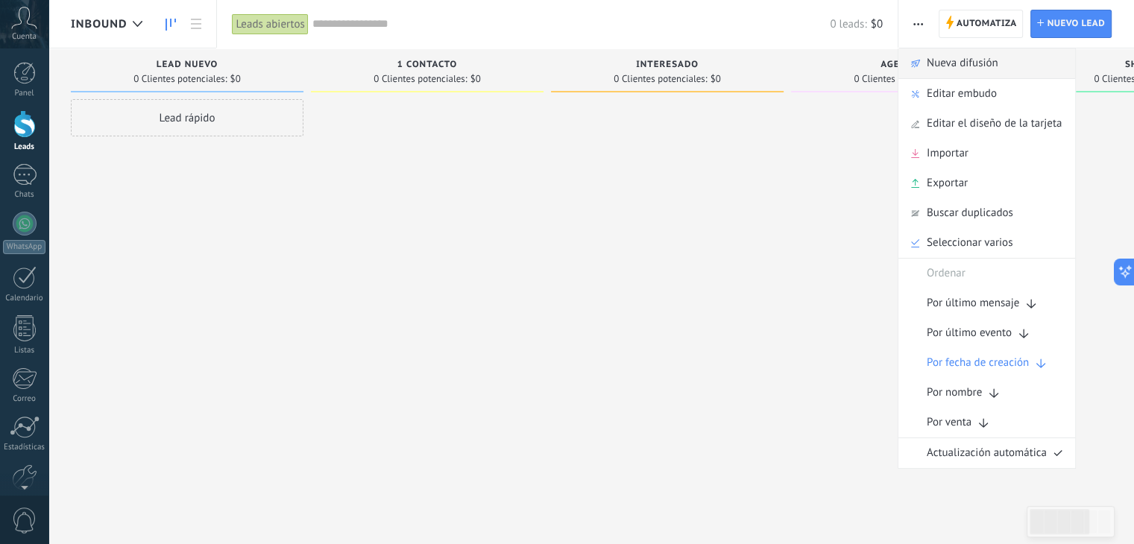
click at [961, 70] on span "Nueva difusión" at bounding box center [963, 63] width 72 height 30
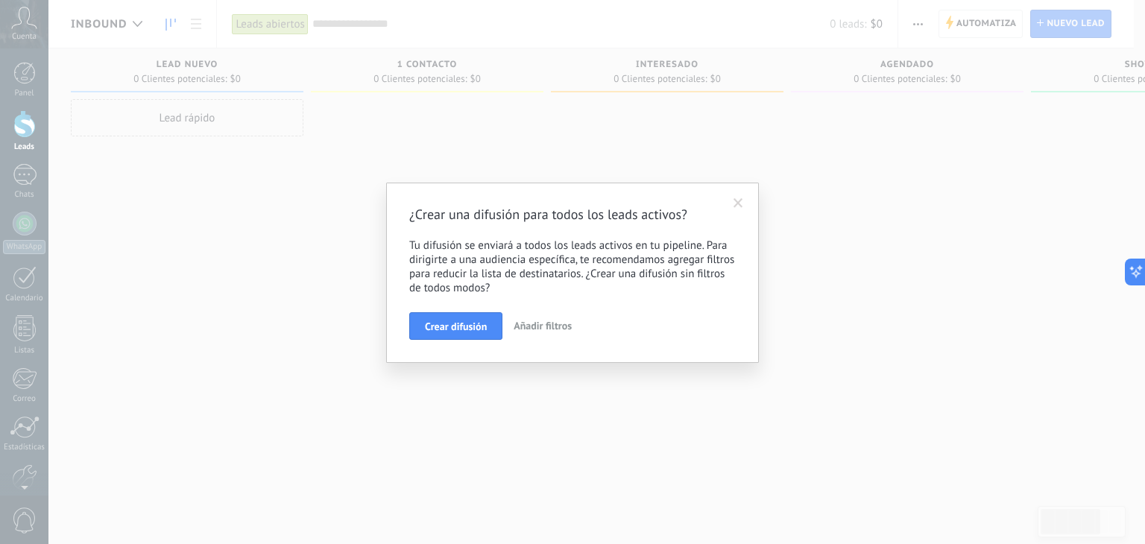
click at [743, 204] on span at bounding box center [739, 203] width 10 height 10
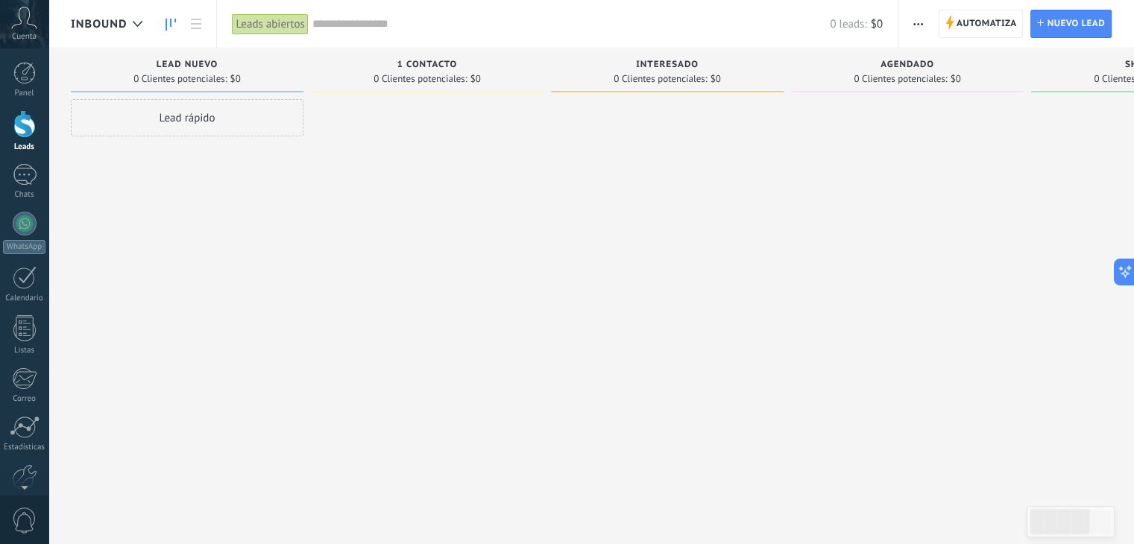
click at [921, 18] on span "button" at bounding box center [918, 24] width 10 height 28
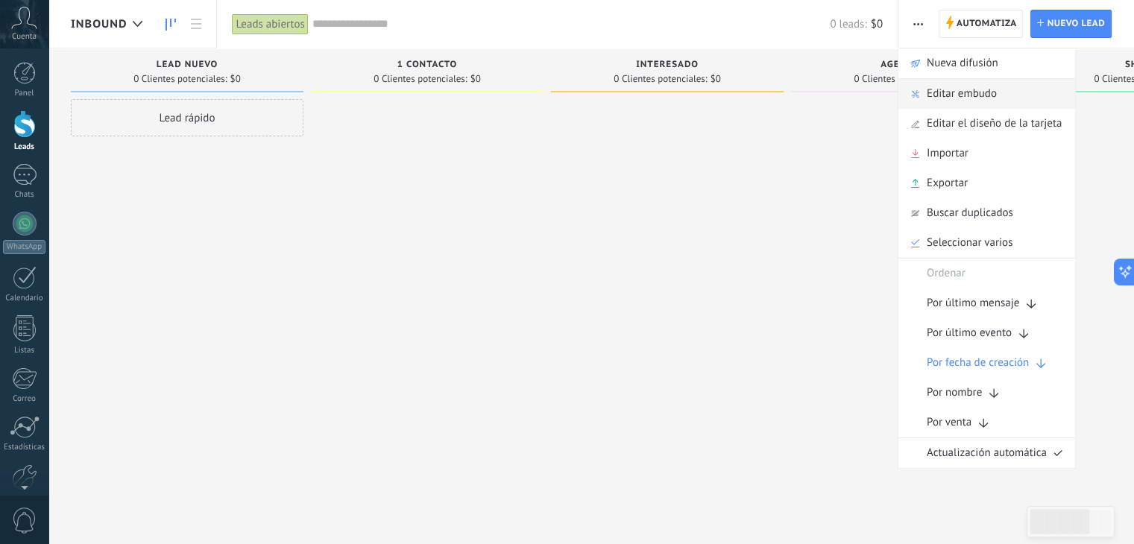
click at [967, 95] on span "Editar embudo" at bounding box center [962, 94] width 70 height 30
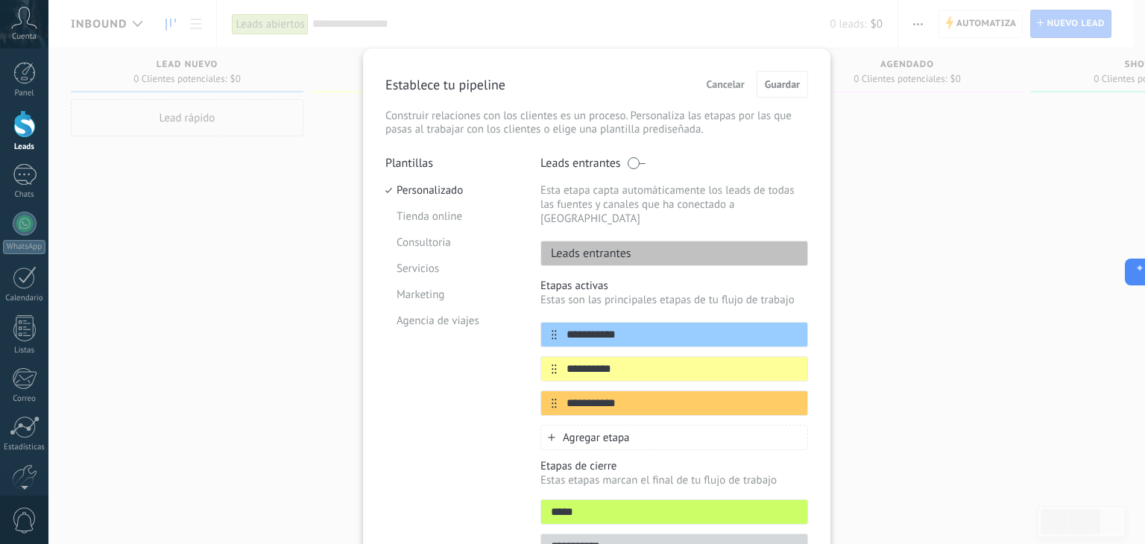
click at [440, 167] on p "Plantillas" at bounding box center [452, 163] width 133 height 15
click at [429, 158] on p "Plantillas" at bounding box center [452, 163] width 133 height 15
click at [441, 197] on li "Personalizado" at bounding box center [452, 190] width 133 height 26
click at [725, 89] on span "Cancelar" at bounding box center [726, 84] width 38 height 10
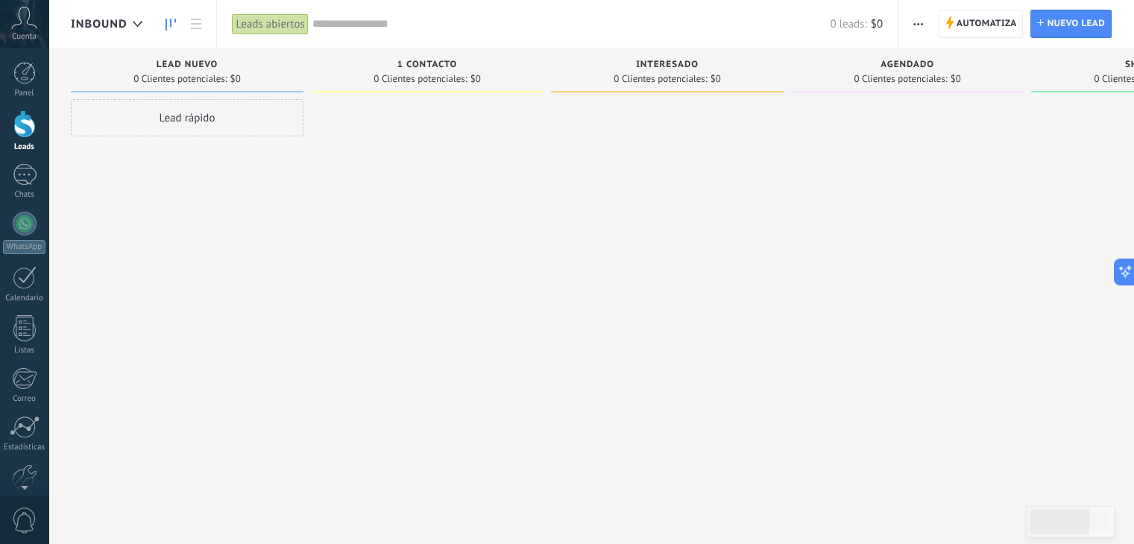
click at [110, 31] on div "Inbound" at bounding box center [110, 24] width 79 height 48
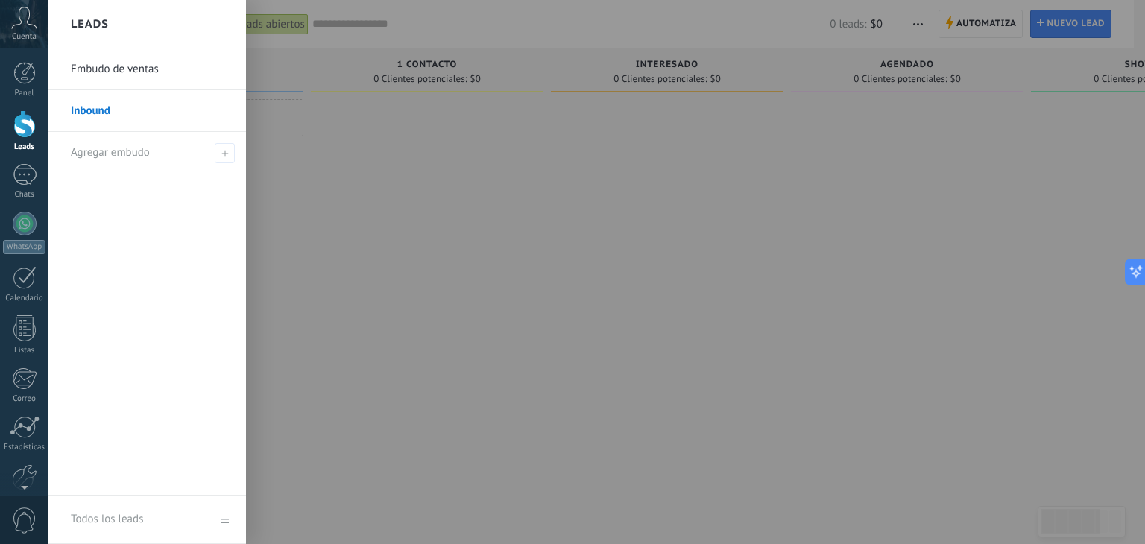
click at [98, 111] on link "Inbound" at bounding box center [151, 111] width 160 height 42
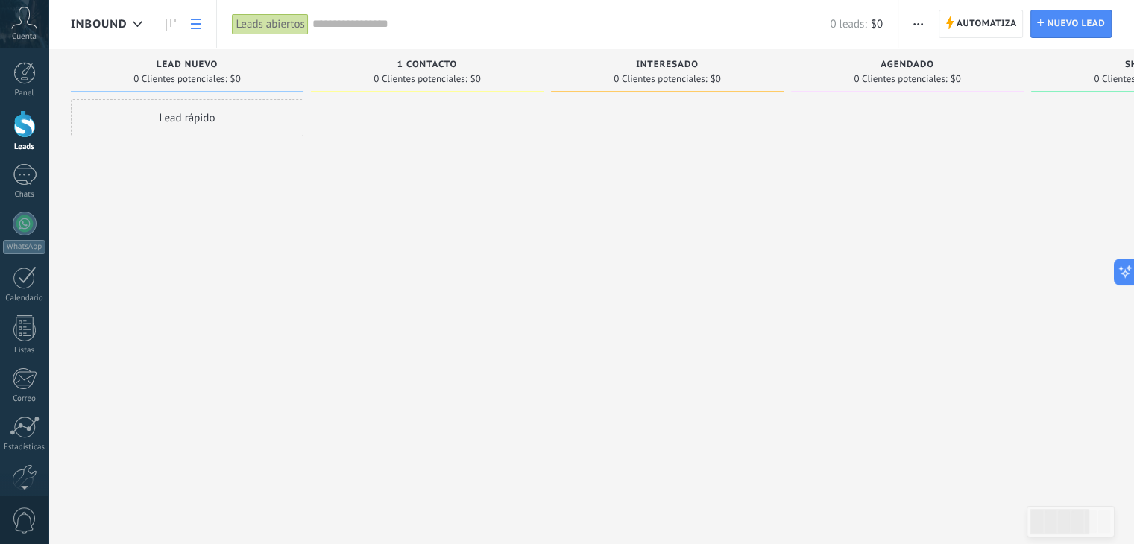
click at [199, 23] on use at bounding box center [196, 24] width 10 height 10
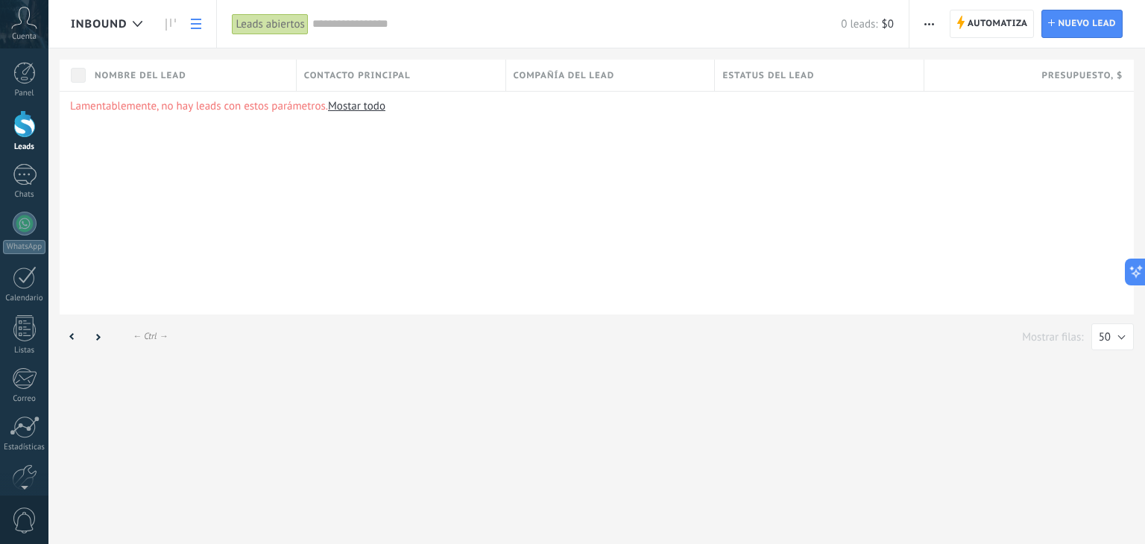
click at [104, 20] on span "Inbound" at bounding box center [99, 24] width 56 height 14
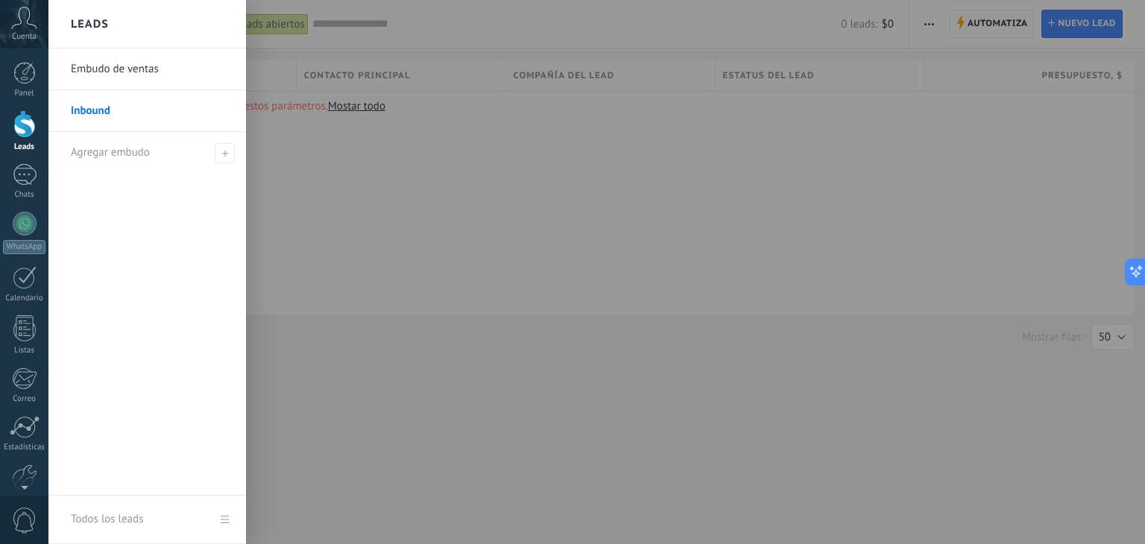
click at [93, 110] on link "Inbound" at bounding box center [151, 111] width 160 height 42
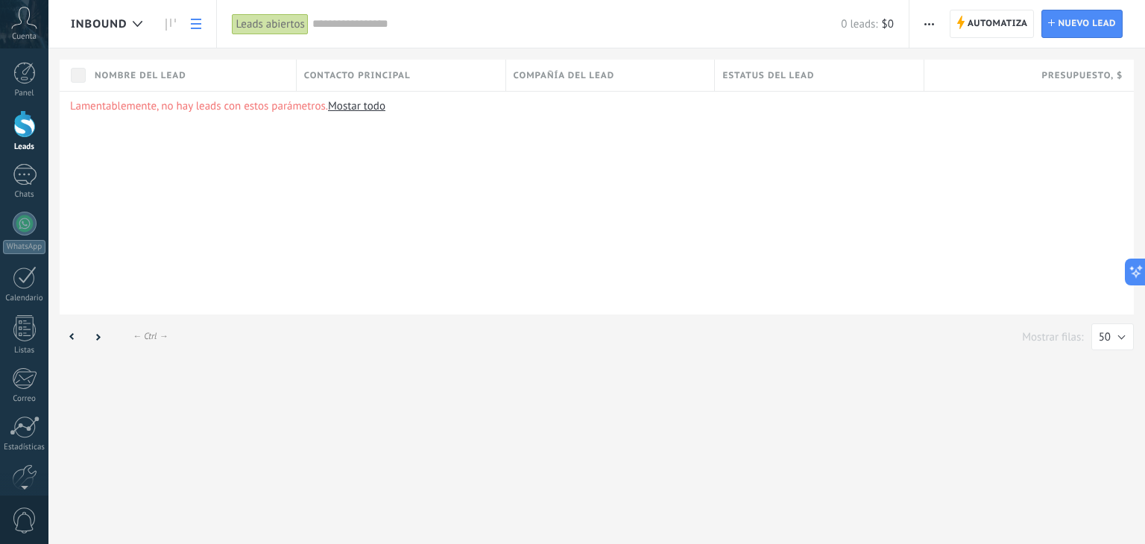
click at [934, 26] on span "button" at bounding box center [930, 24] width 10 height 28
click at [977, 93] on span "Editar embudo" at bounding box center [973, 94] width 70 height 30
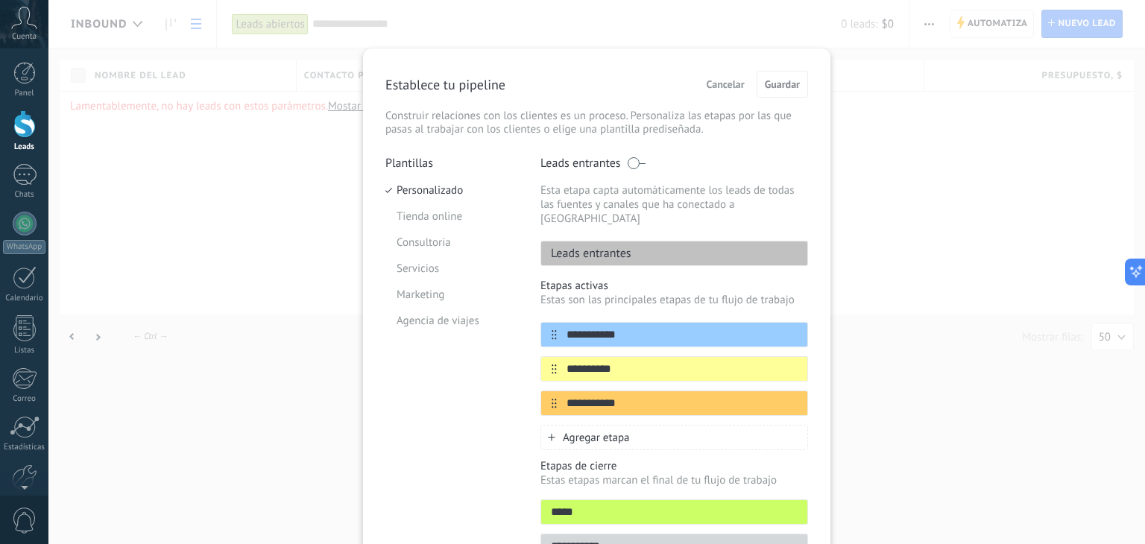
click at [465, 84] on p "Establece tu pipeline" at bounding box center [446, 84] width 120 height 17
click at [309, 99] on div "**********" at bounding box center [596, 272] width 1097 height 544
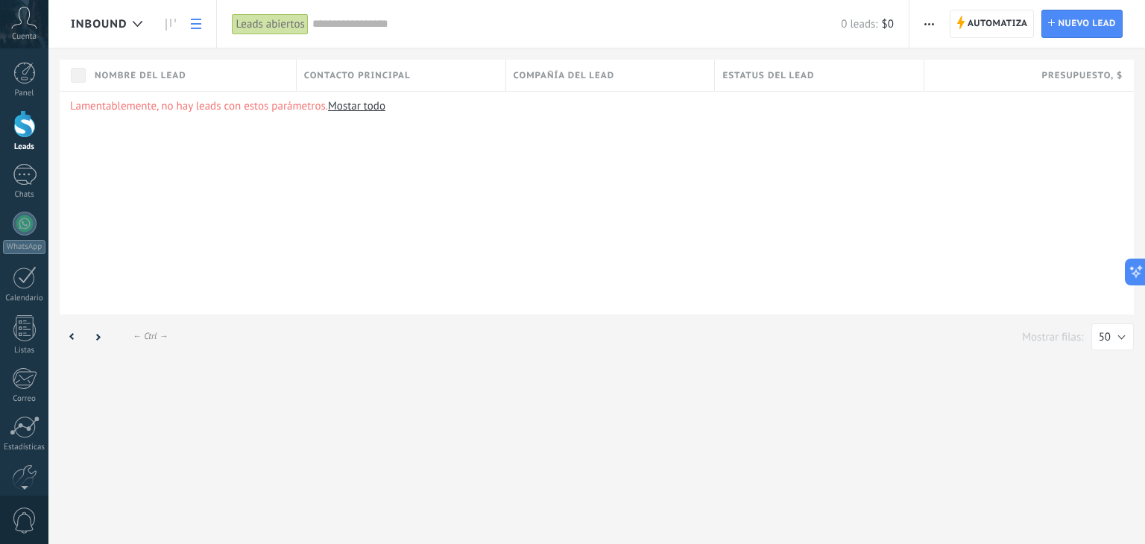
click at [122, 22] on span "Inbound" at bounding box center [99, 24] width 56 height 14
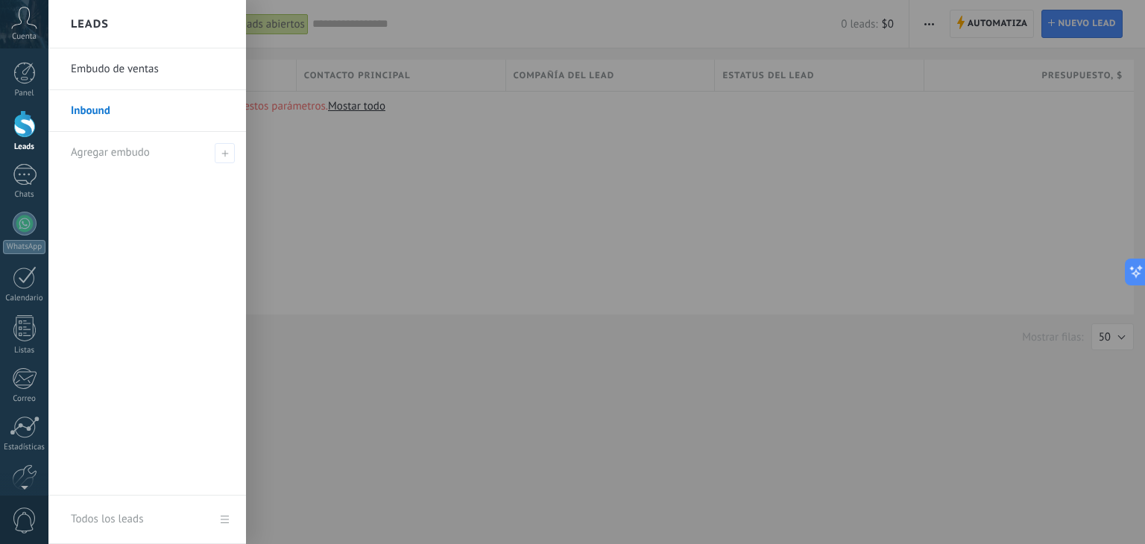
click at [221, 511] on link "Todos los leads" at bounding box center [147, 520] width 198 height 48
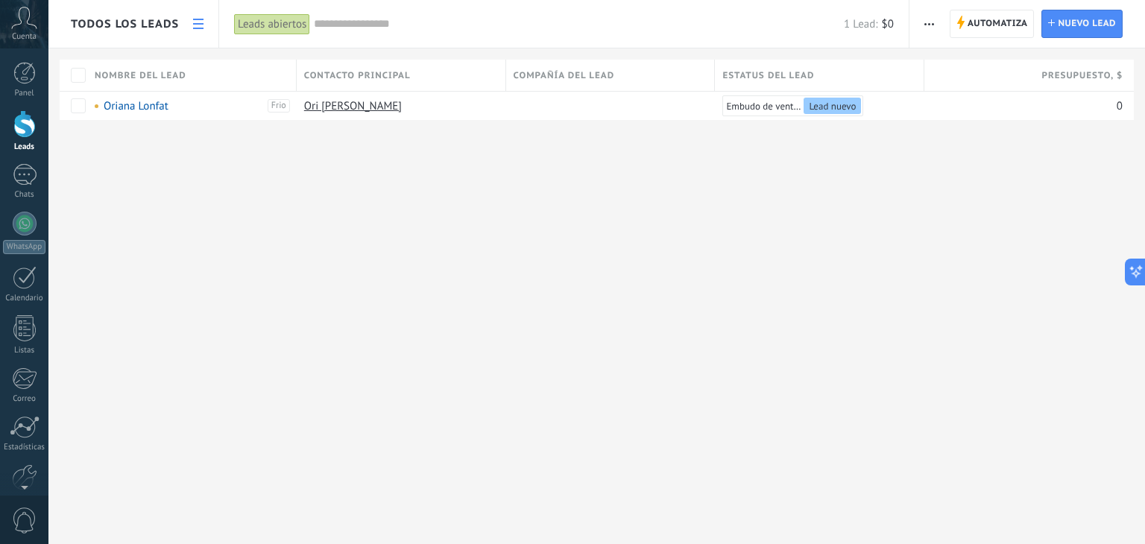
click at [130, 25] on span "Todos los leads" at bounding box center [125, 24] width 108 height 14
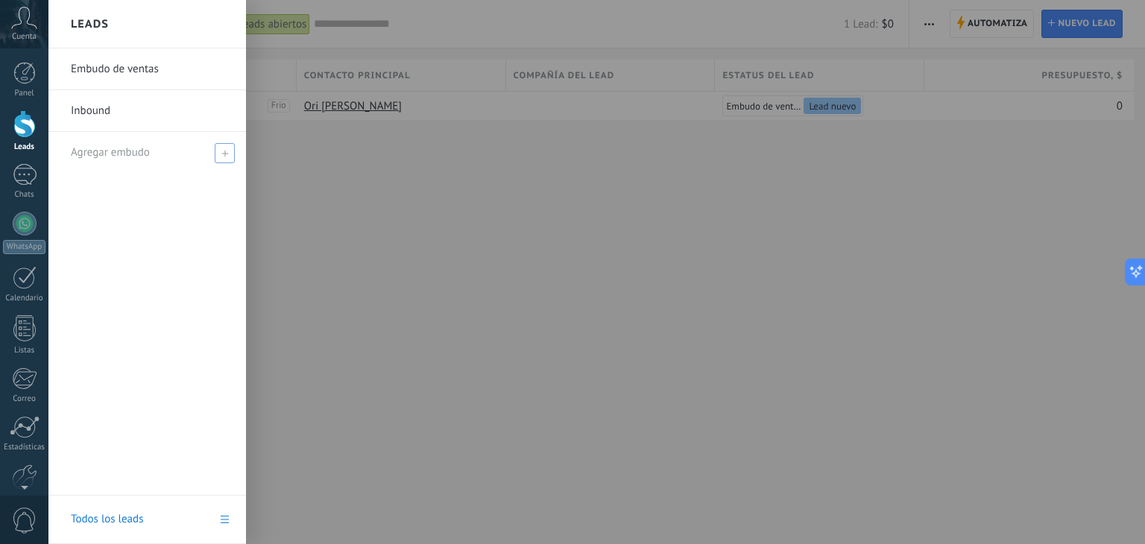
click at [223, 155] on icon at bounding box center [224, 153] width 7 height 7
click at [186, 150] on input "text" at bounding box center [141, 153] width 140 height 24
type input "********"
click at [227, 152] on span at bounding box center [226, 153] width 13 height 10
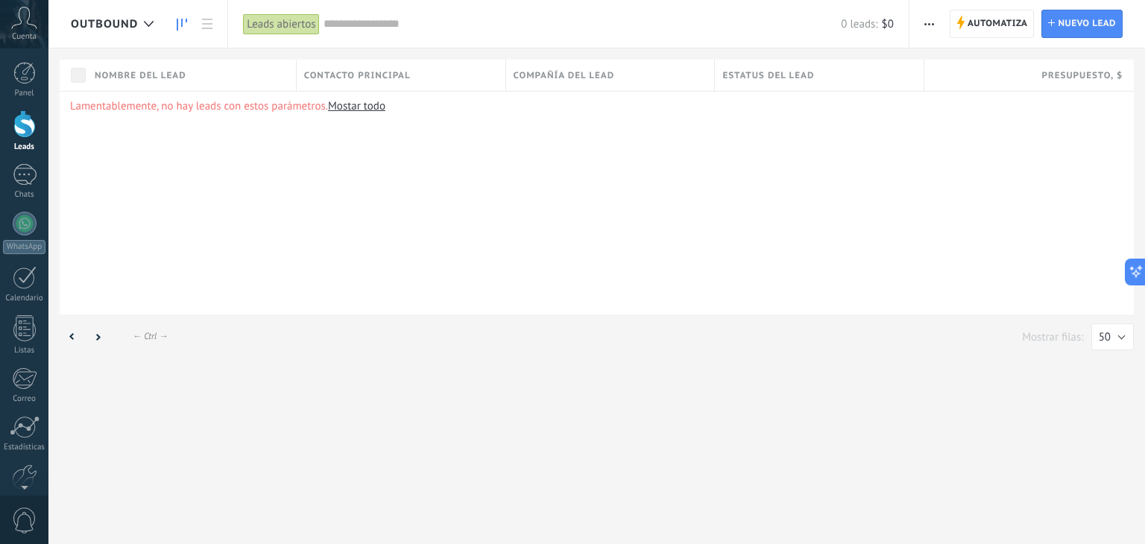
click at [178, 19] on use at bounding box center [182, 25] width 10 height 12
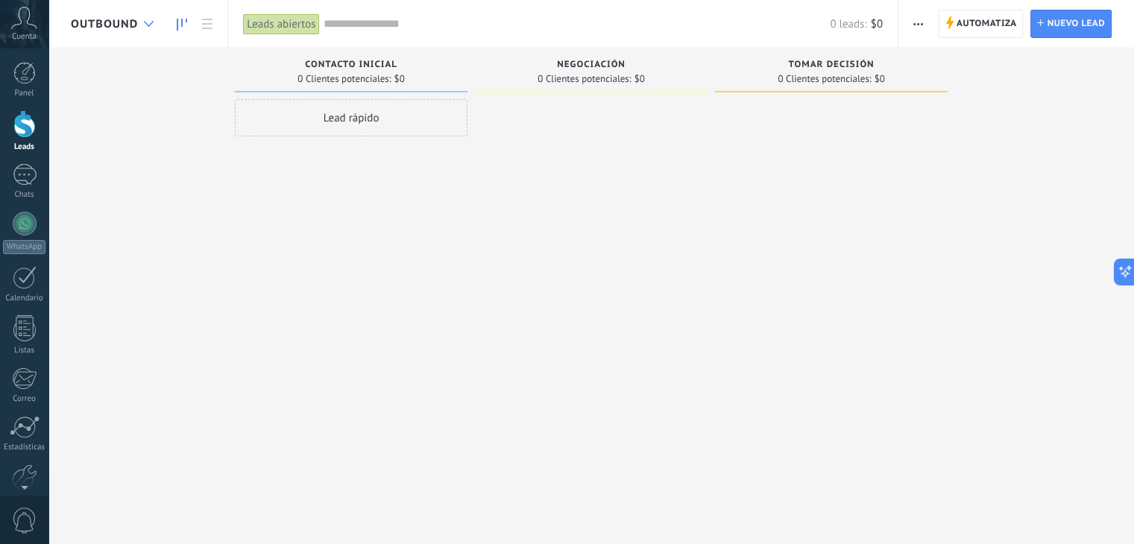
click at [148, 25] on icon at bounding box center [149, 24] width 10 height 6
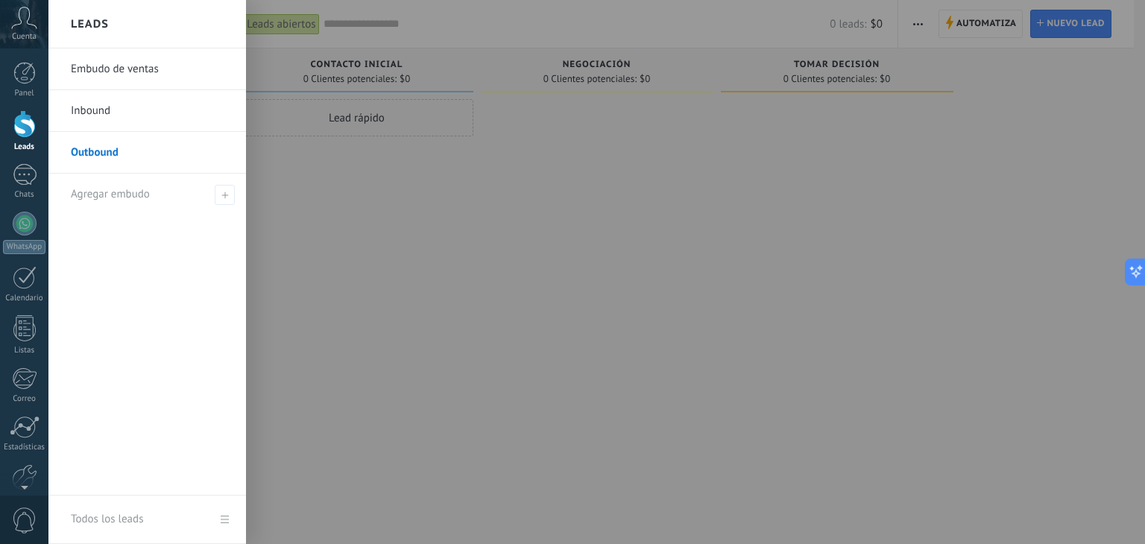
click at [110, 66] on link "Embudo de ventas" at bounding box center [151, 69] width 160 height 42
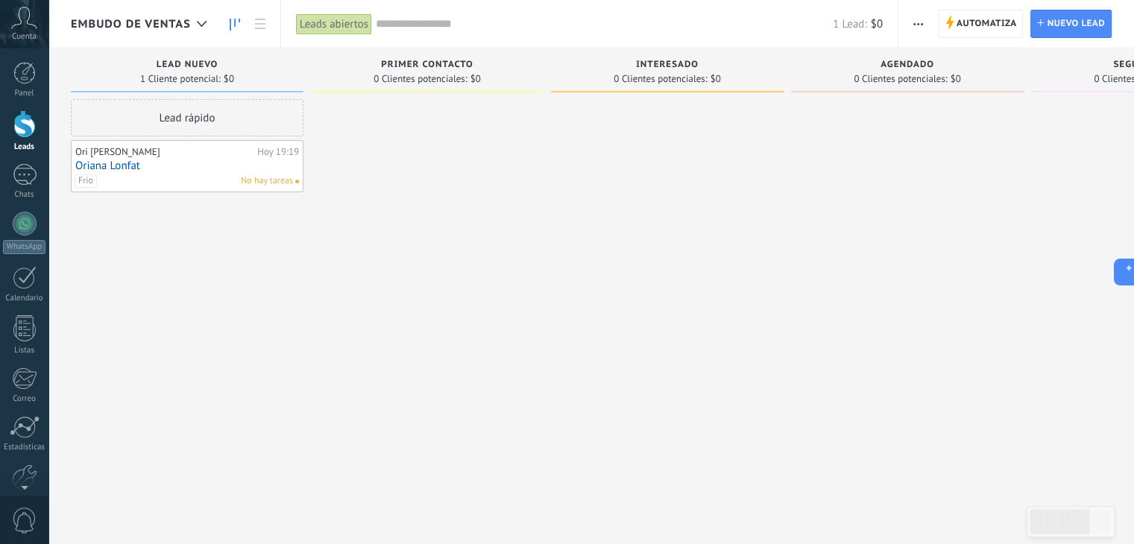
click at [143, 25] on span "Embudo de ventas" at bounding box center [131, 24] width 120 height 14
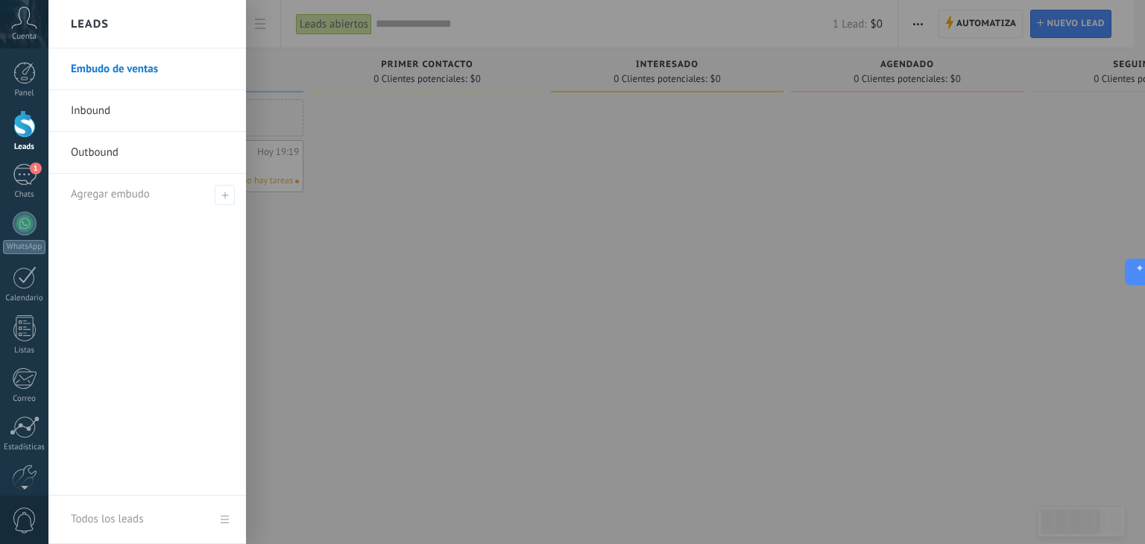
click at [324, 315] on div at bounding box center [620, 272] width 1145 height 544
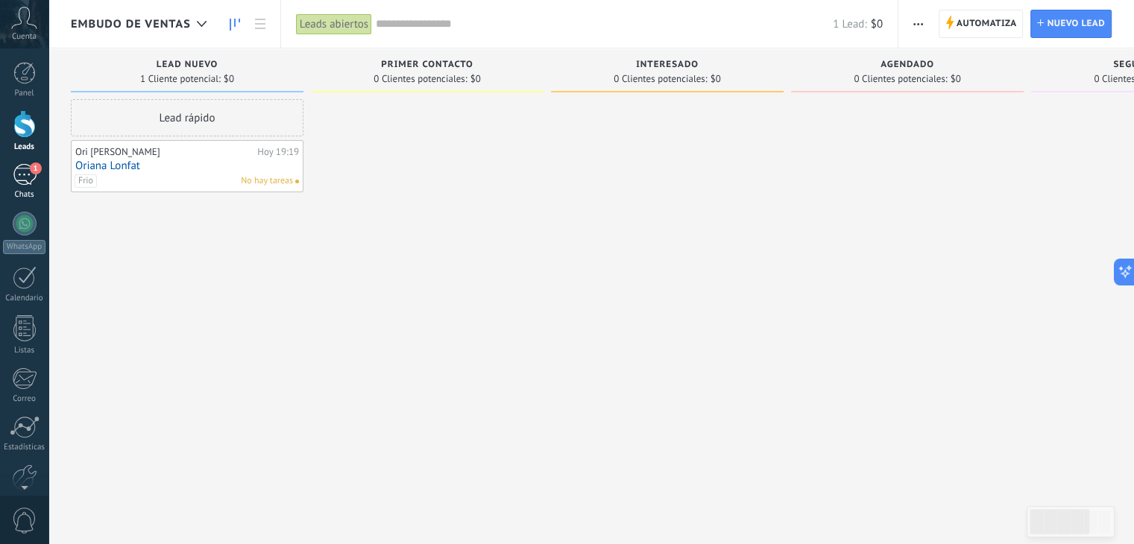
click at [25, 174] on div "1" at bounding box center [25, 175] width 24 height 22
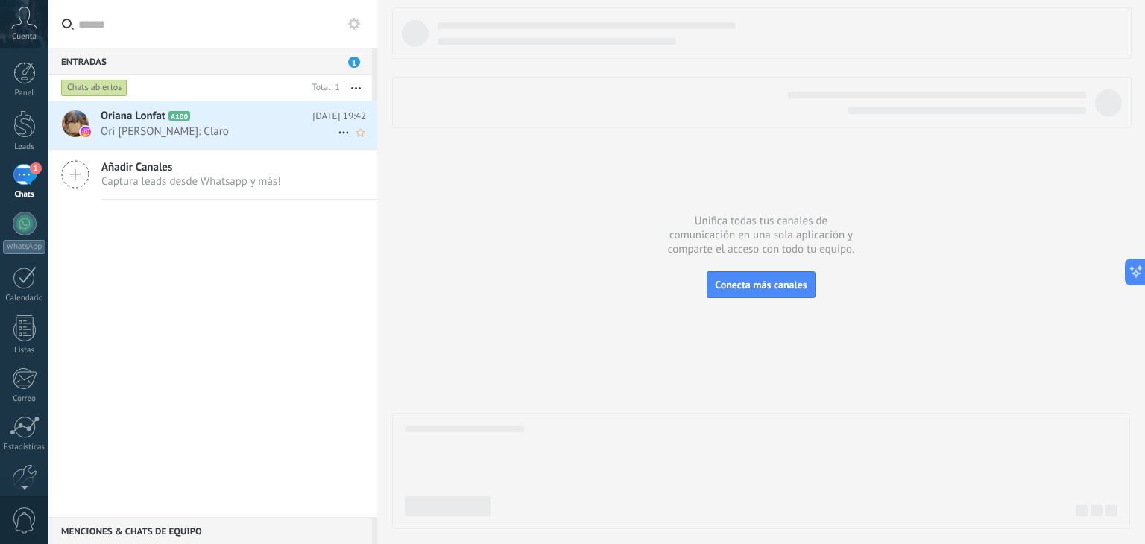
click at [212, 125] on span "Ori [PERSON_NAME]: Claro" at bounding box center [219, 132] width 237 height 14
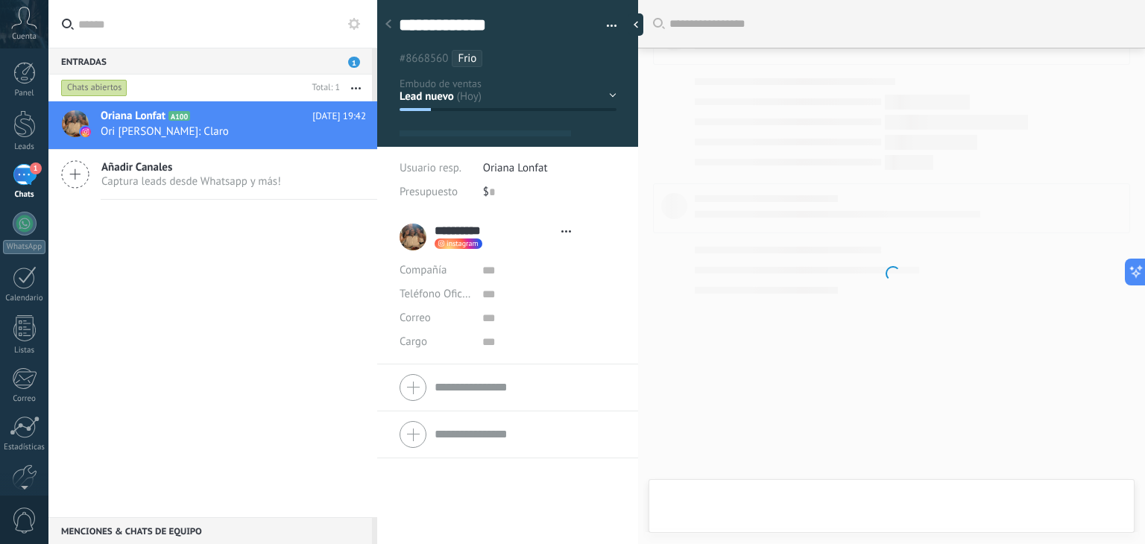
scroll to position [22, 0]
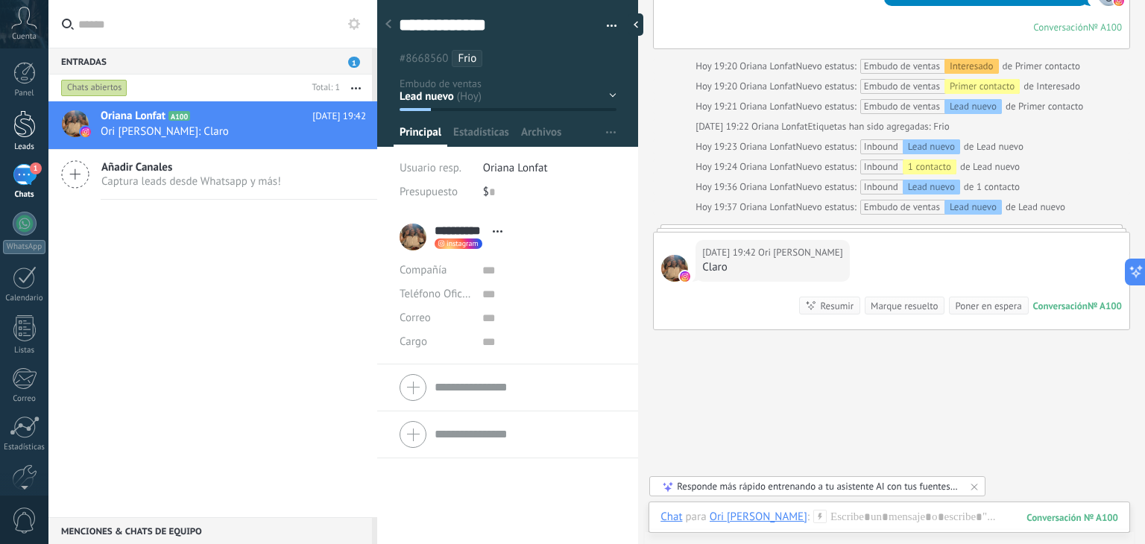
click at [24, 117] on div at bounding box center [24, 124] width 22 height 28
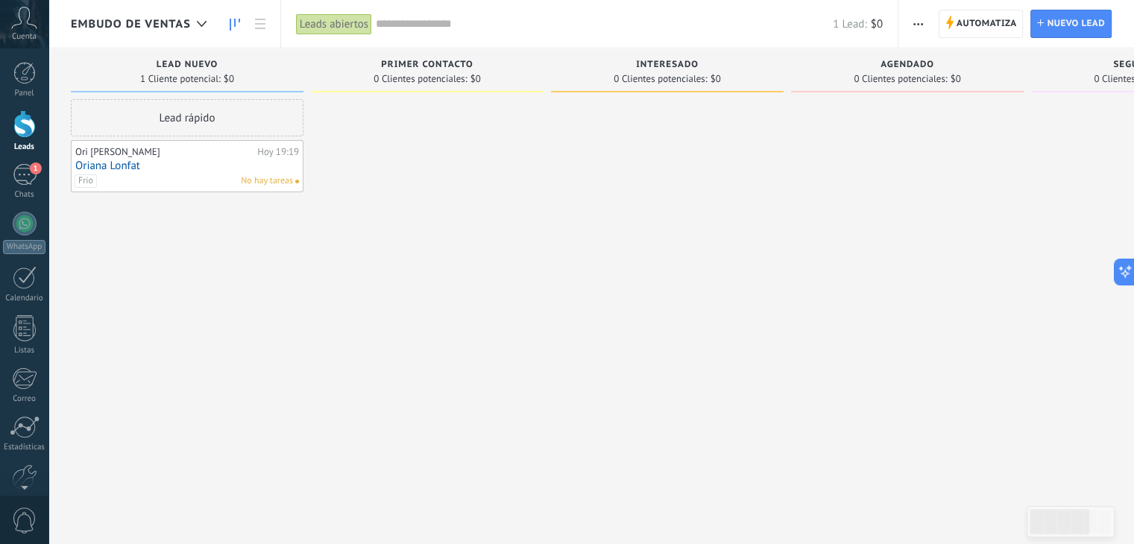
click at [157, 169] on link "Oriana Lonfat" at bounding box center [187, 166] width 224 height 13
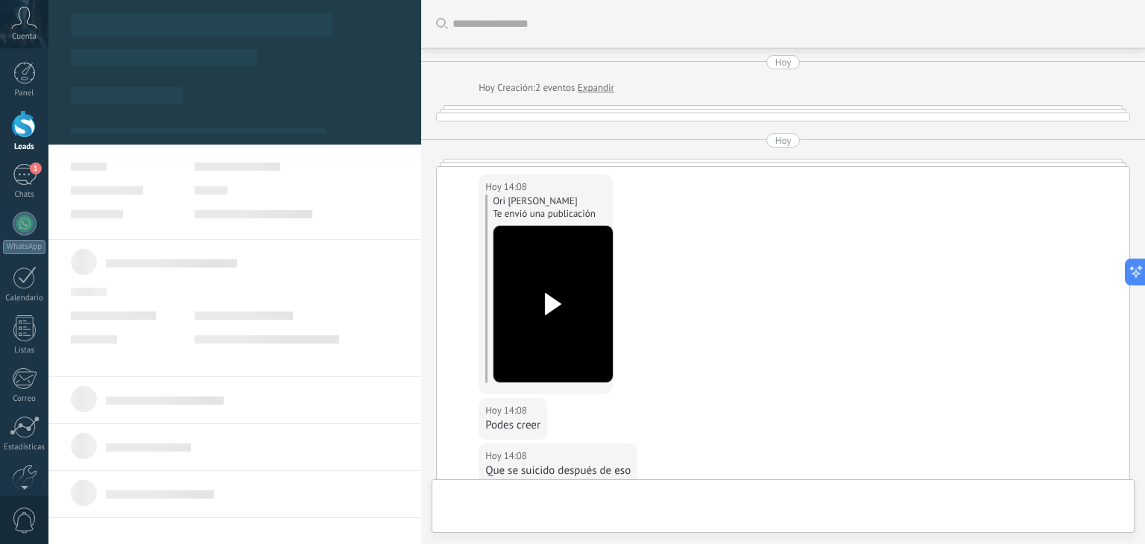
type textarea "**********"
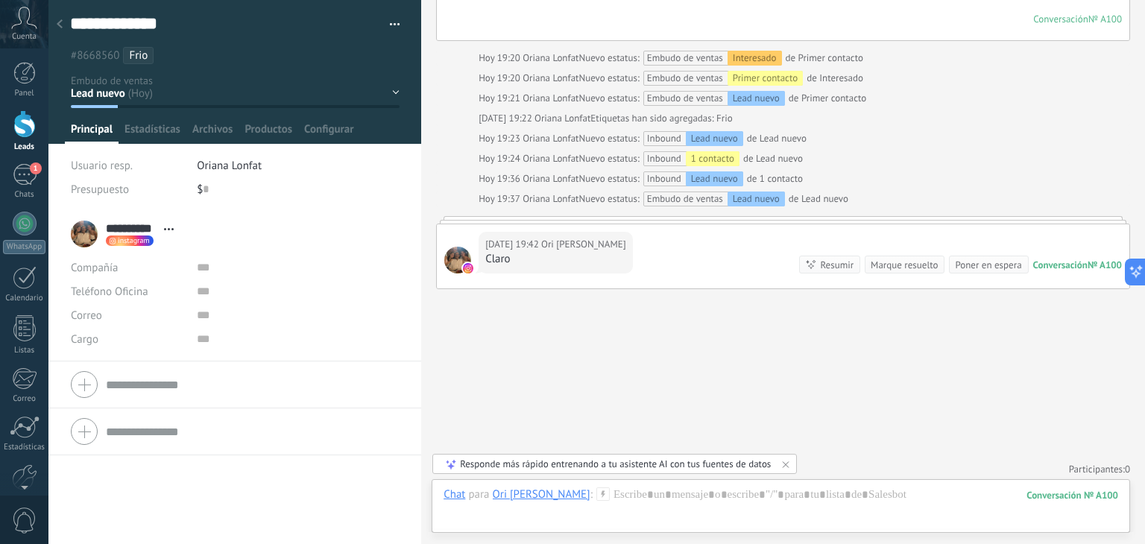
click at [623, 239] on div "[DATE] 19:42 Ori [PERSON_NAME] Claro Conversación № A100 Conversación № A100 Re…" at bounding box center [783, 256] width 693 height 64
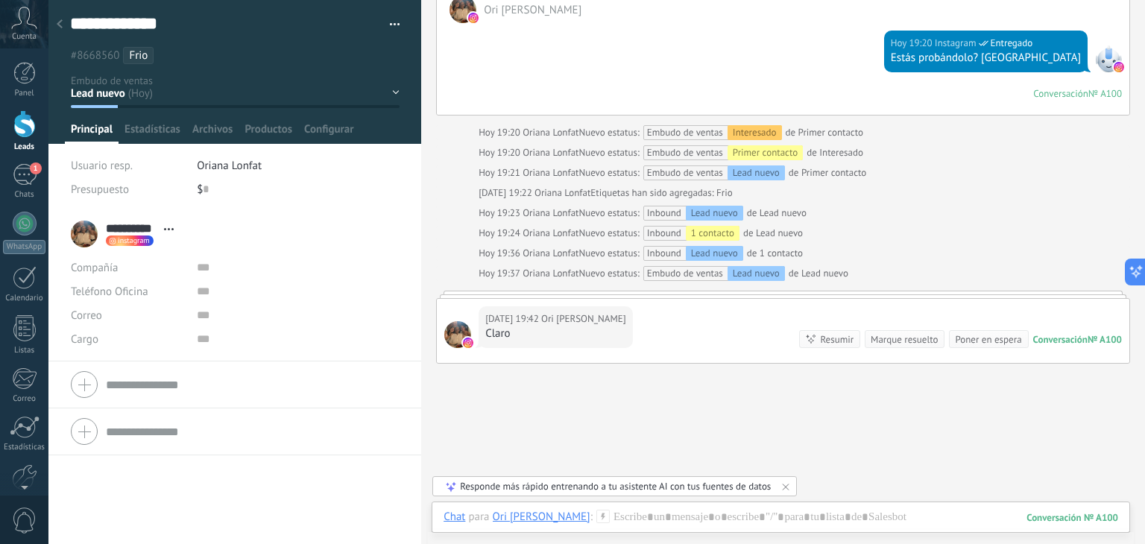
scroll to position [1506, 0]
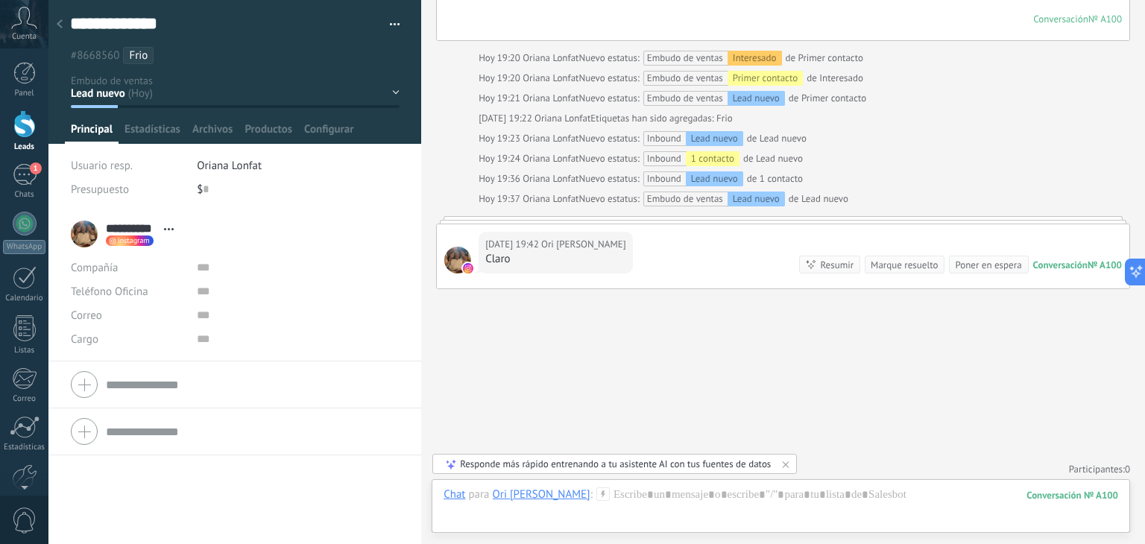
click at [721, 216] on div at bounding box center [783, 219] width 694 height 7
click at [617, 497] on div at bounding box center [781, 510] width 675 height 45
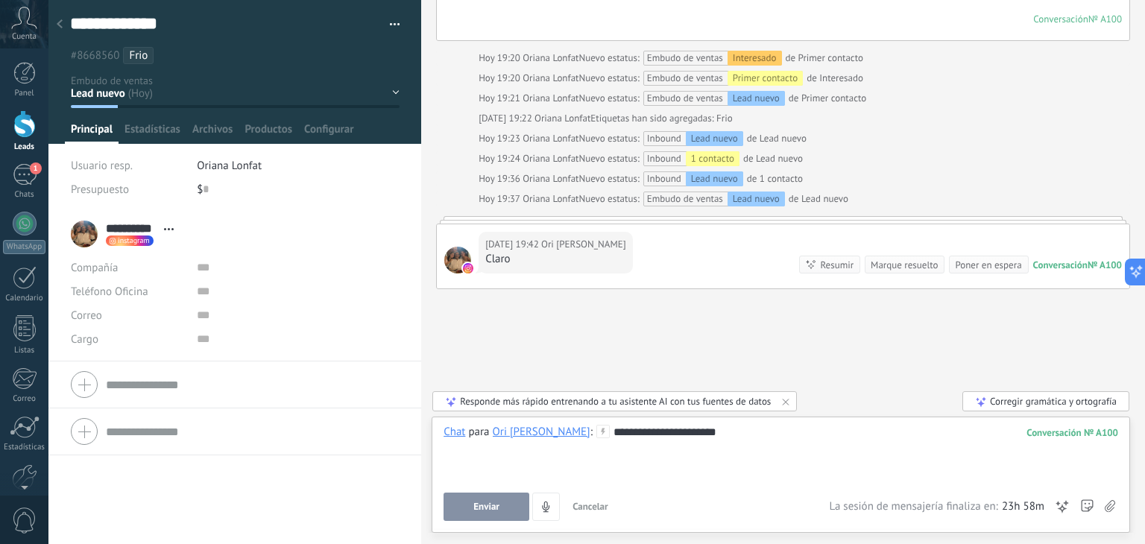
click at [486, 509] on span "Enviar" at bounding box center [487, 507] width 26 height 10
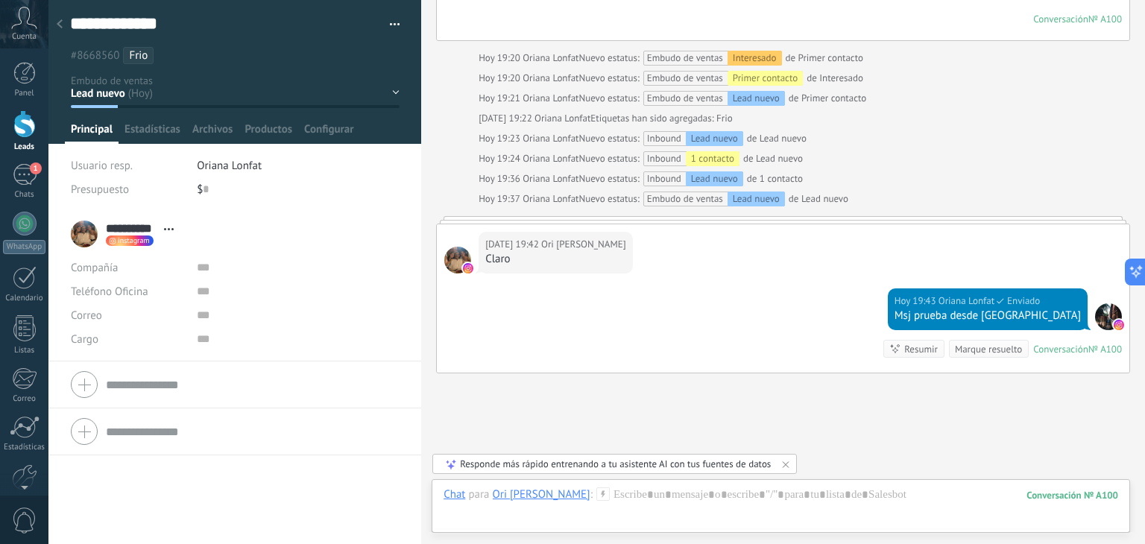
scroll to position [1591, 0]
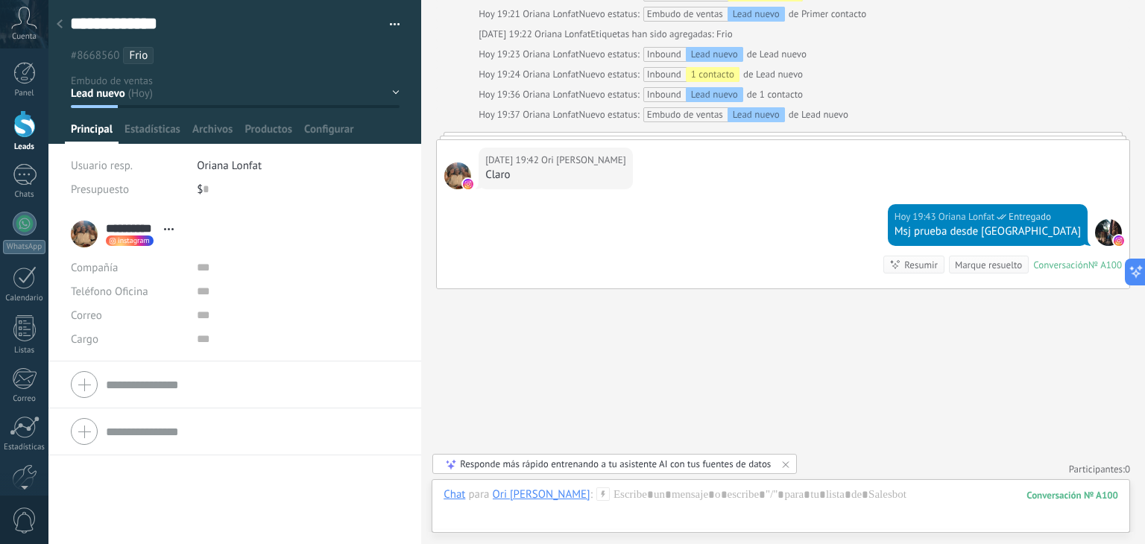
click at [1104, 231] on div at bounding box center [1108, 232] width 27 height 27
click at [740, 497] on div at bounding box center [781, 510] width 675 height 45
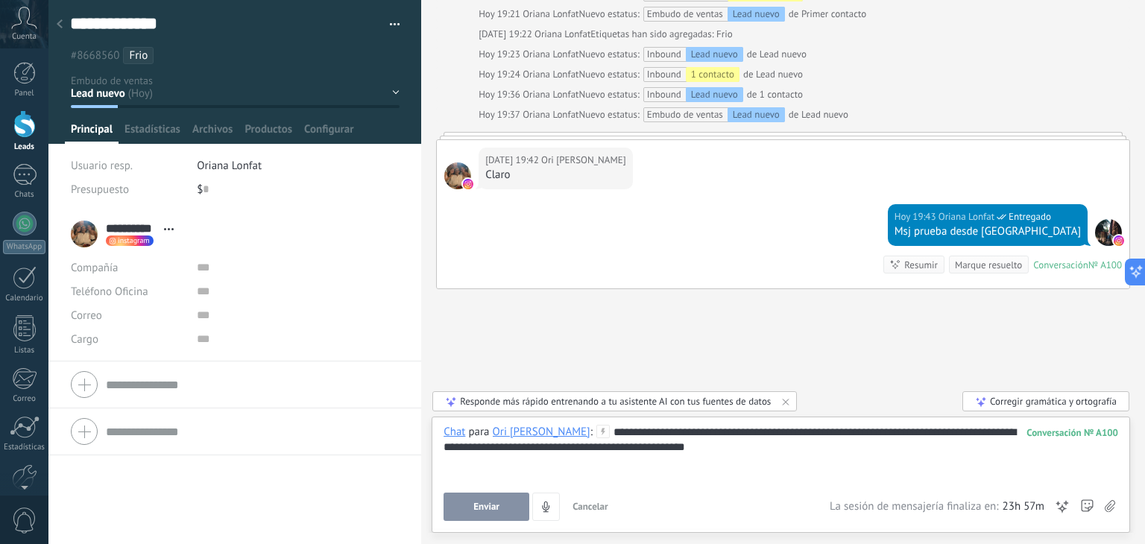
click at [506, 506] on button "Enviar" at bounding box center [487, 507] width 86 height 28
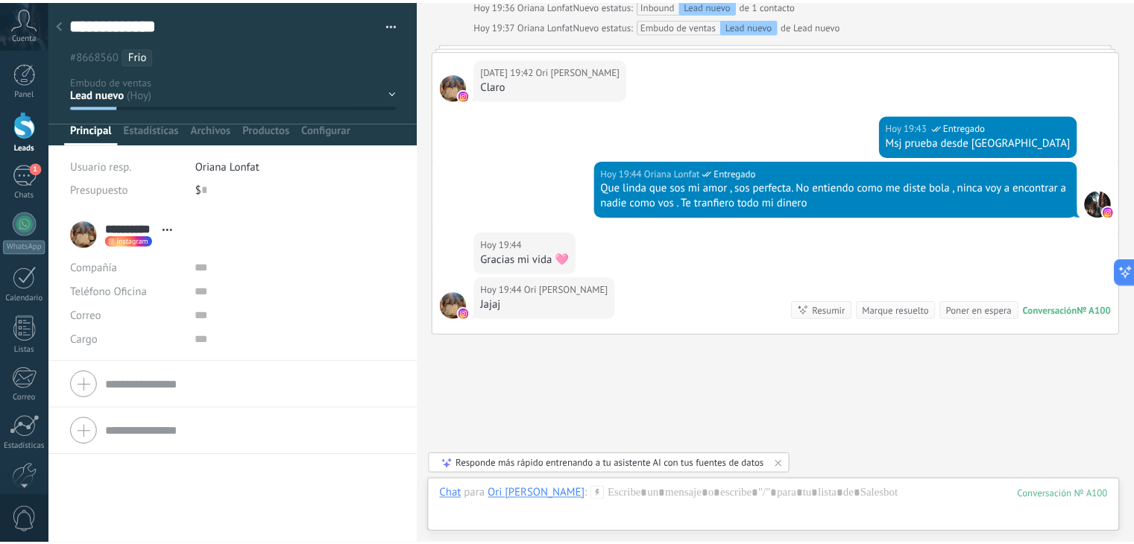
scroll to position [1726, 0]
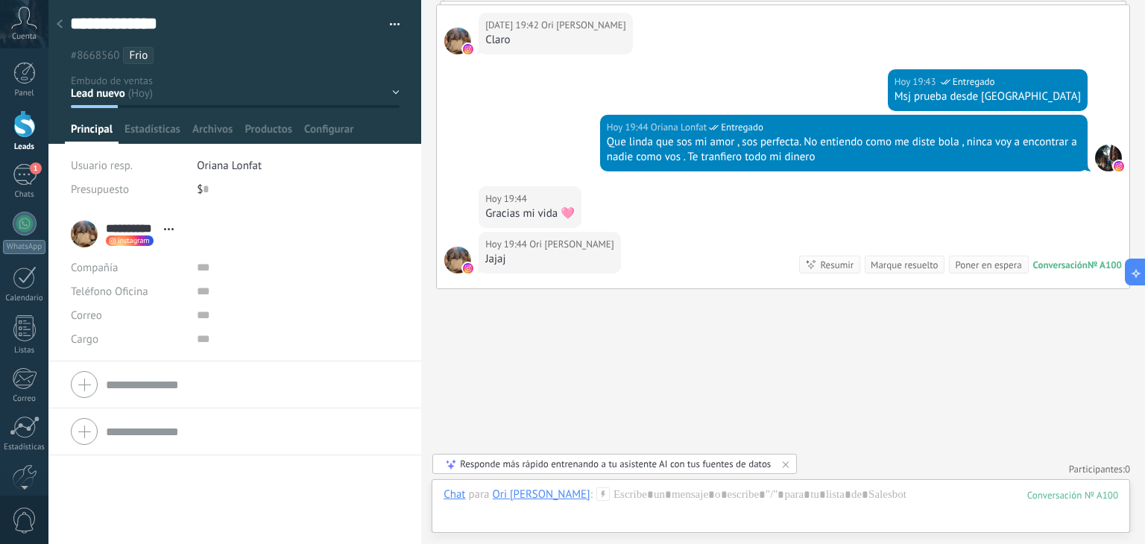
click at [21, 19] on icon at bounding box center [24, 18] width 26 height 22
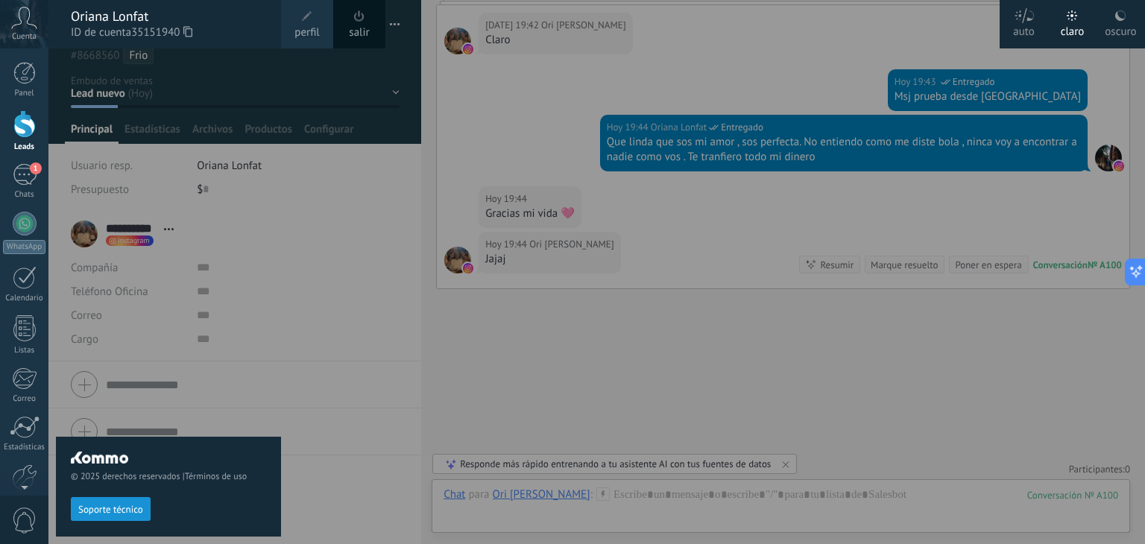
click at [304, 22] on span at bounding box center [307, 16] width 16 height 16
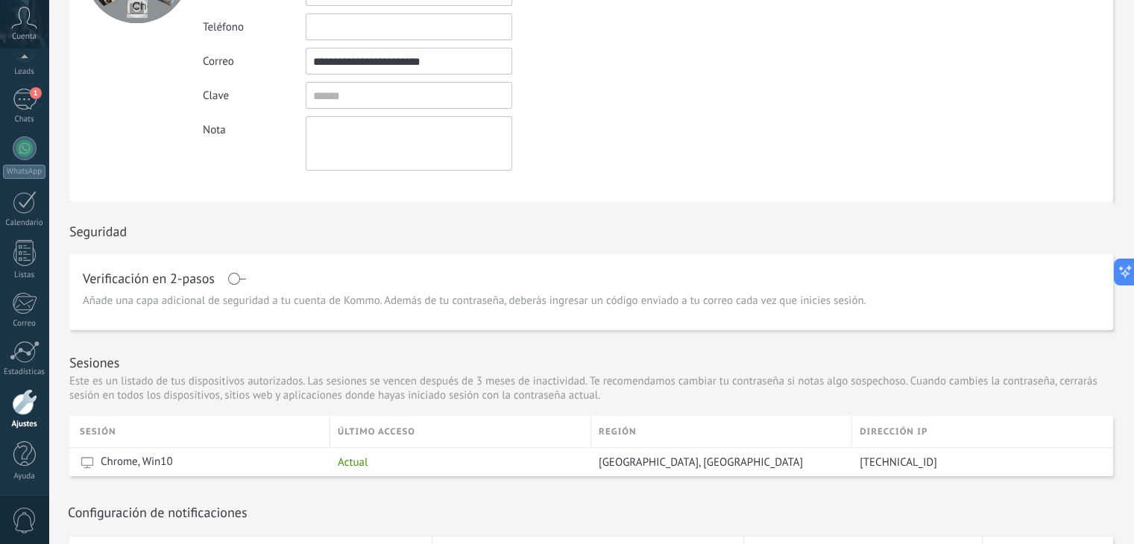
scroll to position [380, 0]
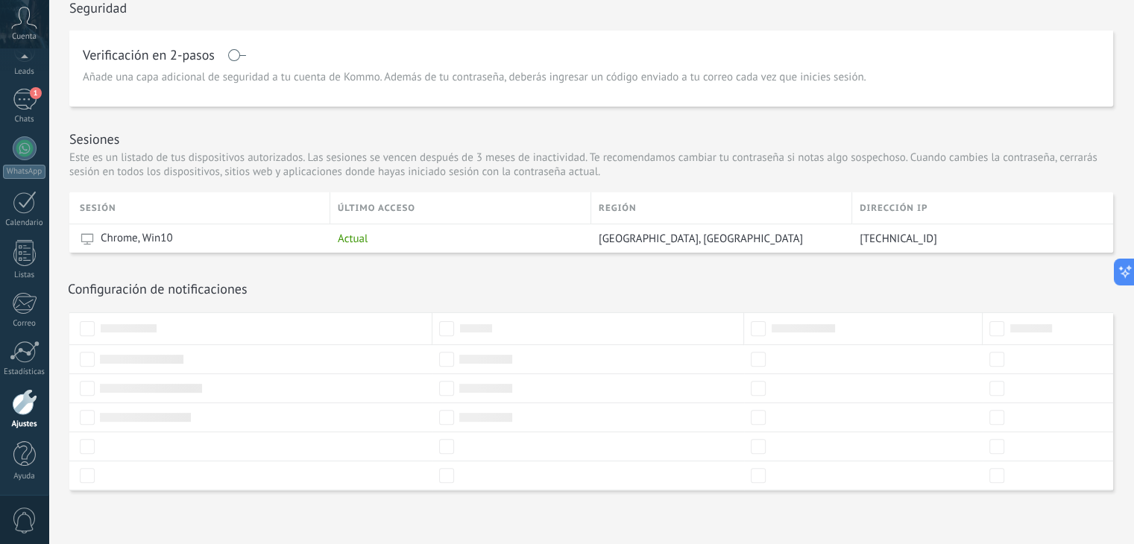
click at [110, 296] on h1 "Configuración de notificaciones" at bounding box center [158, 288] width 180 height 17
click at [322, 272] on div "Configuración de notificaciones Recibir notificaciones" at bounding box center [591, 283] width 1044 height 60
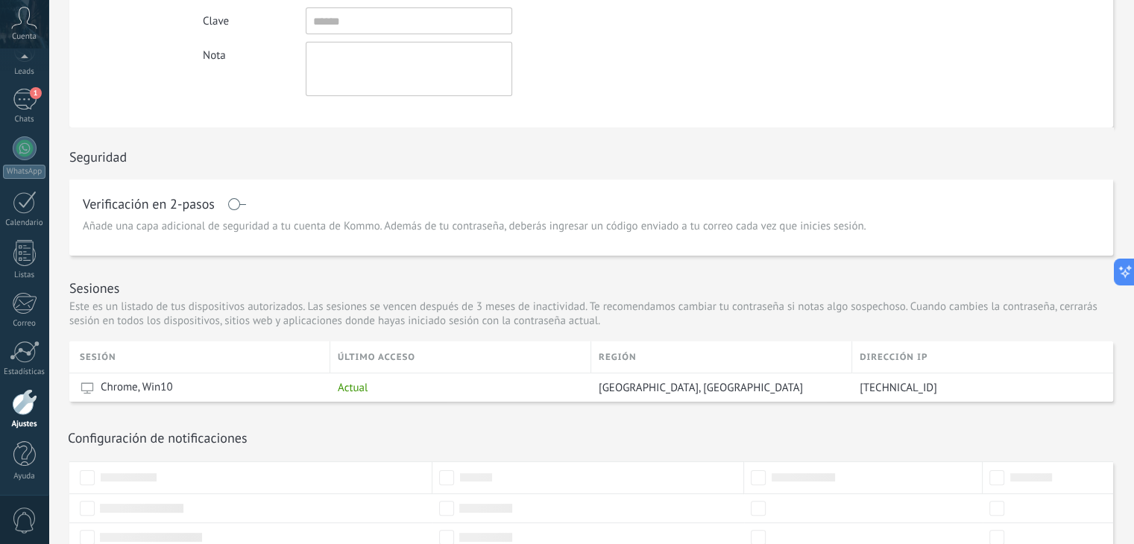
scroll to position [306, 0]
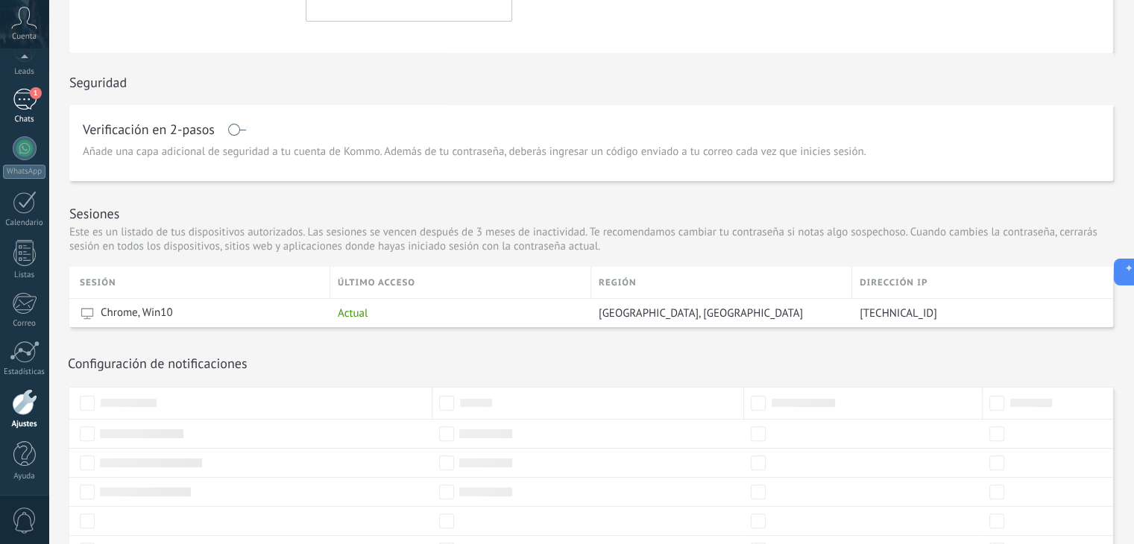
click at [26, 104] on div "1" at bounding box center [25, 100] width 24 height 22
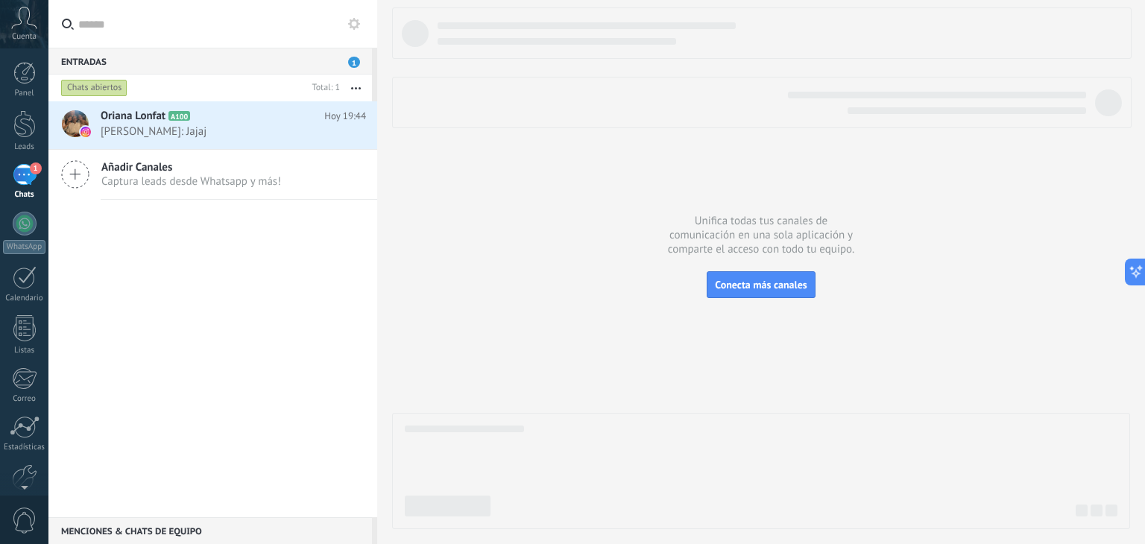
click at [21, 28] on icon at bounding box center [24, 18] width 26 height 22
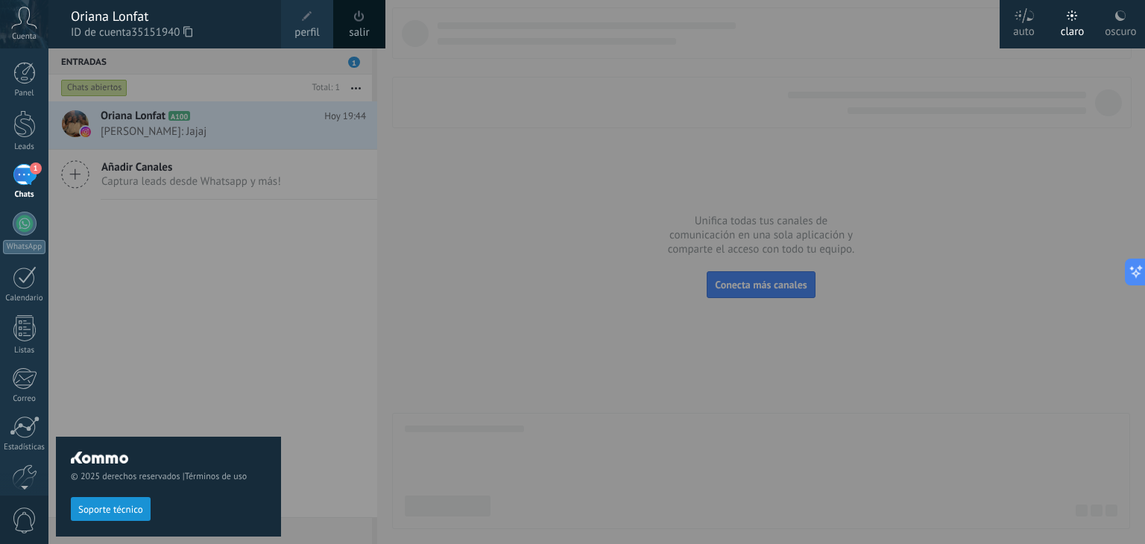
click at [304, 25] on span "perfil" at bounding box center [307, 33] width 25 height 16
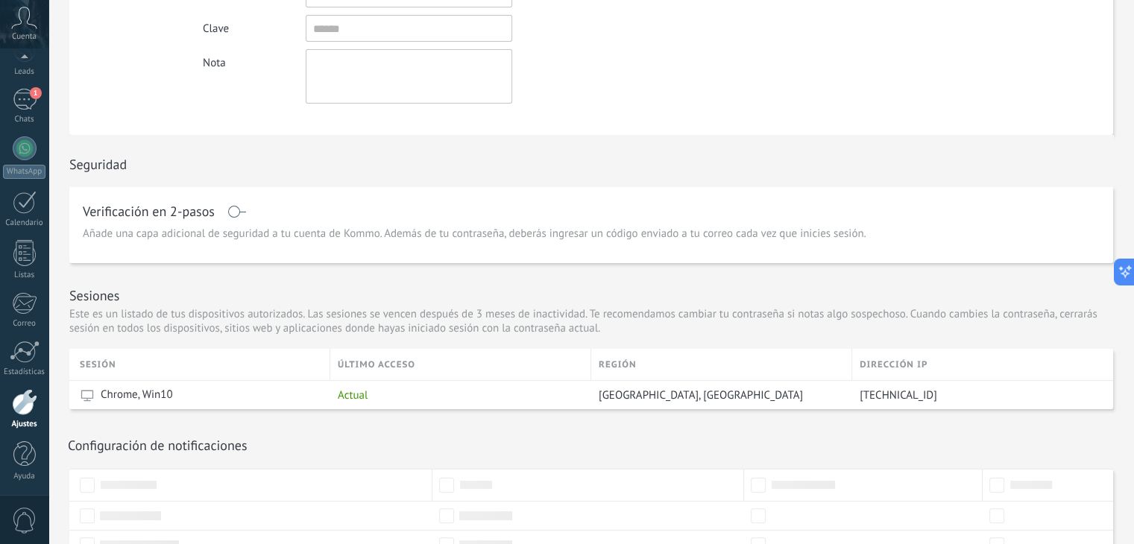
scroll to position [380, 0]
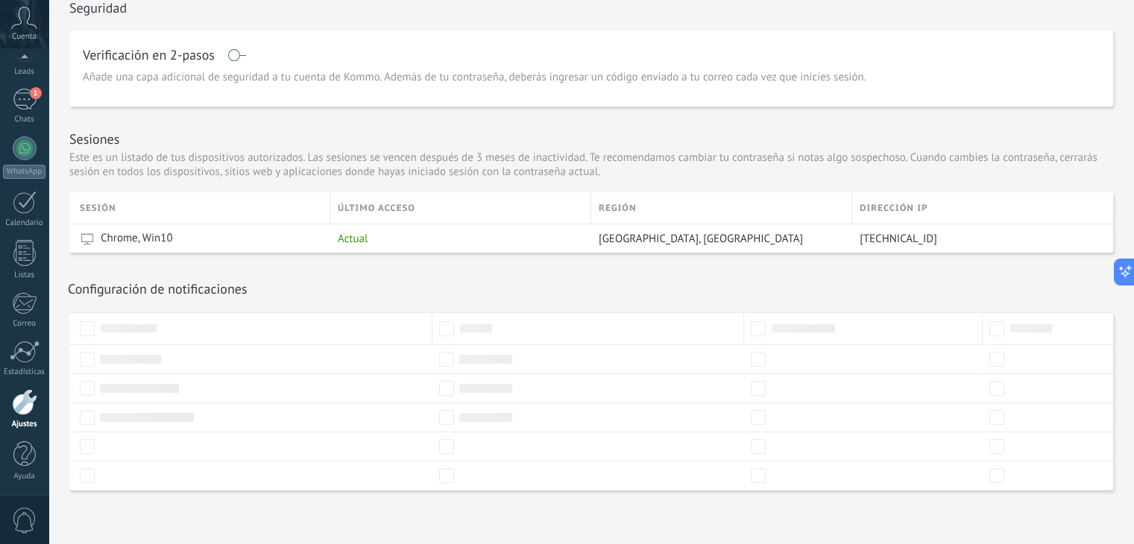
click at [122, 284] on h1 "Configuración de notificaciones" at bounding box center [158, 288] width 180 height 17
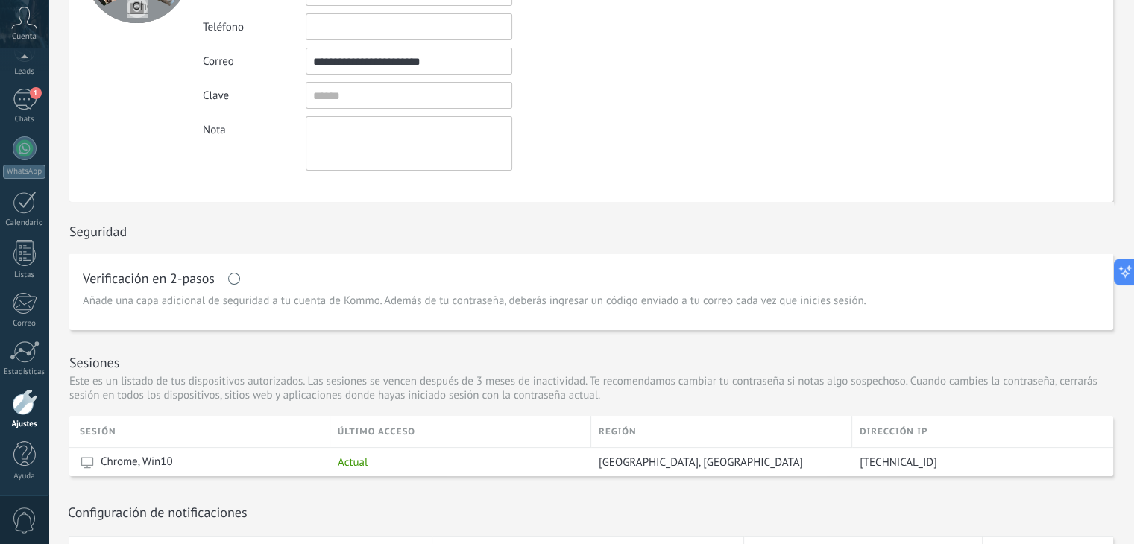
scroll to position [7, 0]
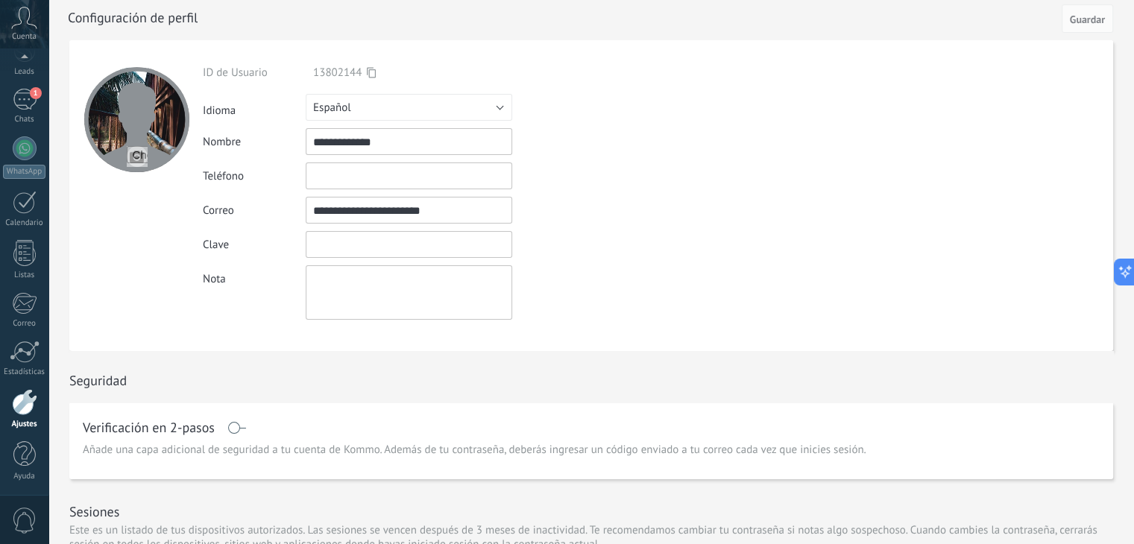
click at [337, 242] on input "textbox" at bounding box center [409, 244] width 207 height 27
click at [332, 362] on div "Seguridad" at bounding box center [591, 376] width 1044 height 51
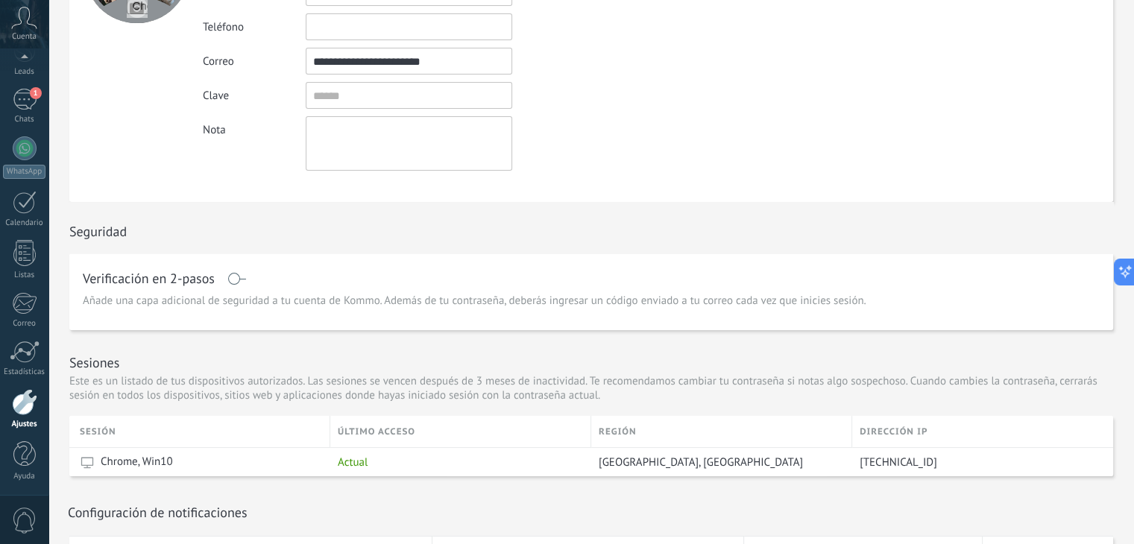
scroll to position [380, 0]
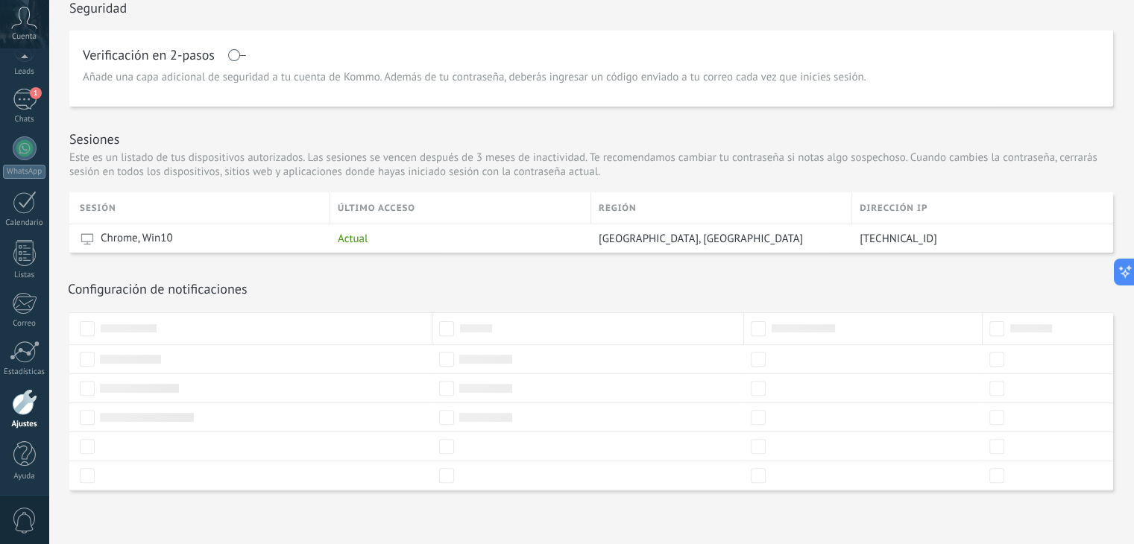
click at [796, 292] on div "Configuración de notificaciones Recibir notificaciones" at bounding box center [591, 288] width 1047 height 17
click at [137, 283] on h1 "Configuración de notificaciones" at bounding box center [158, 288] width 180 height 17
click at [149, 305] on div "Configuración de notificaciones Recibir notificaciones" at bounding box center [591, 283] width 1044 height 60
click at [433, 277] on div "Configuración de notificaciones Recibir notificaciones" at bounding box center [591, 283] width 1044 height 60
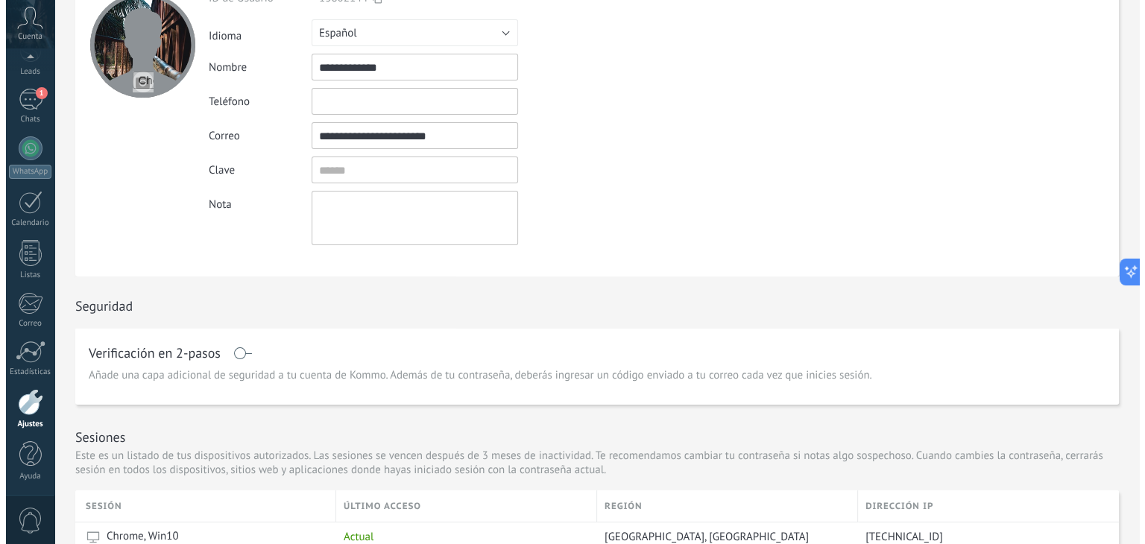
scroll to position [0, 0]
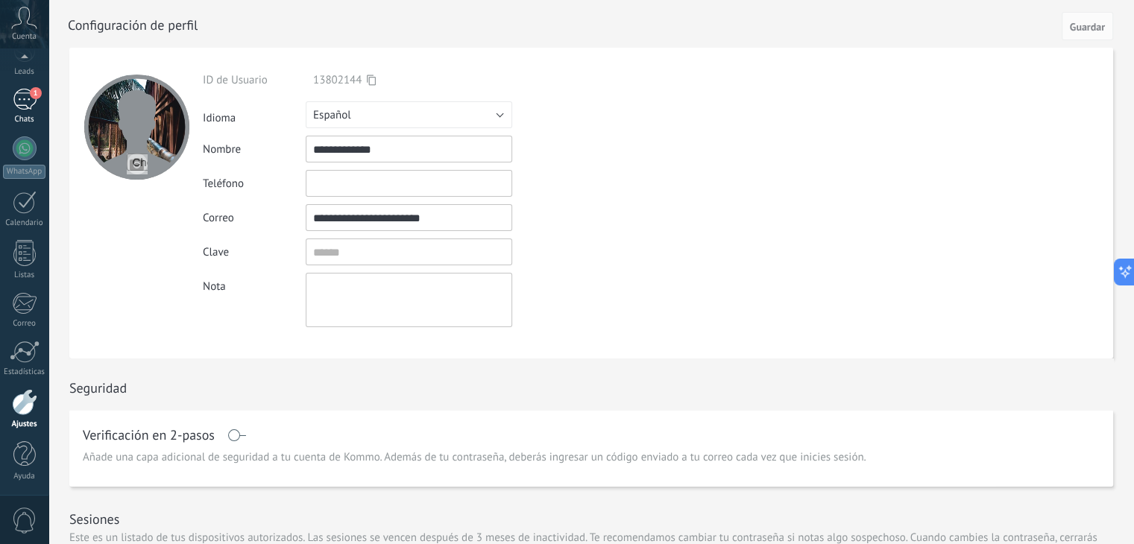
click at [22, 107] on div "1" at bounding box center [25, 100] width 24 height 22
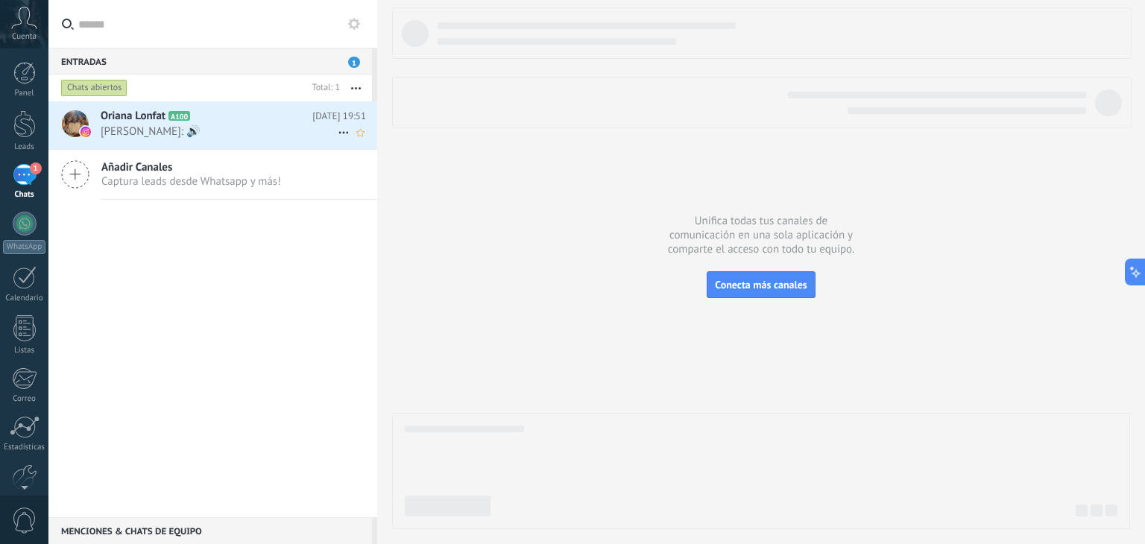
click at [161, 129] on span "[PERSON_NAME]: 🔊" at bounding box center [219, 132] width 237 height 14
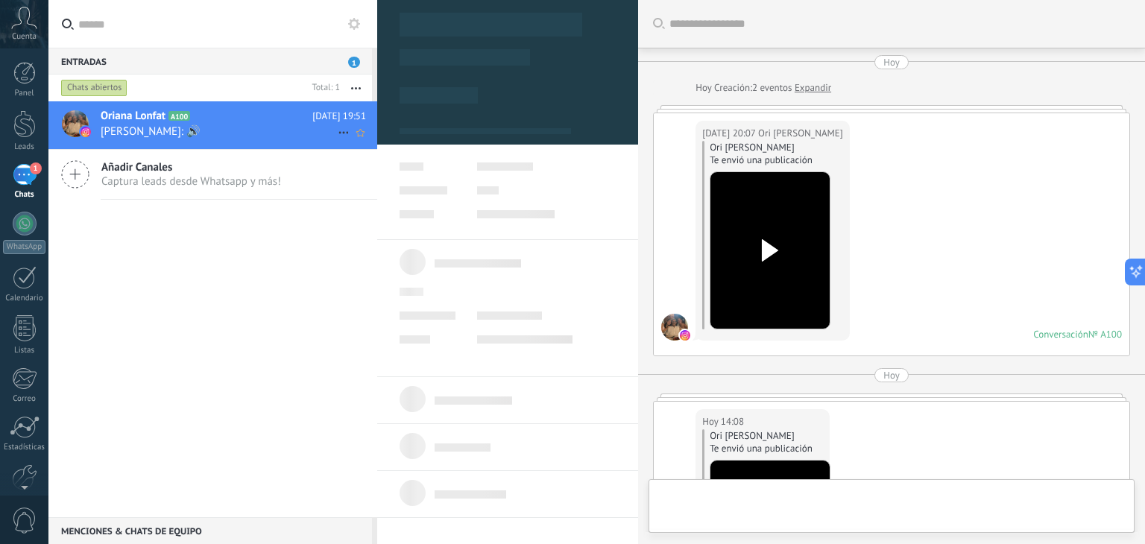
type textarea "**********"
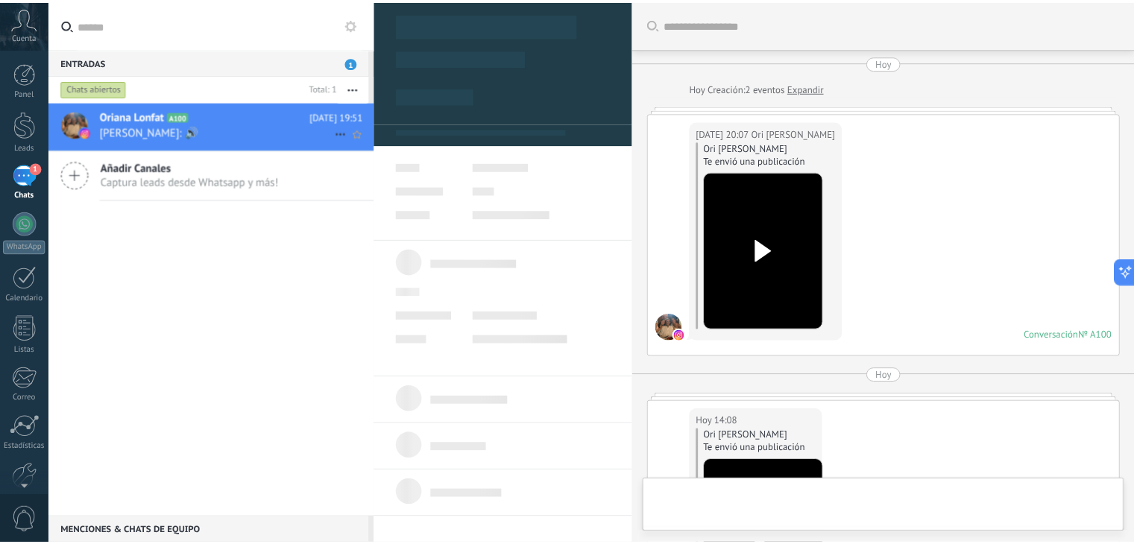
scroll to position [22, 0]
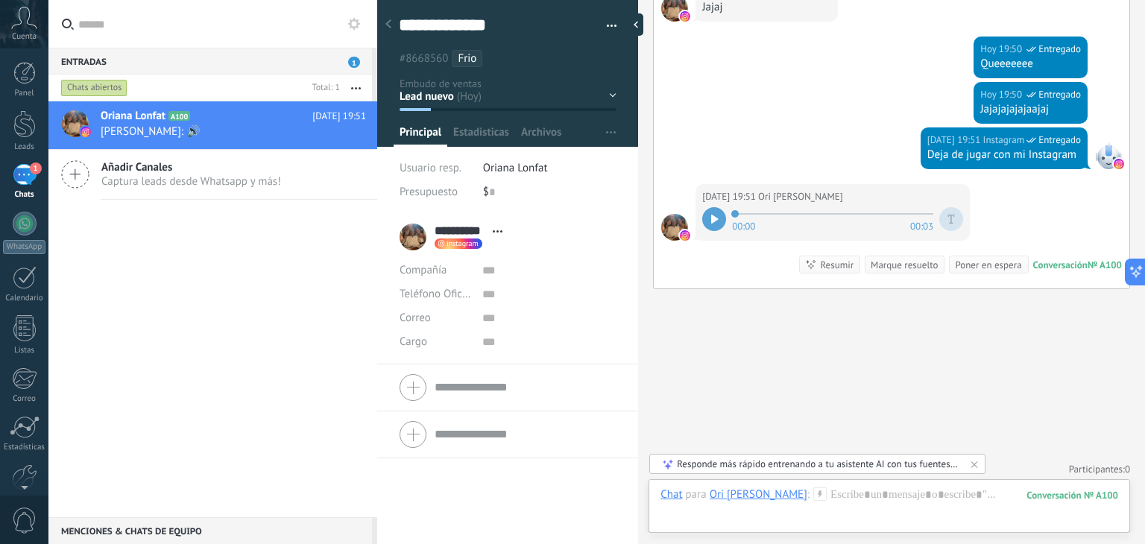
click at [716, 215] on icon at bounding box center [714, 219] width 7 height 9
click at [708, 218] on div at bounding box center [714, 219] width 24 height 24
click at [23, 87] on link "Panel" at bounding box center [24, 80] width 48 height 37
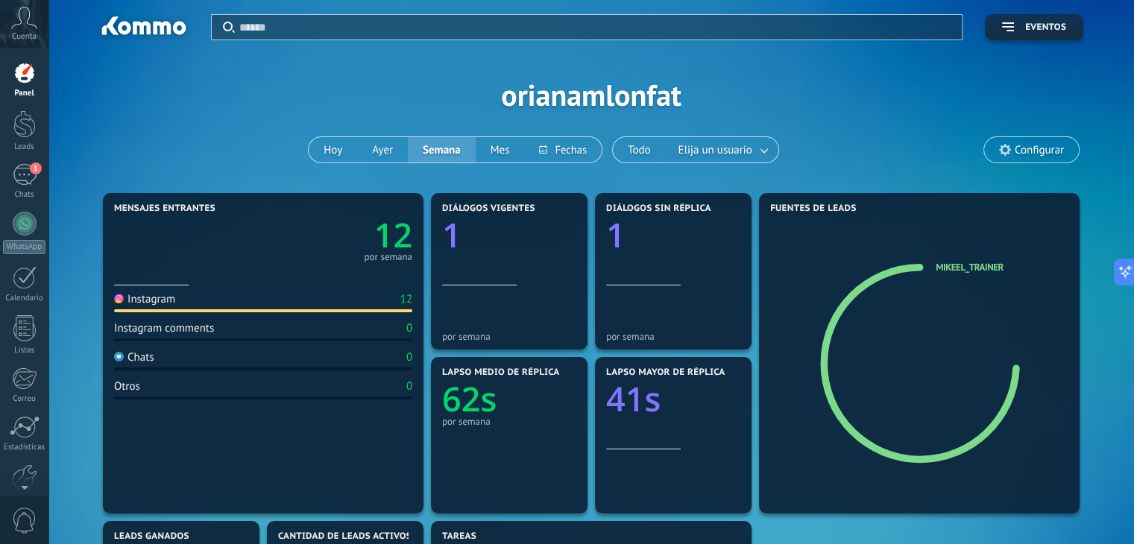
click at [389, 250] on text "12" at bounding box center [393, 235] width 38 height 45
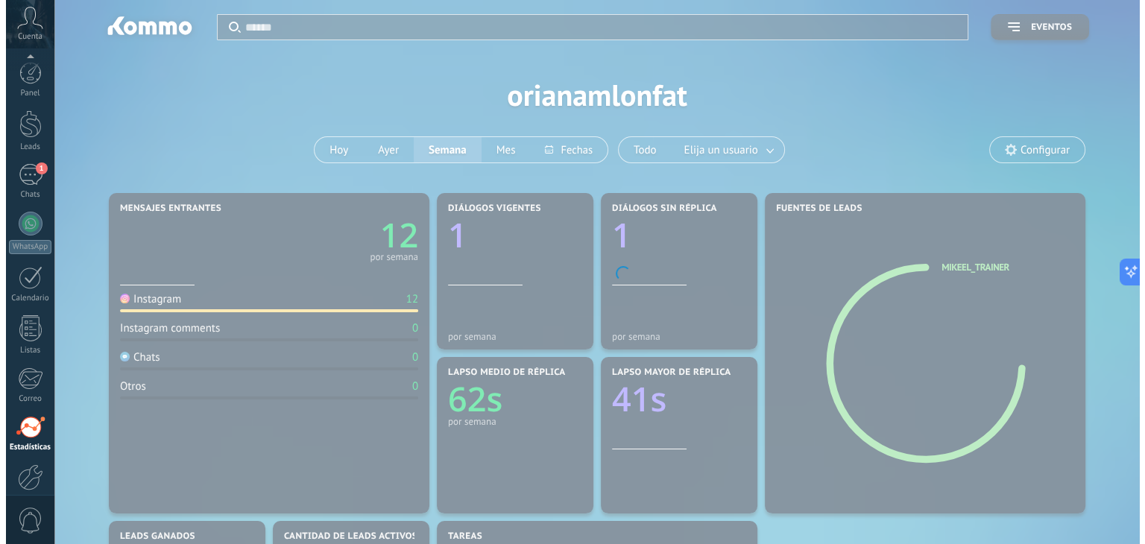
scroll to position [75, 0]
